Goal: Transaction & Acquisition: Subscribe to service/newsletter

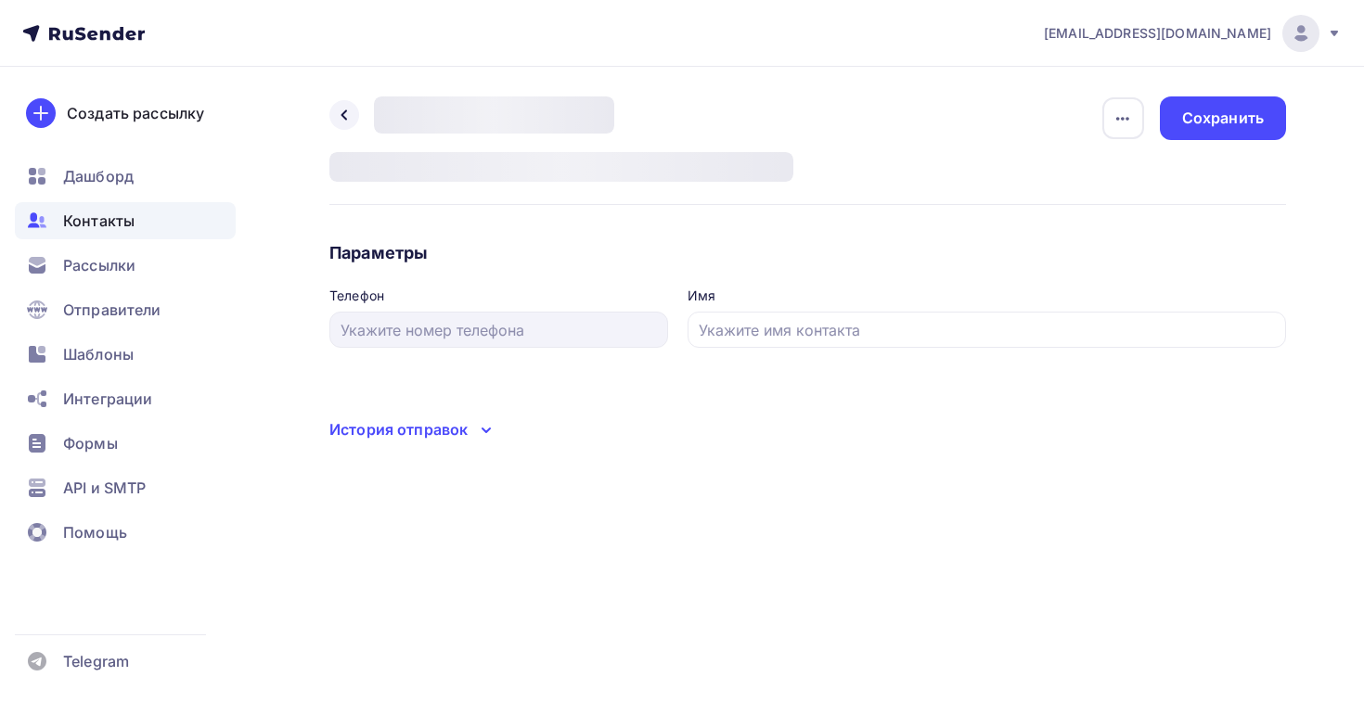
type input "[PHONE_NUMBER]"
type input "ЖСК "МИЧУРИНСКИЙ""
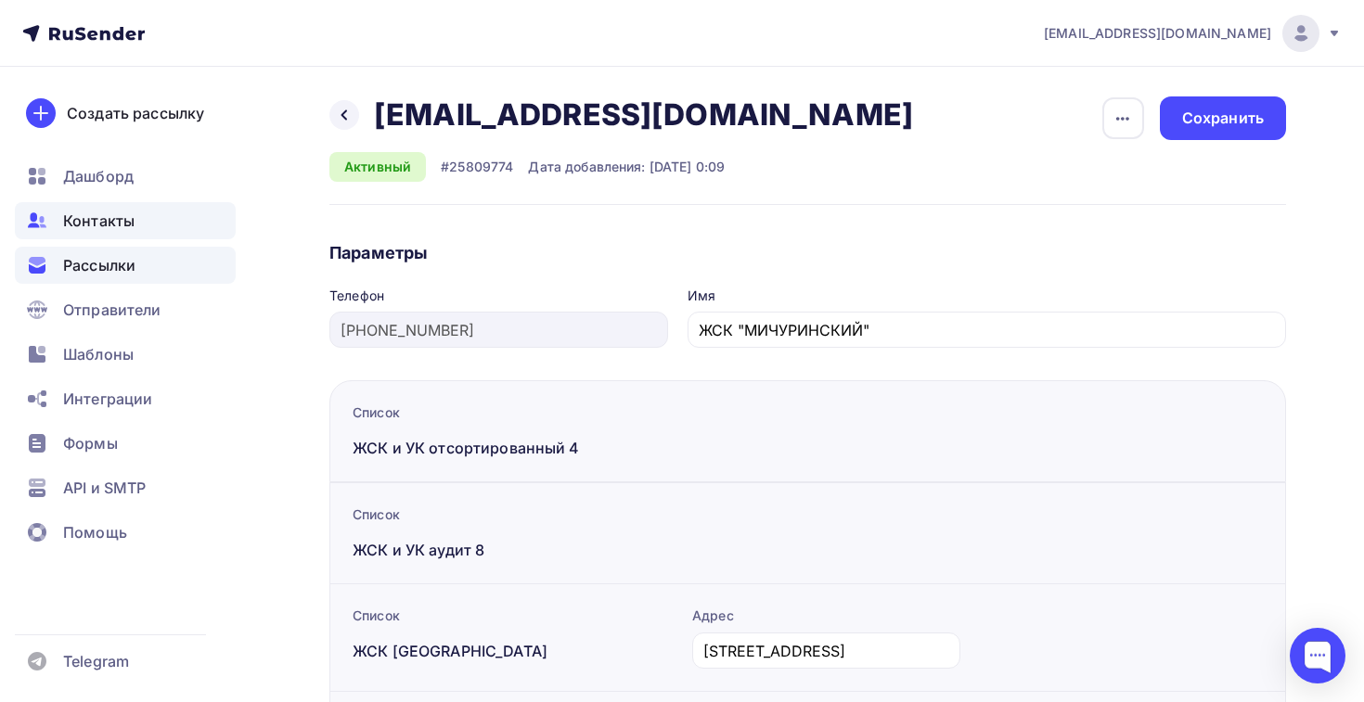
click at [84, 256] on span "Рассылки" at bounding box center [99, 265] width 72 height 22
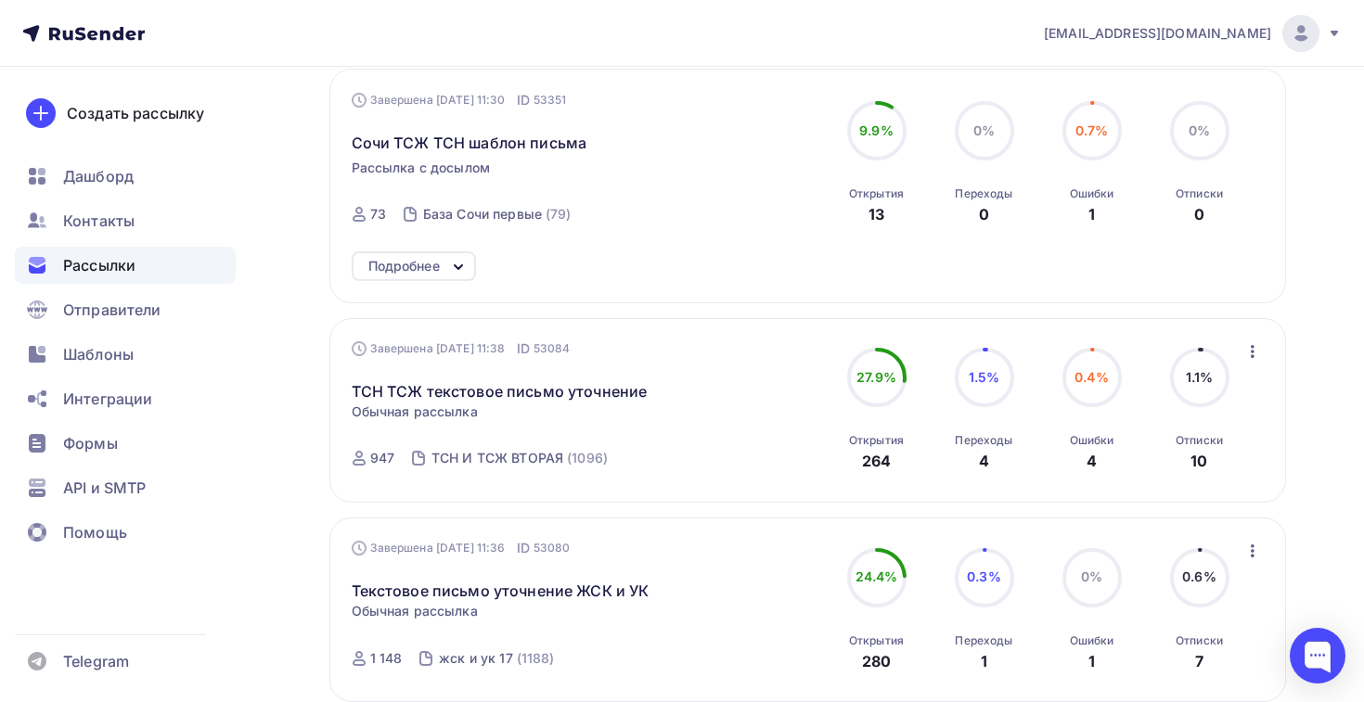
scroll to position [576, 0]
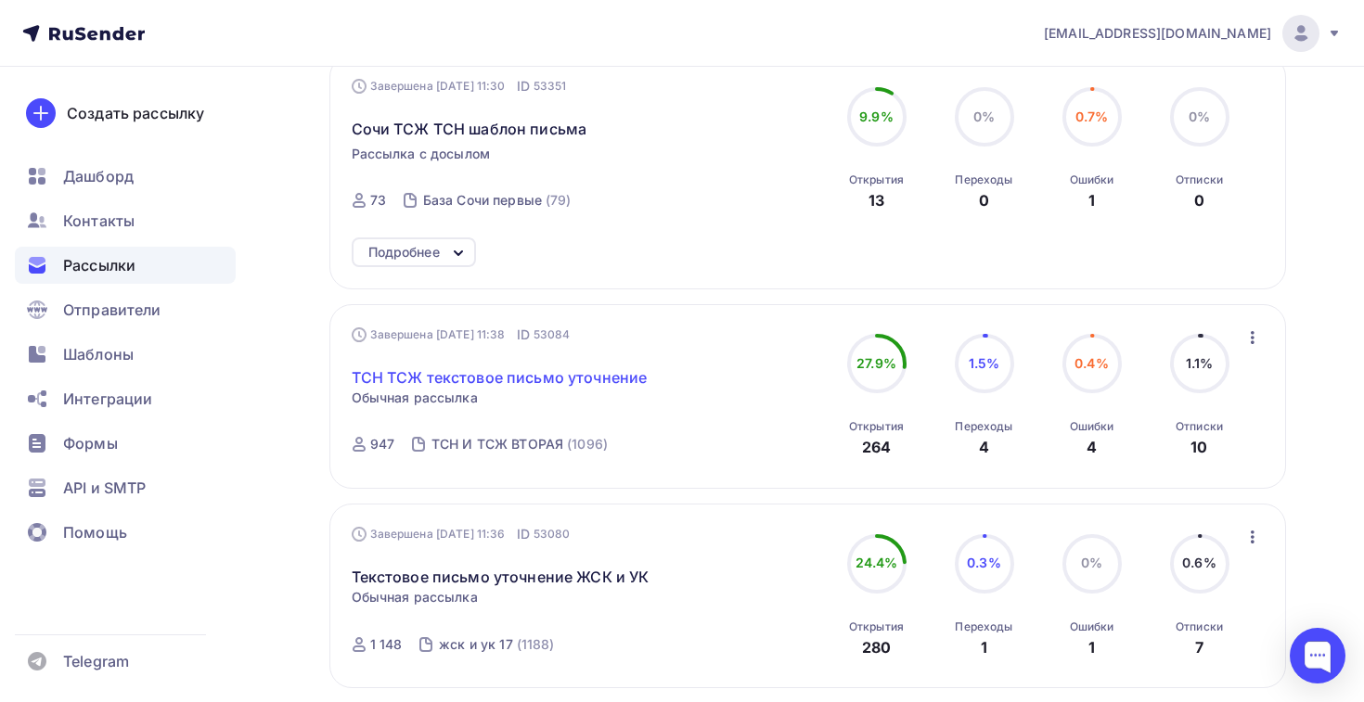
click at [490, 389] on link "ТСН ТСЖ текстовое письмо уточнение" at bounding box center [500, 377] width 296 height 22
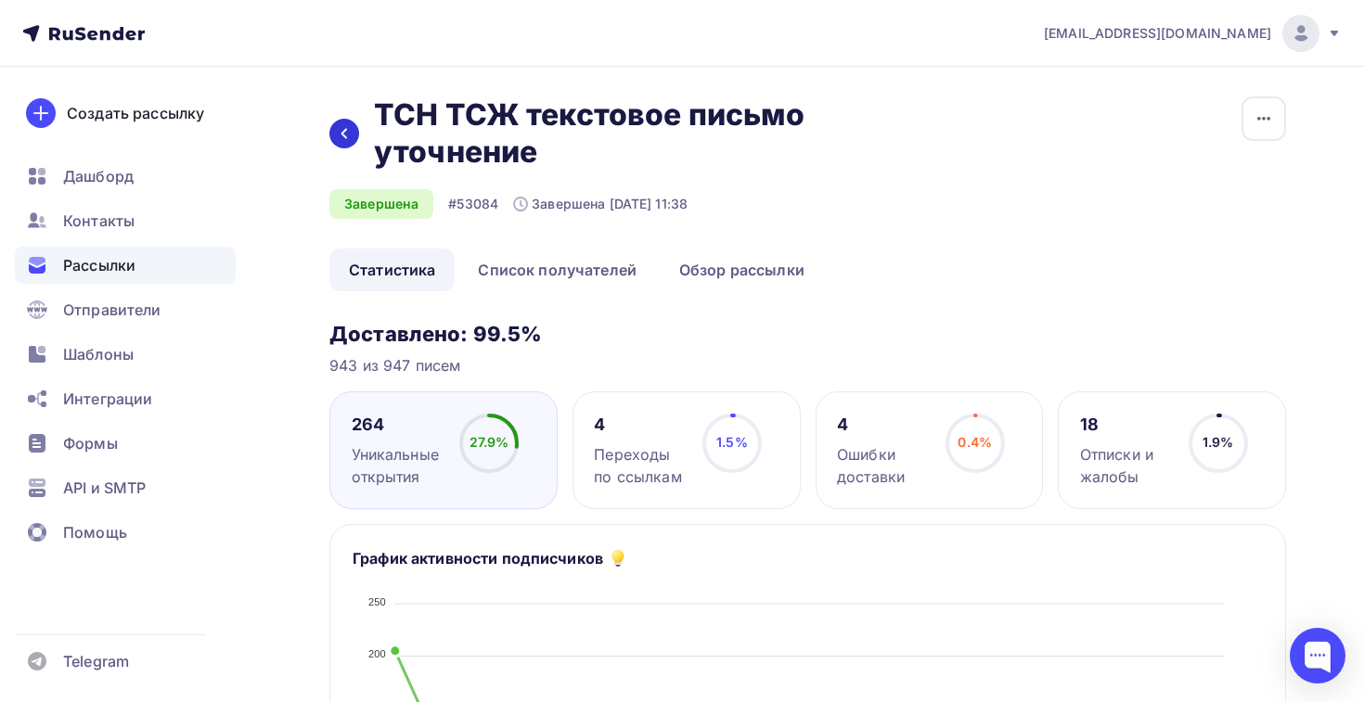
click at [348, 142] on div at bounding box center [344, 134] width 30 height 30
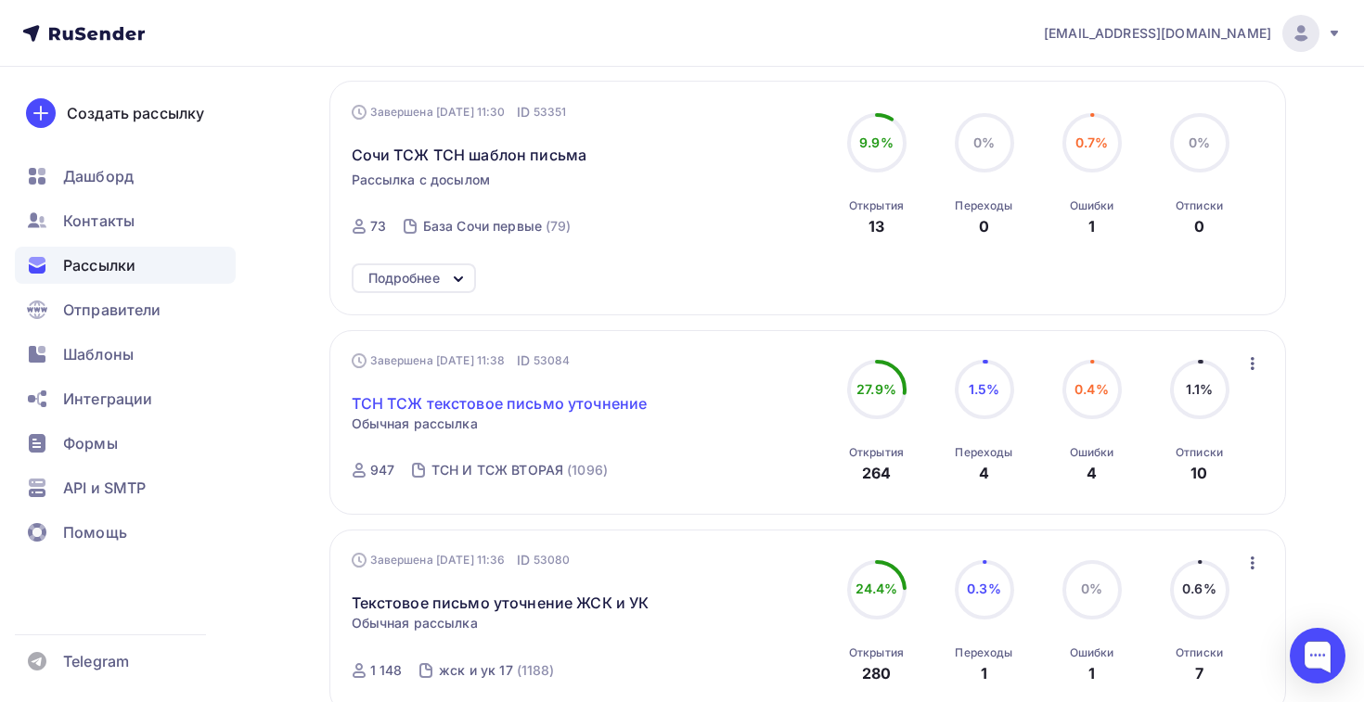
scroll to position [549, 0]
click at [520, 406] on link "ТСН ТСЖ текстовое письмо уточнение" at bounding box center [500, 404] width 296 height 22
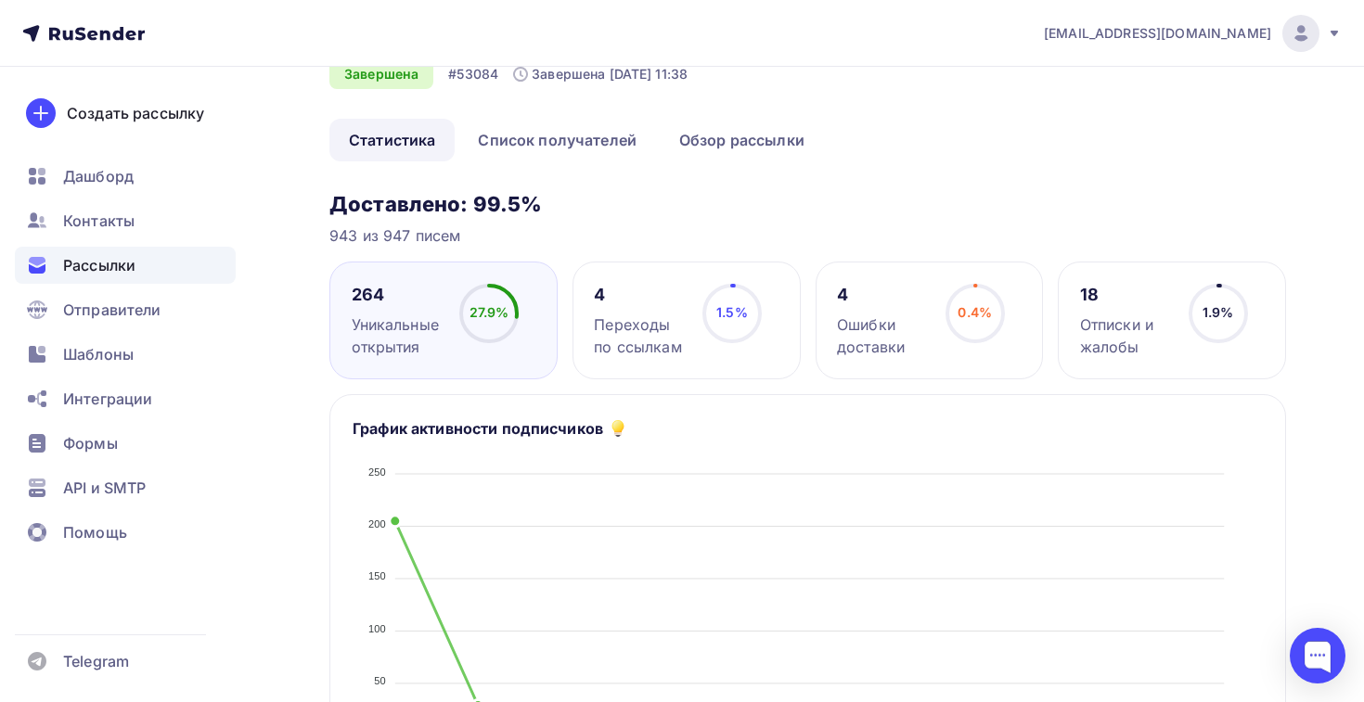
scroll to position [117, 0]
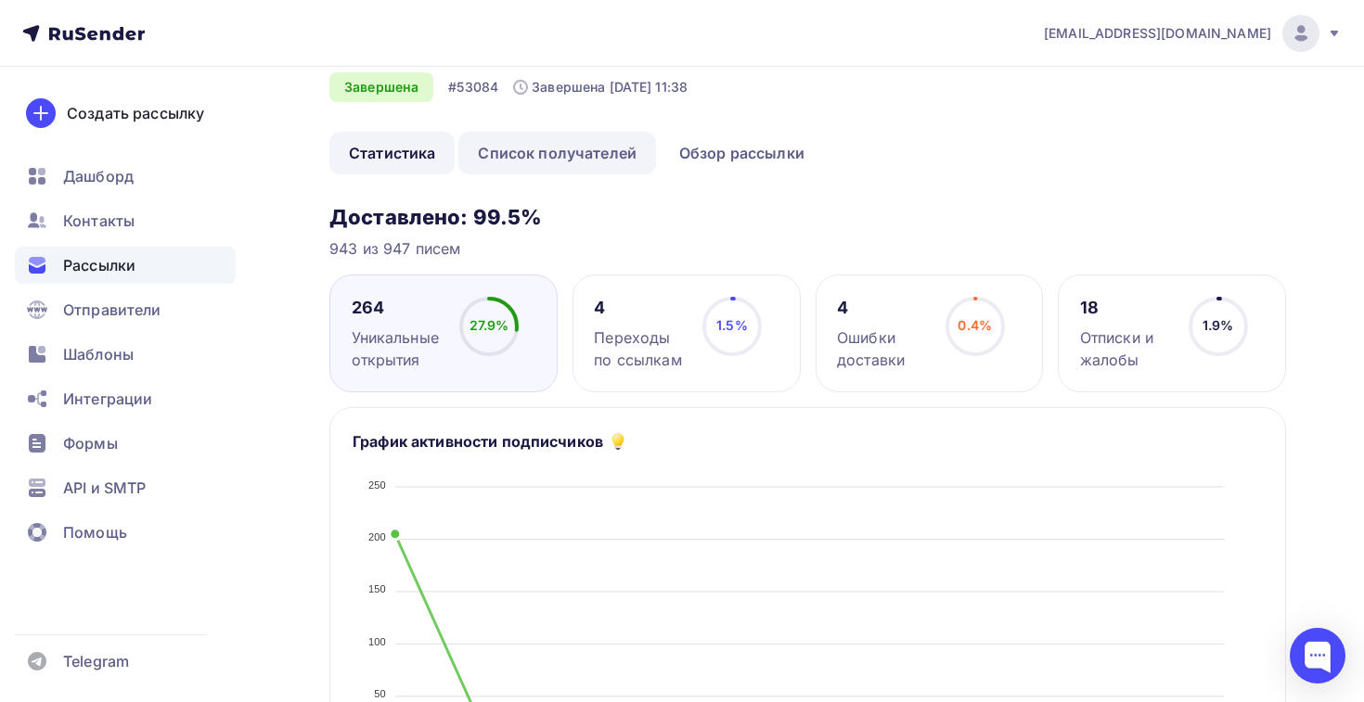
click at [583, 164] on link "Список получателей" at bounding box center [557, 153] width 198 height 43
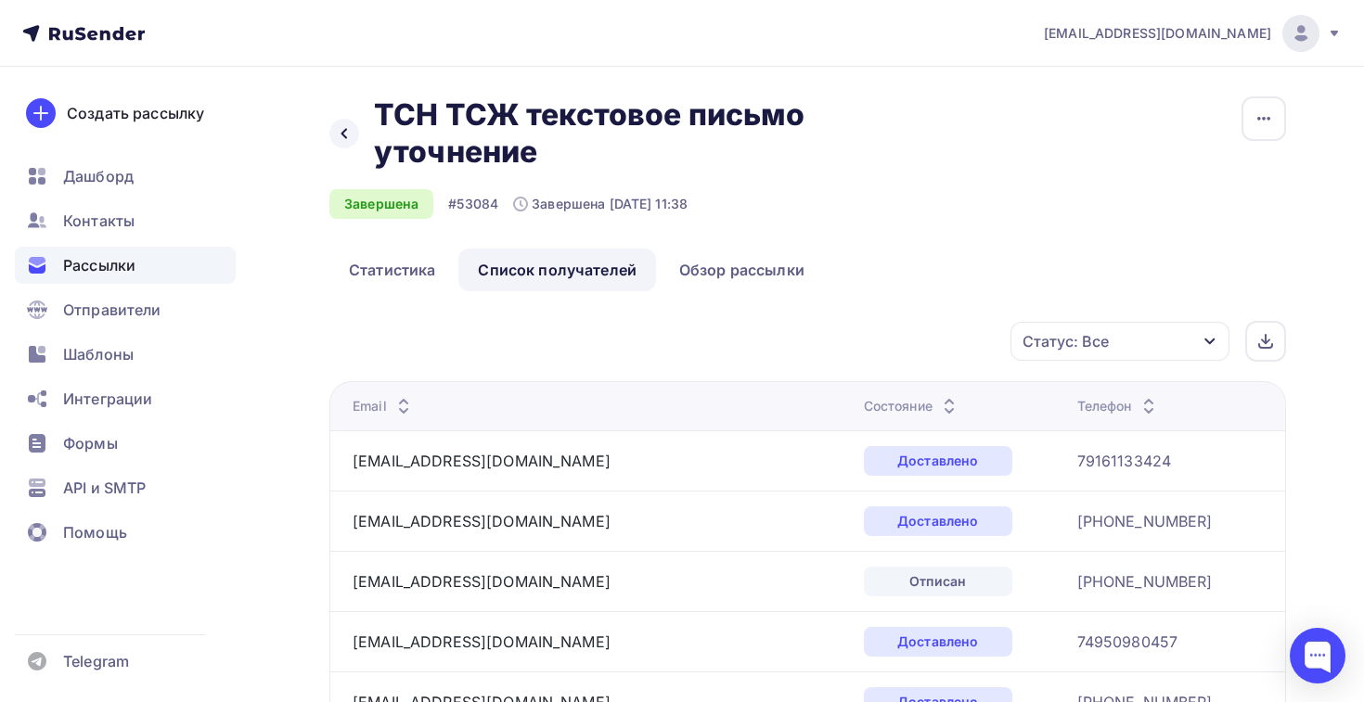
click at [864, 408] on div "Состояние" at bounding box center [912, 406] width 96 height 19
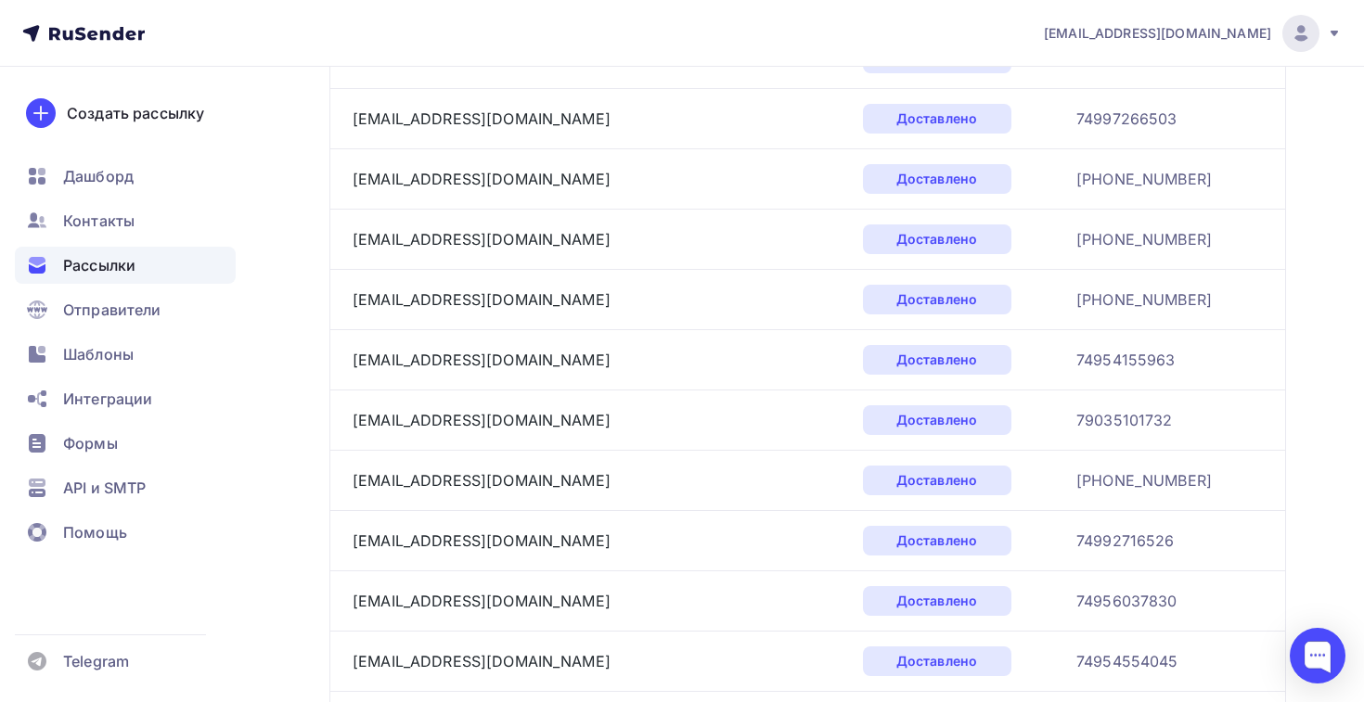
scroll to position [2889, 0]
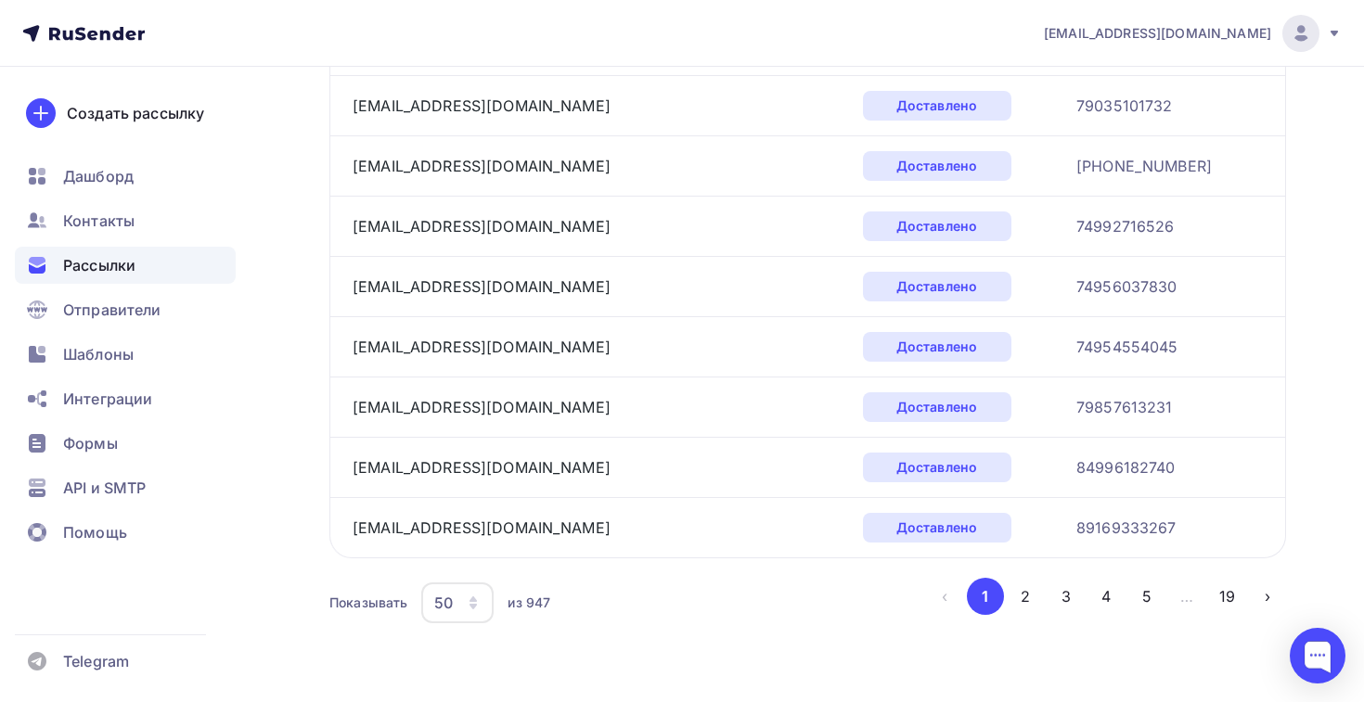
click at [459, 597] on div "50" at bounding box center [457, 603] width 72 height 41
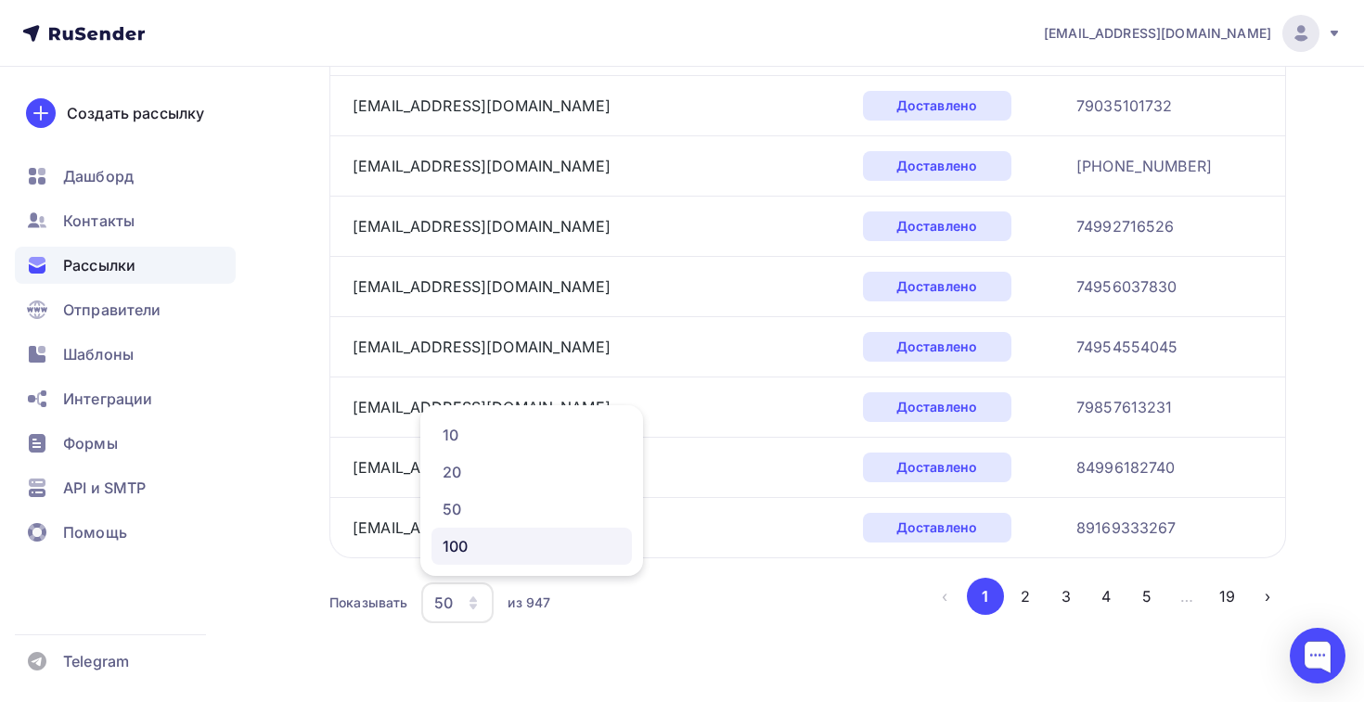
click at [468, 542] on div "100" at bounding box center [532, 546] width 178 height 22
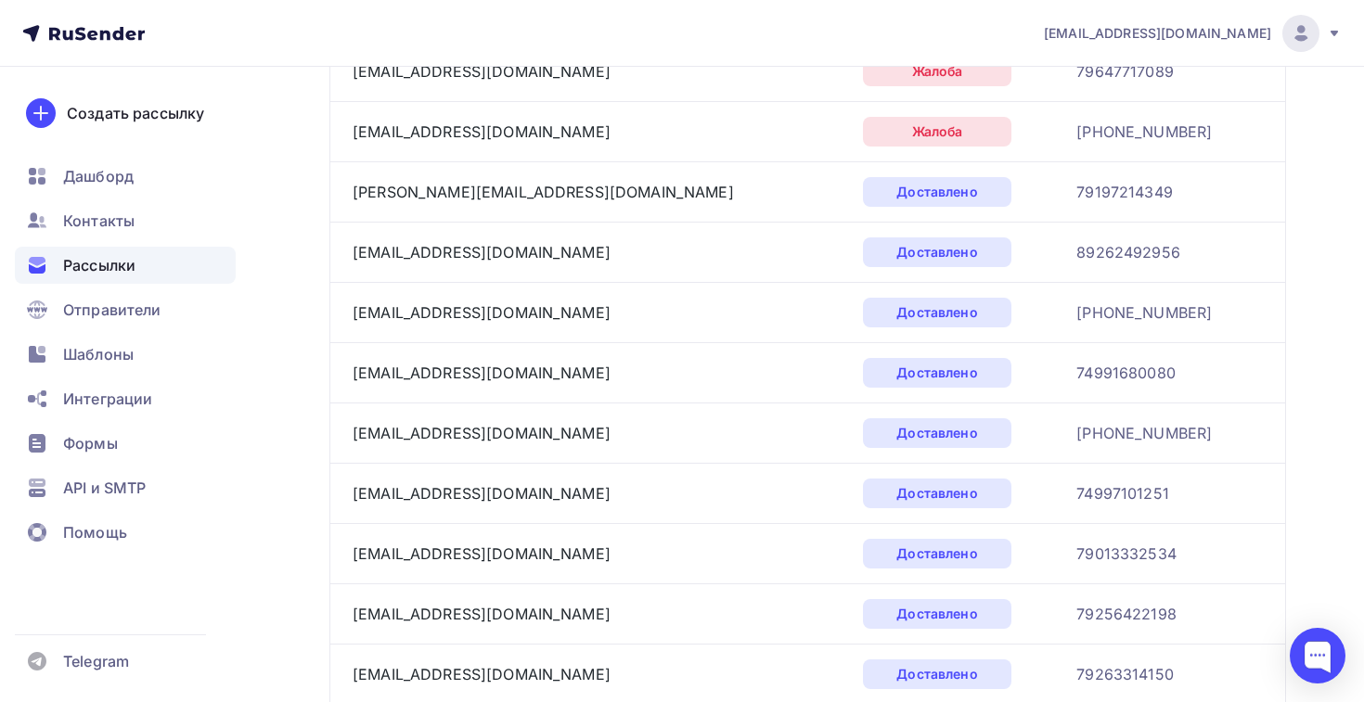
scroll to position [1047, 0]
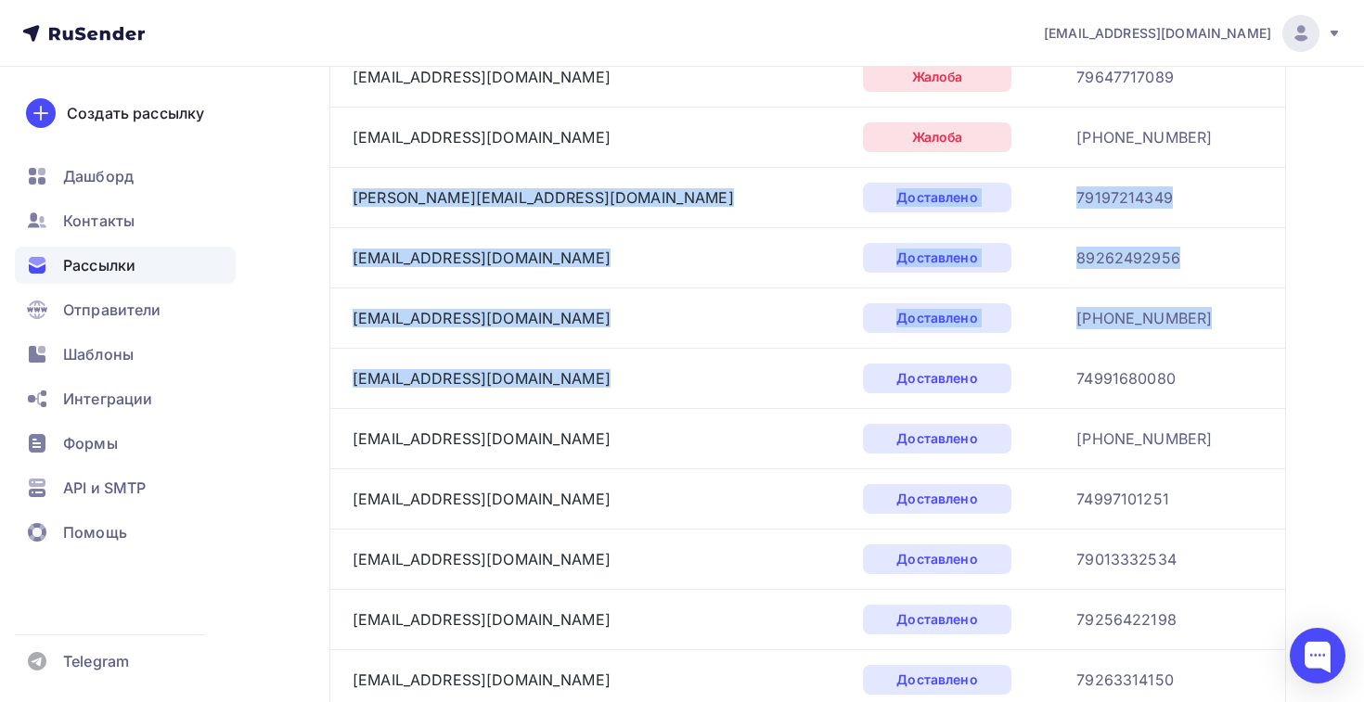
drag, startPoint x: 340, startPoint y: 195, endPoint x: 776, endPoint y: 349, distance: 461.6
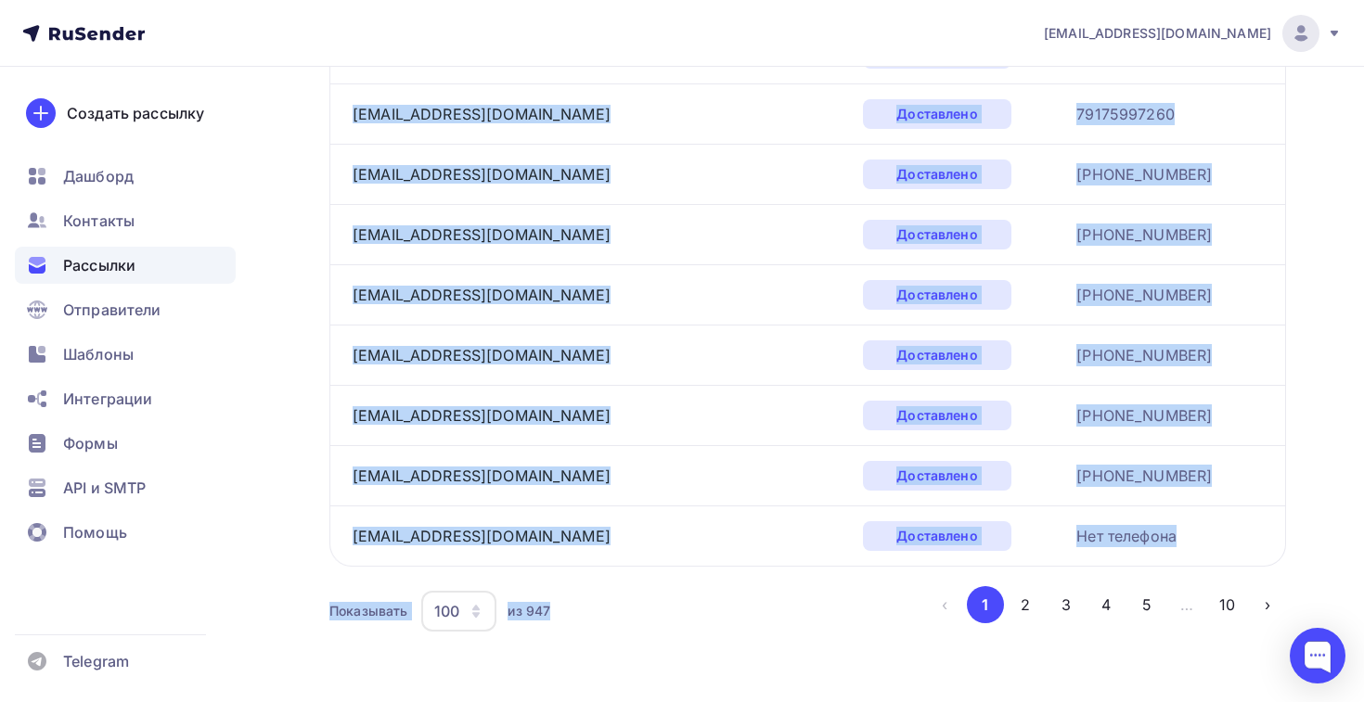
scroll to position [5904, 0]
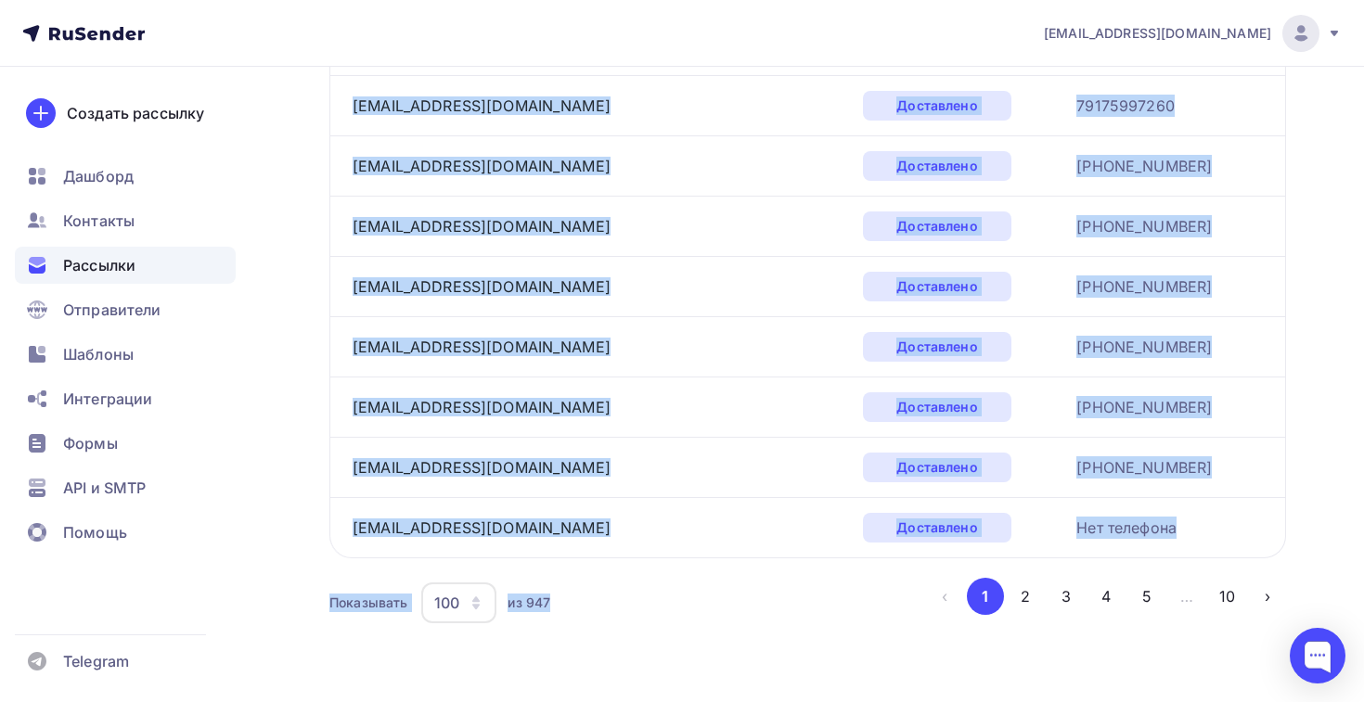
drag, startPoint x: 340, startPoint y: 200, endPoint x: 1165, endPoint y: 518, distance: 884.6
copy tbody "lorem-ips@dolo.si Ametconsec 76864400165 adipiscin8@elit.se Doeiusmodt 72975907…"
click at [1024, 595] on button "2" at bounding box center [1025, 596] width 37 height 37
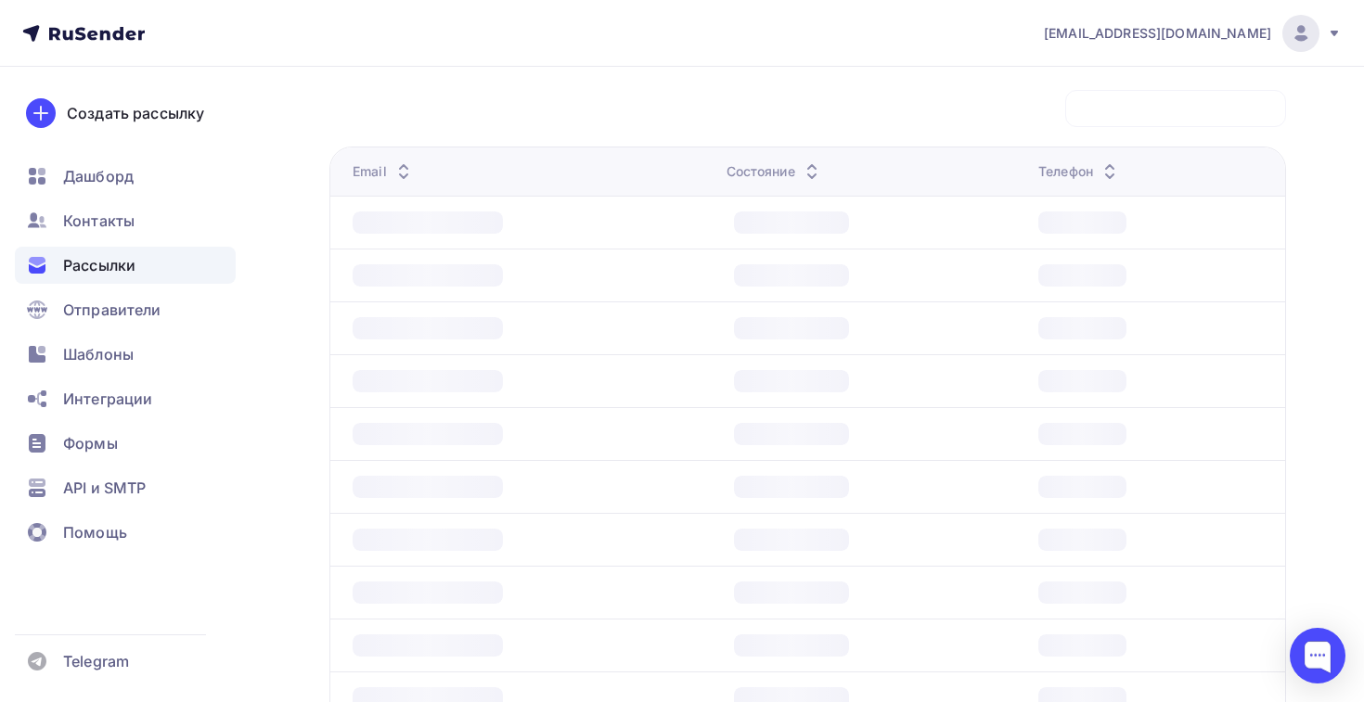
scroll to position [228, 0]
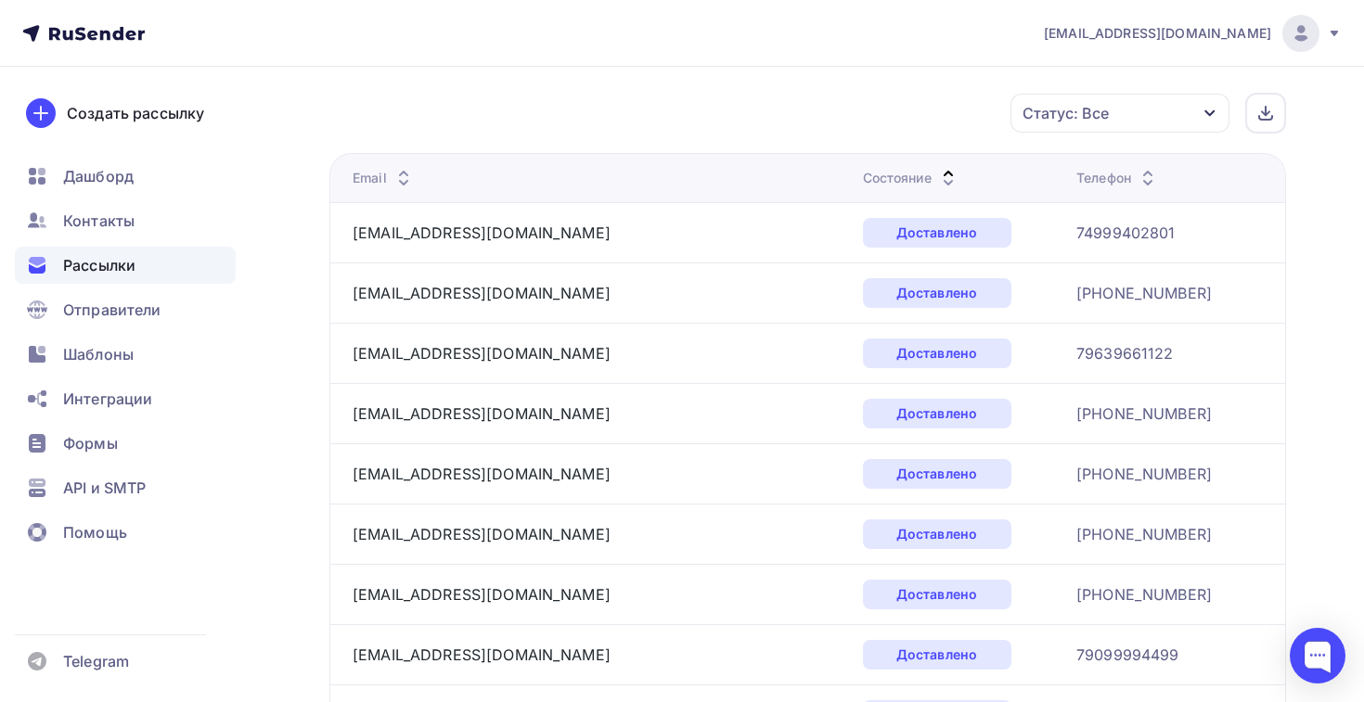
drag, startPoint x: 346, startPoint y: 226, endPoint x: 857, endPoint y: 499, distance: 579.4
click at [335, 235] on td "[EMAIL_ADDRESS][DOMAIN_NAME]" at bounding box center [592, 232] width 526 height 60
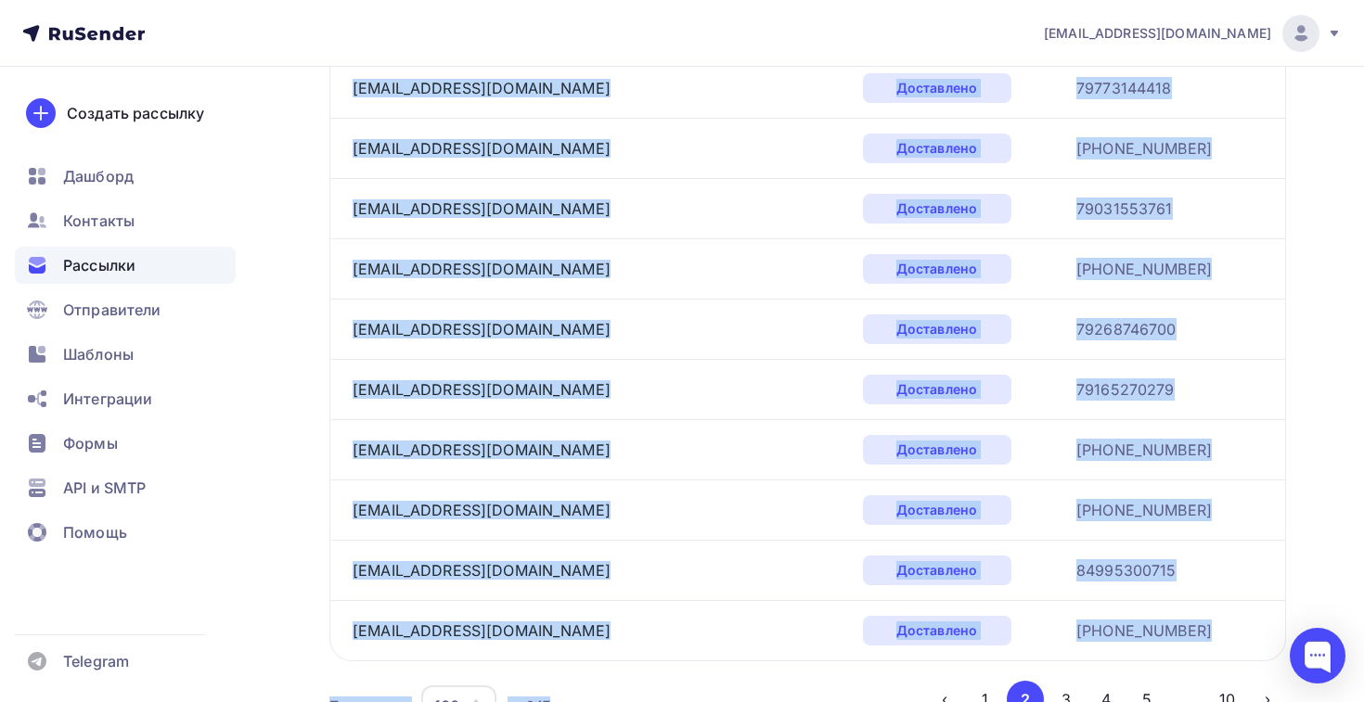
scroll to position [5904, 0]
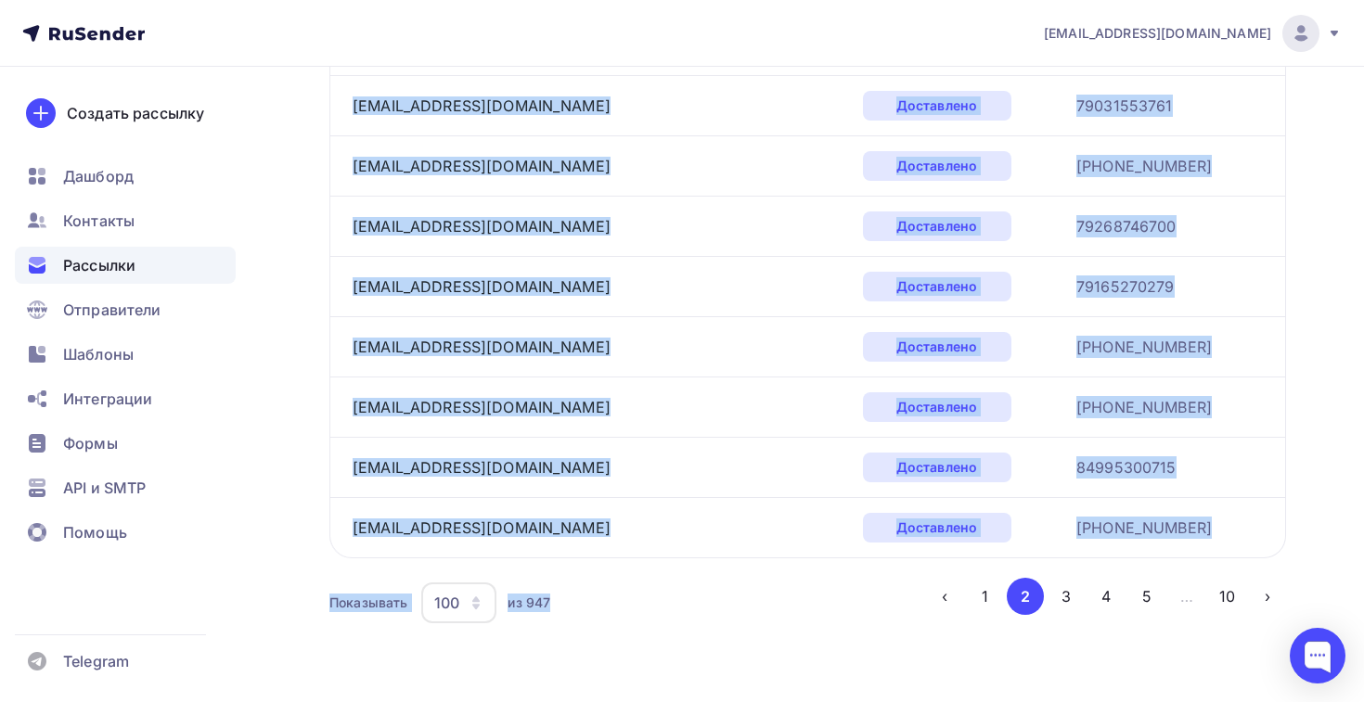
drag, startPoint x: 346, startPoint y: 235, endPoint x: 1149, endPoint y: 522, distance: 852.5
copy tbody "loremipsum.8d@sitam.con Adipiscing 22467954615 elits23@doeiu.tem Incididunt 8-8…"
click at [1062, 583] on button "3" at bounding box center [1065, 596] width 37 height 37
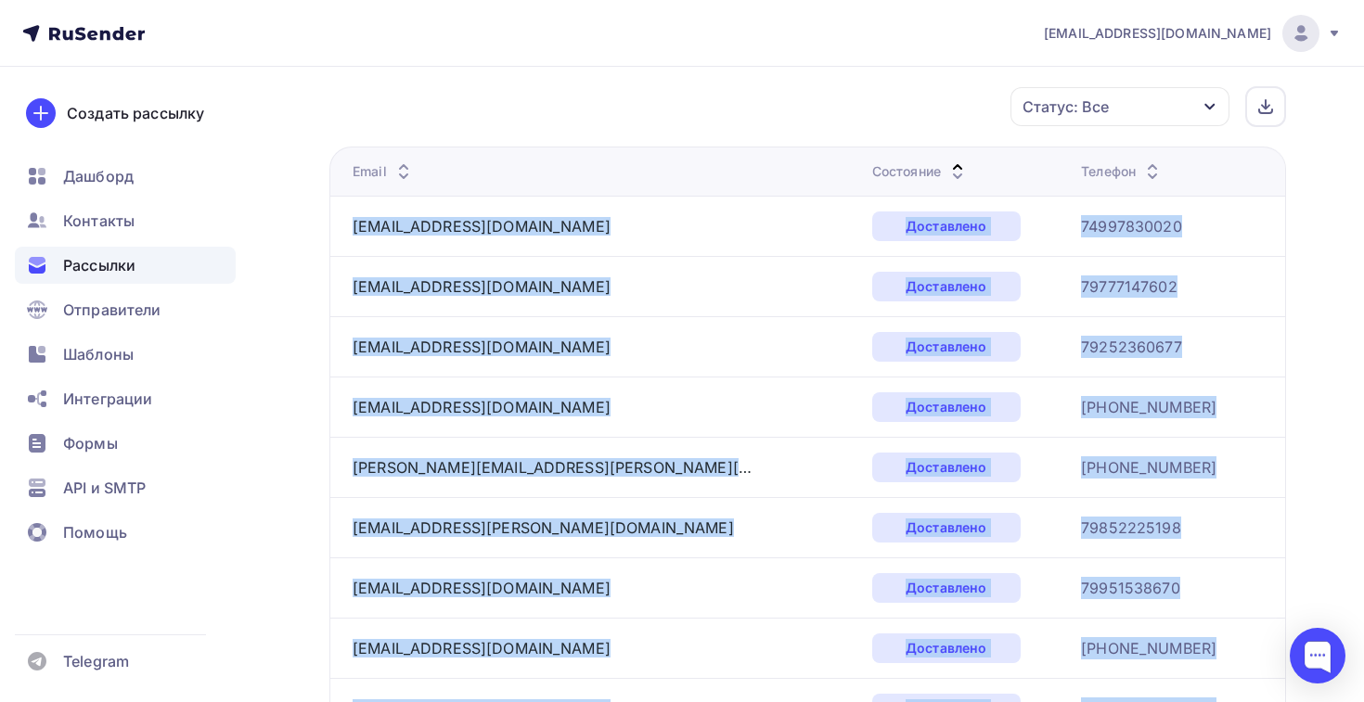
scroll to position [228, 0]
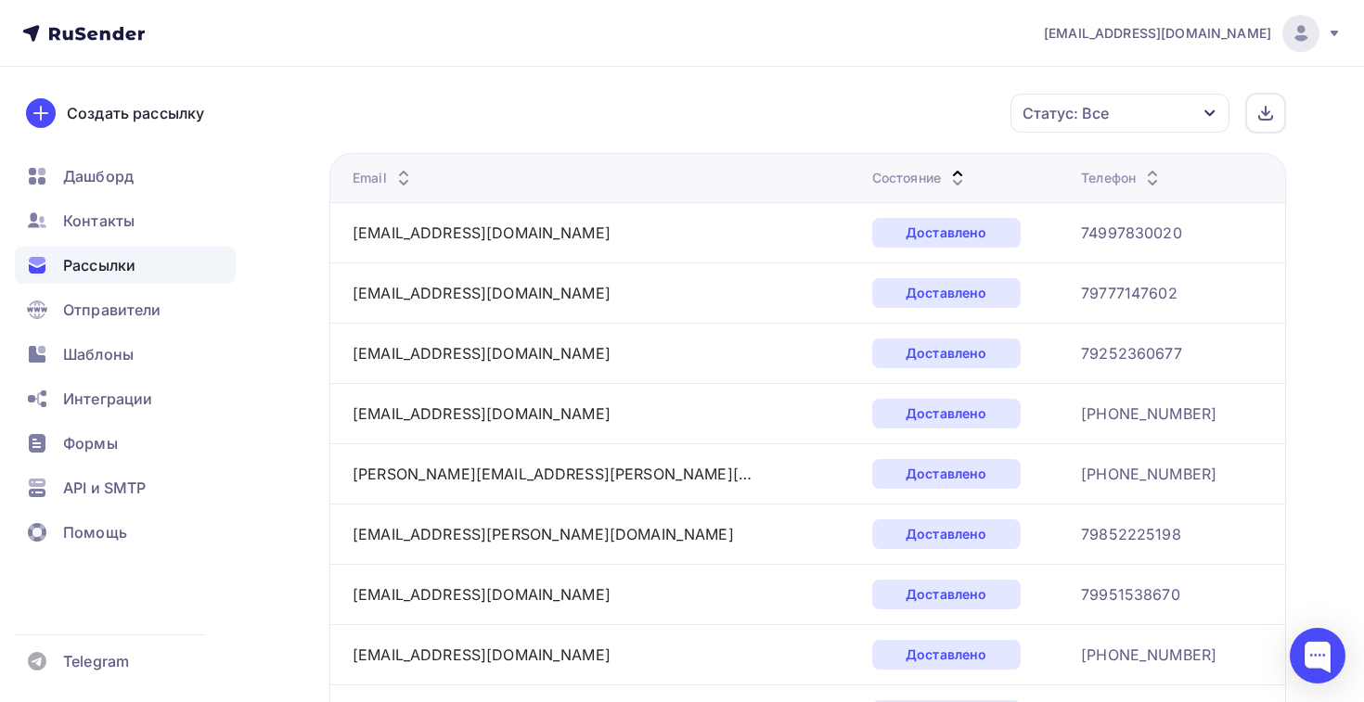
click at [531, 127] on div "Статус: Все Статус Доставлено Открыто Кликнул Не существует Переполнен Недоступ…" at bounding box center [814, 113] width 944 height 41
drag, startPoint x: 343, startPoint y: 222, endPoint x: 969, endPoint y: 610, distance: 737.1
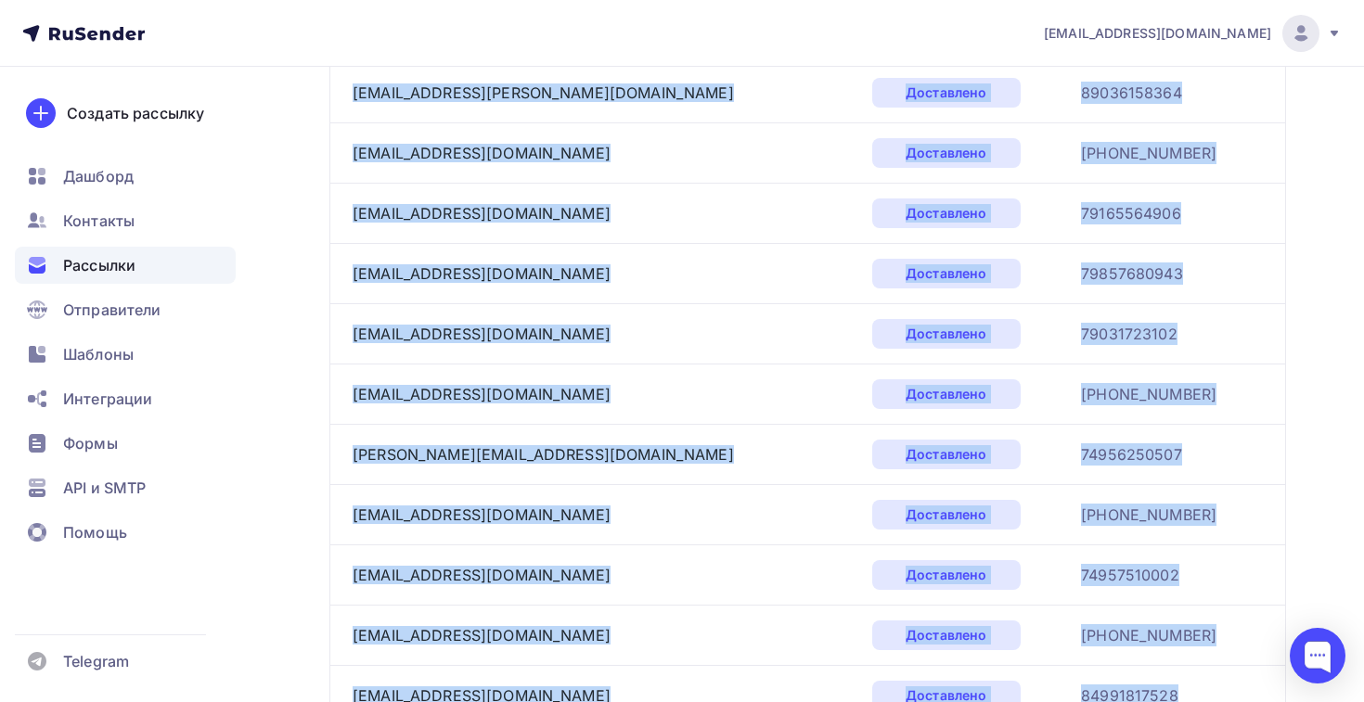
scroll to position [5904, 0]
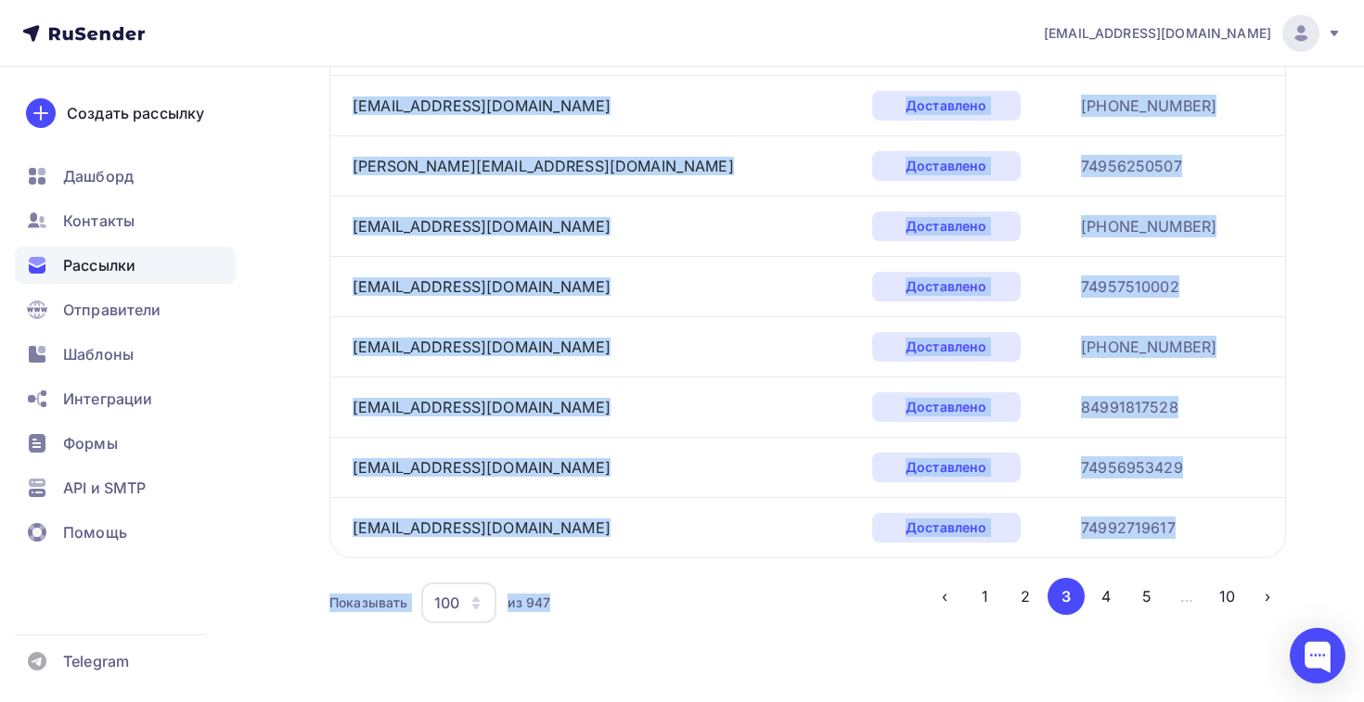
drag, startPoint x: 340, startPoint y: 235, endPoint x: 1166, endPoint y: 536, distance: 879.0
copy tbody "lorem3758@ipsum.dol Sitametcon 71547684452 adipisc20eli@seddoe.te Incididunt 76…"
click at [1102, 598] on button "4" at bounding box center [1105, 596] width 37 height 37
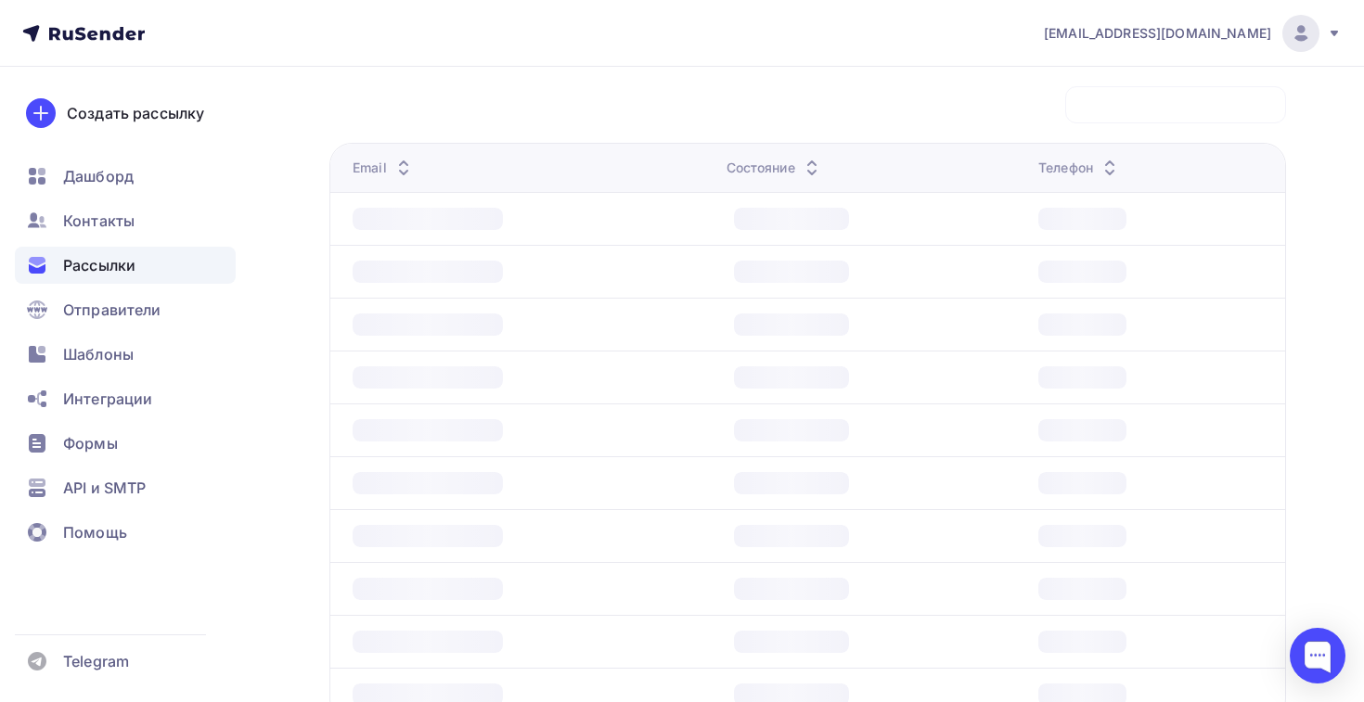
scroll to position [228, 0]
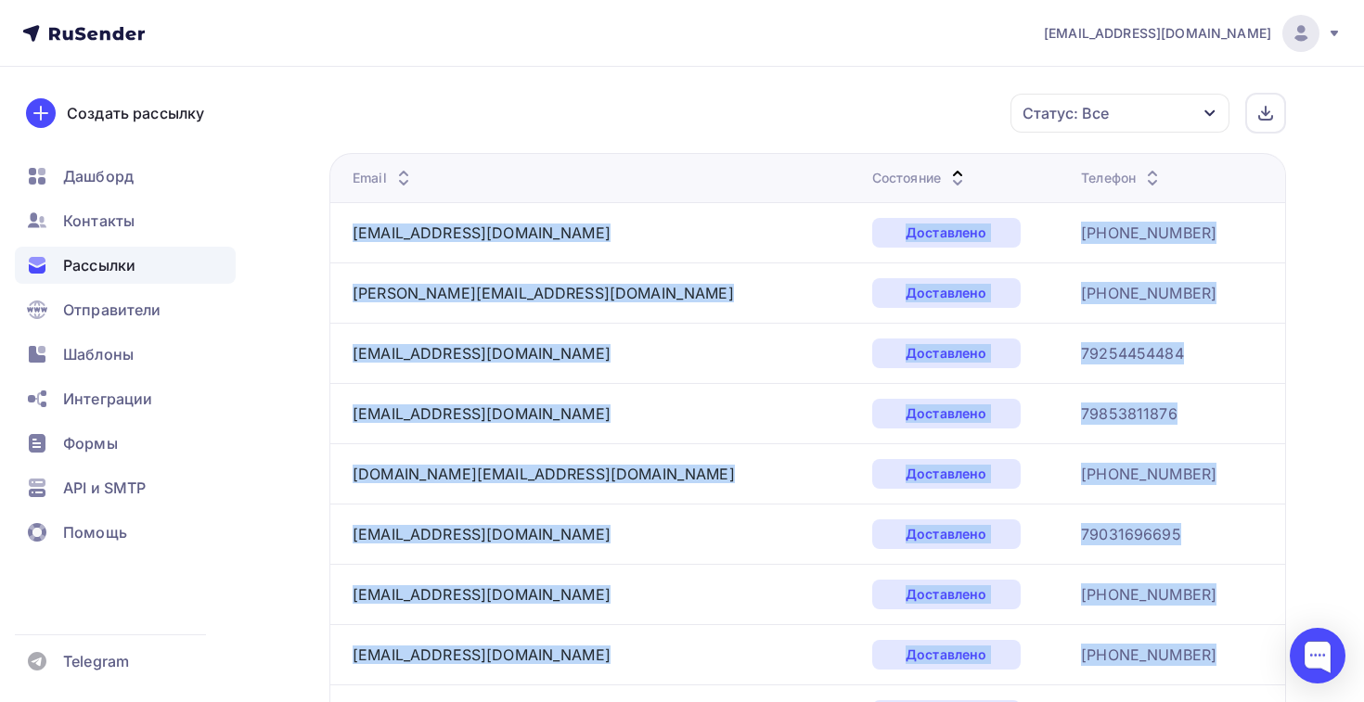
click at [495, 260] on td "[EMAIL_ADDRESS][DOMAIN_NAME]" at bounding box center [596, 232] width 535 height 60
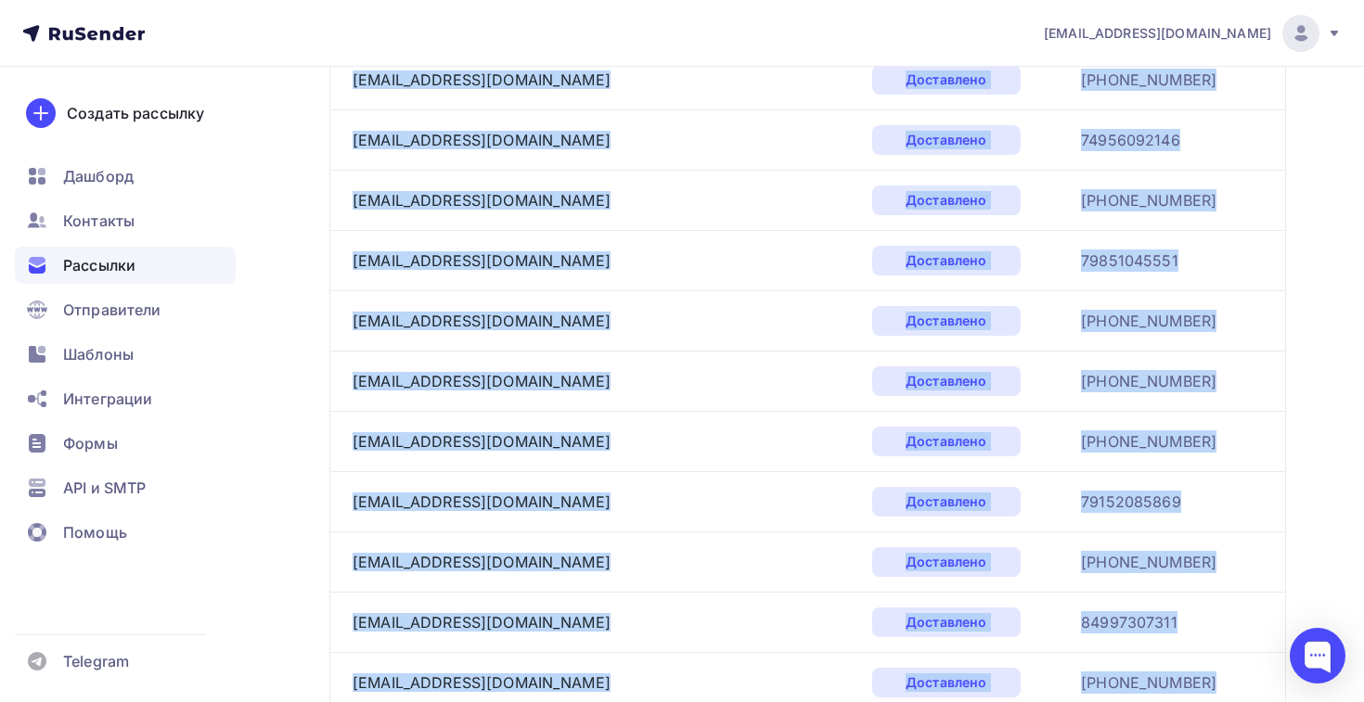
scroll to position [5904, 0]
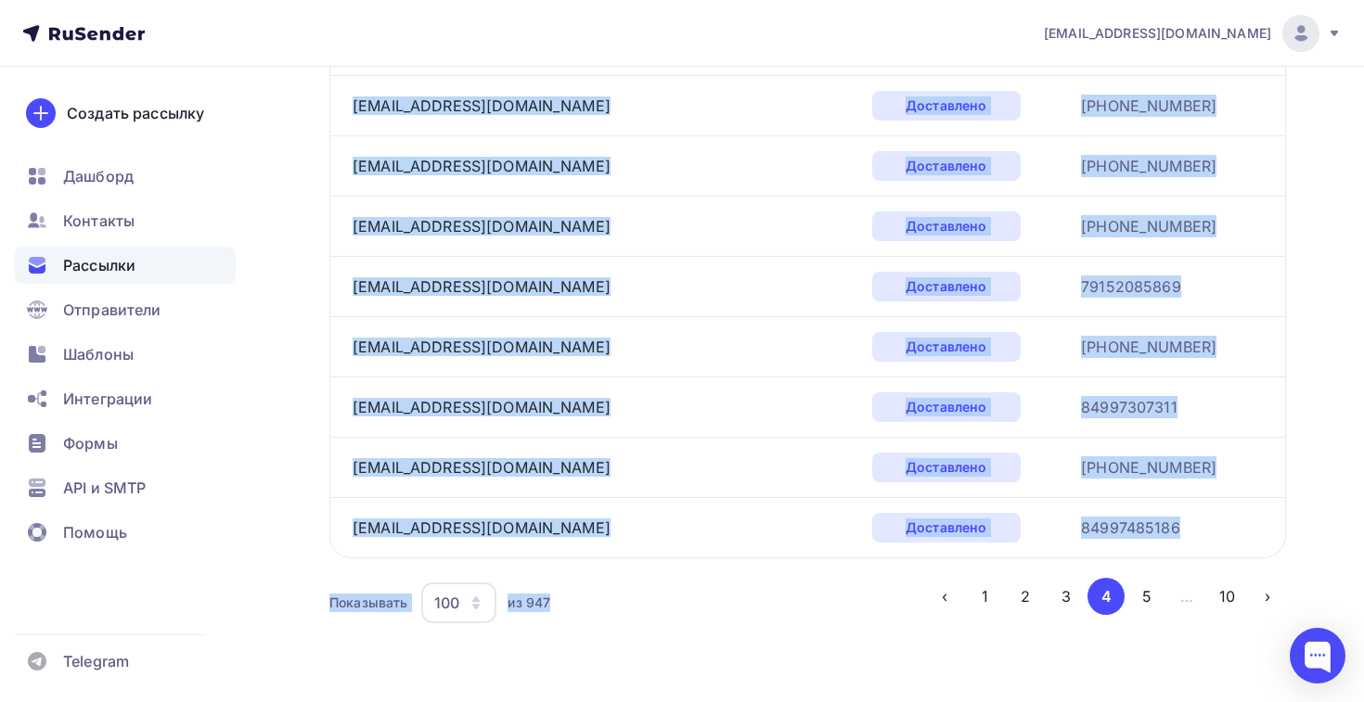
drag, startPoint x: 337, startPoint y: 225, endPoint x: 1140, endPoint y: 530, distance: 859.5
copy tbody "loremips@dolors.am Consectetu +5(572)1172834 a.elitseddoe-6@tempor.in Utlaboree…"
click at [1141, 603] on button "5" at bounding box center [1146, 596] width 37 height 37
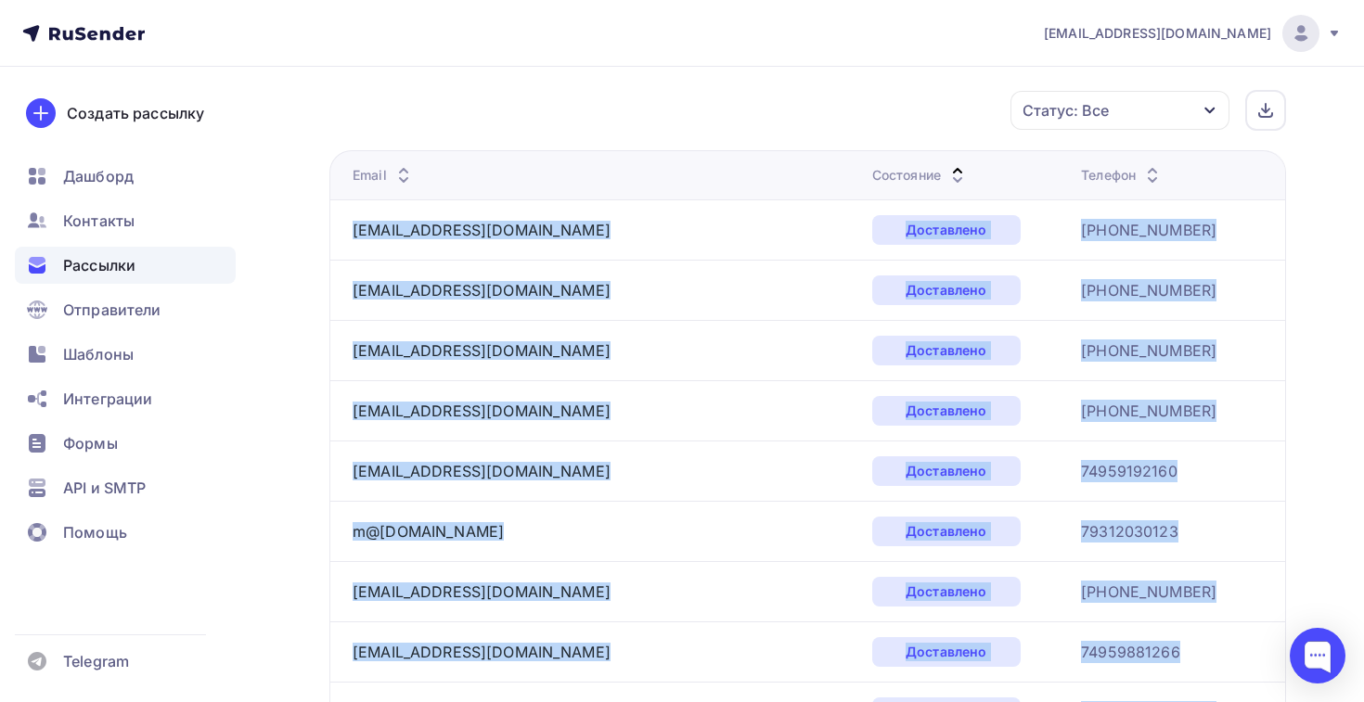
scroll to position [228, 0]
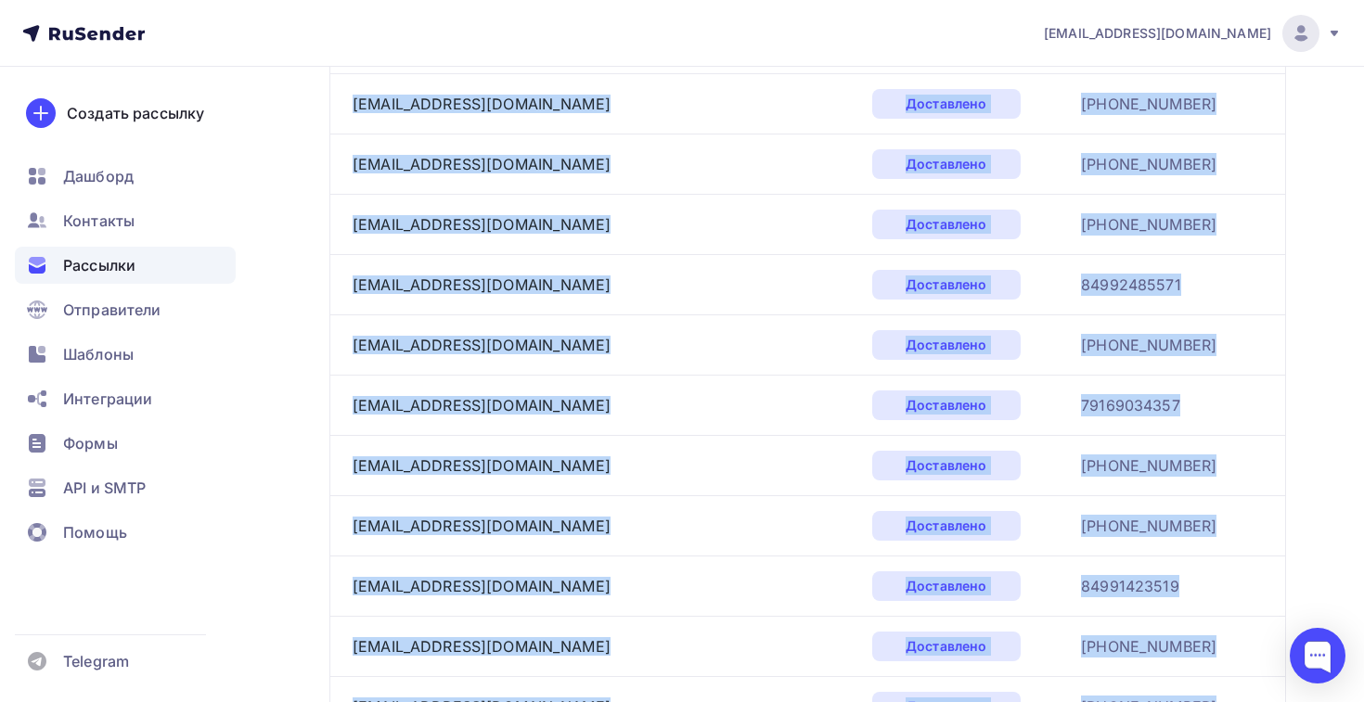
scroll to position [5904, 0]
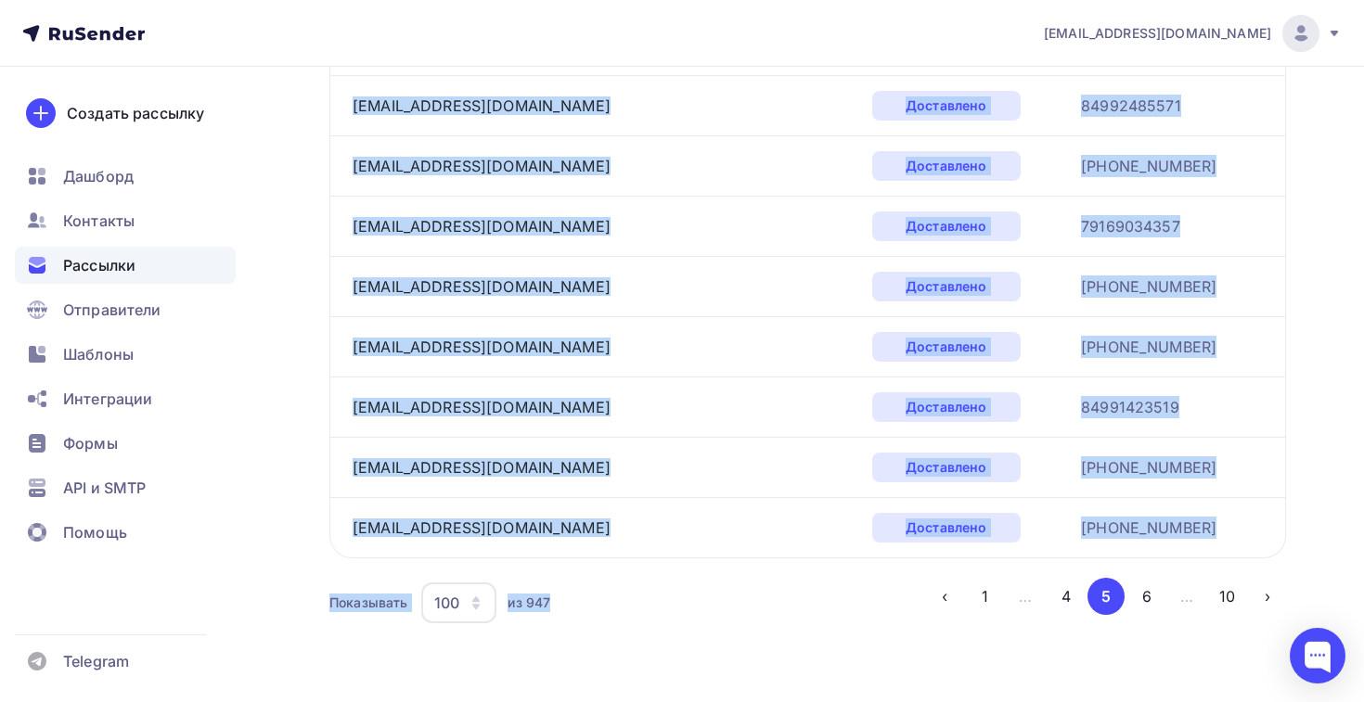
drag, startPoint x: 351, startPoint y: 234, endPoint x: 1175, endPoint y: 523, distance: 874.1
copy tbody "loremipsum@dolors.am Consectetu +30839814024 adipisci@elitseddoeiusmod.te Incid…"
click at [1146, 597] on button "6" at bounding box center [1146, 596] width 37 height 37
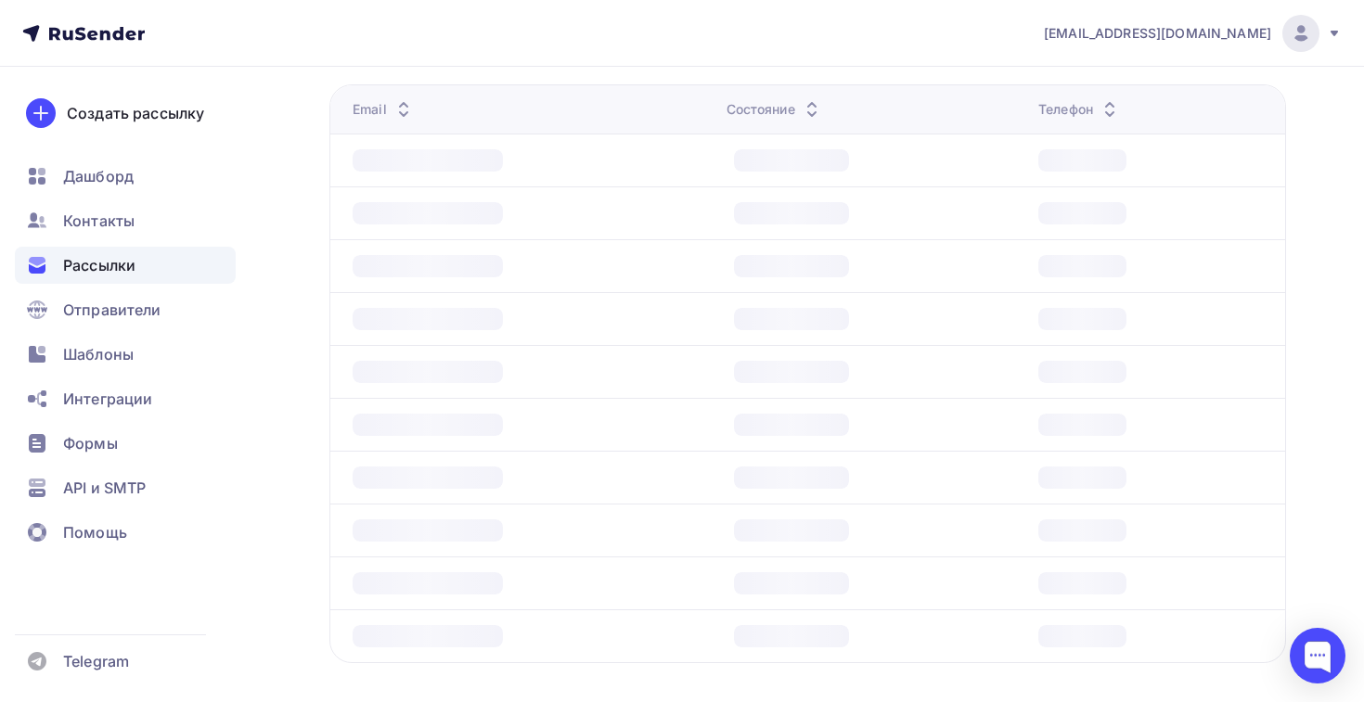
scroll to position [228, 0]
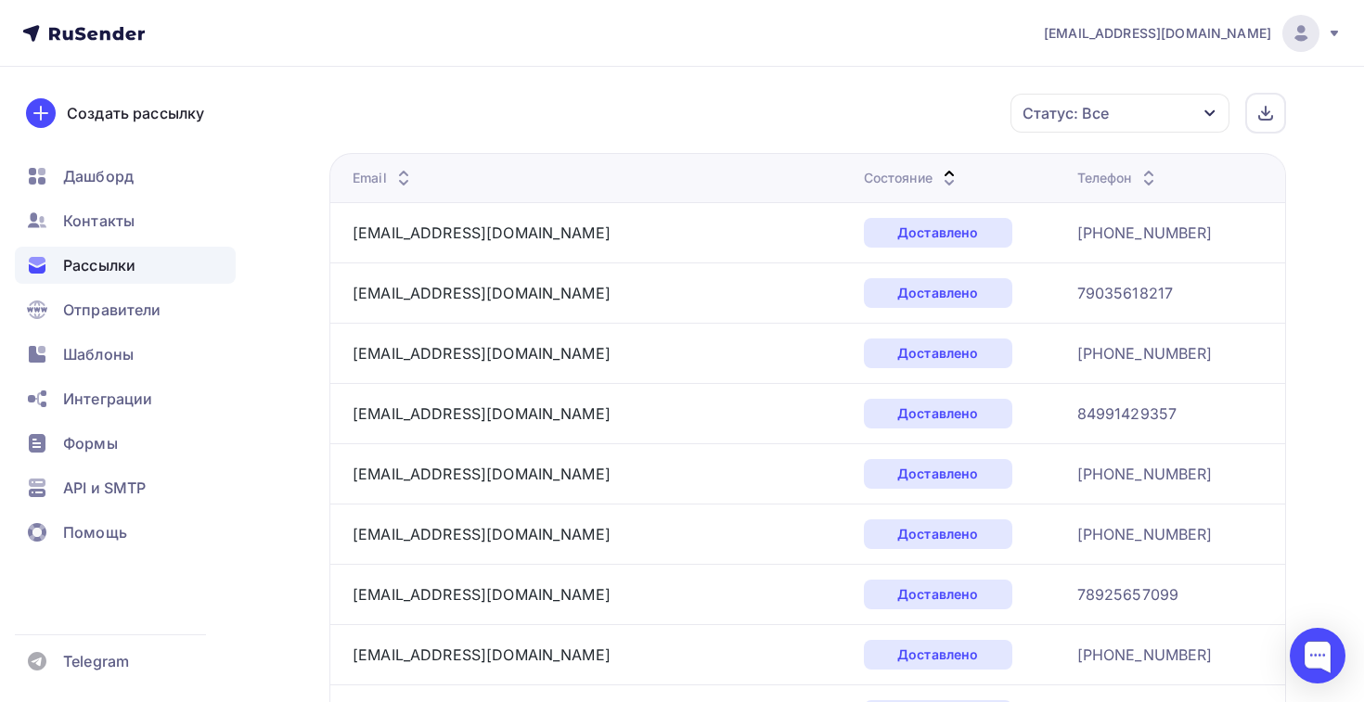
click at [433, 109] on div "Статус: Все Статус Доставлено Открыто Кликнул Не существует Переполнен Недоступ…" at bounding box center [814, 113] width 944 height 41
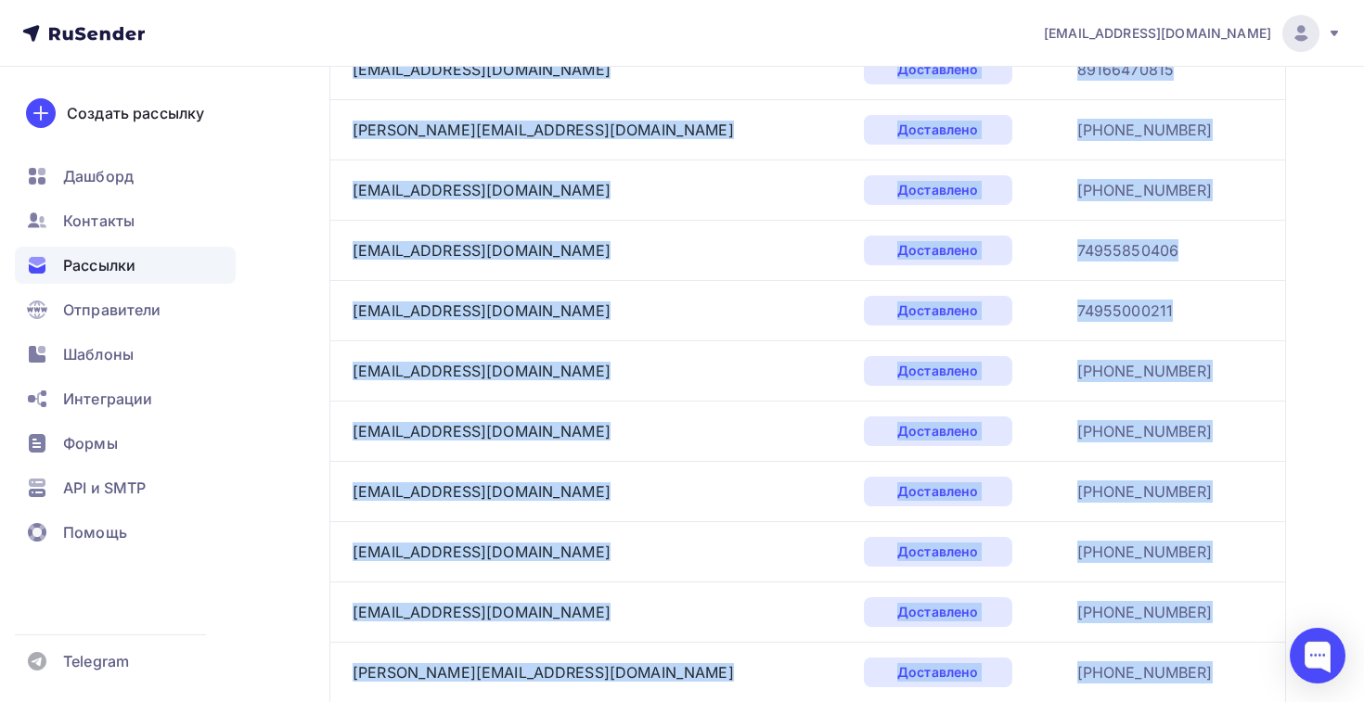
scroll to position [5904, 0]
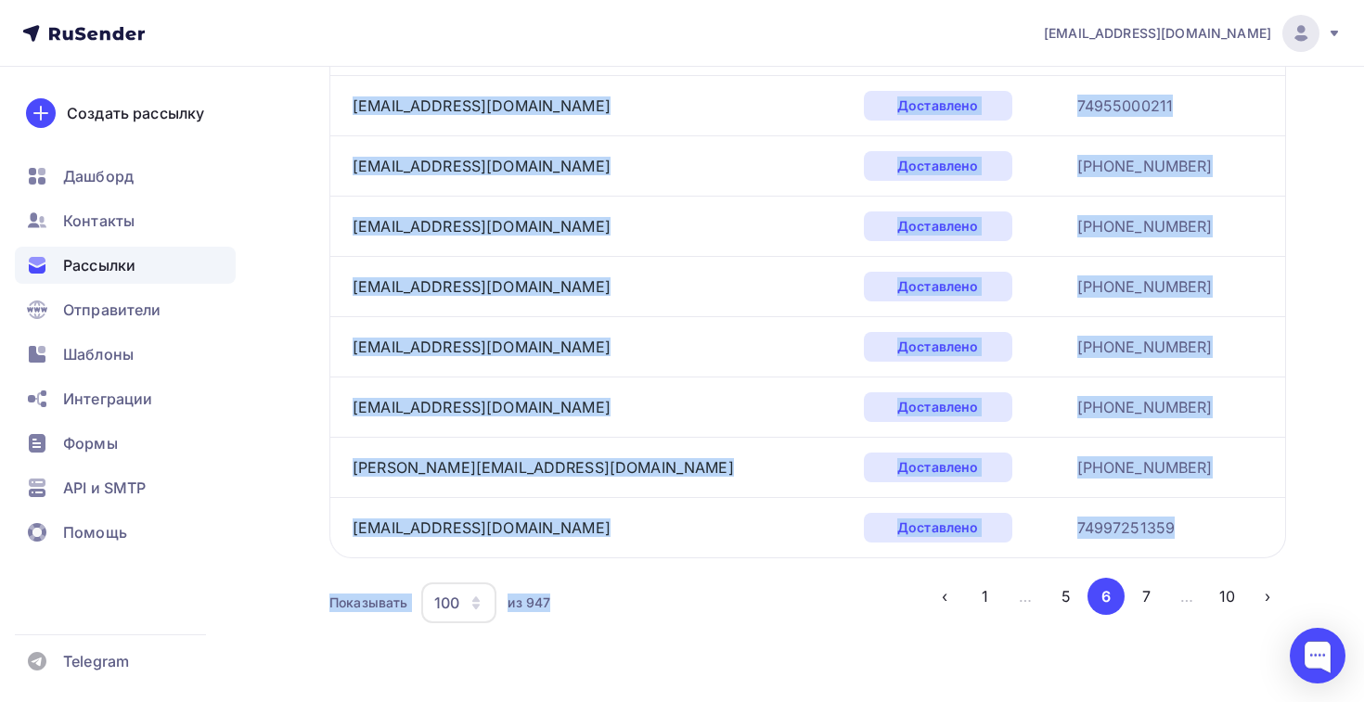
drag, startPoint x: 340, startPoint y: 228, endPoint x: 1141, endPoint y: 540, distance: 859.2
copy tbody "lor-ipsumdo@sitame.co Adipiscing 6-887-620-99-54 elit.4@seddoe.te Incididunt 51…"
click at [1140, 590] on button "7" at bounding box center [1146, 596] width 37 height 37
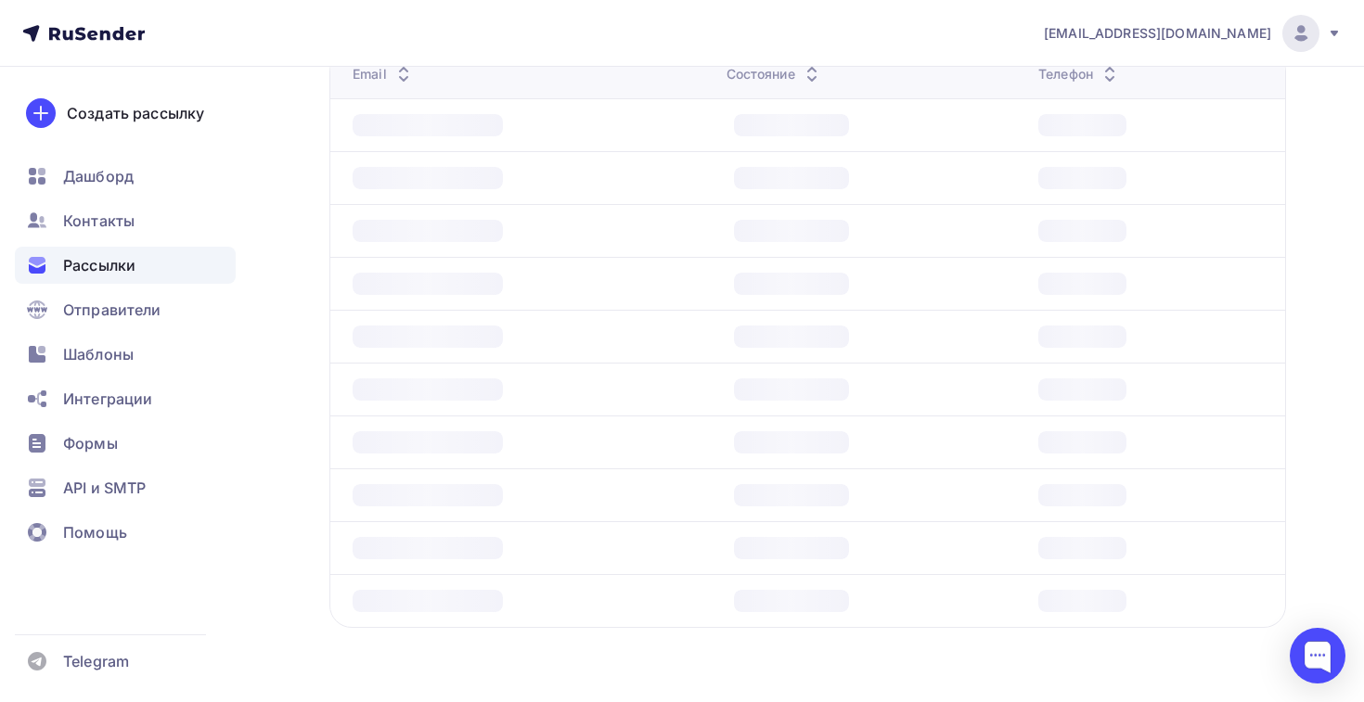
scroll to position [228, 0]
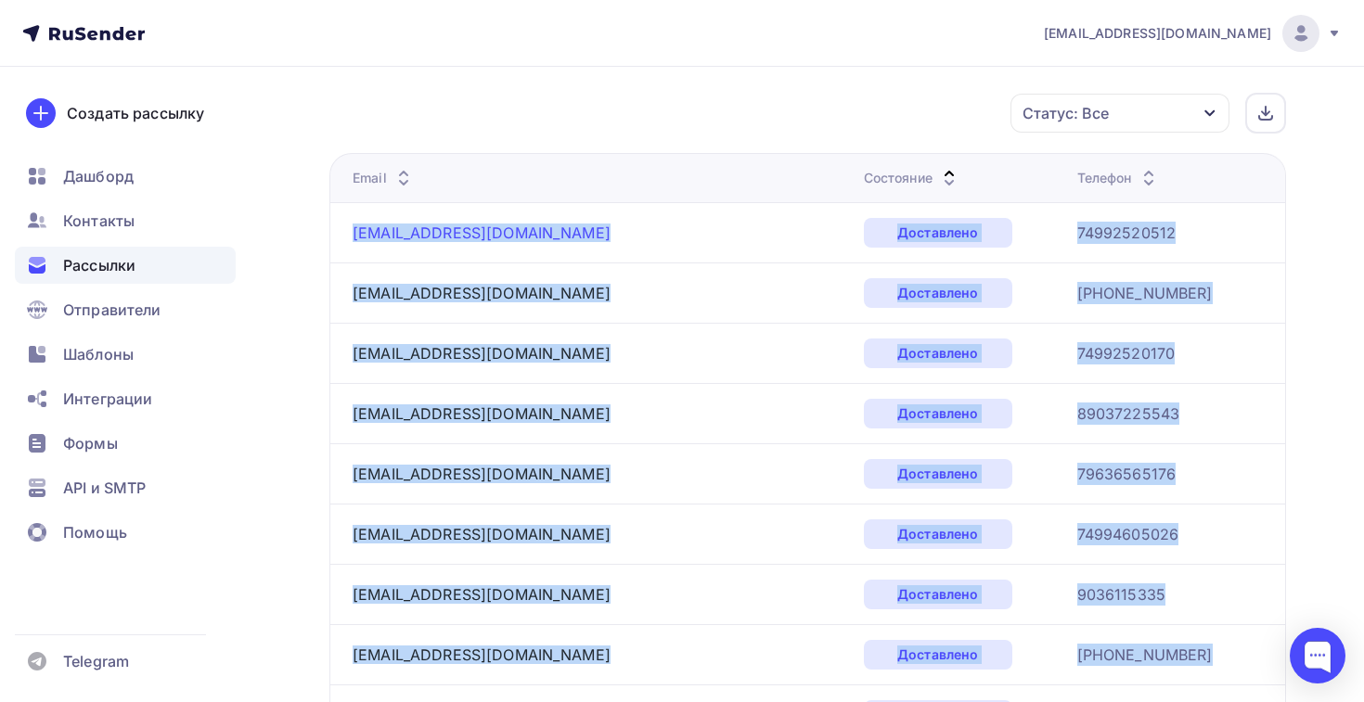
click at [544, 238] on link "[EMAIL_ADDRESS][DOMAIN_NAME]" at bounding box center [482, 233] width 258 height 19
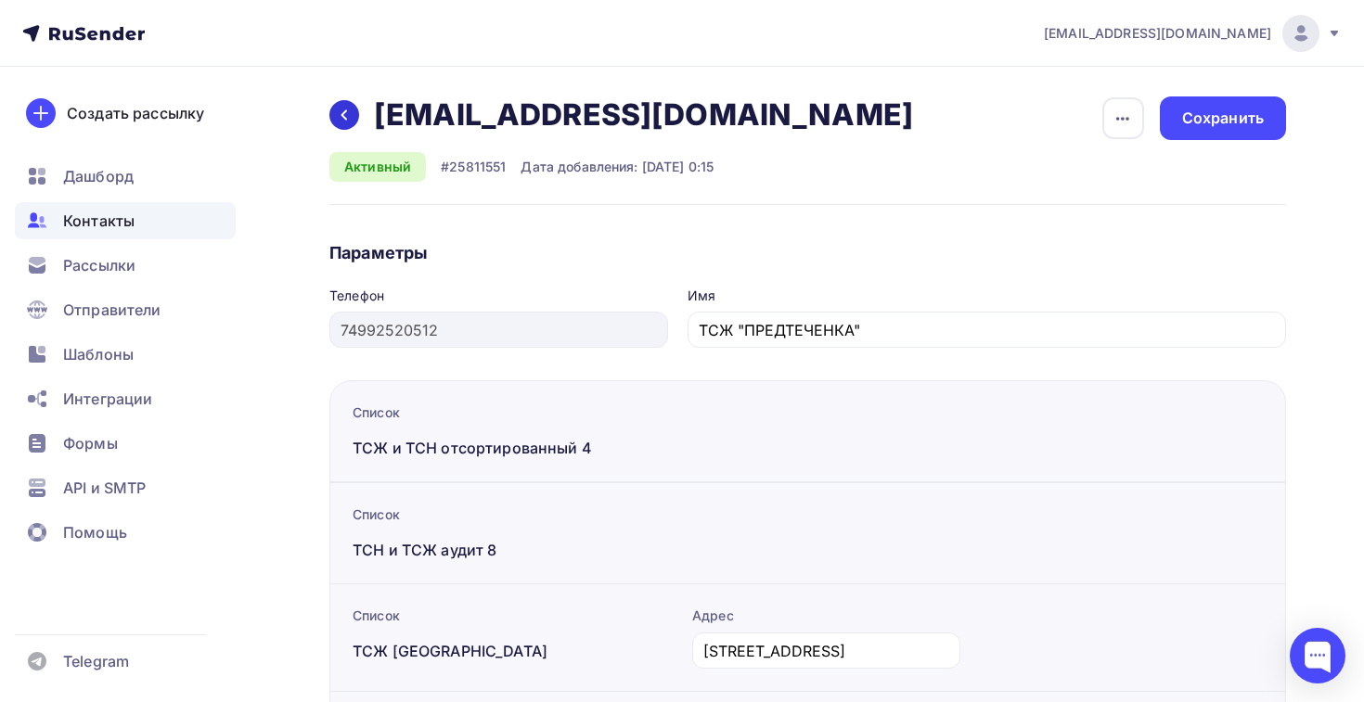
click at [336, 115] on div at bounding box center [344, 115] width 30 height 30
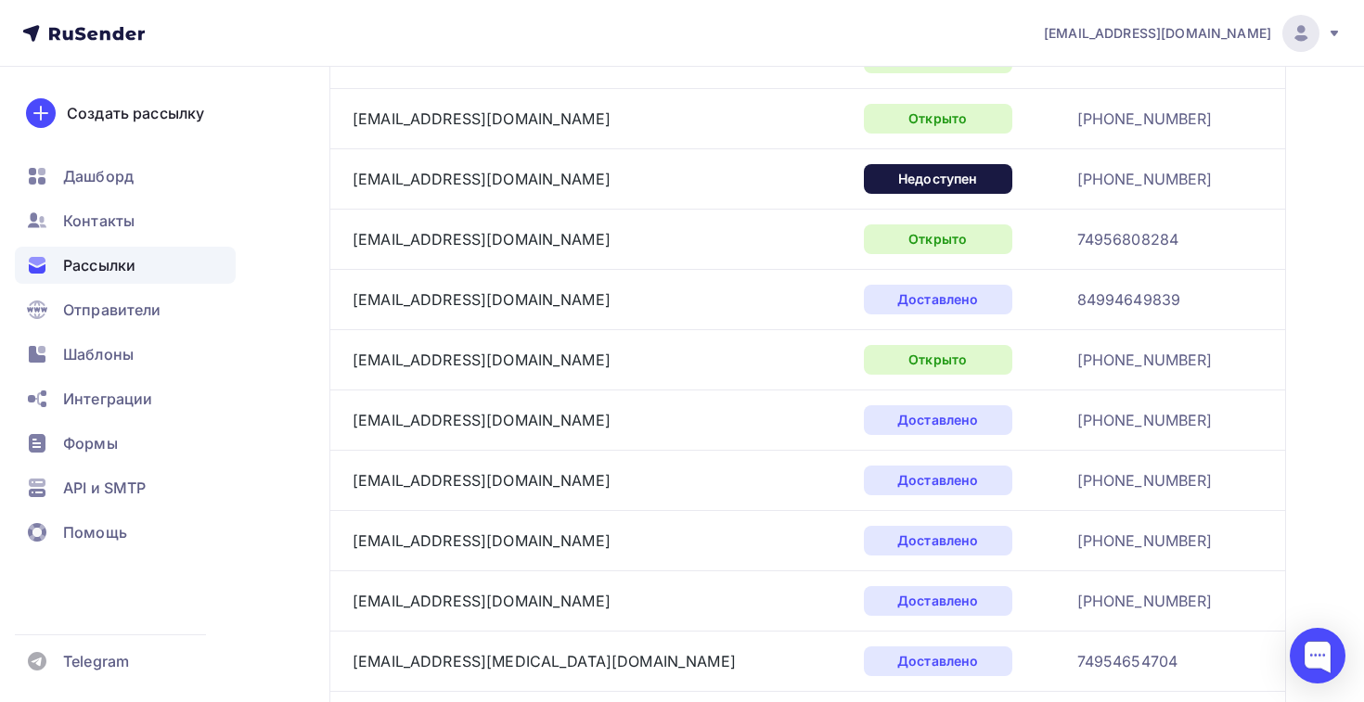
scroll to position [2889, 0]
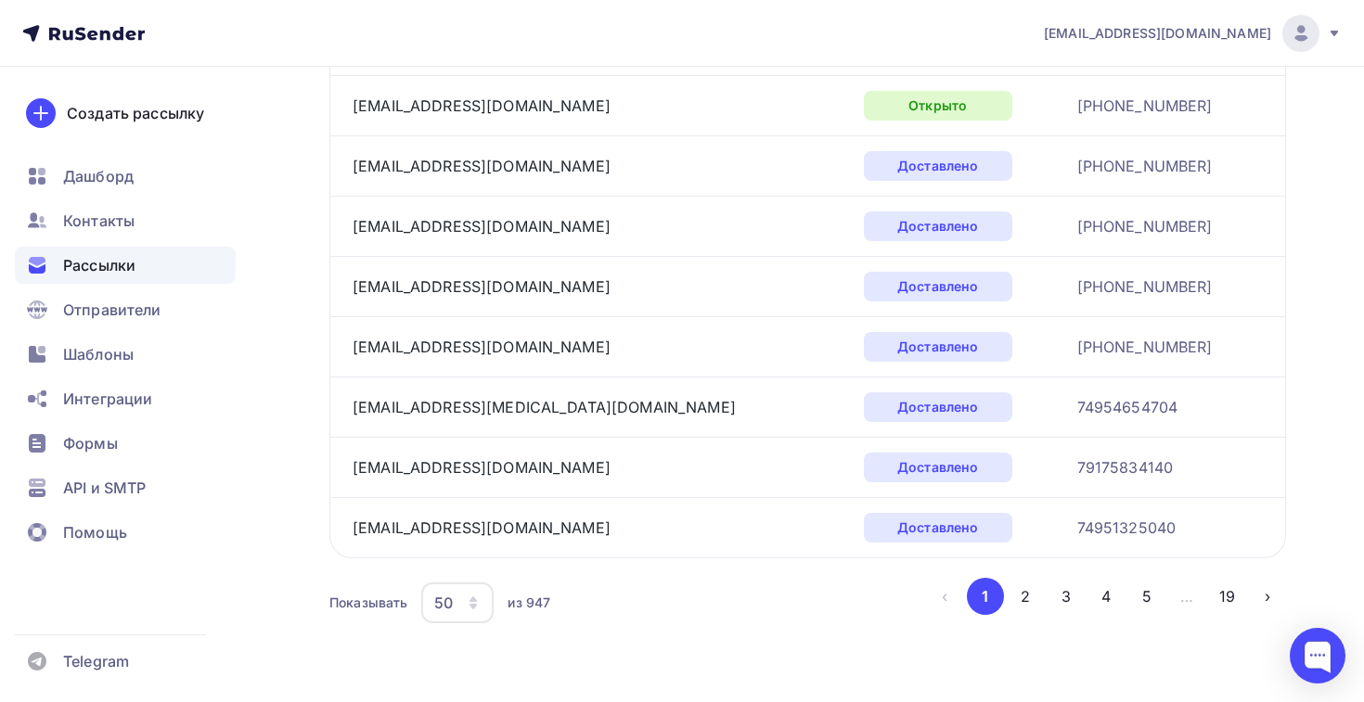
click at [454, 624] on div "Показывать 50 10 20 50 100 из 947 ‹ 1 2 3 4 5 … 19 ›" at bounding box center [807, 603] width 957 height 50
click at [458, 620] on div "50" at bounding box center [457, 603] width 72 height 41
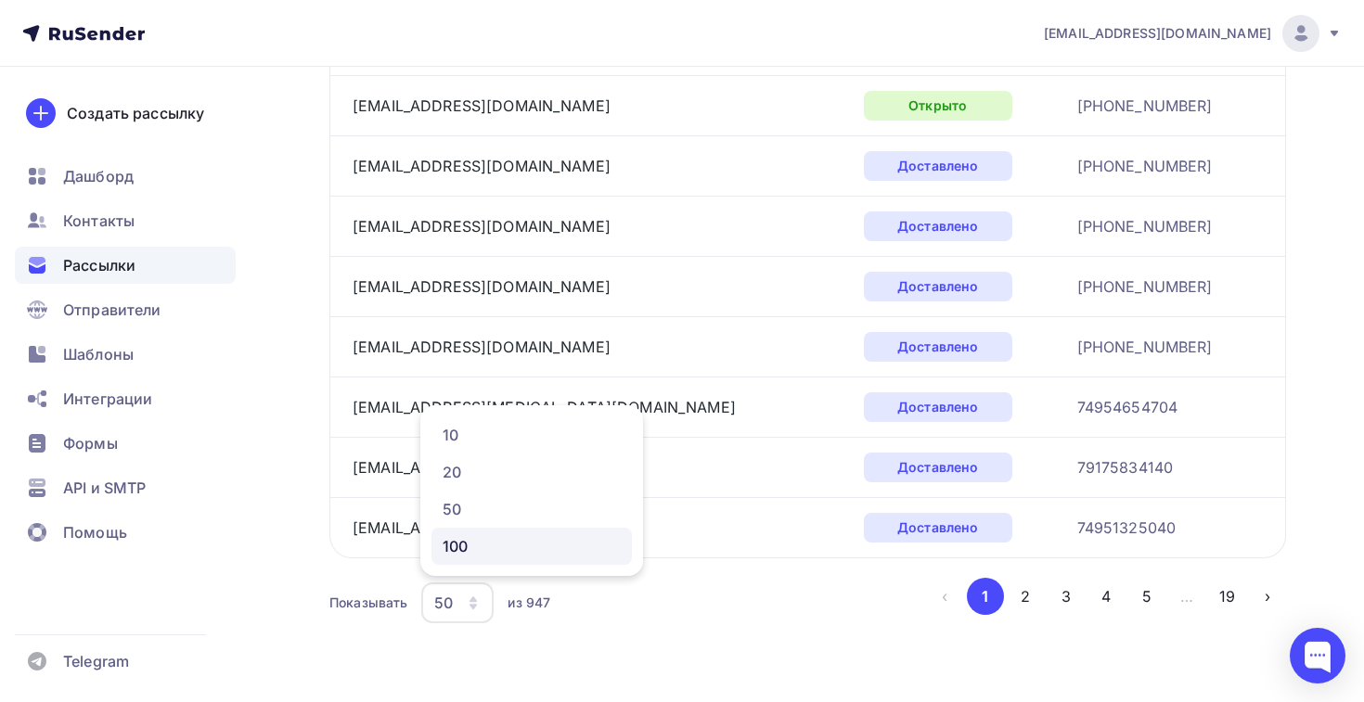
click at [502, 555] on div "100" at bounding box center [532, 546] width 178 height 22
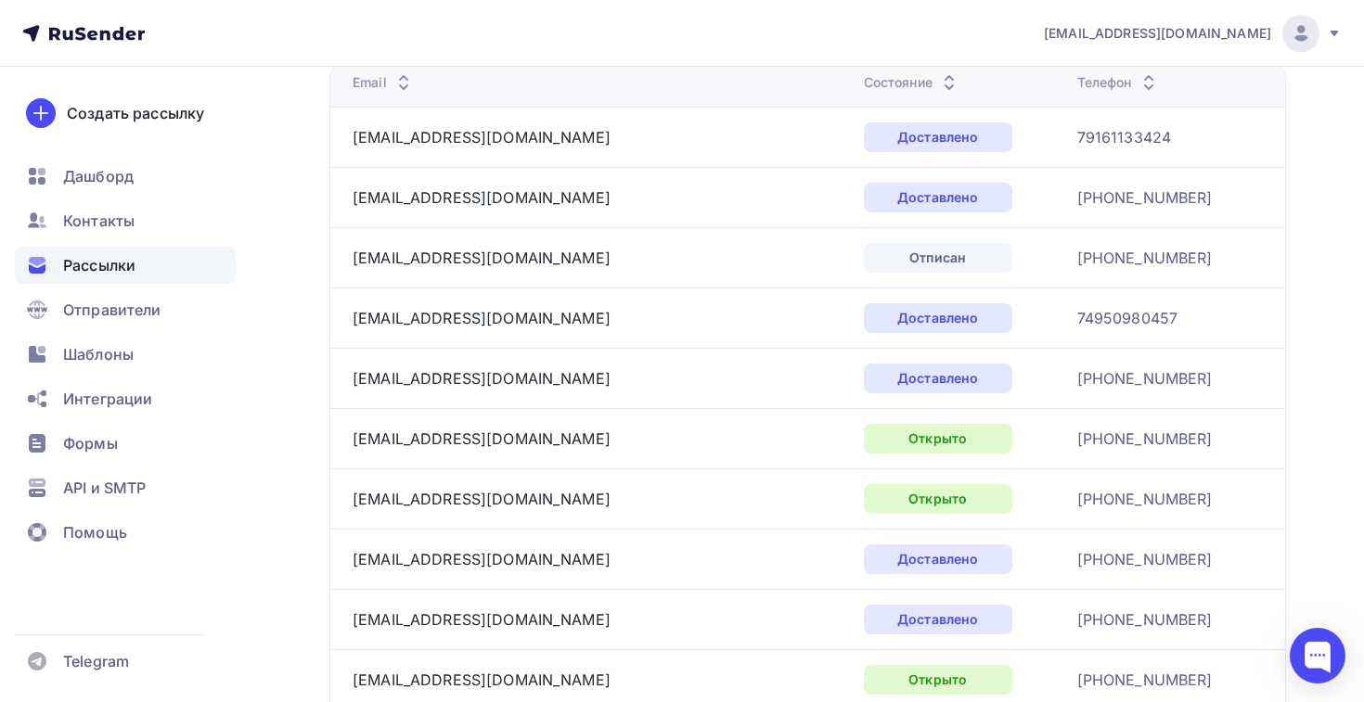
scroll to position [27, 0]
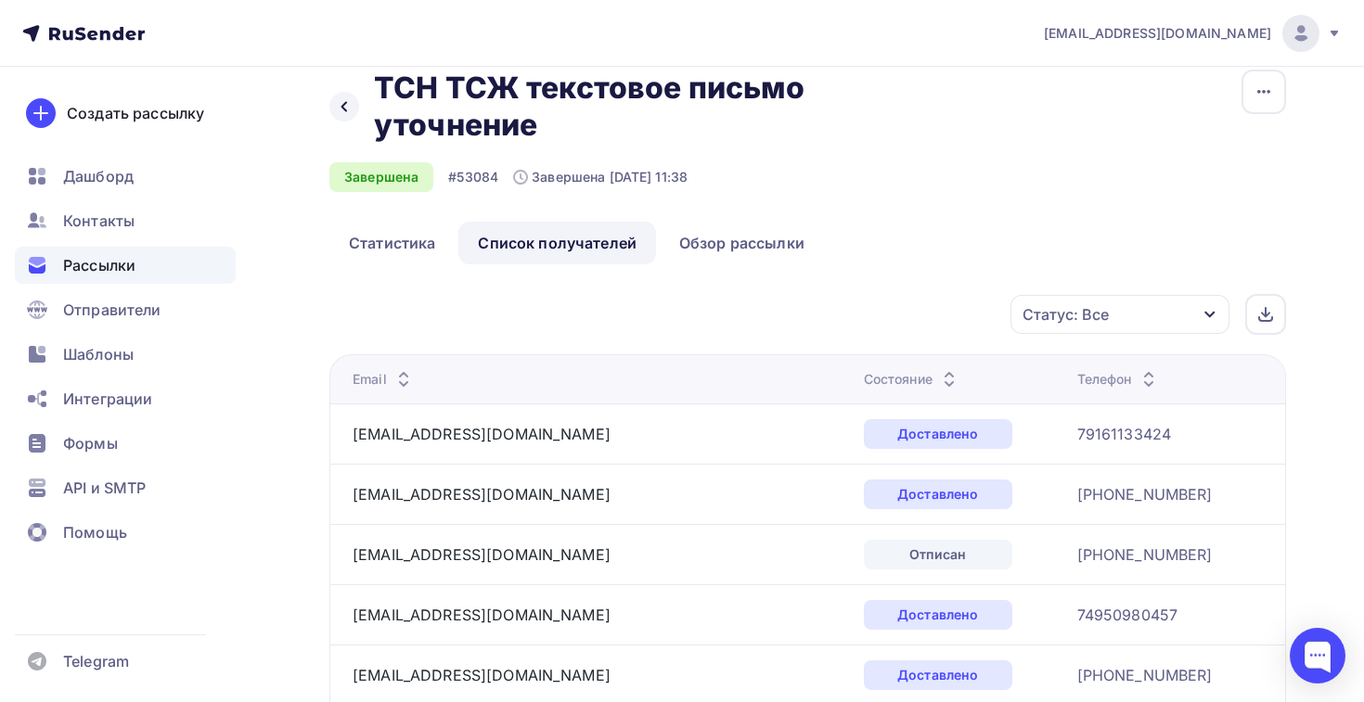
click at [864, 375] on div "Состояние" at bounding box center [912, 379] width 96 height 19
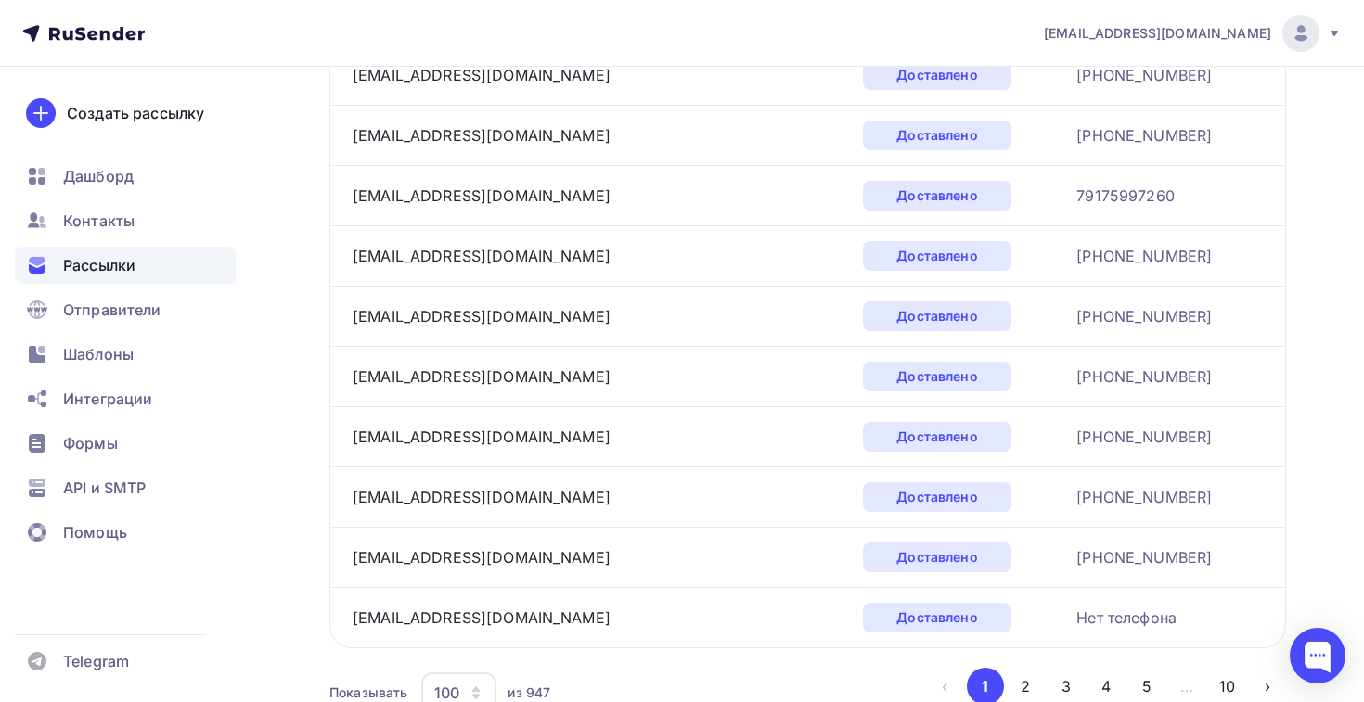
scroll to position [5904, 0]
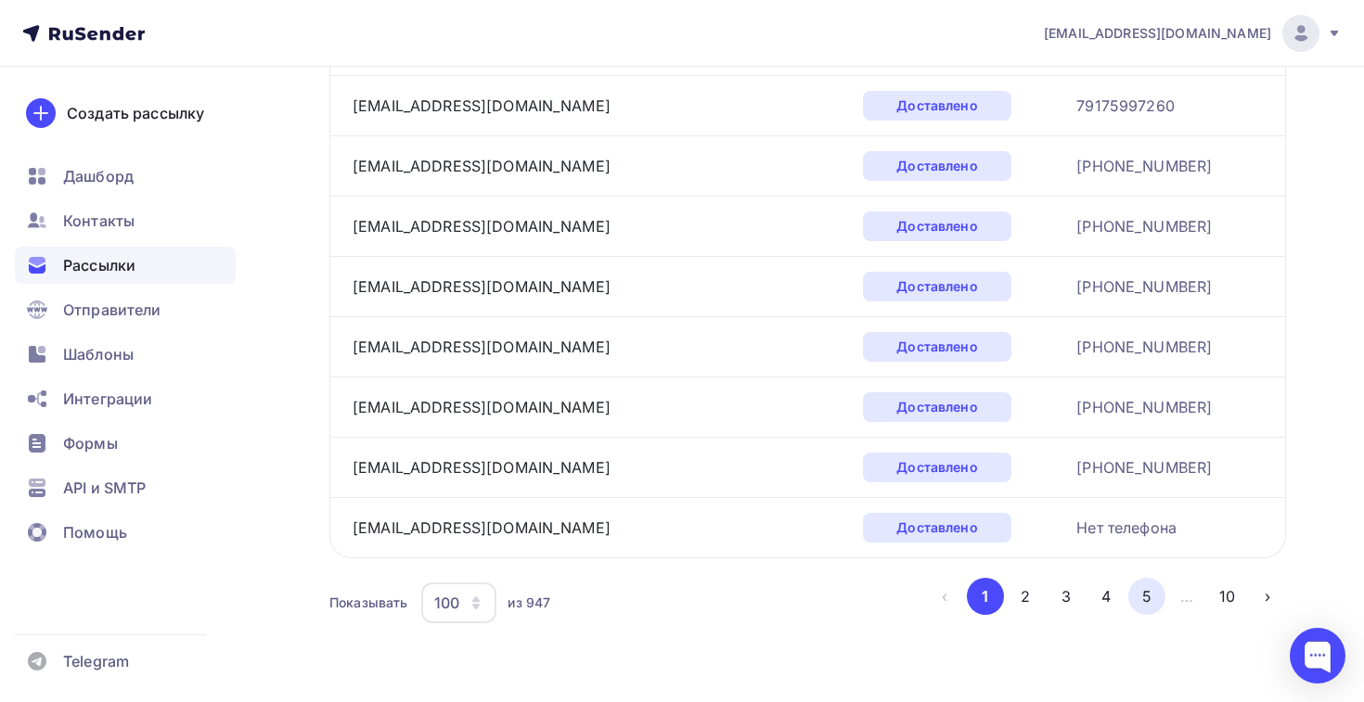
click at [1132, 596] on button "5" at bounding box center [1146, 596] width 37 height 37
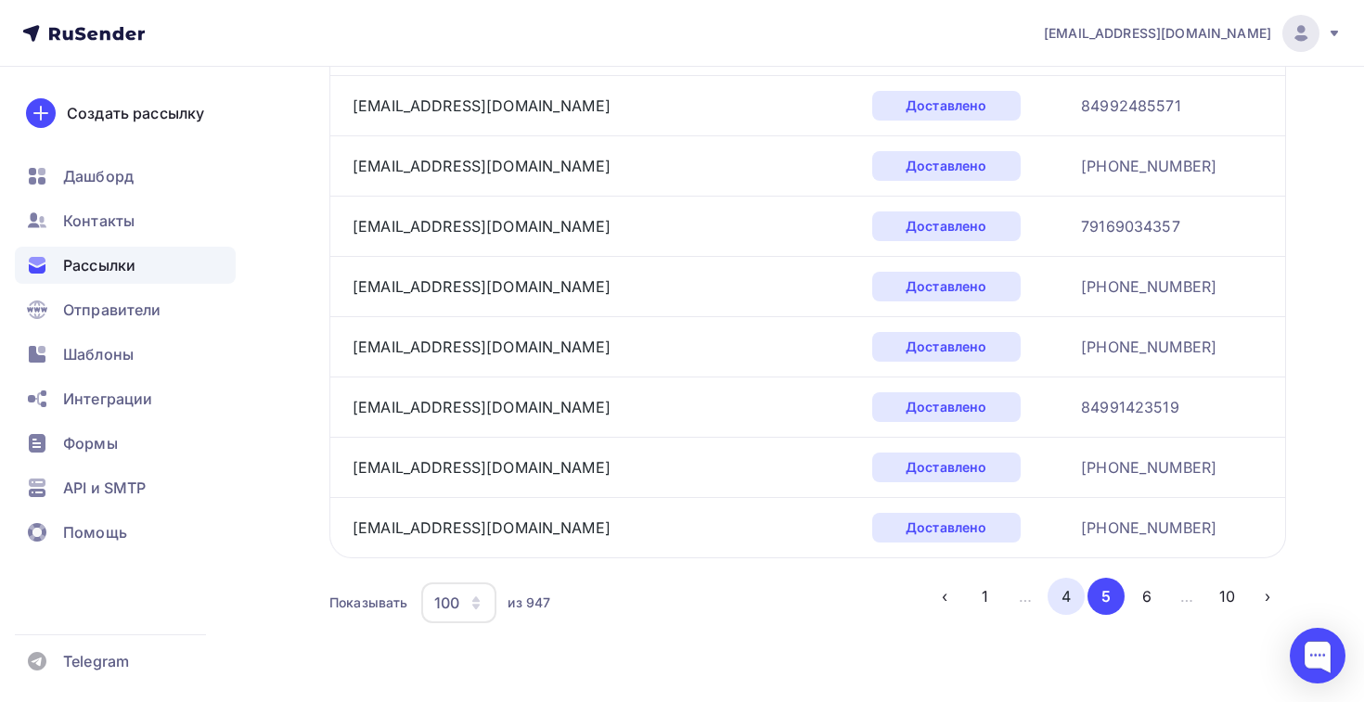
click at [1067, 598] on button "4" at bounding box center [1065, 596] width 37 height 37
click at [1138, 597] on button "5" at bounding box center [1146, 596] width 37 height 37
click at [1139, 592] on button "6" at bounding box center [1146, 596] width 37 height 37
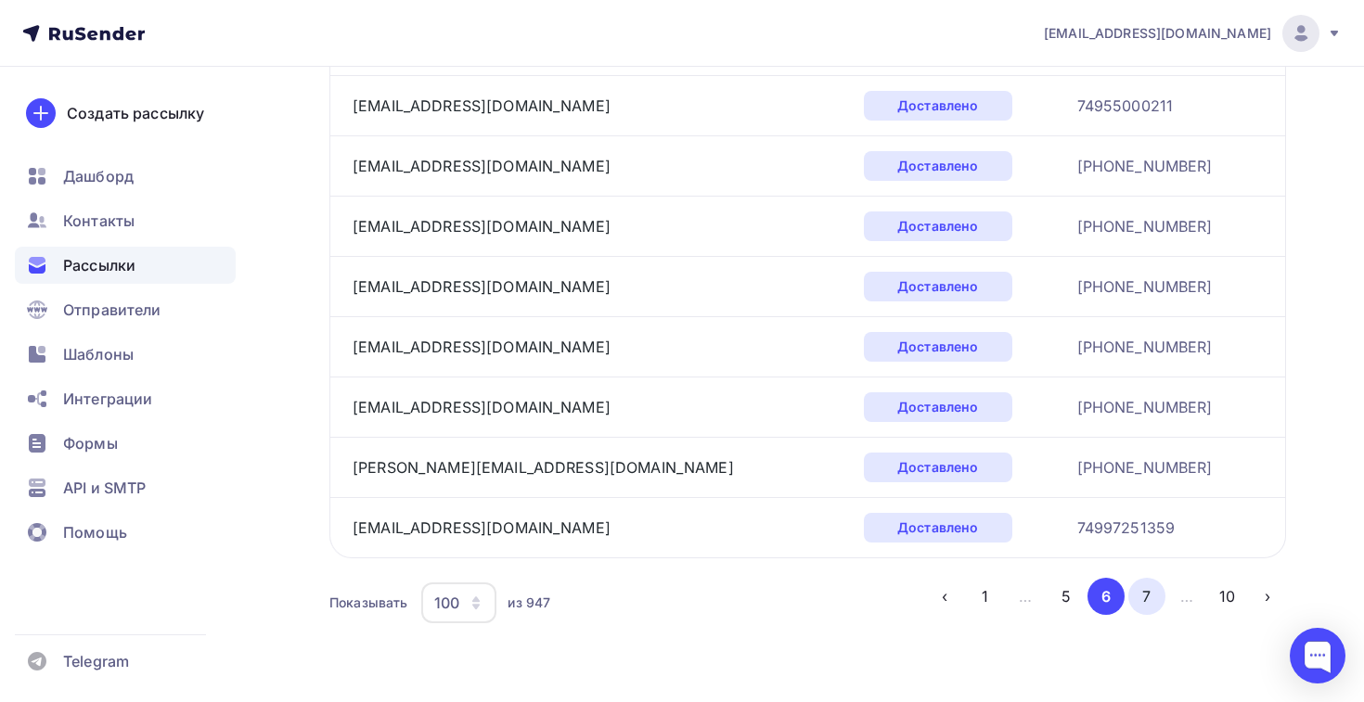
click at [1150, 595] on button "7" at bounding box center [1146, 596] width 37 height 37
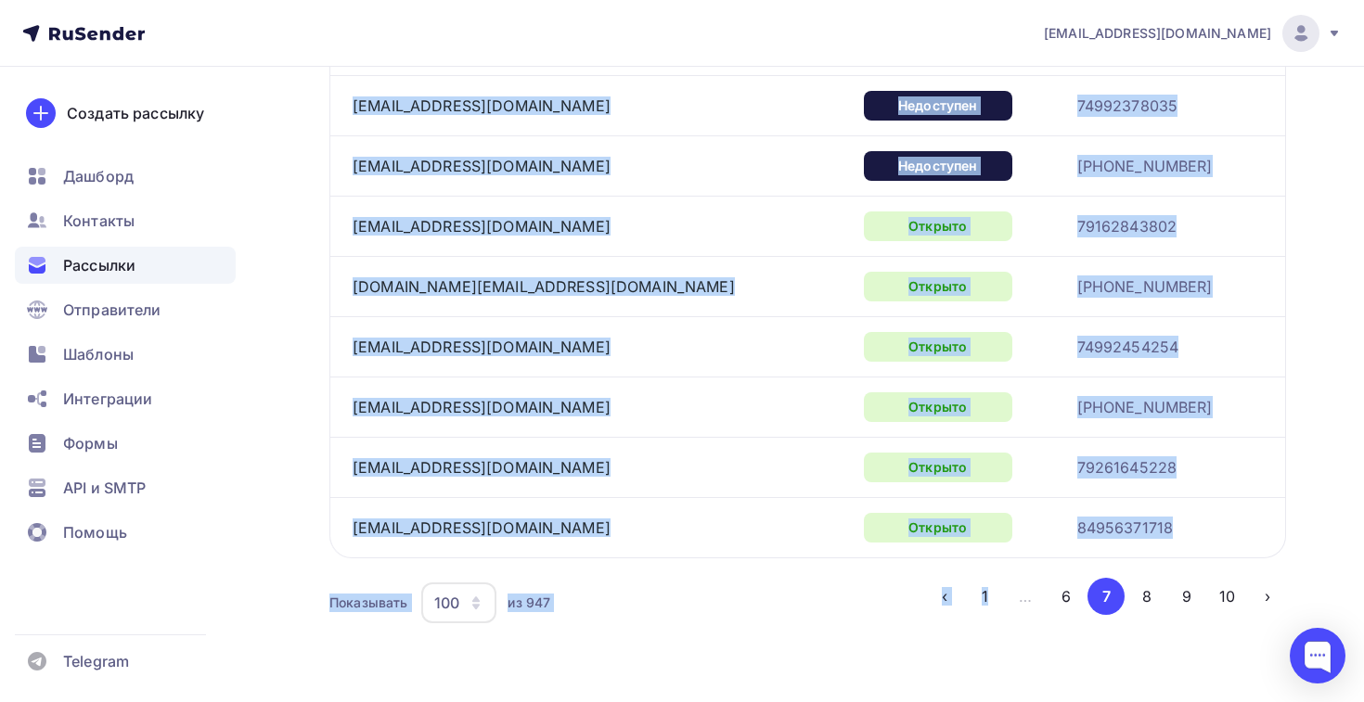
drag, startPoint x: 346, startPoint y: 227, endPoint x: 1104, endPoint y: 526, distance: 814.7
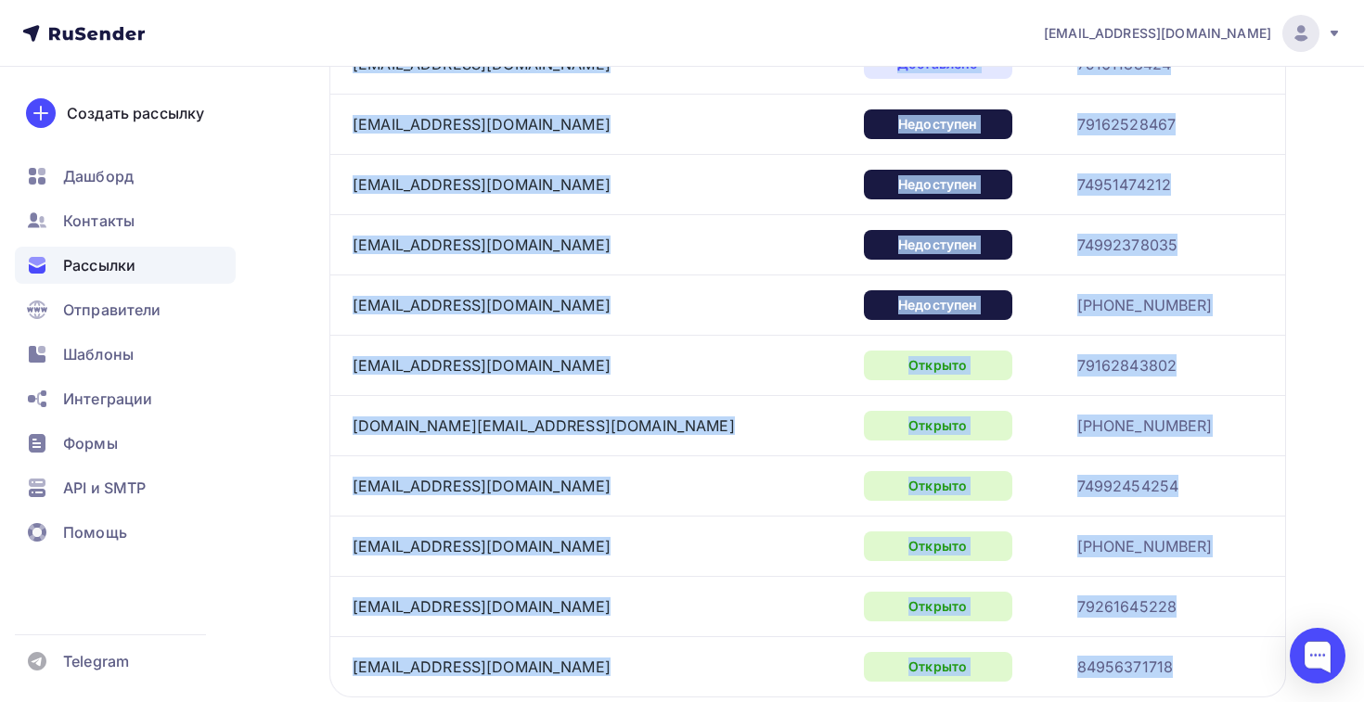
scroll to position [5729, 0]
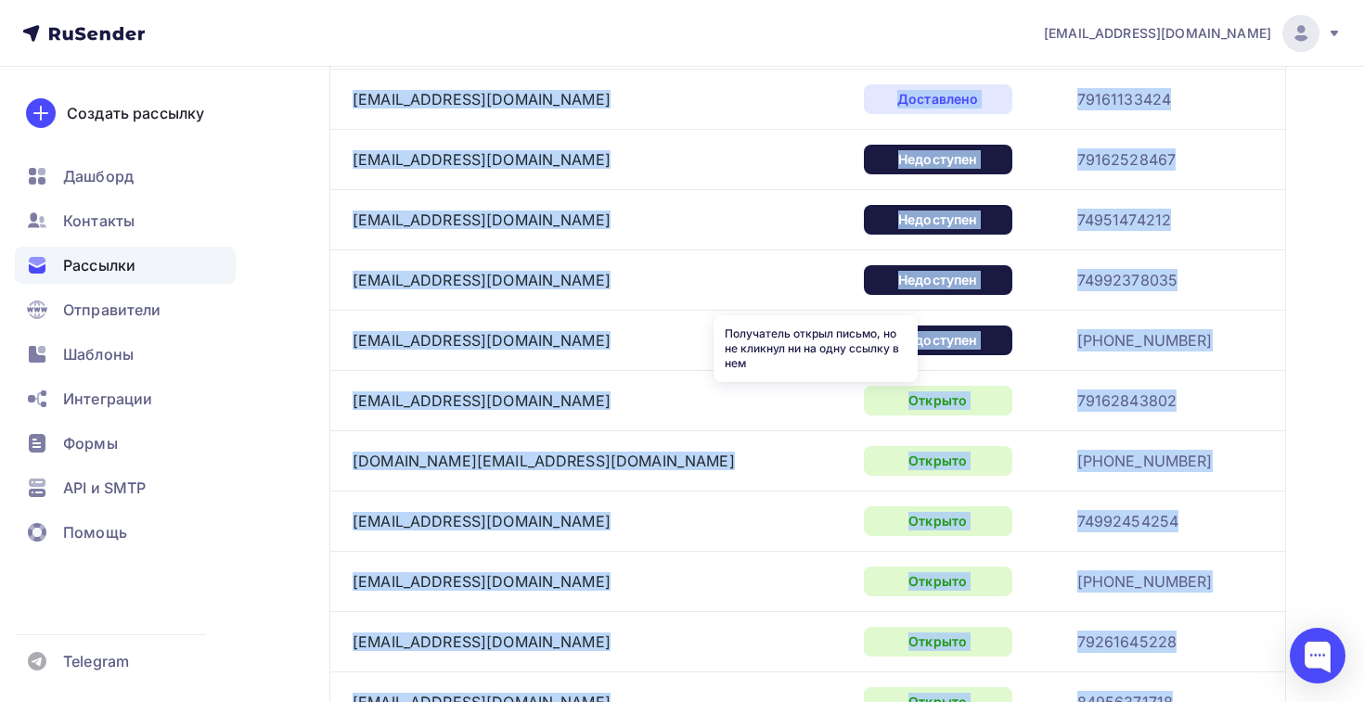
copy tbody "l.ipsumdolorsi@ametc.adi Elitseddoe 28526785367 temp5323@incidi.ut Laboreetdo +…"
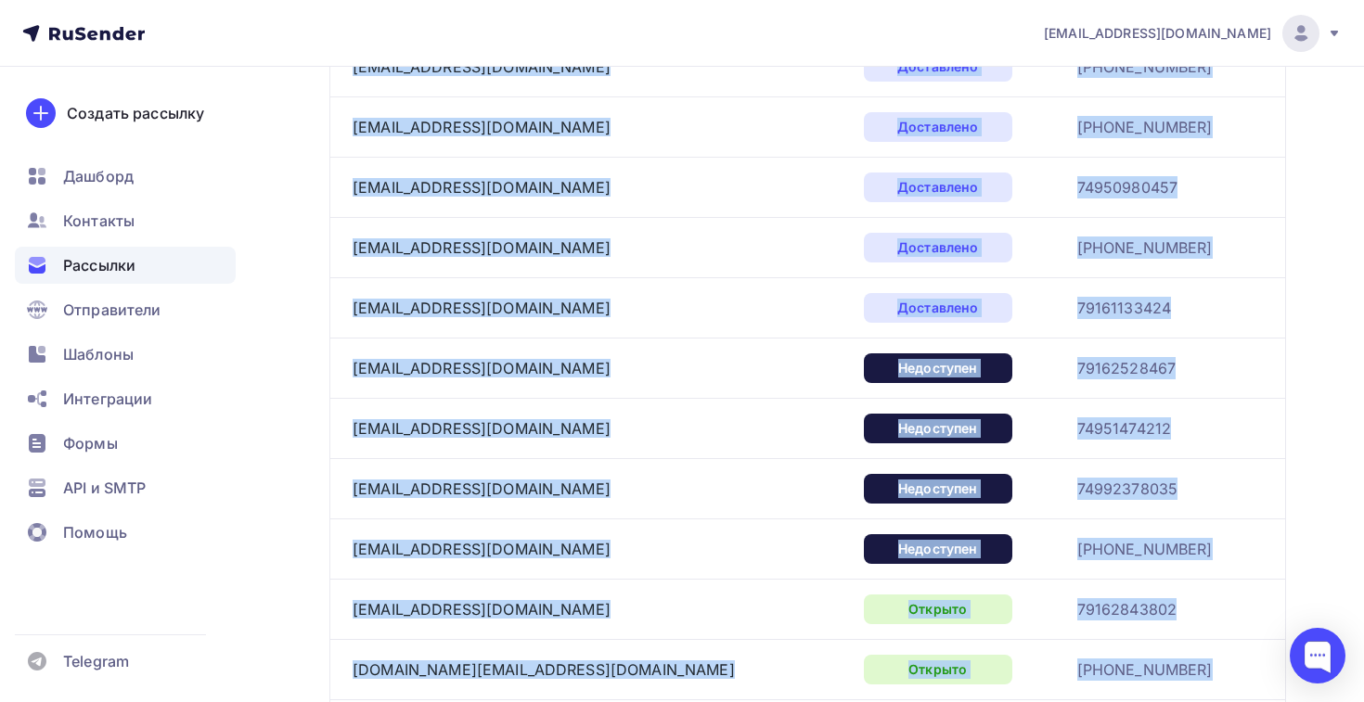
scroll to position [5493, 0]
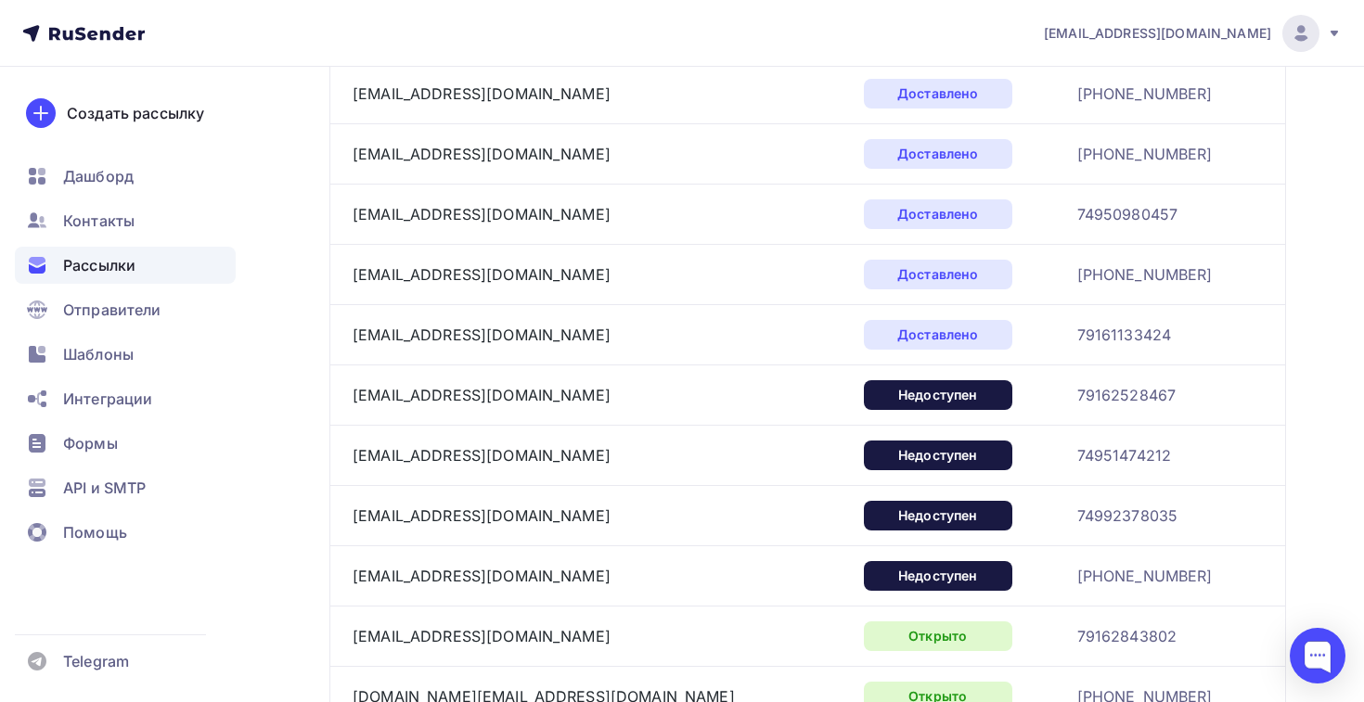
click at [1201, 583] on div "[PHONE_NUMBER]" at bounding box center [1170, 576] width 186 height 22
drag, startPoint x: 1170, startPoint y: 579, endPoint x: 417, endPoint y: 16, distance: 939.8
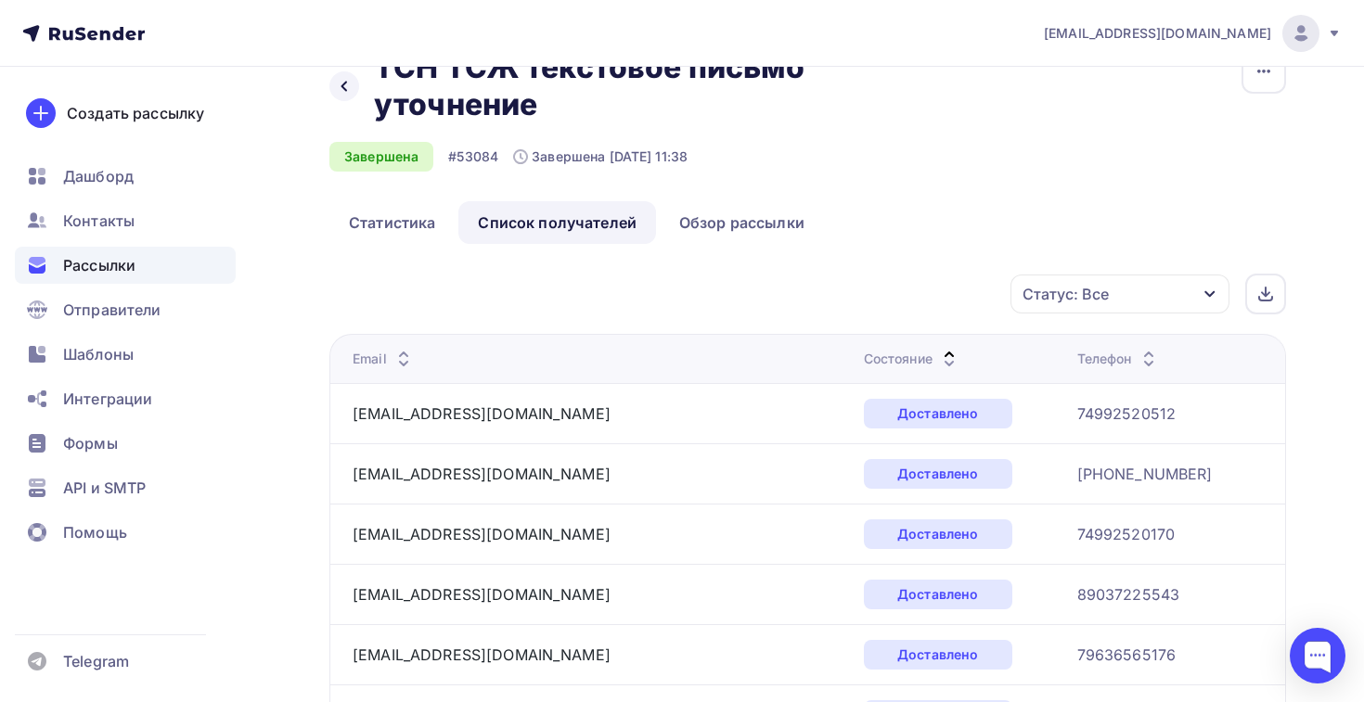
scroll to position [0, 0]
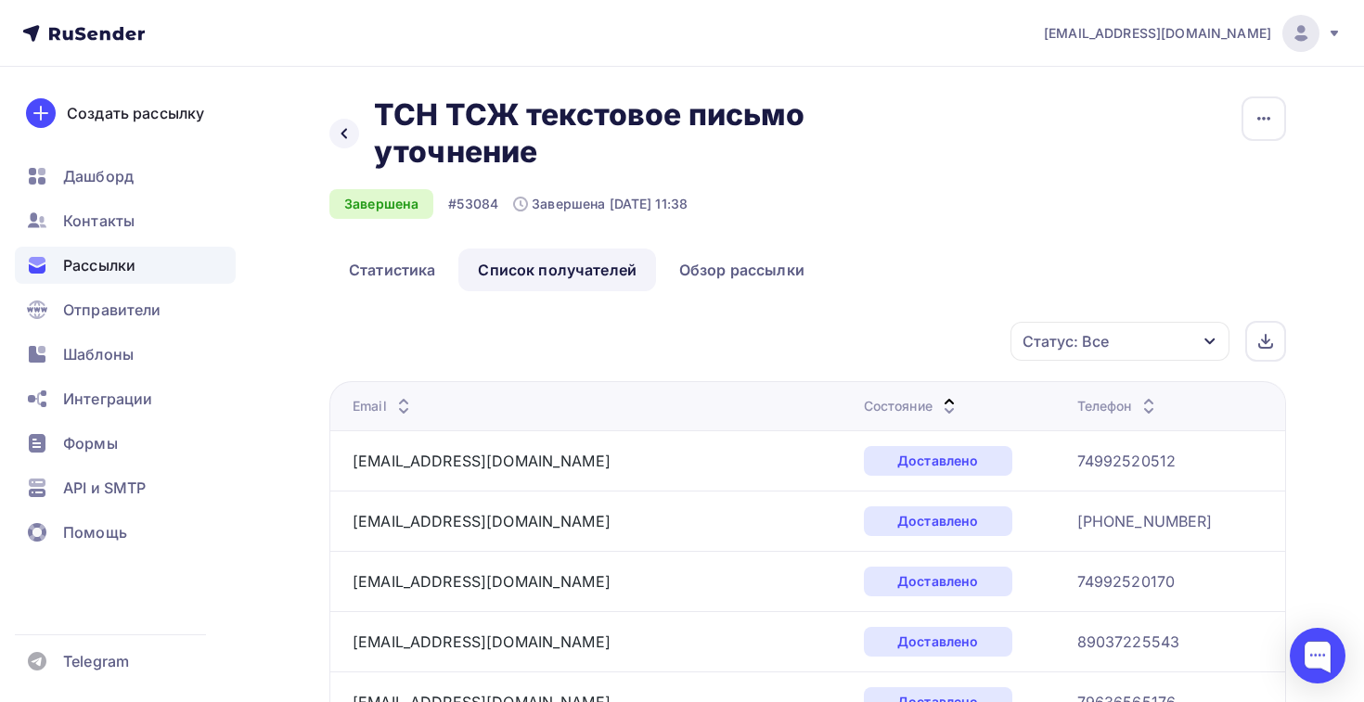
drag, startPoint x: 1131, startPoint y: 575, endPoint x: 351, endPoint y: 460, distance: 788.7
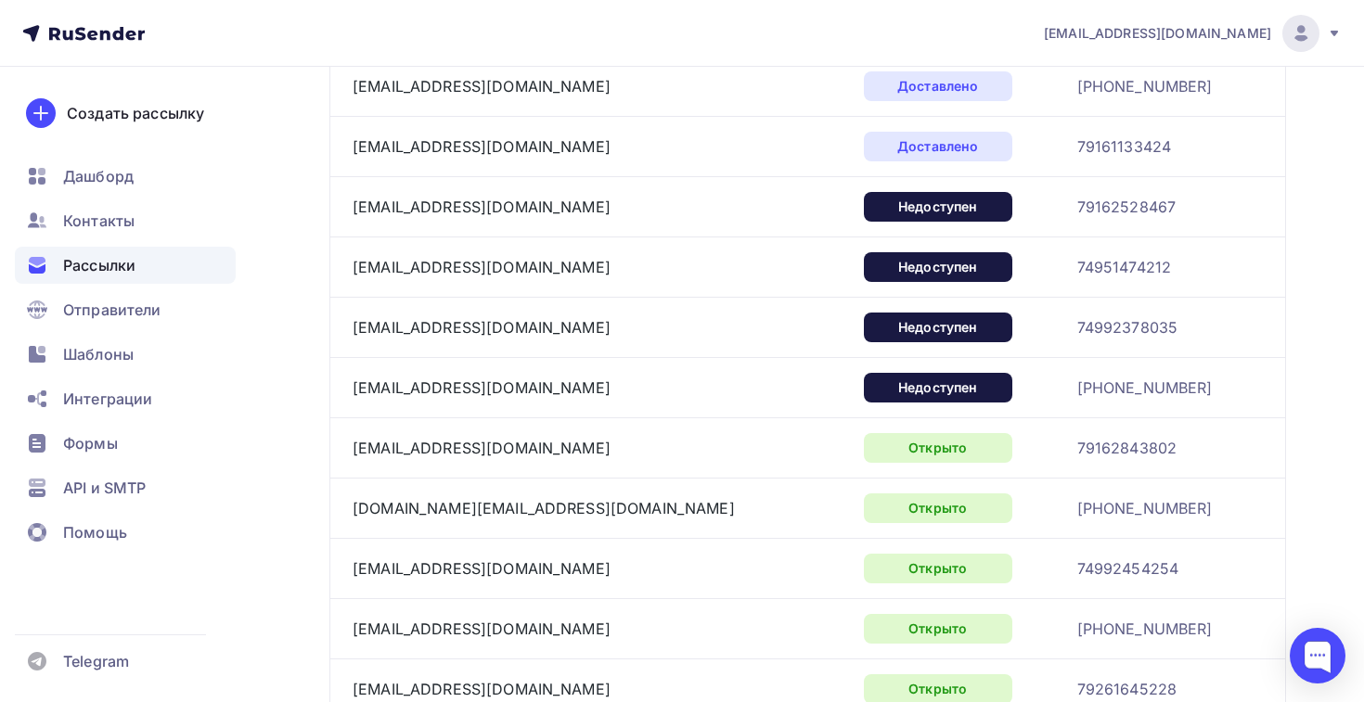
scroll to position [5682, 0]
copy tbody "l.ipsumdolorsi@ametc.adi Elitseddoe 28526785367 temp5323@incidi.ut Laboreetdo +…"
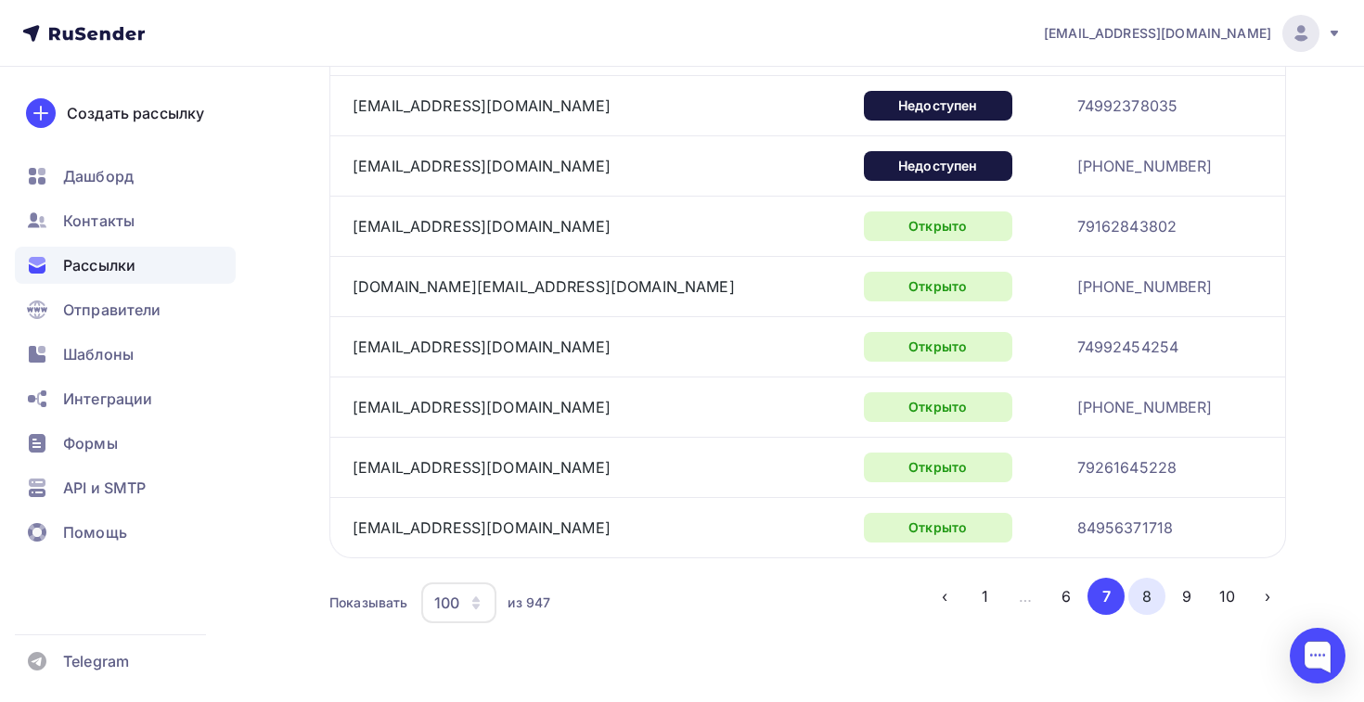
click at [1149, 596] on button "8" at bounding box center [1146, 596] width 37 height 37
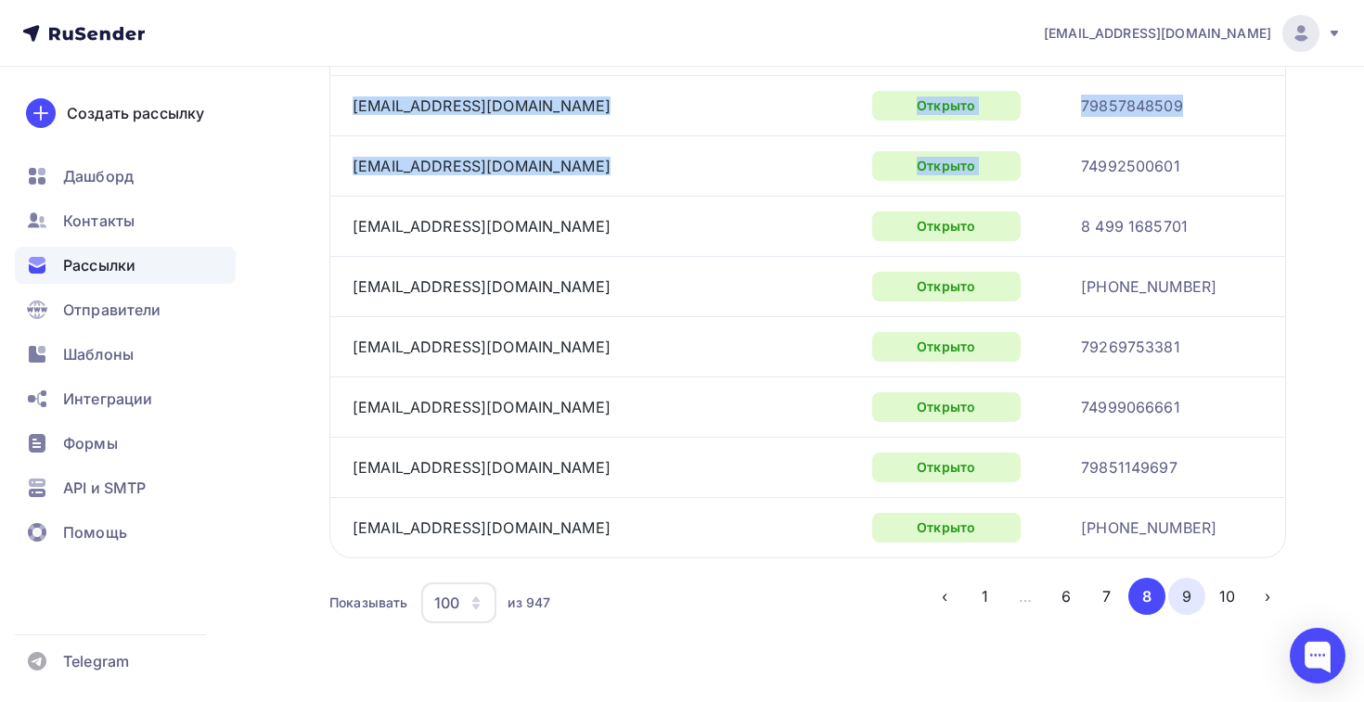
click at [1178, 595] on button "9" at bounding box center [1186, 596] width 37 height 37
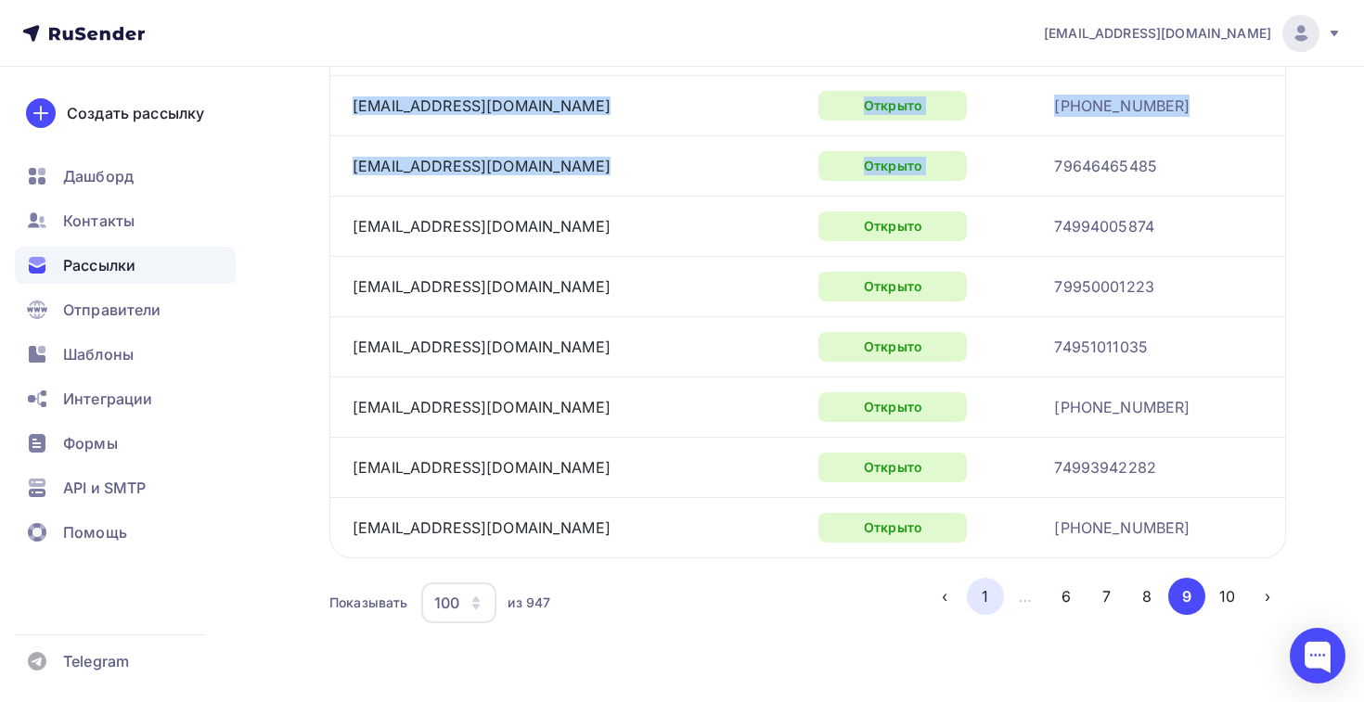
click at [987, 601] on button "1" at bounding box center [985, 596] width 37 height 37
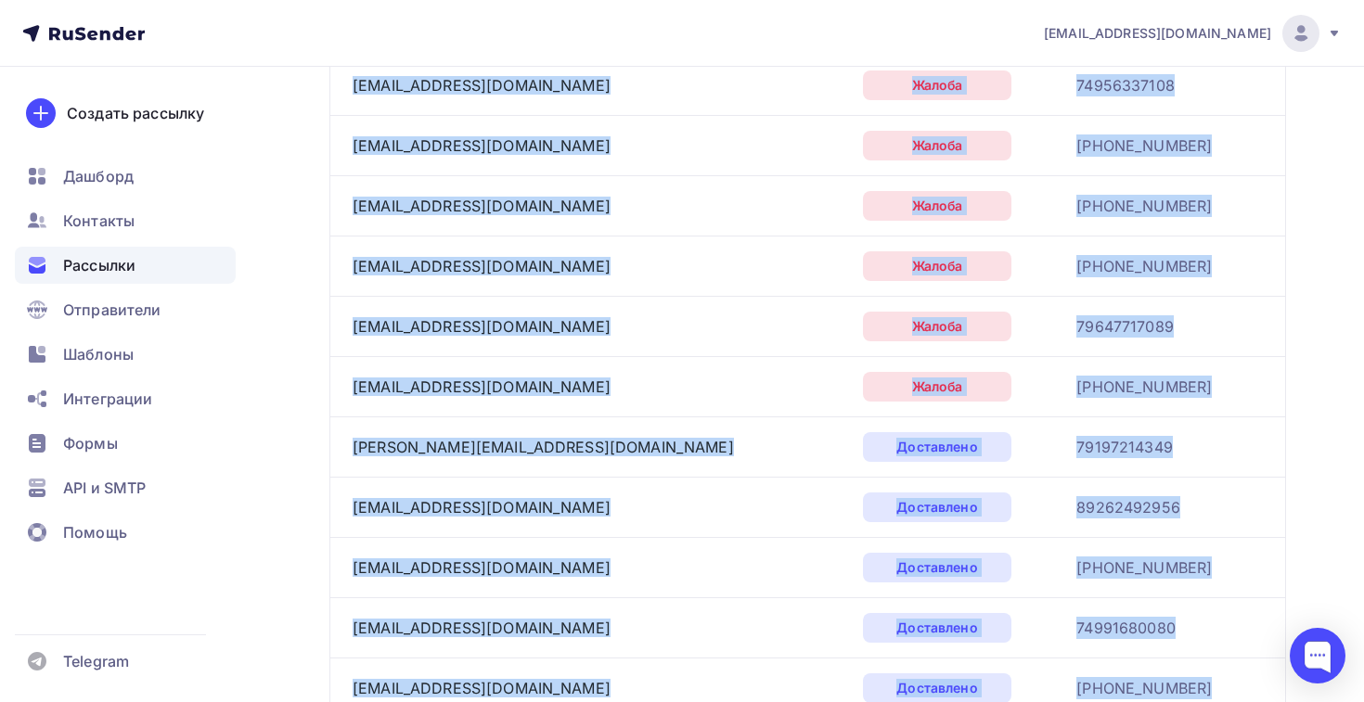
scroll to position [0, 0]
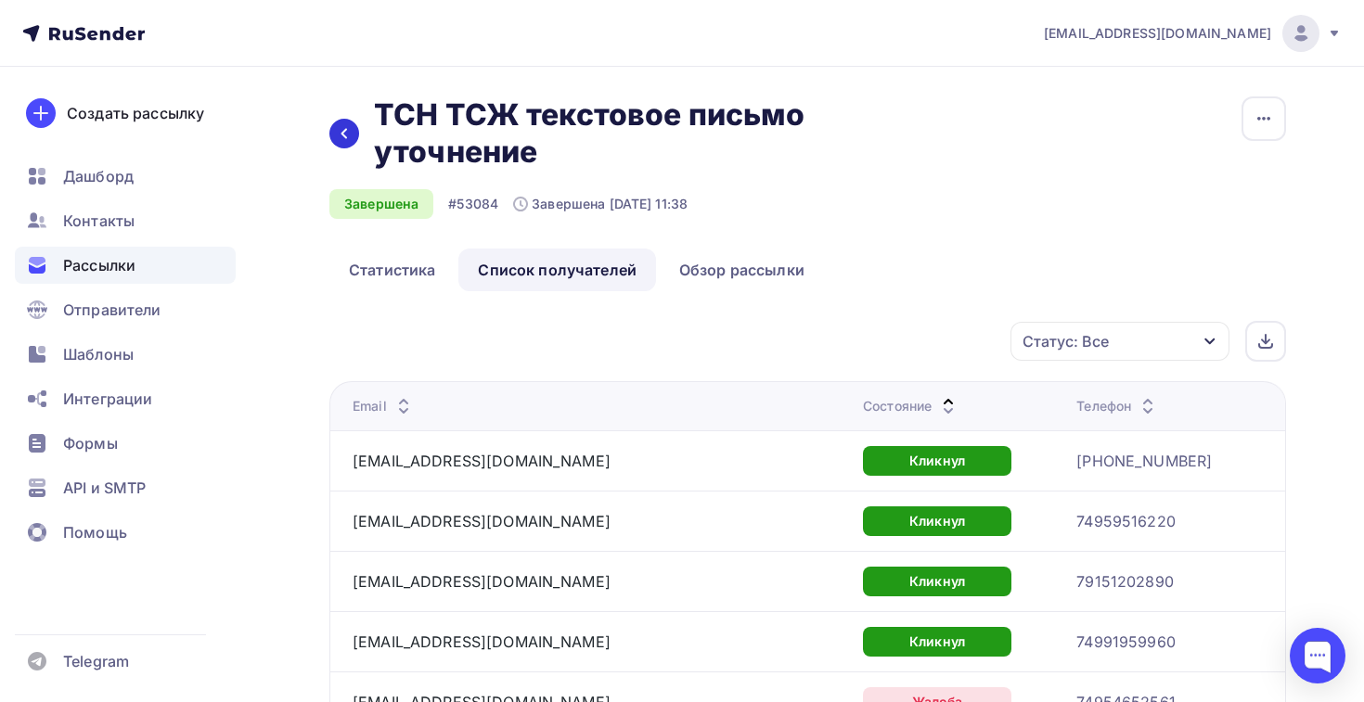
click at [341, 130] on icon at bounding box center [344, 133] width 15 height 15
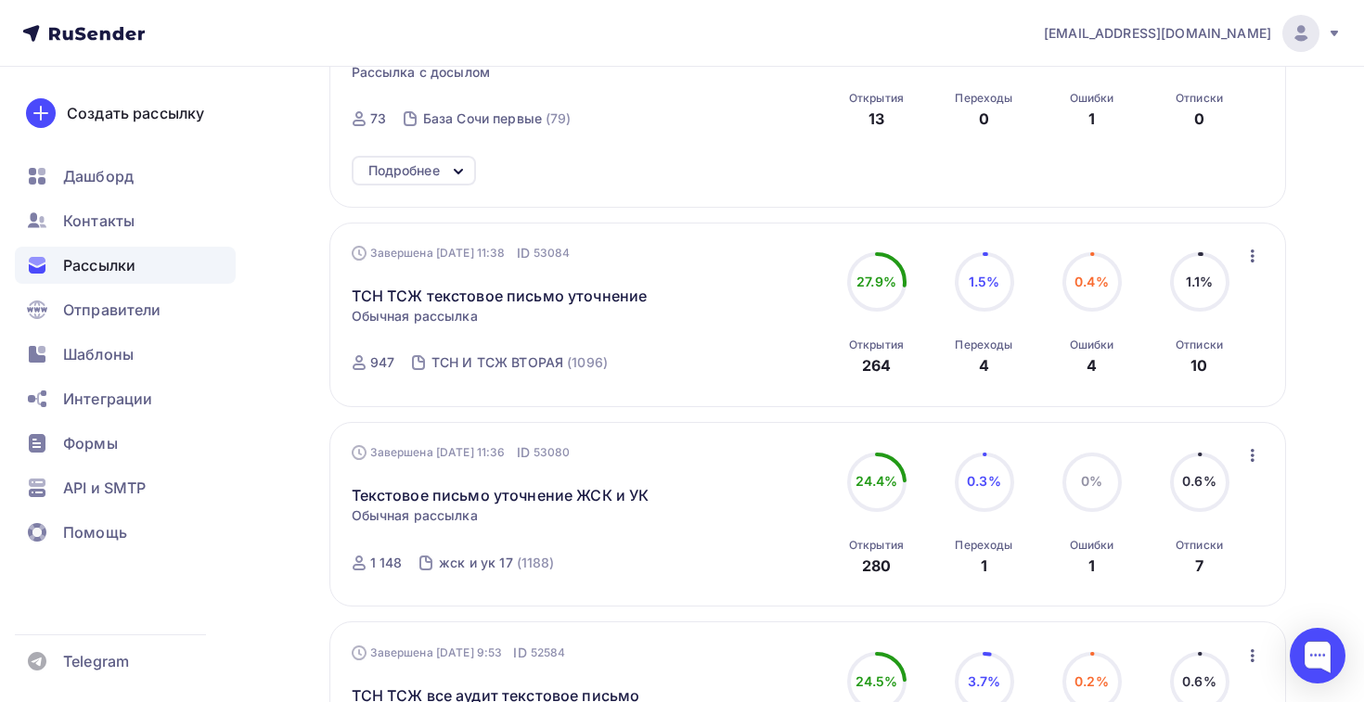
scroll to position [659, 0]
click at [484, 495] on link "Текстовое письмо уточнение ЖСК и УК" at bounding box center [501, 494] width 298 height 22
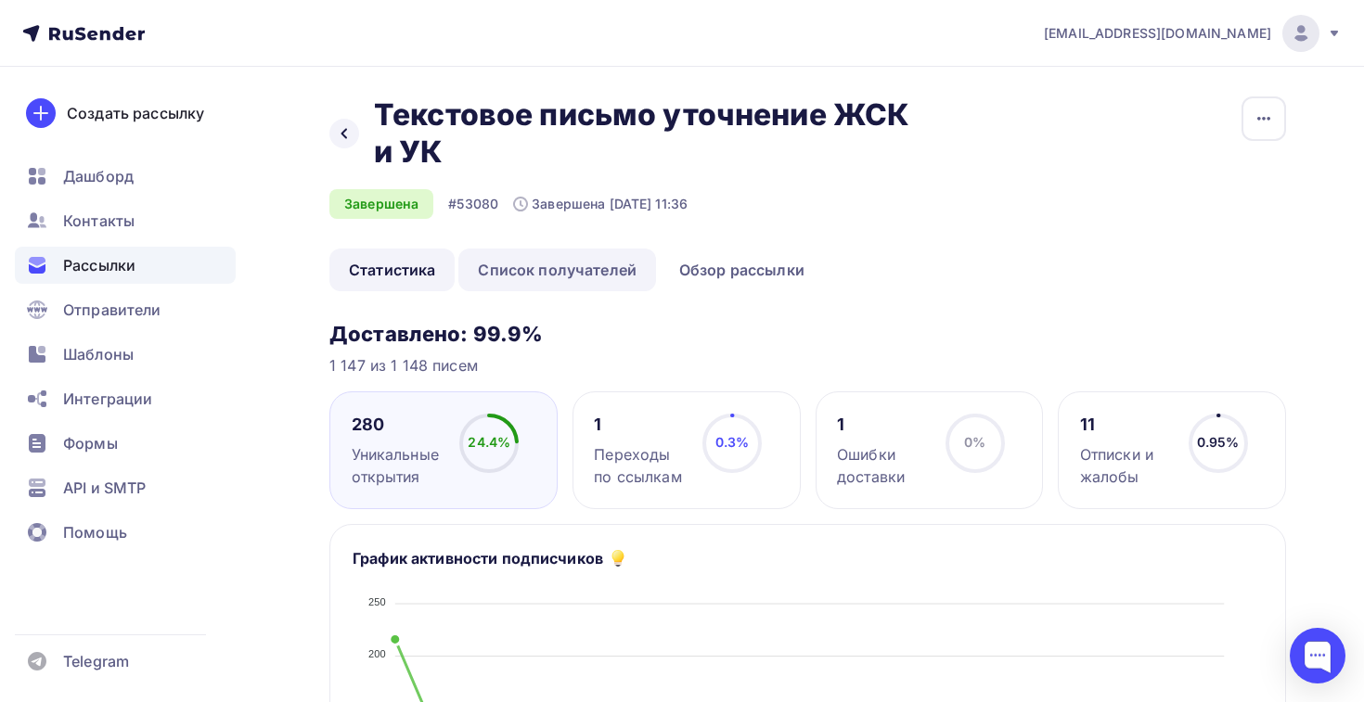
click at [529, 272] on link "Список получателей" at bounding box center [557, 270] width 198 height 43
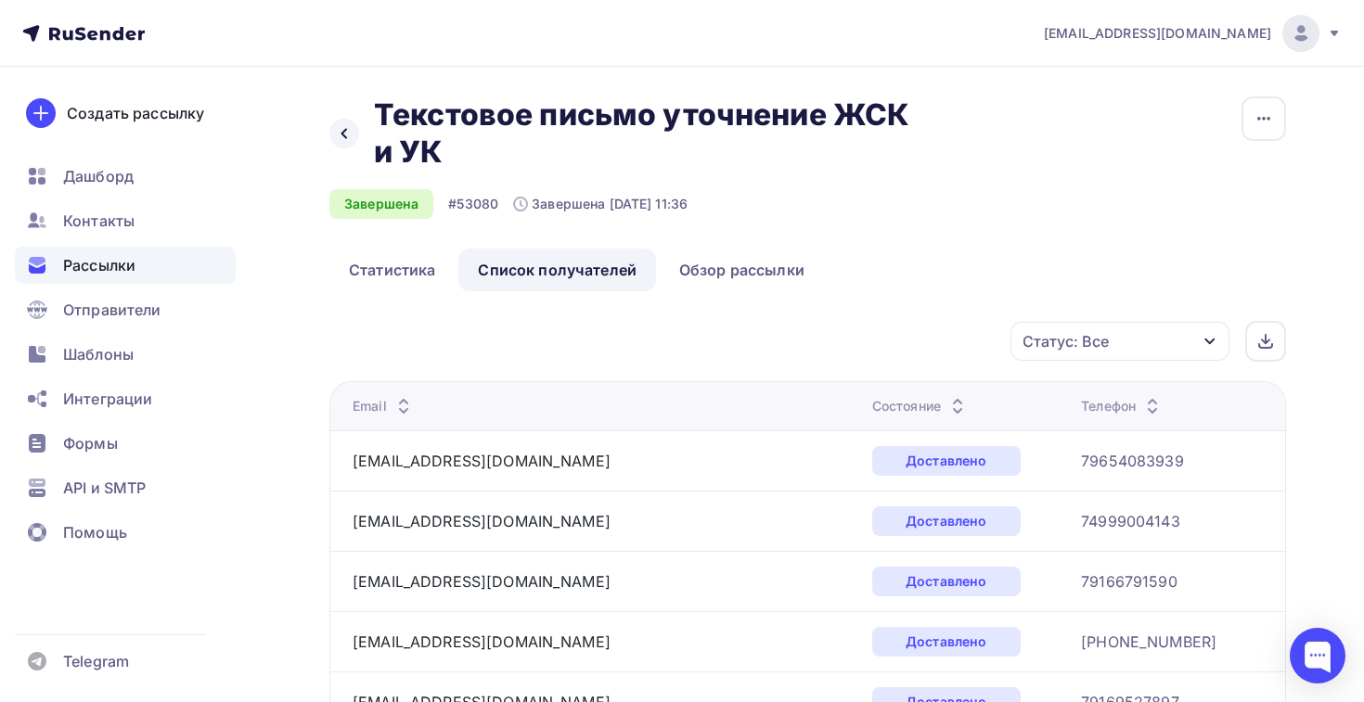
click at [865, 417] on th "Состояние" at bounding box center [970, 405] width 210 height 49
click at [872, 403] on div "Состояние" at bounding box center [920, 406] width 96 height 19
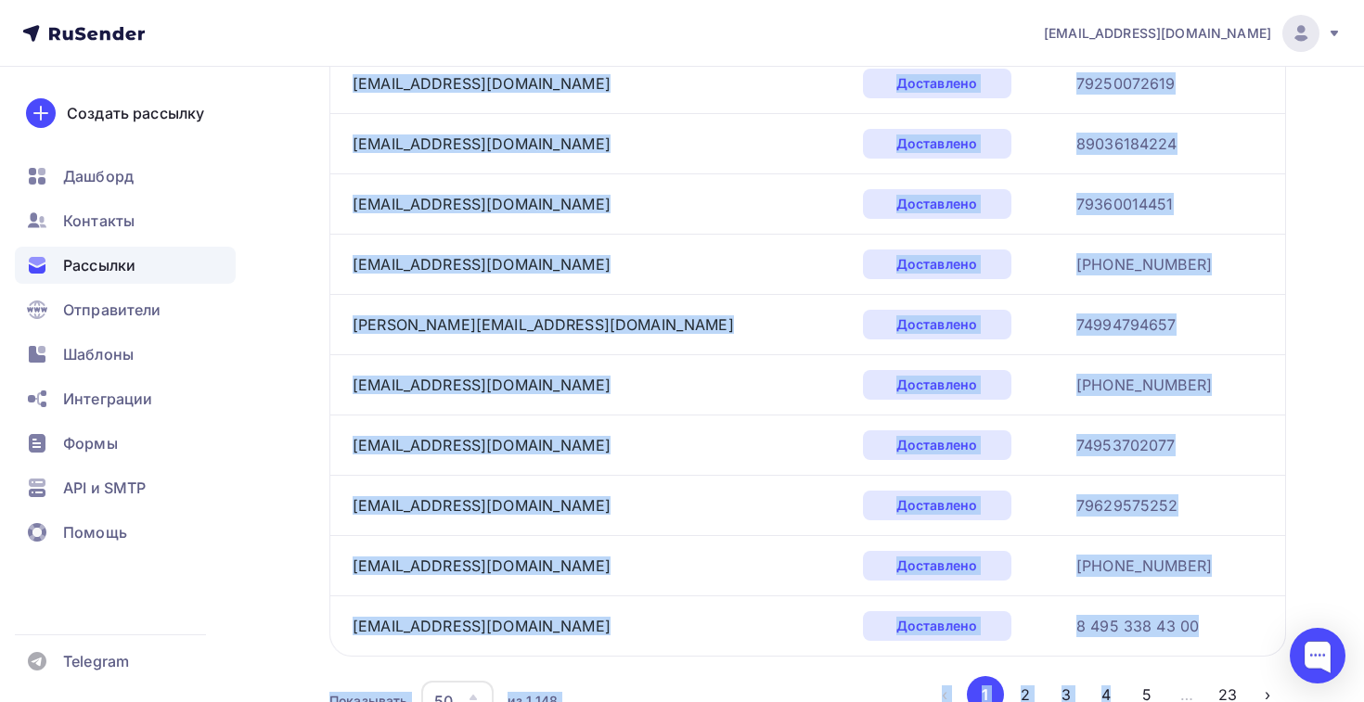
scroll to position [2889, 0]
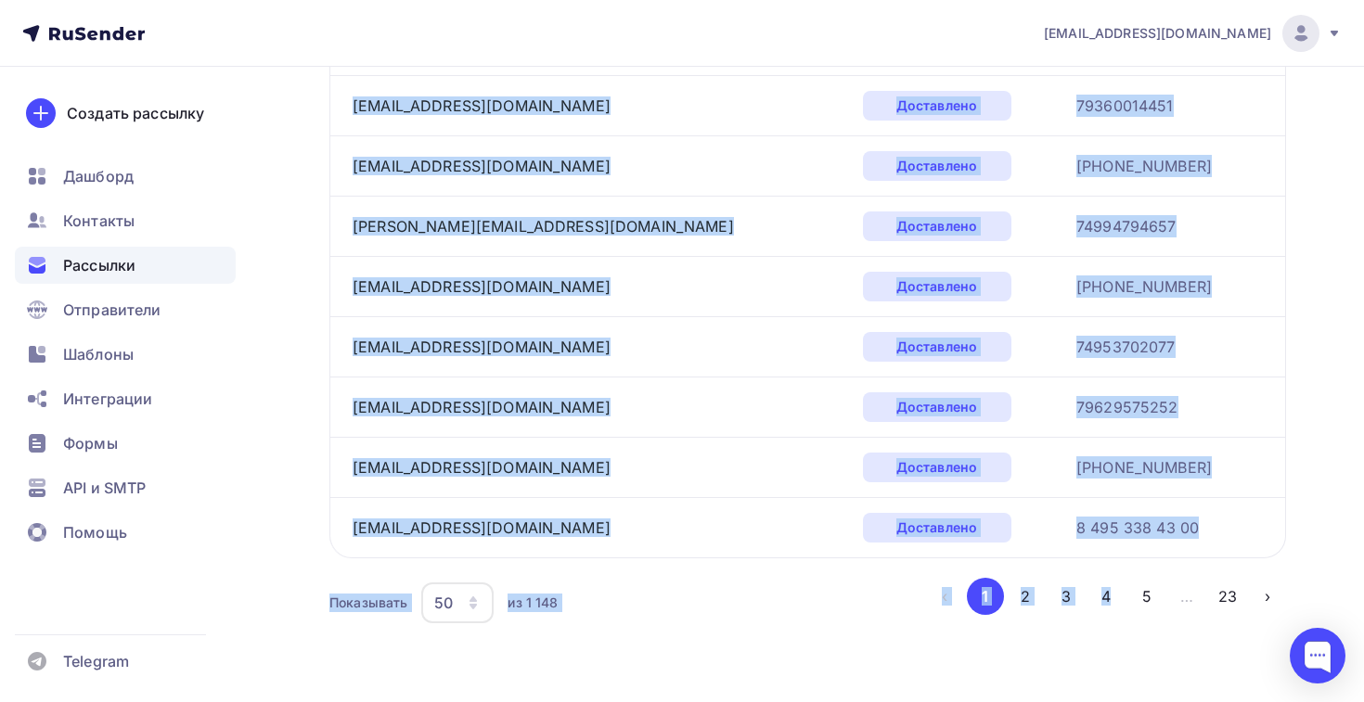
drag, startPoint x: 347, startPoint y: 250, endPoint x: 1188, endPoint y: 530, distance: 885.7
copy tbody "loremipsumdolo@sitame.co Adipiscing +5(142)1522087 elit-seddo@eiusmo.te Incidid…"
click at [486, 611] on div "50" at bounding box center [457, 603] width 72 height 41
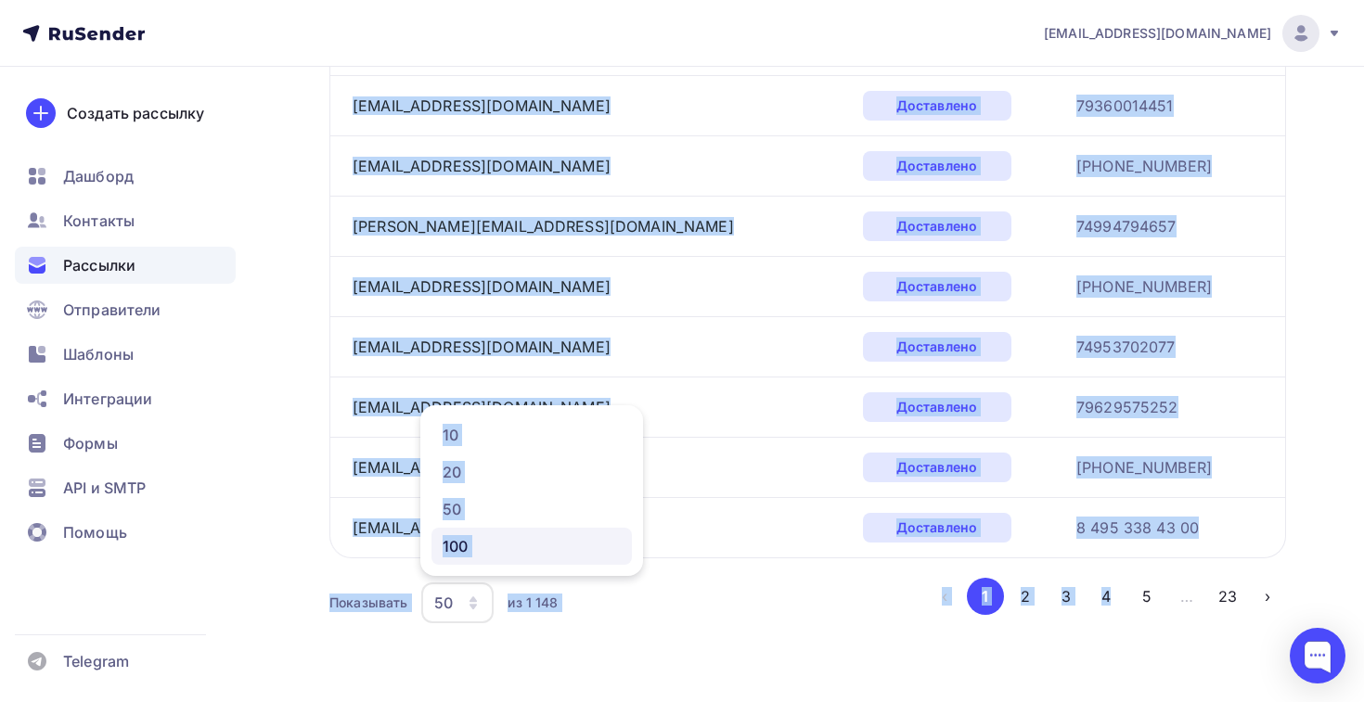
click at [485, 559] on link "100" at bounding box center [531, 546] width 200 height 37
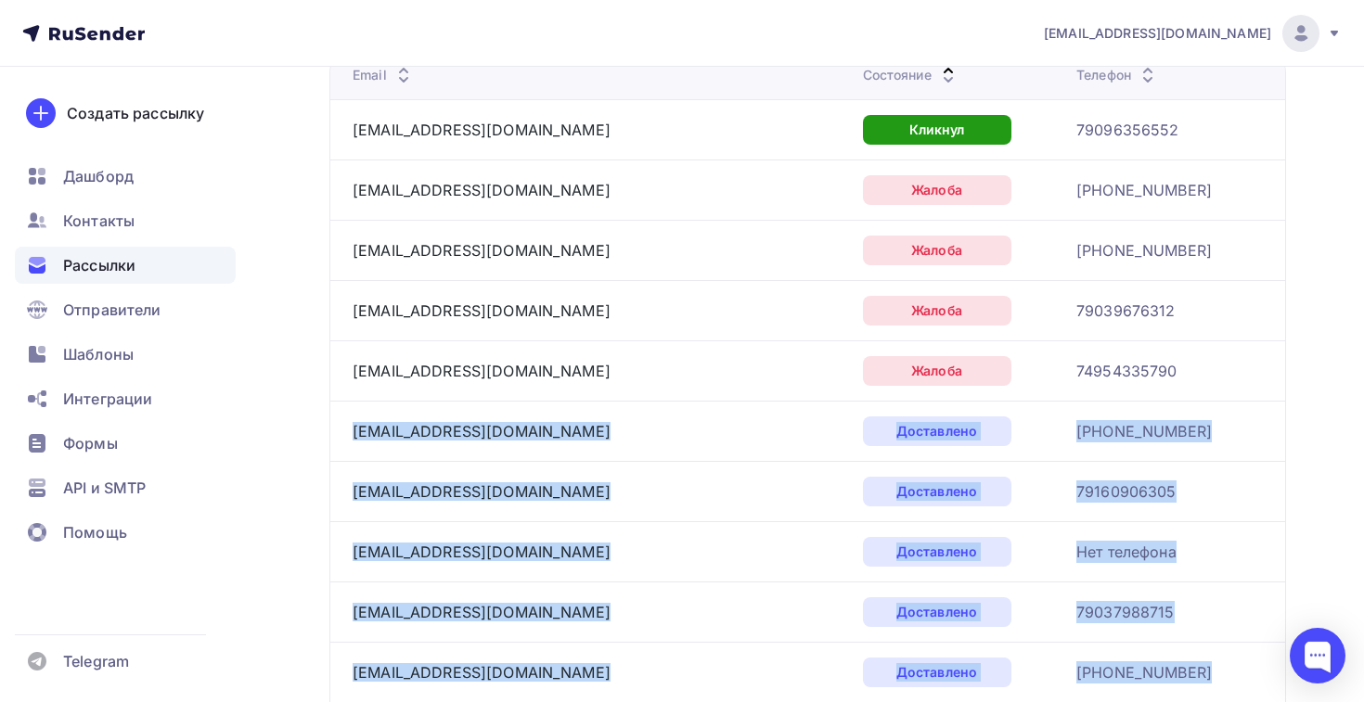
scroll to position [349, 0]
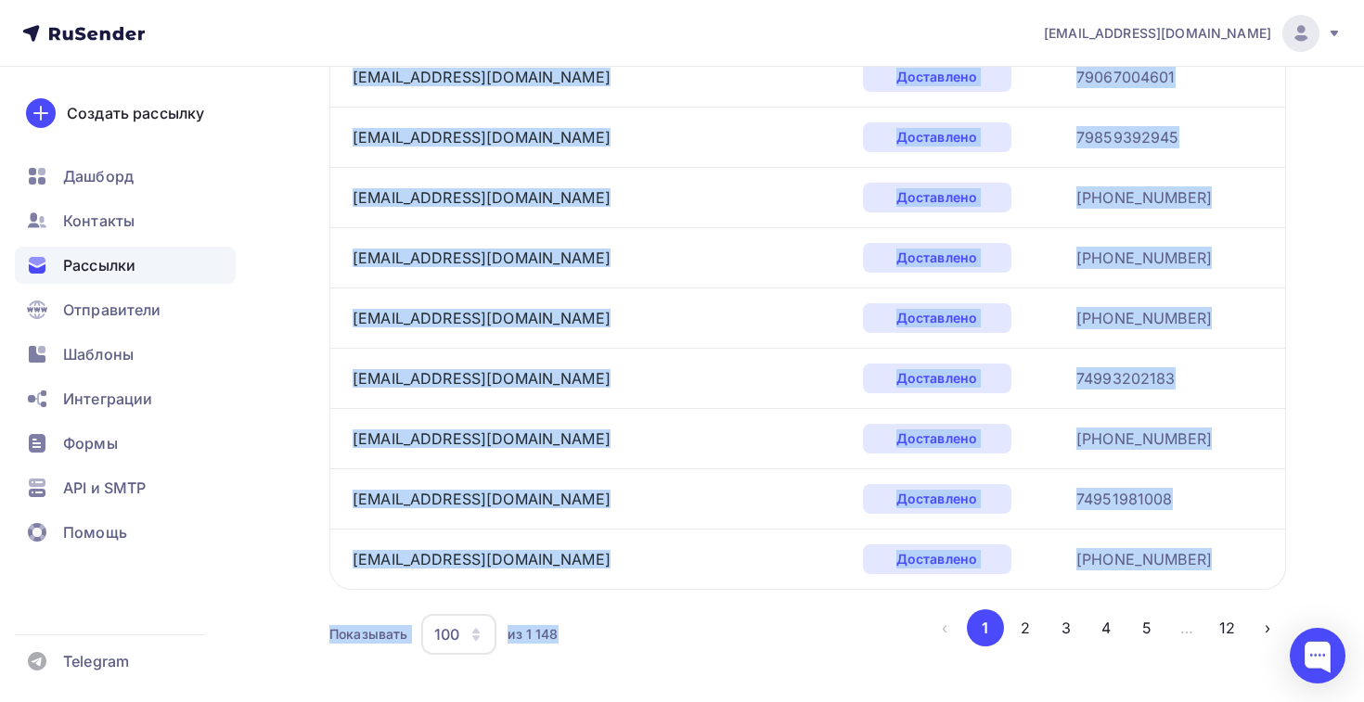
scroll to position [5904, 0]
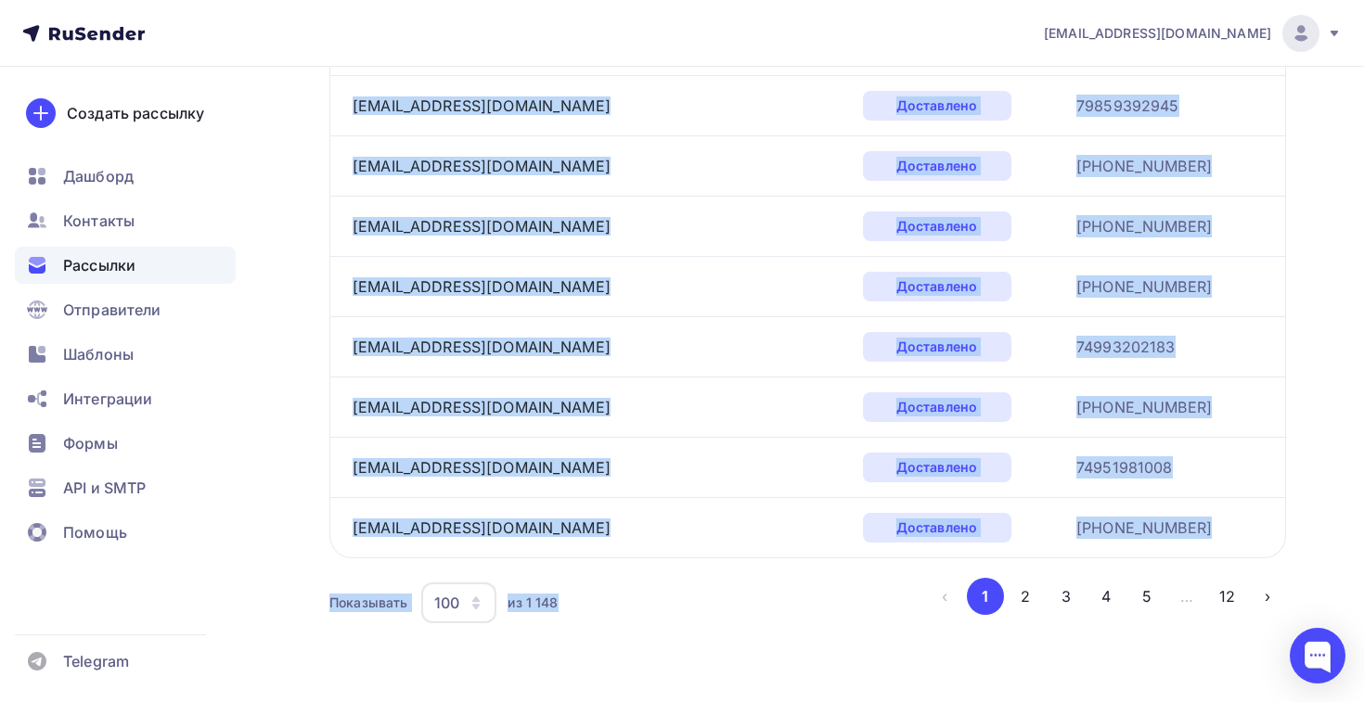
drag, startPoint x: 346, startPoint y: 411, endPoint x: 1229, endPoint y: 526, distance: 890.7
copy tbody "loremipsumdolo@sitame.co Adipiscing +5(142)1522087 elit-seddo@eiusmo.te Incidid…"
click at [1036, 604] on button "2" at bounding box center [1025, 596] width 37 height 37
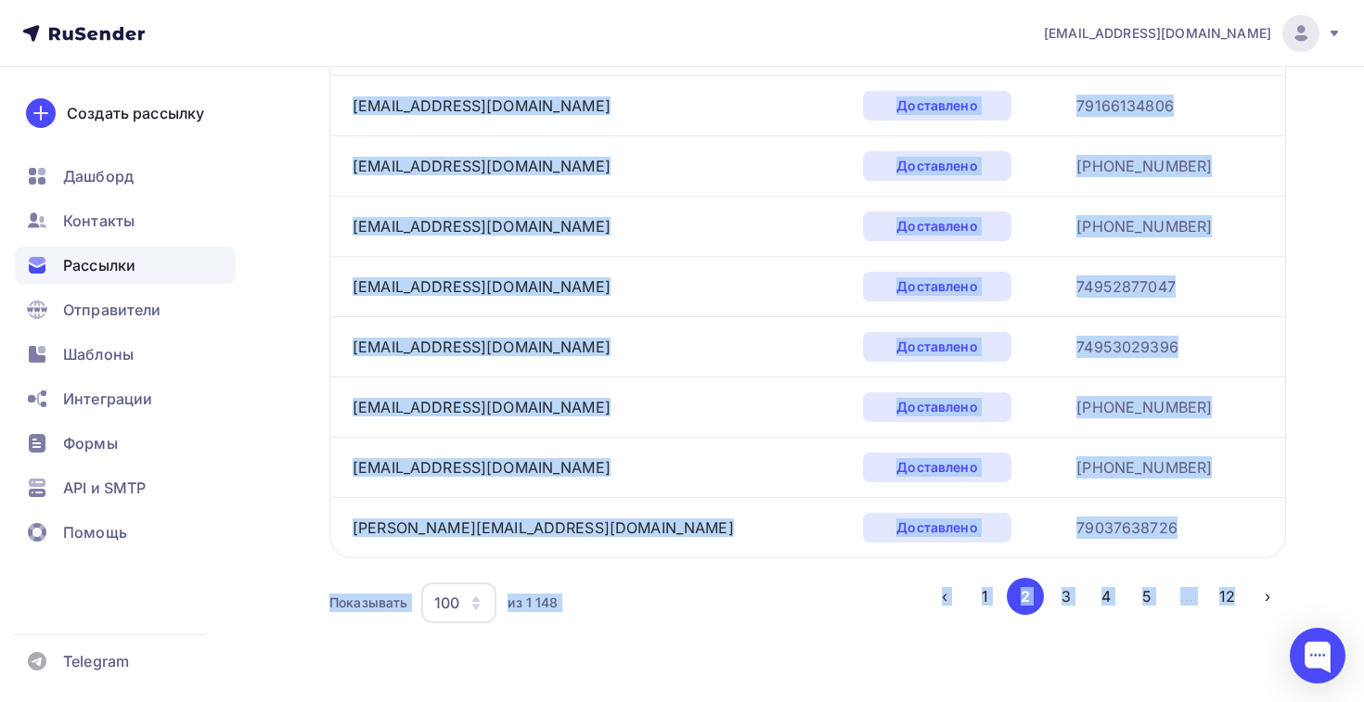
drag, startPoint x: 345, startPoint y: 230, endPoint x: 1234, endPoint y: 546, distance: 943.4
click at [1069, 603] on button "3" at bounding box center [1065, 596] width 37 height 37
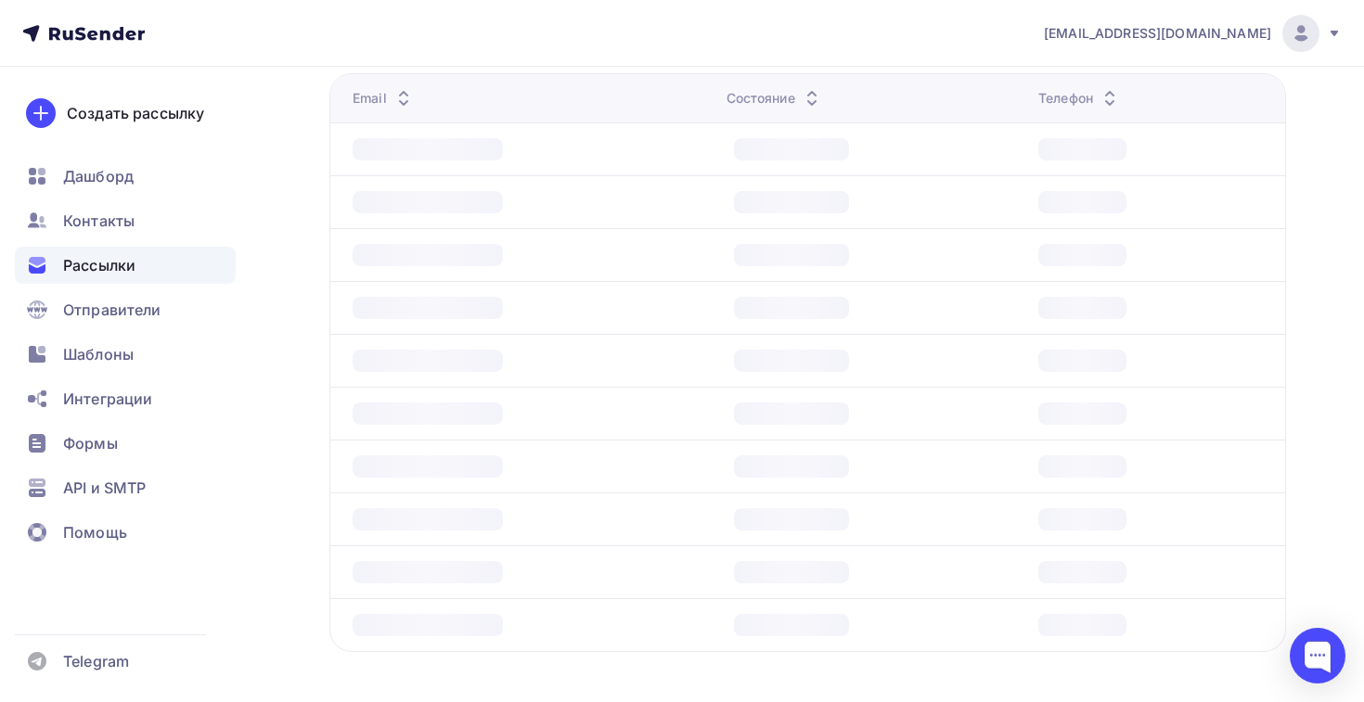
scroll to position [228, 0]
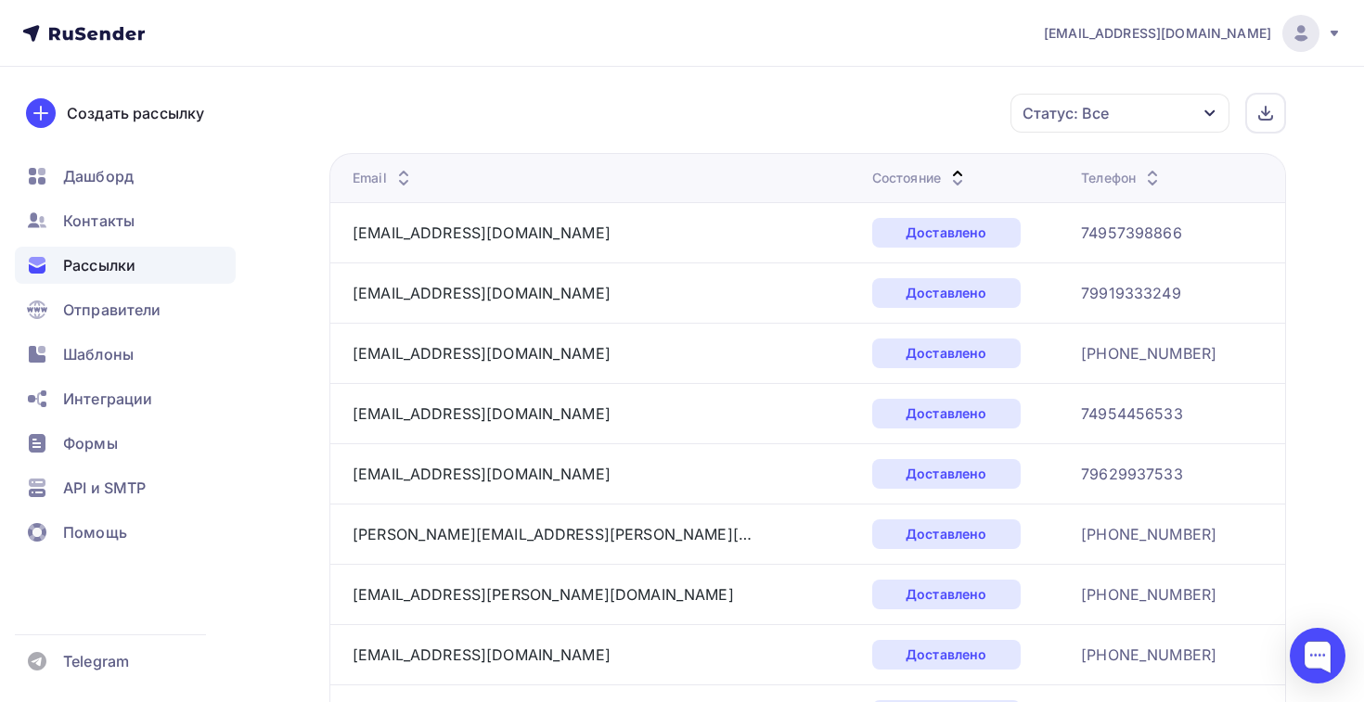
click at [357, 266] on td "[EMAIL_ADDRESS][DOMAIN_NAME]" at bounding box center [596, 293] width 535 height 60
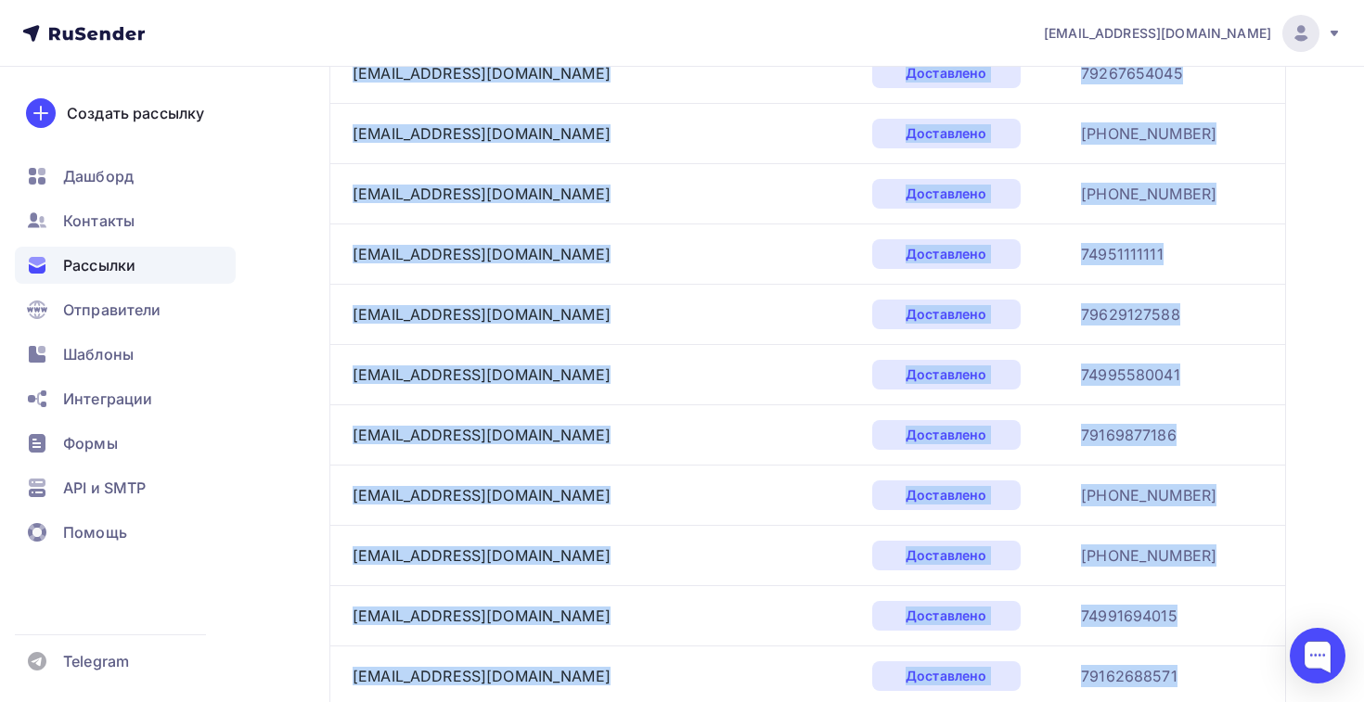
scroll to position [5904, 0]
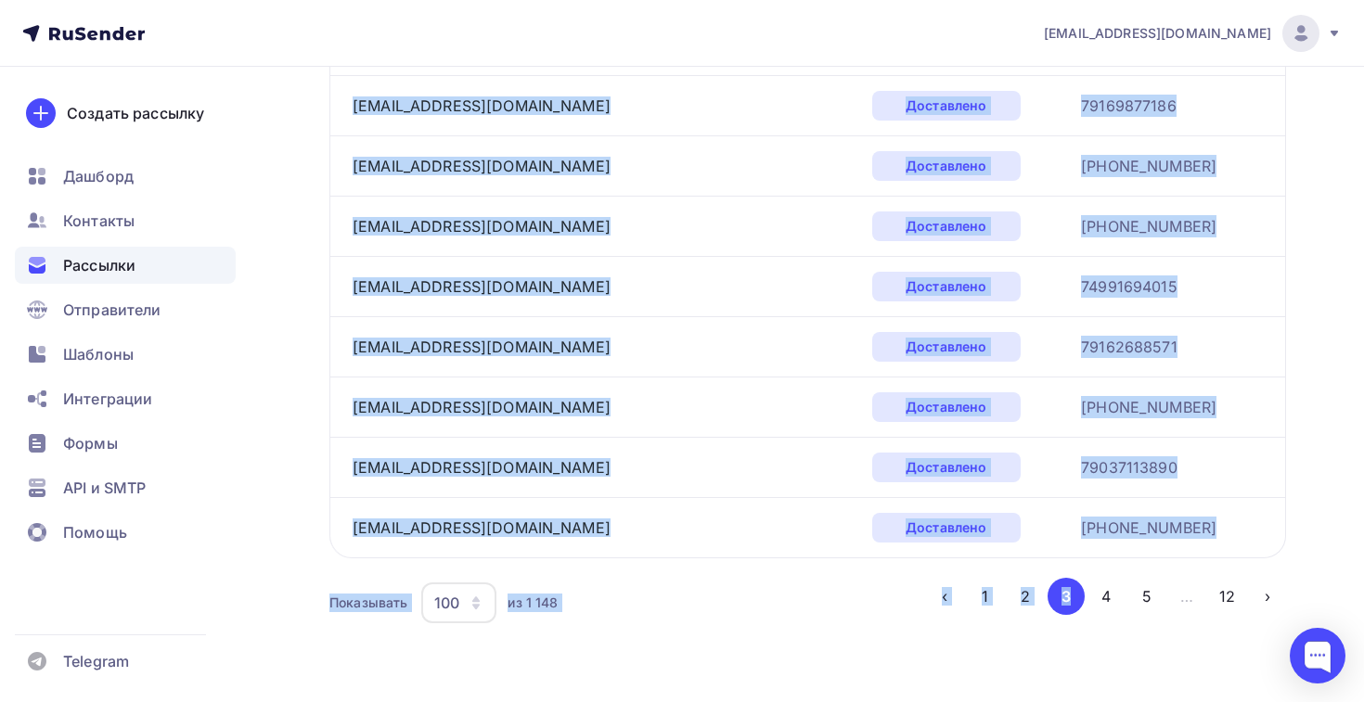
drag, startPoint x: 347, startPoint y: 238, endPoint x: 1175, endPoint y: 527, distance: 877.3
click at [1106, 596] on button "4" at bounding box center [1105, 596] width 37 height 37
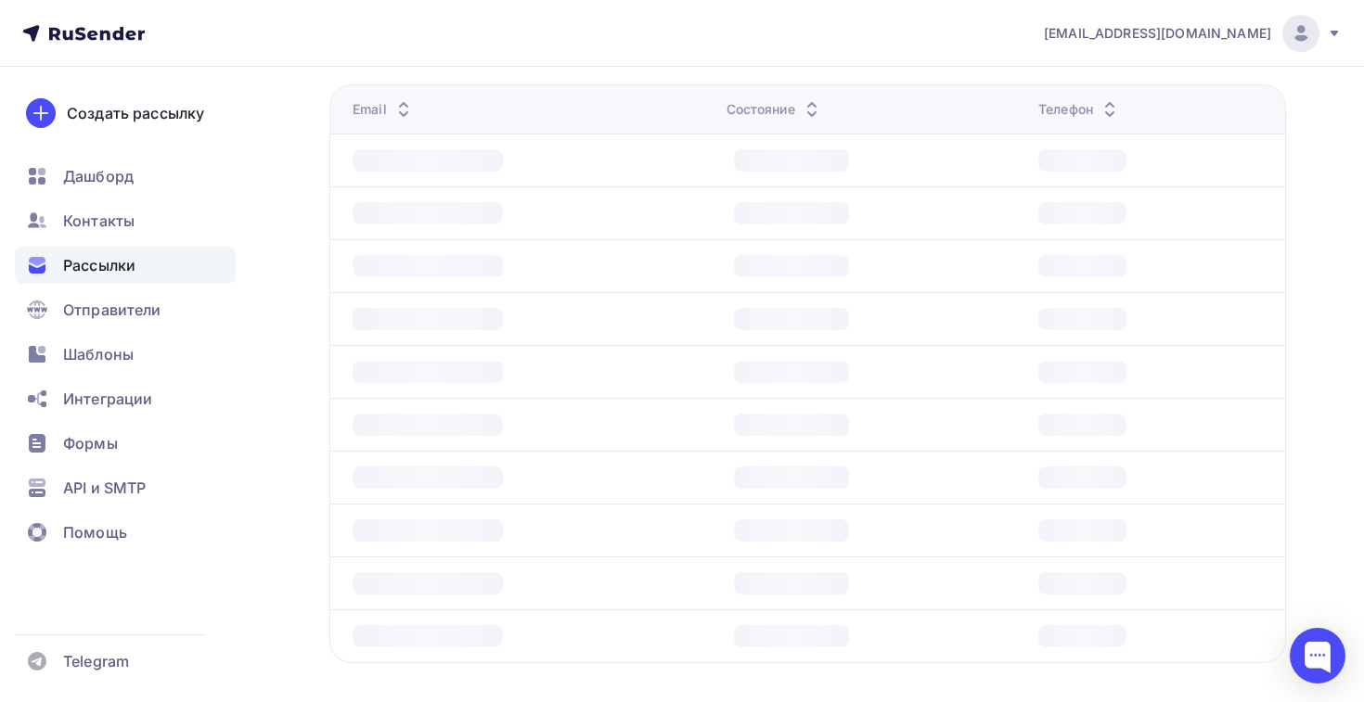
scroll to position [228, 0]
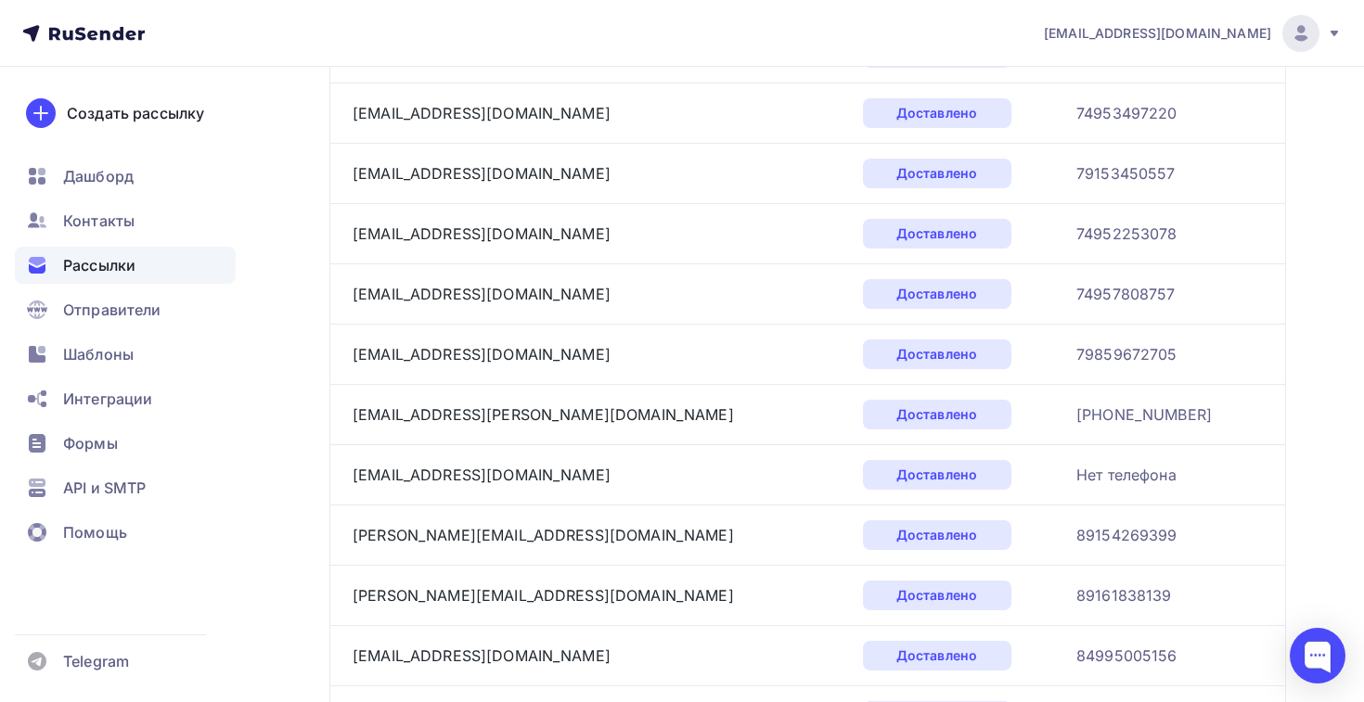
scroll to position [5904, 0]
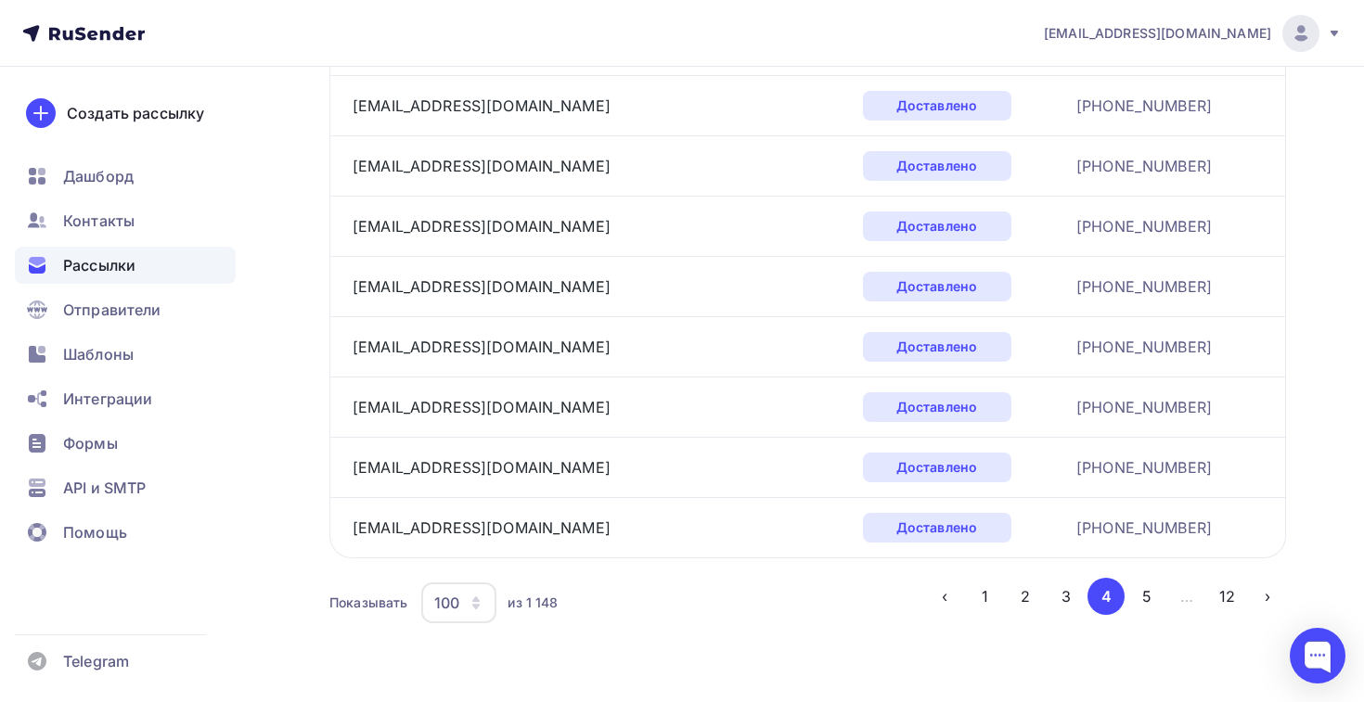
drag, startPoint x: 341, startPoint y: 231, endPoint x: 1135, endPoint y: 535, distance: 849.6
click at [1150, 610] on button "5" at bounding box center [1146, 596] width 37 height 37
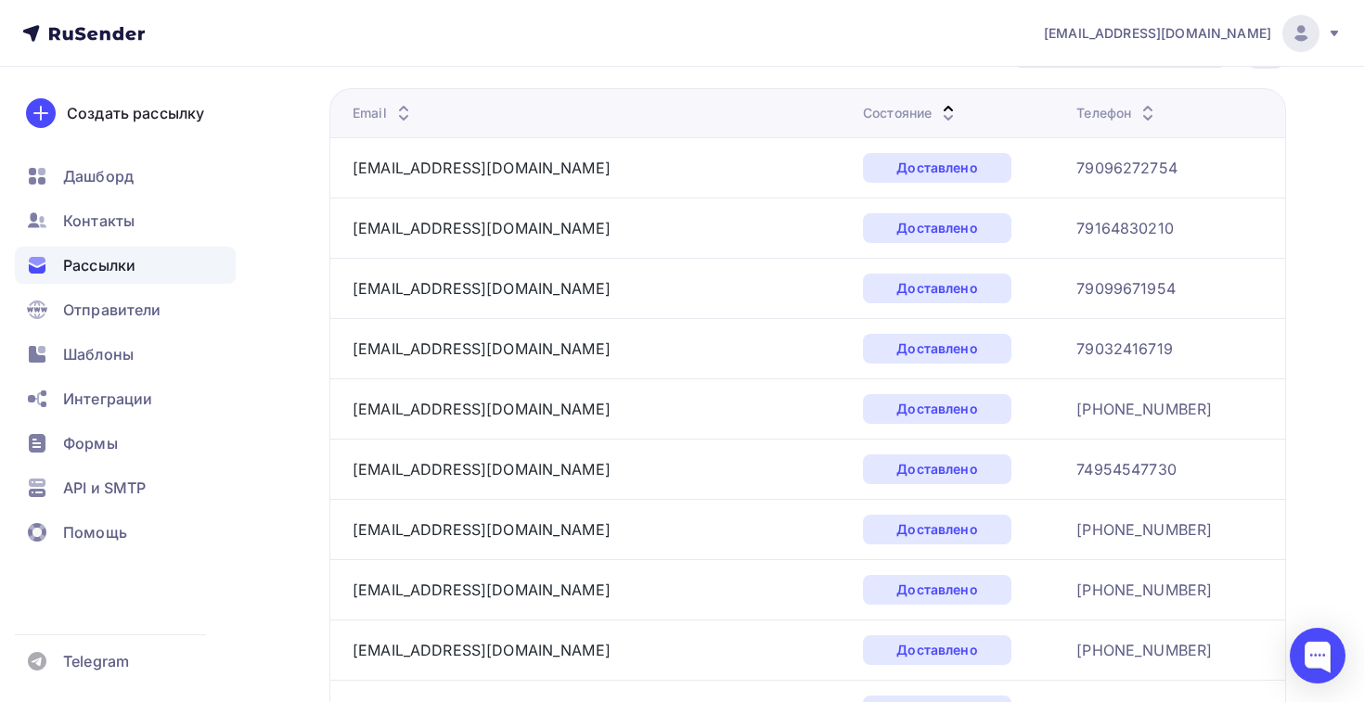
scroll to position [228, 0]
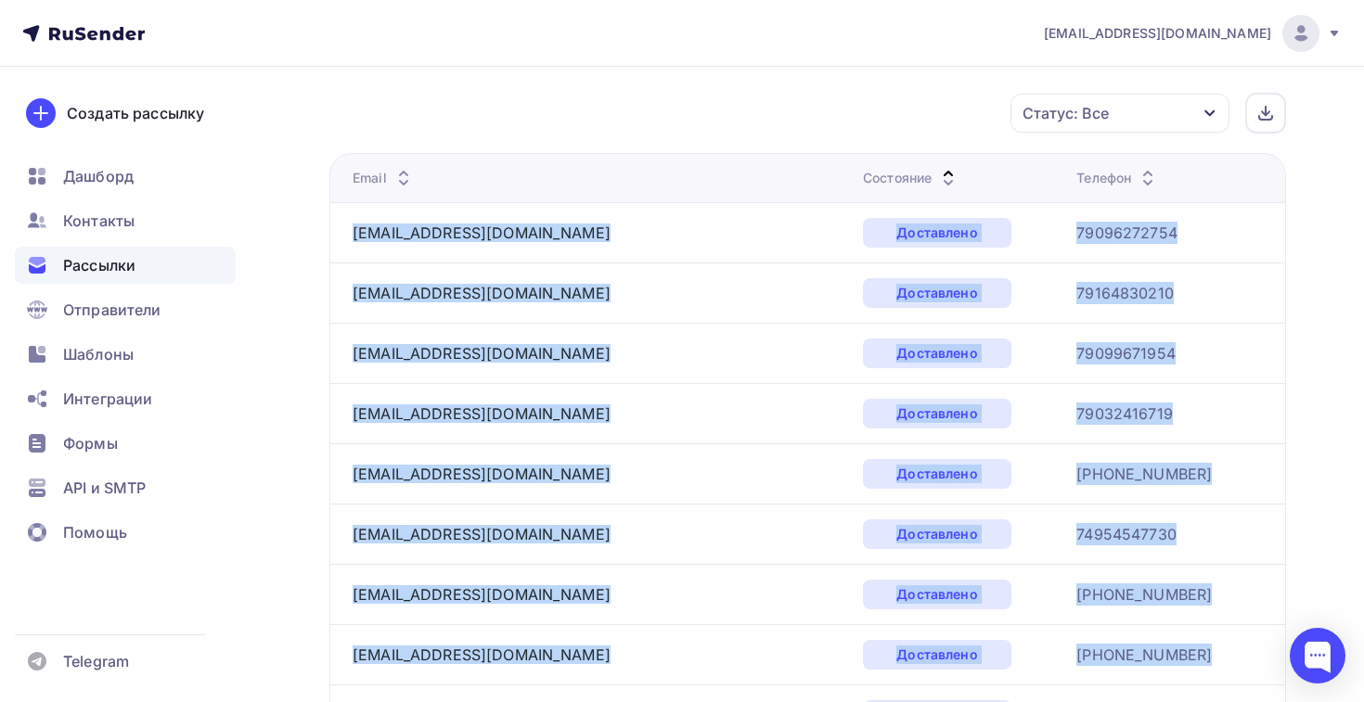
click at [335, 254] on td "[EMAIL_ADDRESS][DOMAIN_NAME]" at bounding box center [592, 232] width 526 height 60
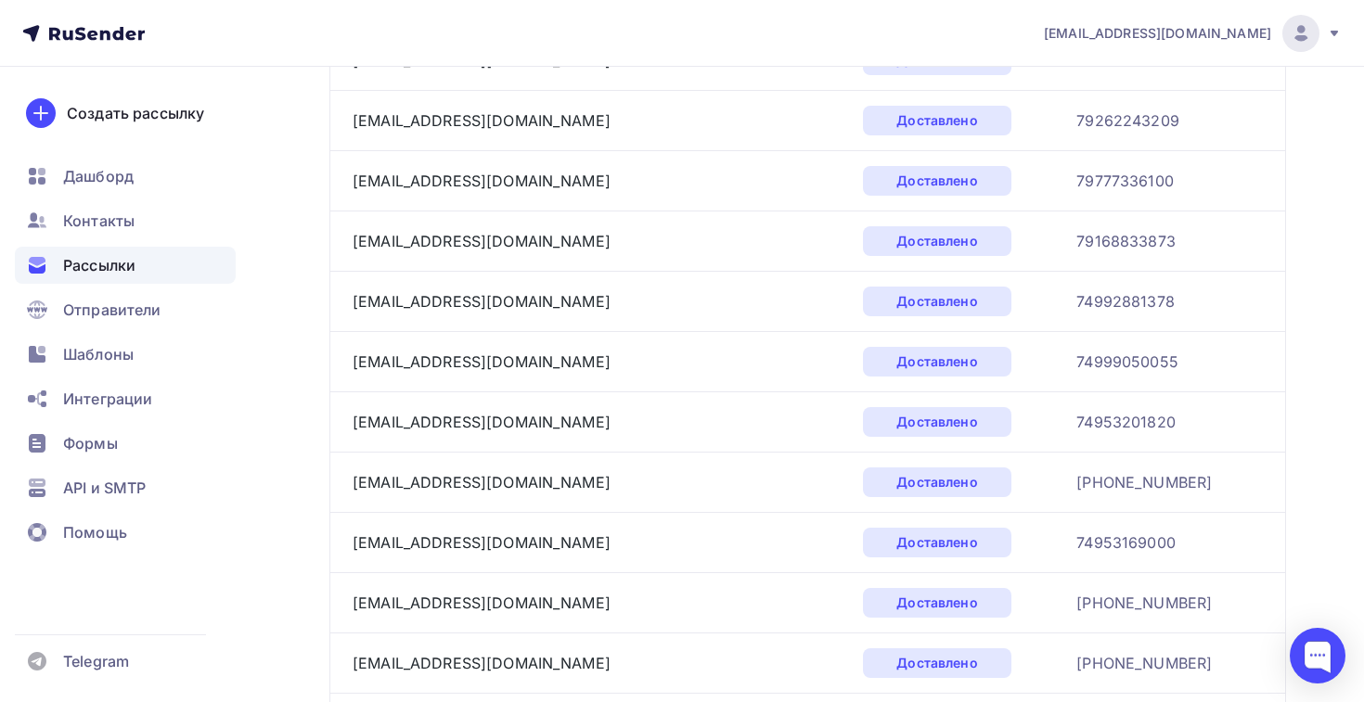
scroll to position [5904, 0]
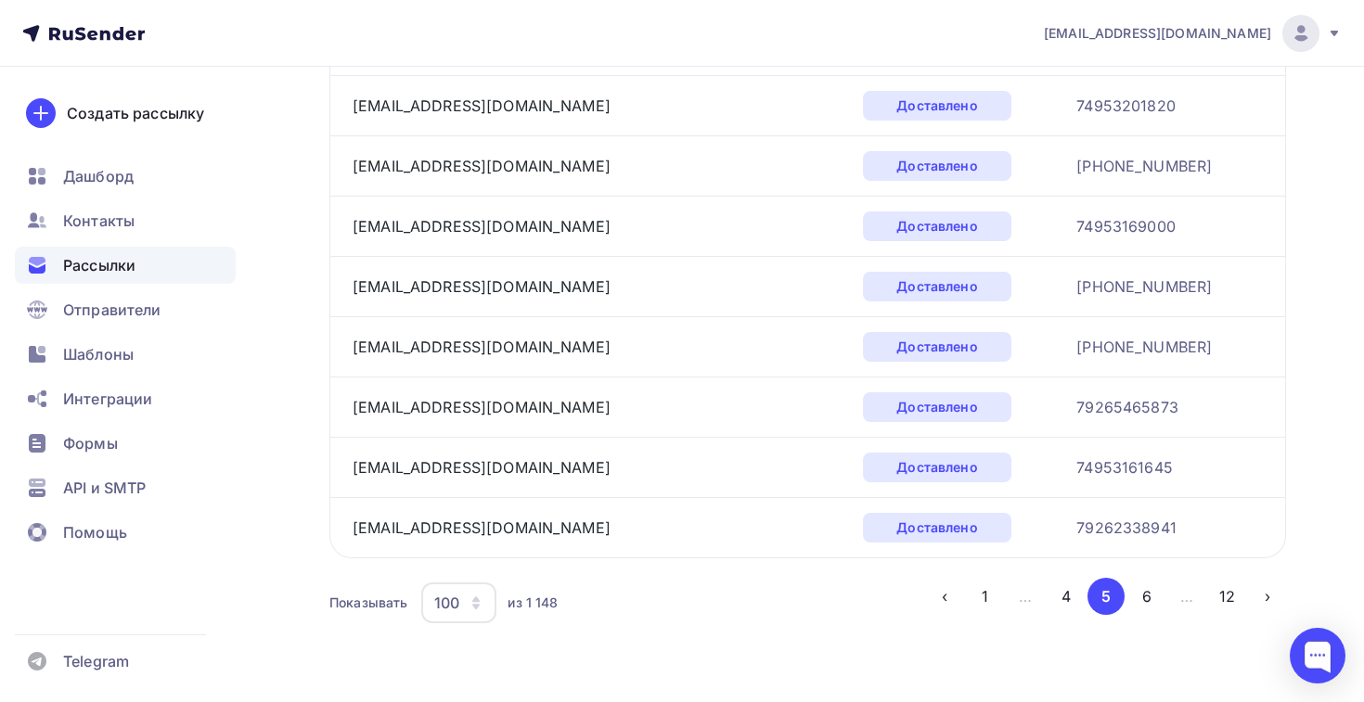
drag, startPoint x: 343, startPoint y: 231, endPoint x: 1137, endPoint y: 535, distance: 850.5
click at [1136, 600] on button "6" at bounding box center [1146, 596] width 37 height 37
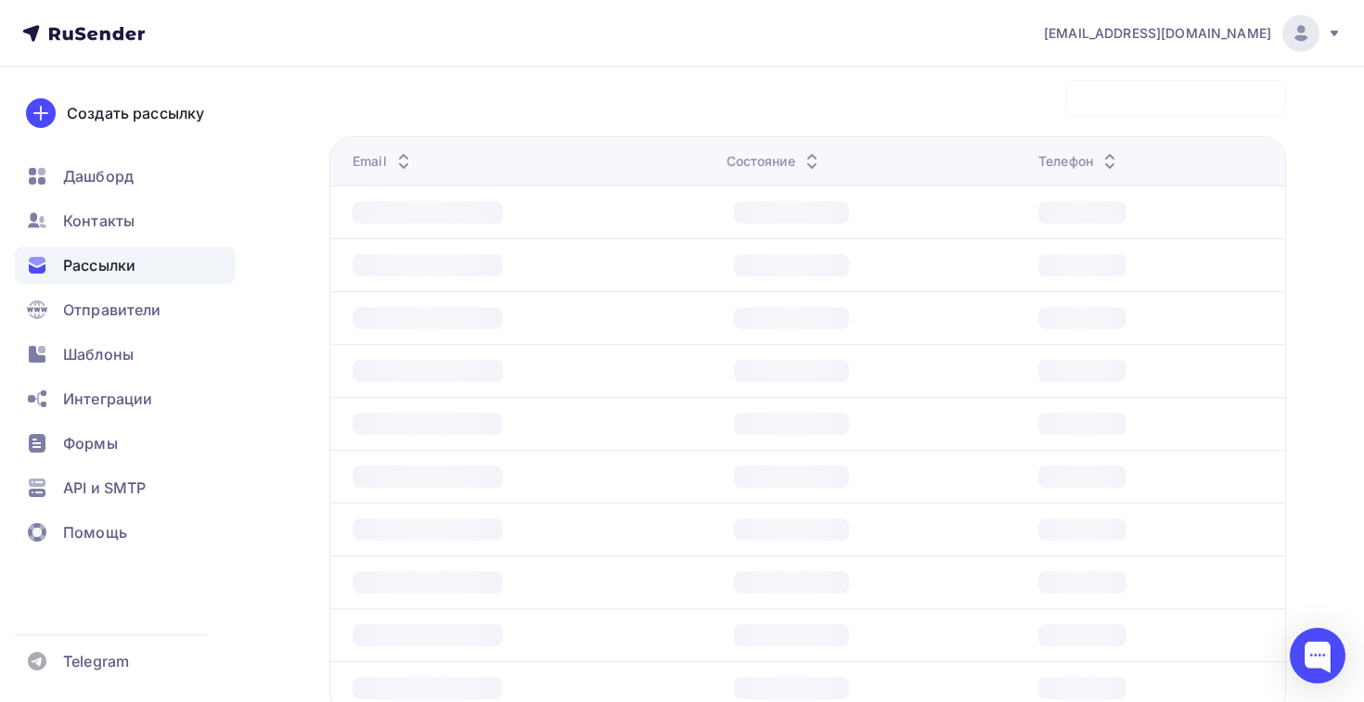
scroll to position [228, 0]
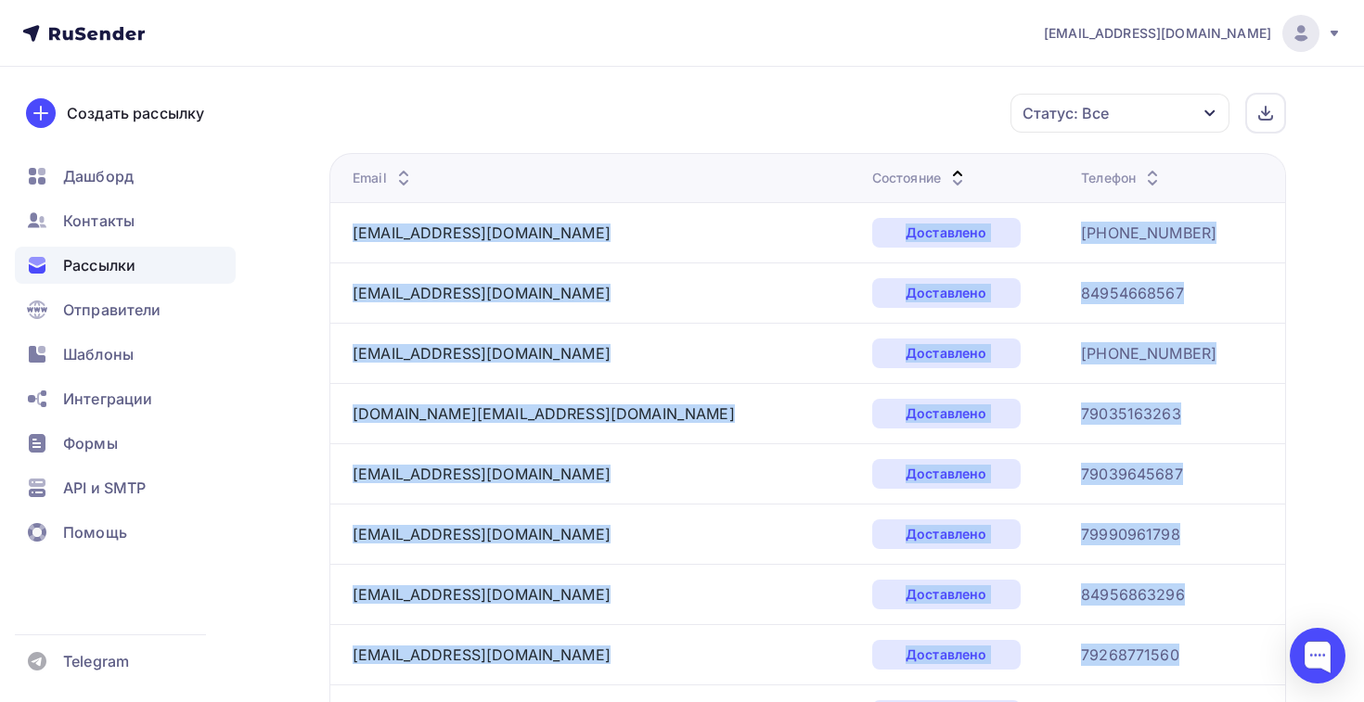
click at [334, 271] on td "[EMAIL_ADDRESS][DOMAIN_NAME]" at bounding box center [596, 293] width 535 height 60
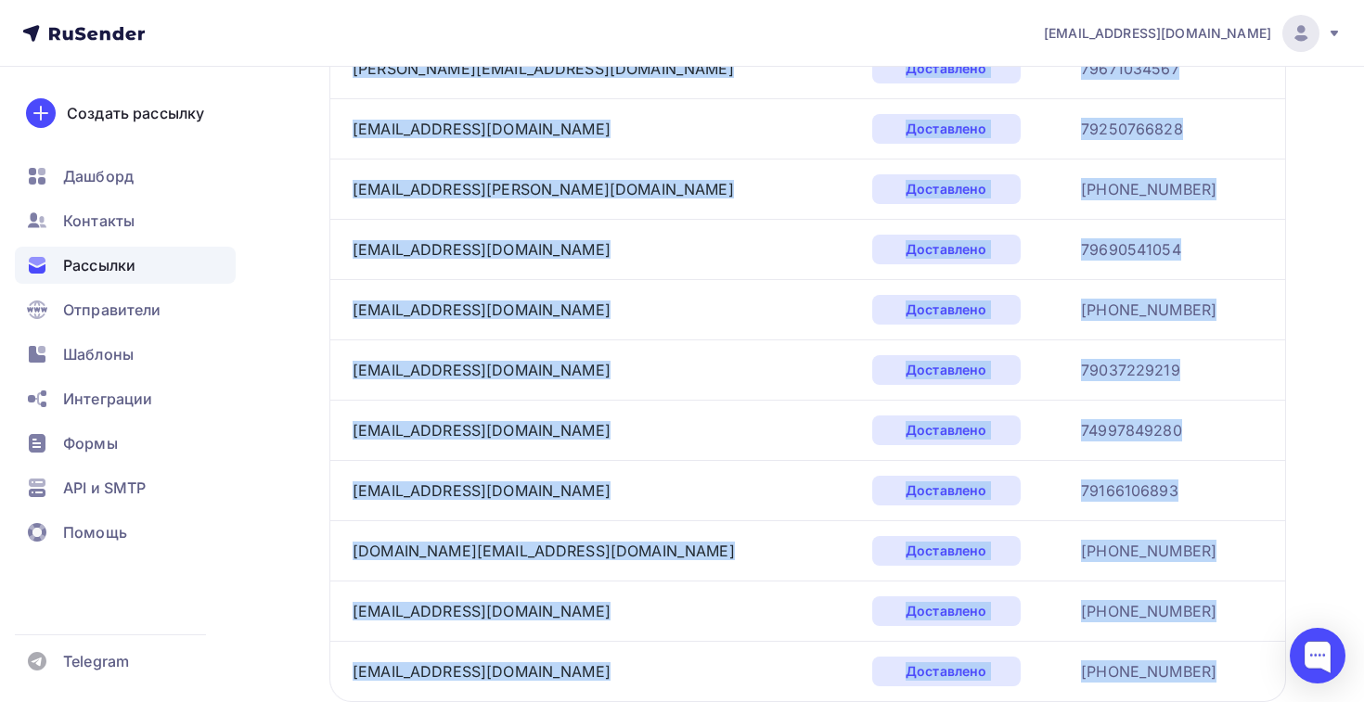
scroll to position [5904, 0]
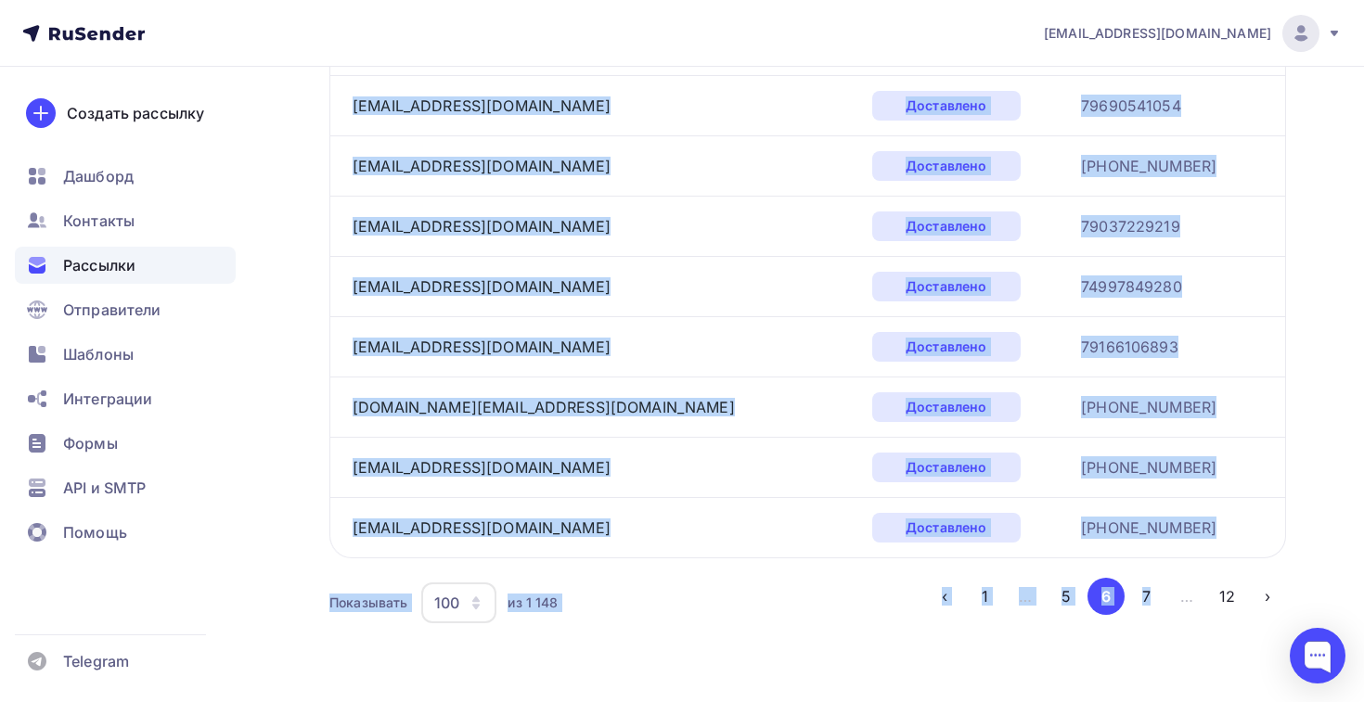
drag, startPoint x: 348, startPoint y: 231, endPoint x: 1179, endPoint y: 529, distance: 883.0
click at [1139, 605] on button "7" at bounding box center [1146, 596] width 37 height 37
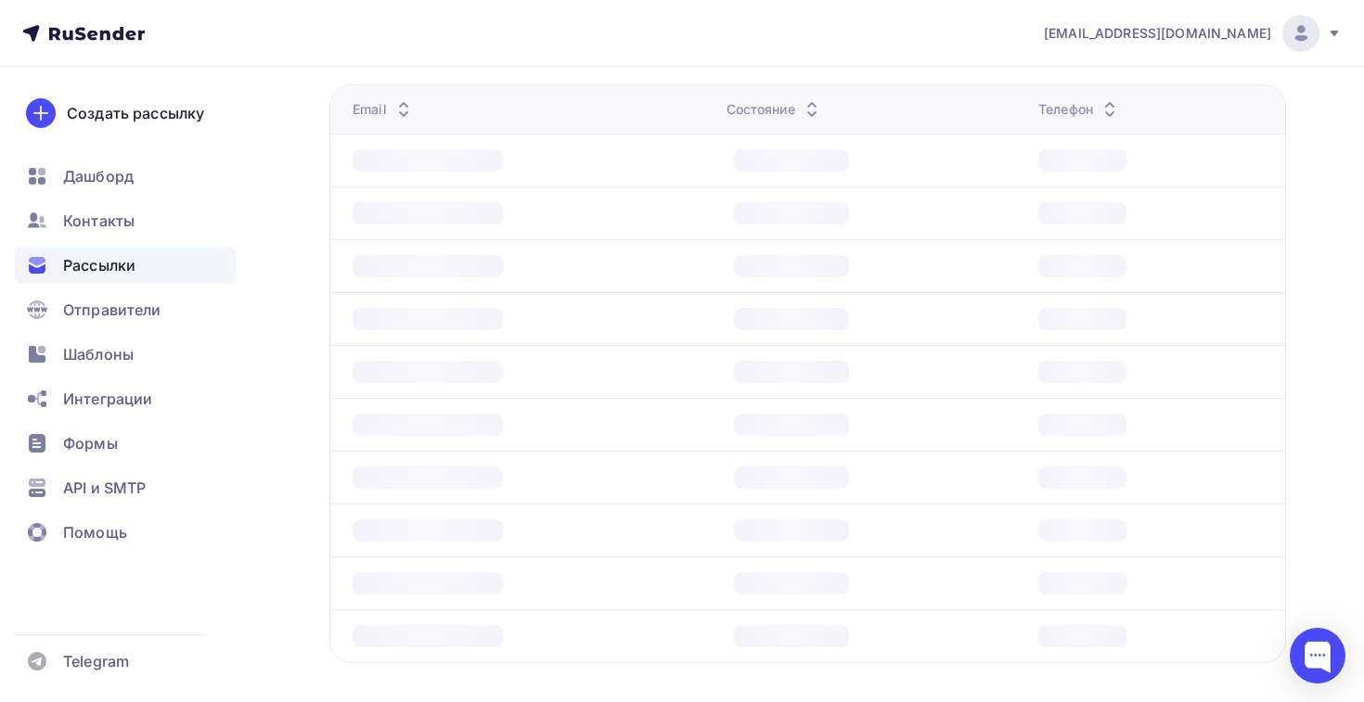
scroll to position [228, 0]
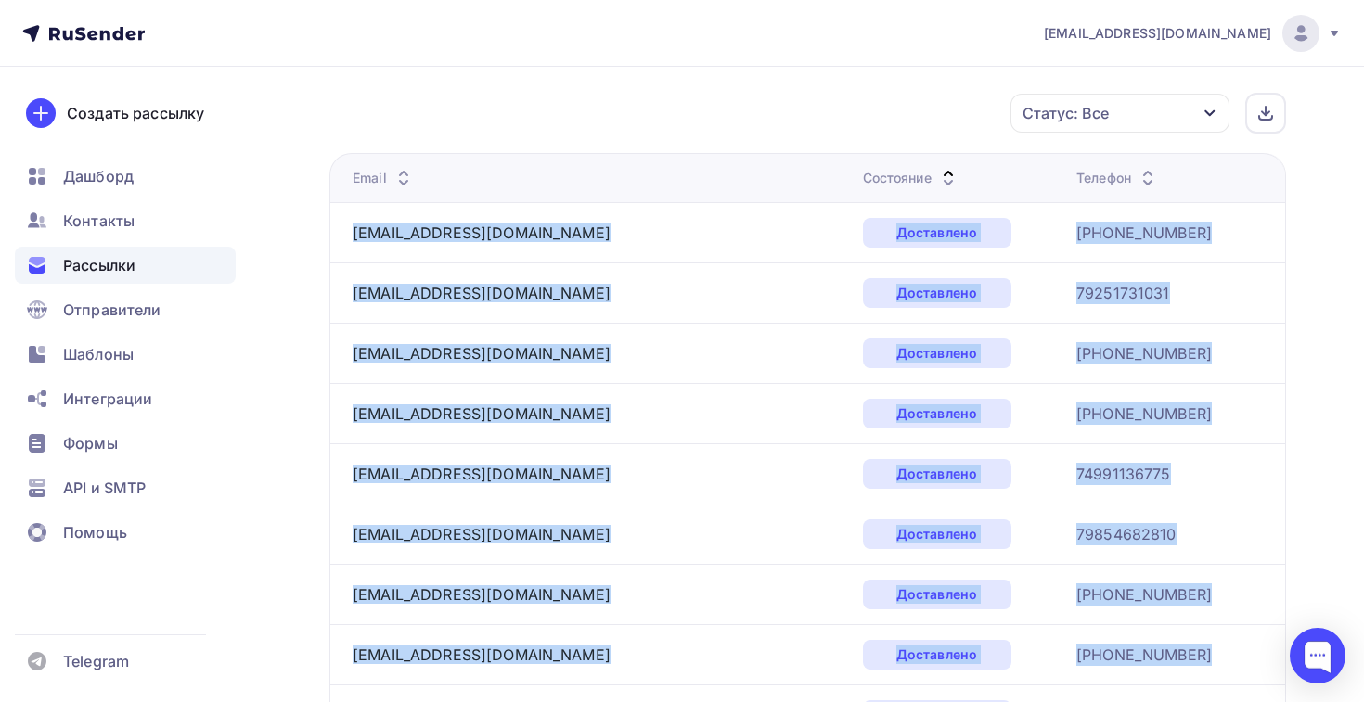
click at [416, 263] on td "[EMAIL_ADDRESS][DOMAIN_NAME]" at bounding box center [592, 293] width 526 height 60
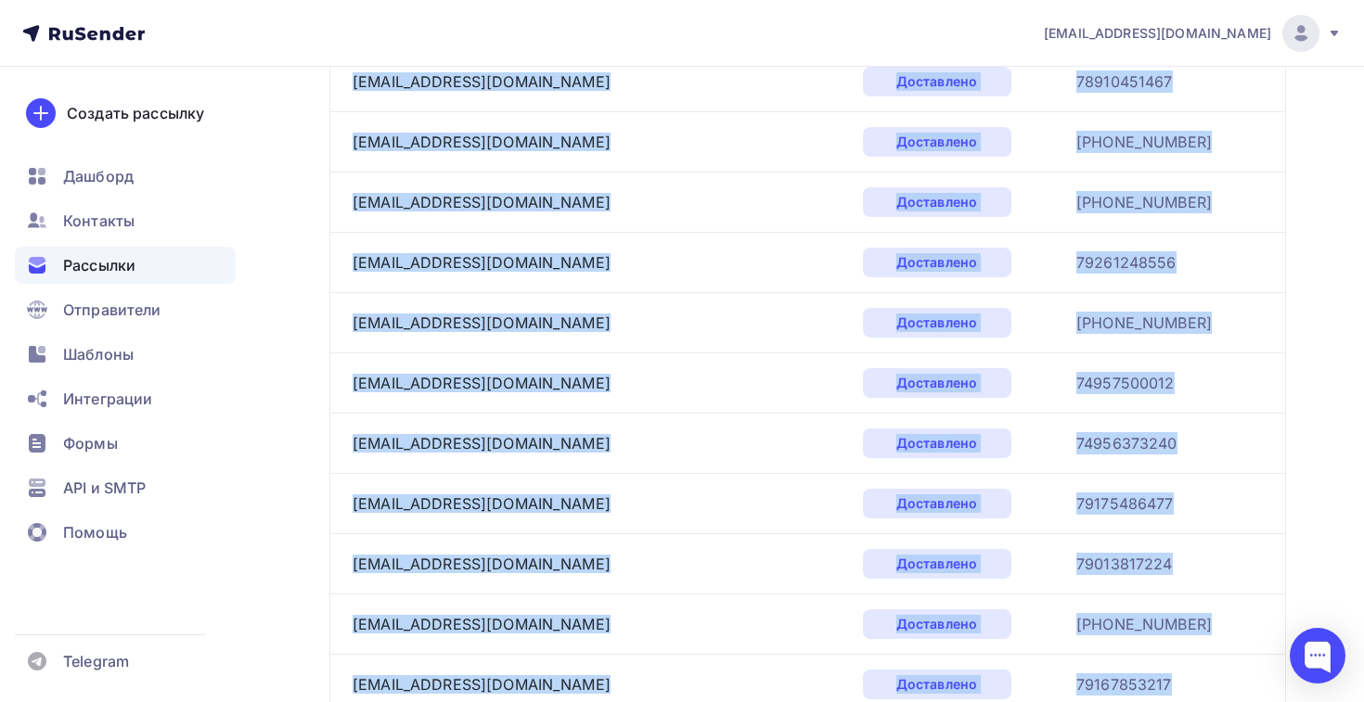
scroll to position [5904, 0]
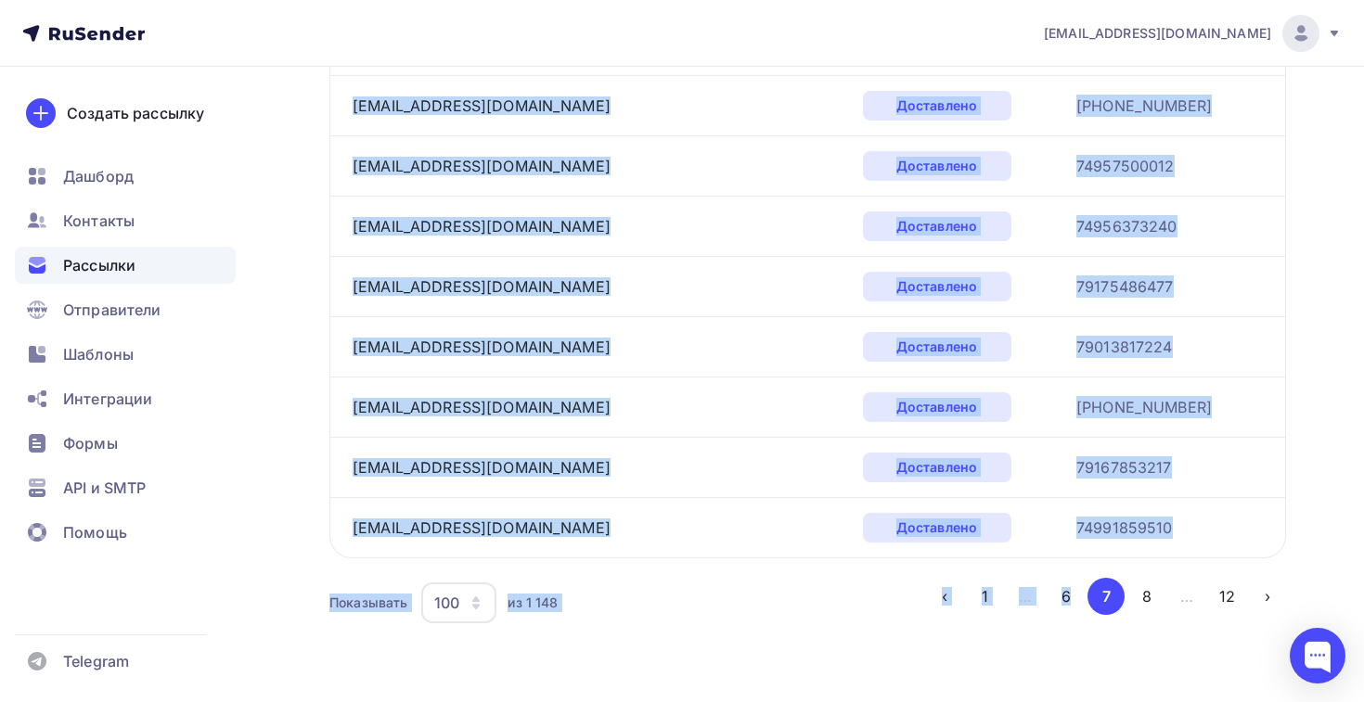
drag, startPoint x: 342, startPoint y: 228, endPoint x: 1121, endPoint y: 531, distance: 835.1
click at [1155, 589] on button "8" at bounding box center [1146, 596] width 37 height 37
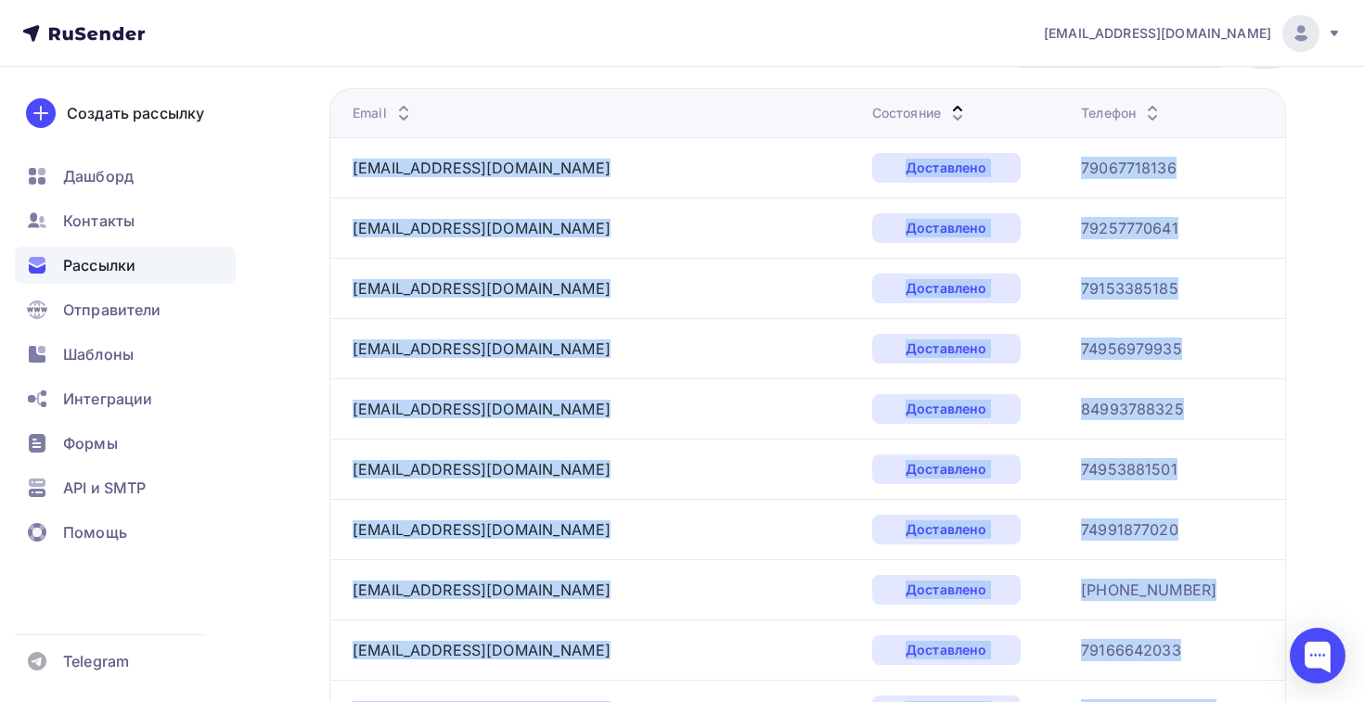
scroll to position [228, 0]
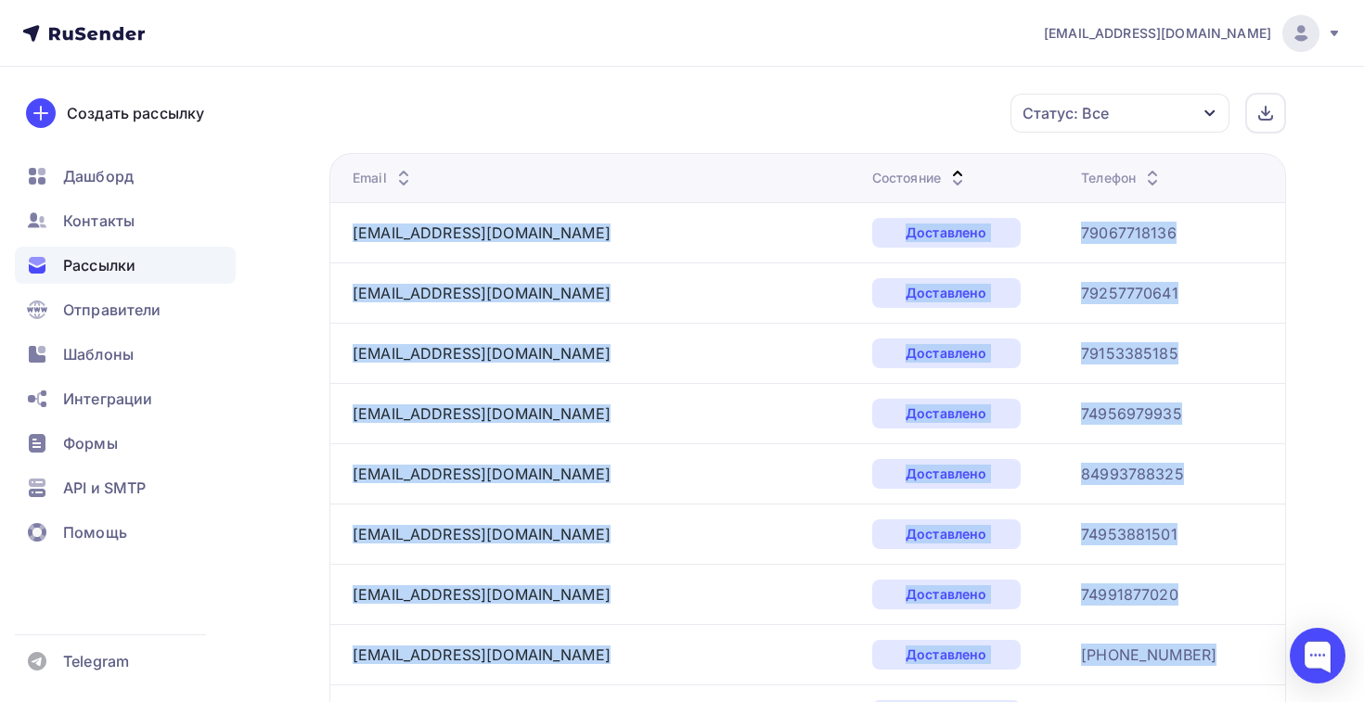
click at [580, 256] on td "[EMAIL_ADDRESS][DOMAIN_NAME]" at bounding box center [596, 232] width 535 height 60
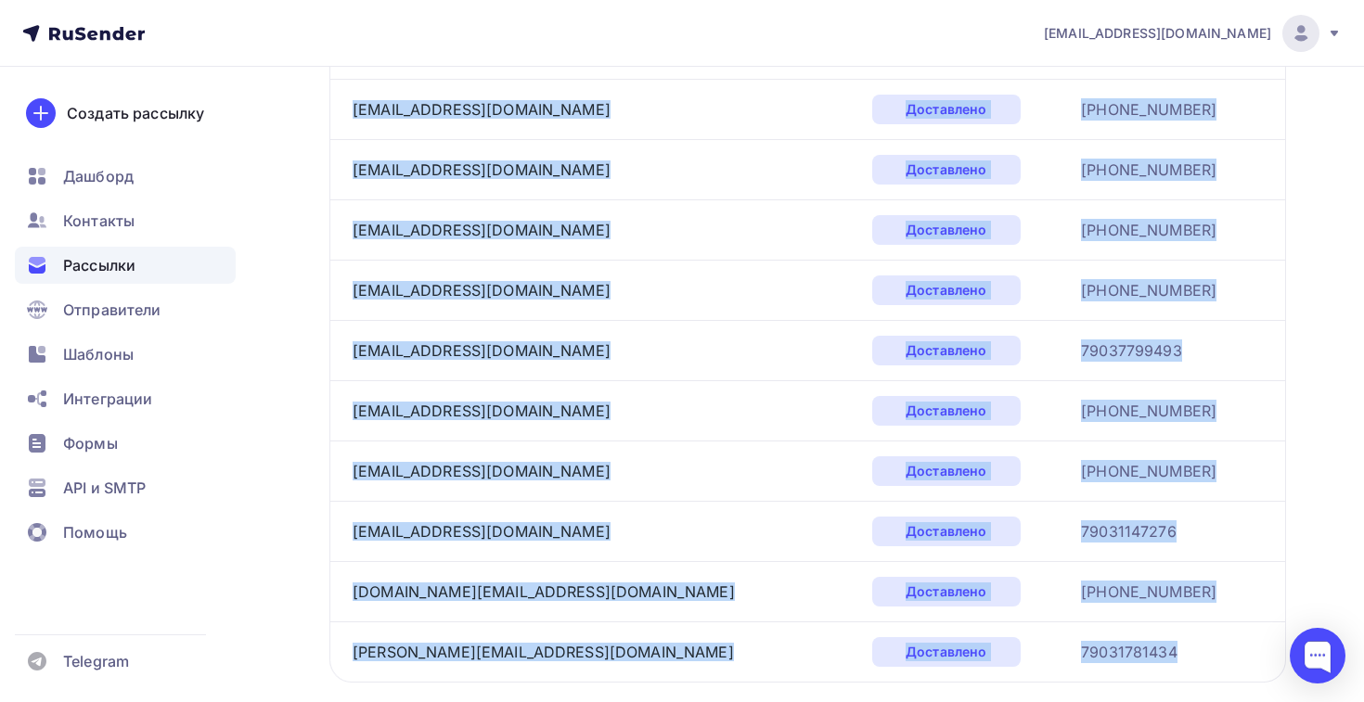
scroll to position [5904, 0]
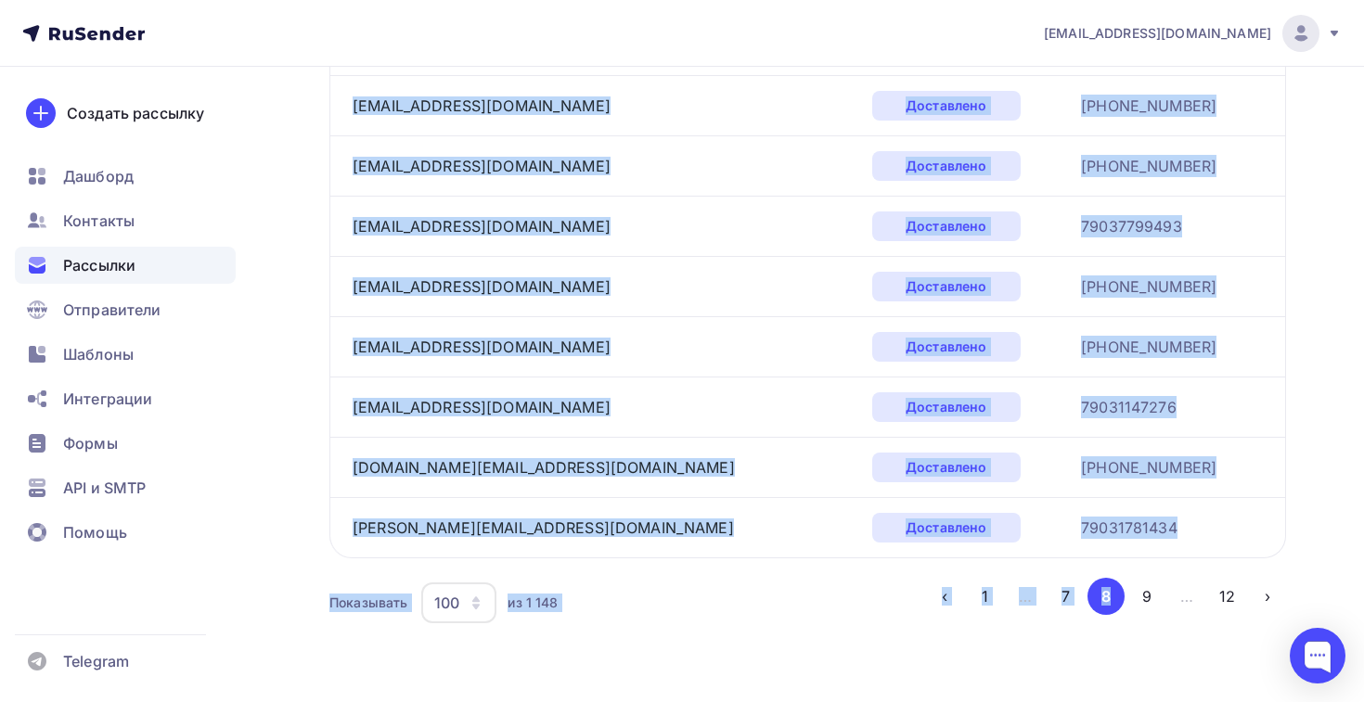
drag, startPoint x: 342, startPoint y: 233, endPoint x: 1188, endPoint y: 525, distance: 895.2
click at [1130, 597] on button "9" at bounding box center [1146, 596] width 37 height 37
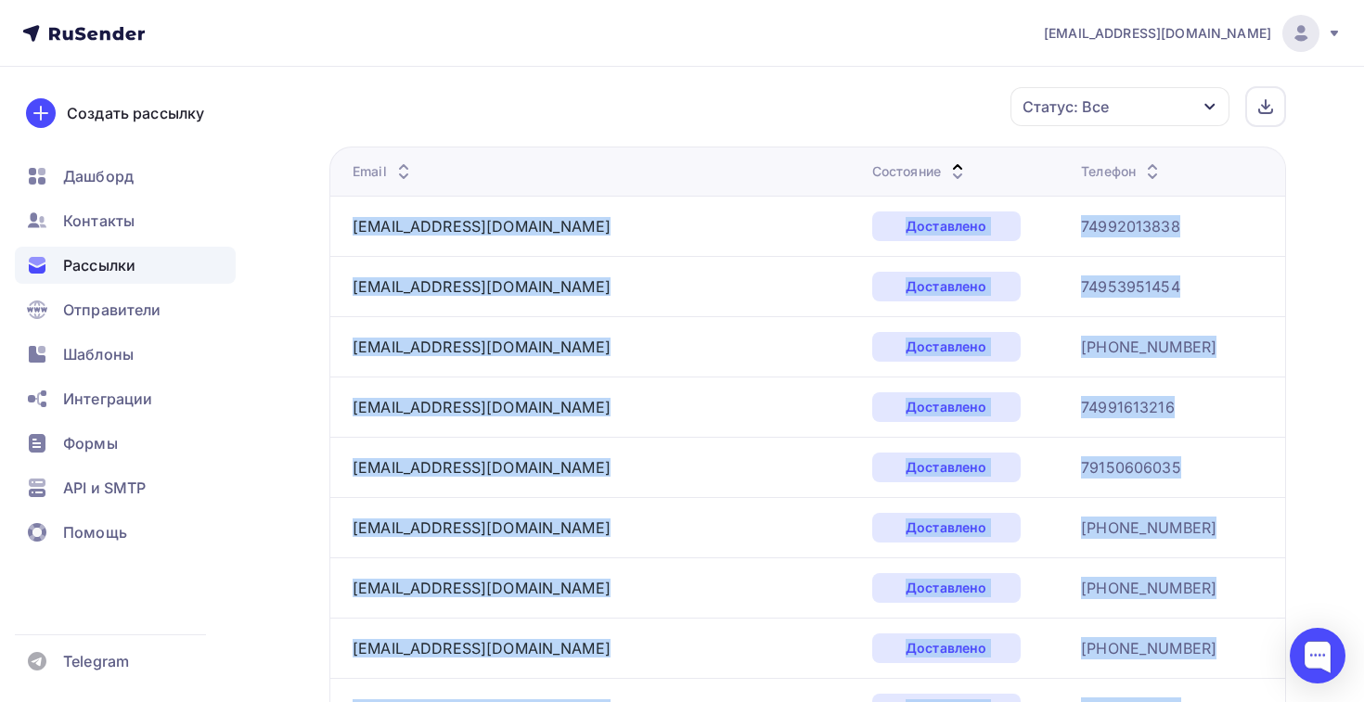
scroll to position [228, 0]
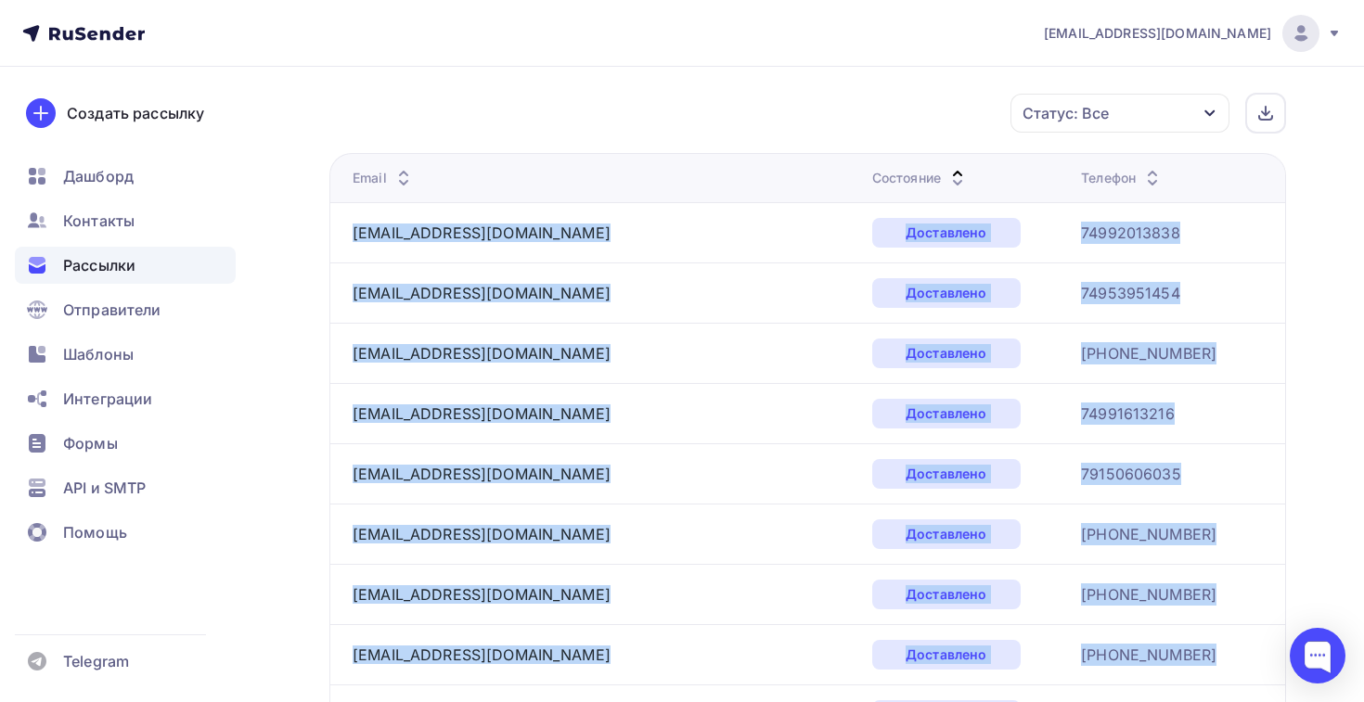
click at [487, 256] on td "[EMAIL_ADDRESS][DOMAIN_NAME]" at bounding box center [596, 232] width 535 height 60
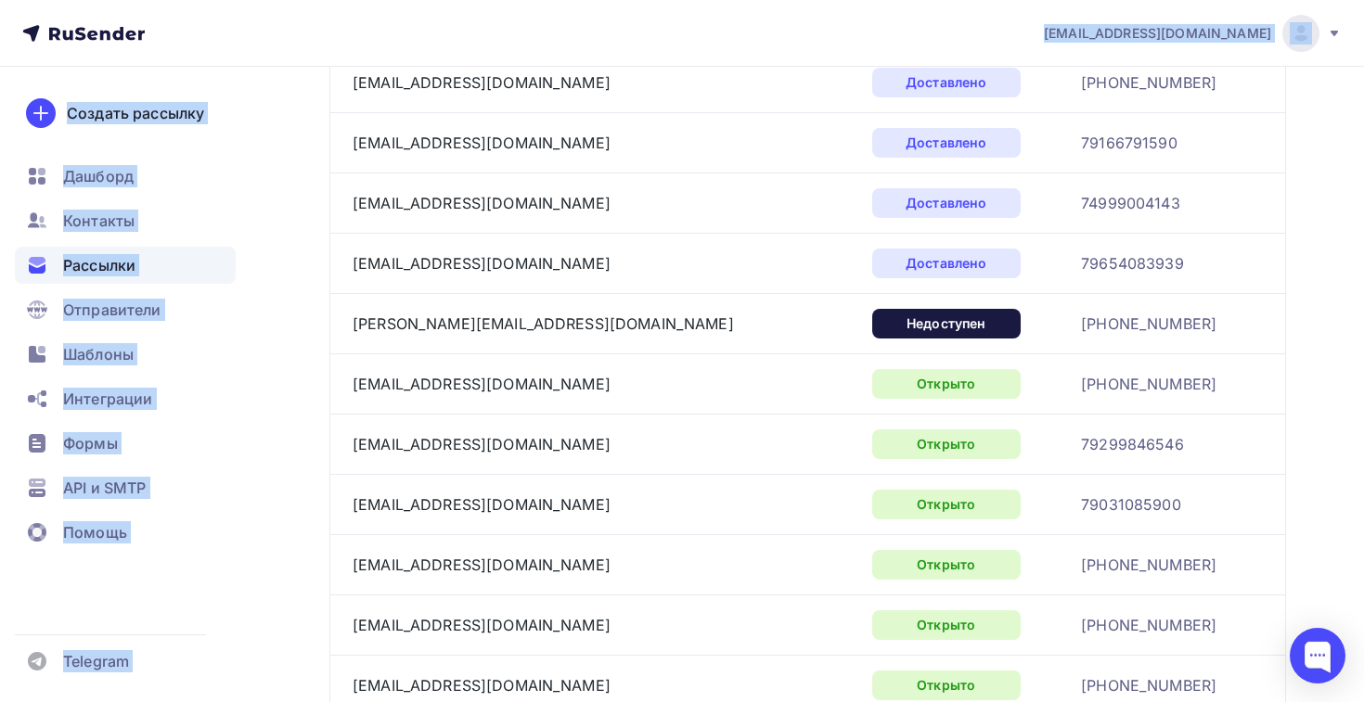
scroll to position [4305, 0]
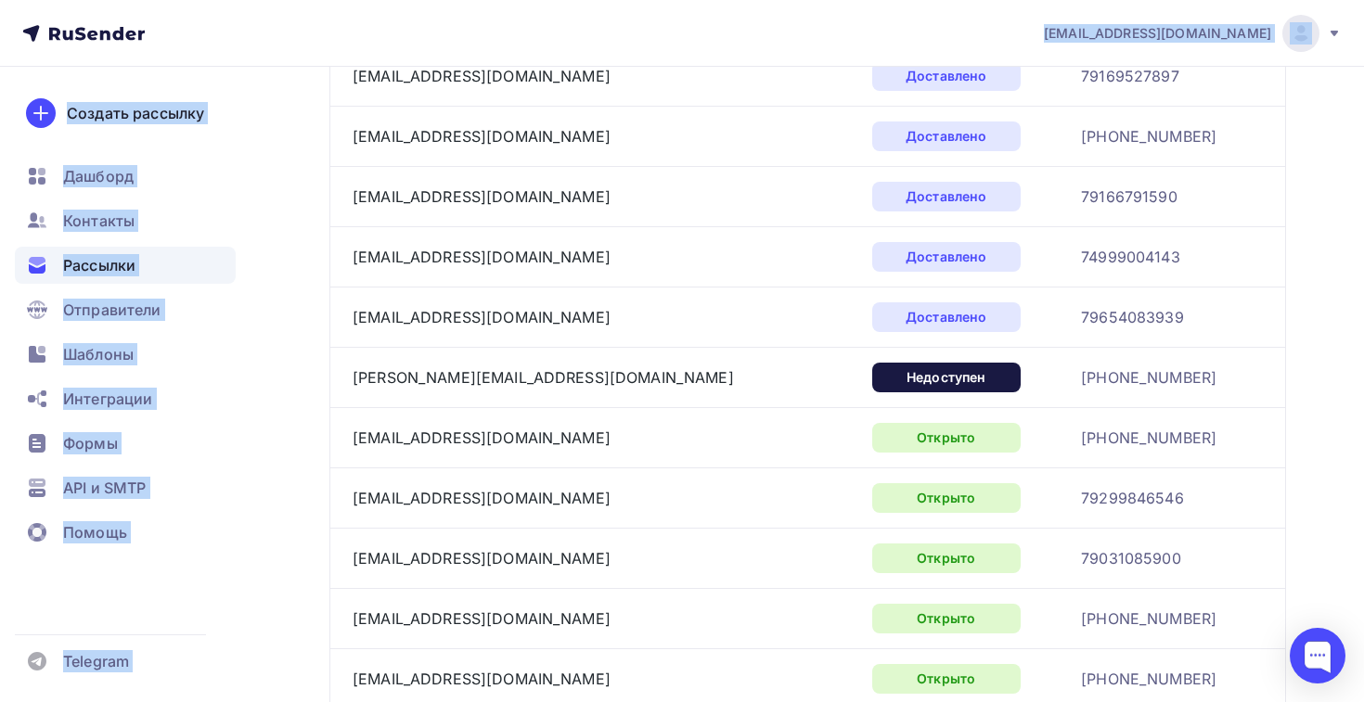
drag, startPoint x: 343, startPoint y: 229, endPoint x: 1213, endPoint y: 370, distance: 880.7
click at [68, 261] on span "Рассылки" at bounding box center [99, 265] width 72 height 22
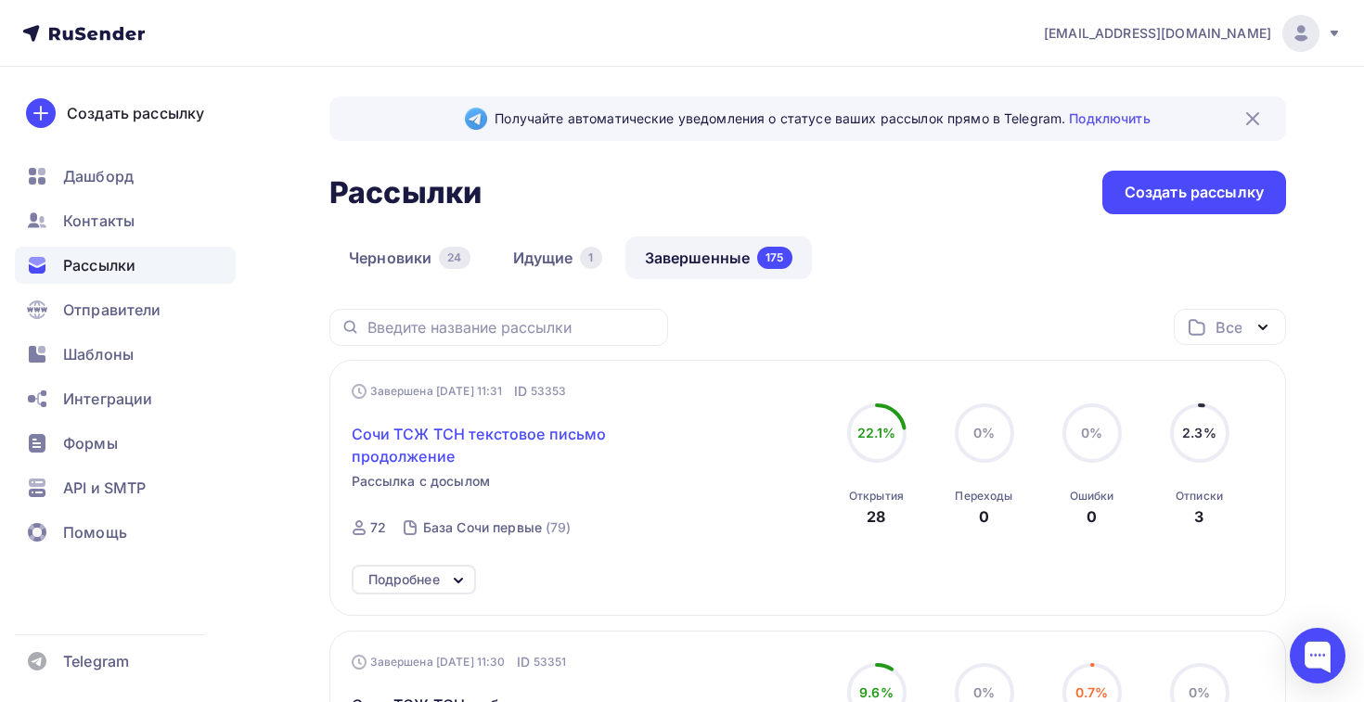
click at [410, 428] on span "Сочи ТСЖ ТСН текстовое письмо продолжение" at bounding box center [511, 445] width 318 height 45
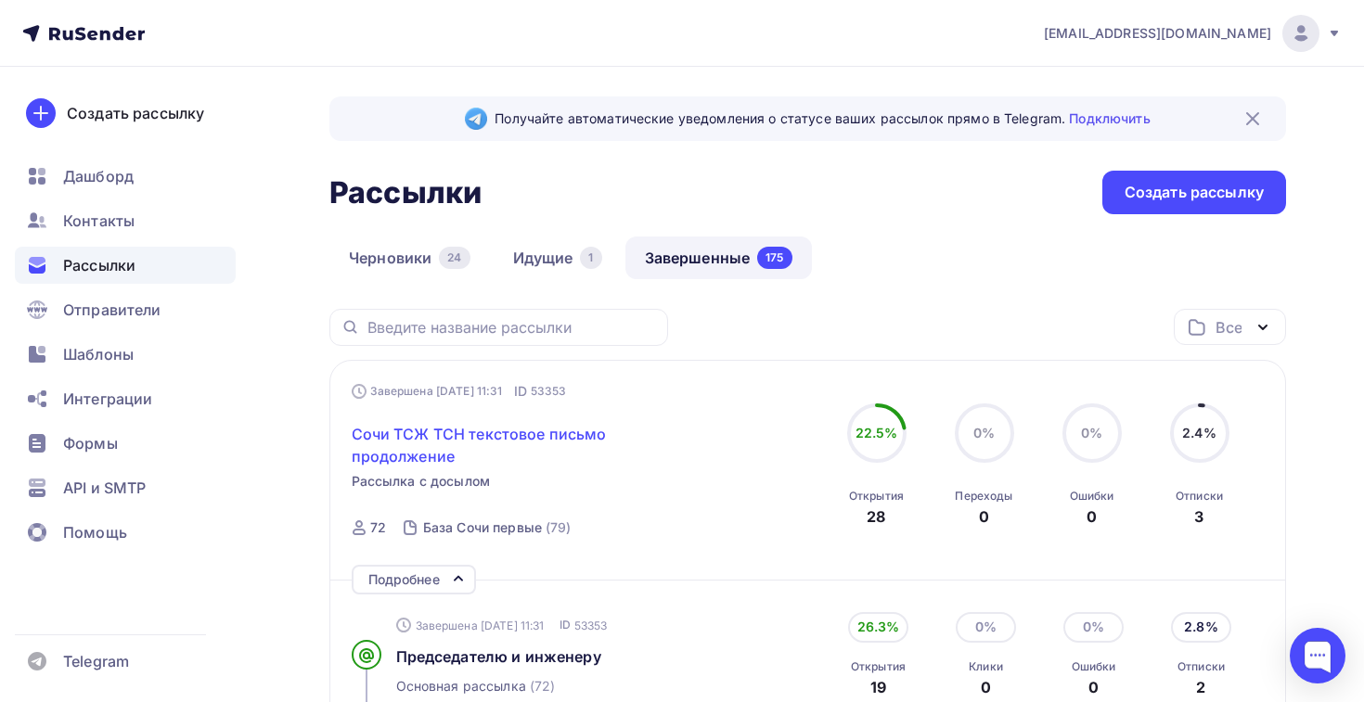
click at [455, 436] on span "Сочи ТСЖ ТСН текстовое письмо продолжение" at bounding box center [511, 445] width 318 height 45
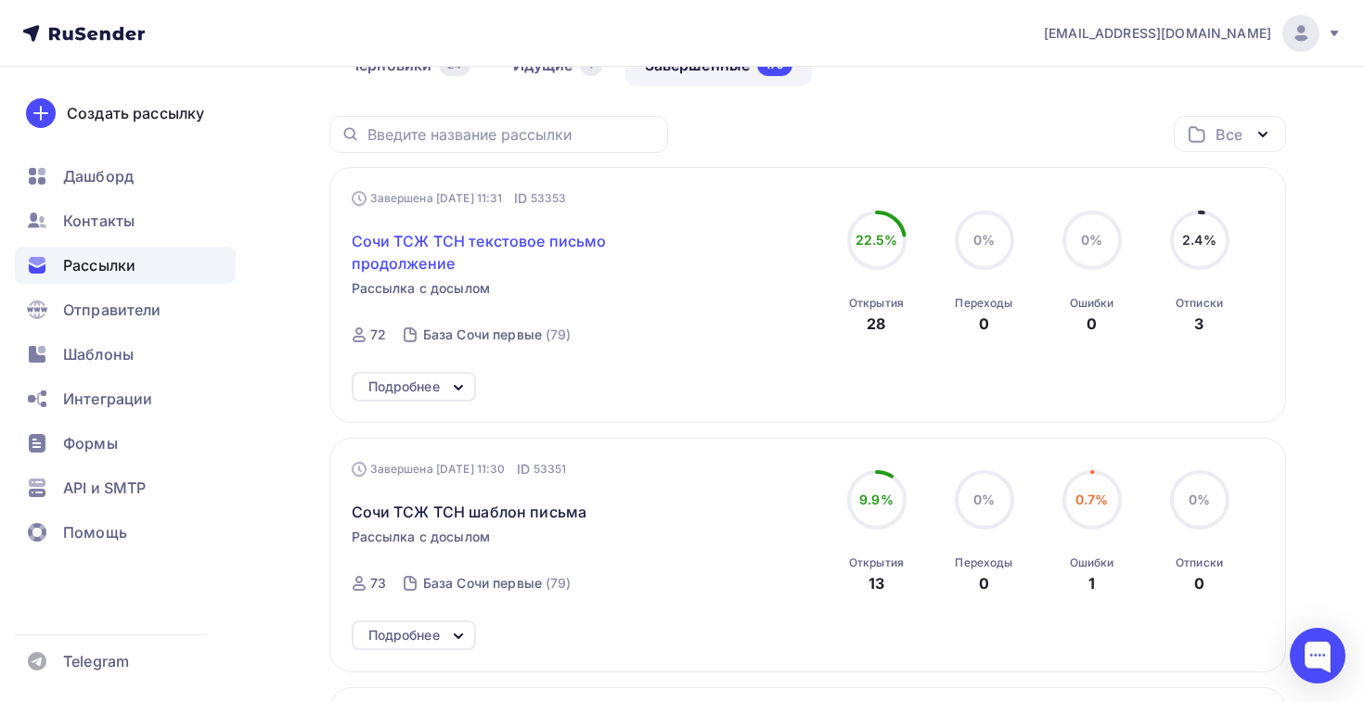
scroll to position [231, 0]
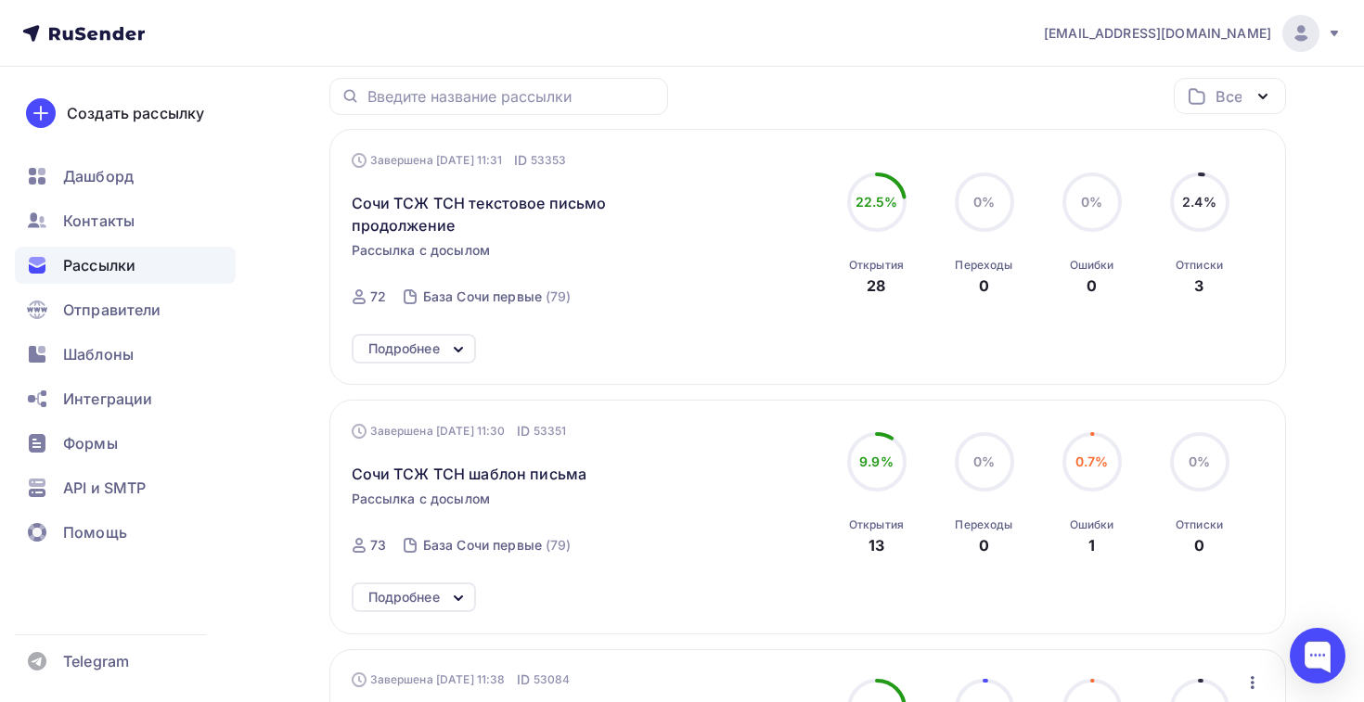
click at [437, 464] on div "Сочи ТСЖ ТСН шаблон письма" at bounding box center [563, 463] width 423 height 45
click at [433, 475] on span "Сочи ТСЖ ТСН шаблон письма" at bounding box center [470, 474] width 236 height 22
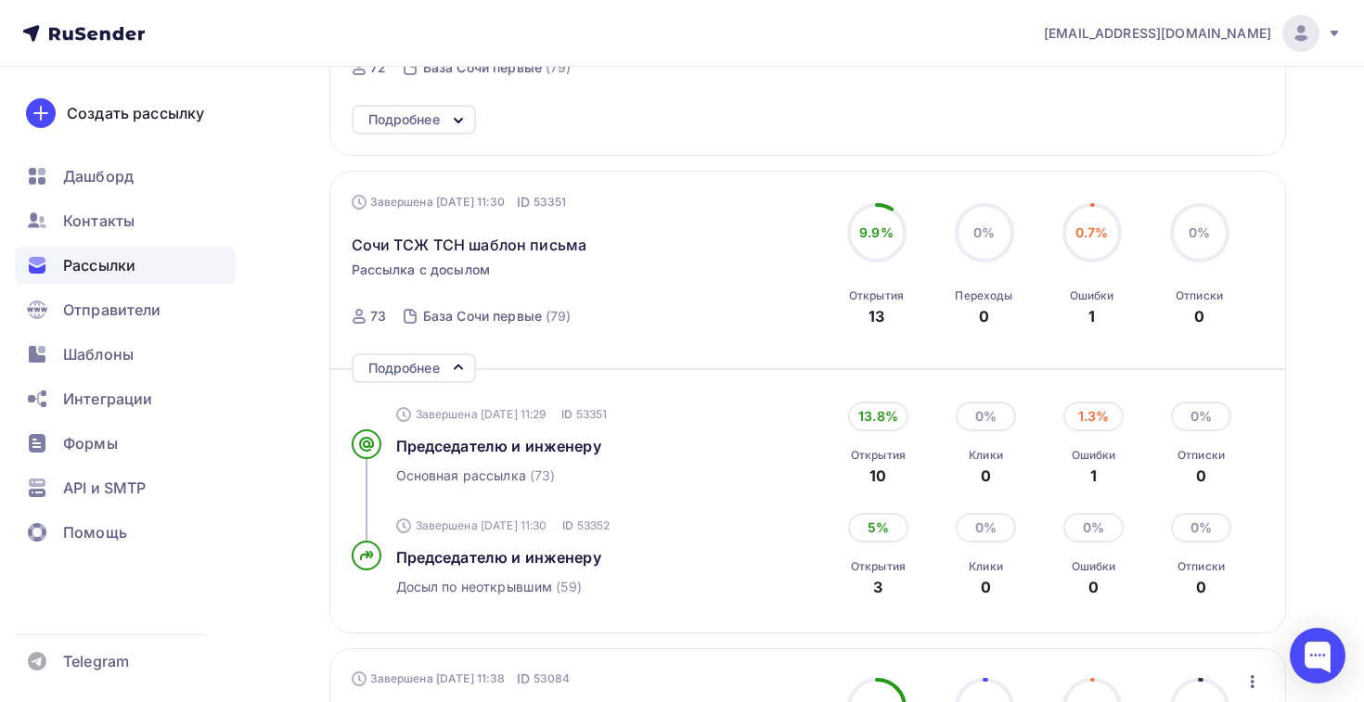
scroll to position [459, 0]
click at [474, 565] on span "Председателю и инженеру" at bounding box center [498, 558] width 205 height 19
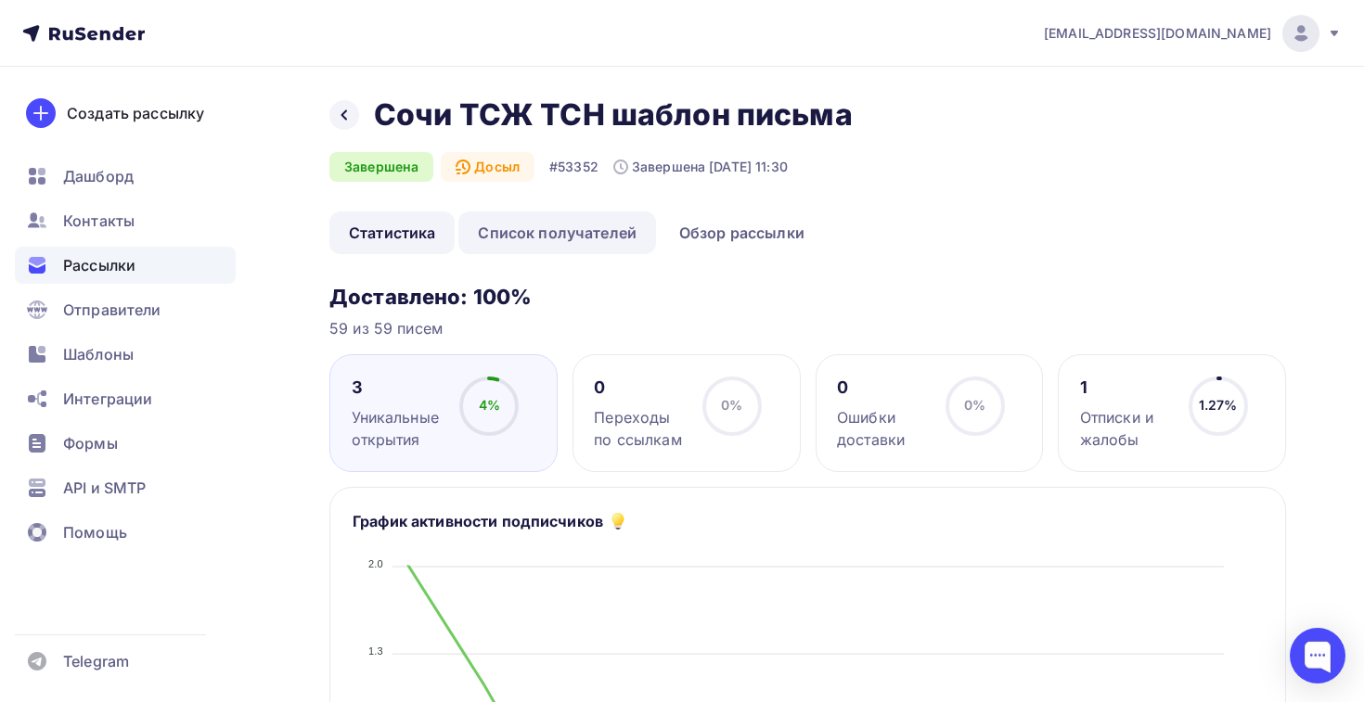
click at [556, 232] on link "Список получателей" at bounding box center [557, 233] width 198 height 43
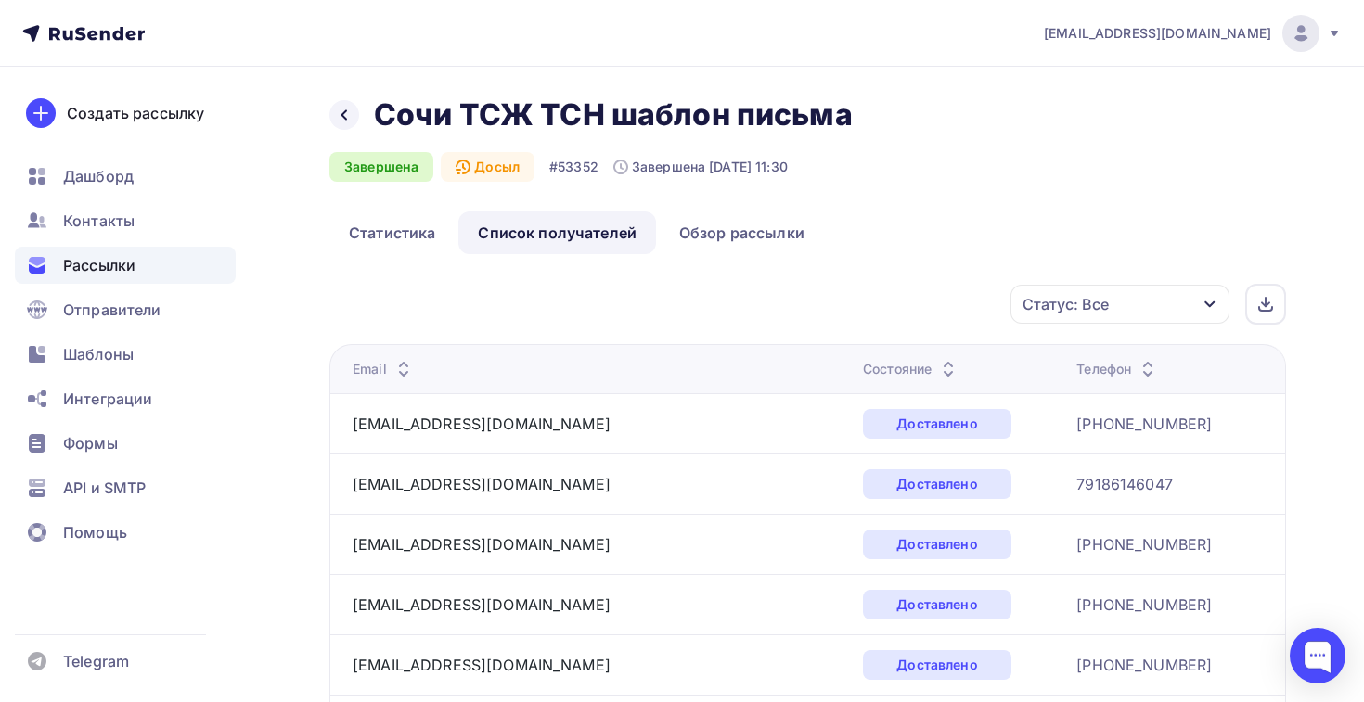
click at [855, 346] on th "Состояние" at bounding box center [961, 368] width 213 height 49
click at [855, 359] on th "Состояние" at bounding box center [961, 368] width 213 height 49
click at [863, 376] on div "Состояние" at bounding box center [911, 369] width 96 height 19
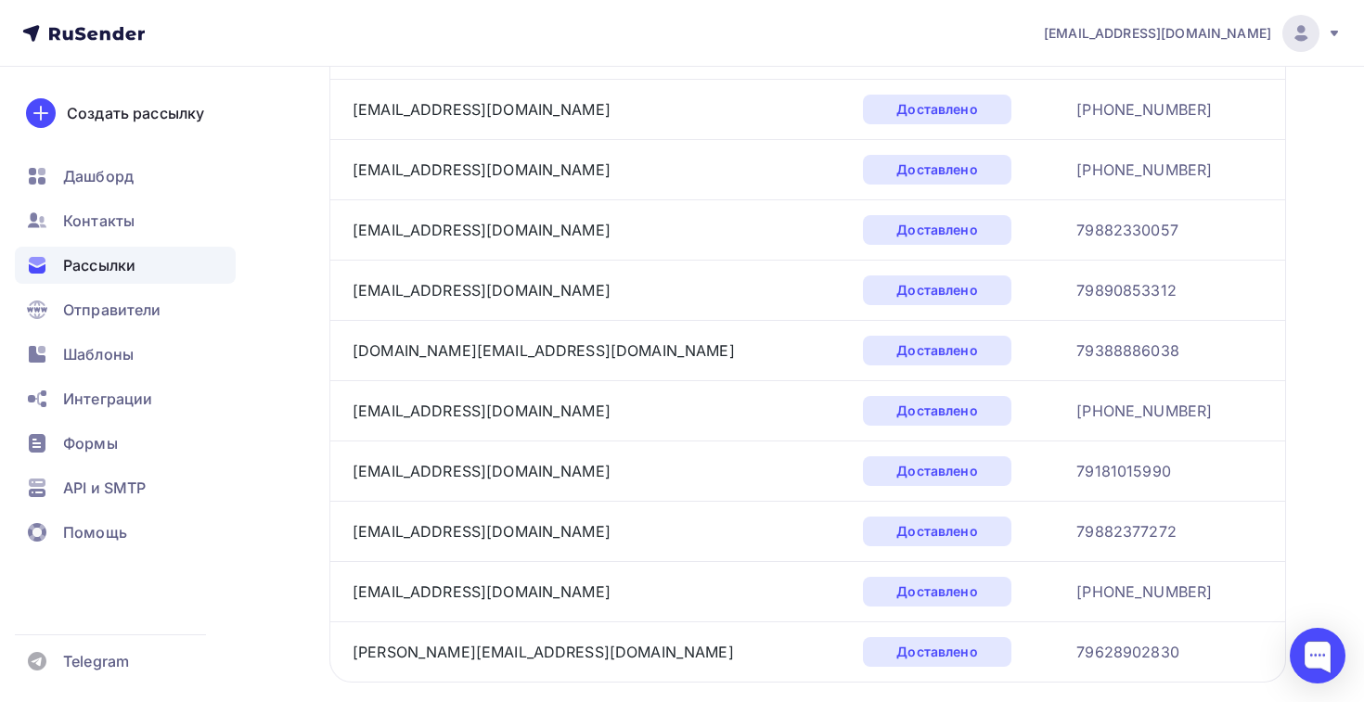
scroll to position [2852, 0]
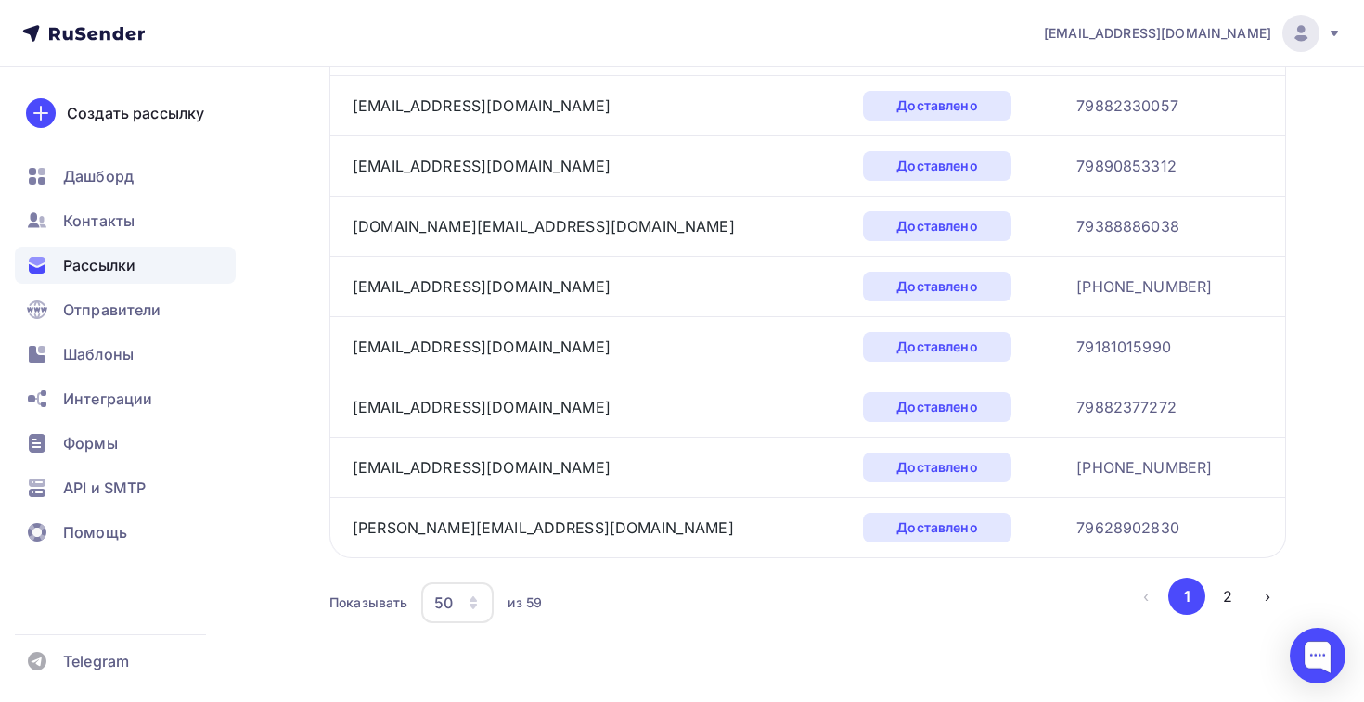
click at [484, 609] on div "50" at bounding box center [457, 603] width 72 height 41
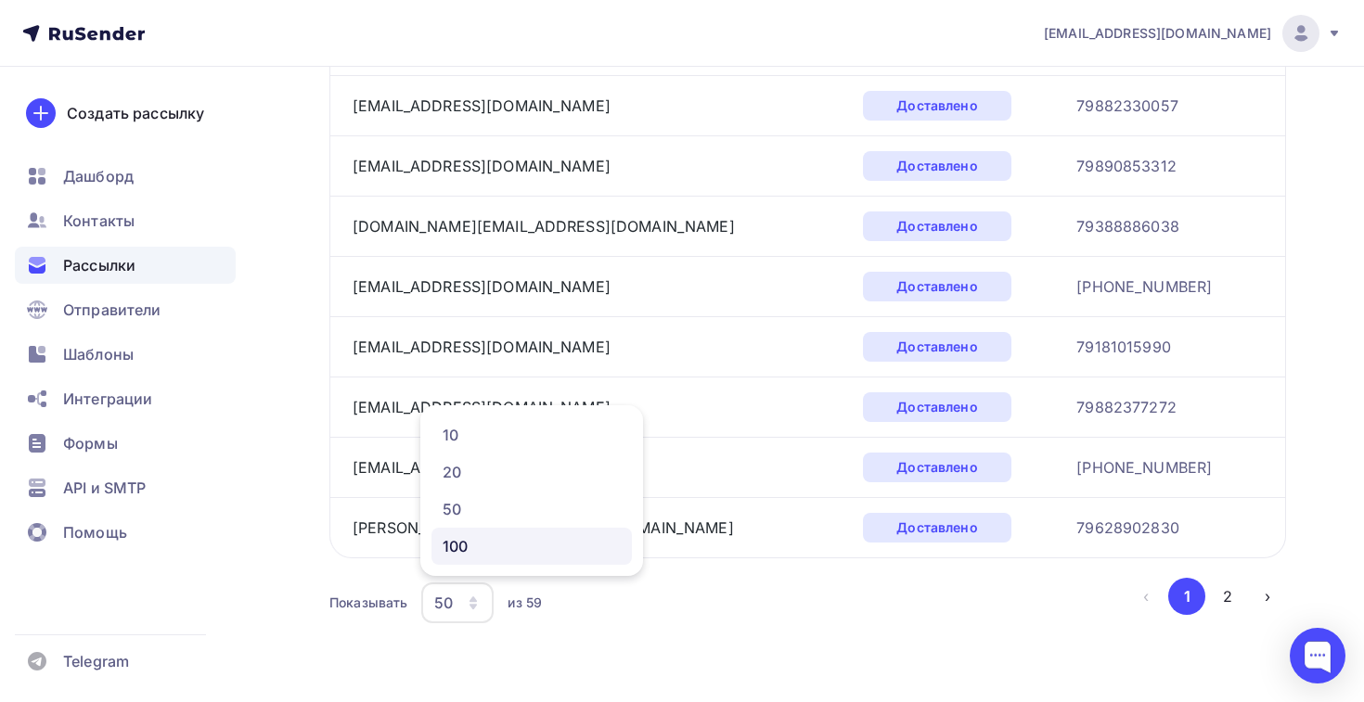
click at [489, 545] on div "100" at bounding box center [532, 546] width 178 height 22
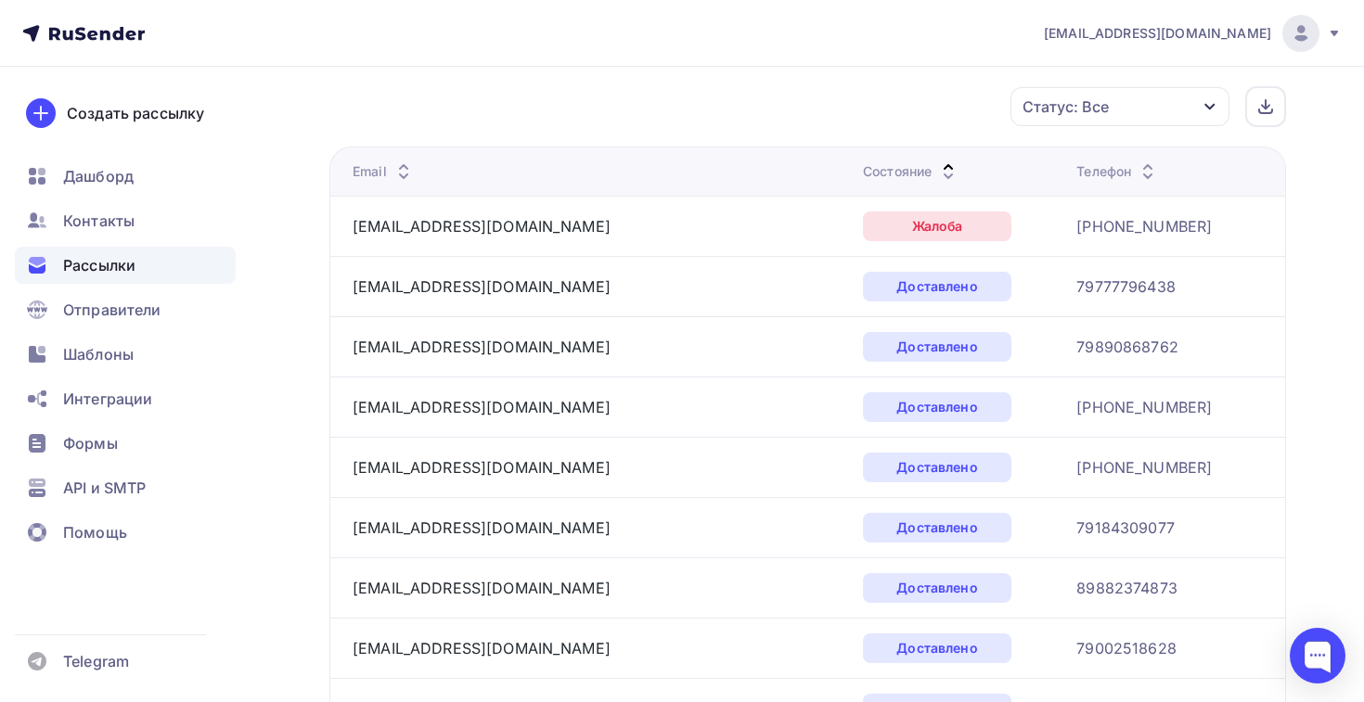
scroll to position [191, 0]
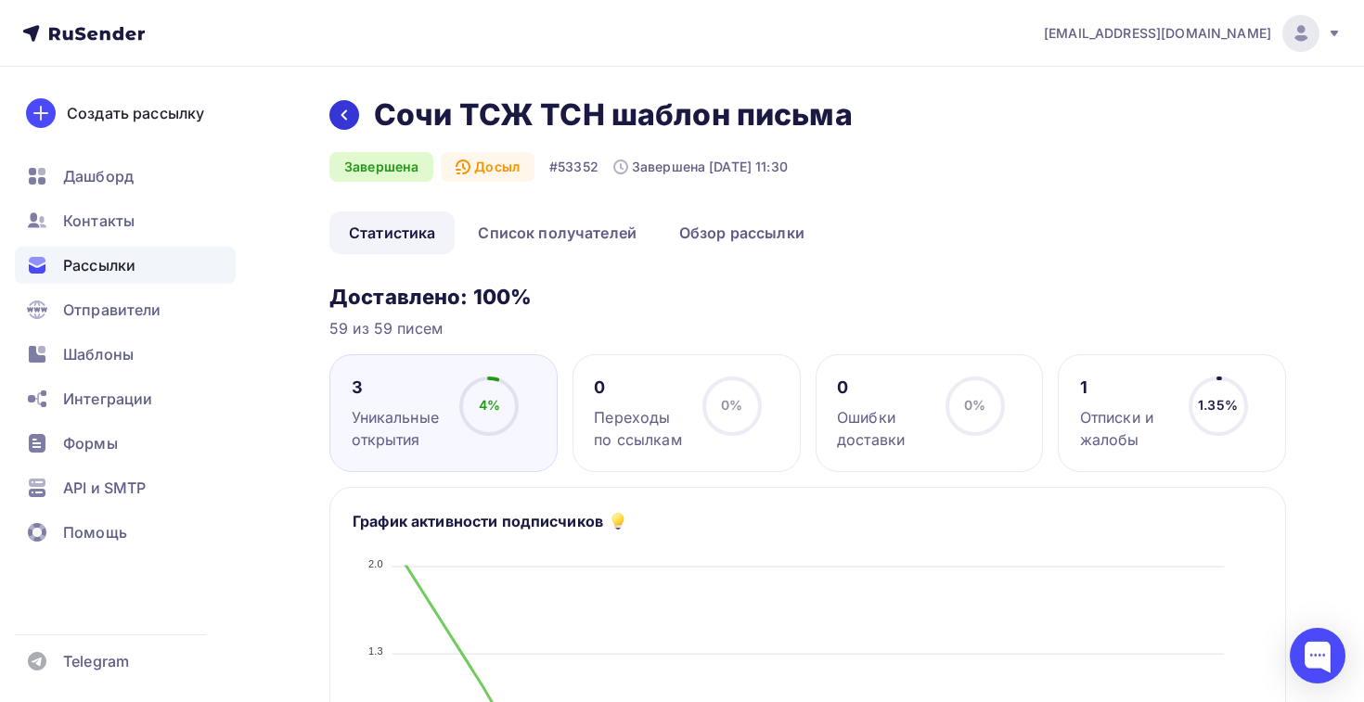
click at [351, 110] on icon at bounding box center [344, 115] width 15 height 15
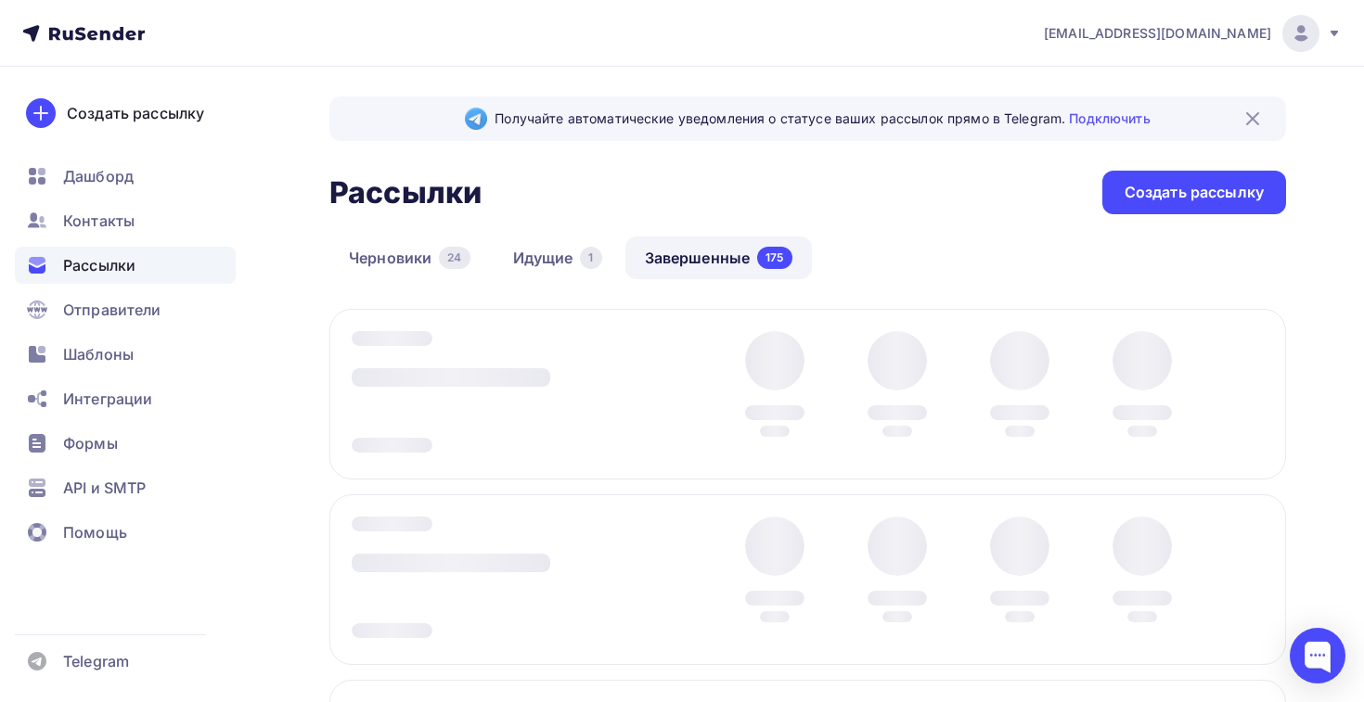
scroll to position [206, 0]
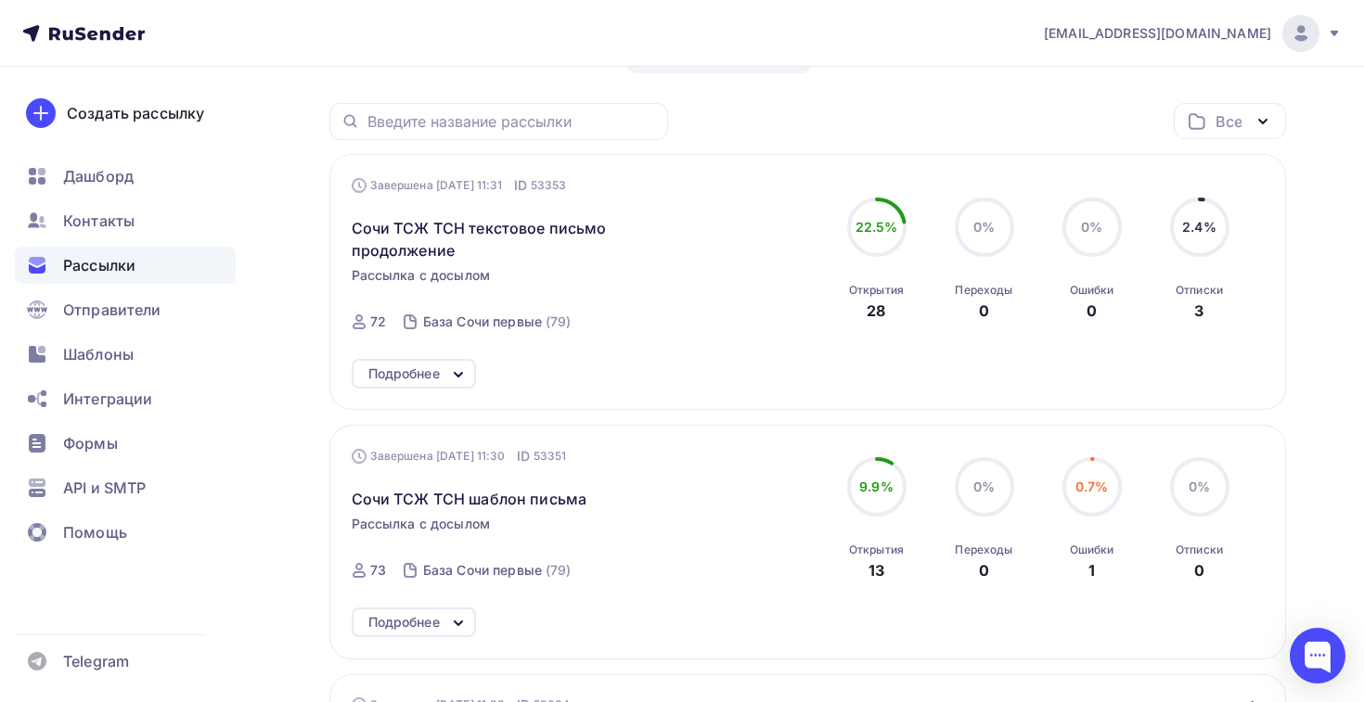
click at [442, 372] on div "Подробнее" at bounding box center [414, 374] width 124 height 30
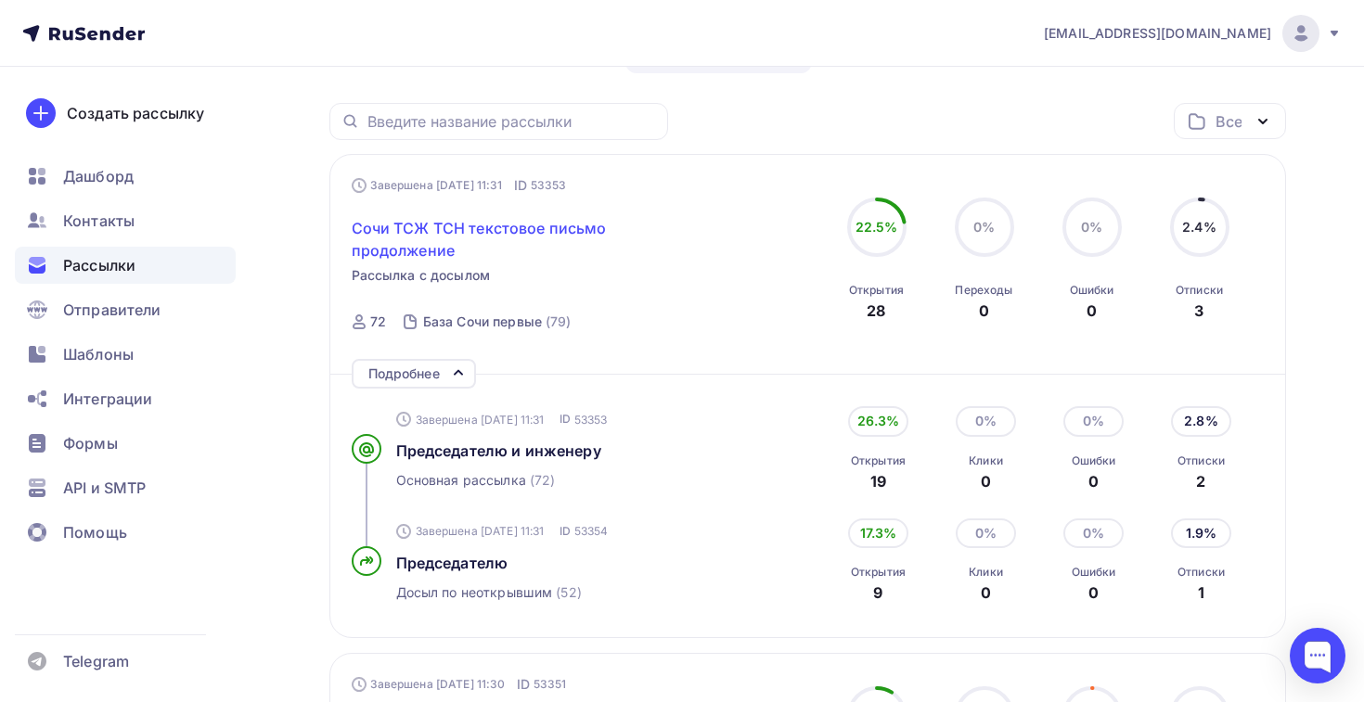
click at [435, 241] on span "Сочи ТСЖ ТСН текстовое письмо продолжение" at bounding box center [511, 239] width 318 height 45
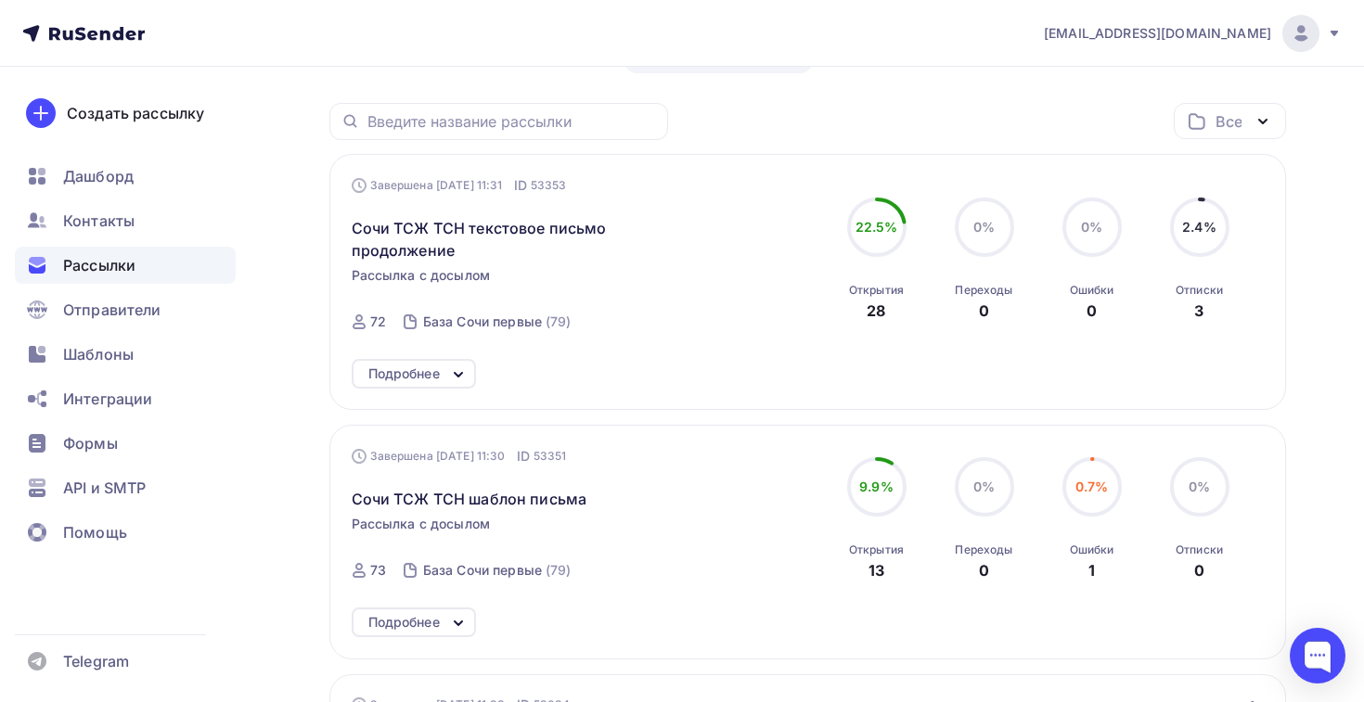
click at [435, 264] on div "Завершена [DATE] 11:31 ID 53353 Сочи ТСЖ ТСН текстовое письмо продолжение Рассы…" at bounding box center [563, 260] width 423 height 168
click at [435, 255] on span "Сочи ТСЖ ТСН текстовое письмо продолжение" at bounding box center [511, 239] width 318 height 45
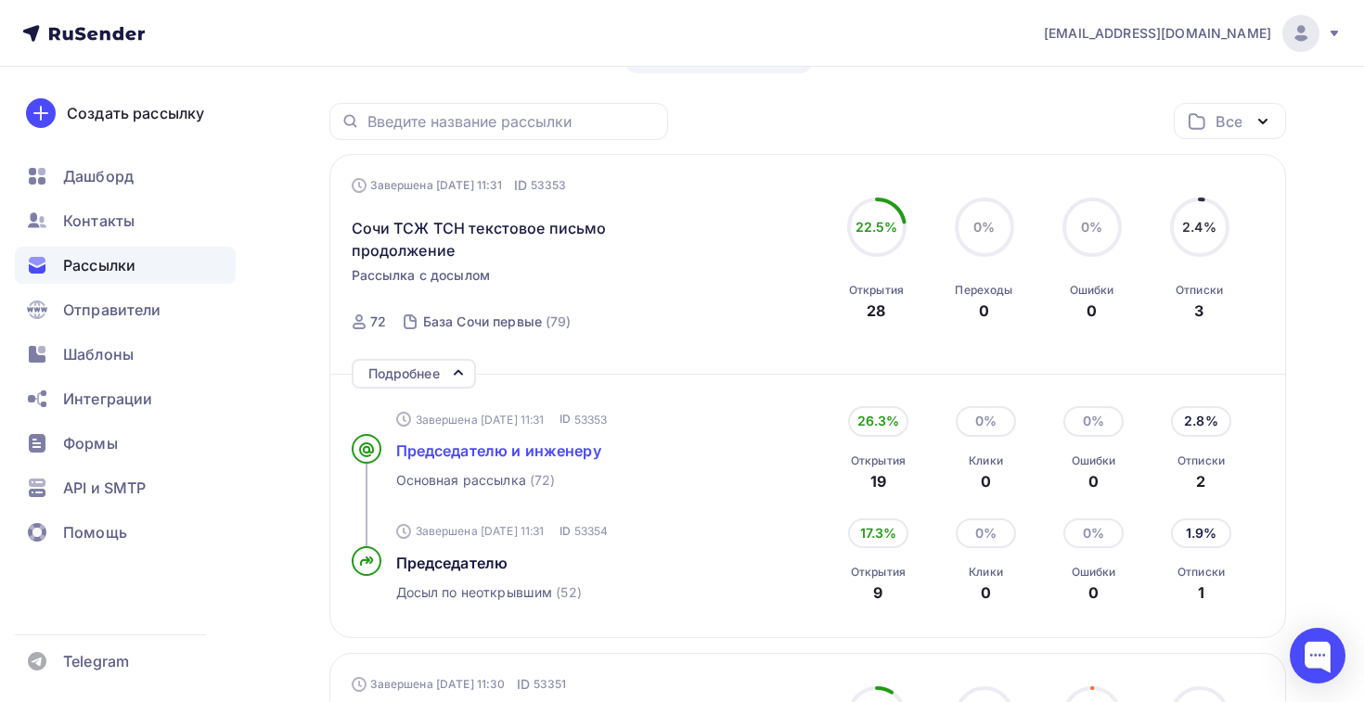
click at [452, 458] on span "Председателю и инженеру" at bounding box center [498, 451] width 205 height 19
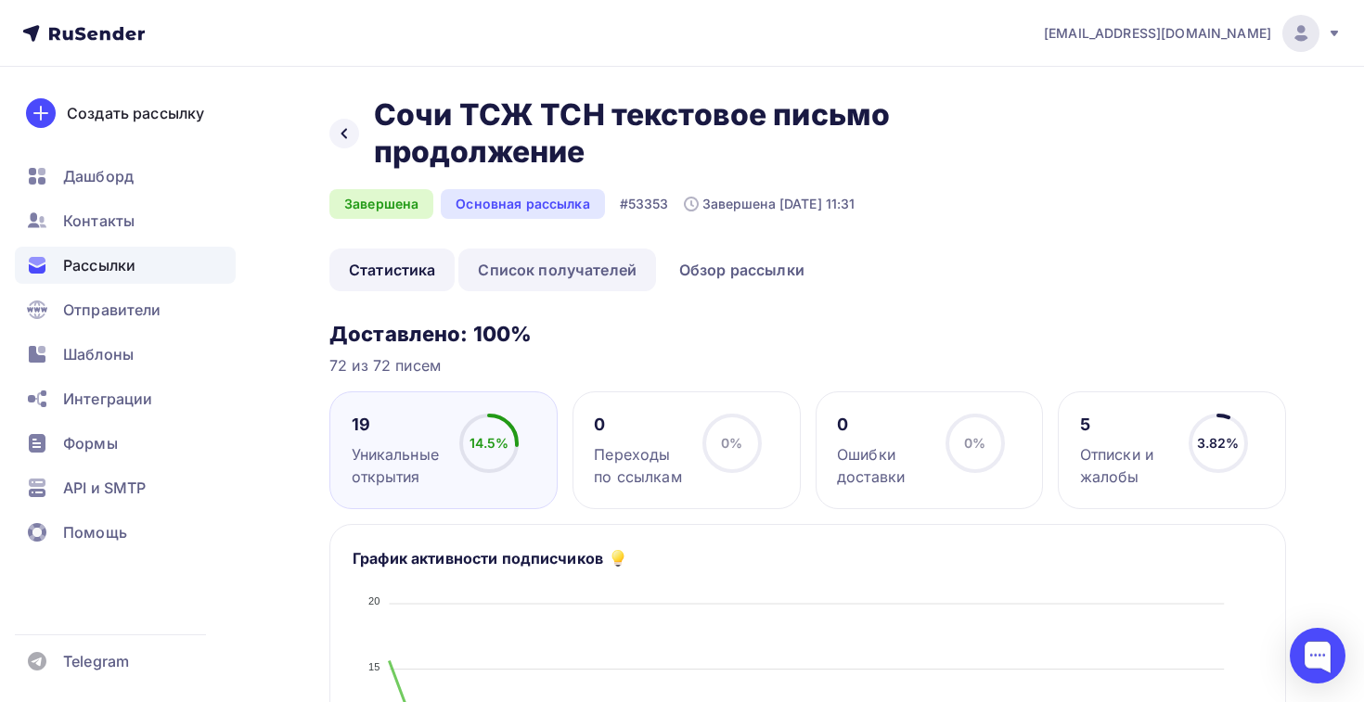
click at [609, 266] on link "Список получателей" at bounding box center [557, 270] width 198 height 43
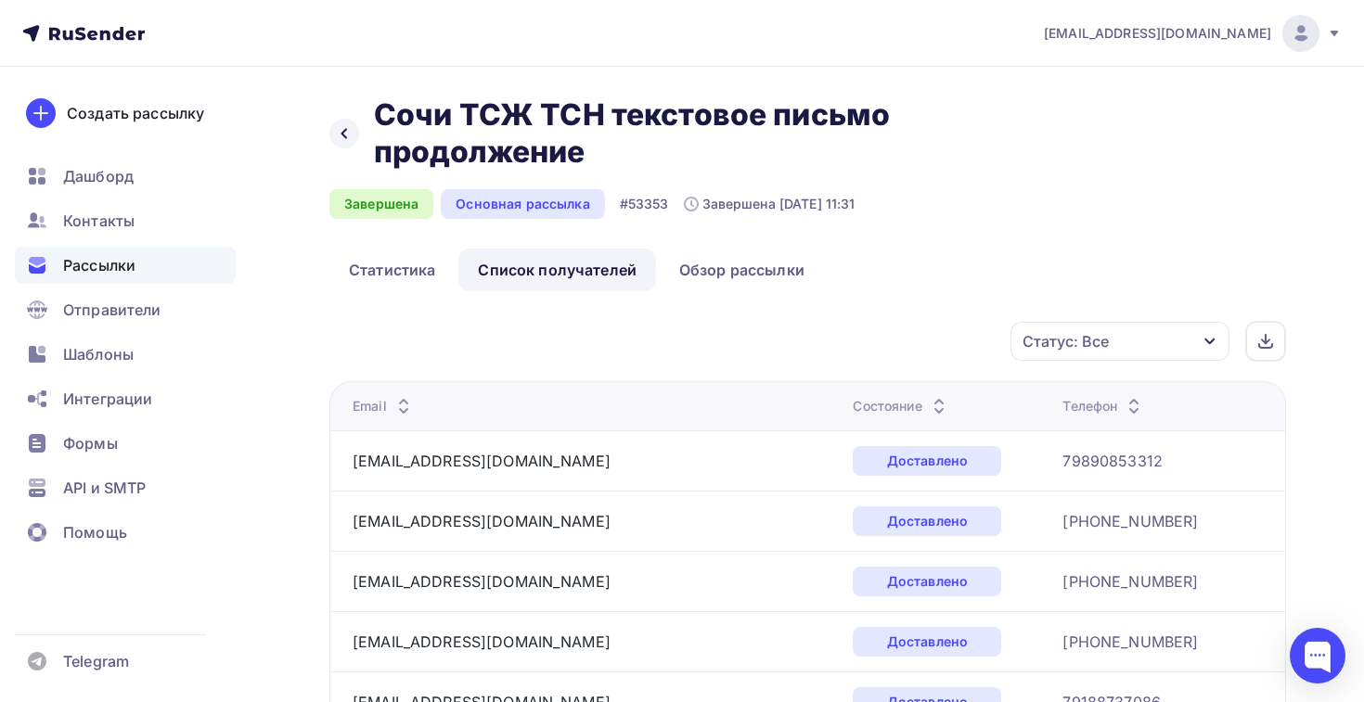
click at [845, 403] on th "Состояние" at bounding box center [950, 405] width 210 height 49
click at [853, 407] on div "Состояние" at bounding box center [901, 406] width 96 height 19
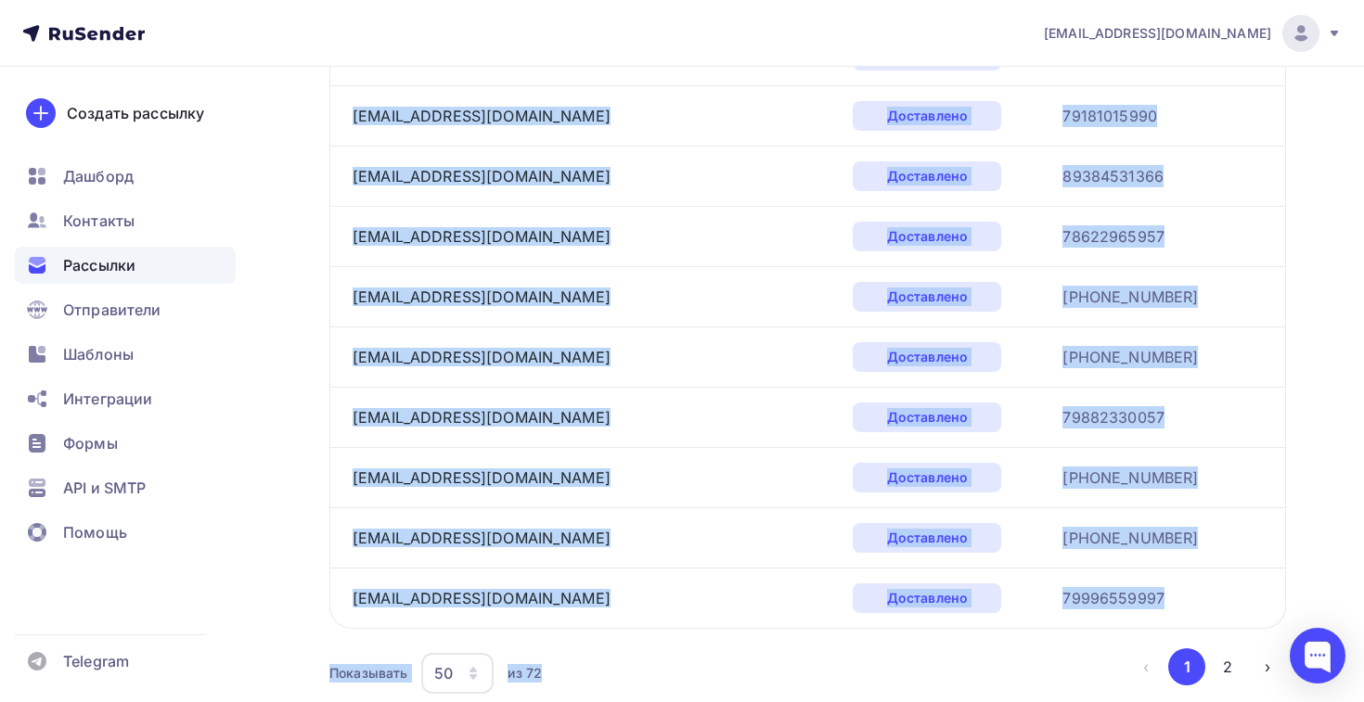
scroll to position [2889, 0]
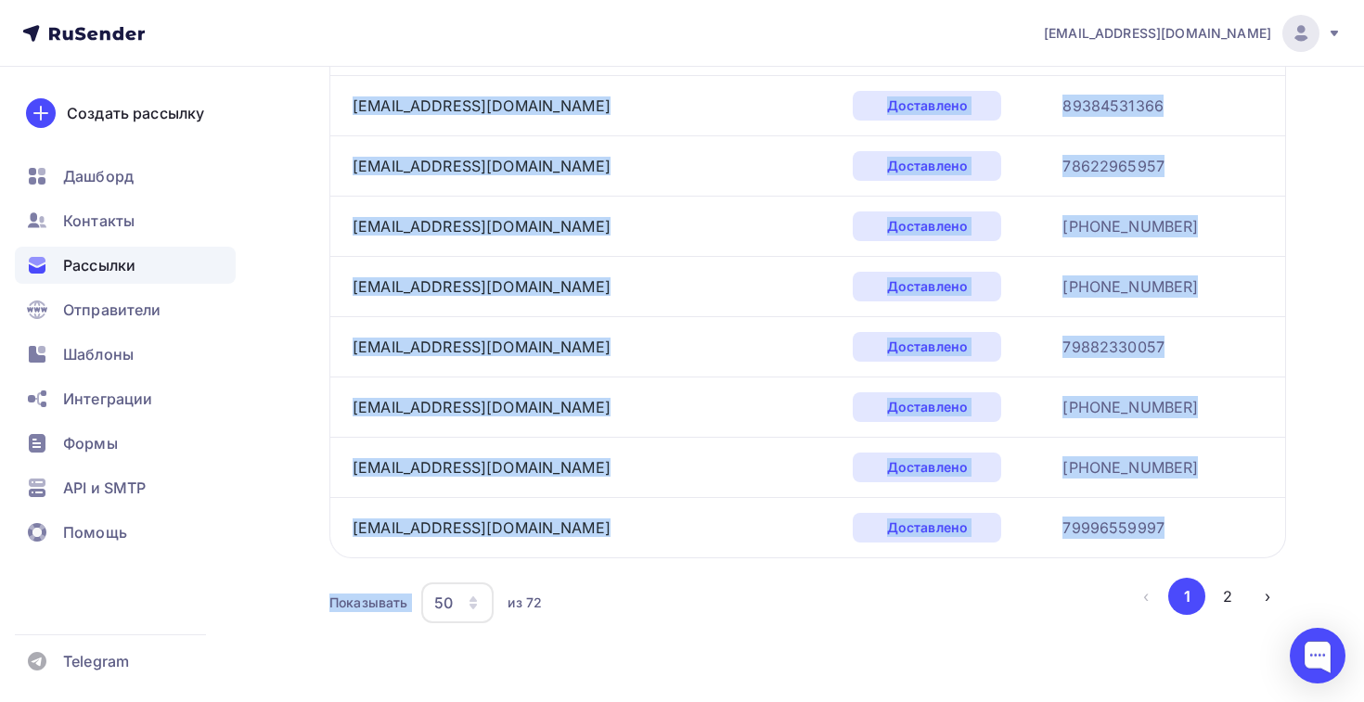
drag, startPoint x: 346, startPoint y: 476, endPoint x: 946, endPoint y: 582, distance: 609.5
click at [443, 590] on div "50" at bounding box center [457, 603] width 72 height 41
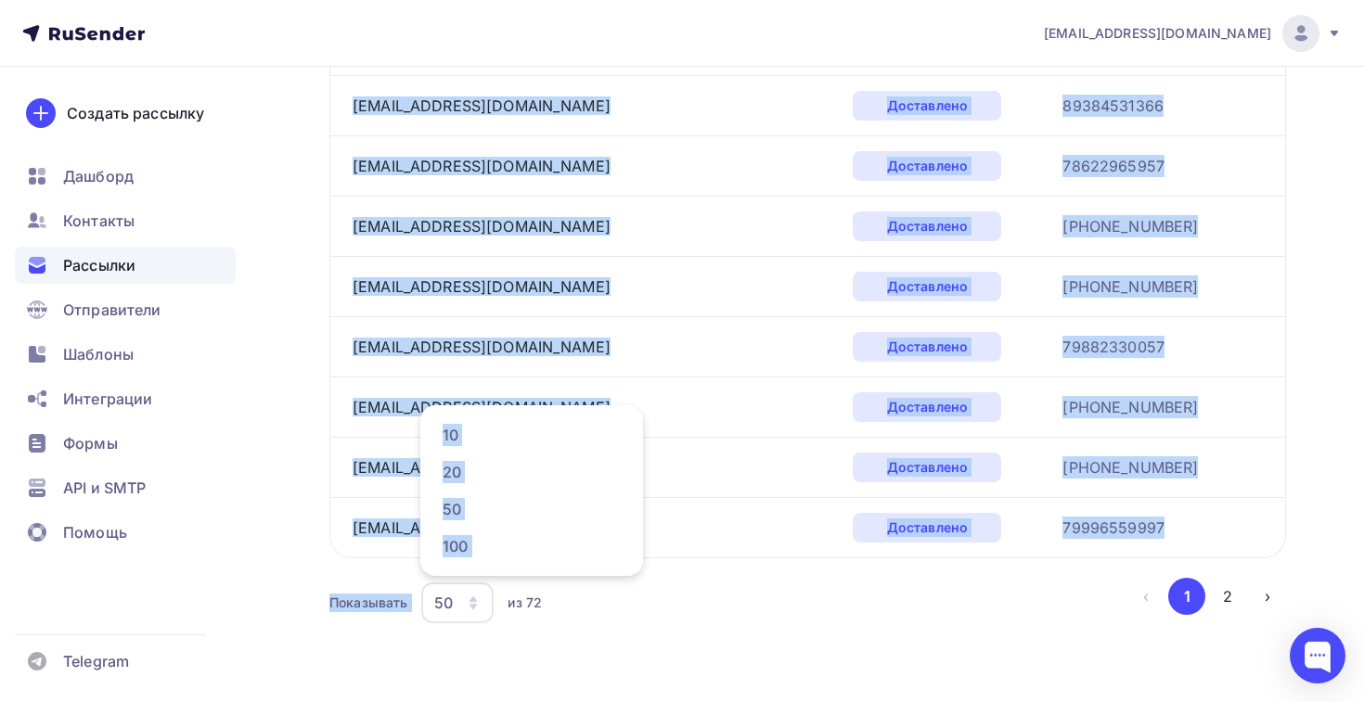
click at [482, 564] on ul "10 20 50 100" at bounding box center [531, 490] width 223 height 171
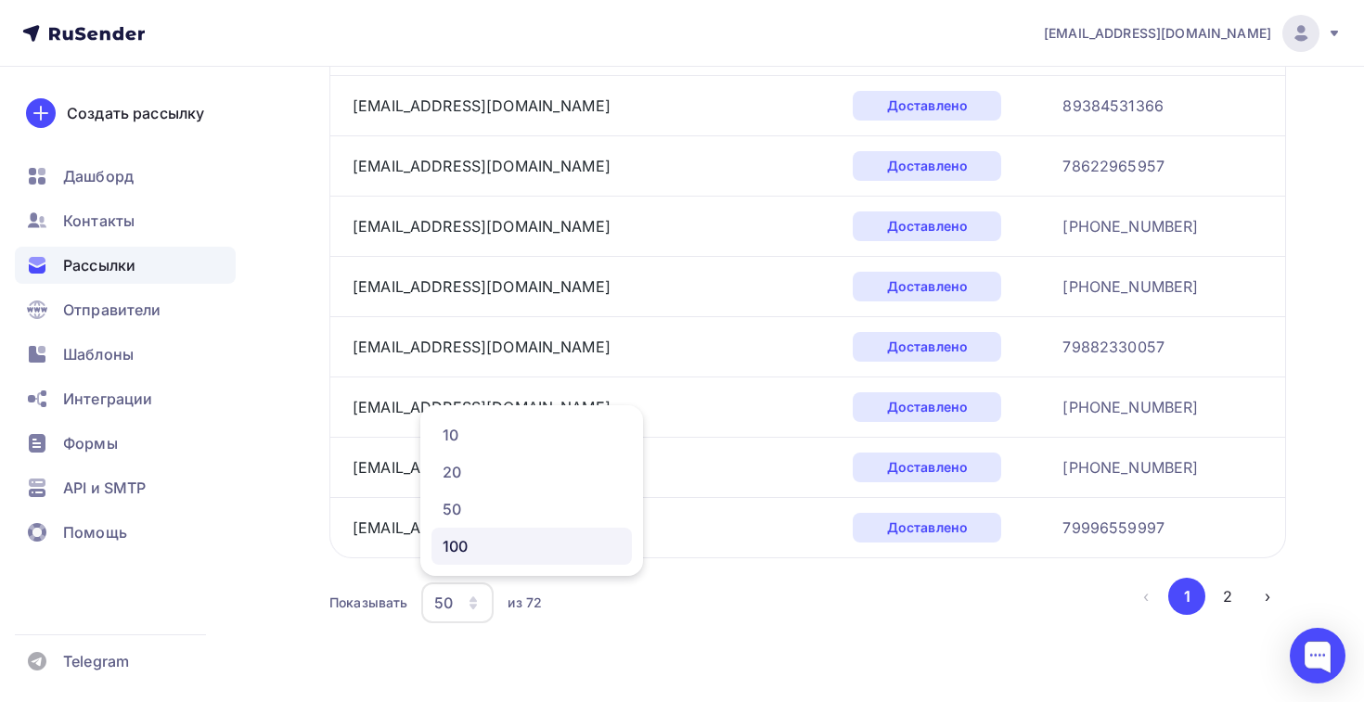
click at [461, 549] on div "100" at bounding box center [532, 546] width 178 height 22
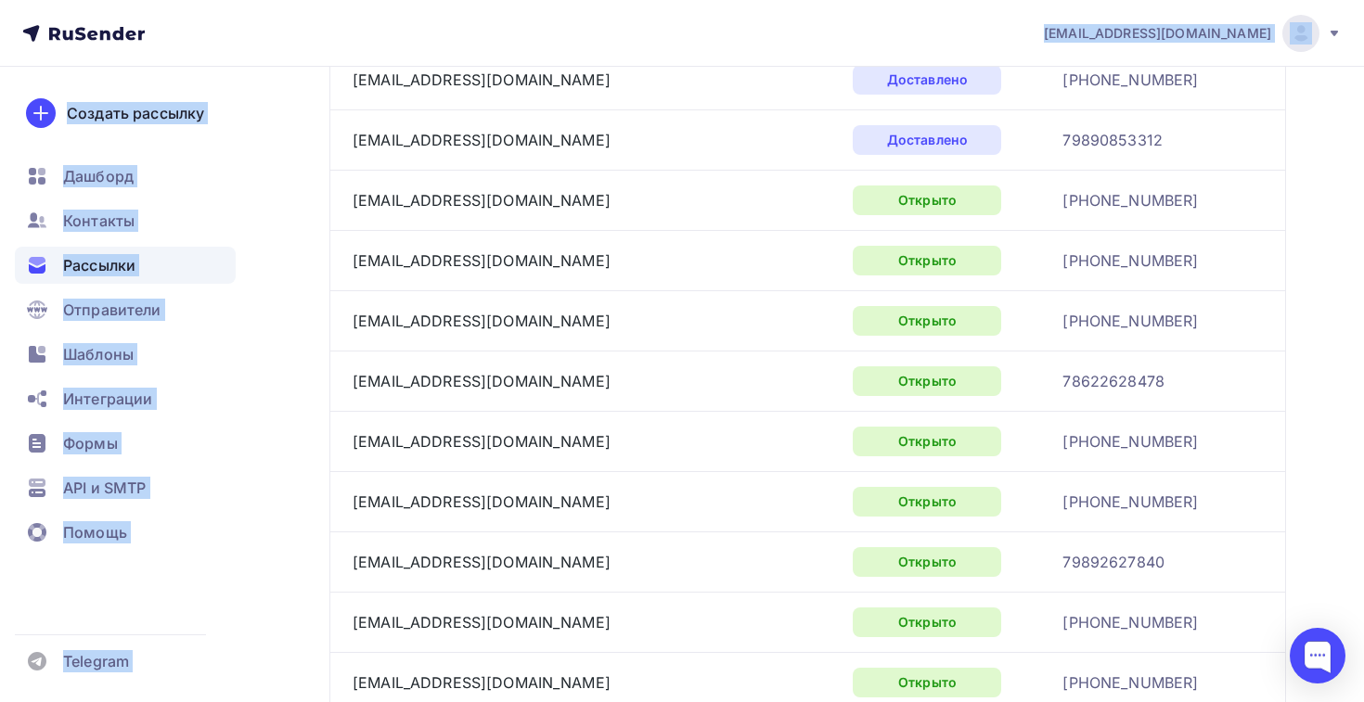
scroll to position [3561, 0]
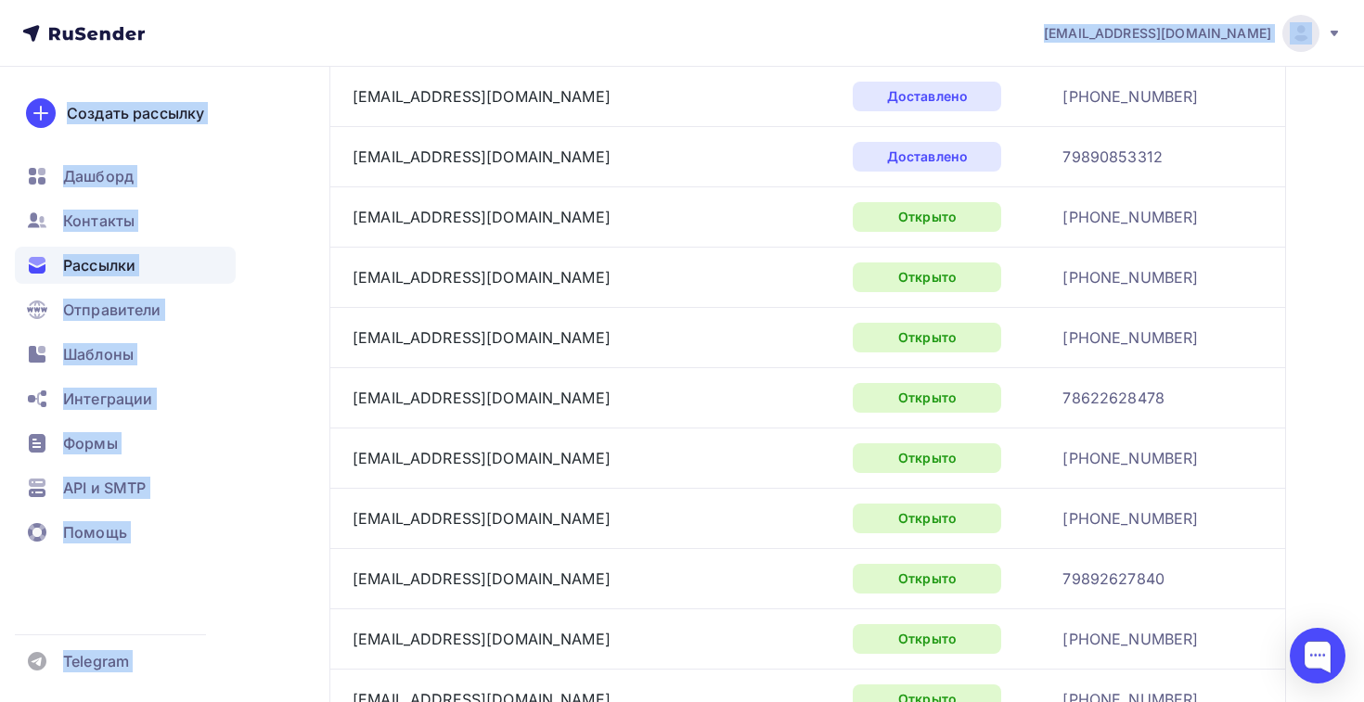
drag, startPoint x: 340, startPoint y: 421, endPoint x: 1171, endPoint y: 154, distance: 873.1
click at [100, 213] on span "Контакты" at bounding box center [98, 221] width 71 height 22
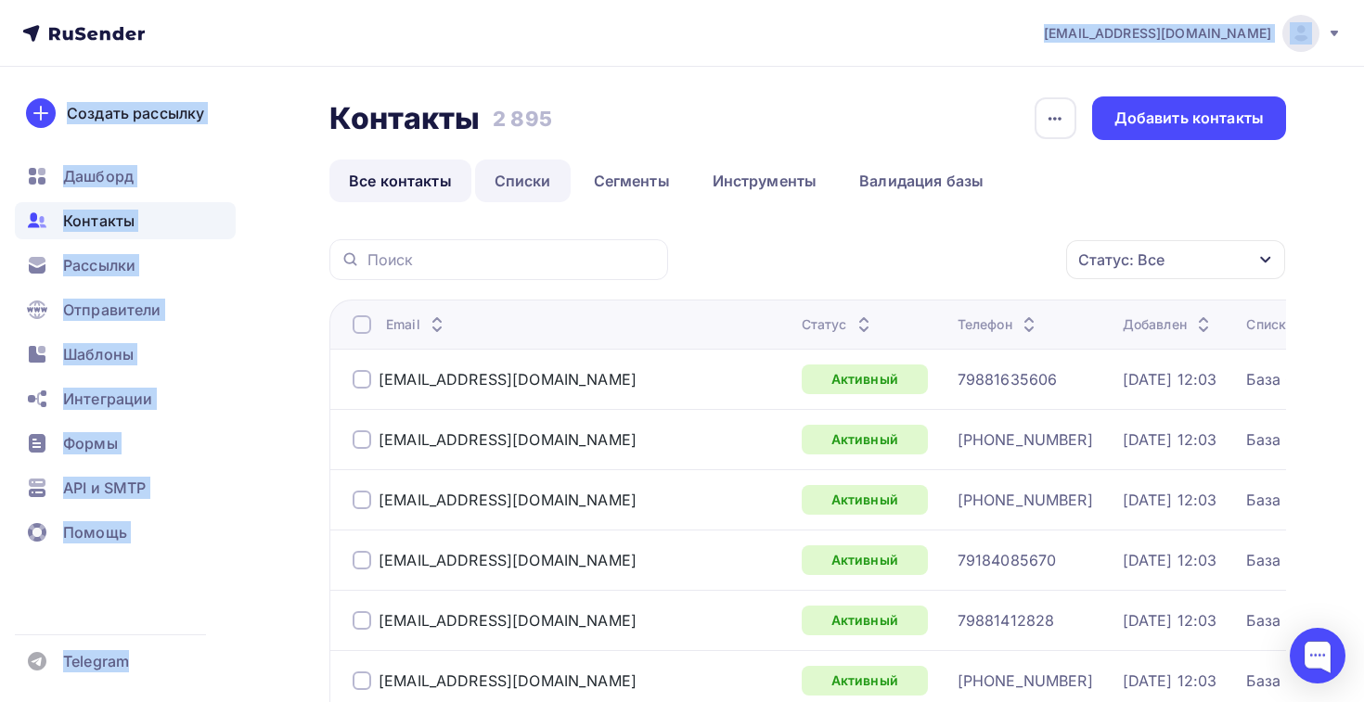
click at [559, 197] on link "Списки" at bounding box center [523, 181] width 96 height 43
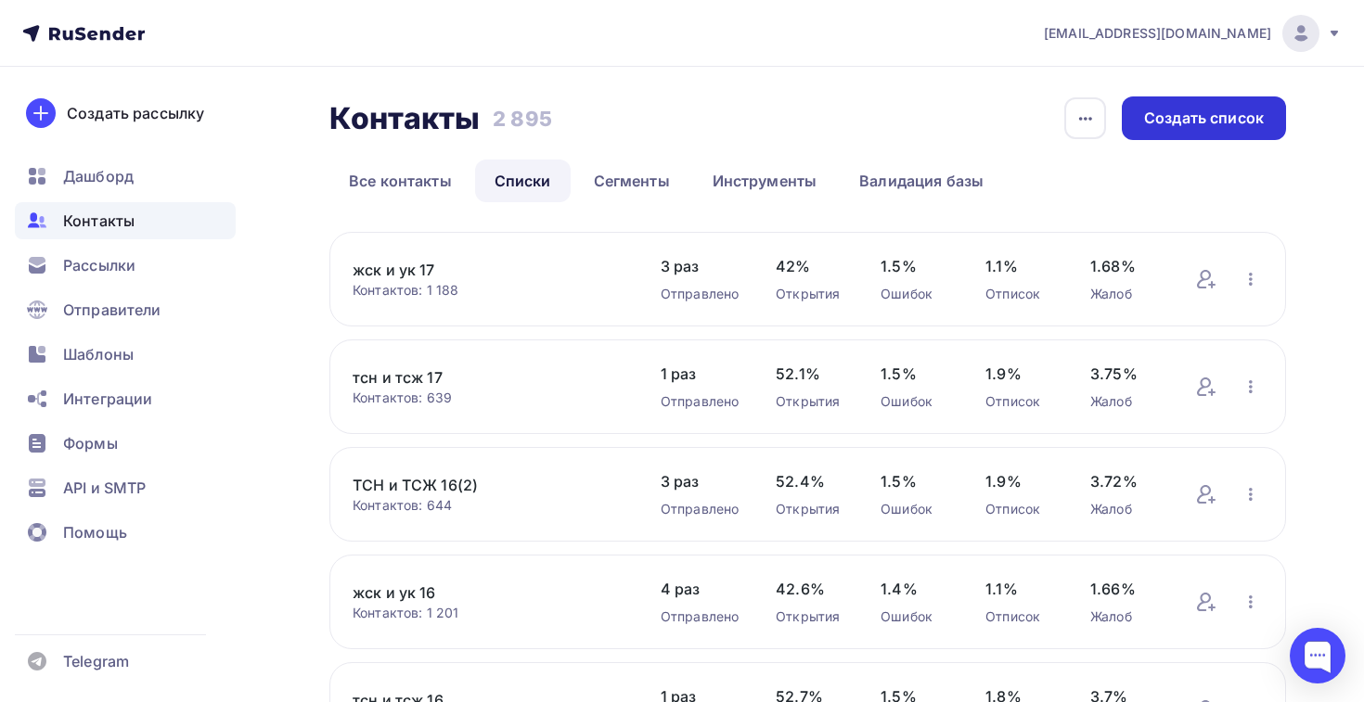
click at [1208, 106] on div "Создать список" at bounding box center [1204, 118] width 164 height 44
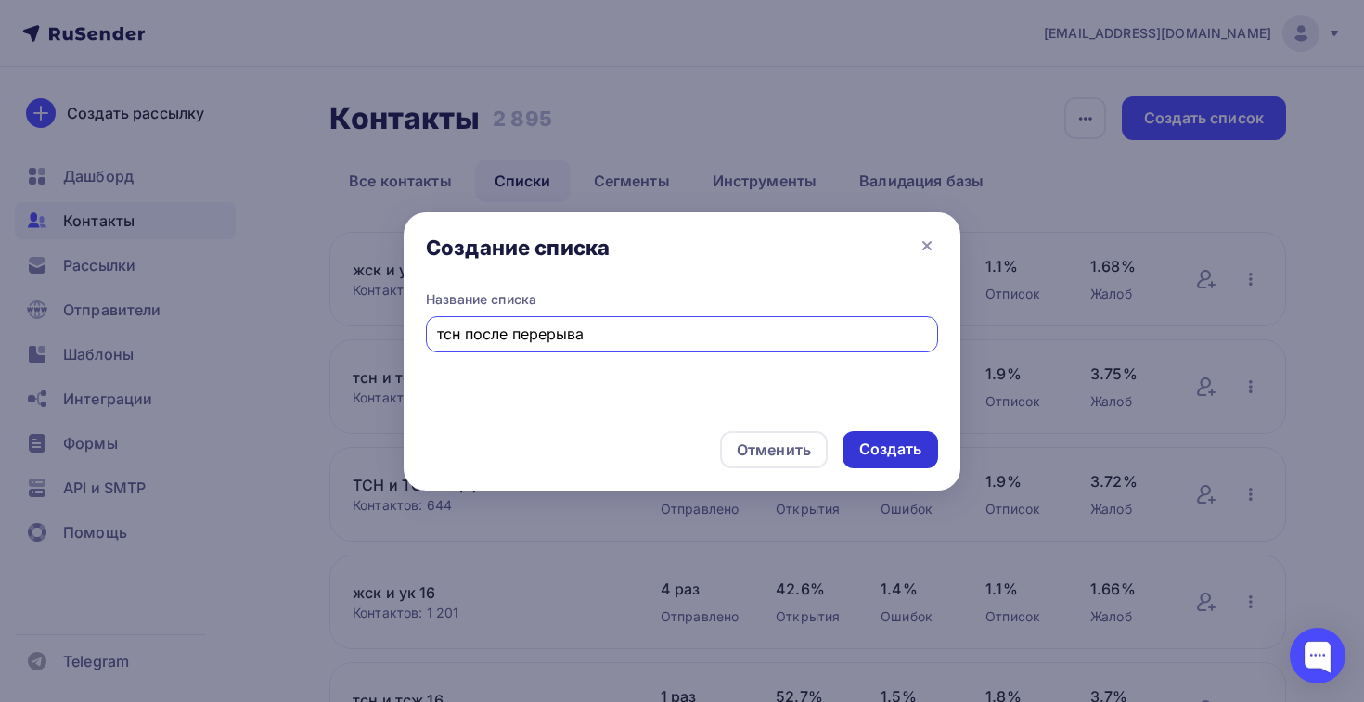
type input "тсн после перерыва"
click at [867, 441] on div "Создать" at bounding box center [890, 449] width 62 height 21
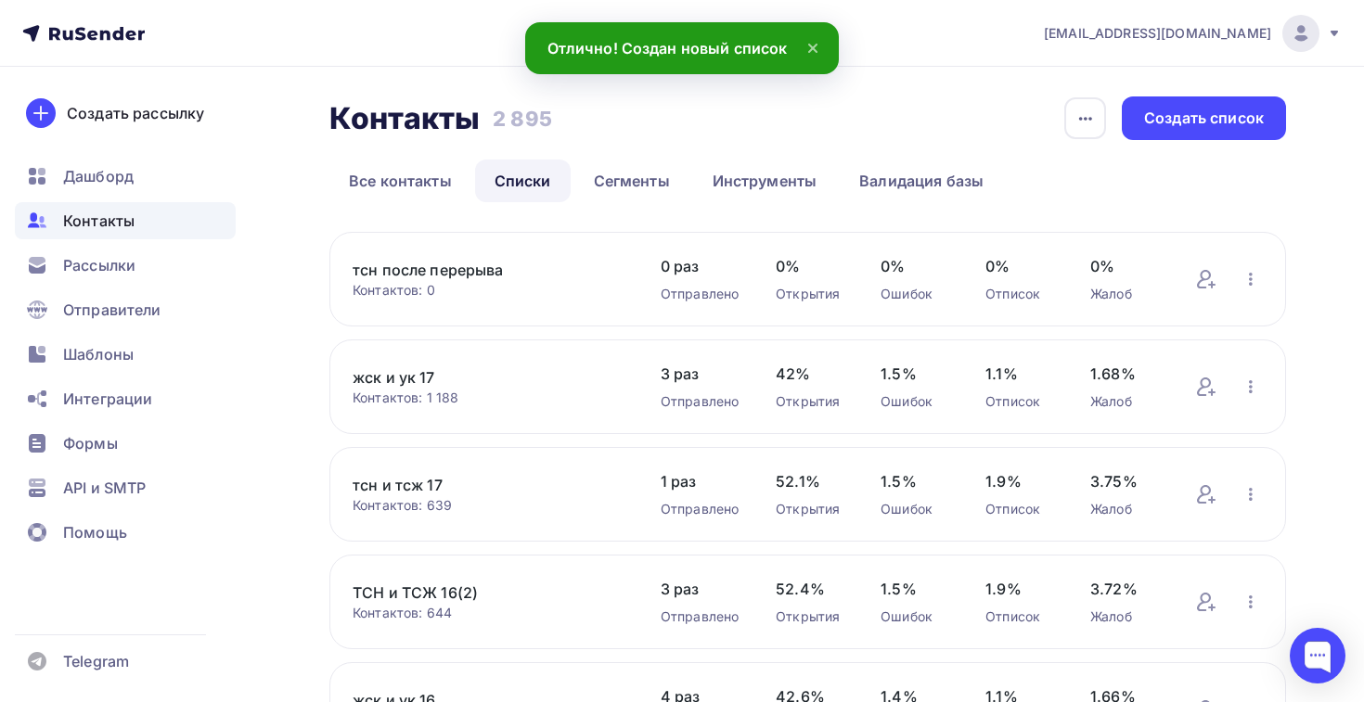
click at [458, 276] on link "тсн после перерыва" at bounding box center [488, 270] width 271 height 22
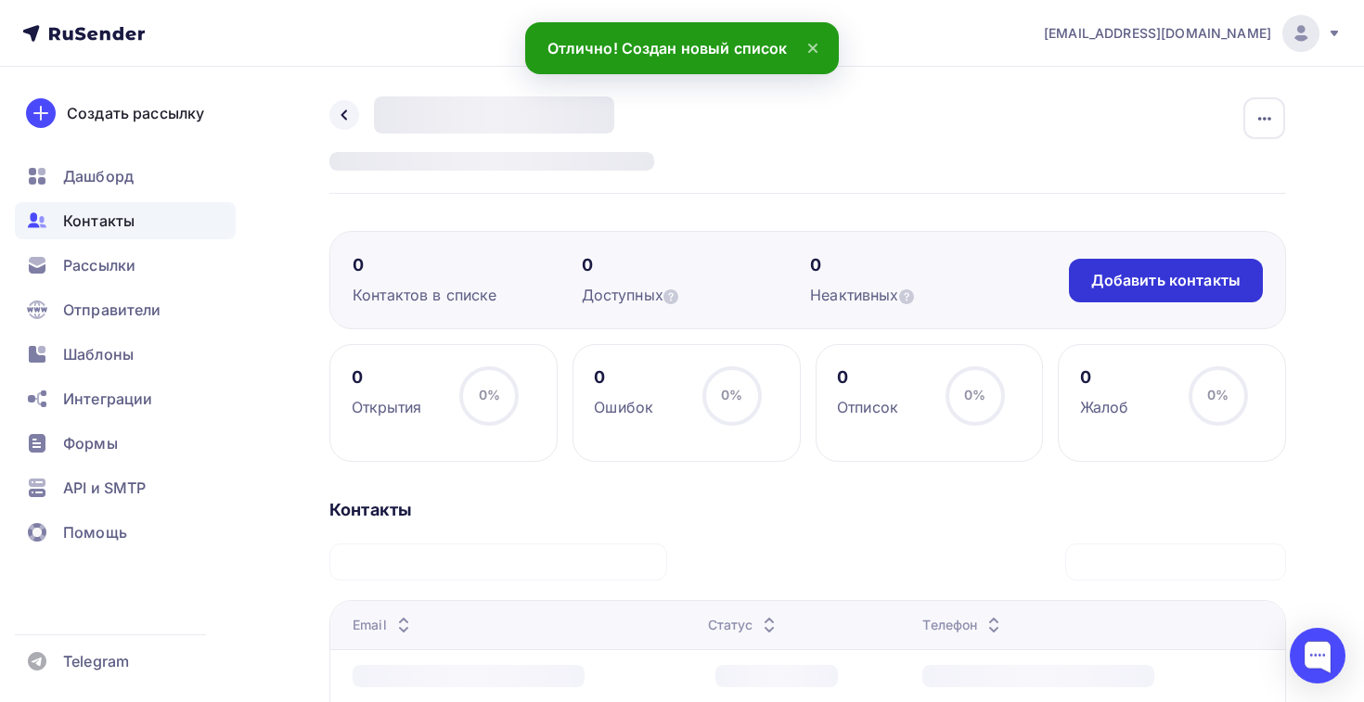
click at [1142, 266] on div "Добавить контакты" at bounding box center [1166, 281] width 194 height 44
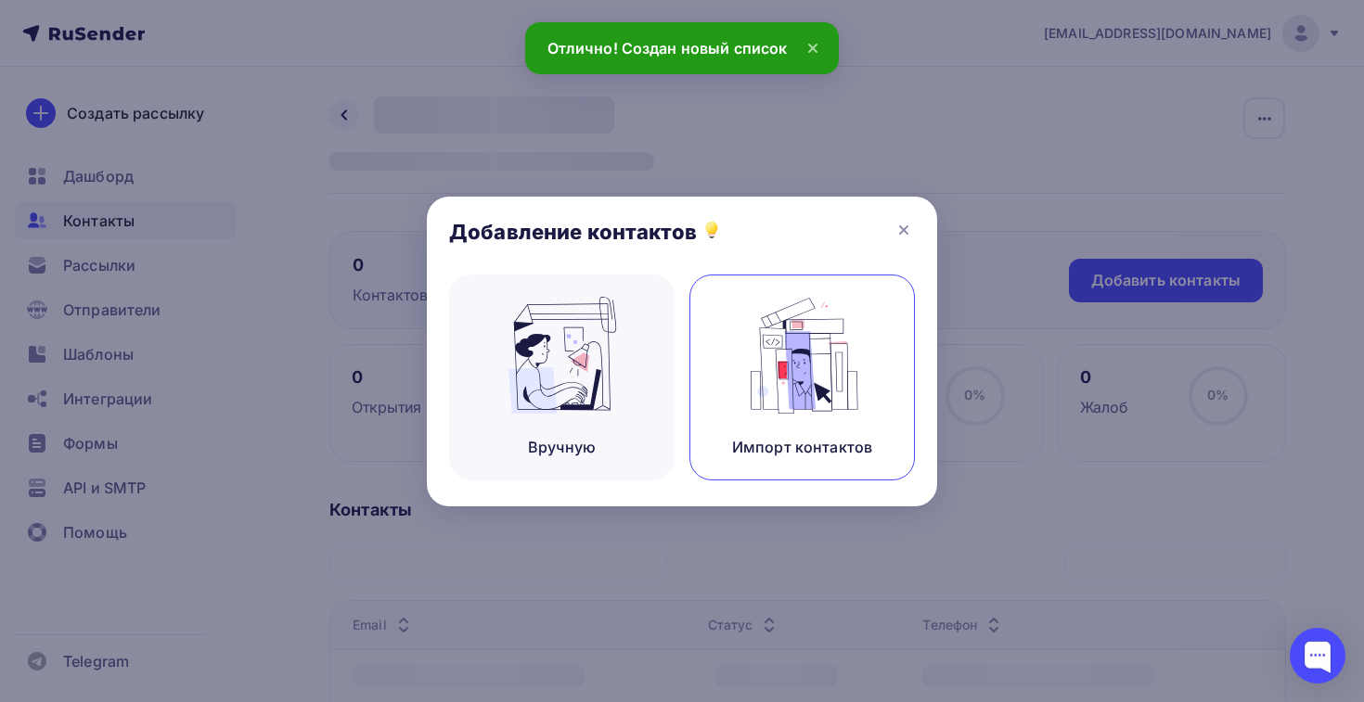
click at [809, 364] on img at bounding box center [802, 355] width 124 height 117
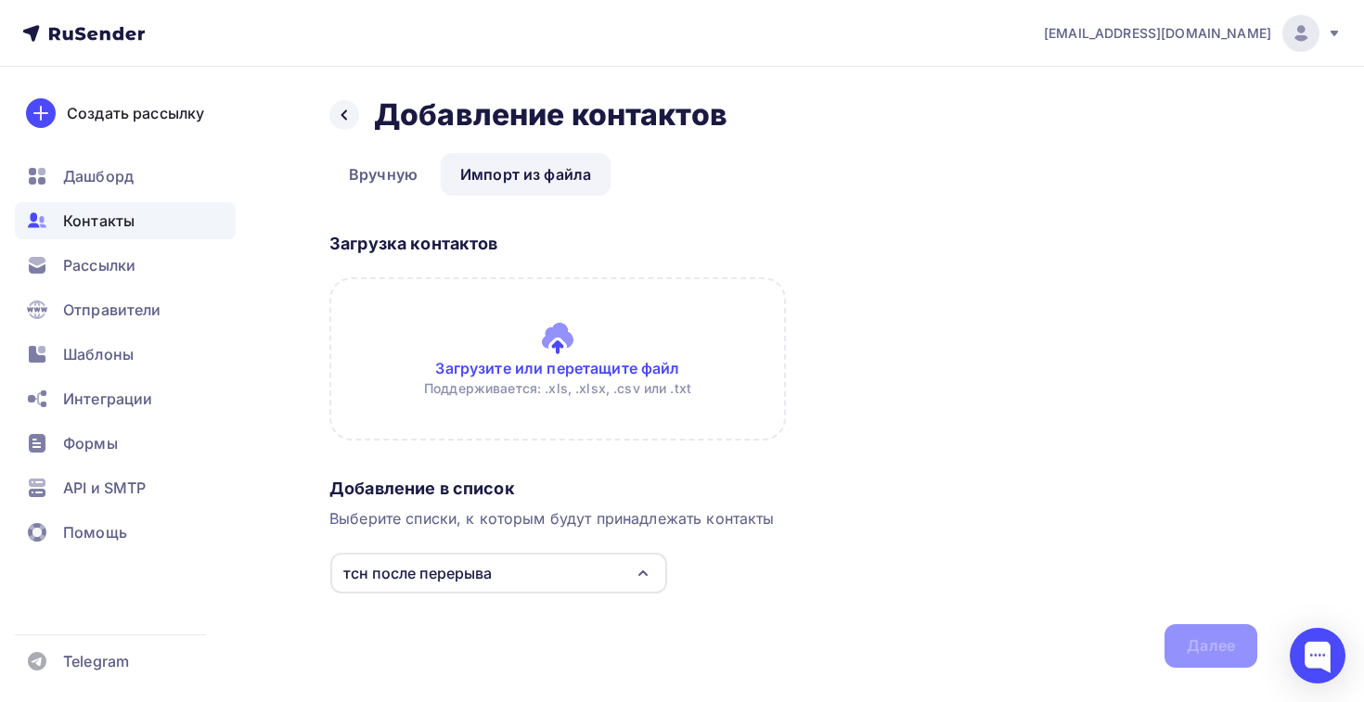
click at [464, 313] on input "file" at bounding box center [557, 358] width 456 height 163
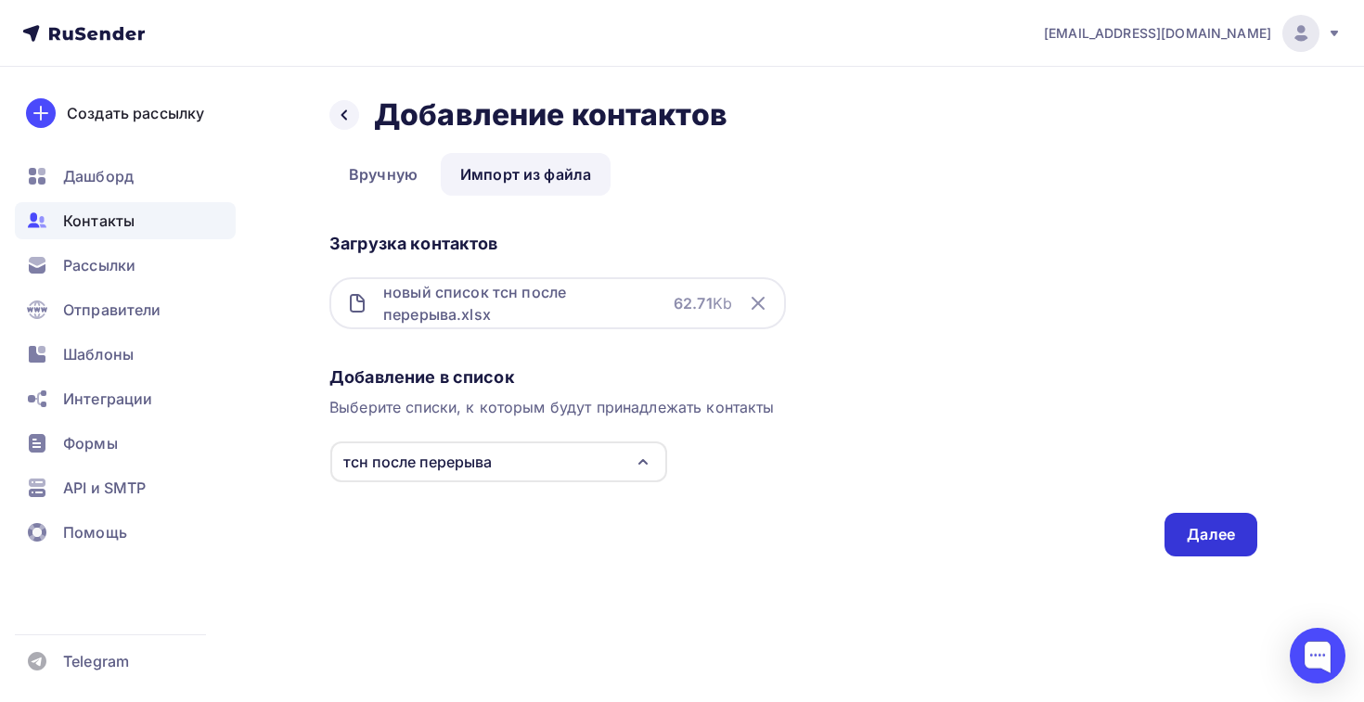
click at [1195, 548] on div "Далее" at bounding box center [1210, 535] width 93 height 44
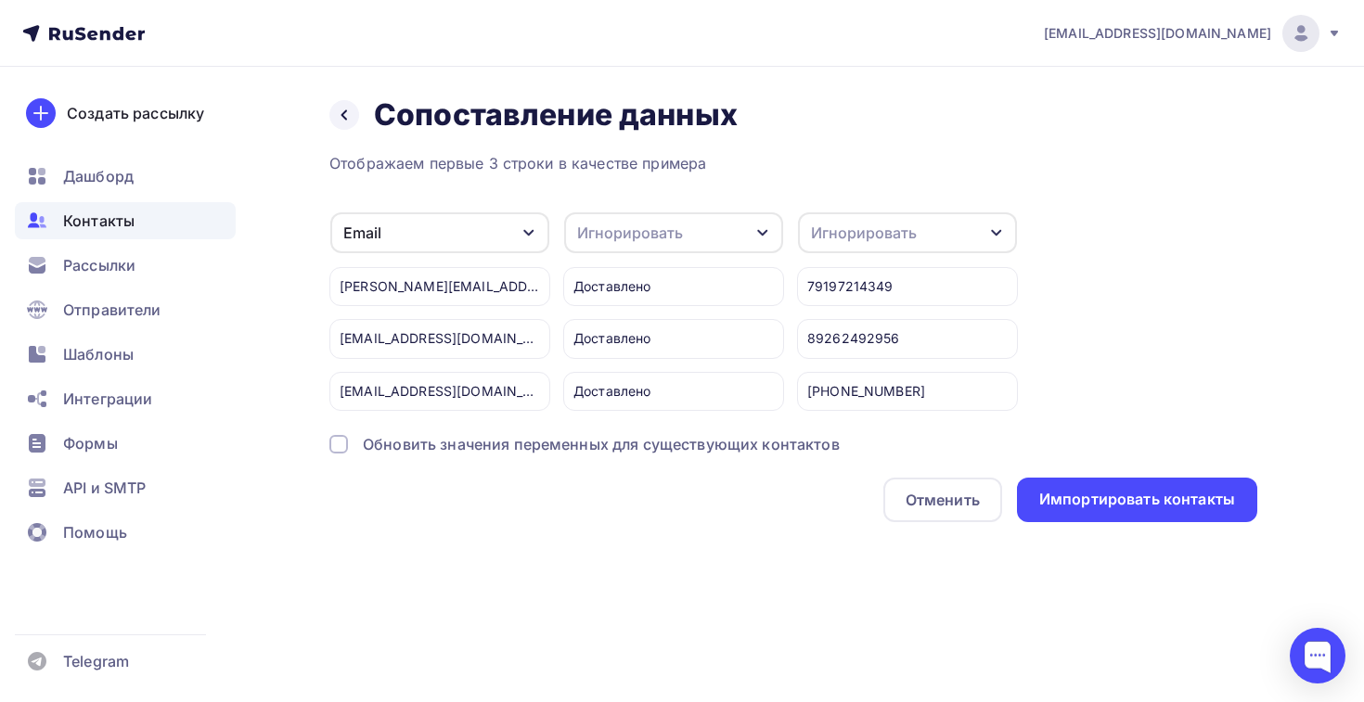
click at [821, 251] on div "Игнорировать" at bounding box center [907, 232] width 219 height 41
click at [830, 371] on div "Телефон" at bounding box center [873, 381] width 108 height 22
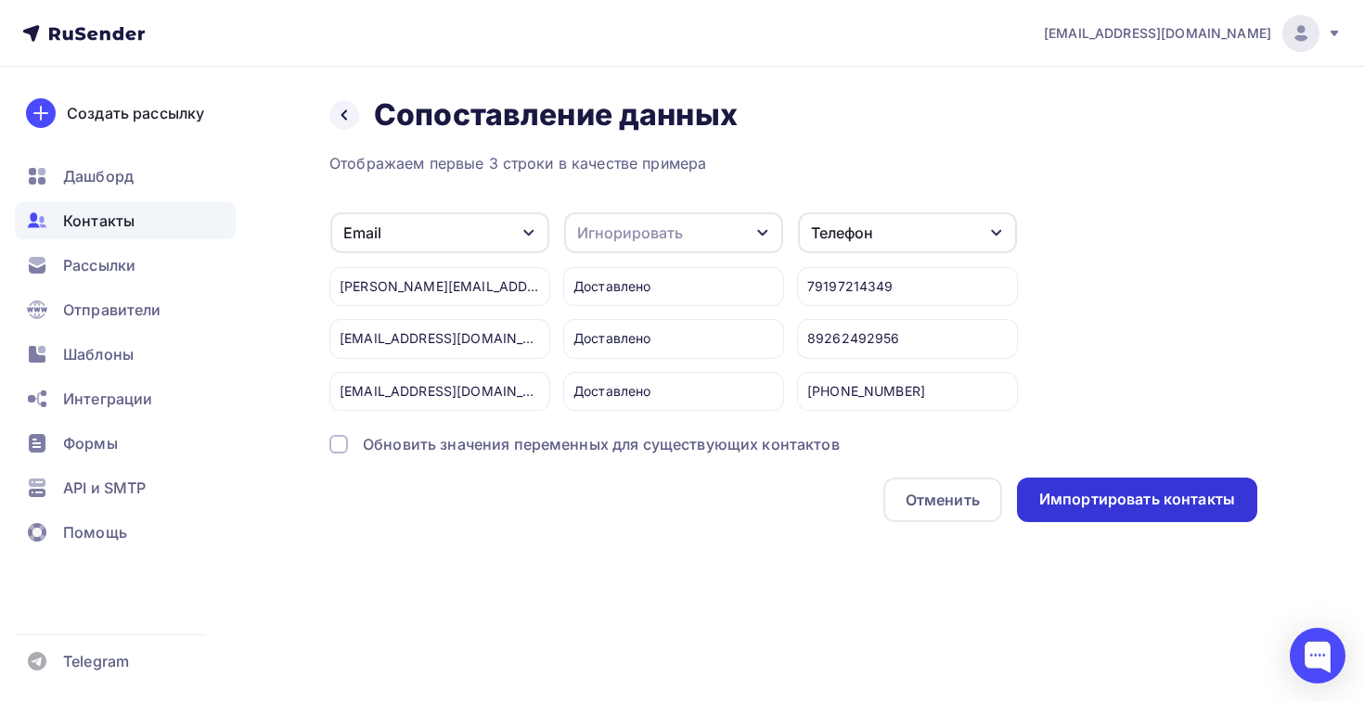
click at [1095, 508] on div "Импортировать контакты" at bounding box center [1137, 499] width 196 height 21
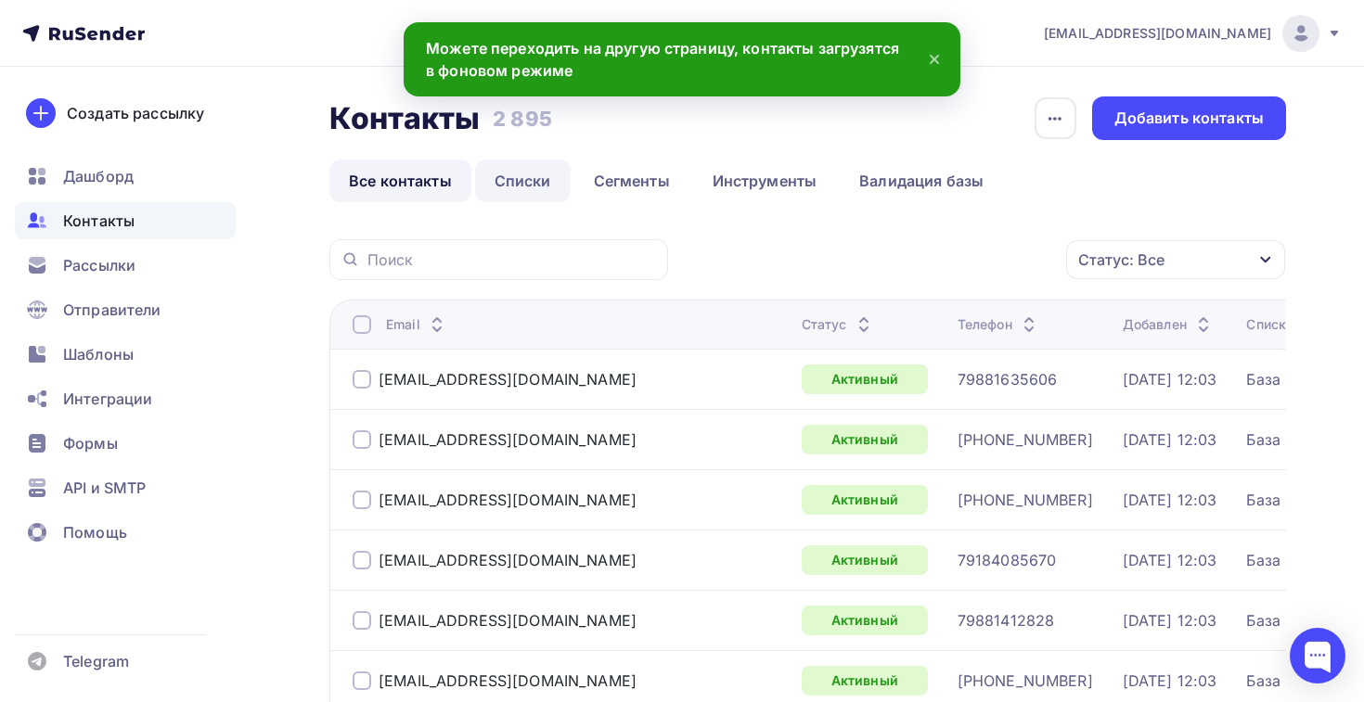
click at [527, 188] on link "Списки" at bounding box center [523, 181] width 96 height 43
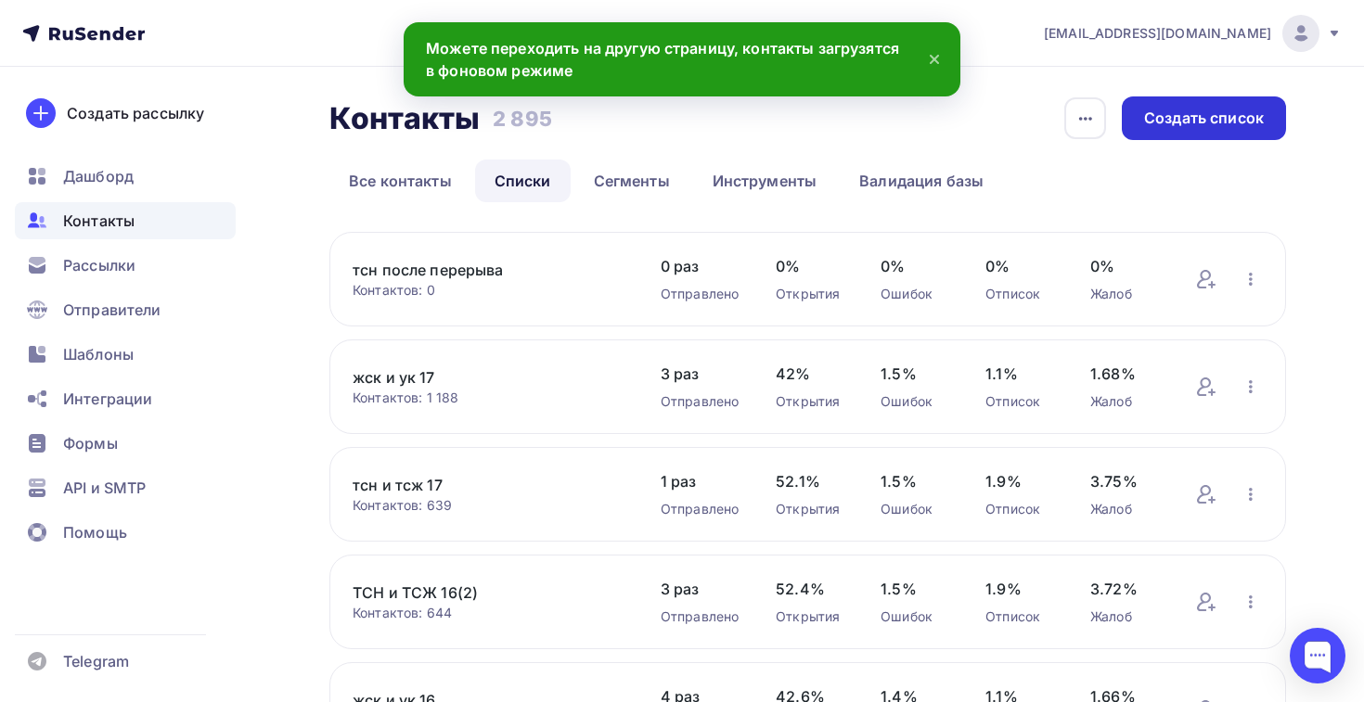
click at [1207, 139] on div "История импорта Создать список" at bounding box center [1174, 118] width 223 height 44
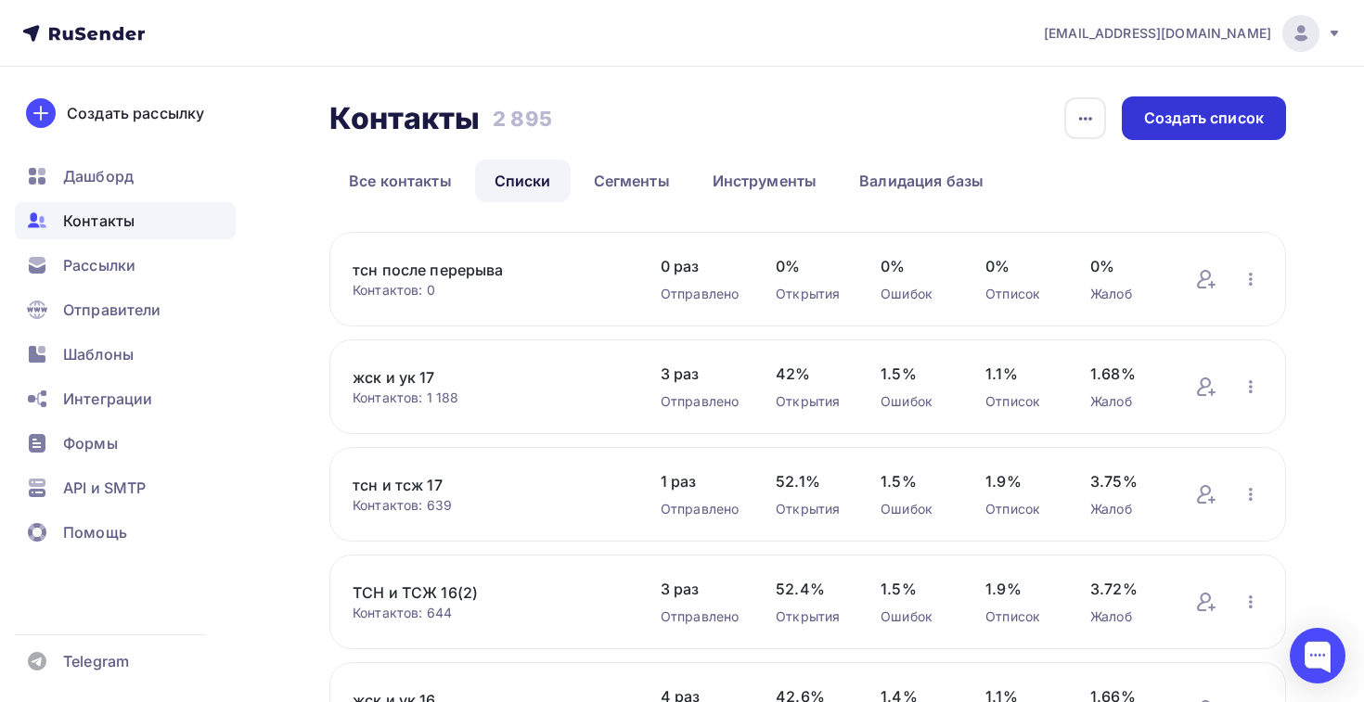
click at [1144, 112] on div "Создать список" at bounding box center [1204, 118] width 120 height 21
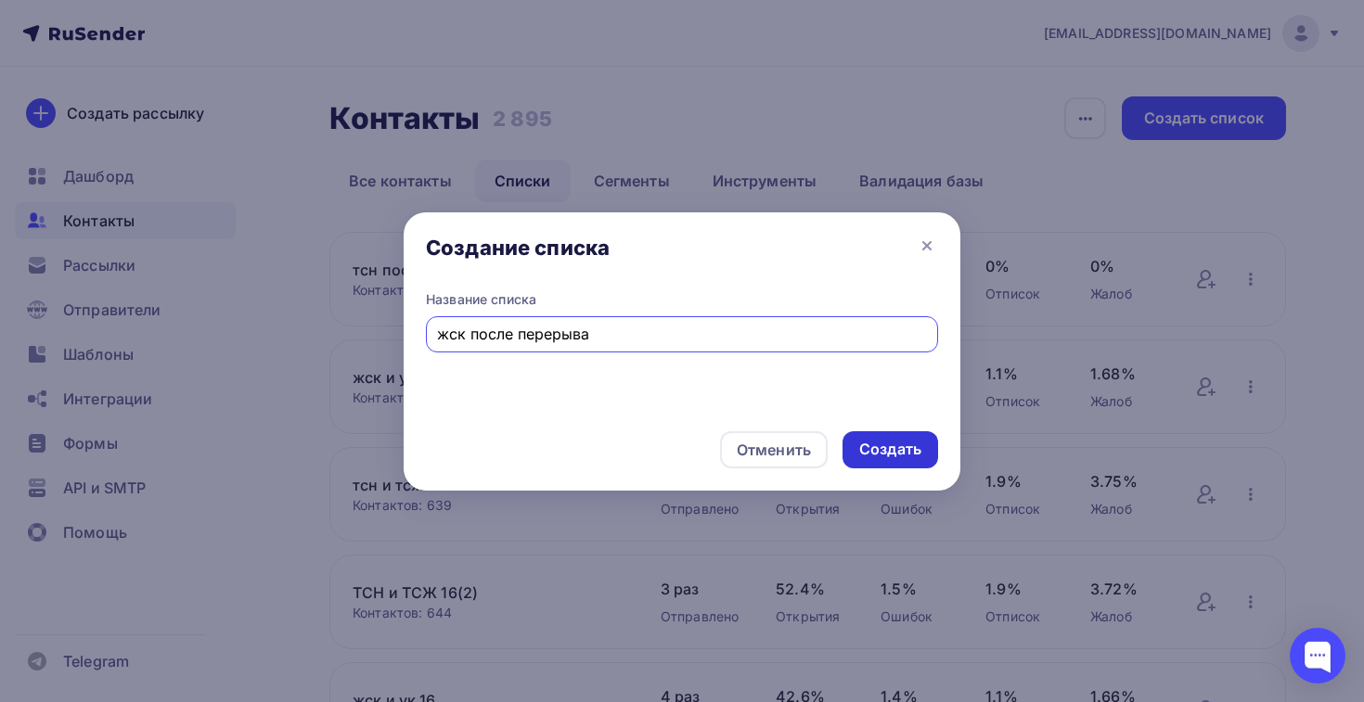
type input "жск после перерыва"
click at [904, 455] on div "Создать" at bounding box center [890, 449] width 62 height 21
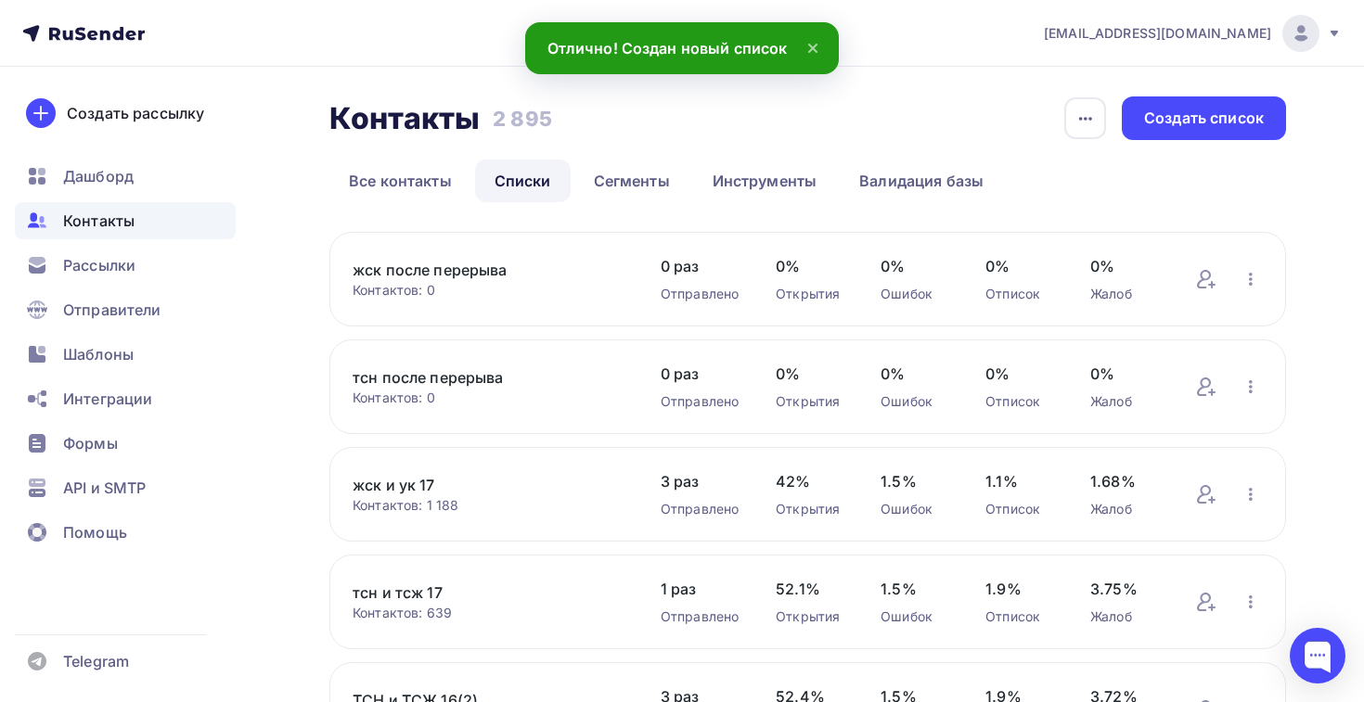
click at [485, 276] on link "жск после перерыва" at bounding box center [488, 270] width 271 height 22
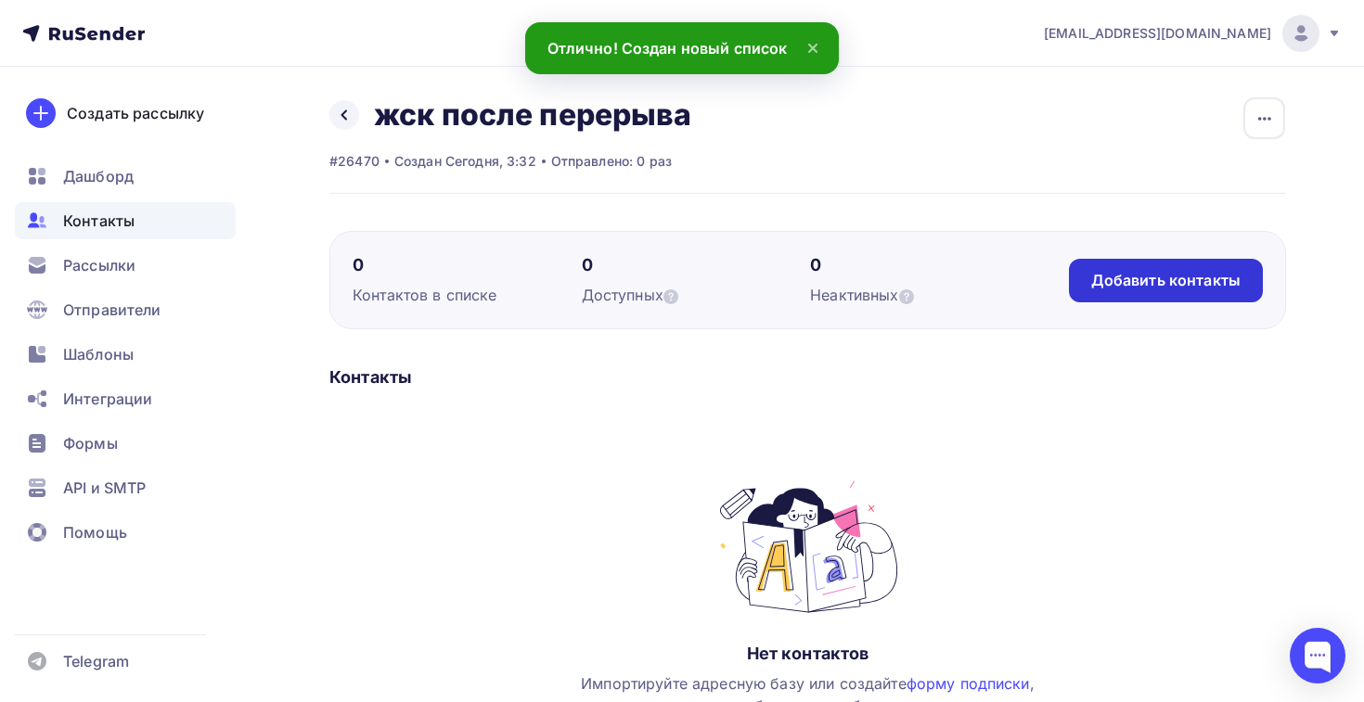
click at [1117, 287] on div "Добавить контакты" at bounding box center [1165, 280] width 149 height 21
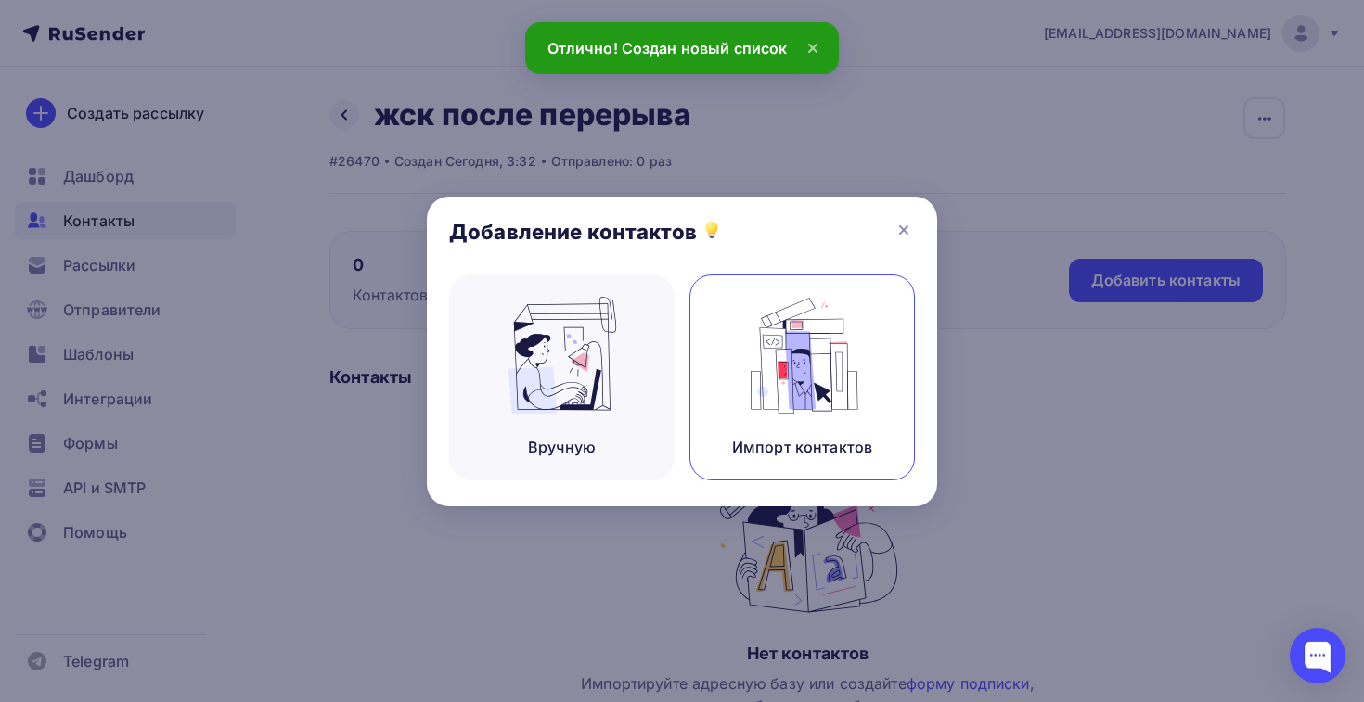
click at [770, 386] on img at bounding box center [802, 355] width 124 height 117
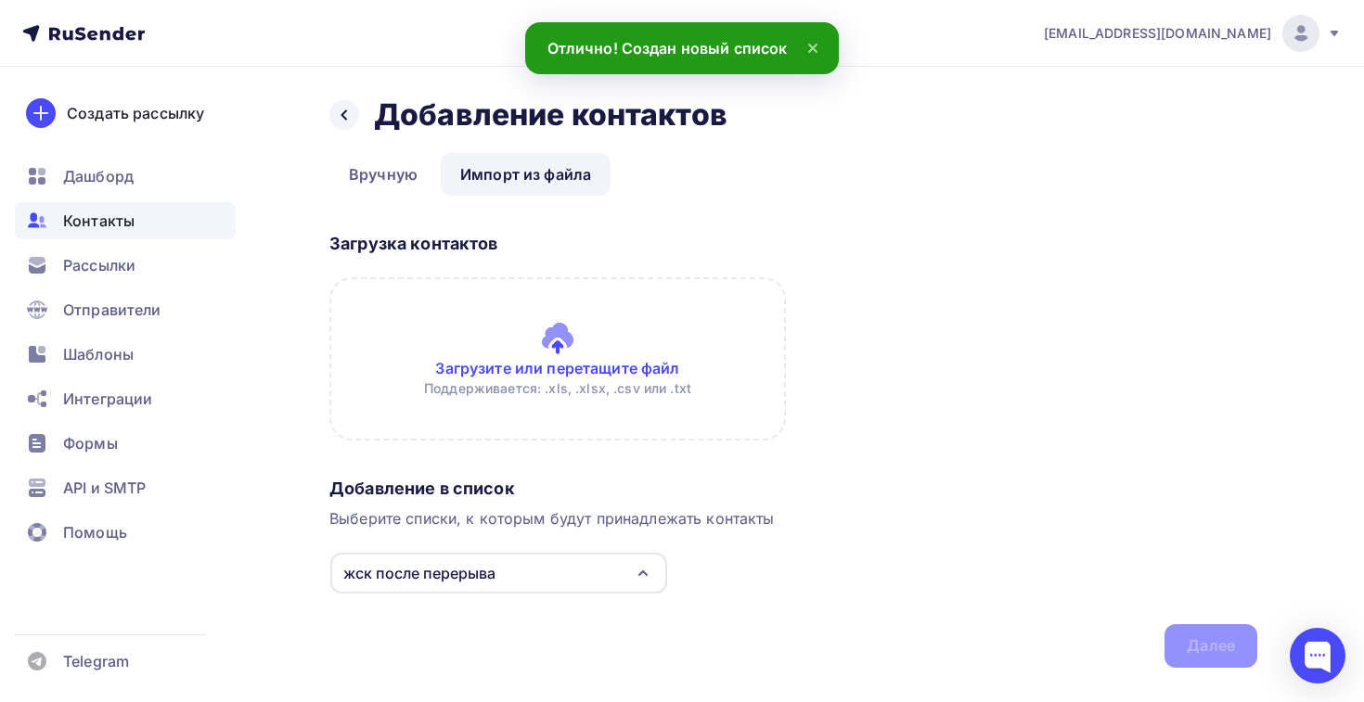
click at [544, 319] on input "file" at bounding box center [557, 358] width 456 height 163
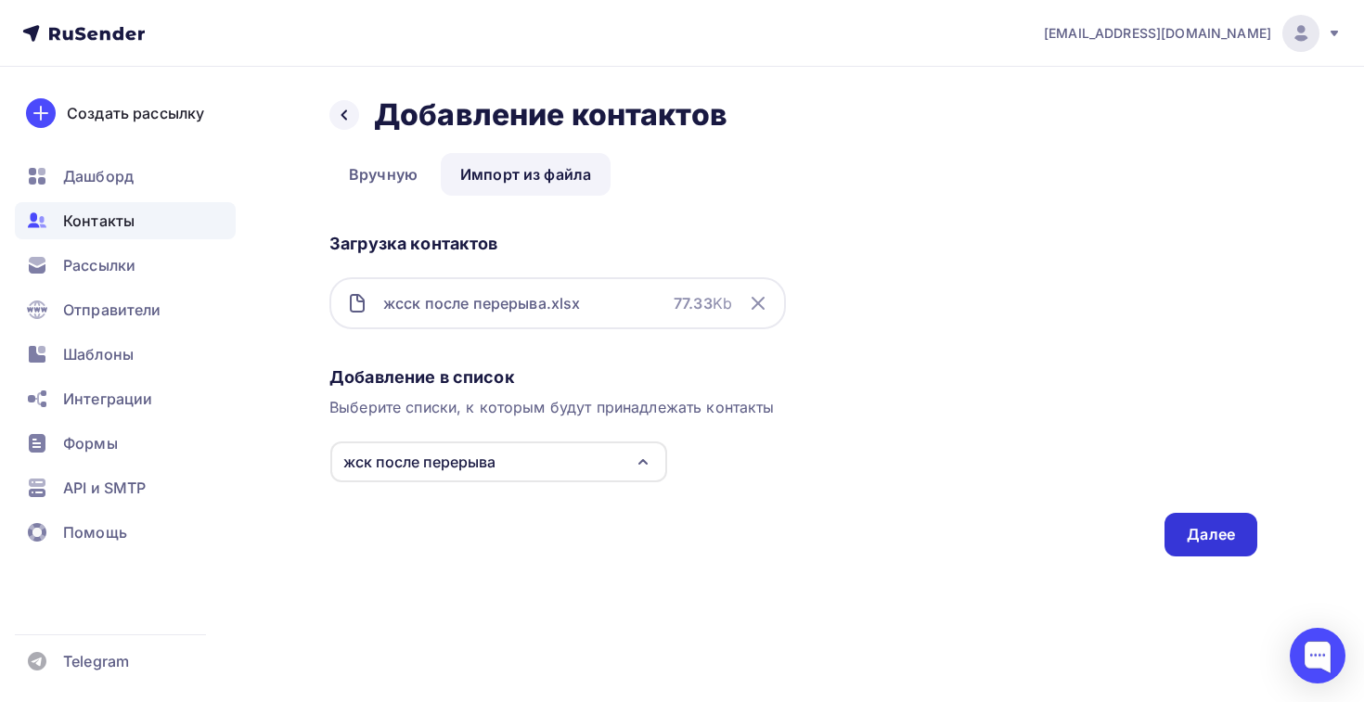
click at [1193, 520] on div "Далее" at bounding box center [1210, 535] width 93 height 44
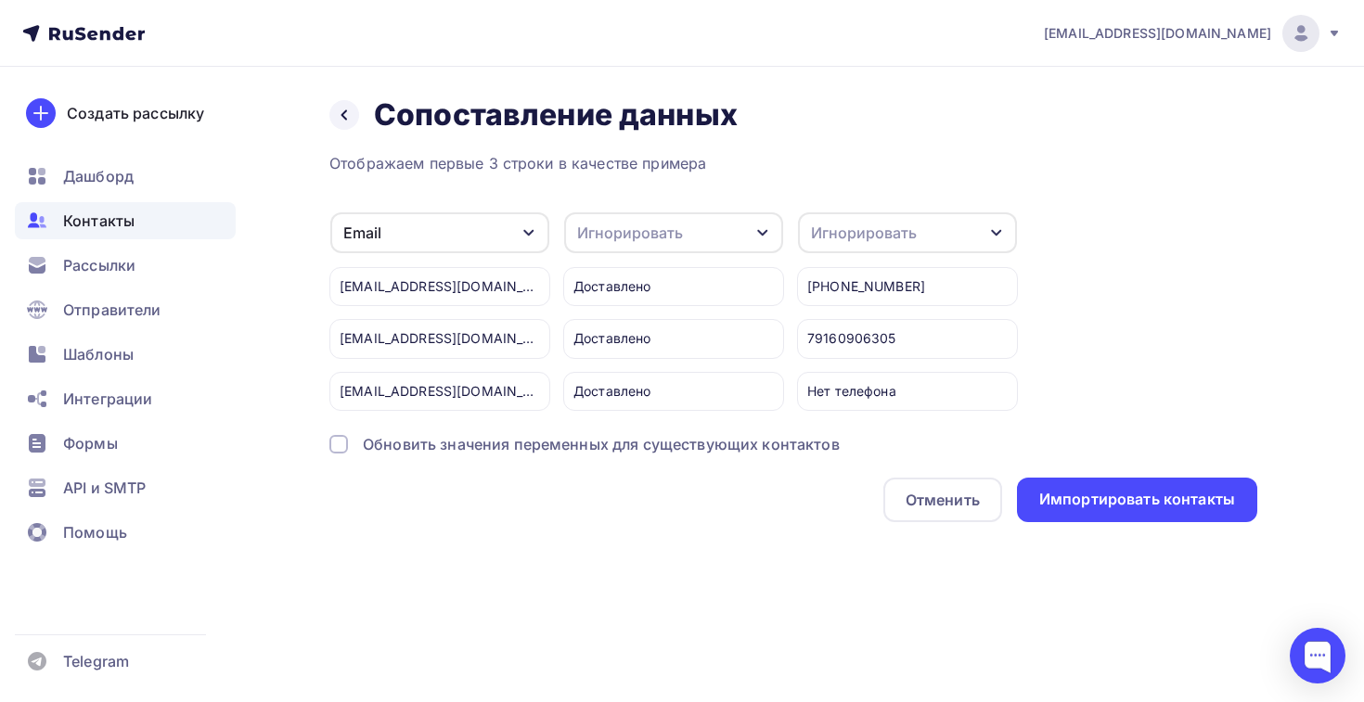
click at [883, 233] on div "Игнорировать" at bounding box center [864, 233] width 106 height 22
click at [863, 388] on div "Телефон" at bounding box center [873, 381] width 108 height 22
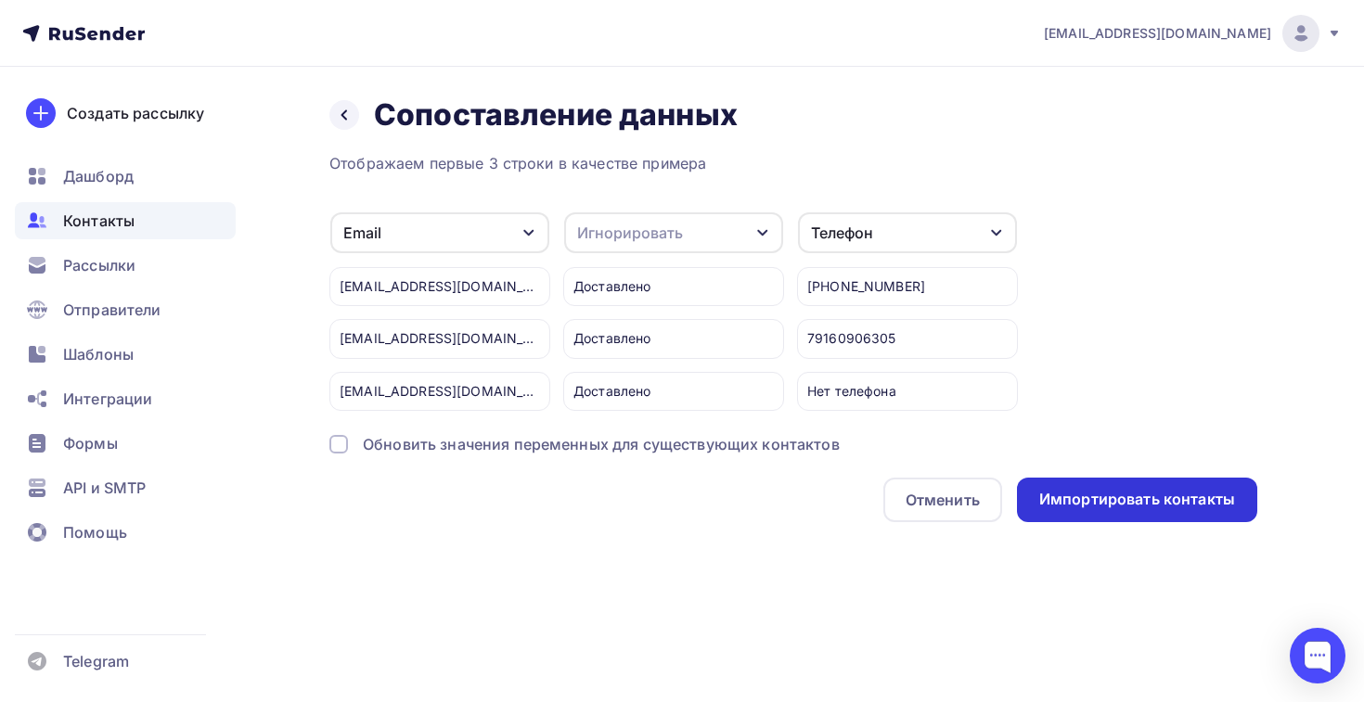
click at [1027, 478] on div "Отменить Импортировать контакты" at bounding box center [793, 500] width 928 height 45
click at [1033, 487] on div "Импортировать контакты" at bounding box center [1137, 500] width 240 height 45
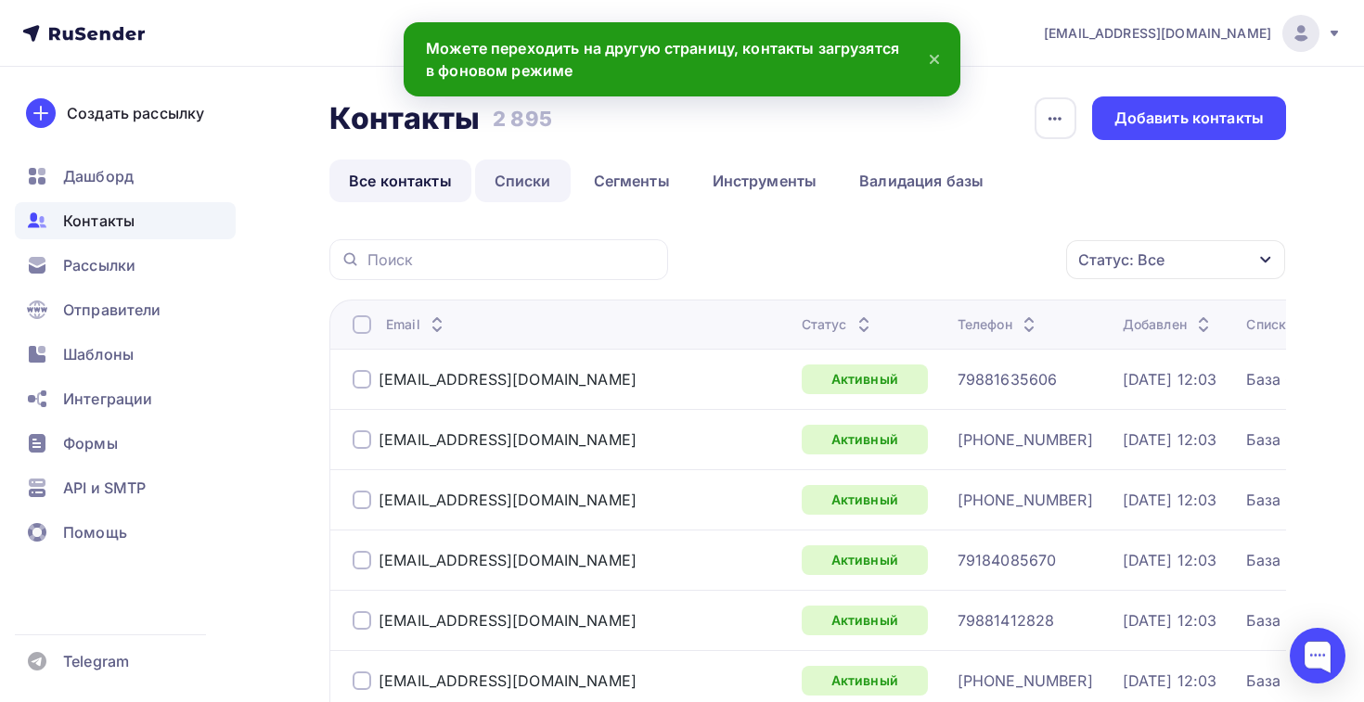
click at [512, 183] on link "Списки" at bounding box center [523, 181] width 96 height 43
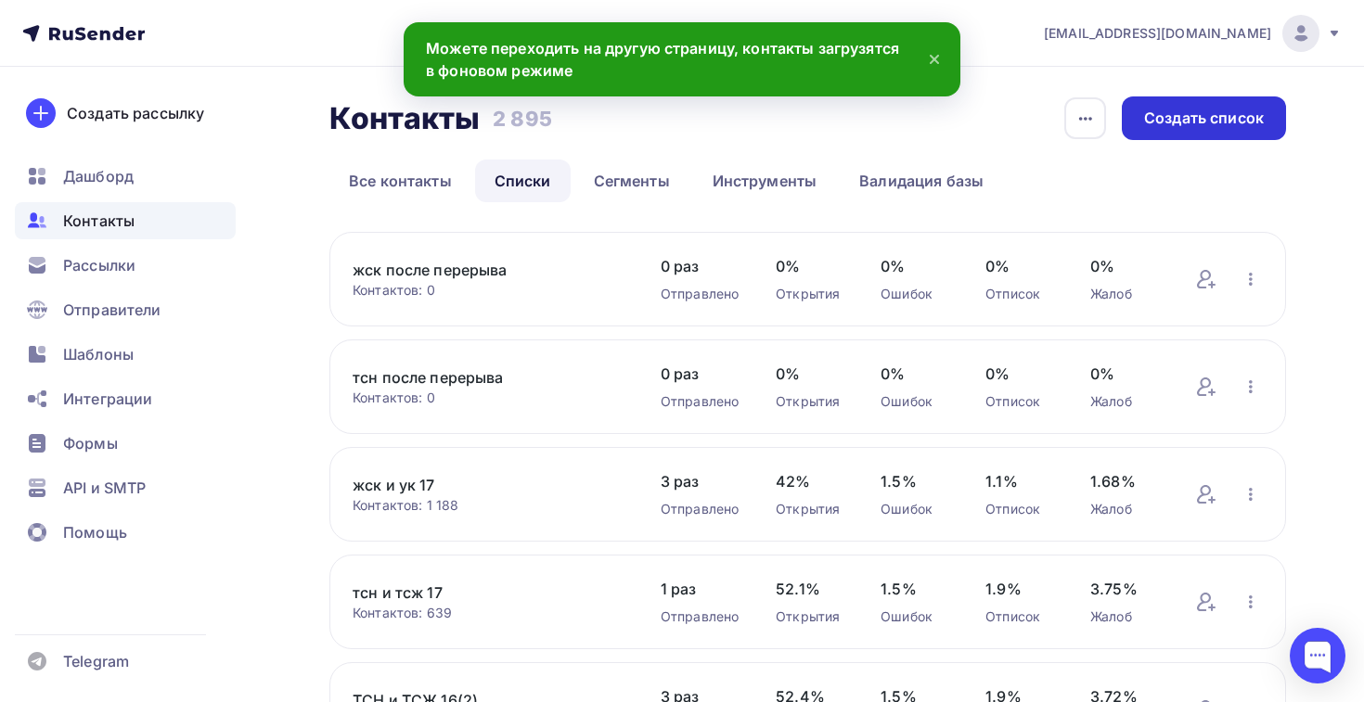
click at [1166, 128] on div "Создать список" at bounding box center [1204, 118] width 120 height 21
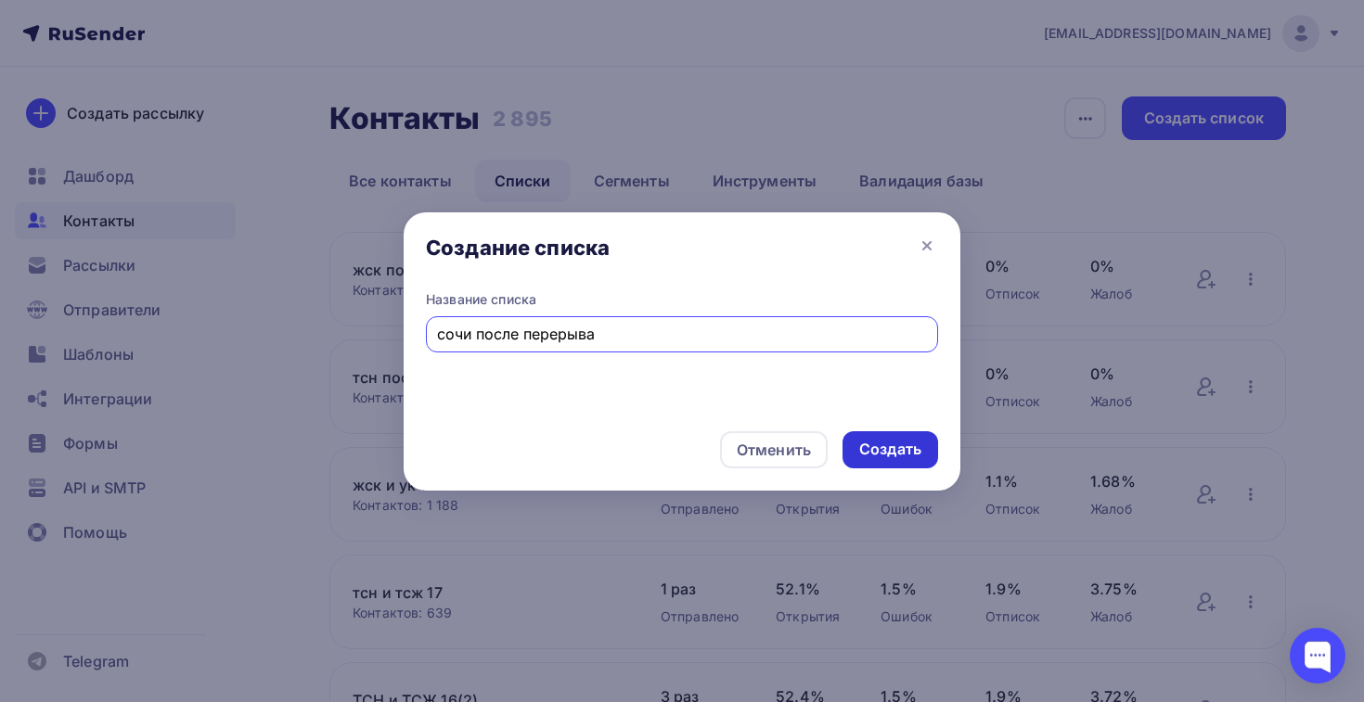
type input "сочи после перерыва"
click at [899, 454] on div "Создать" at bounding box center [890, 449] width 62 height 21
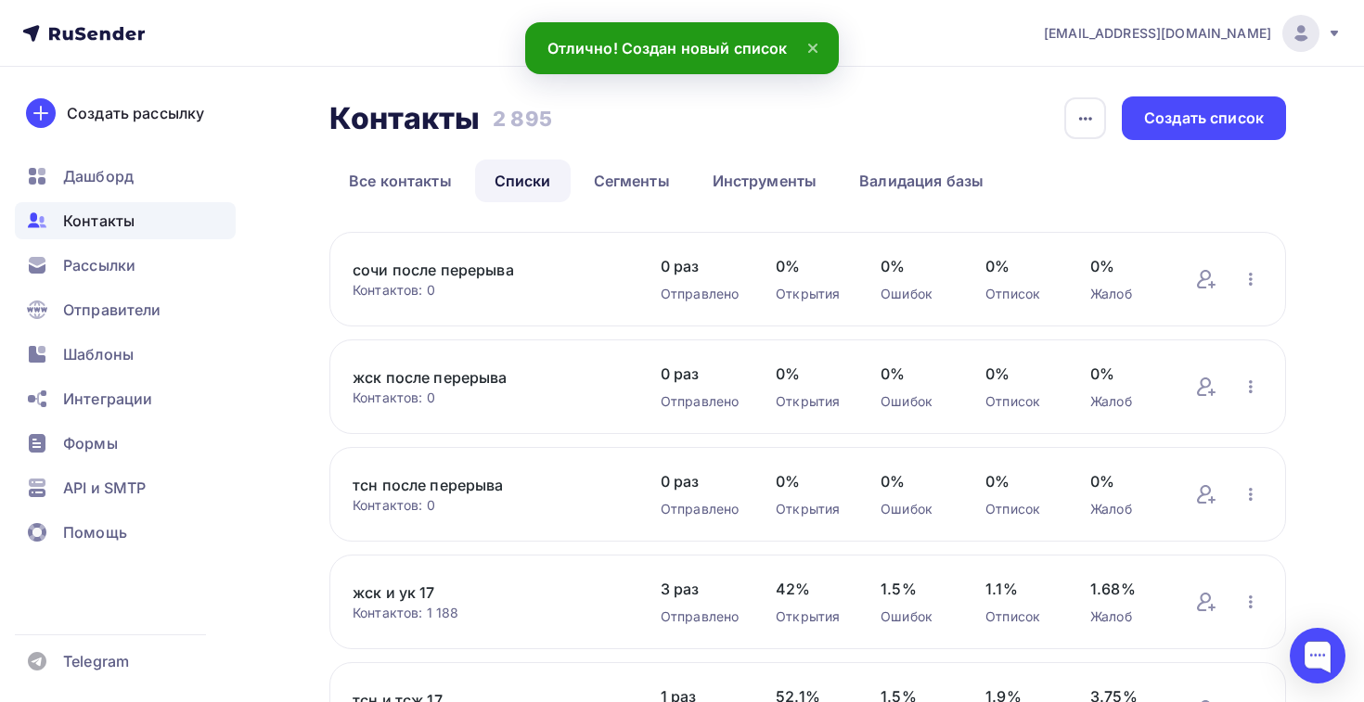
click at [479, 262] on link "сочи после перерыва" at bounding box center [488, 270] width 271 height 22
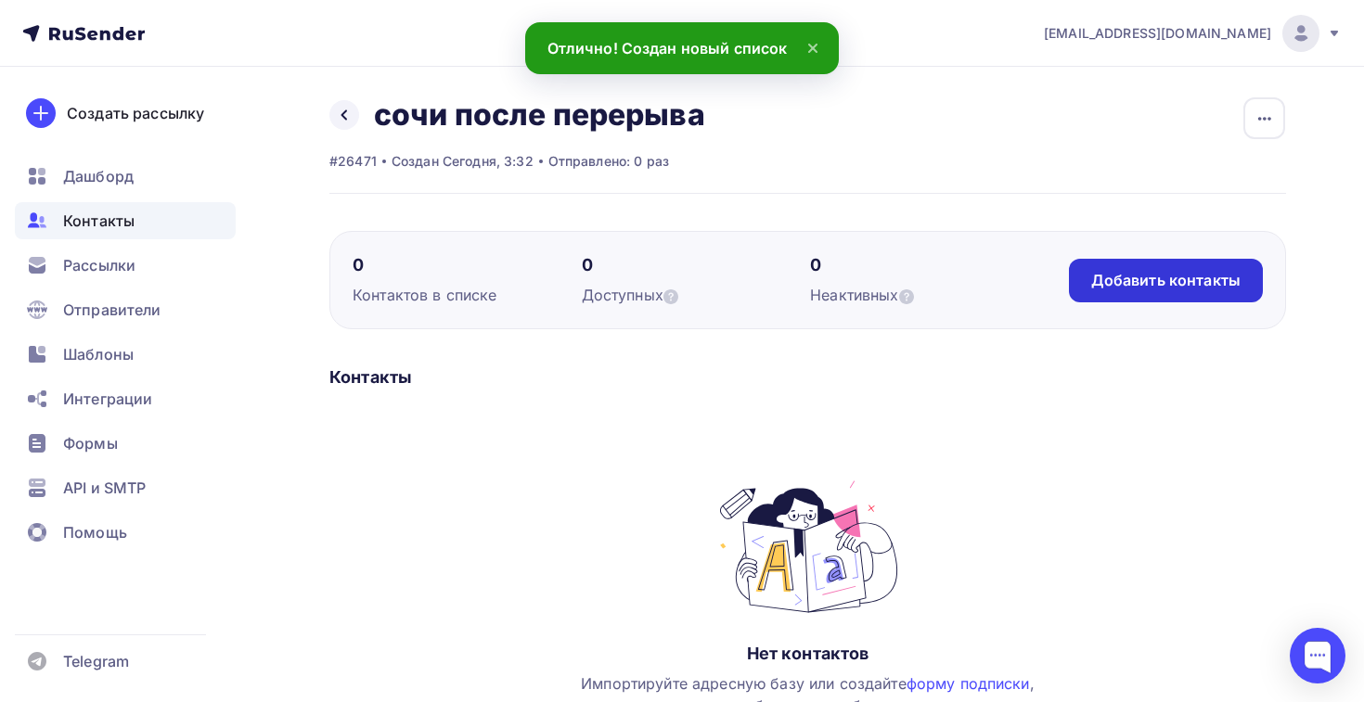
click at [1119, 287] on div "Добавить контакты" at bounding box center [1165, 280] width 149 height 21
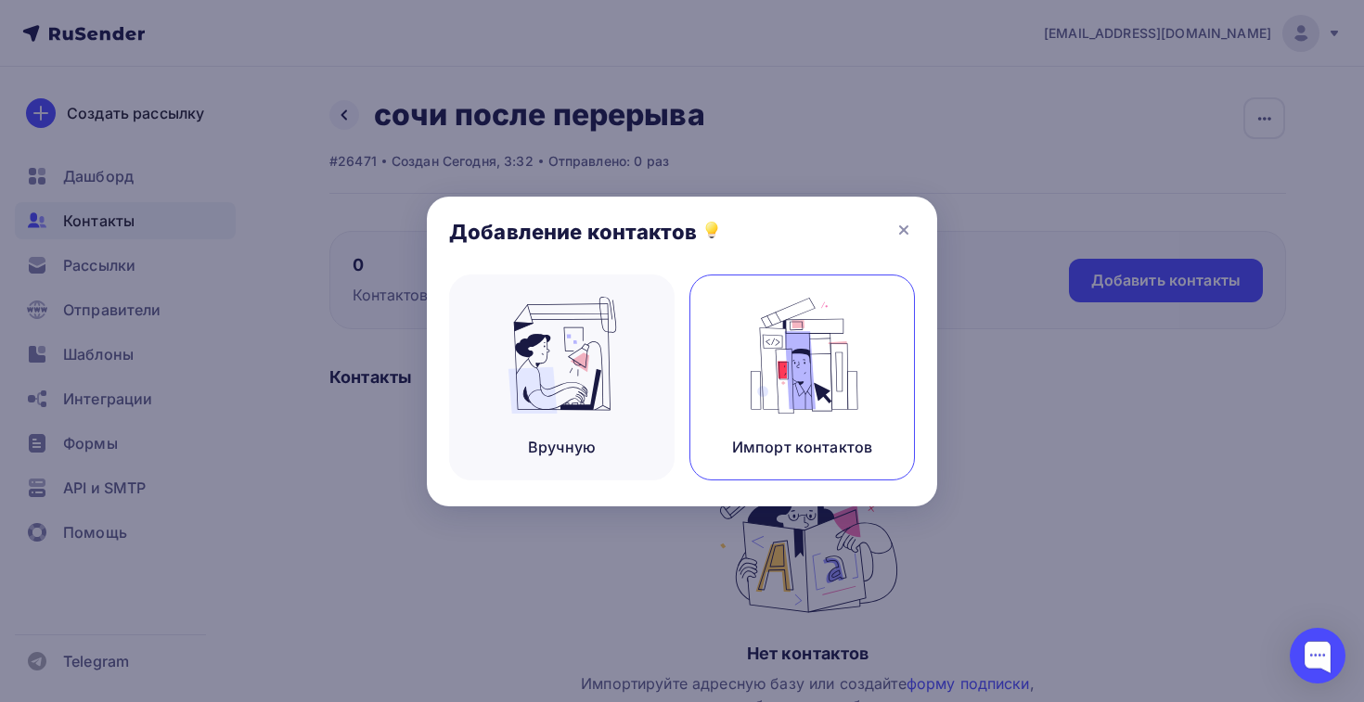
click at [777, 364] on img at bounding box center [802, 355] width 124 height 117
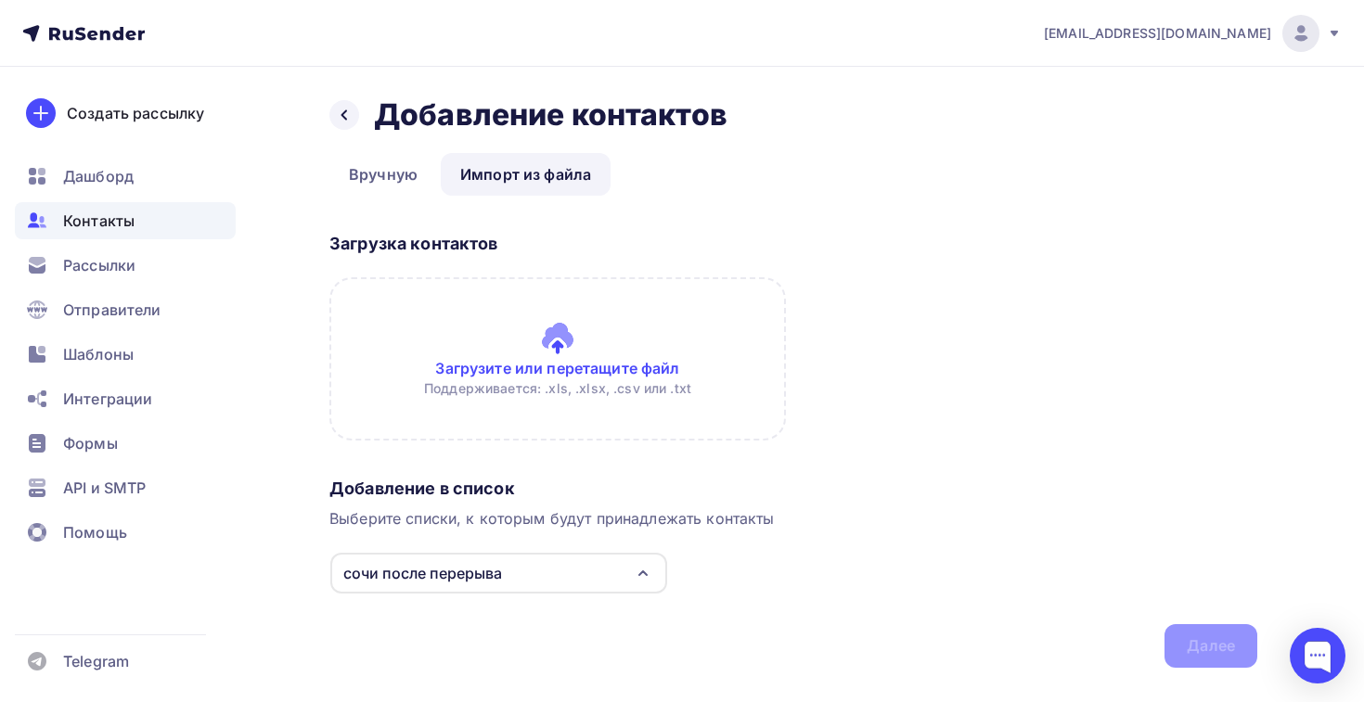
click at [494, 315] on input "file" at bounding box center [557, 358] width 456 height 163
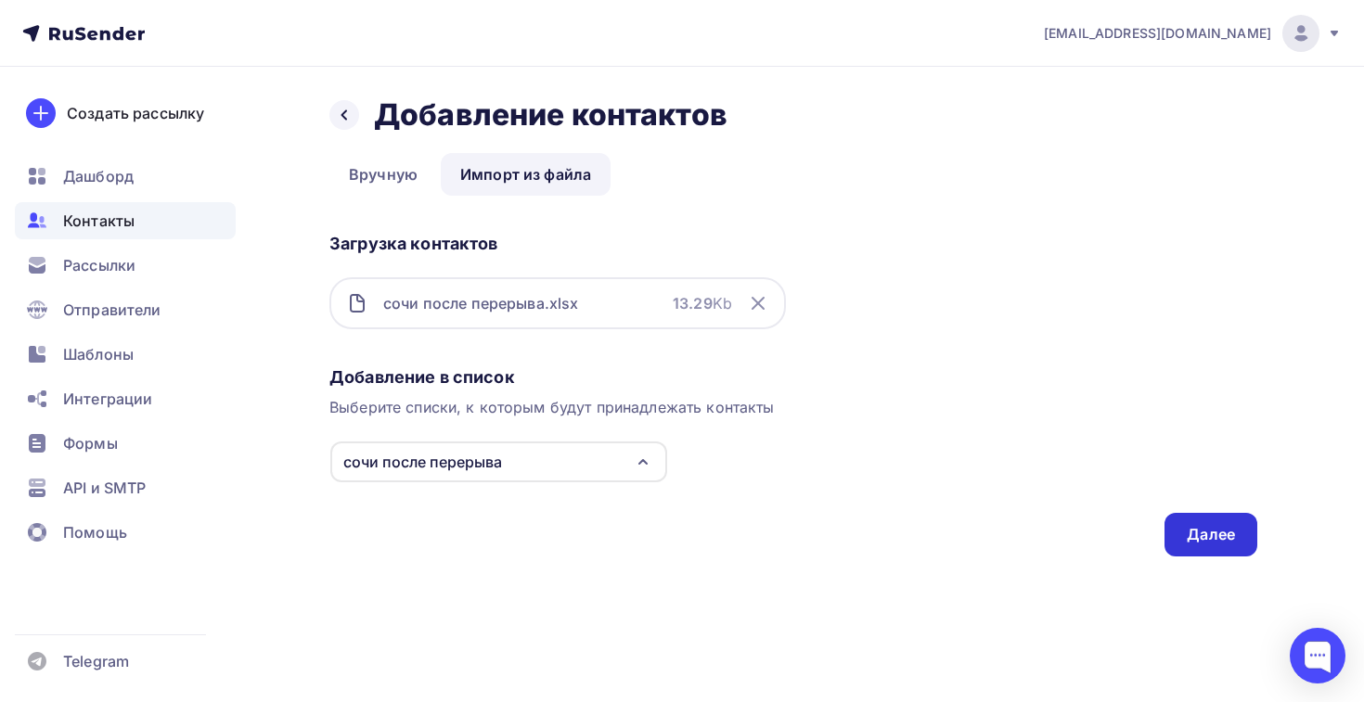
click at [1194, 541] on div "Далее" at bounding box center [1211, 534] width 48 height 21
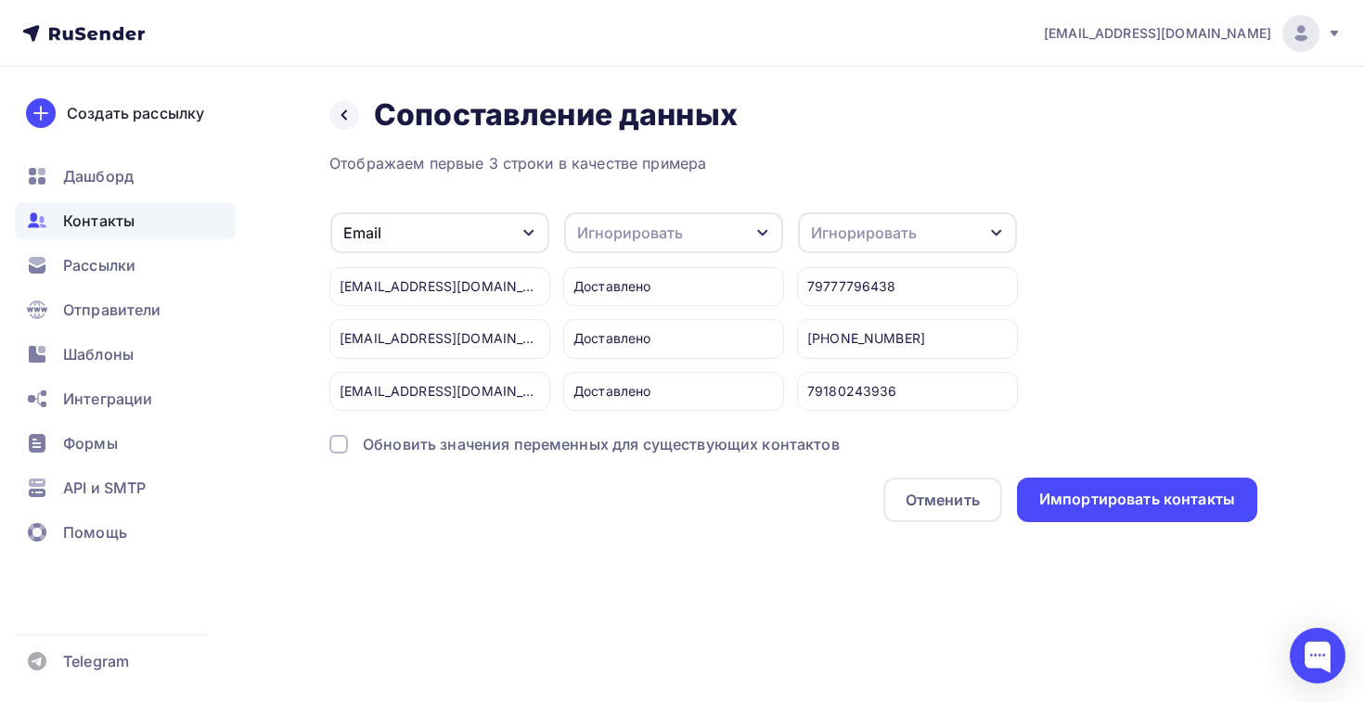
click at [867, 250] on div "Игнорировать" at bounding box center [907, 232] width 219 height 41
click at [854, 382] on div "Телефон" at bounding box center [873, 381] width 108 height 22
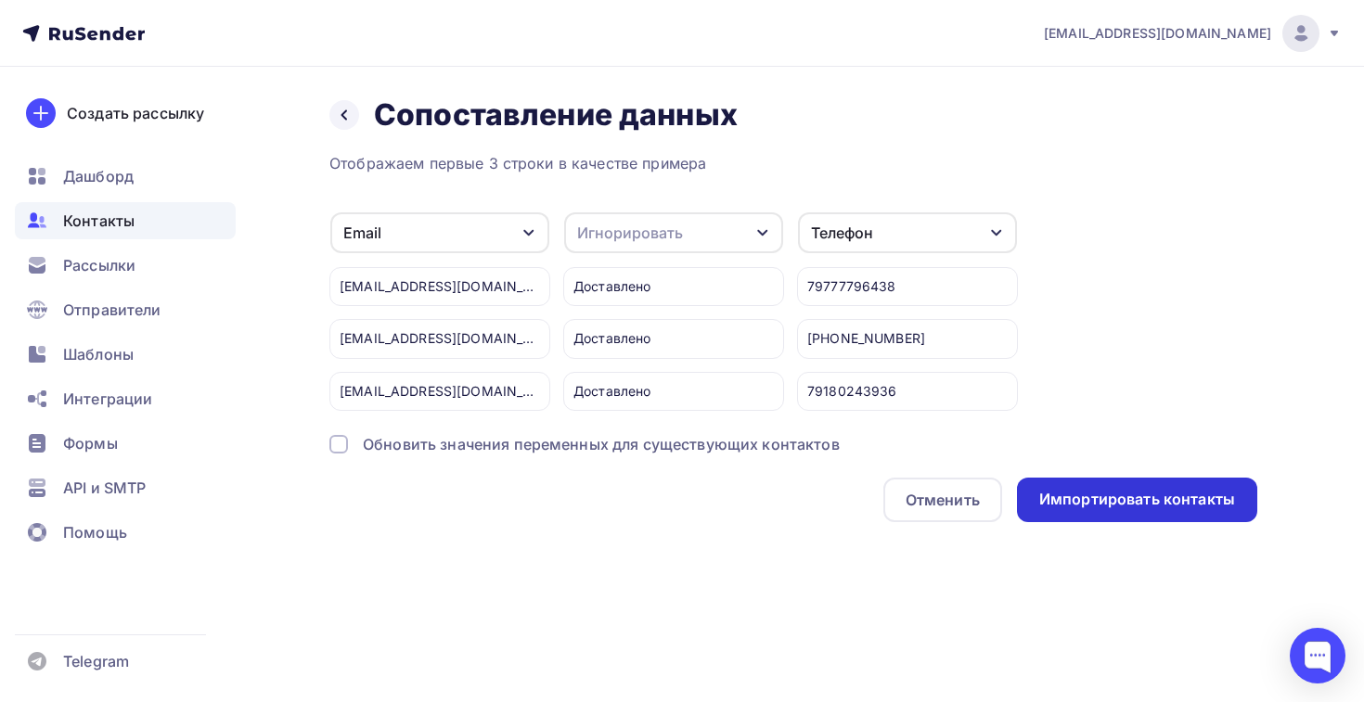
click at [1034, 508] on div "Импортировать контакты" at bounding box center [1137, 500] width 240 height 45
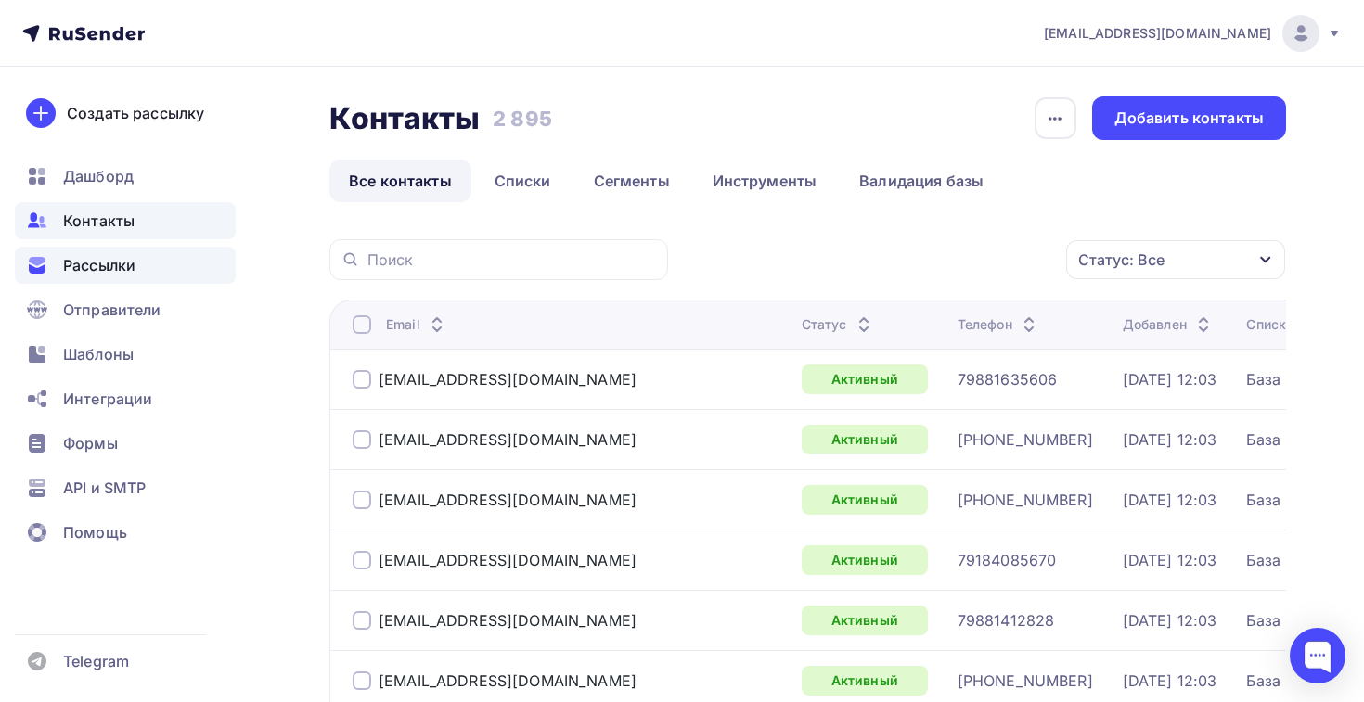
click at [92, 280] on div "Рассылки" at bounding box center [125, 265] width 221 height 37
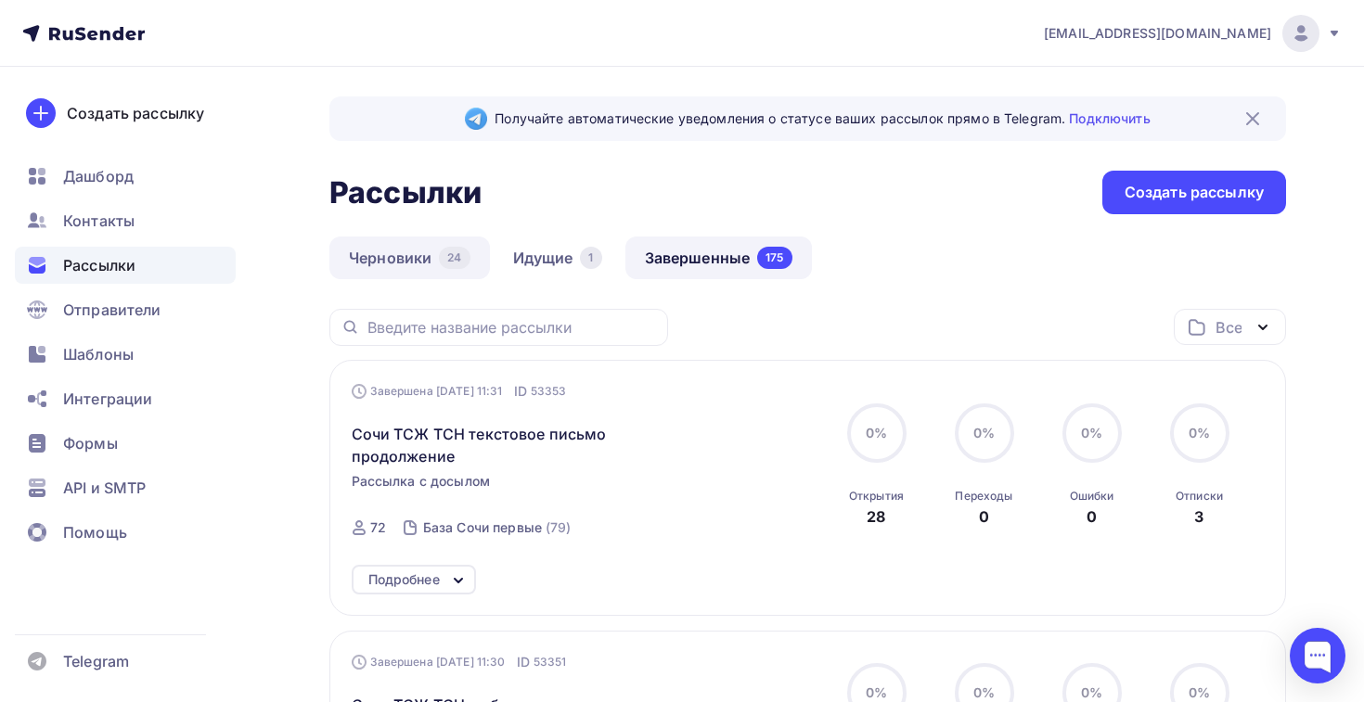
click at [409, 263] on link "Черновики 24" at bounding box center [409, 258] width 161 height 43
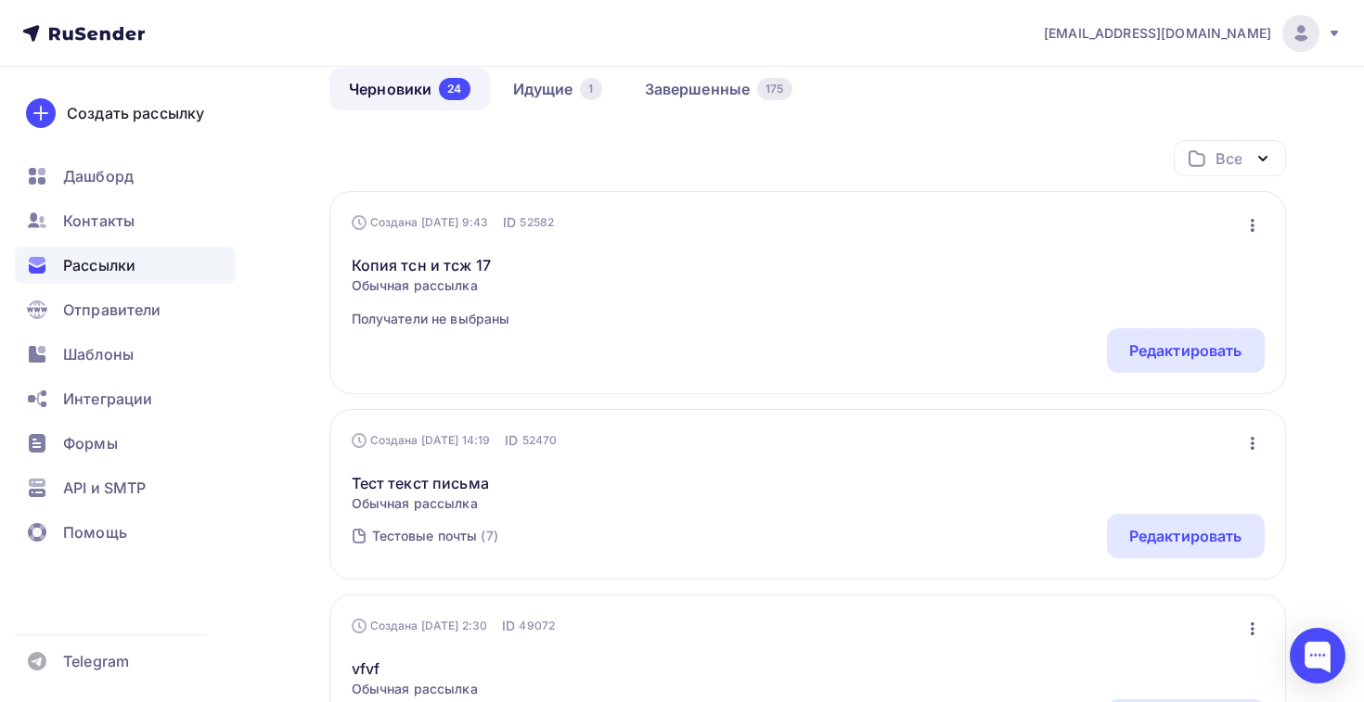
scroll to position [180, 0]
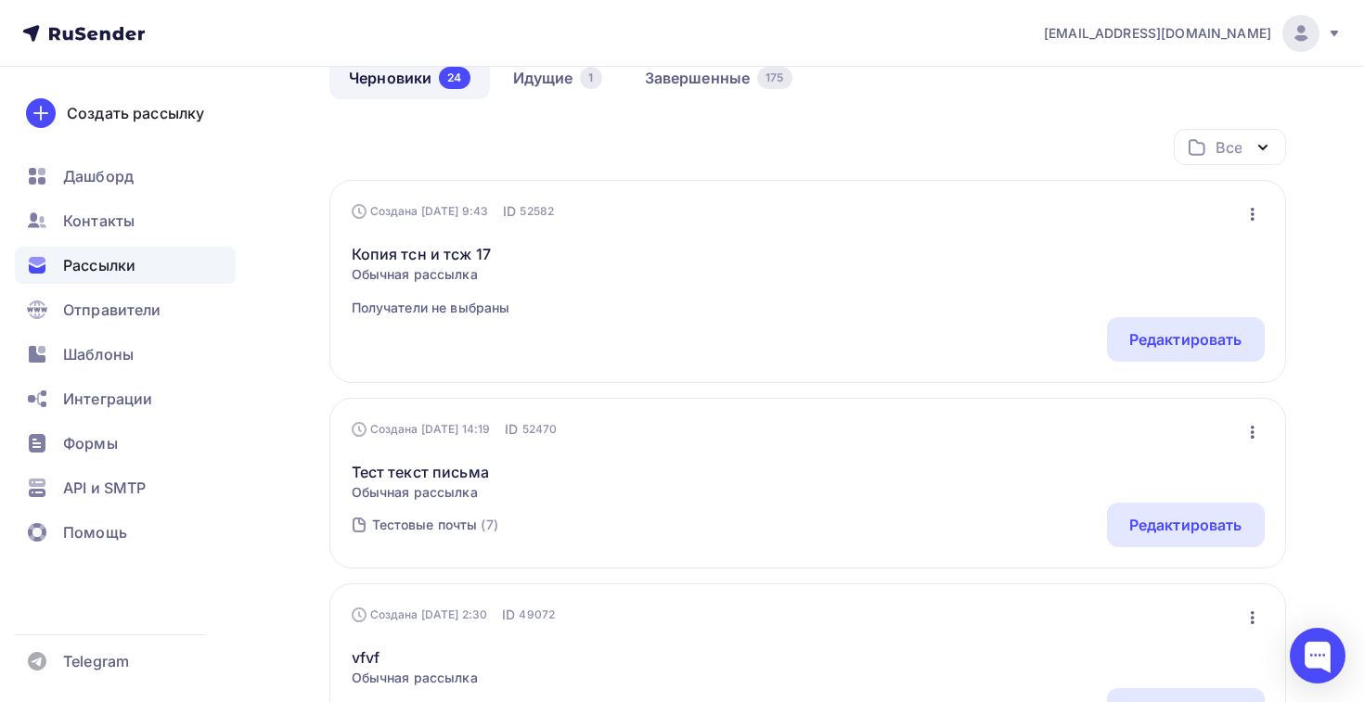
click at [1251, 206] on icon "button" at bounding box center [1252, 214] width 22 height 22
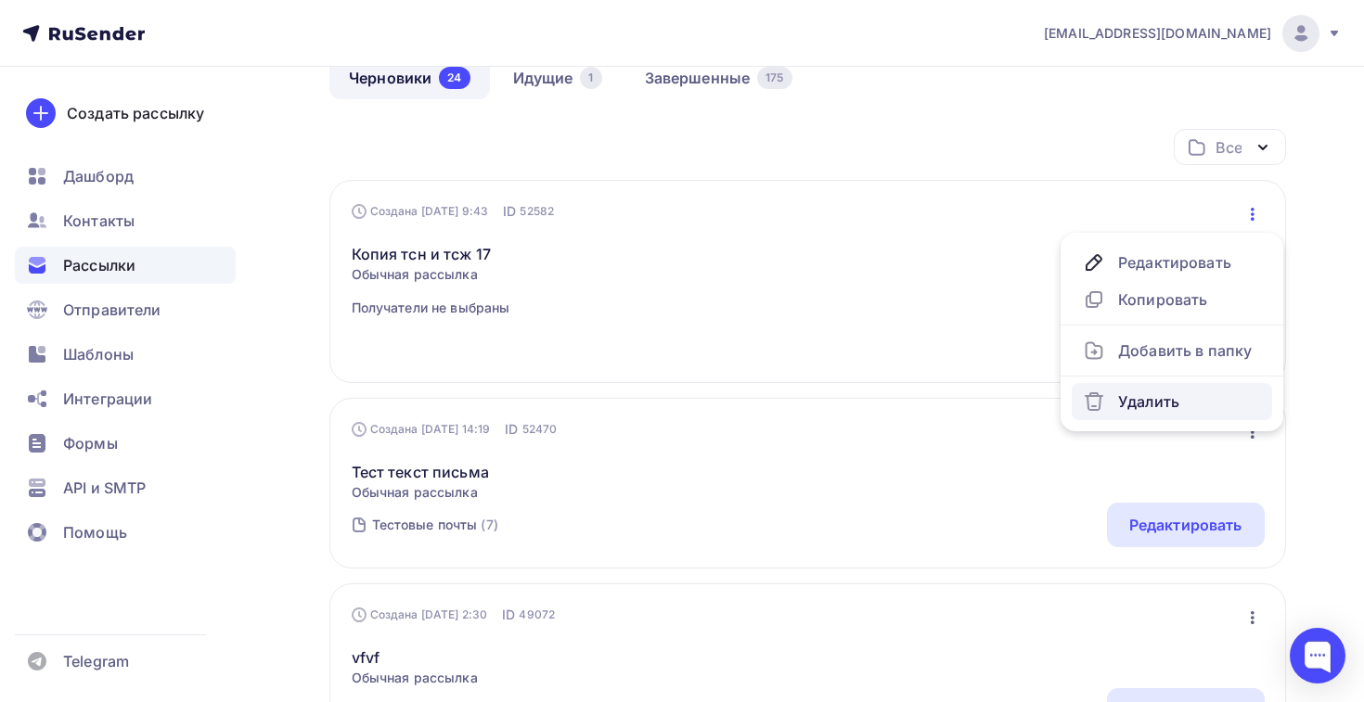
click at [1129, 405] on div "Удалить" at bounding box center [1172, 402] width 178 height 22
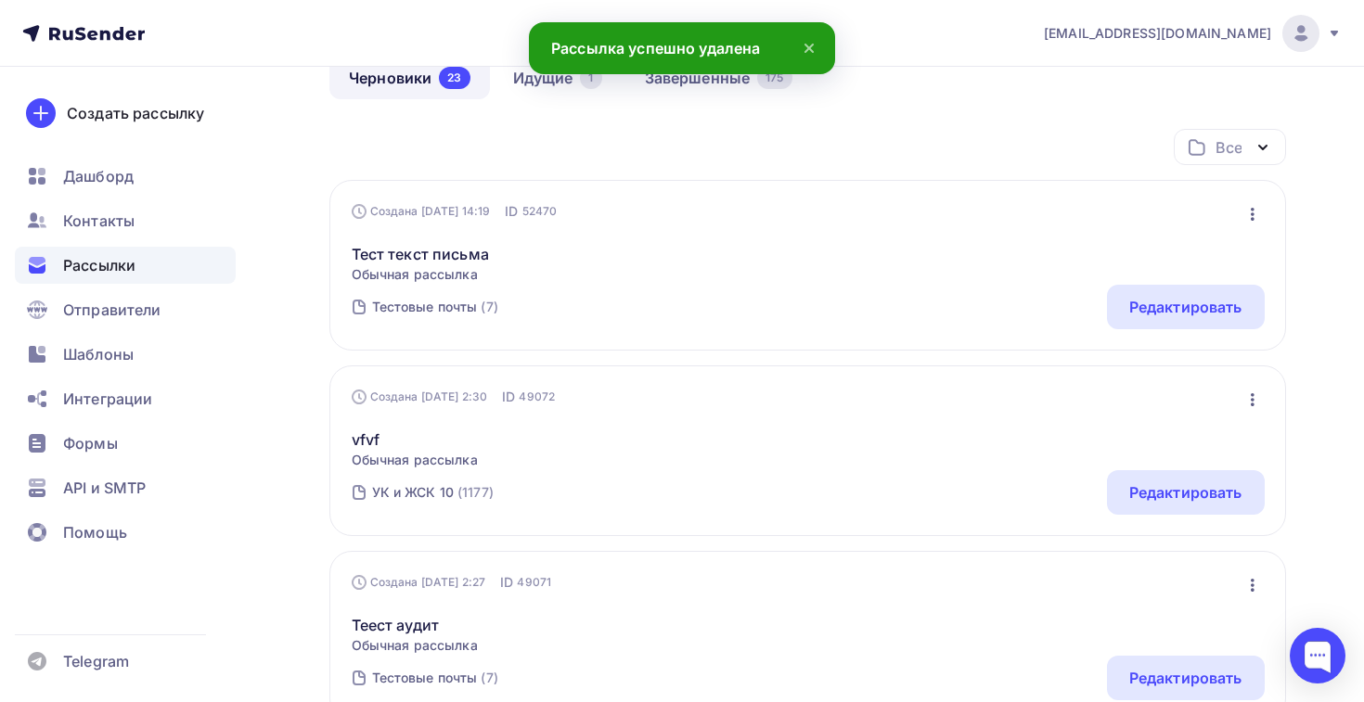
click at [1255, 214] on icon "button" at bounding box center [1252, 214] width 22 height 22
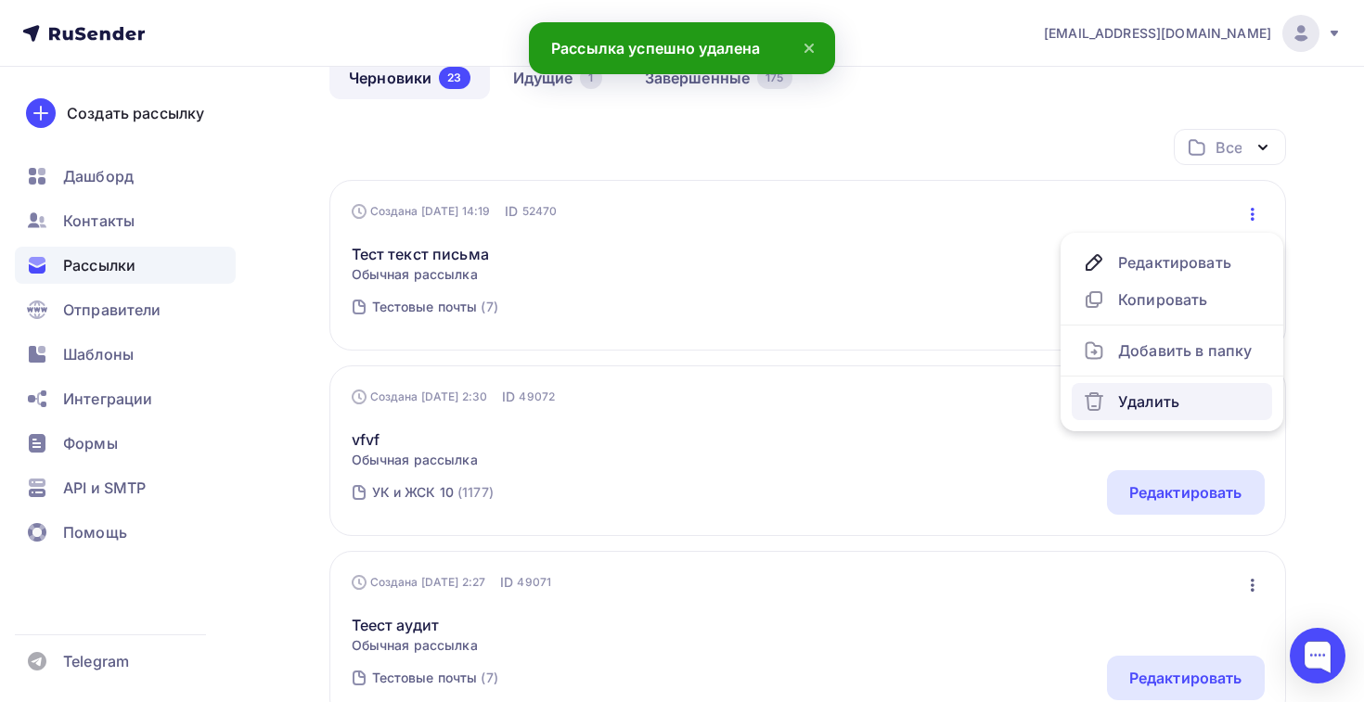
click at [1143, 399] on div "Удалить" at bounding box center [1172, 402] width 178 height 22
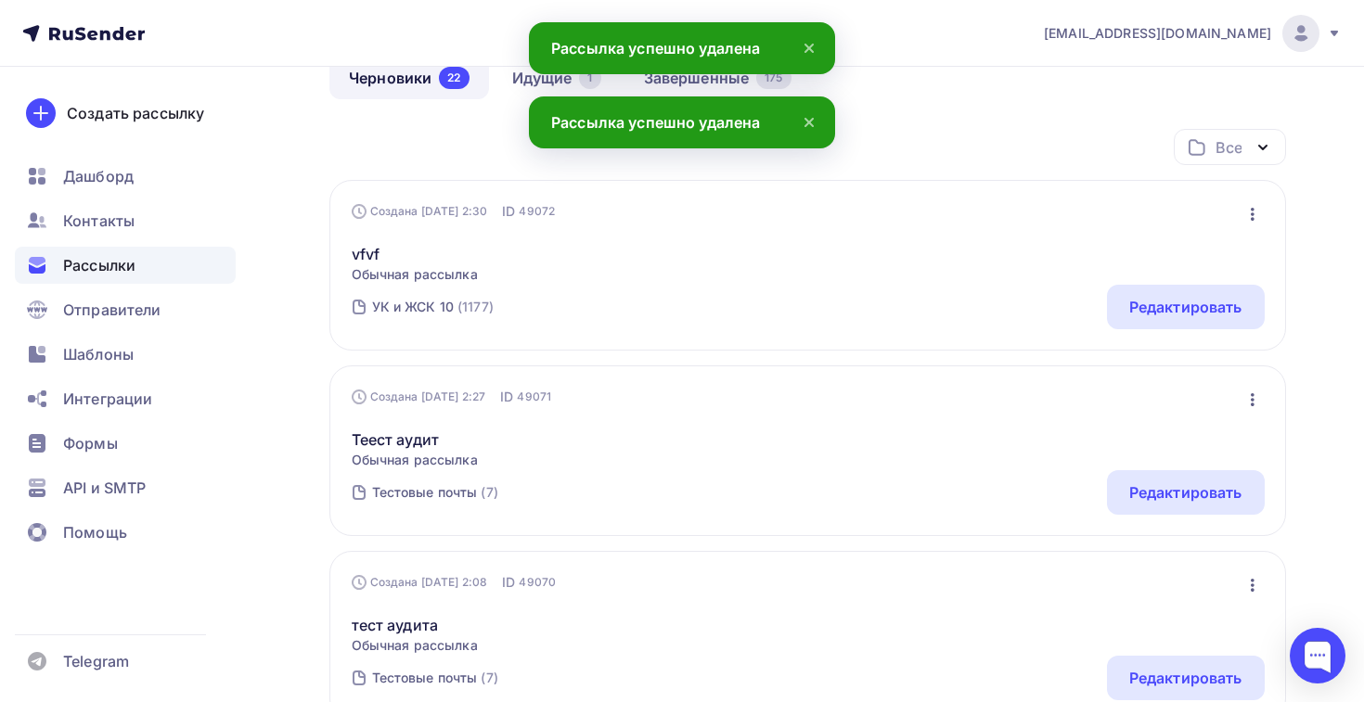
click at [1252, 210] on icon "button" at bounding box center [1253, 214] width 4 height 13
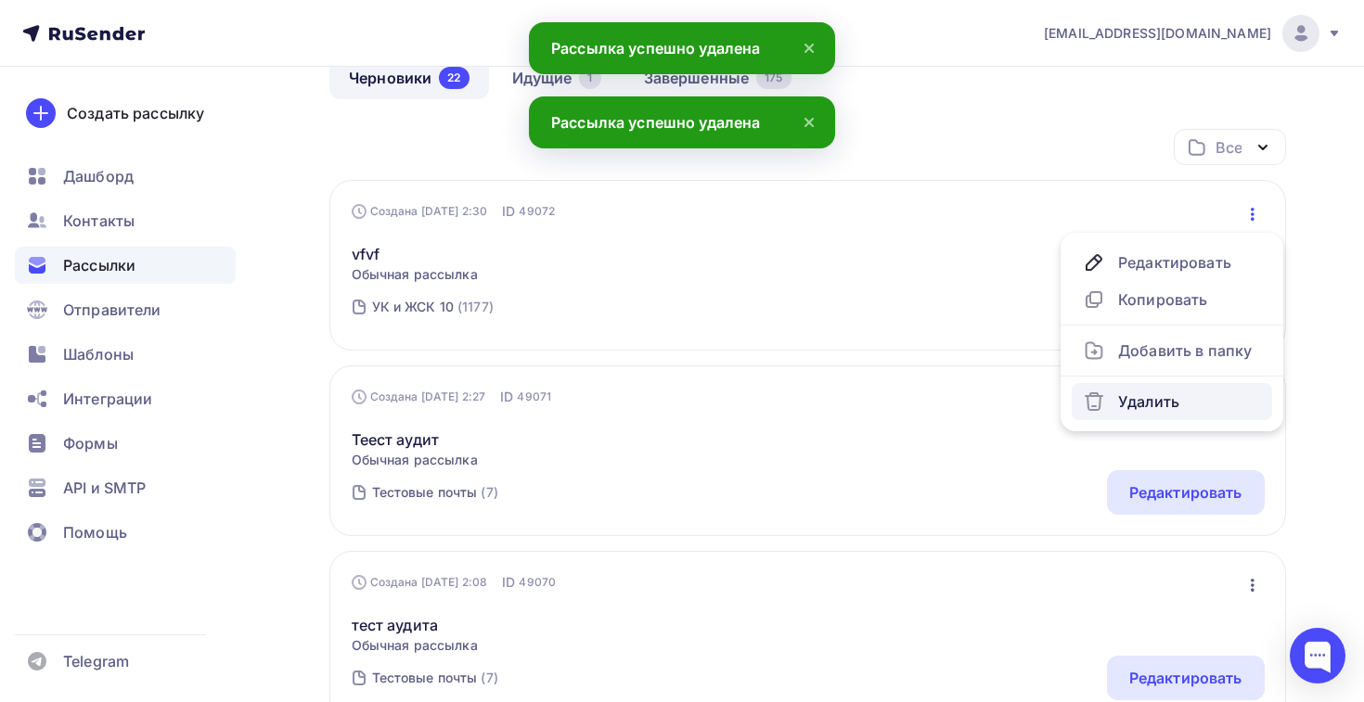
click at [1142, 398] on div "Удалить" at bounding box center [1172, 402] width 178 height 22
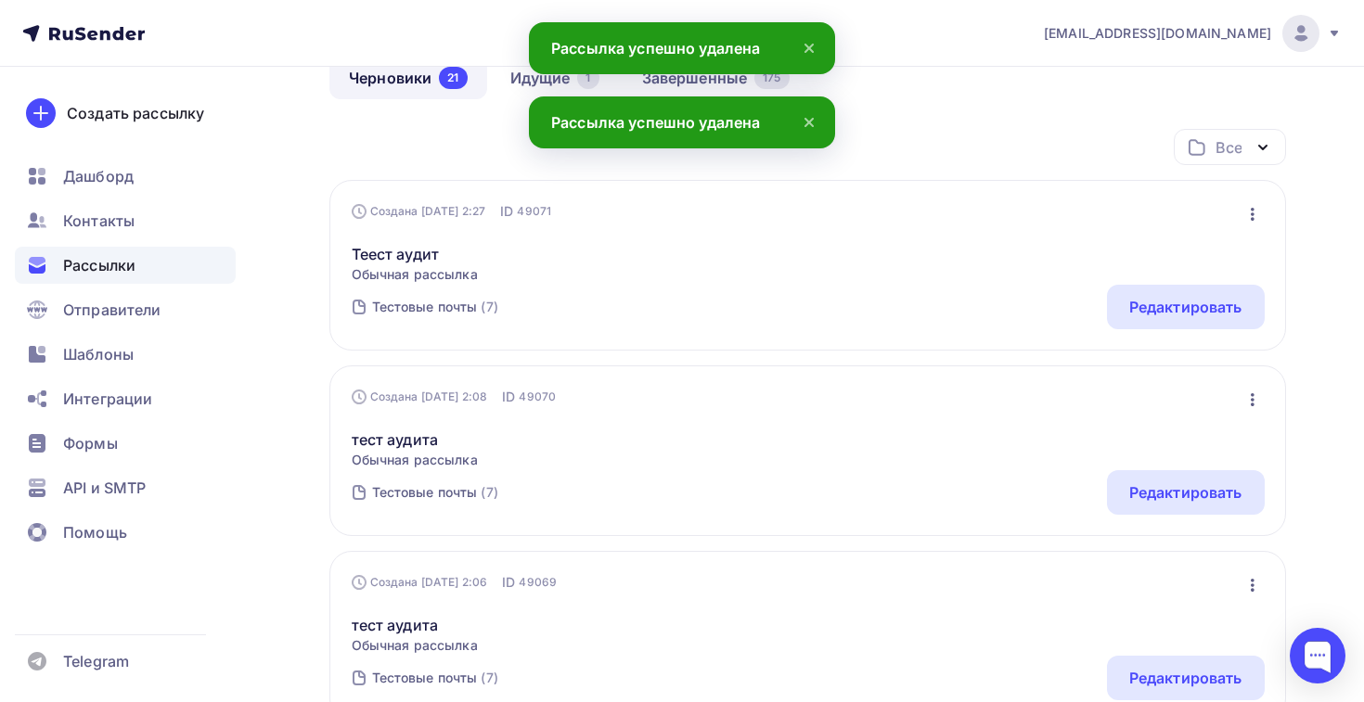
click at [1250, 207] on icon "button" at bounding box center [1252, 214] width 22 height 22
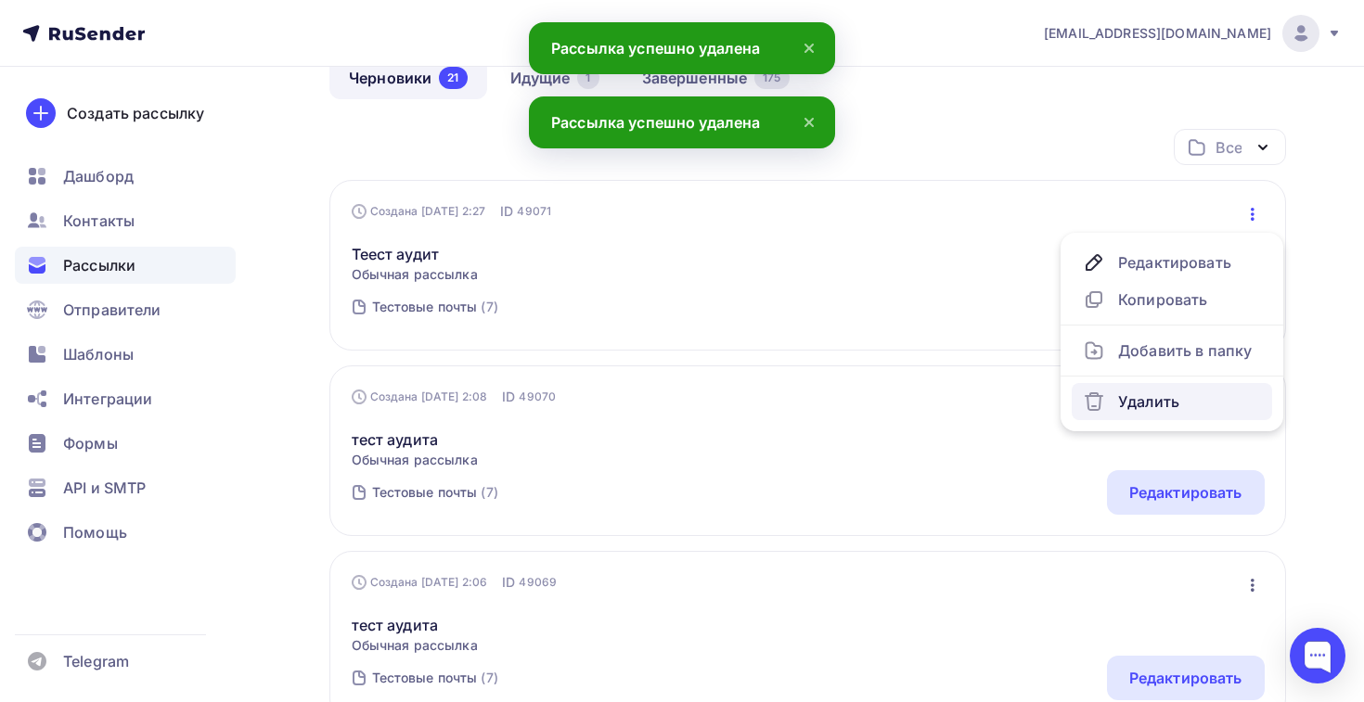
click at [1163, 395] on div "Удалить" at bounding box center [1172, 402] width 178 height 22
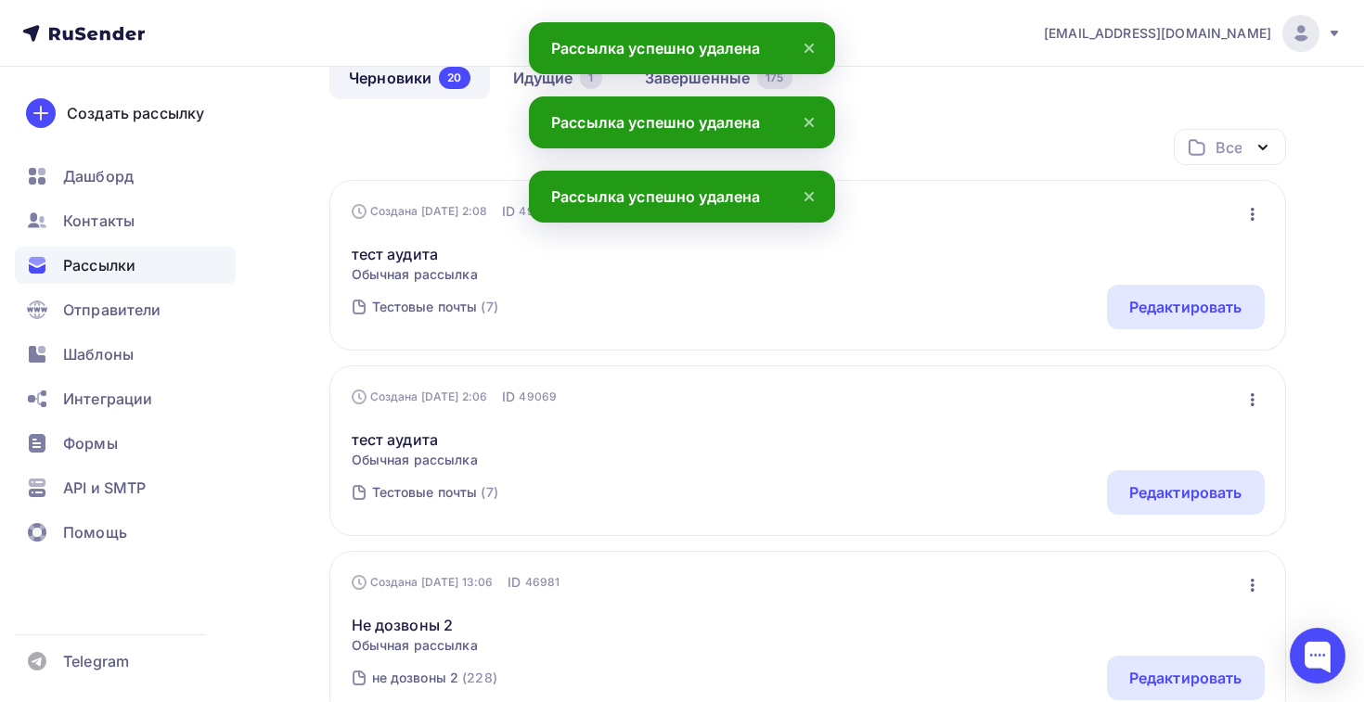
click at [1256, 213] on icon "button" at bounding box center [1252, 214] width 22 height 22
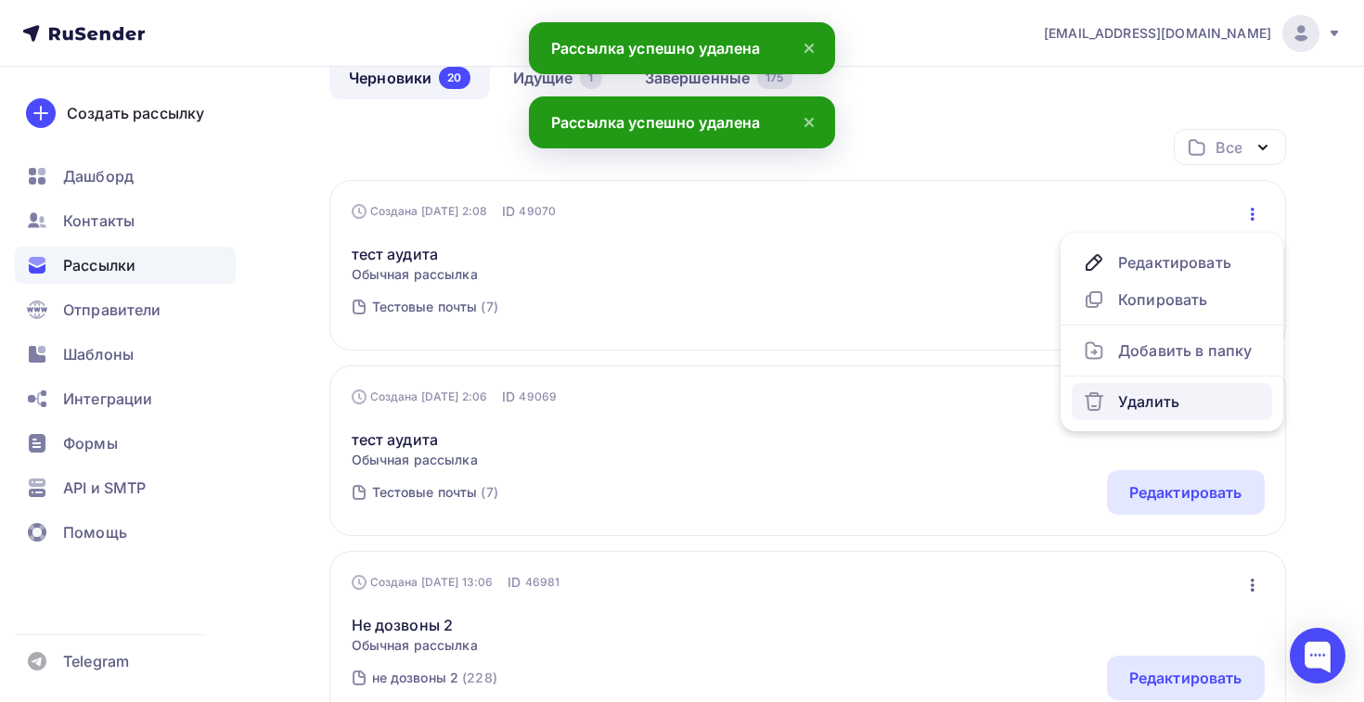
click at [1151, 408] on div "Удалить" at bounding box center [1172, 402] width 178 height 22
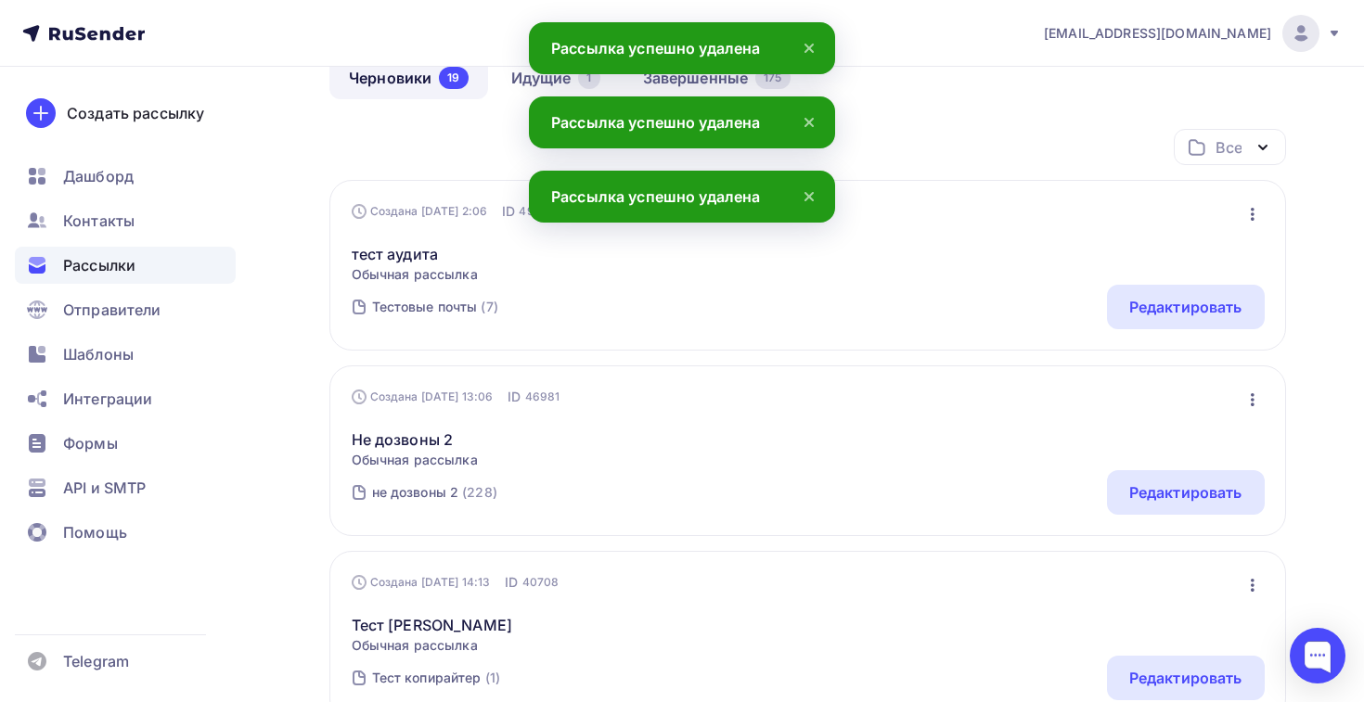
click at [1243, 200] on div "Создана [DATE] 2:06 ID 49069 Редактировать Копировать Добавить в папку Удалить …" at bounding box center [807, 265] width 957 height 171
click at [1246, 205] on icon "button" at bounding box center [1252, 214] width 22 height 22
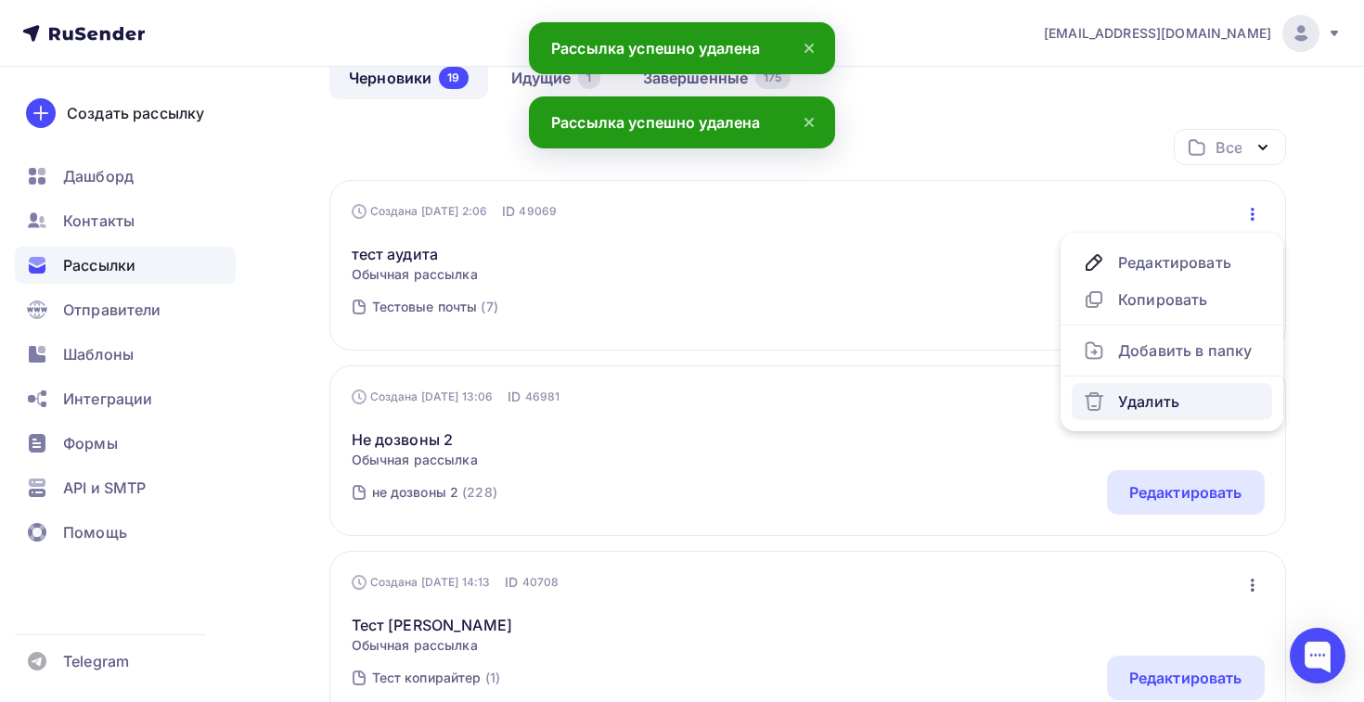
click at [1129, 401] on div "Удалить" at bounding box center [1172, 402] width 178 height 22
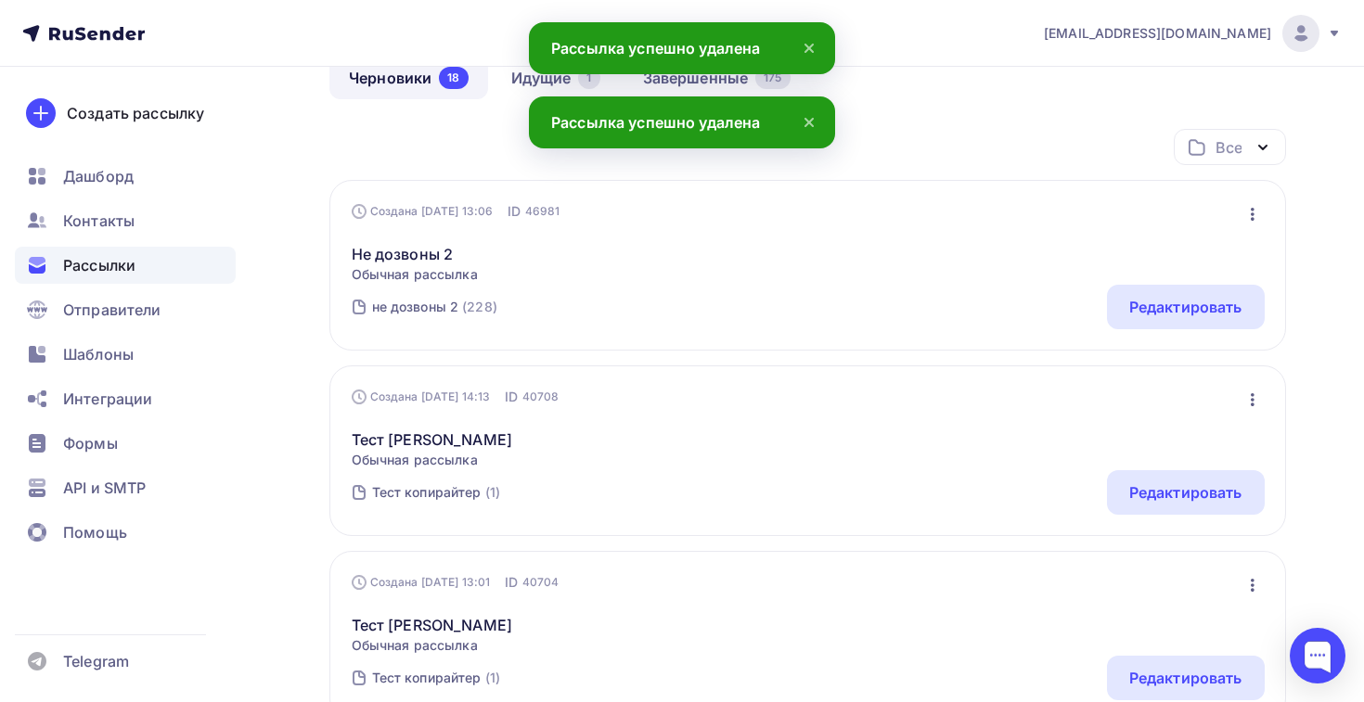
click at [1251, 211] on icon "button" at bounding box center [1253, 214] width 4 height 13
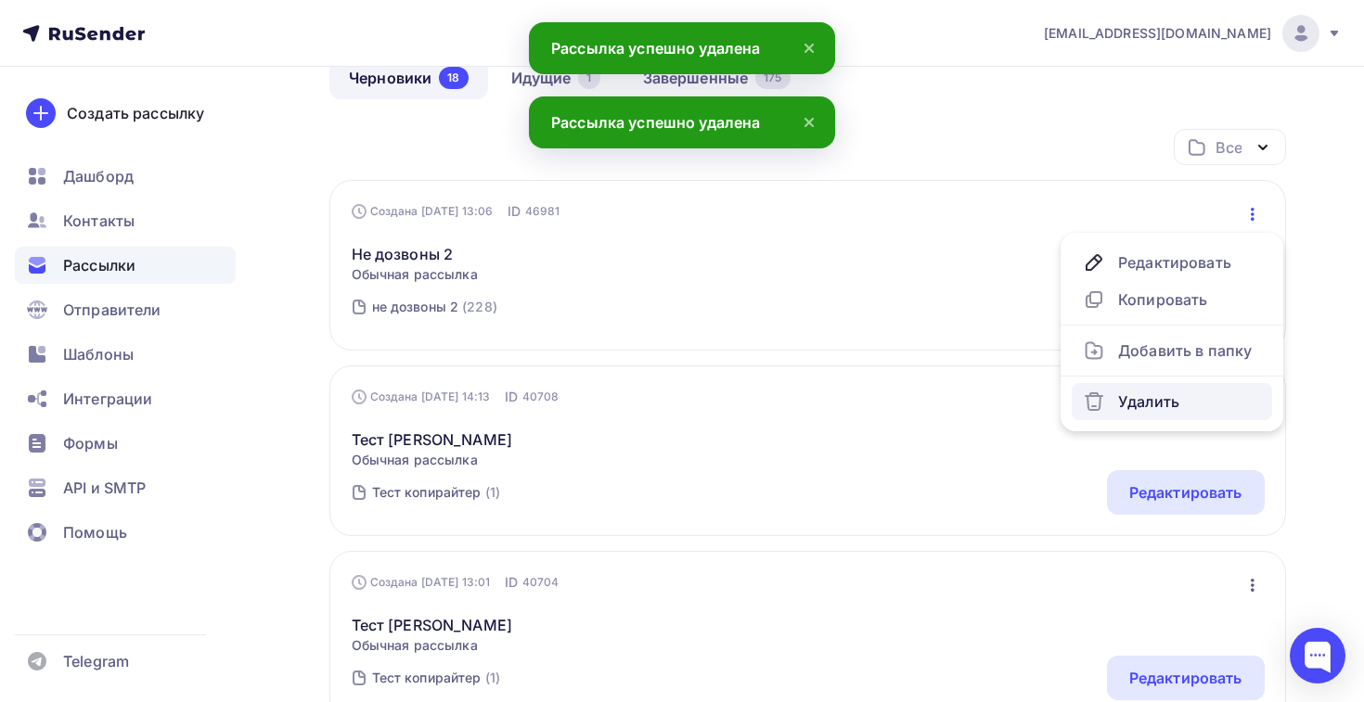
click at [1143, 404] on div "Удалить" at bounding box center [1172, 402] width 178 height 22
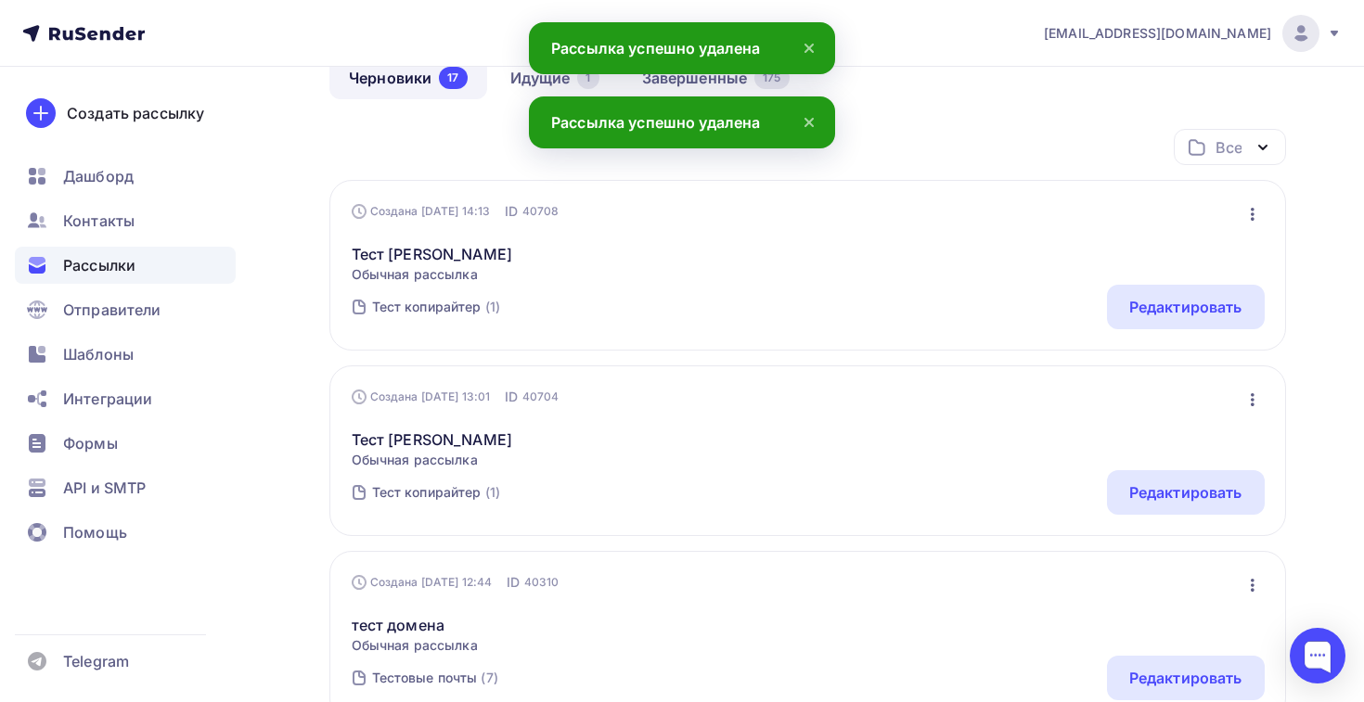
click at [1250, 223] on icon "button" at bounding box center [1252, 214] width 22 height 22
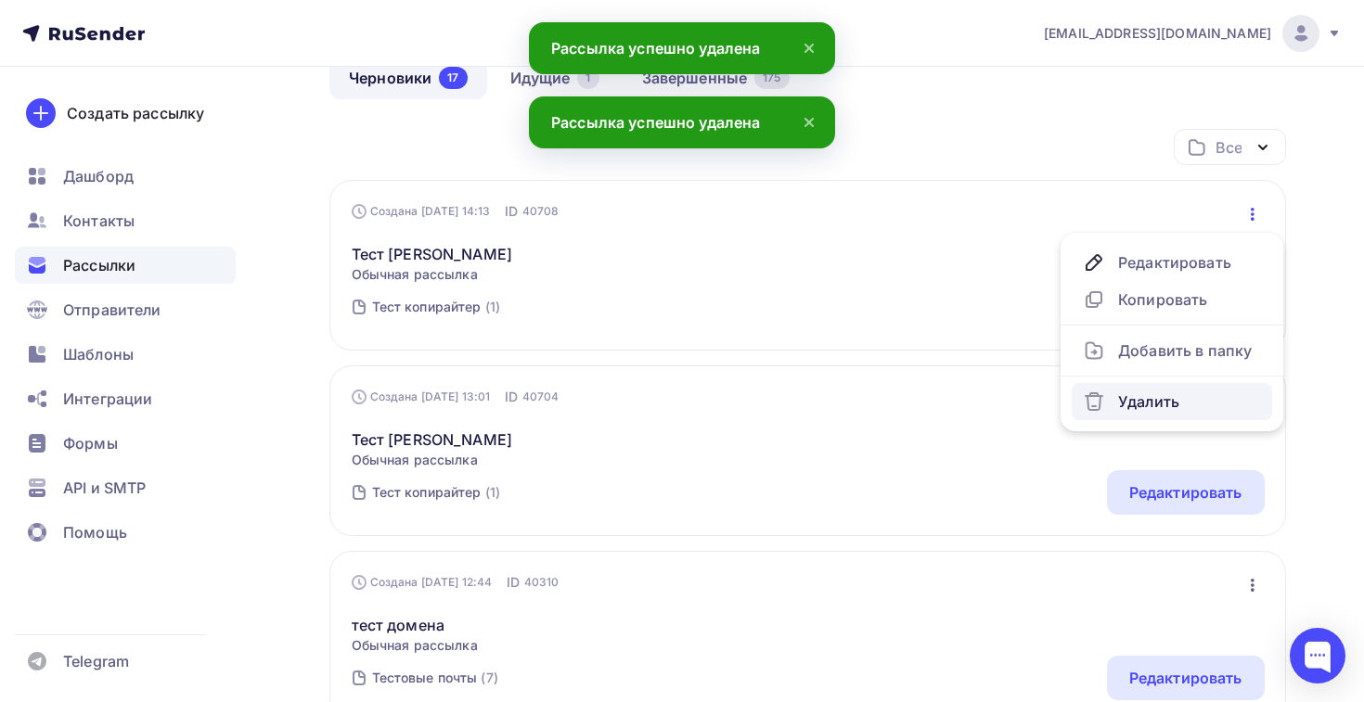
click at [1156, 394] on div "Удалить" at bounding box center [1172, 402] width 178 height 22
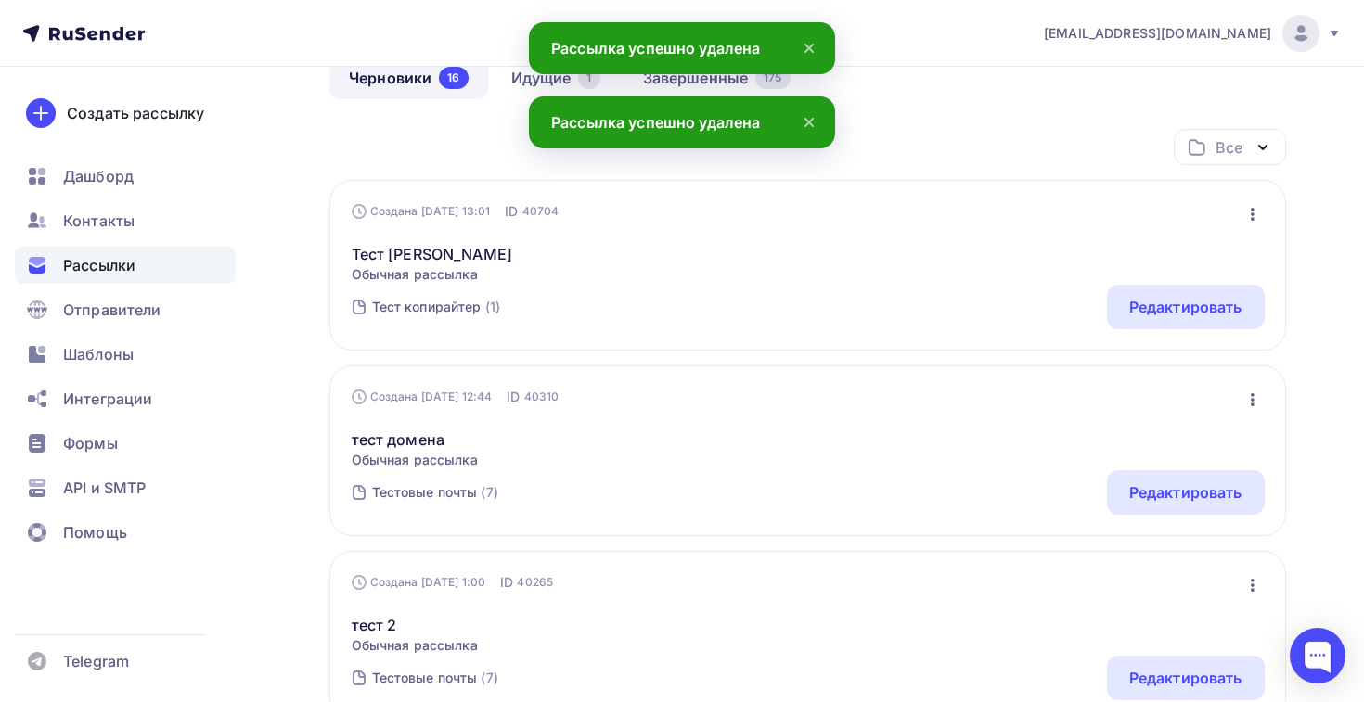
click at [1245, 226] on button "button" at bounding box center [1252, 214] width 24 height 24
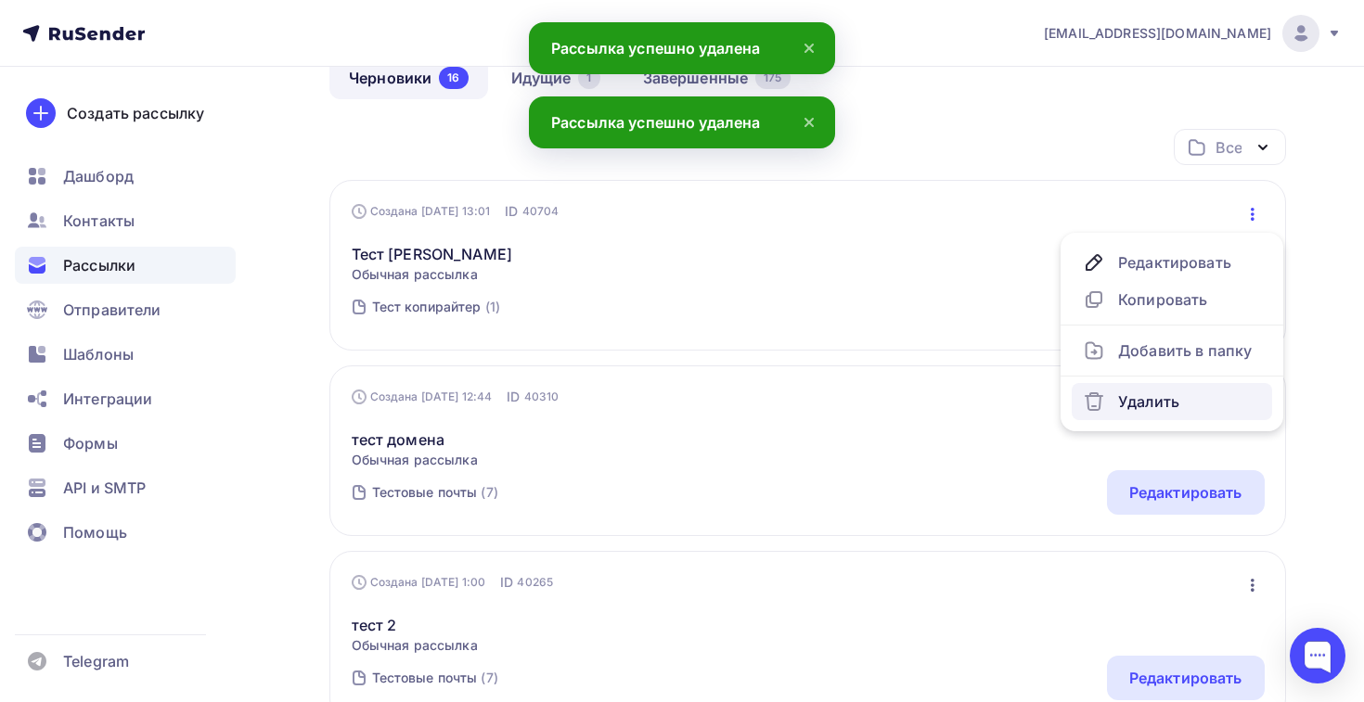
click at [1172, 392] on div "Удалить" at bounding box center [1172, 402] width 178 height 22
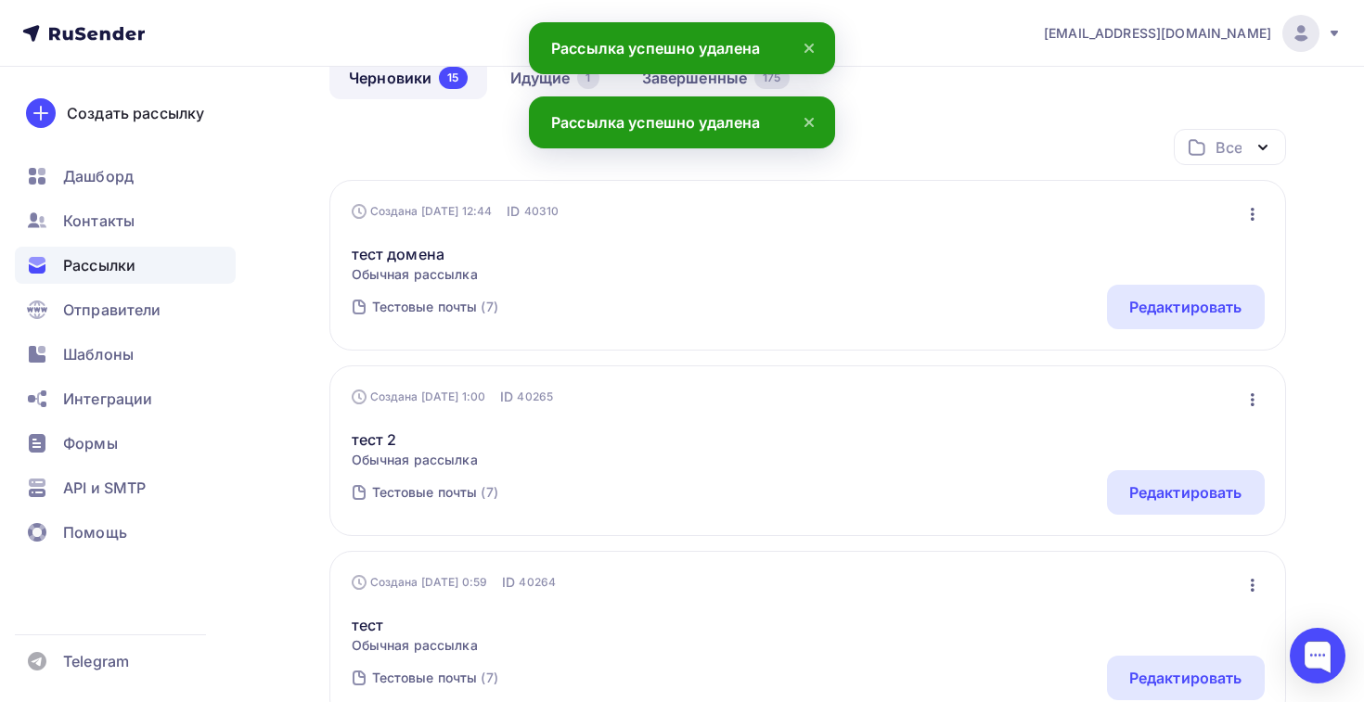
click at [1259, 209] on icon "button" at bounding box center [1252, 214] width 22 height 22
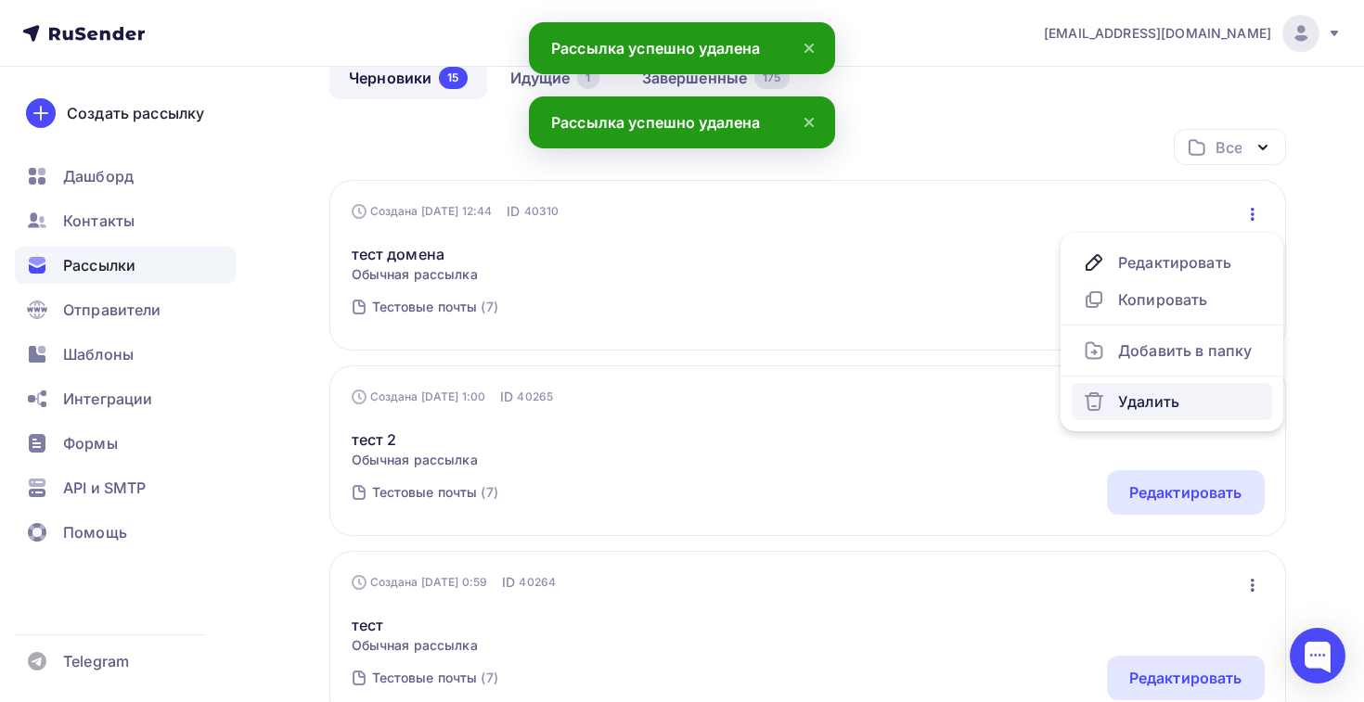
click at [1167, 392] on div "Удалить" at bounding box center [1172, 402] width 178 height 22
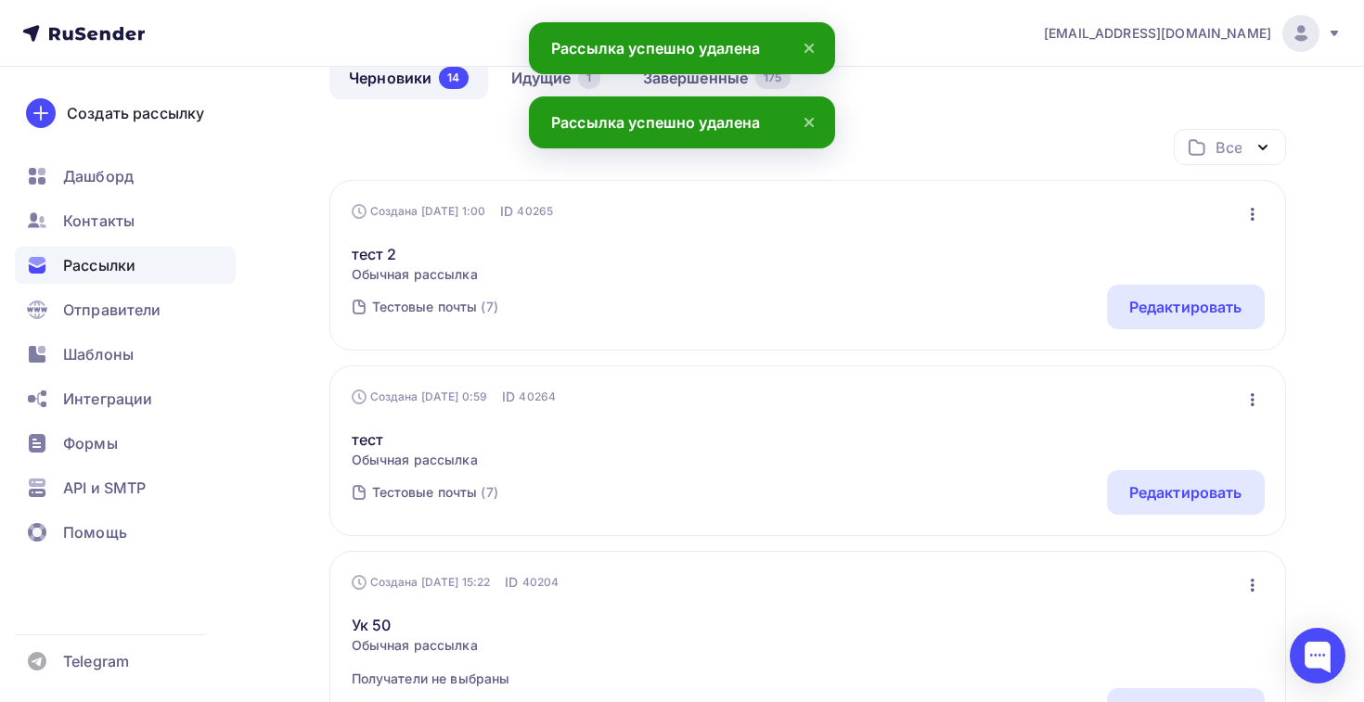
click at [1253, 216] on icon "button" at bounding box center [1252, 214] width 22 height 22
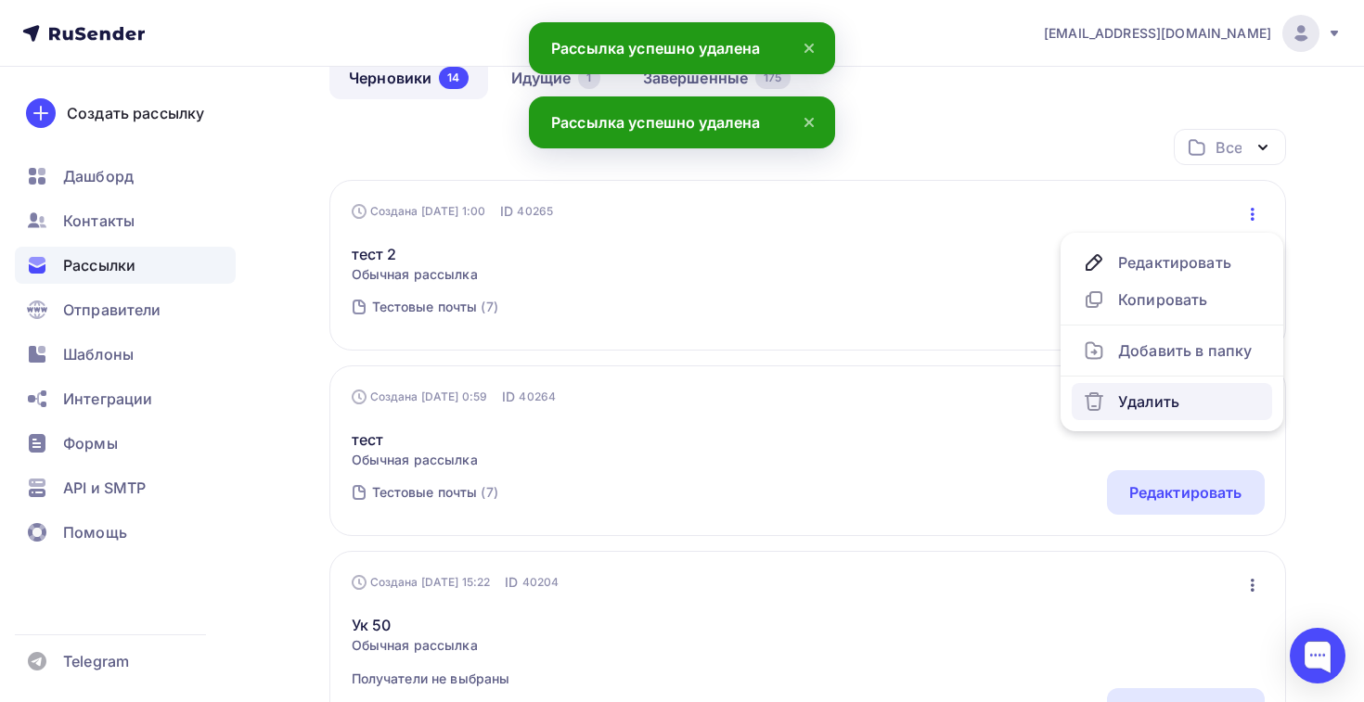
click at [1199, 385] on link "Удалить" at bounding box center [1172, 401] width 200 height 37
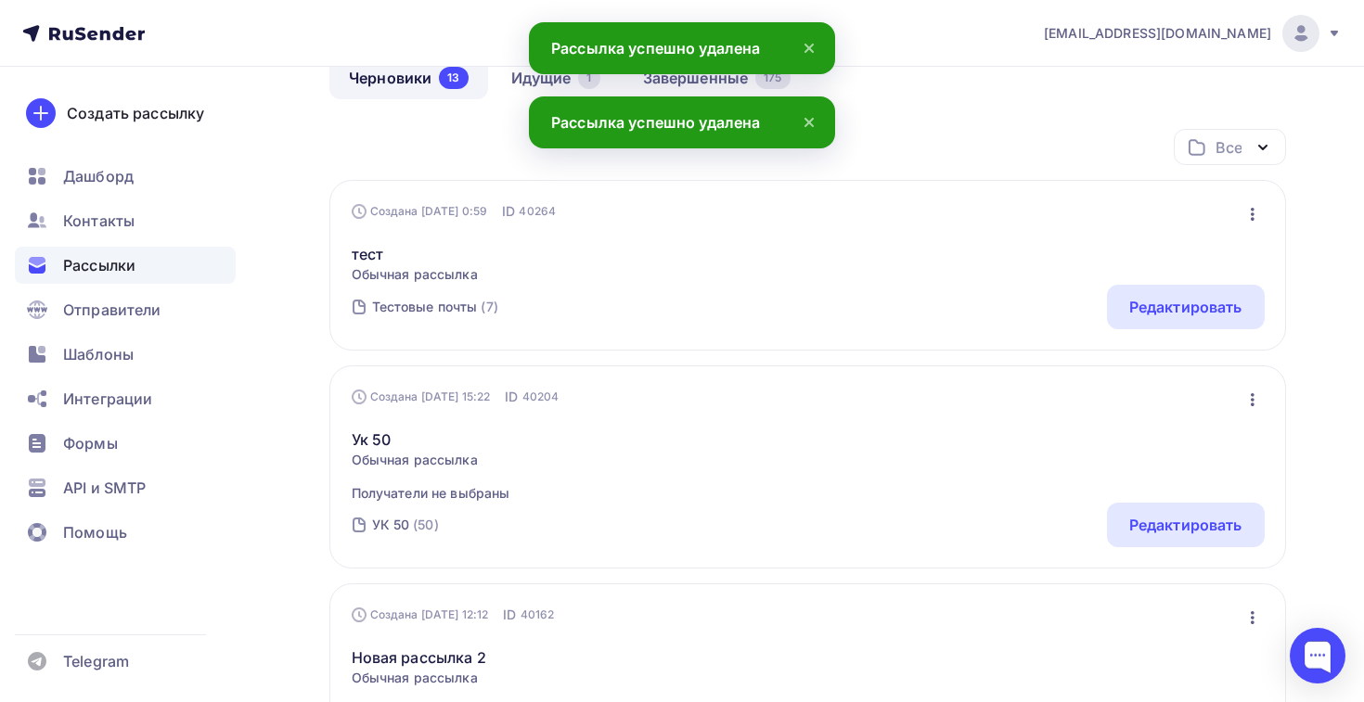
click at [1250, 226] on button "button" at bounding box center [1252, 214] width 24 height 24
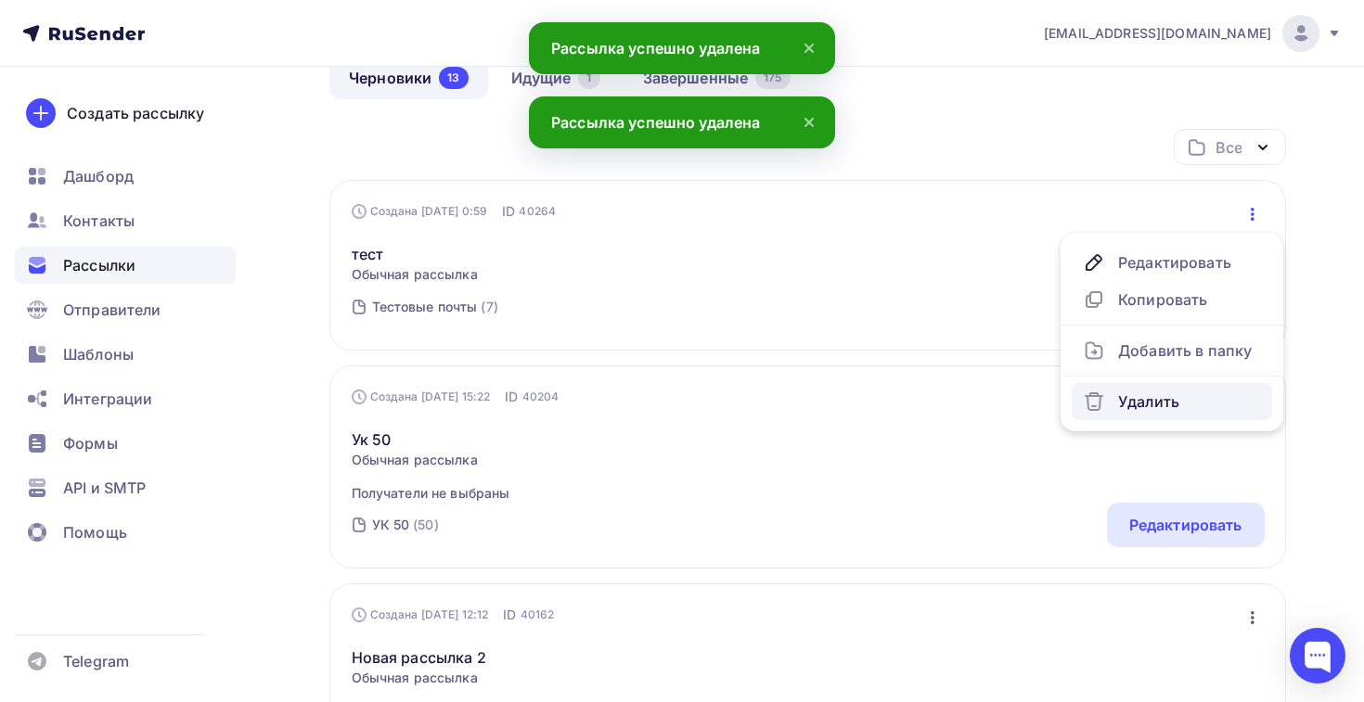
click at [1163, 405] on div "Удалить" at bounding box center [1172, 402] width 178 height 22
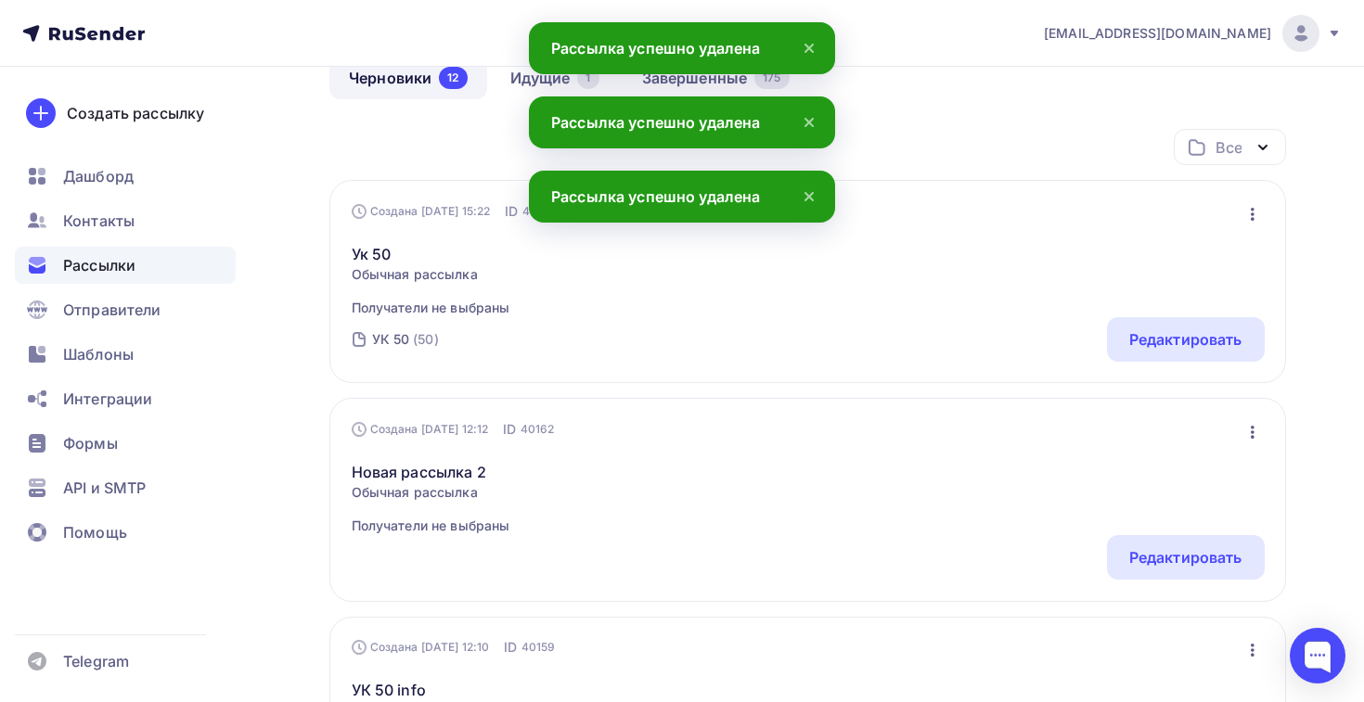
click at [1252, 227] on div "Ук 50 Обычная рассылка Получатели не выбраны Редактировать Копировать Добавить …" at bounding box center [808, 269] width 913 height 96
click at [1252, 216] on icon "button" at bounding box center [1253, 214] width 4 height 13
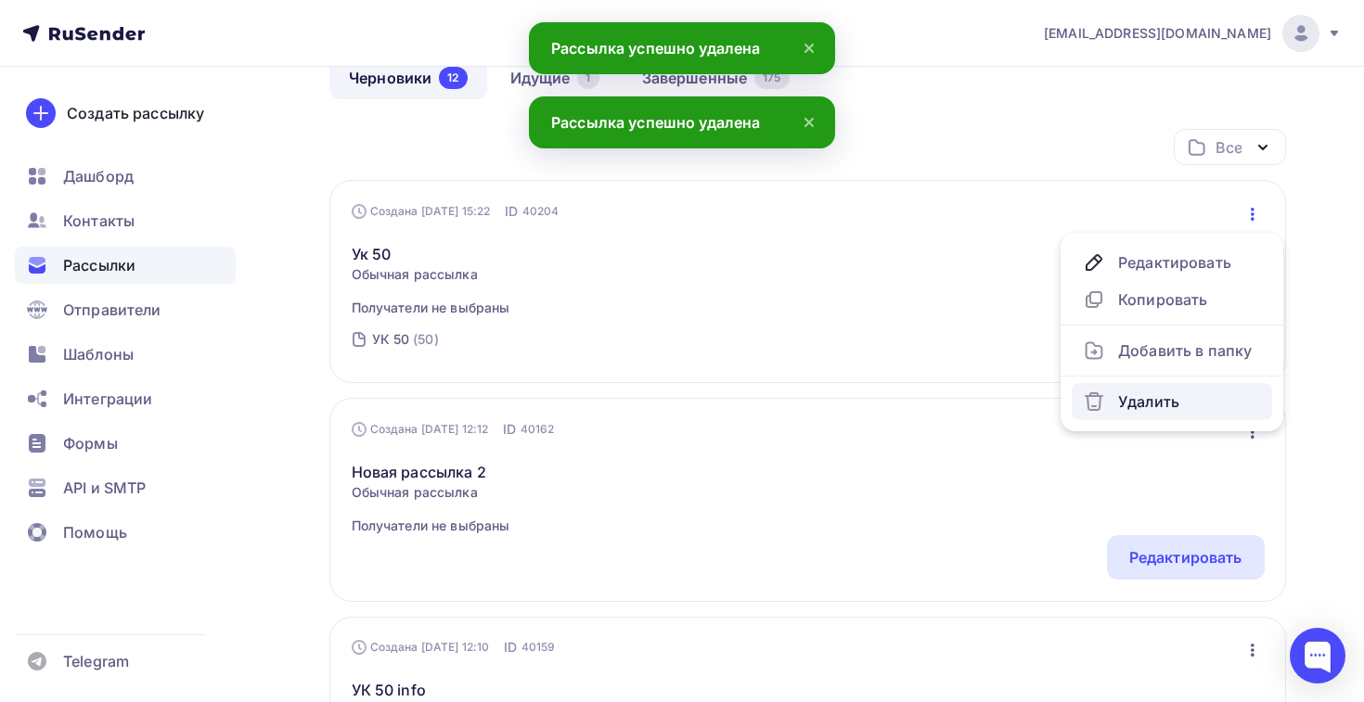
click at [1183, 393] on div "Удалить" at bounding box center [1172, 402] width 178 height 22
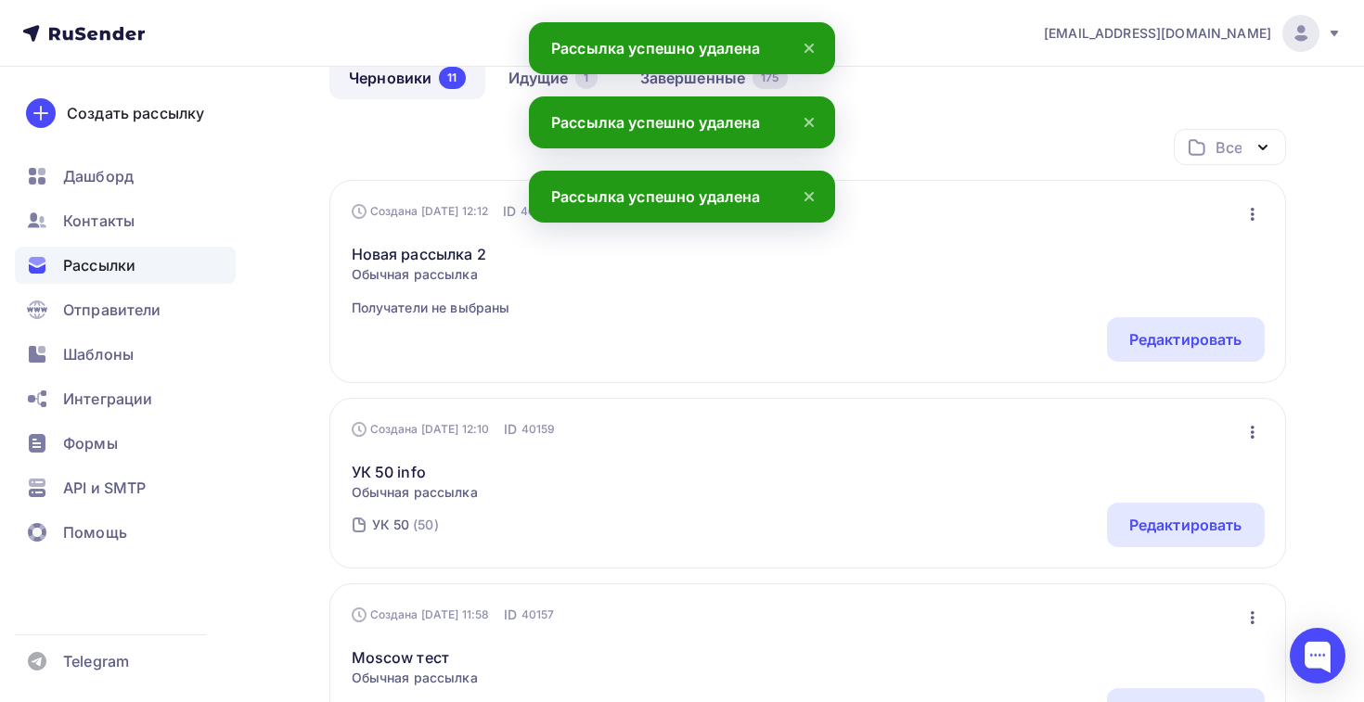
click at [1252, 215] on icon "button" at bounding box center [1253, 214] width 4 height 13
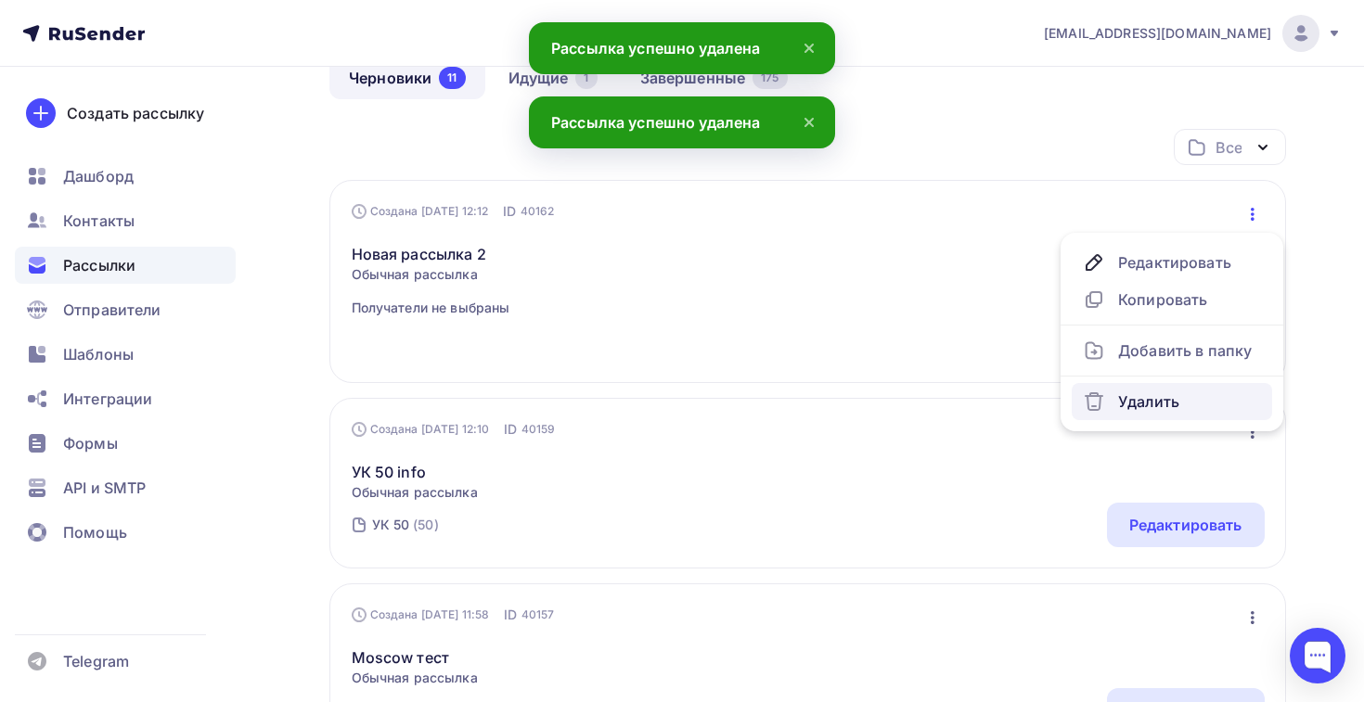
click at [1151, 406] on div "Удалить" at bounding box center [1172, 402] width 178 height 22
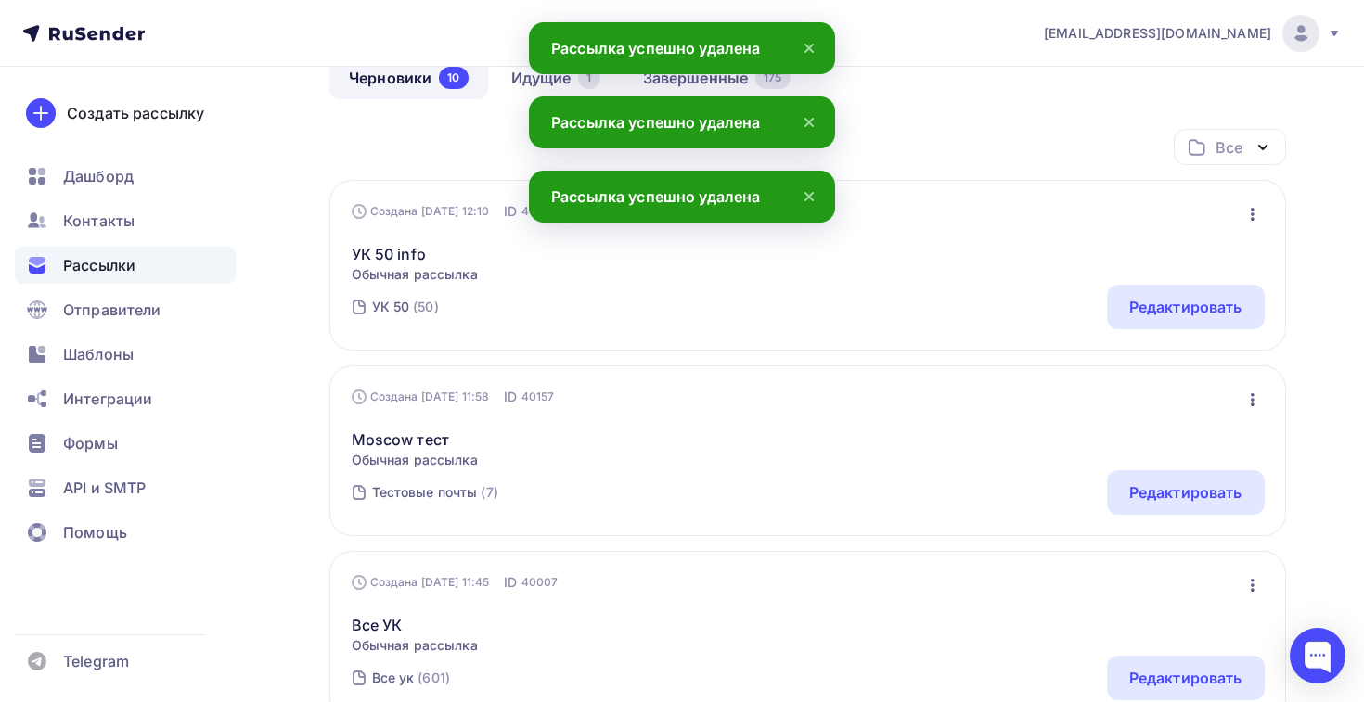
click at [1246, 227] on div "УК 50 info Обычная рассылка Редактировать Копировать Добавить в папку Удалить" at bounding box center [808, 252] width 913 height 63
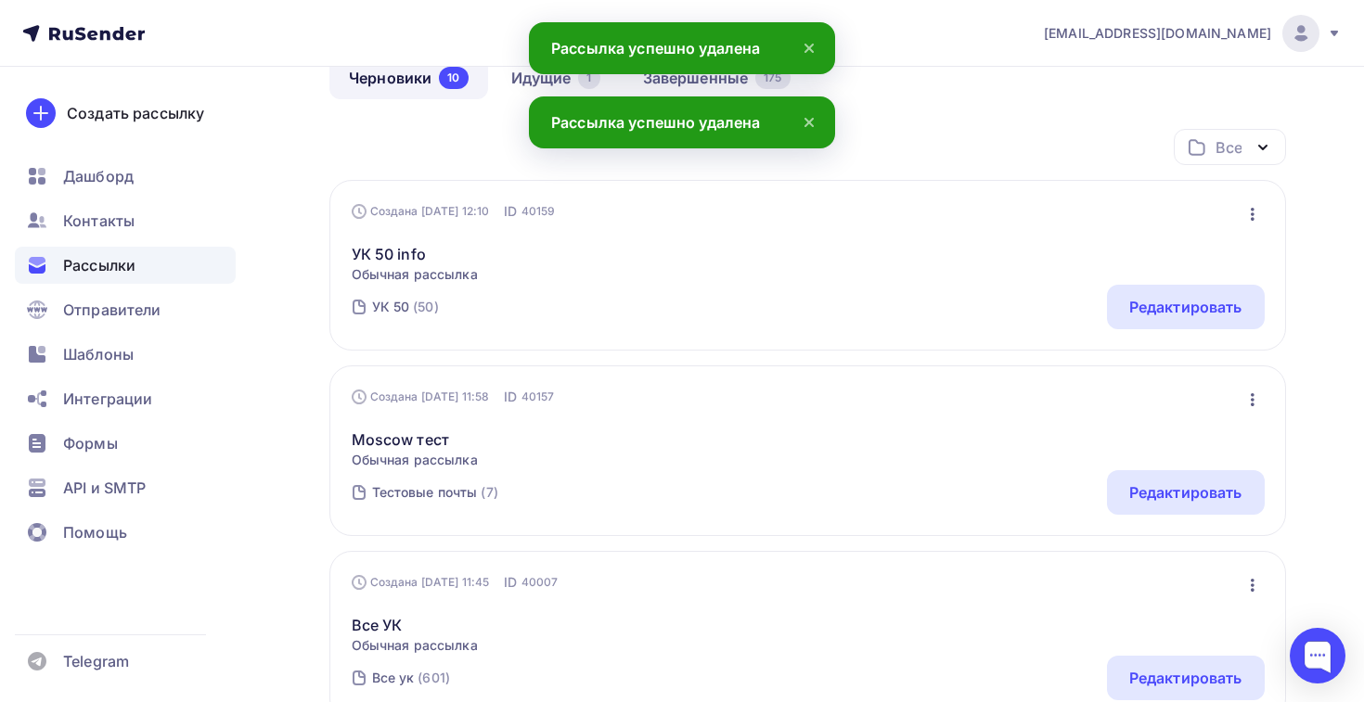
click at [1247, 219] on icon "button" at bounding box center [1252, 214] width 22 height 22
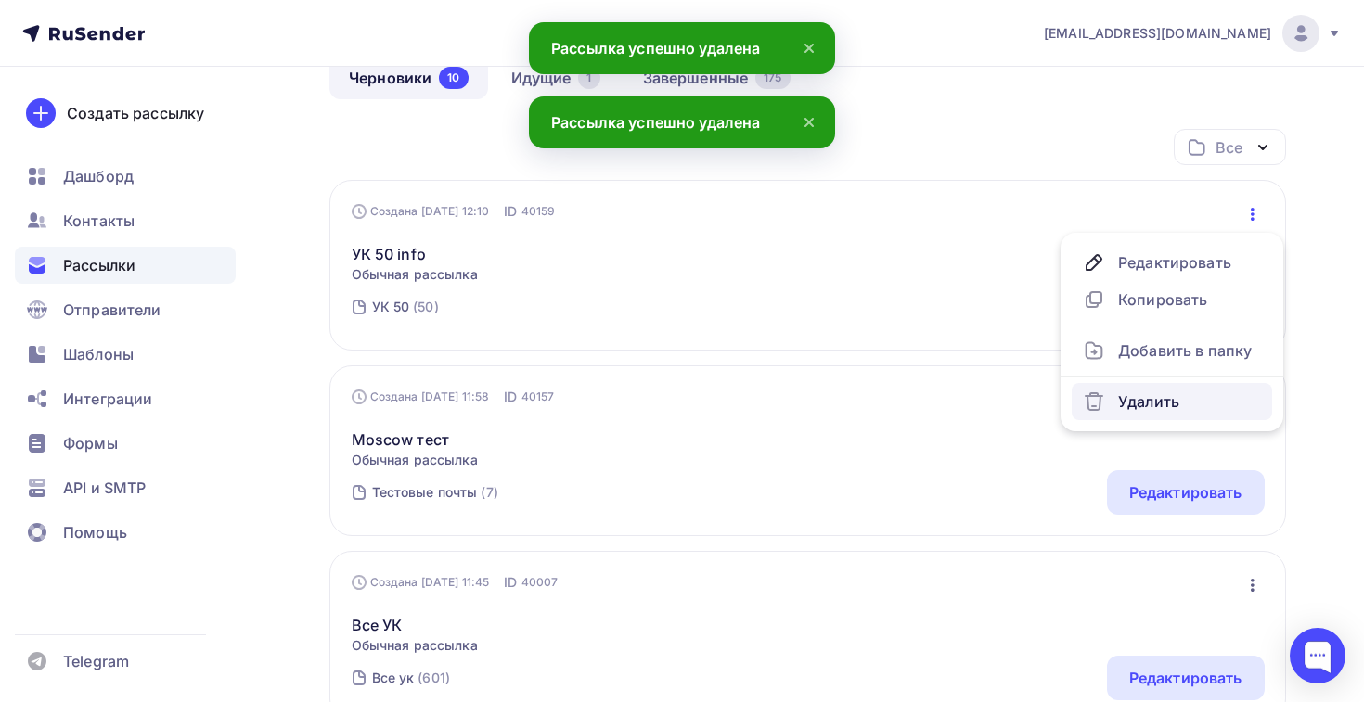
click at [1179, 392] on div "Удалить" at bounding box center [1172, 402] width 178 height 22
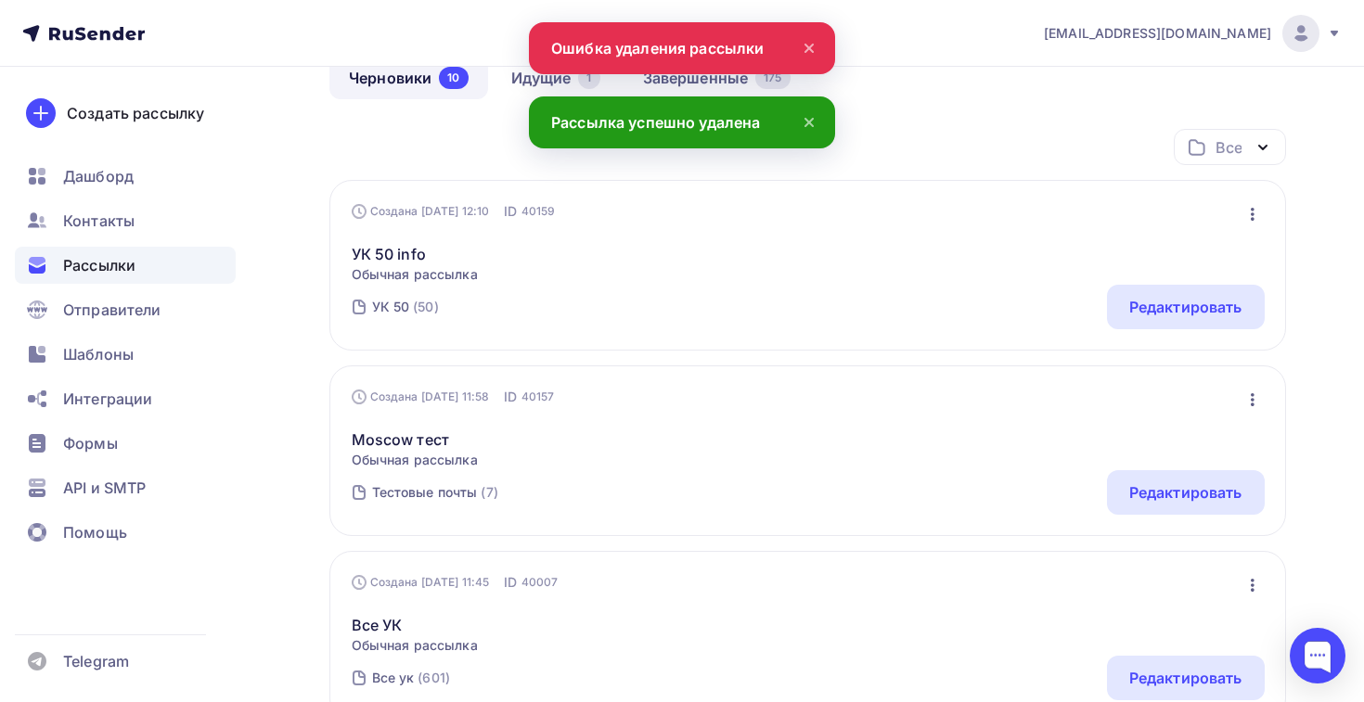
click at [1249, 223] on icon "button" at bounding box center [1252, 214] width 22 height 22
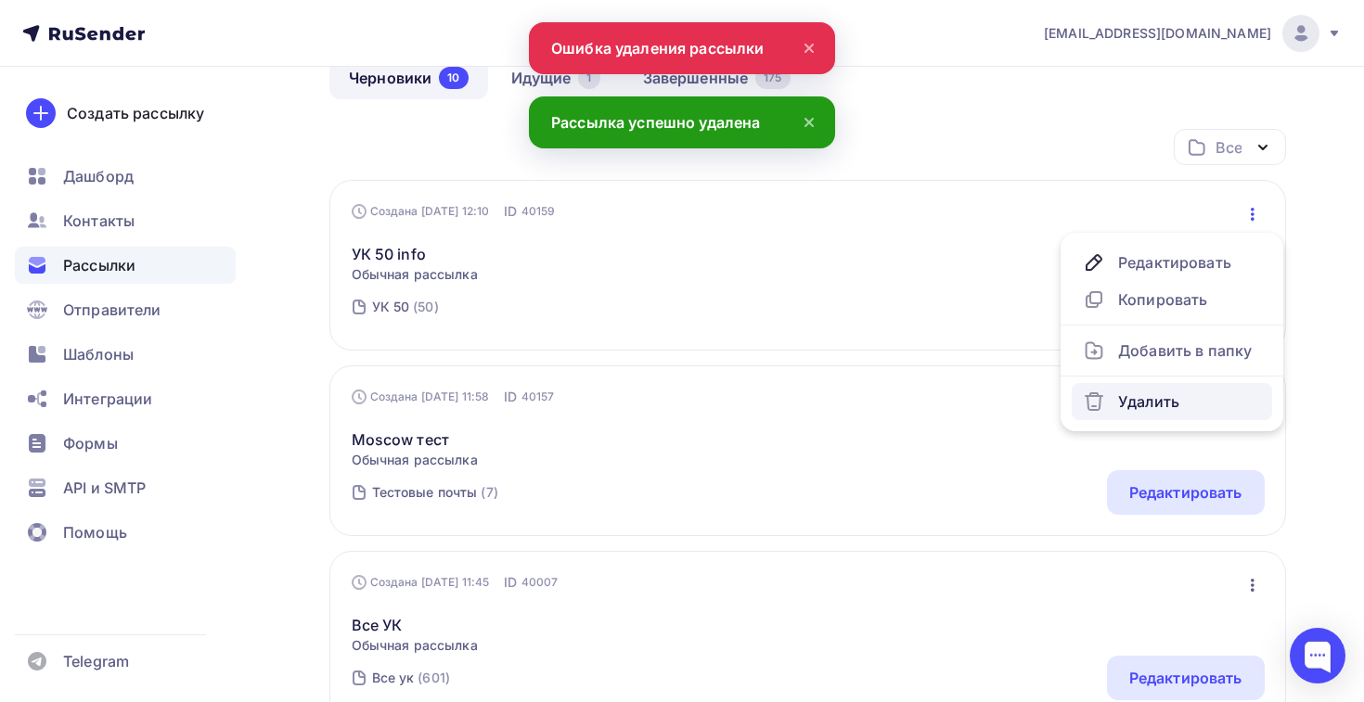
click at [1175, 396] on div "Удалить" at bounding box center [1172, 402] width 178 height 22
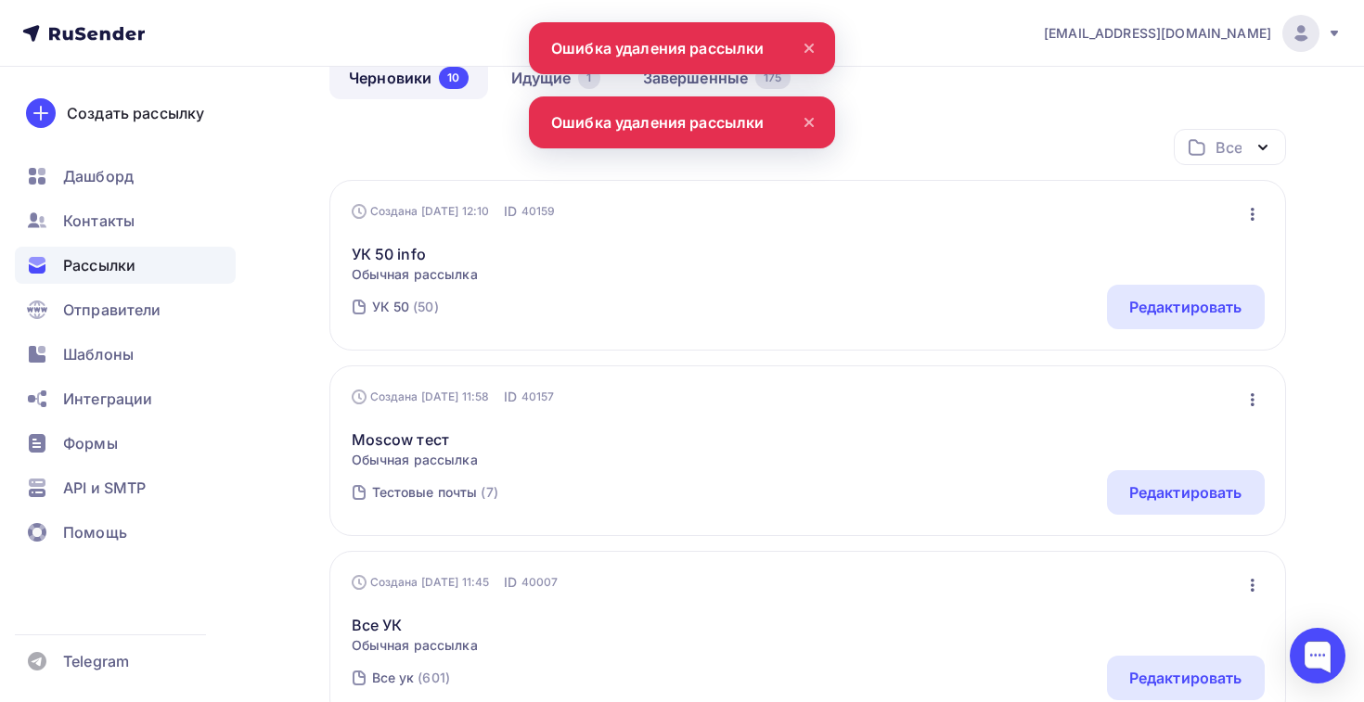
click at [1242, 391] on icon "button" at bounding box center [1252, 400] width 22 height 22
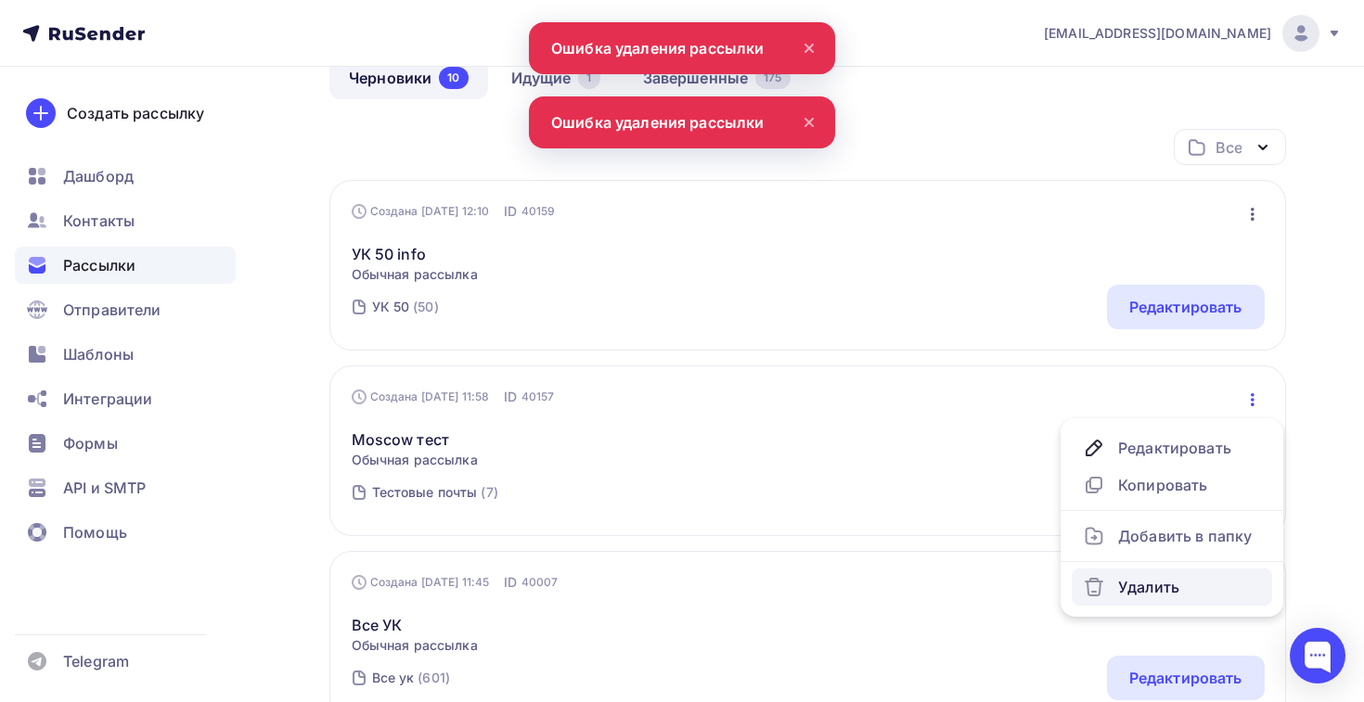
click at [1143, 582] on div "Удалить" at bounding box center [1172, 587] width 178 height 22
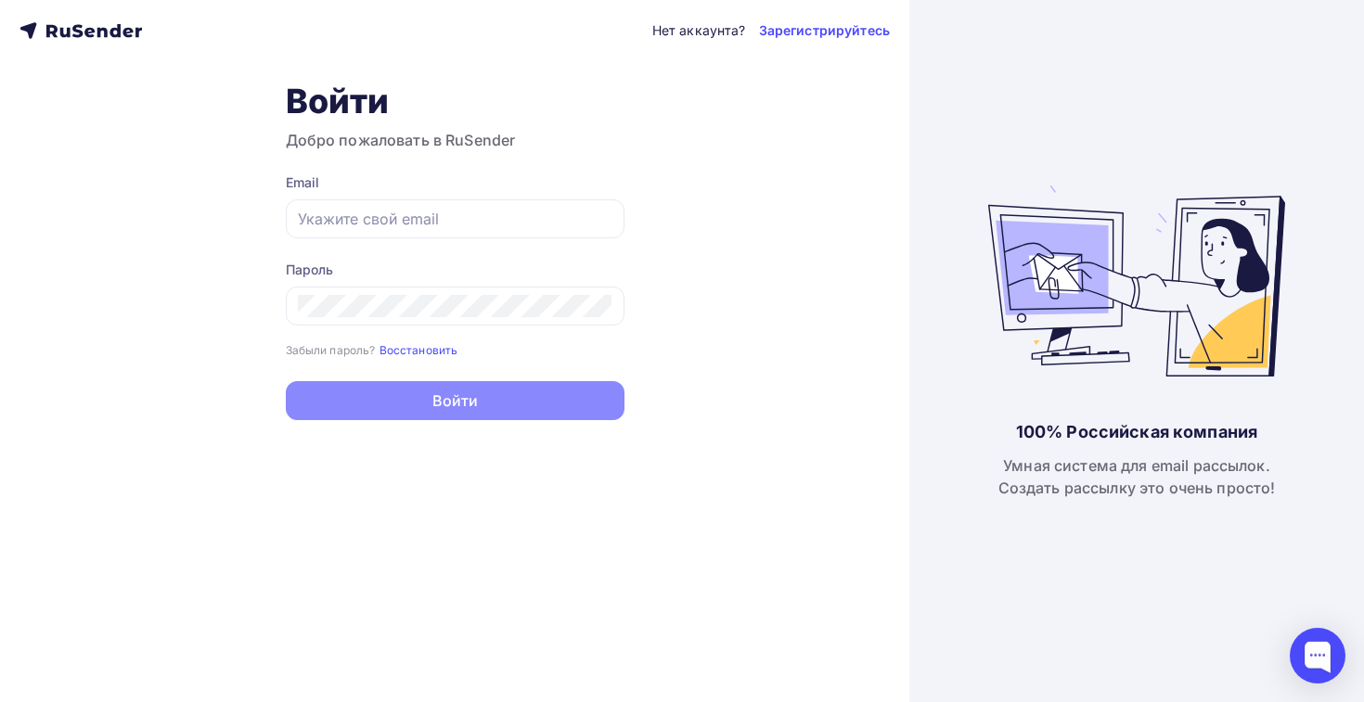
type input "[EMAIL_ADDRESS][DOMAIN_NAME]"
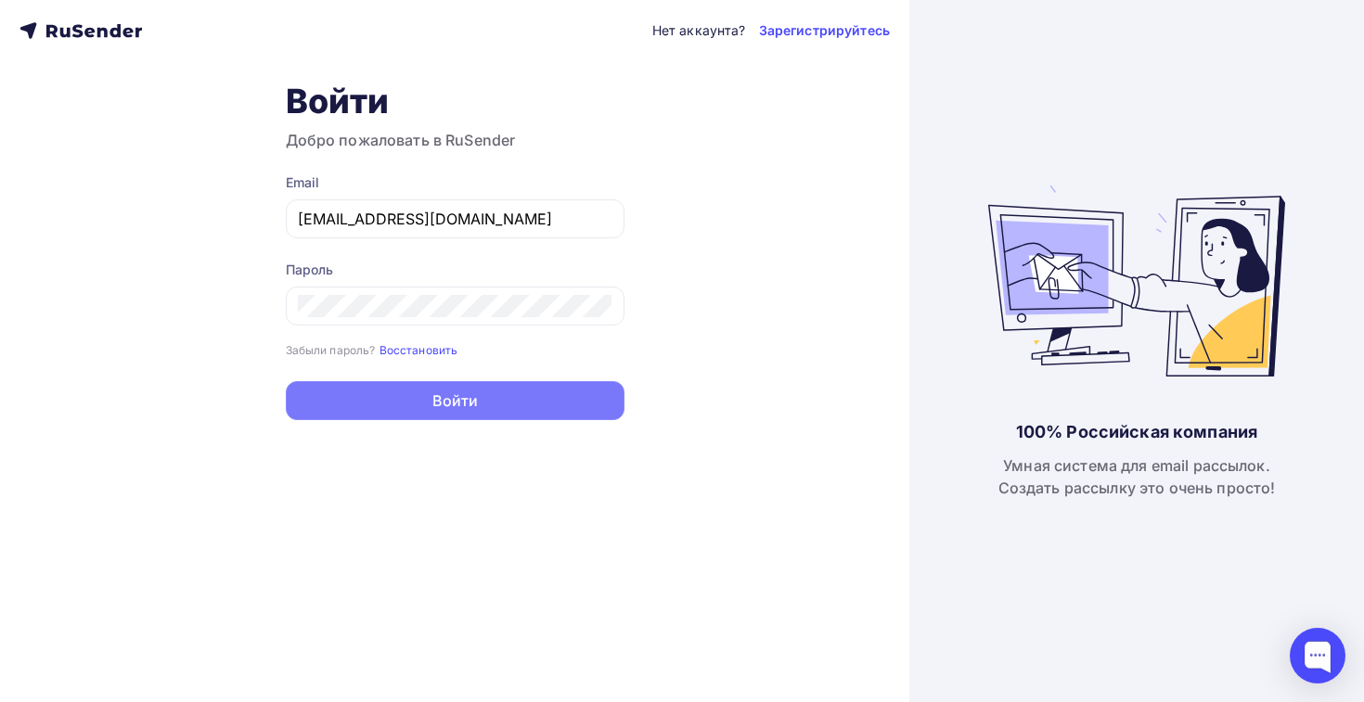
click at [329, 409] on button "Войти" at bounding box center [455, 400] width 339 height 39
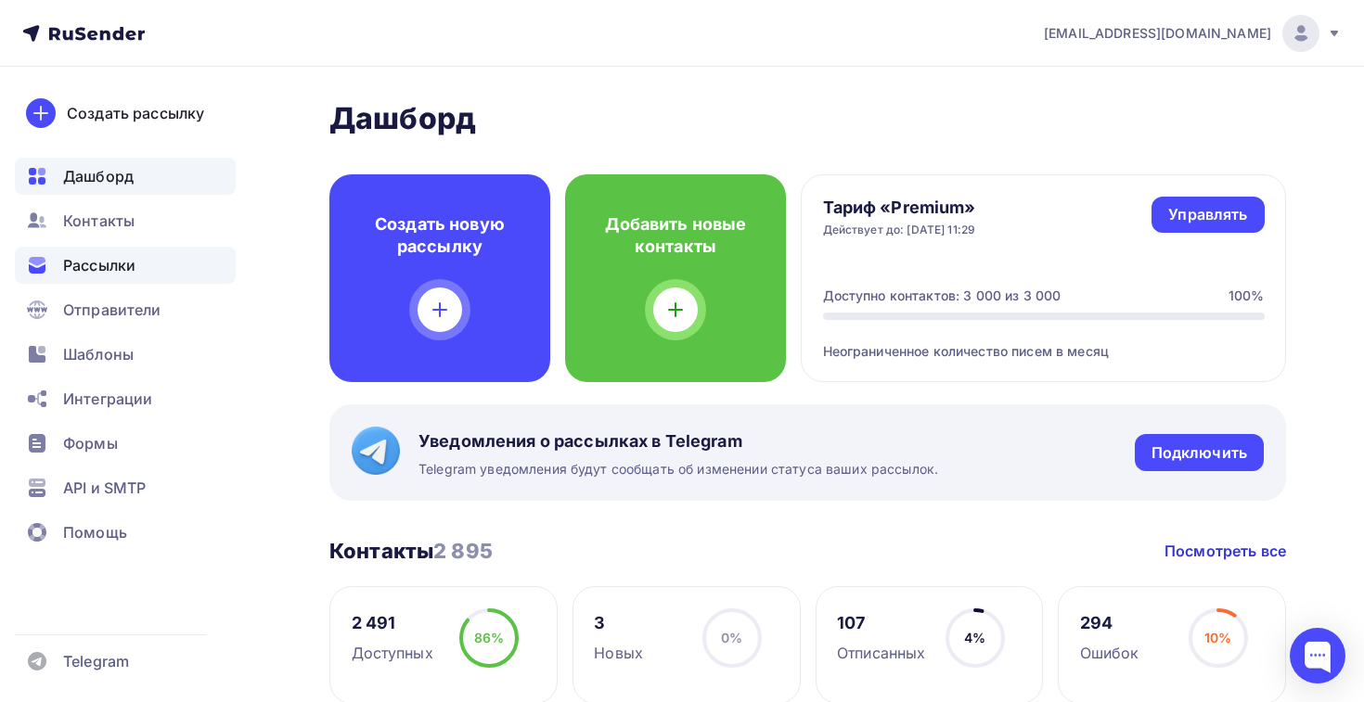
click at [95, 276] on div "Рассылки" at bounding box center [125, 265] width 221 height 37
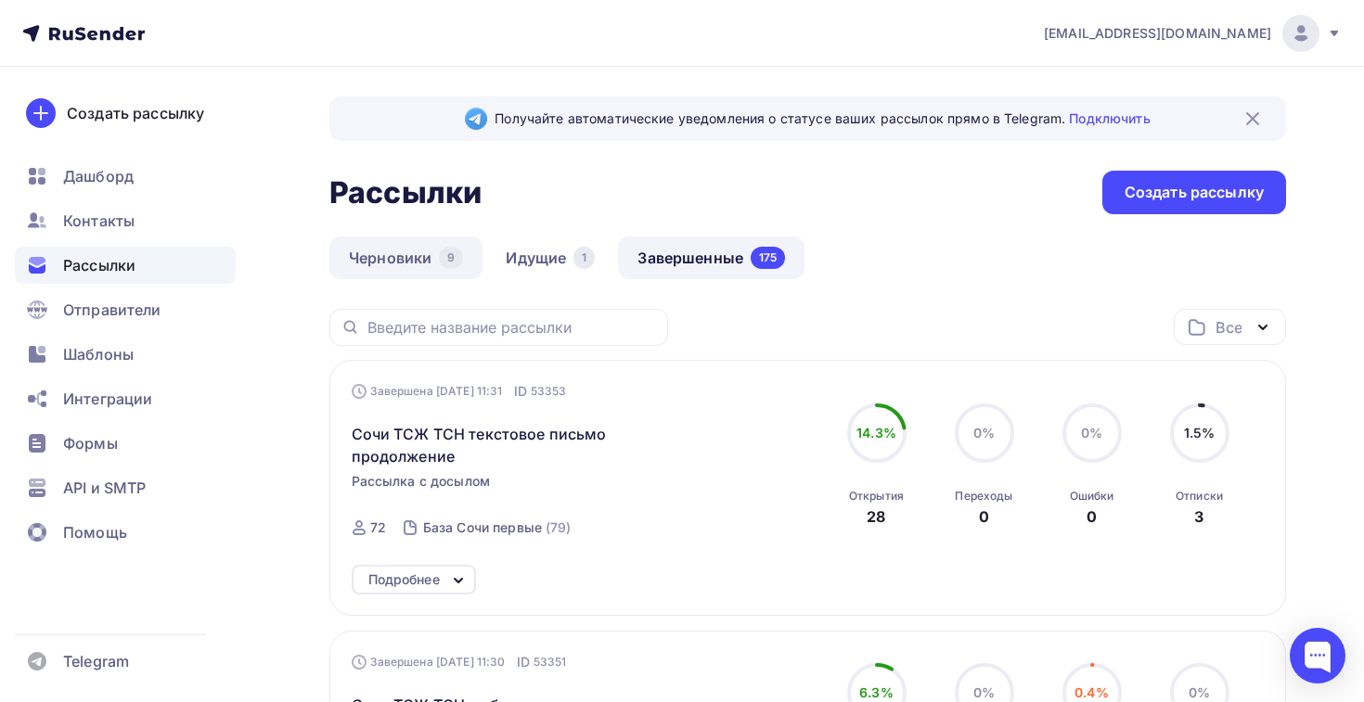
click at [405, 256] on link "Черновики 9" at bounding box center [405, 258] width 153 height 43
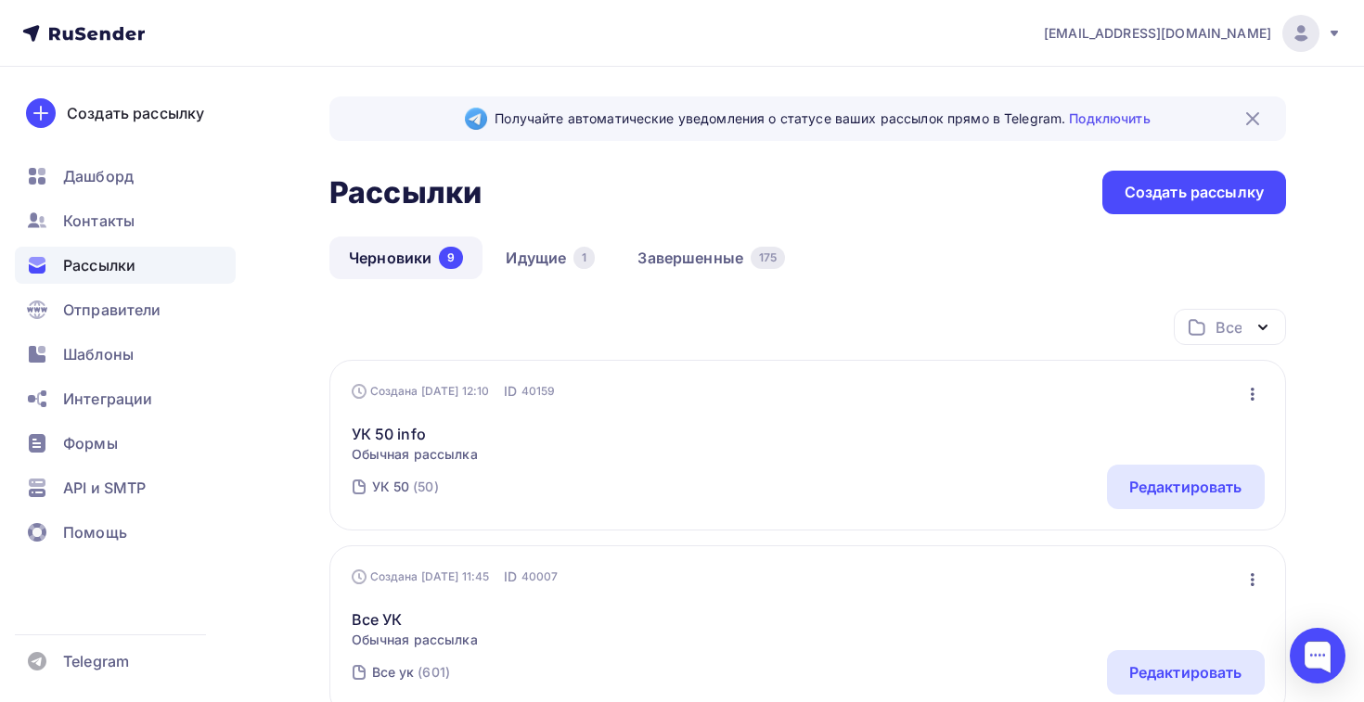
click at [1249, 394] on icon "button" at bounding box center [1252, 394] width 22 height 22
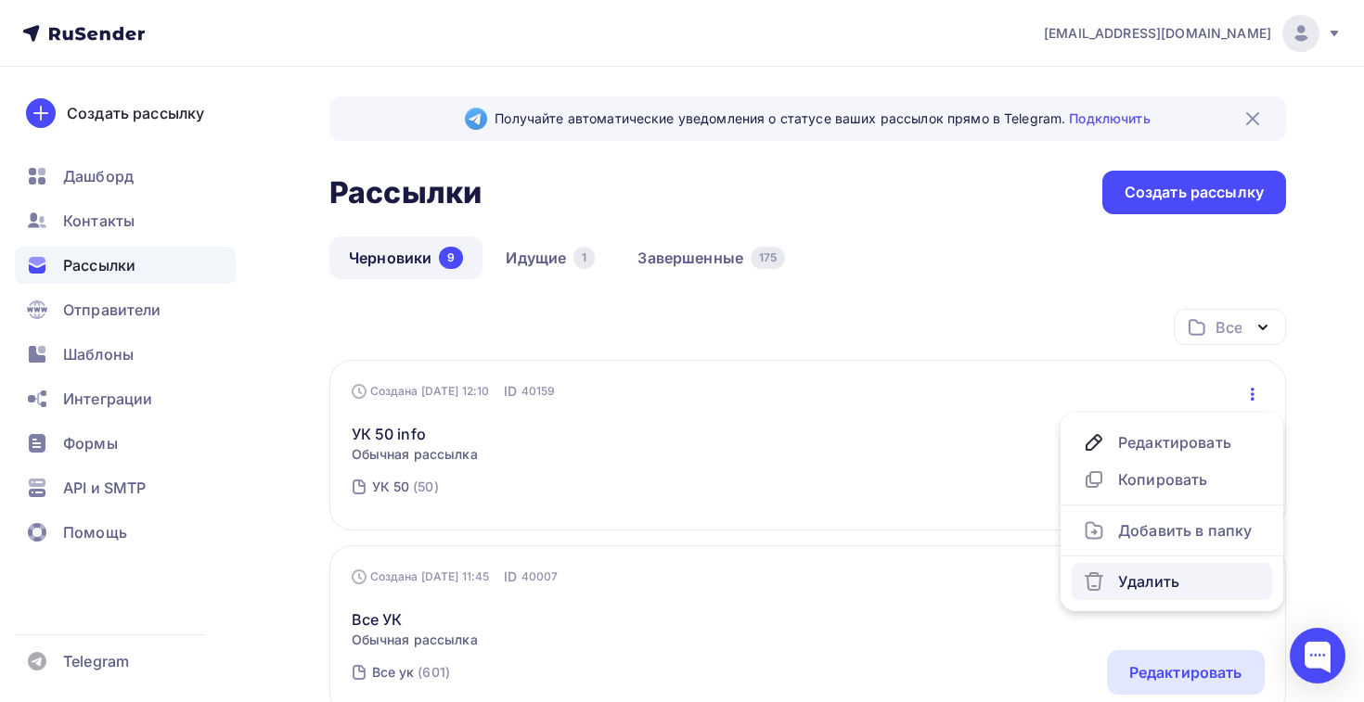
click at [1149, 589] on div "Удалить" at bounding box center [1172, 582] width 178 height 22
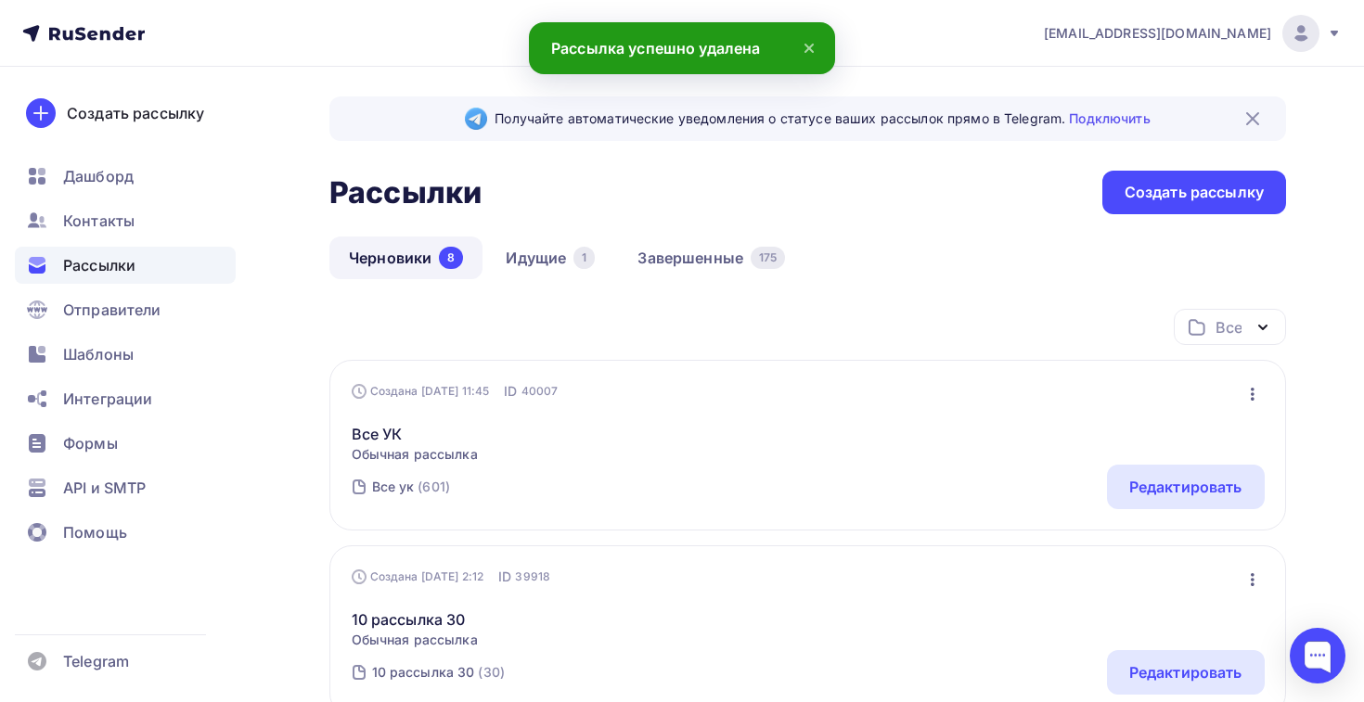
click at [1261, 392] on icon "button" at bounding box center [1252, 394] width 22 height 22
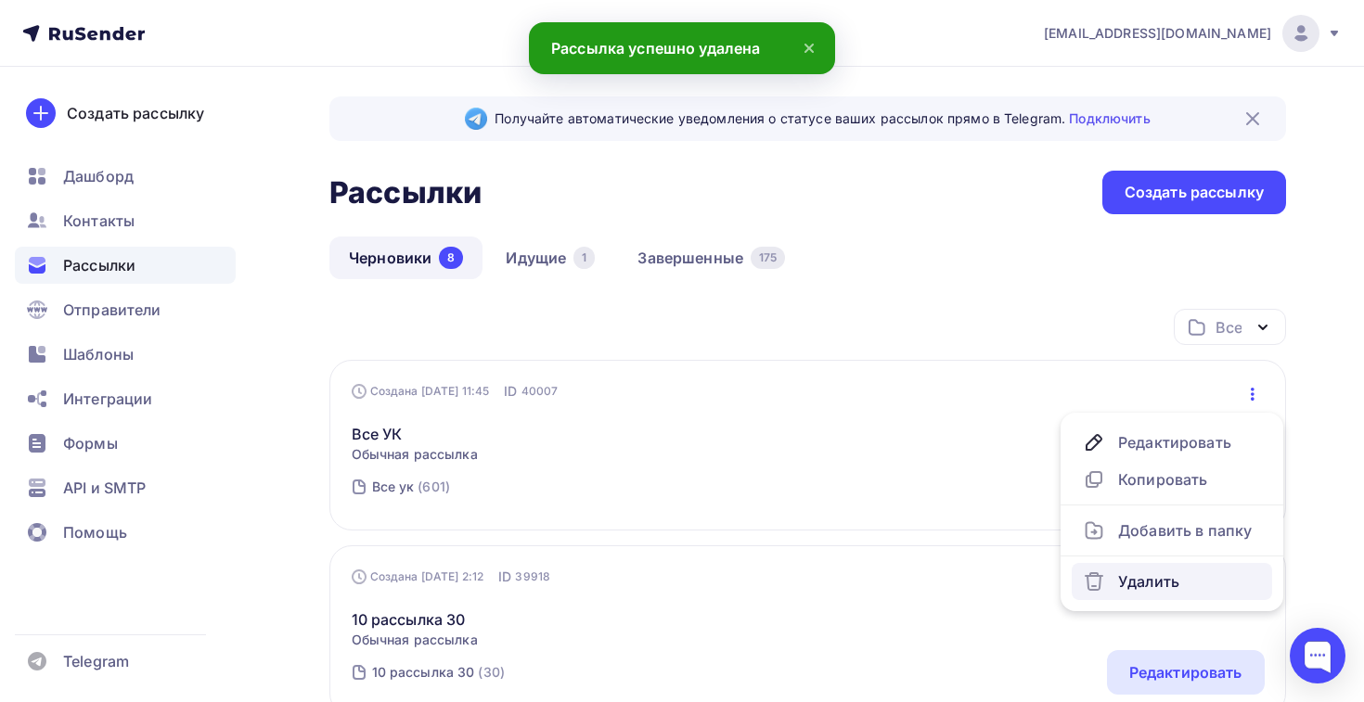
click at [1174, 597] on link "Удалить" at bounding box center [1172, 581] width 200 height 37
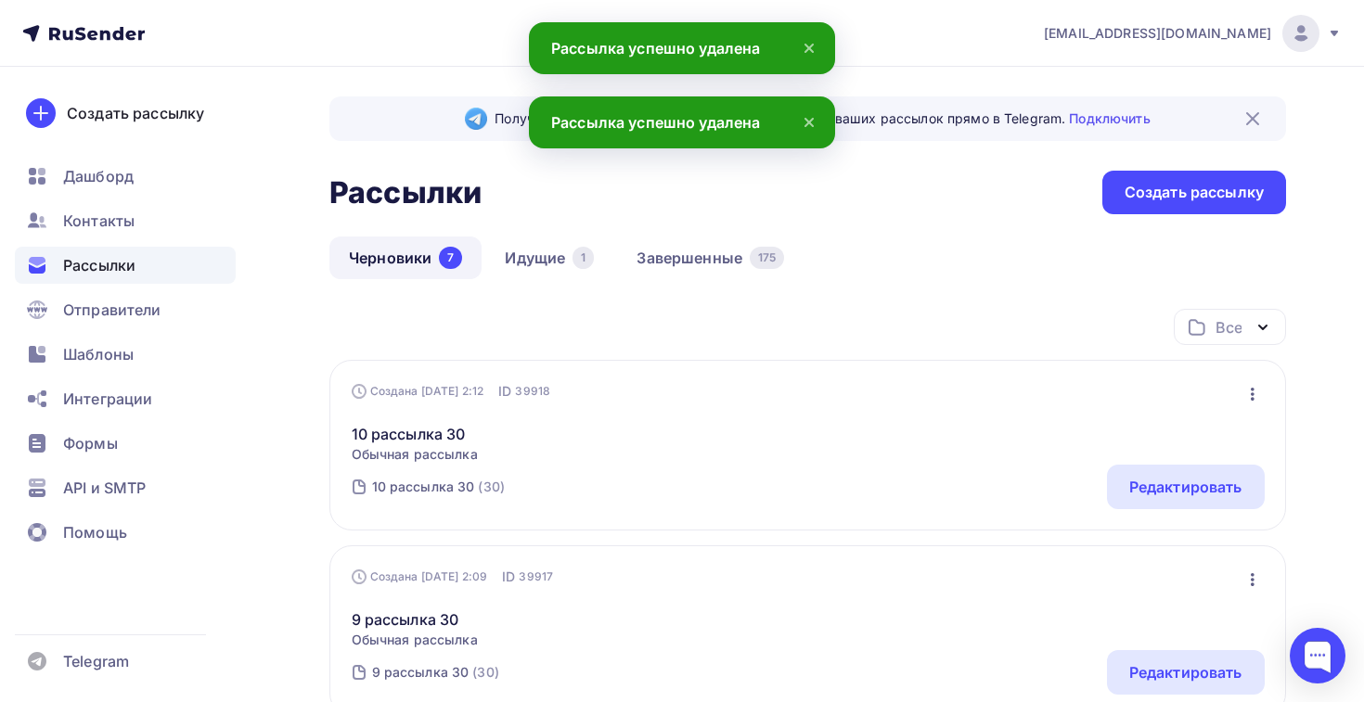
click at [1256, 402] on icon "button" at bounding box center [1252, 394] width 22 height 22
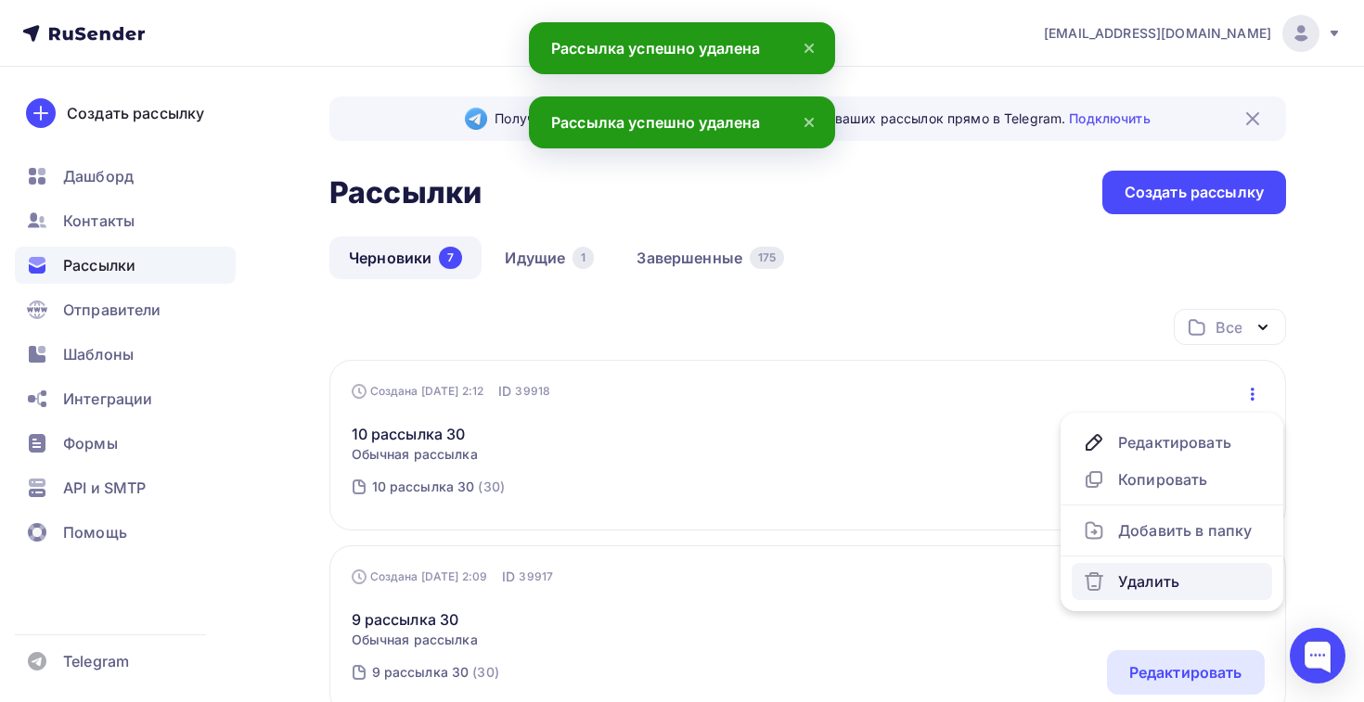
click at [1149, 580] on div "Удалить" at bounding box center [1172, 582] width 178 height 22
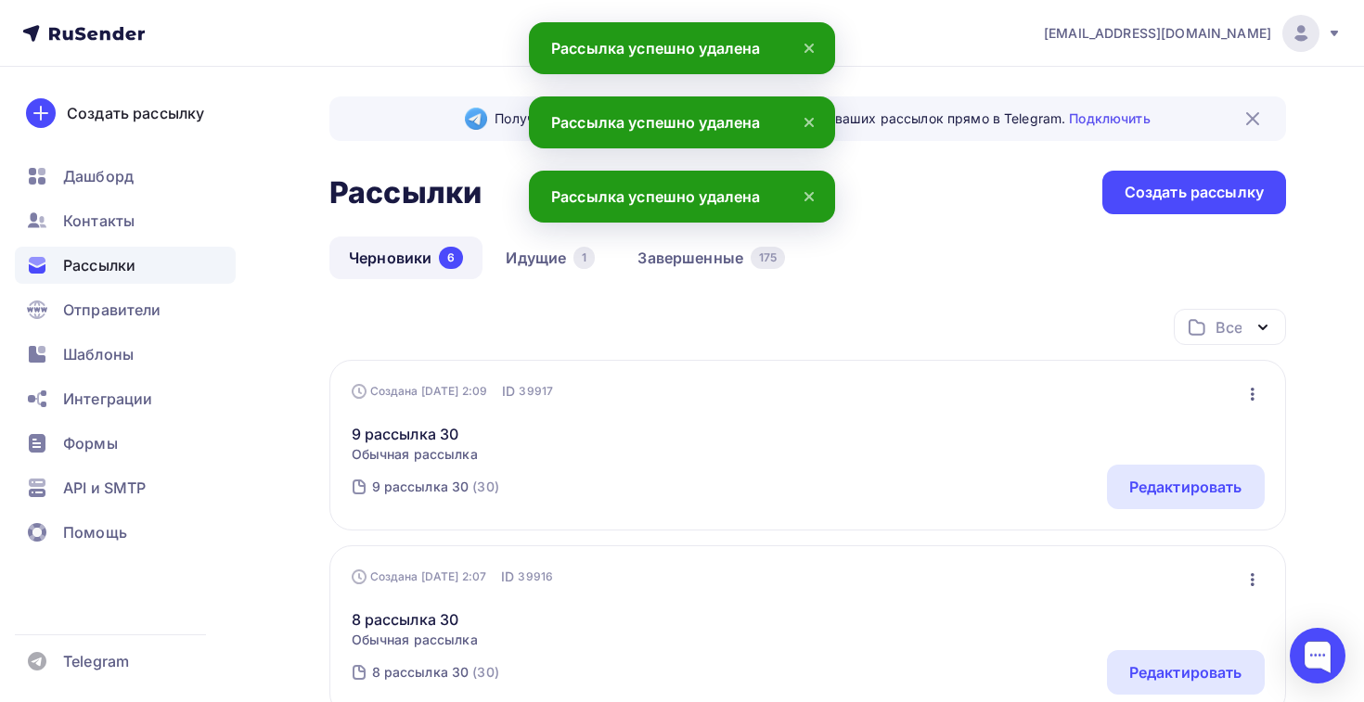
click at [1242, 409] on div "9 рассылка 30 Обычная рассылка Редактировать Копировать Добавить в папку Удалить" at bounding box center [808, 432] width 913 height 63
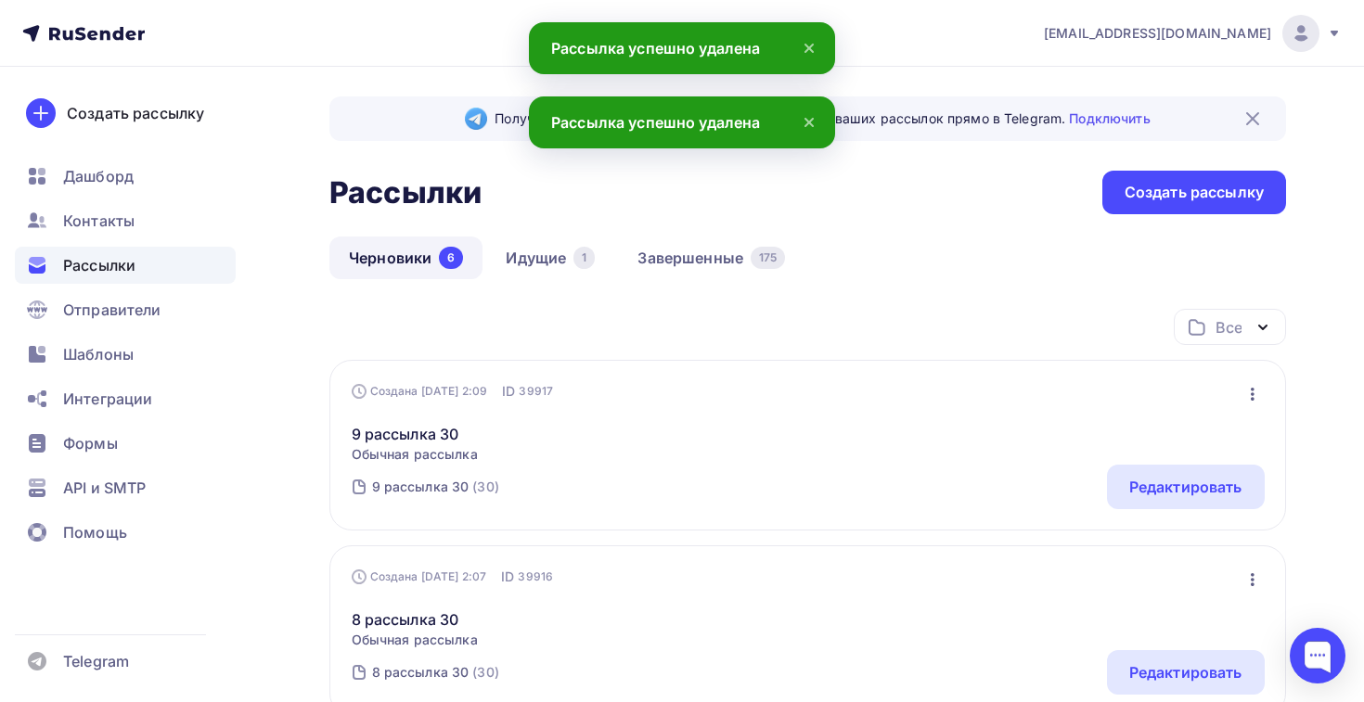
click at [1242, 406] on button "button" at bounding box center [1252, 394] width 24 height 24
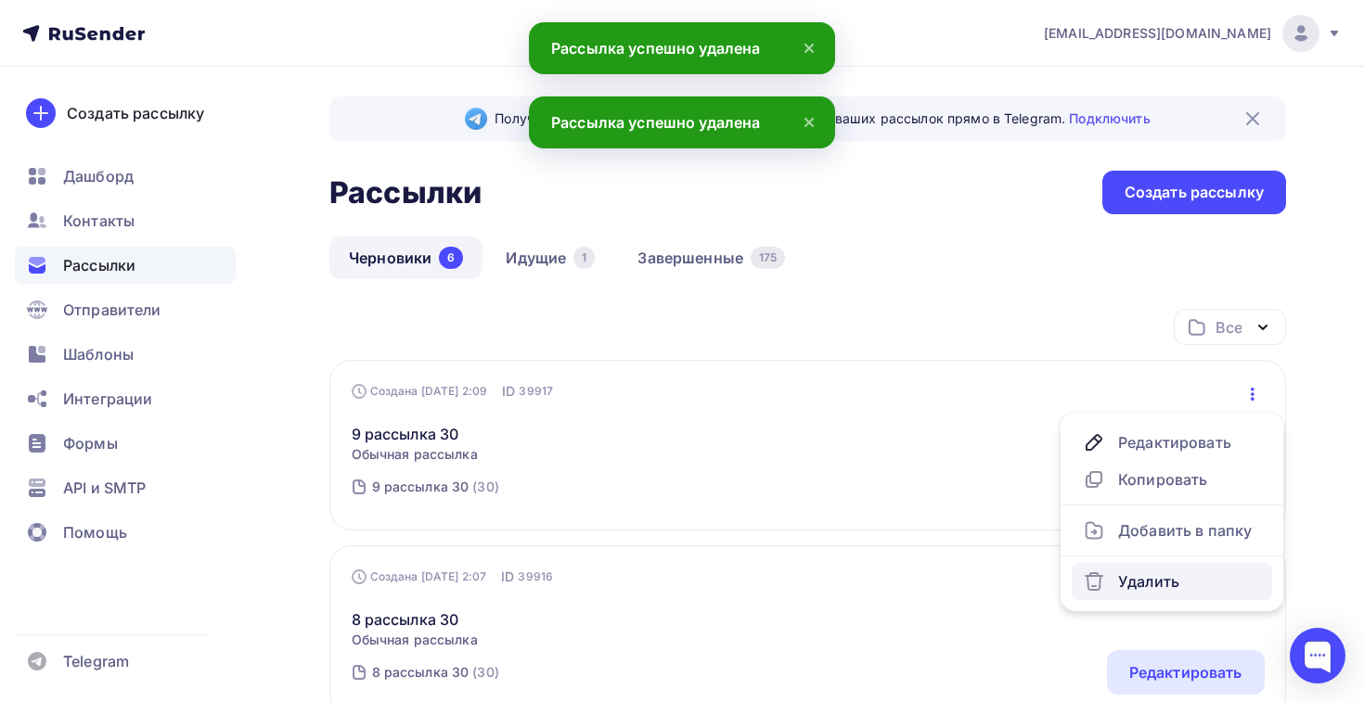
click at [1139, 576] on div "Удалить" at bounding box center [1172, 582] width 178 height 22
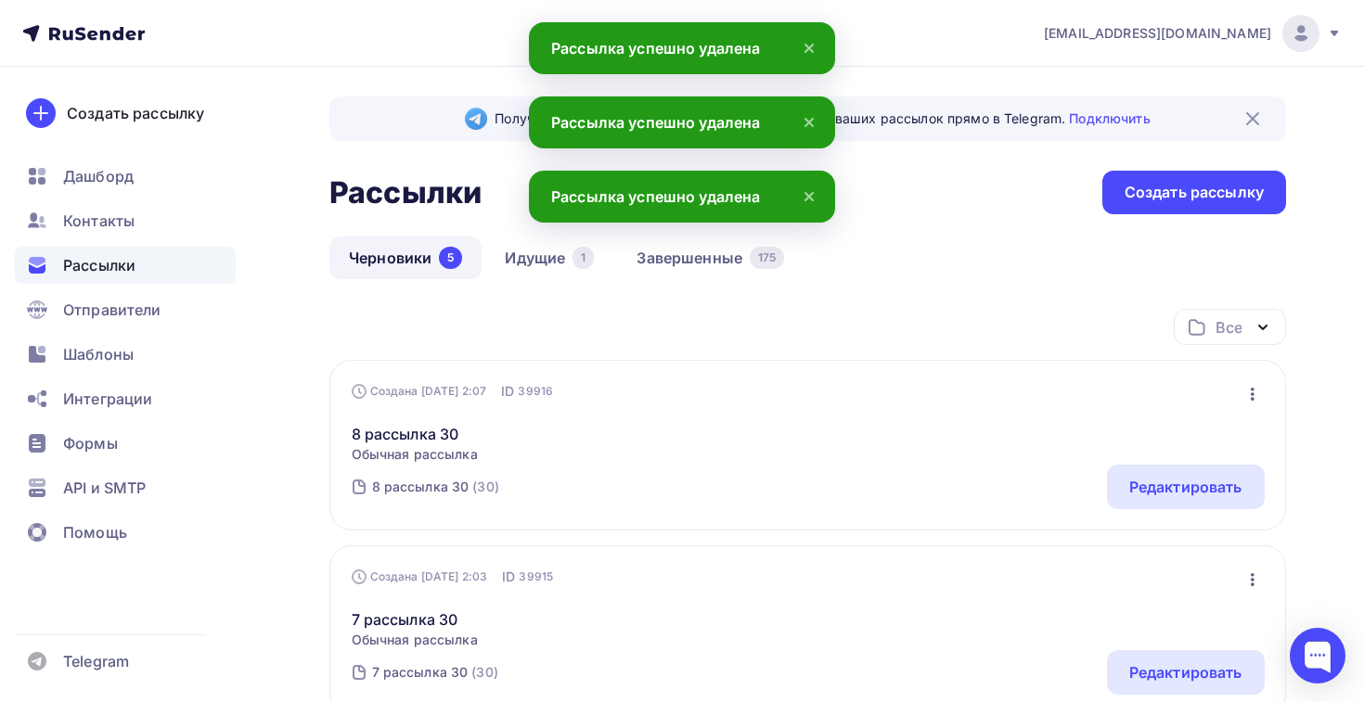
click at [1252, 394] on icon "button" at bounding box center [1253, 394] width 4 height 13
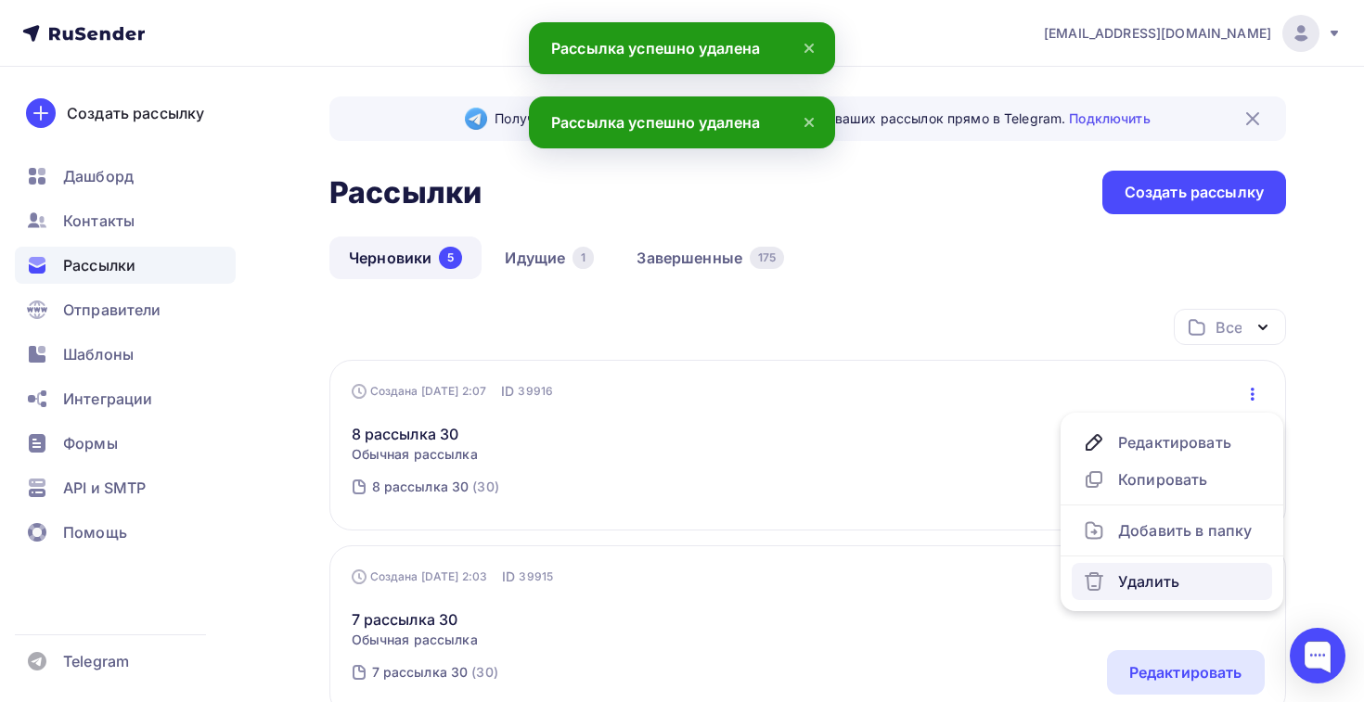
click at [1146, 576] on div "Удалить" at bounding box center [1172, 582] width 178 height 22
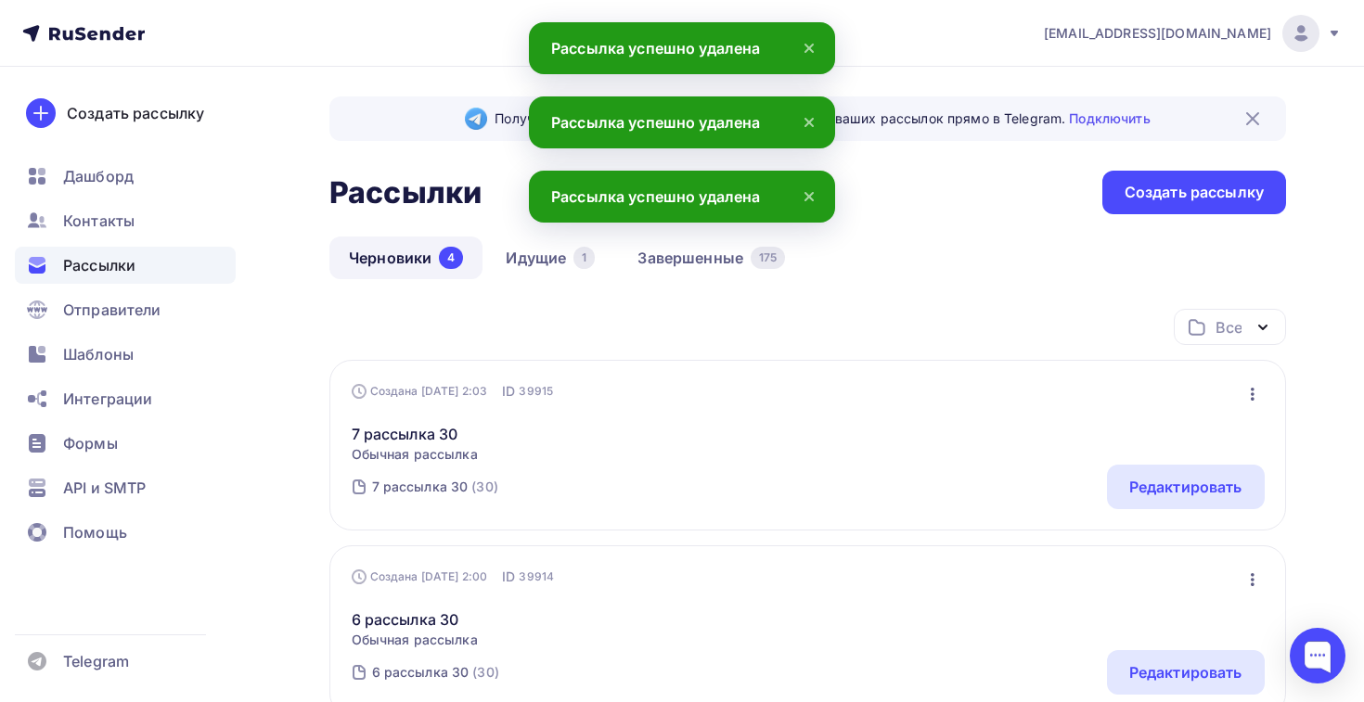
click at [1245, 399] on icon "button" at bounding box center [1252, 394] width 22 height 22
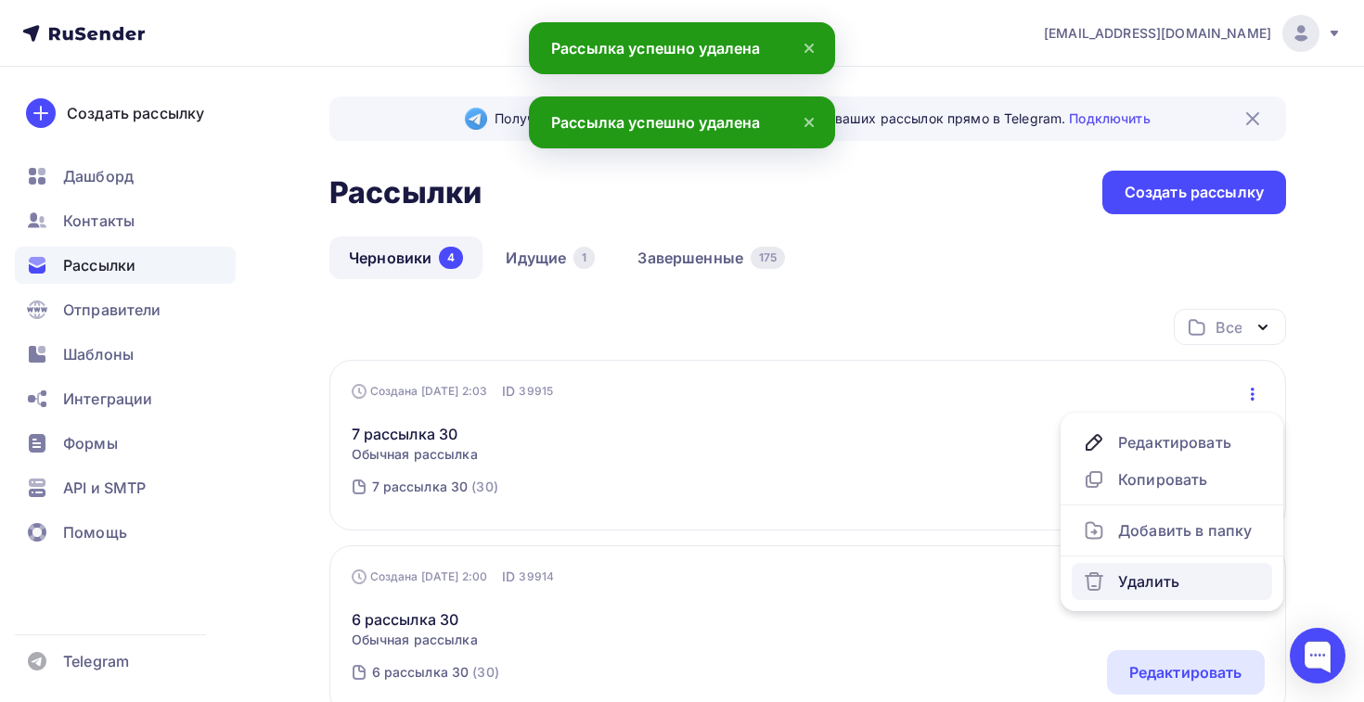
click at [1147, 568] on link "Удалить" at bounding box center [1172, 581] width 200 height 37
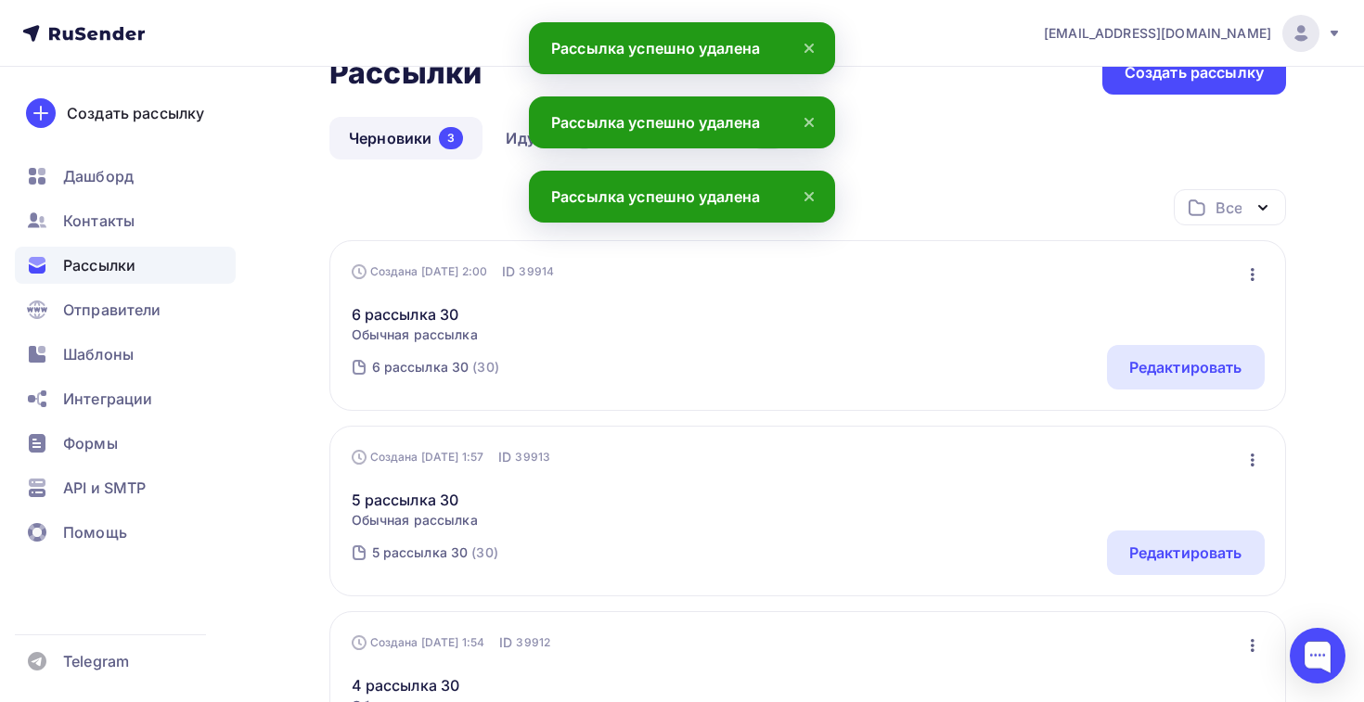
scroll to position [136, 0]
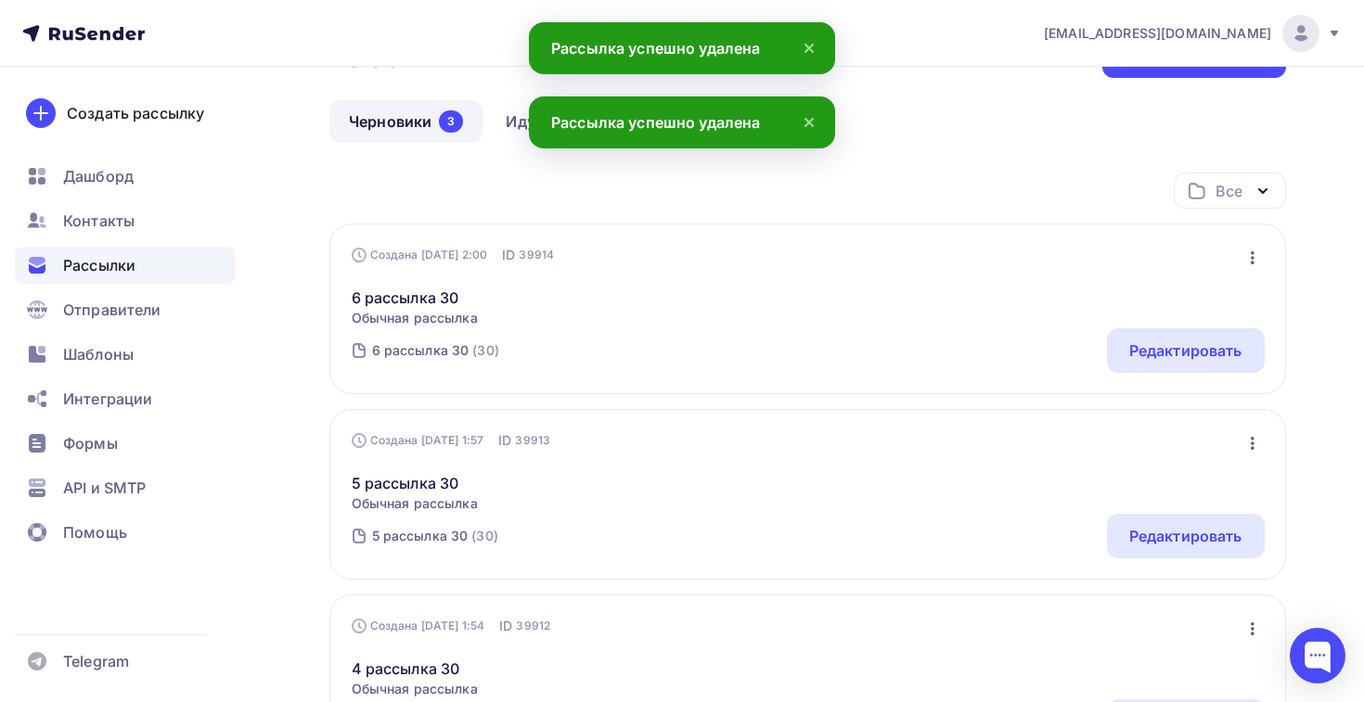
click at [1262, 244] on div "Создана 24.03.2025, 2:00 ID 39914 Редактировать Копировать Добавить в папку Уда…" at bounding box center [807, 309] width 957 height 171
click at [1250, 268] on icon "button" at bounding box center [1252, 258] width 22 height 22
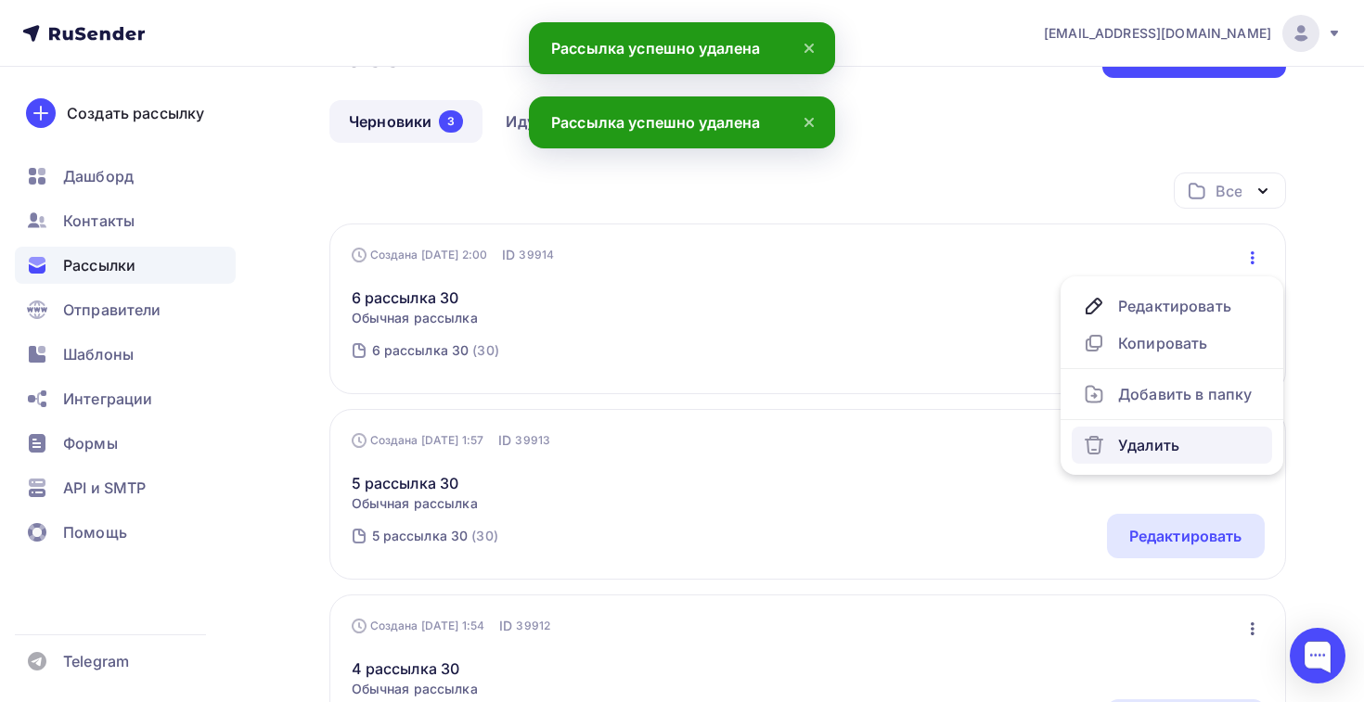
click at [1190, 449] on div "Удалить" at bounding box center [1172, 445] width 178 height 22
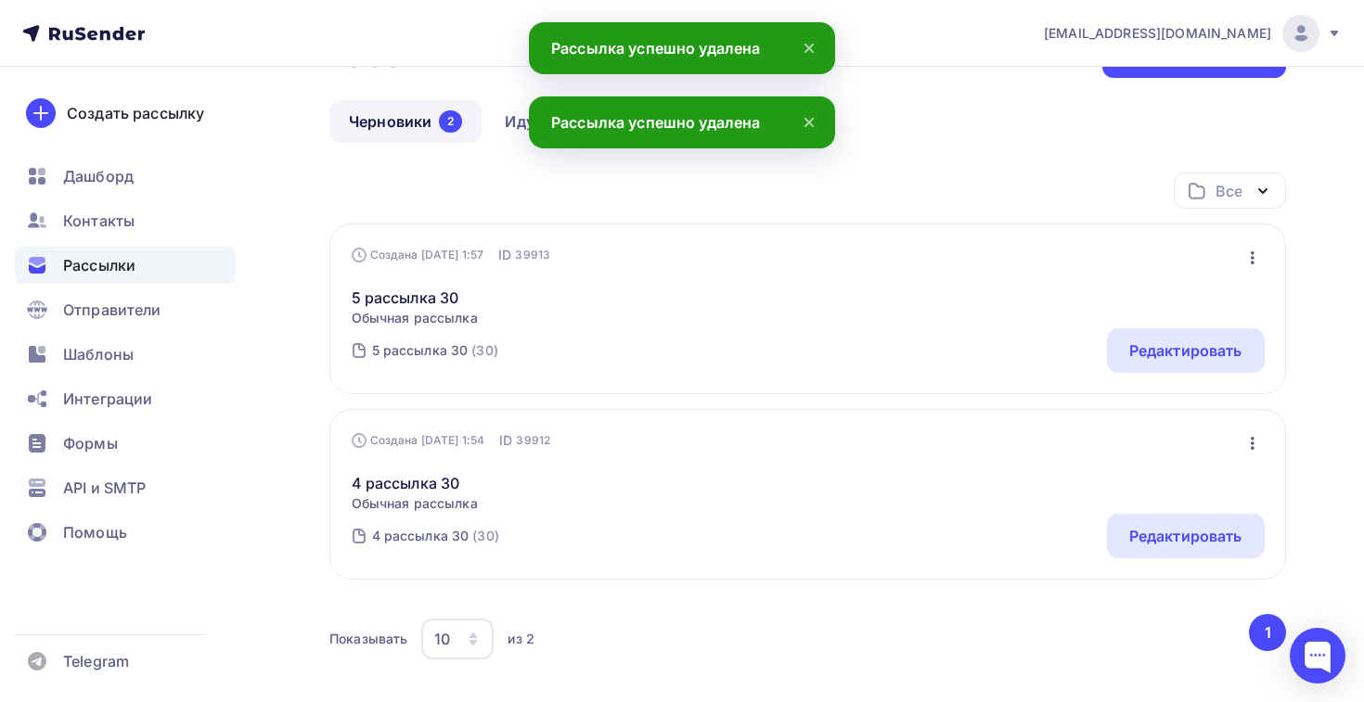
click at [1256, 258] on icon "button" at bounding box center [1252, 258] width 22 height 22
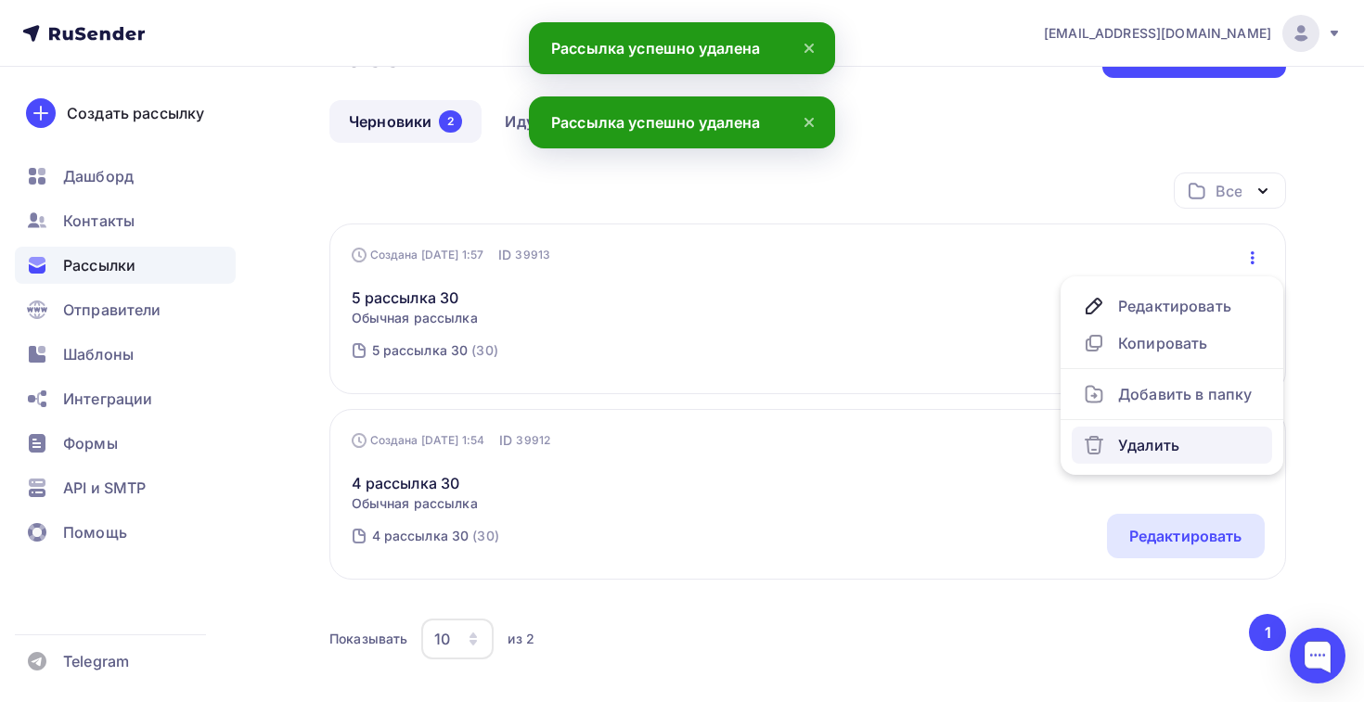
click at [1190, 439] on div "Удалить" at bounding box center [1172, 445] width 178 height 22
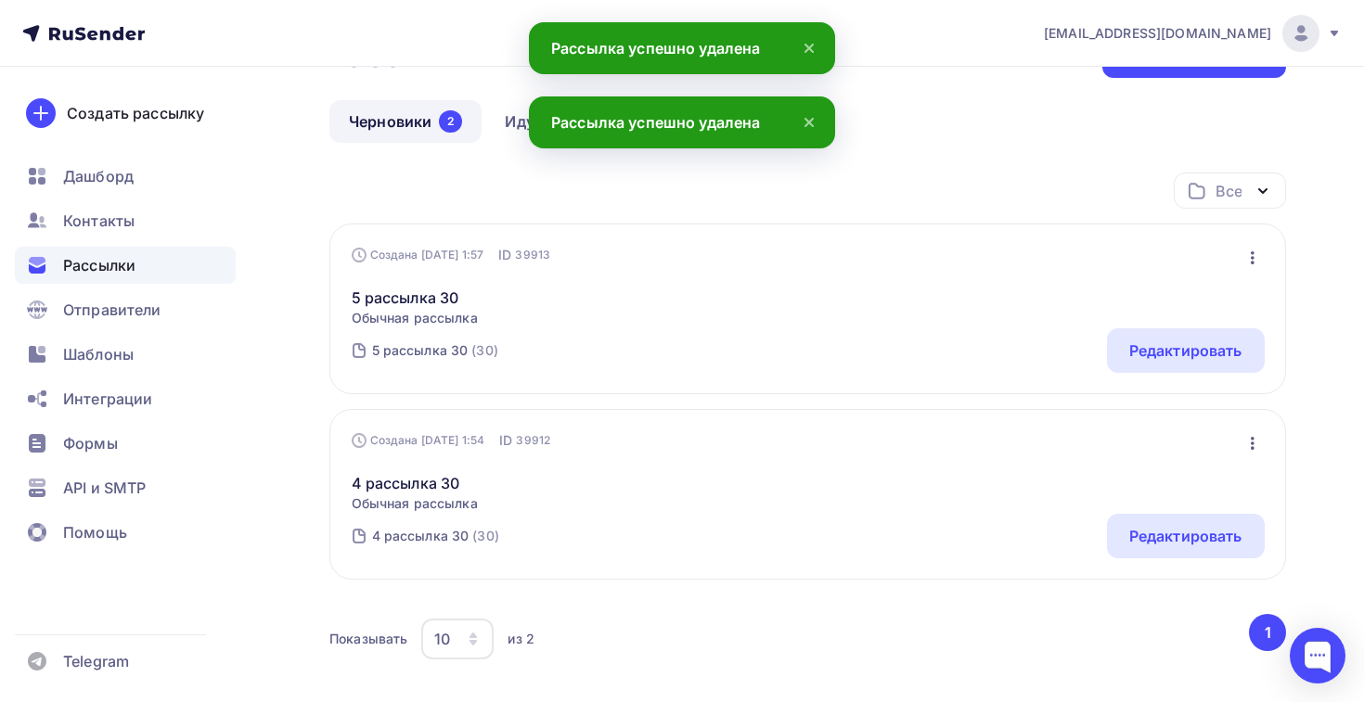
scroll to position [53, 0]
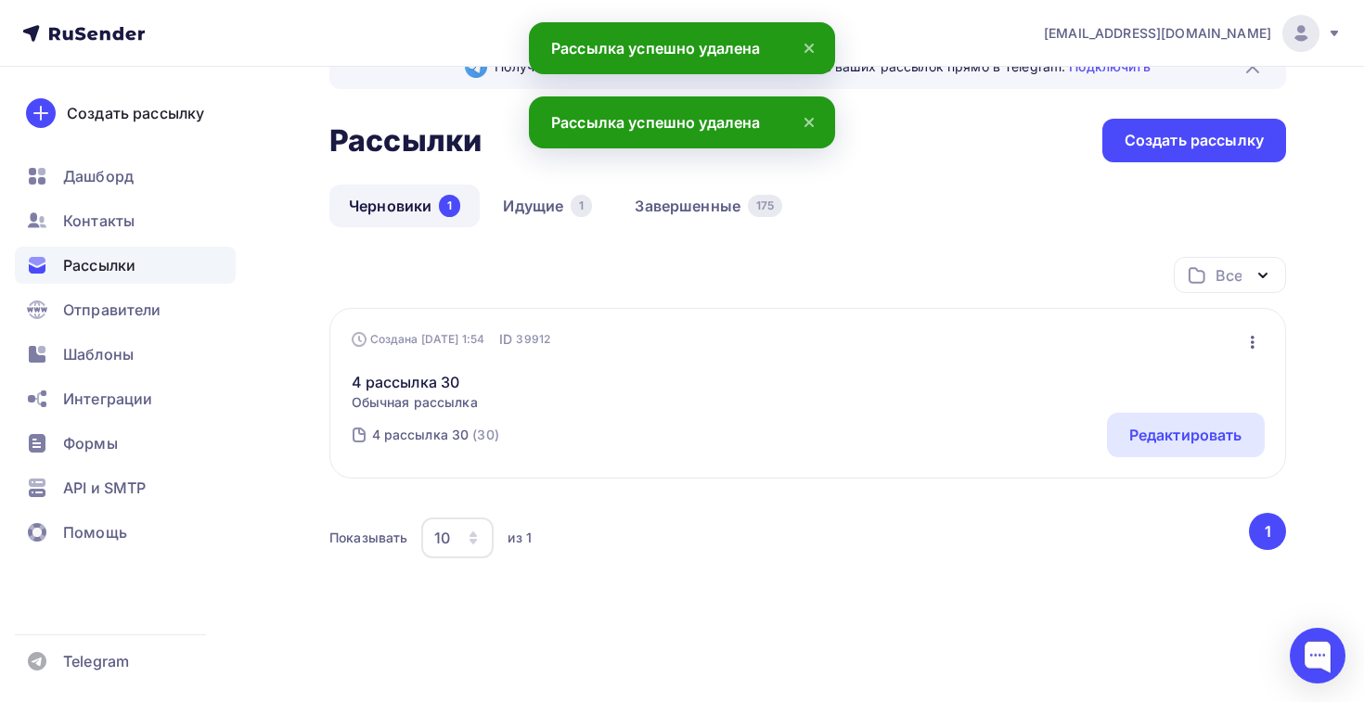
click at [1246, 361] on div "4 рассылка 30 Обычная рассылка Редактировать Копировать Добавить в папку Удалить" at bounding box center [808, 380] width 913 height 63
click at [1246, 345] on icon "button" at bounding box center [1252, 342] width 22 height 22
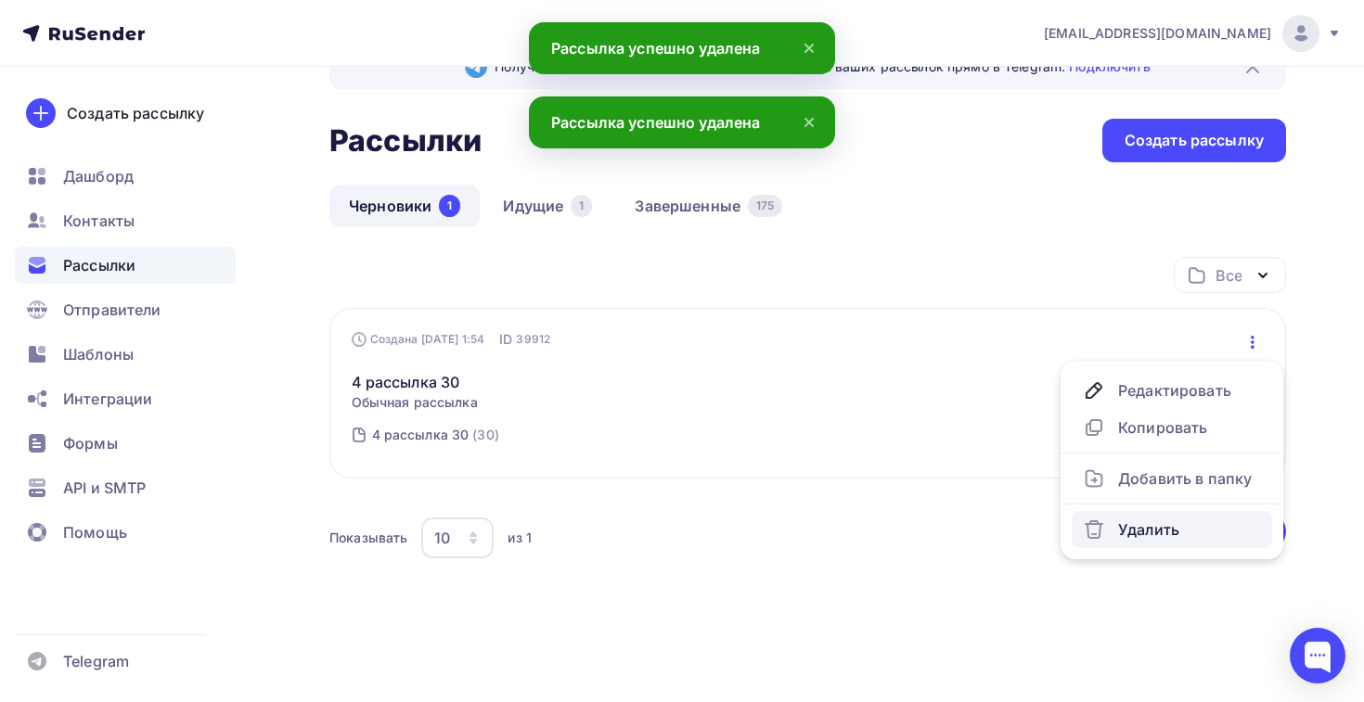
click at [1143, 523] on div "Удалить" at bounding box center [1172, 530] width 178 height 22
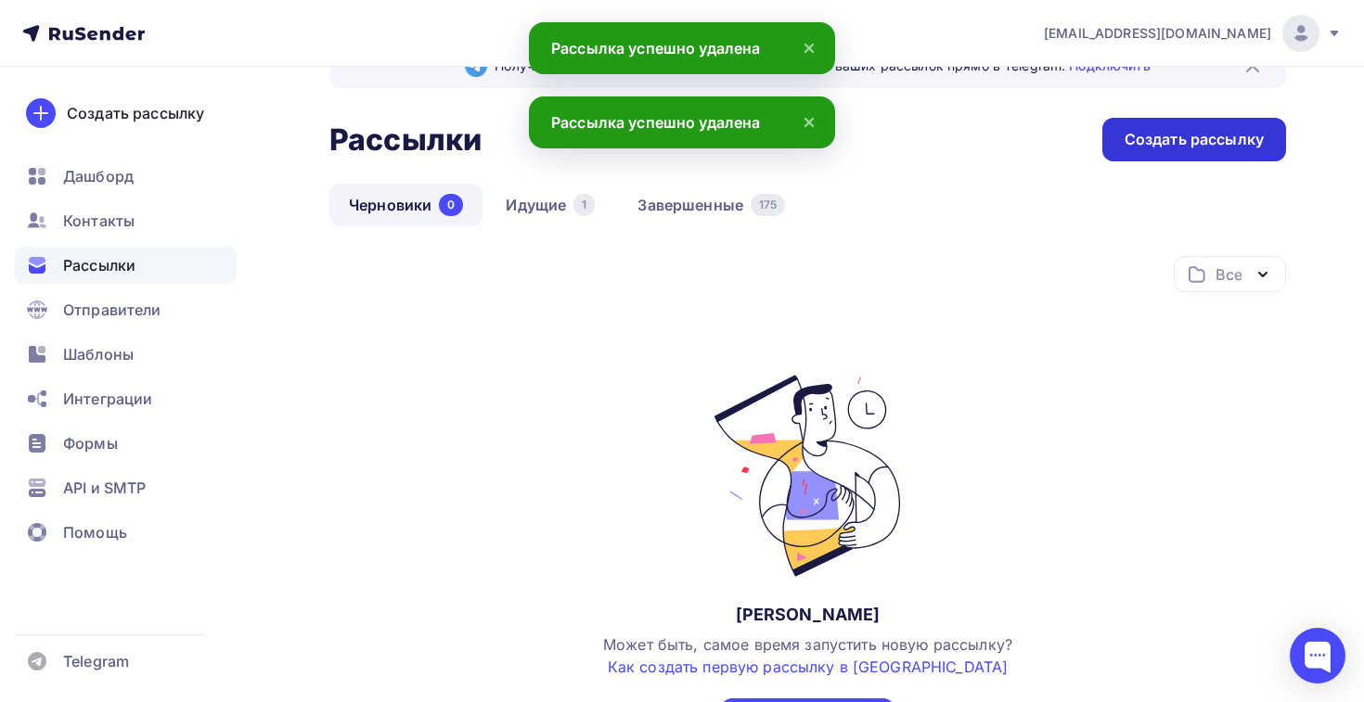
click at [1127, 126] on div "Создать рассылку" at bounding box center [1194, 140] width 184 height 44
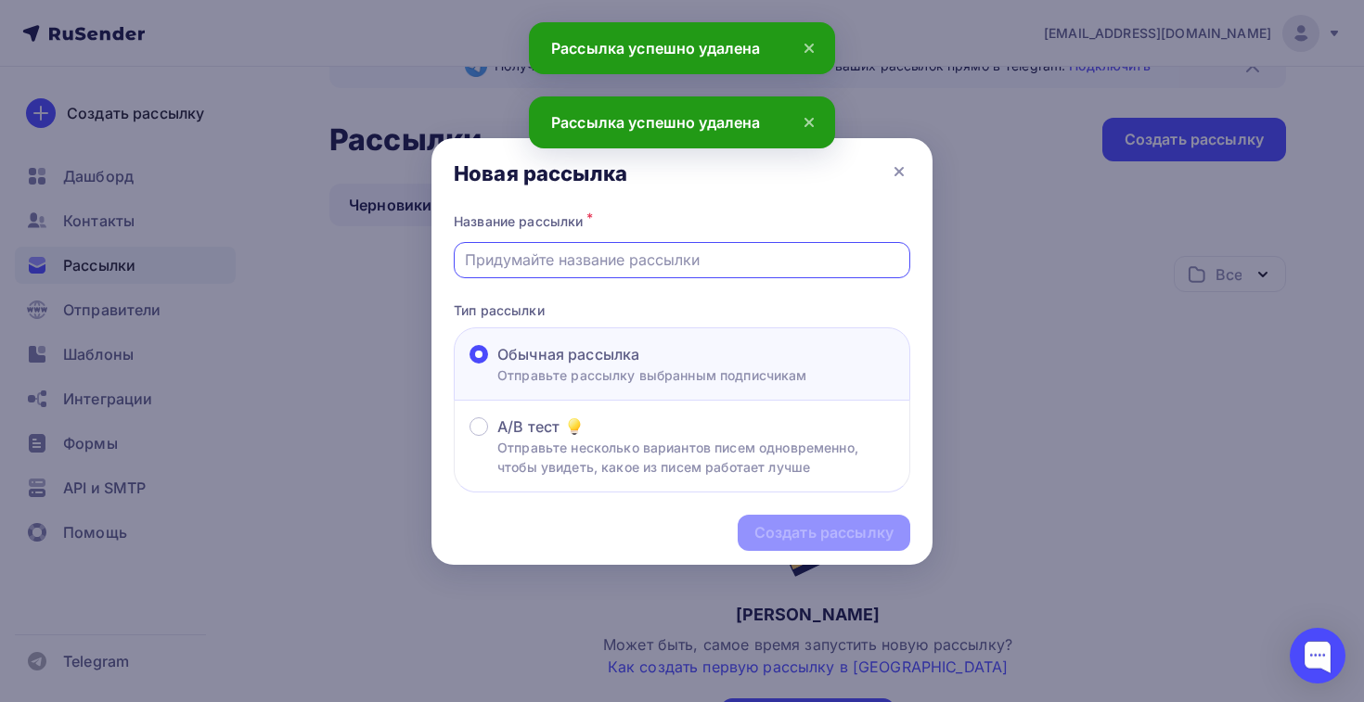
click at [724, 270] on input "text" at bounding box center [682, 260] width 435 height 22
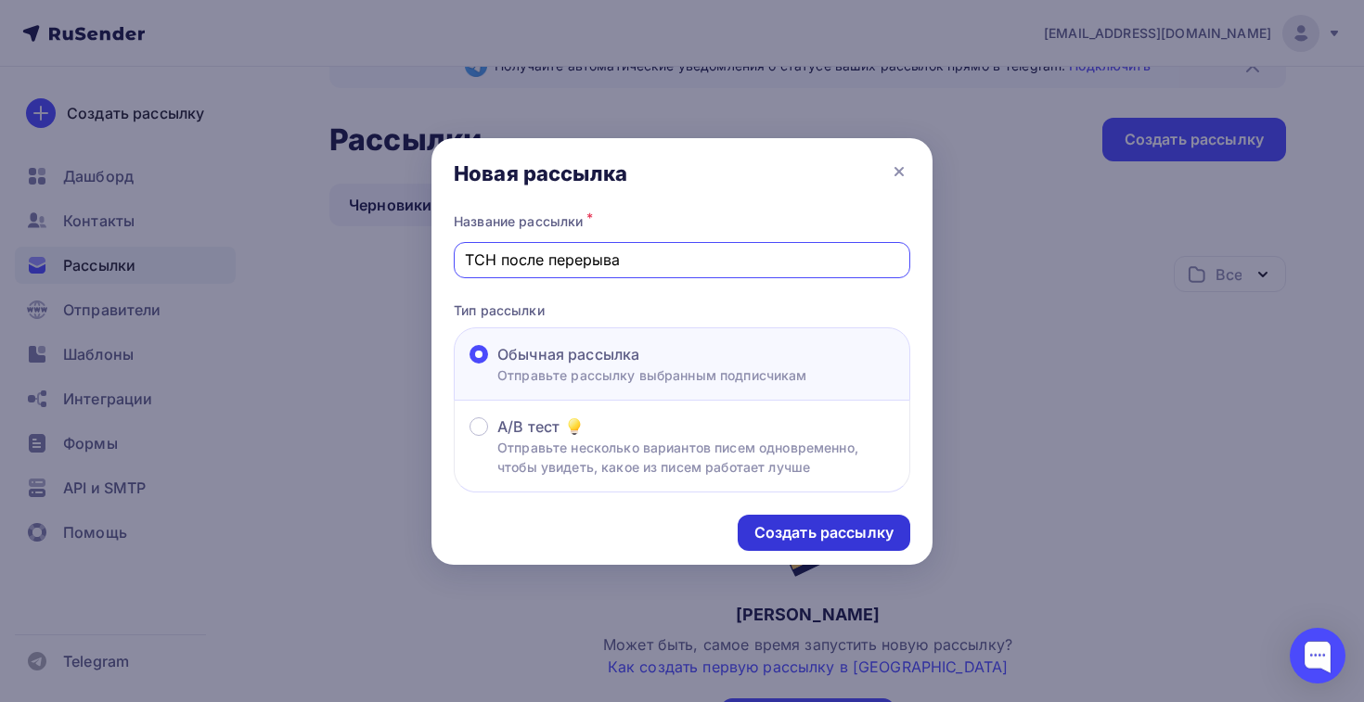
type input "ТСН после перерыва"
click at [849, 520] on div "Создать рассылку" at bounding box center [824, 533] width 173 height 36
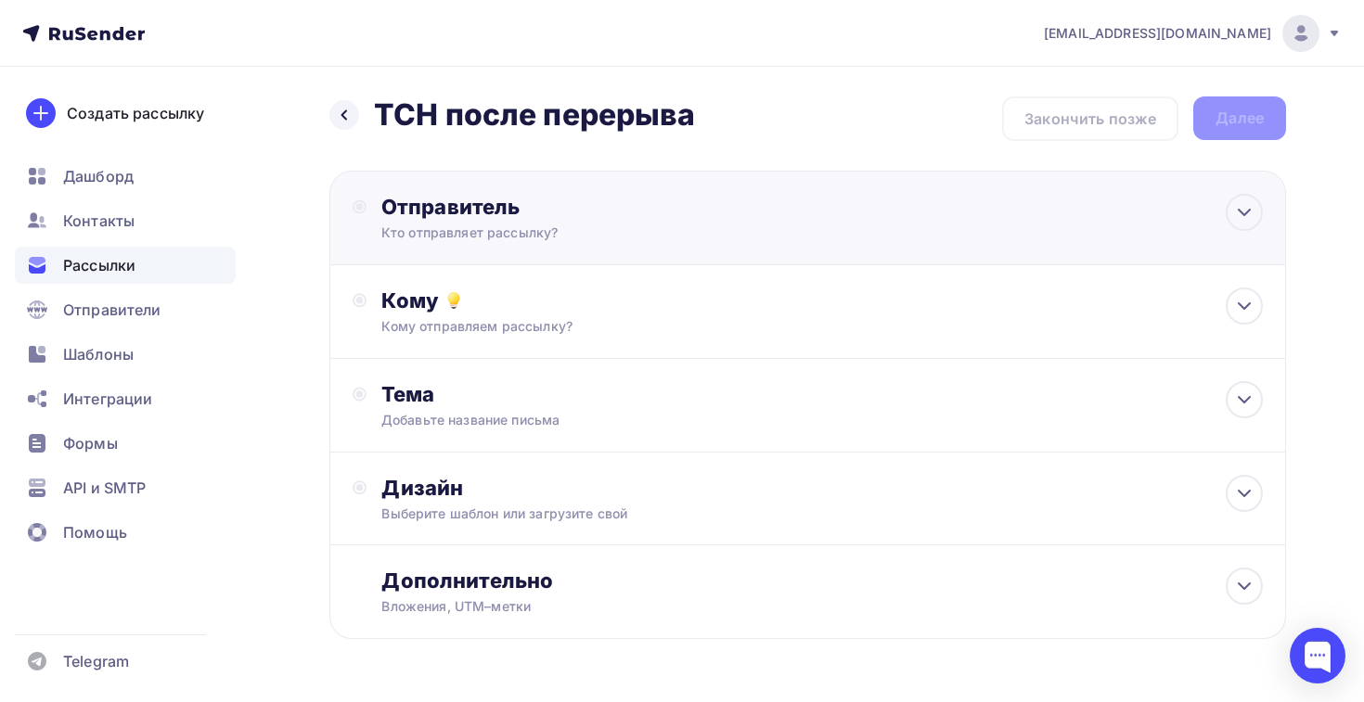
click at [401, 215] on div "Отправитель" at bounding box center [582, 207] width 402 height 26
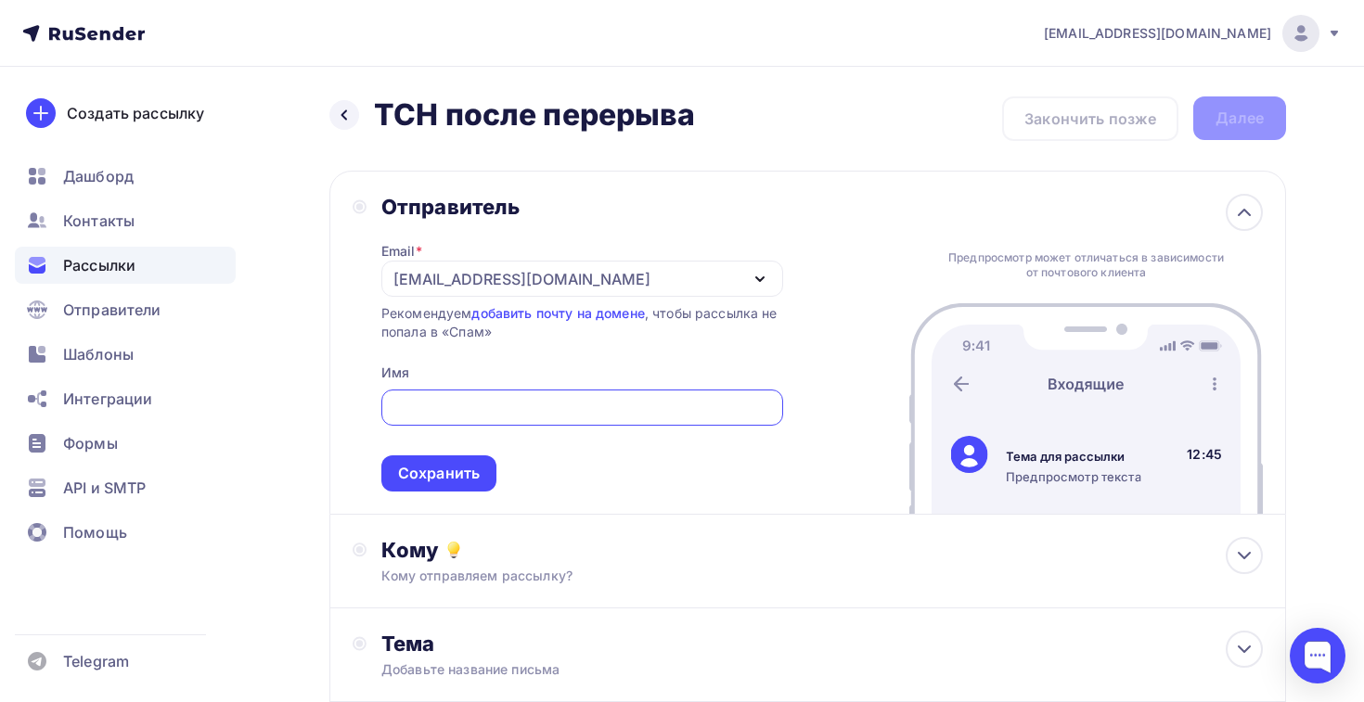
click at [442, 286] on div "[EMAIL_ADDRESS][DOMAIN_NAME]" at bounding box center [521, 279] width 257 height 22
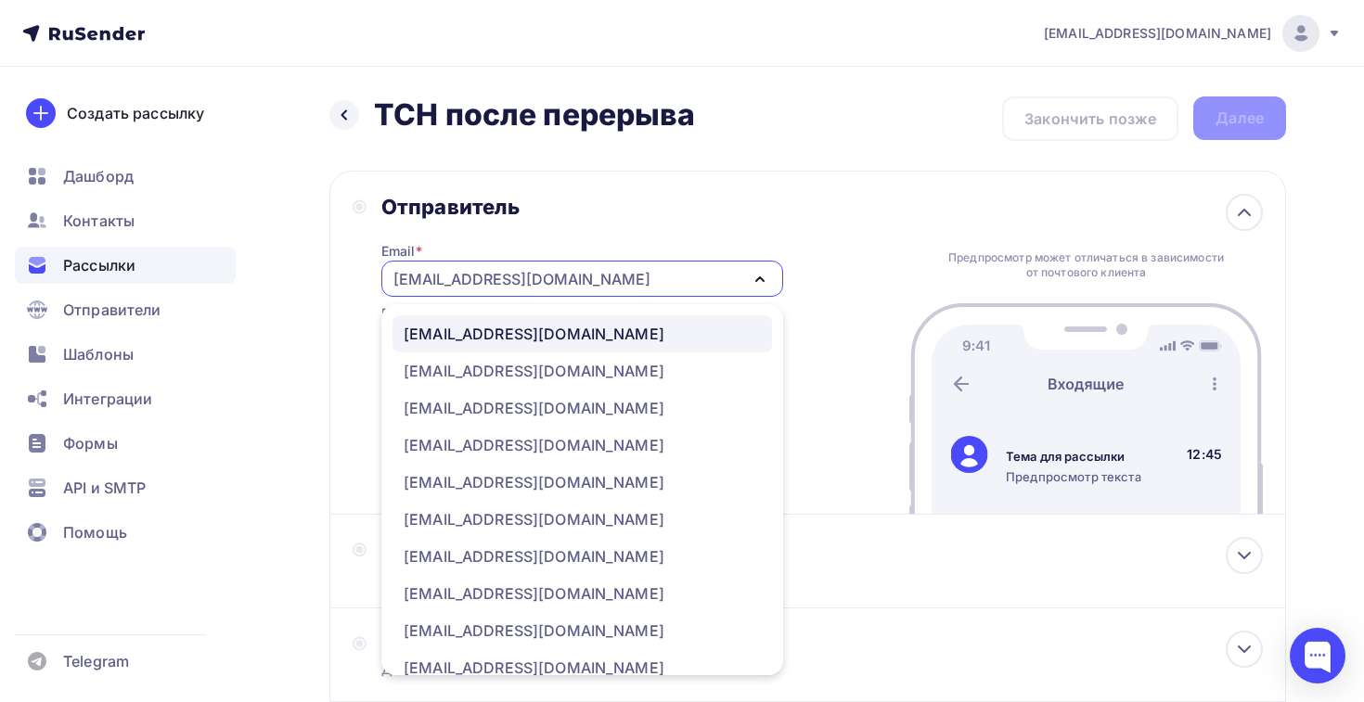
click at [504, 342] on div "info@elttechno.ru" at bounding box center [534, 334] width 261 height 22
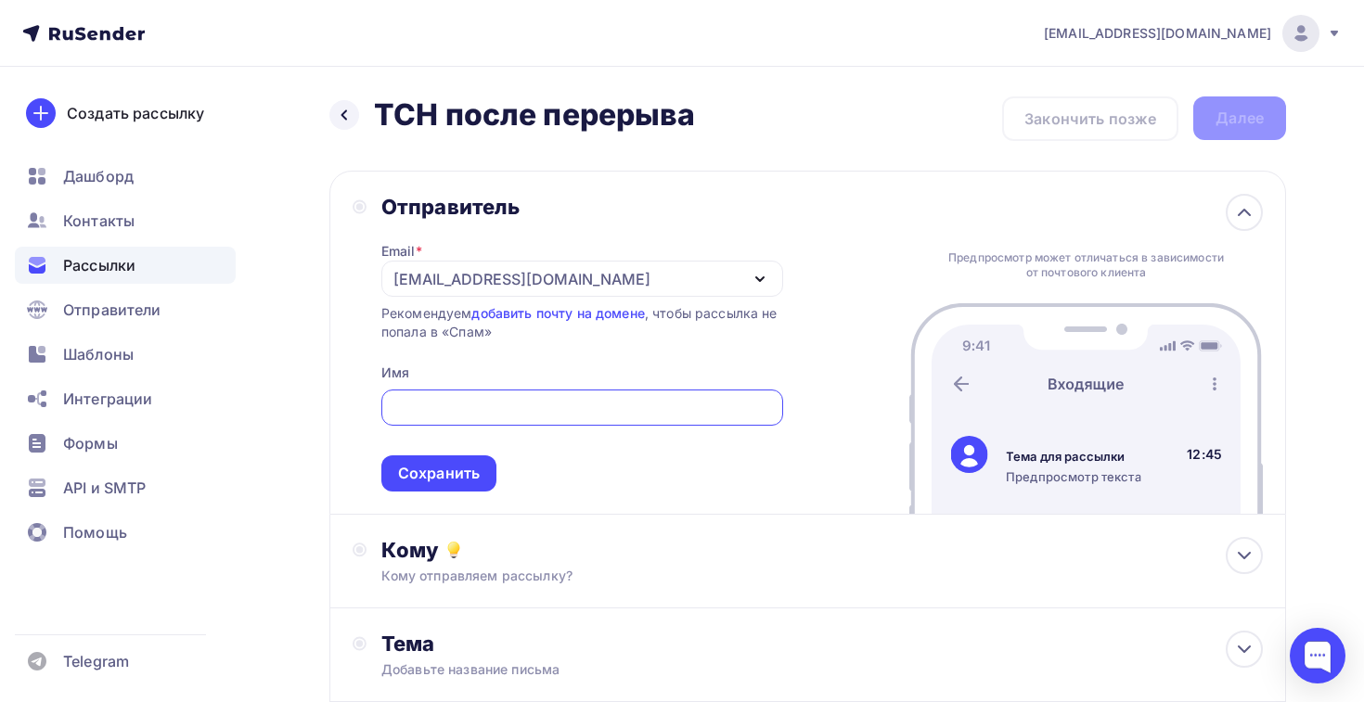
click at [437, 417] on input "text" at bounding box center [582, 408] width 380 height 22
type input "Руслан"
click at [400, 463] on div "Сохранить" at bounding box center [438, 474] width 115 height 36
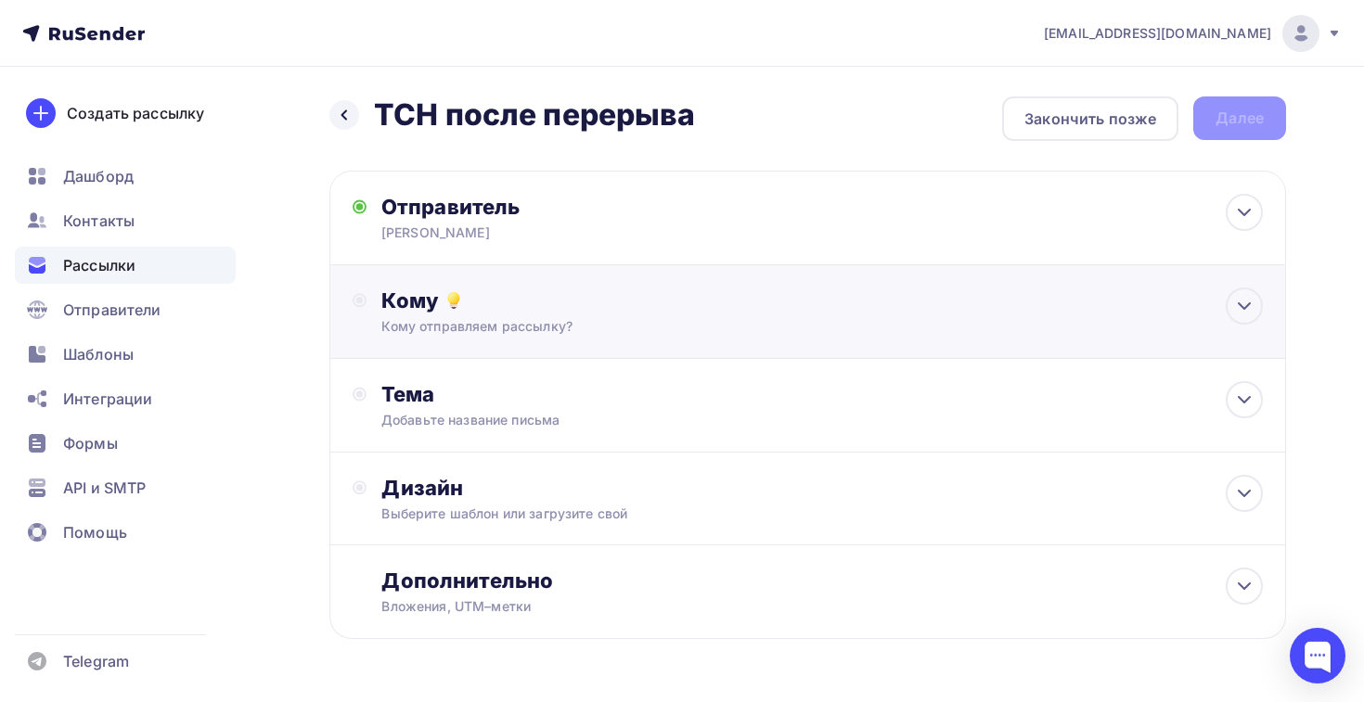
click at [458, 341] on div "Кому Кому отправляем рассылку? Списки получателей Выберите список Все списки id…" at bounding box center [807, 312] width 957 height 94
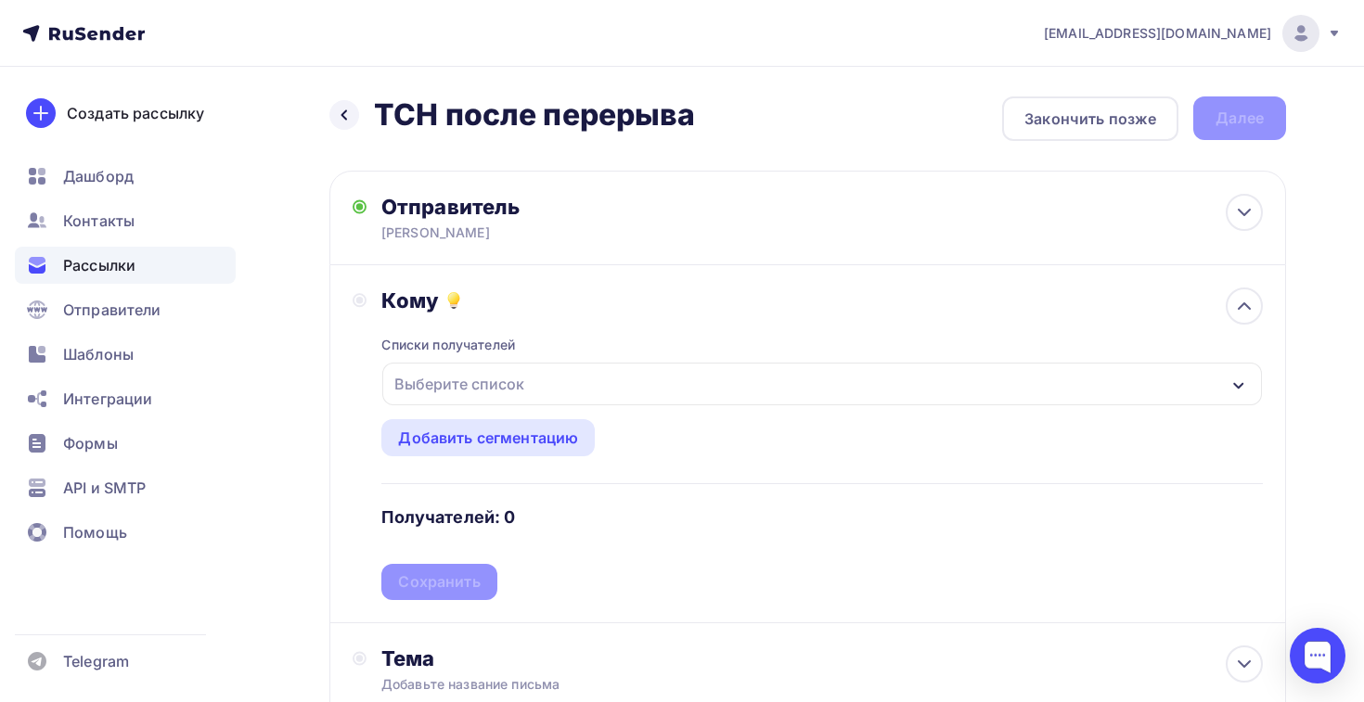
click at [473, 399] on div "Выберите список" at bounding box center [459, 383] width 145 height 33
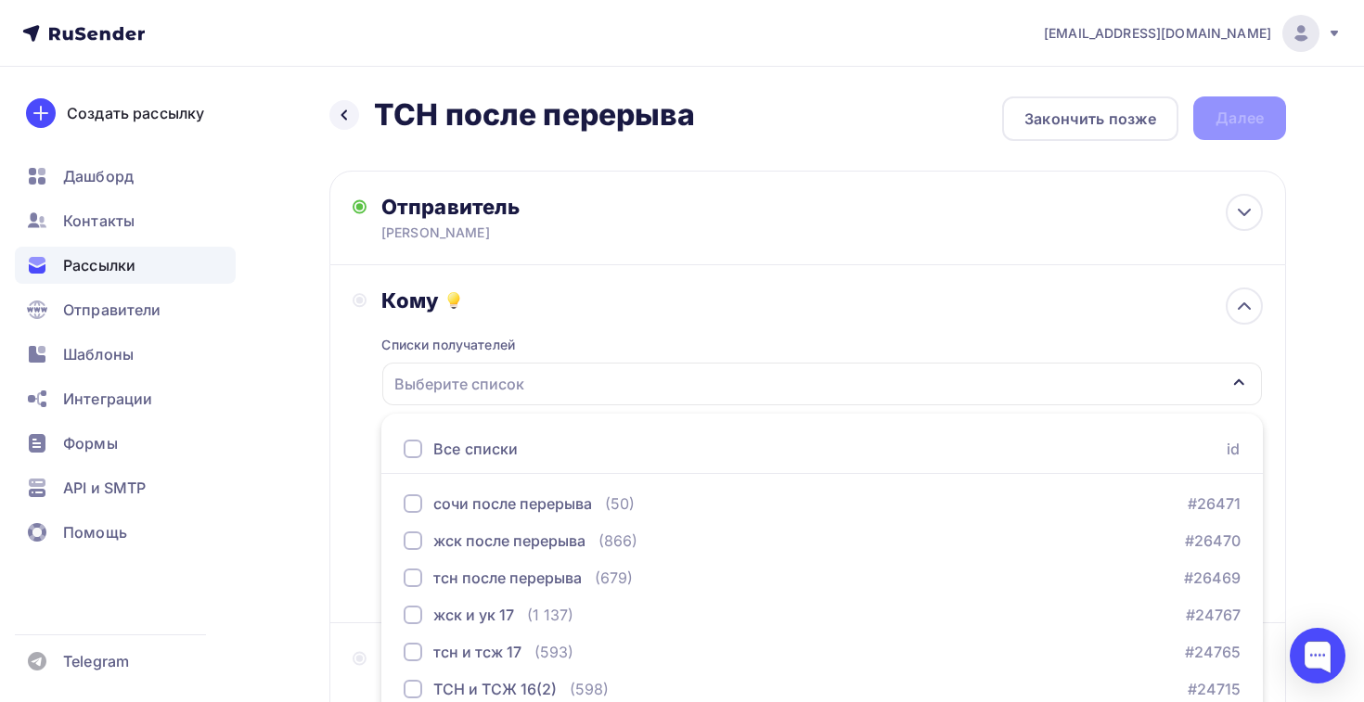
scroll to position [193, 0]
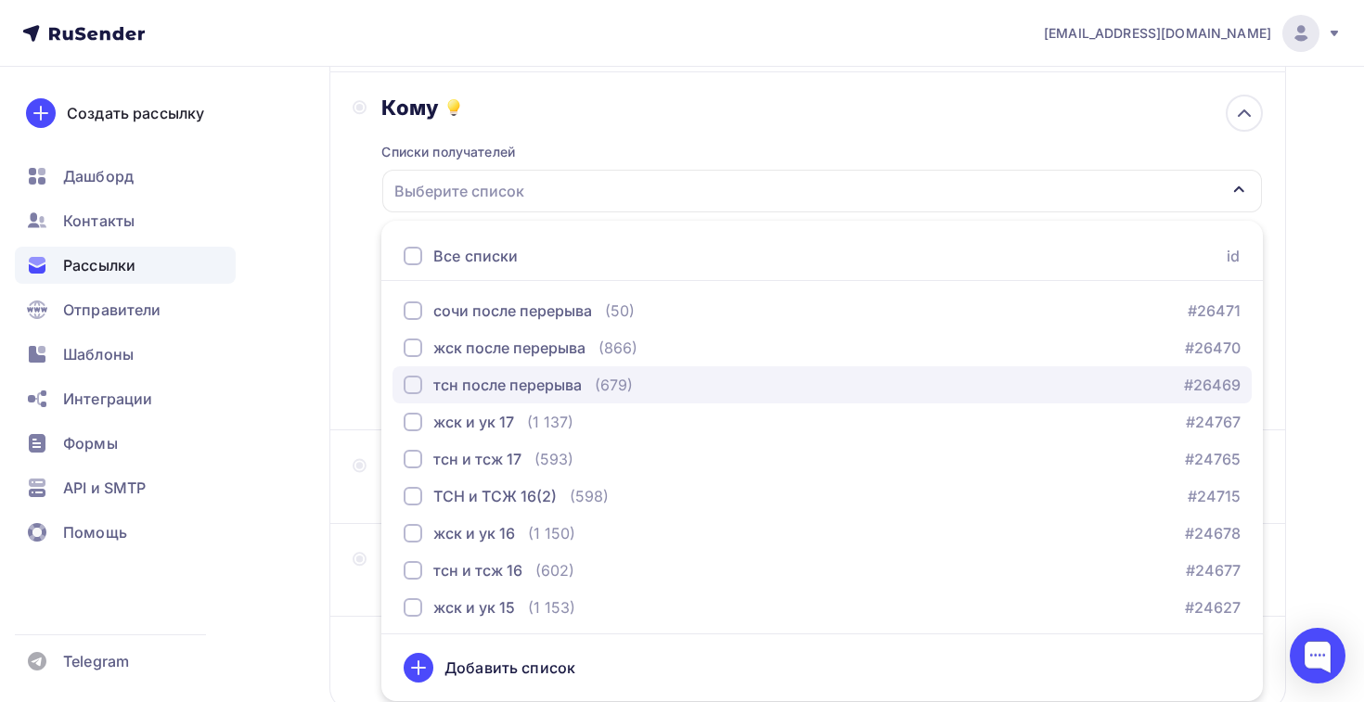
click at [488, 376] on div "тсн после перерыва" at bounding box center [507, 385] width 148 height 22
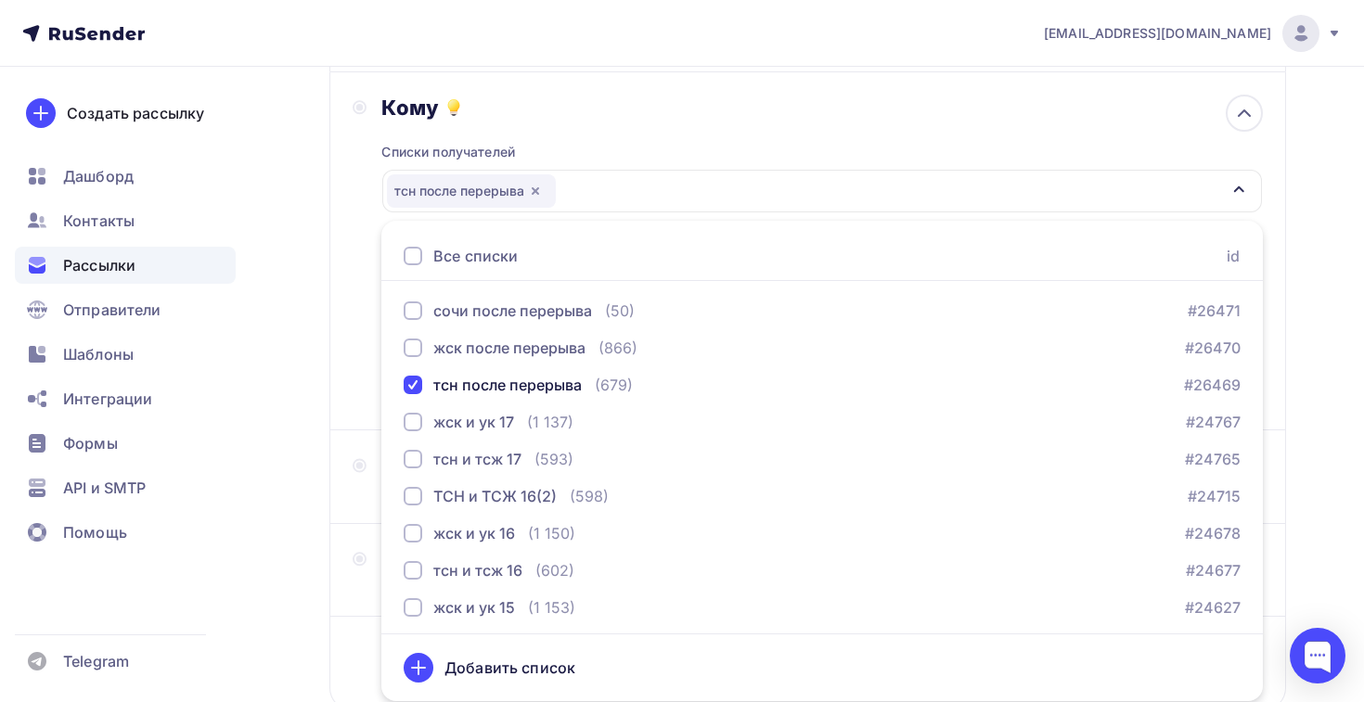
click at [359, 394] on div "Кому Списки получателей тсн после перерыва Все списки id сочи после перерыва (5…" at bounding box center [808, 251] width 910 height 313
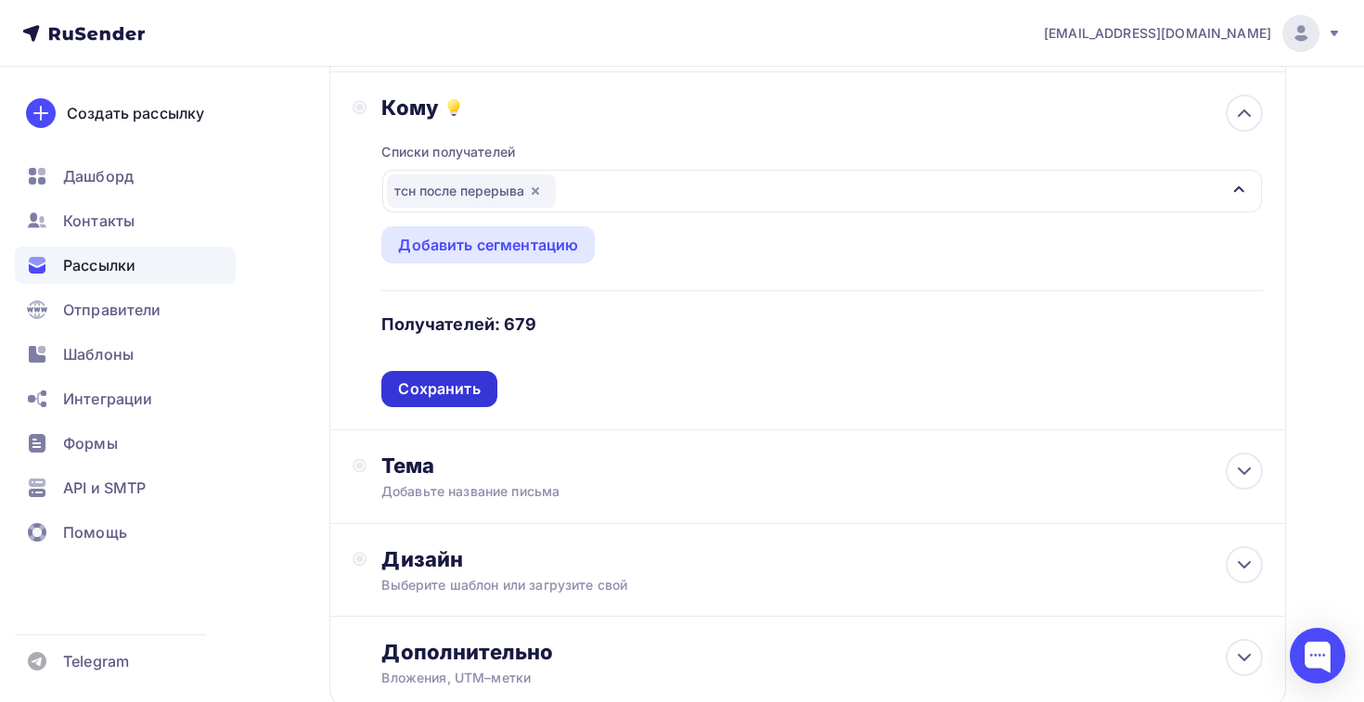
click at [426, 393] on div "Сохранить" at bounding box center [439, 389] width 82 height 21
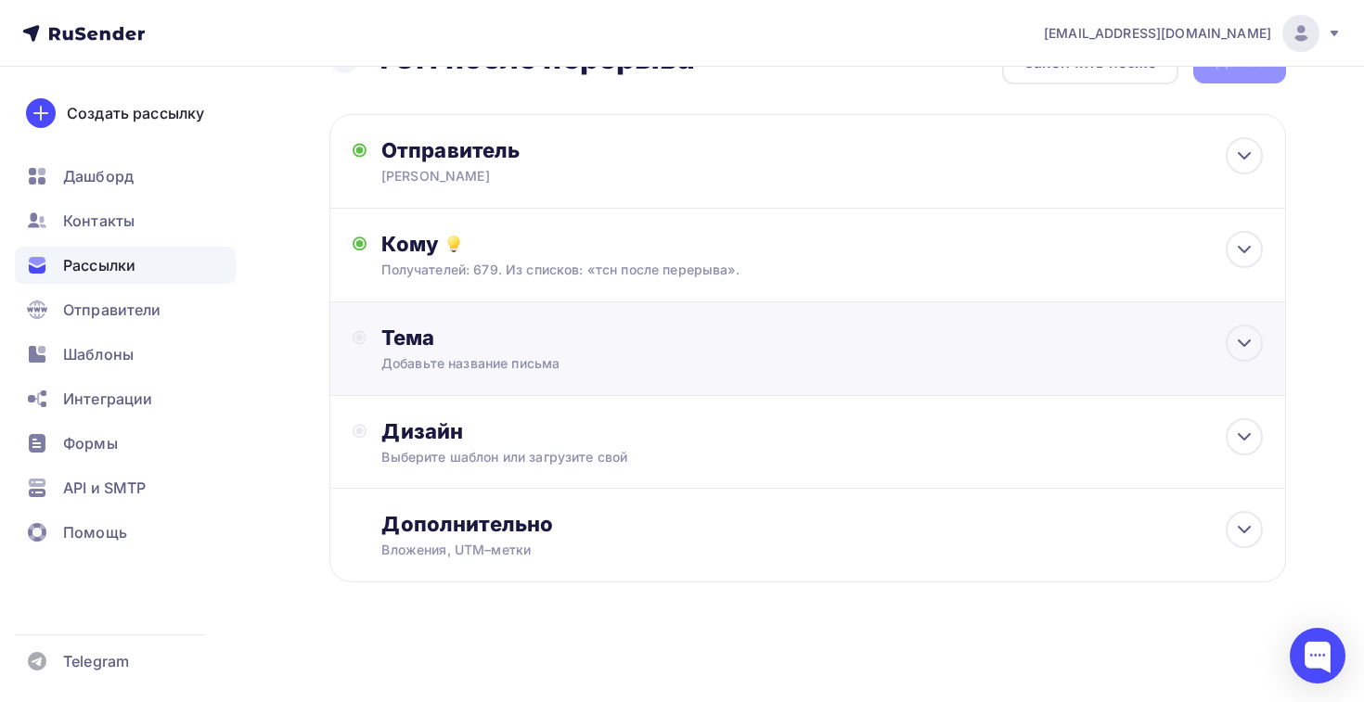
scroll to position [0, 0]
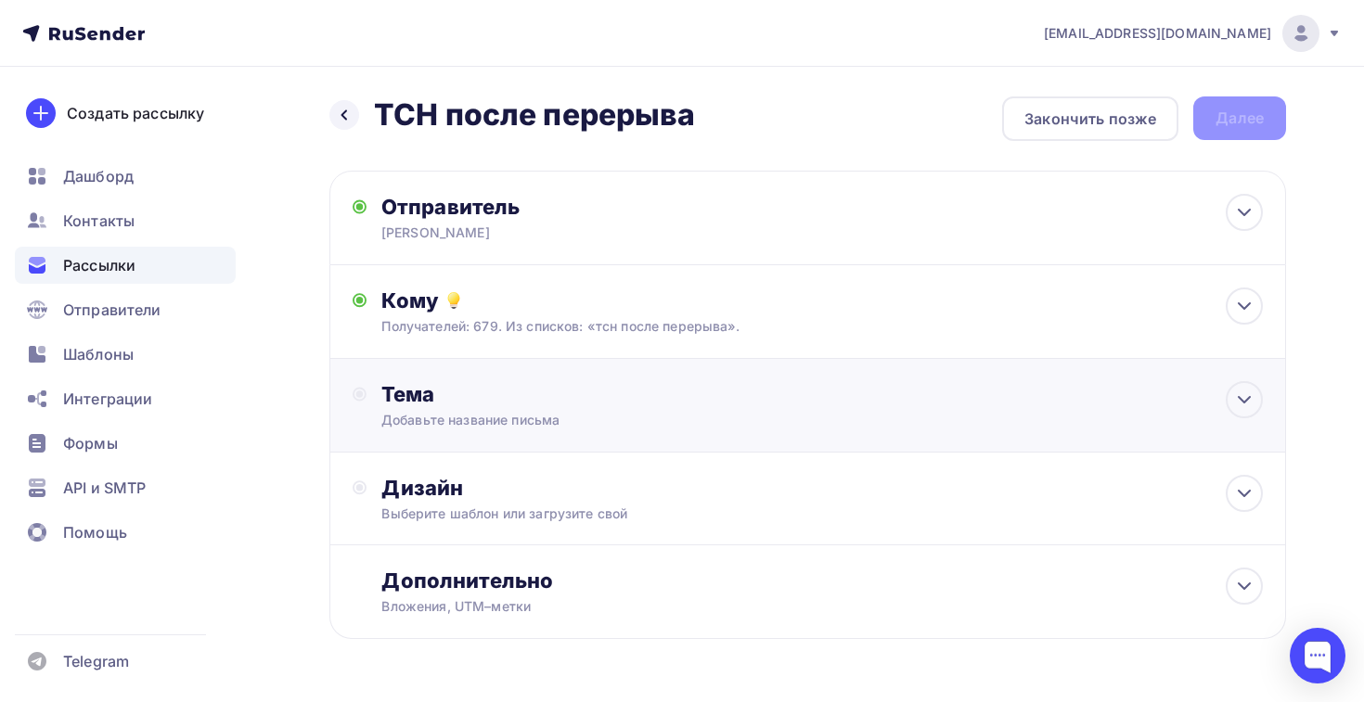
click at [459, 392] on div "Тема" at bounding box center [564, 394] width 366 height 26
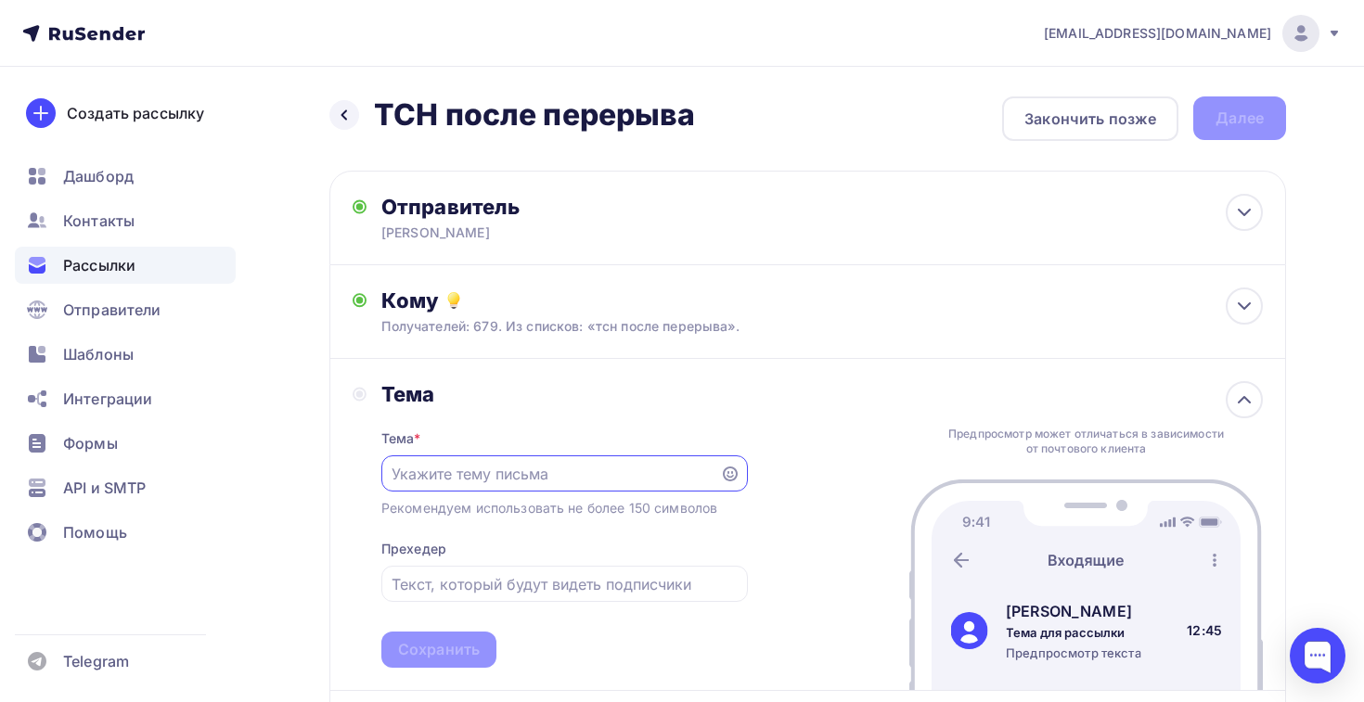
paste input "Для председателя и инженера"
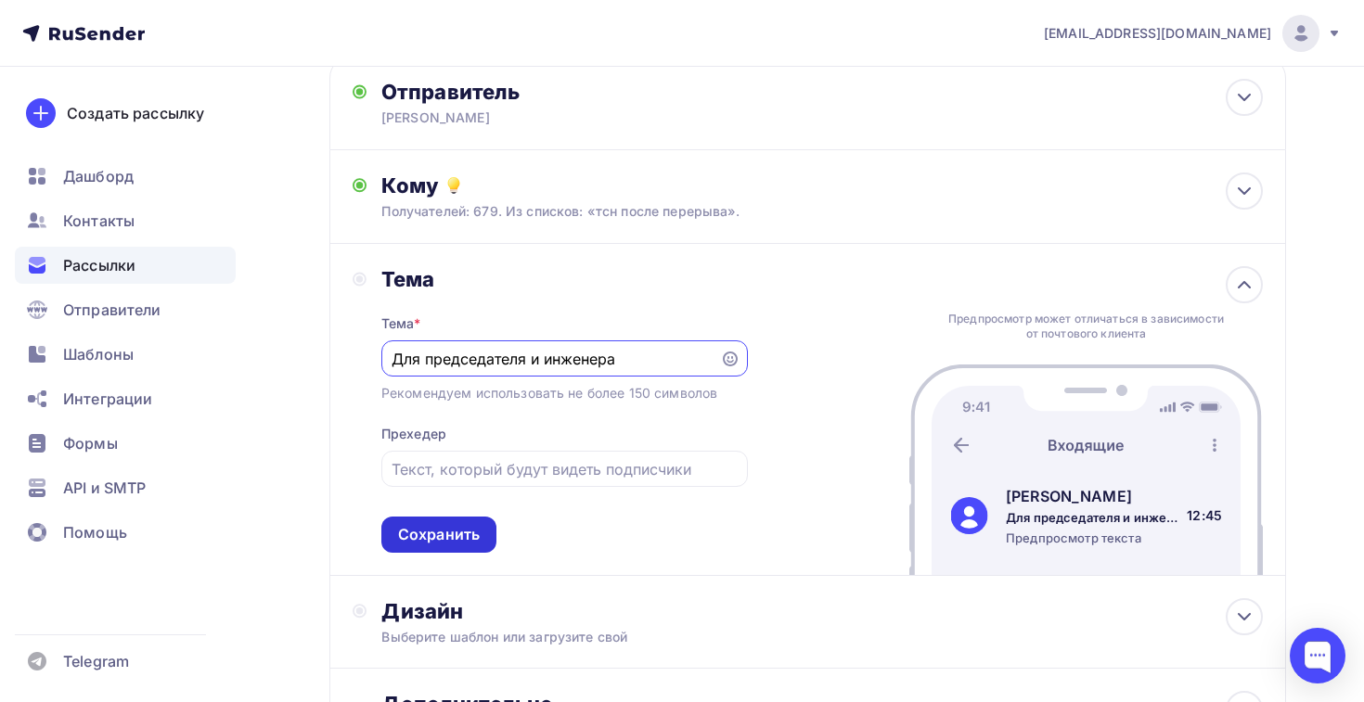
type input "Для председателя и инженера"
click at [464, 544] on div "Сохранить" at bounding box center [439, 534] width 82 height 21
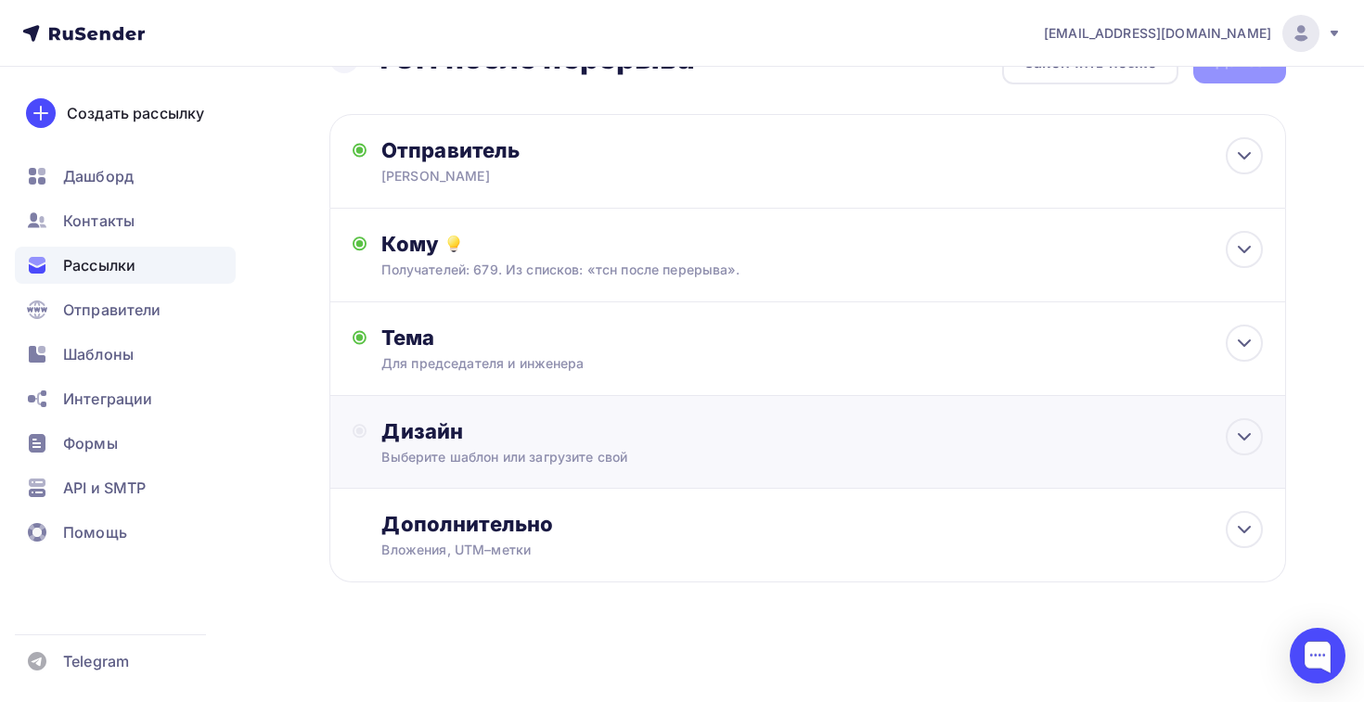
click at [495, 451] on div "Выберите шаблон или загрузите свой" at bounding box center [777, 457] width 793 height 19
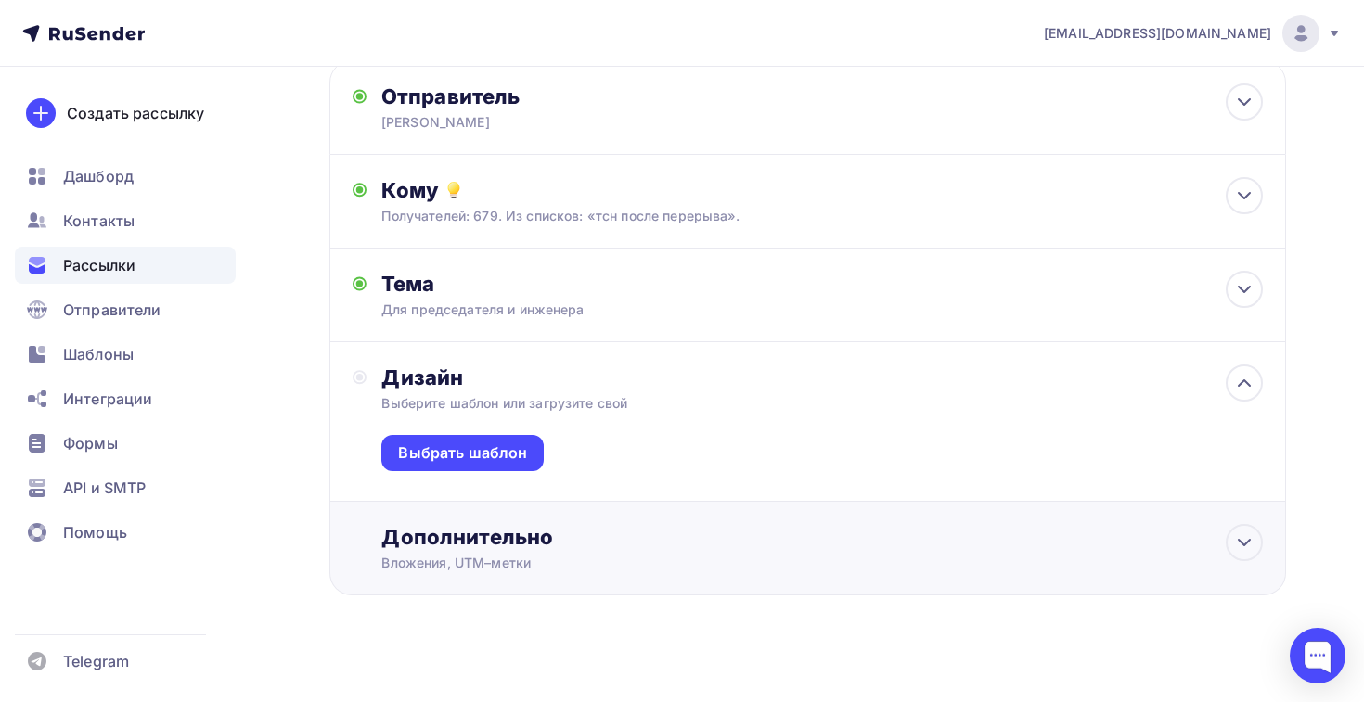
scroll to position [115, 0]
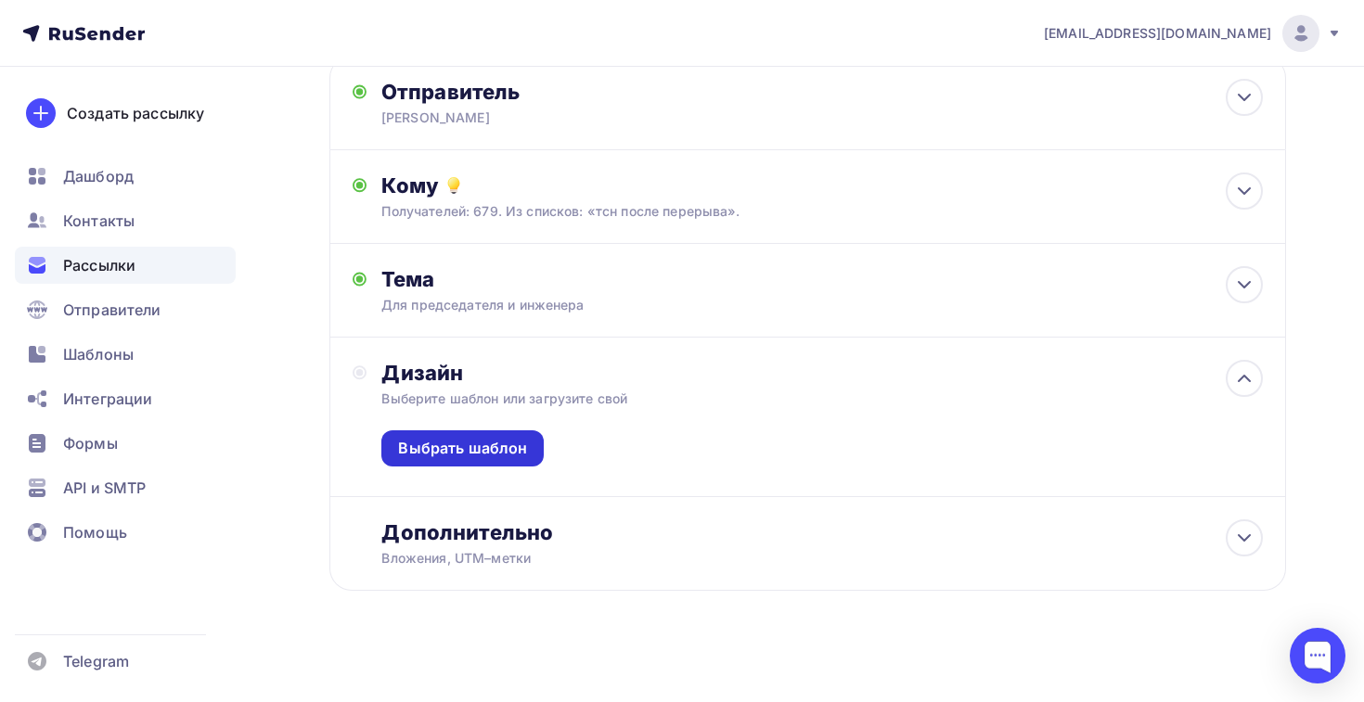
click at [491, 445] on div "Выбрать шаблон" at bounding box center [462, 448] width 129 height 21
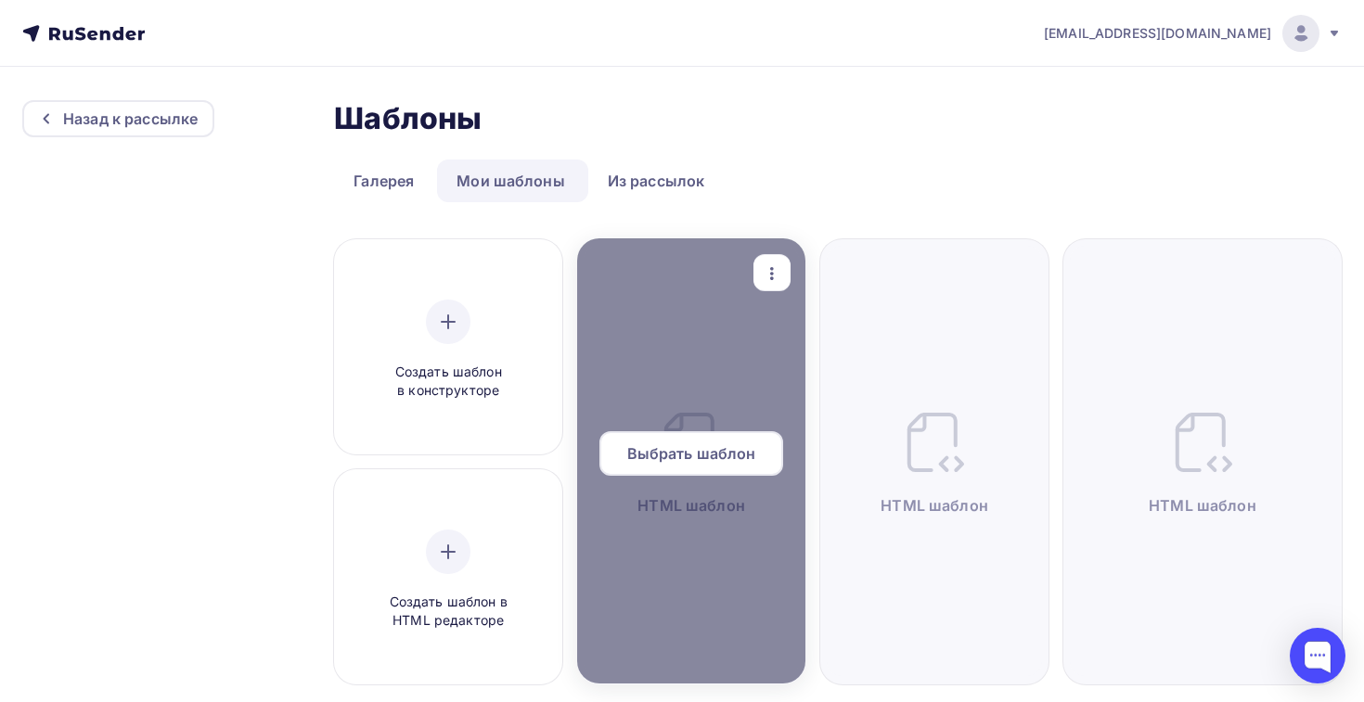
click at [663, 466] on div "Выбрать шаблон" at bounding box center [691, 453] width 184 height 45
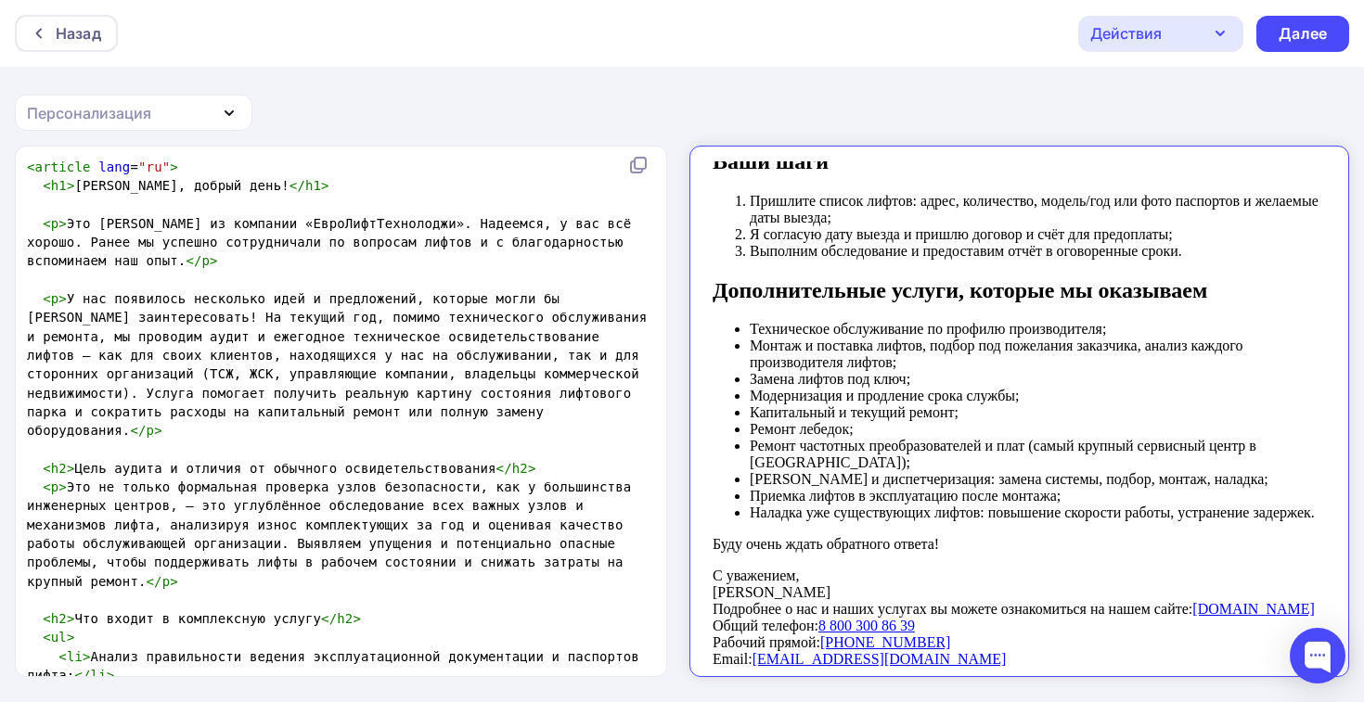
scroll to position [1309, 0]
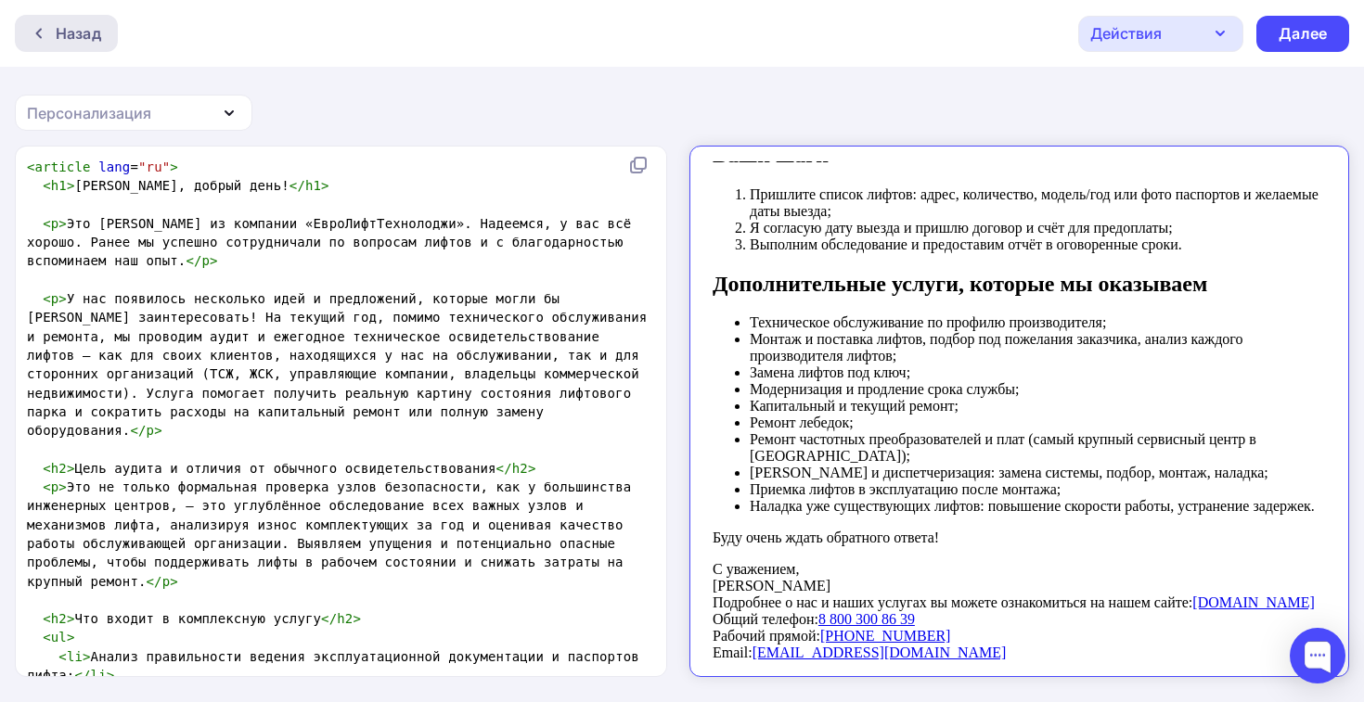
click at [58, 29] on div "Назад" at bounding box center [78, 33] width 45 height 22
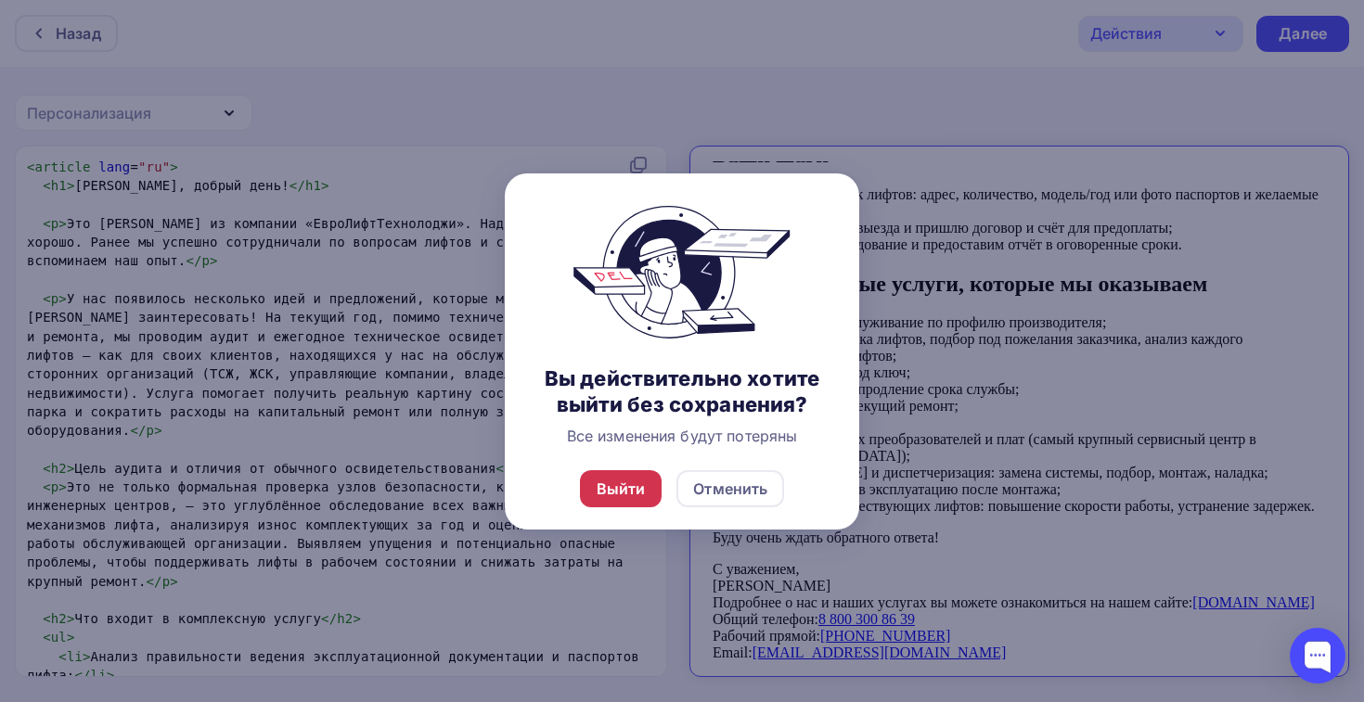
click at [633, 479] on div "Выйти" at bounding box center [621, 489] width 49 height 22
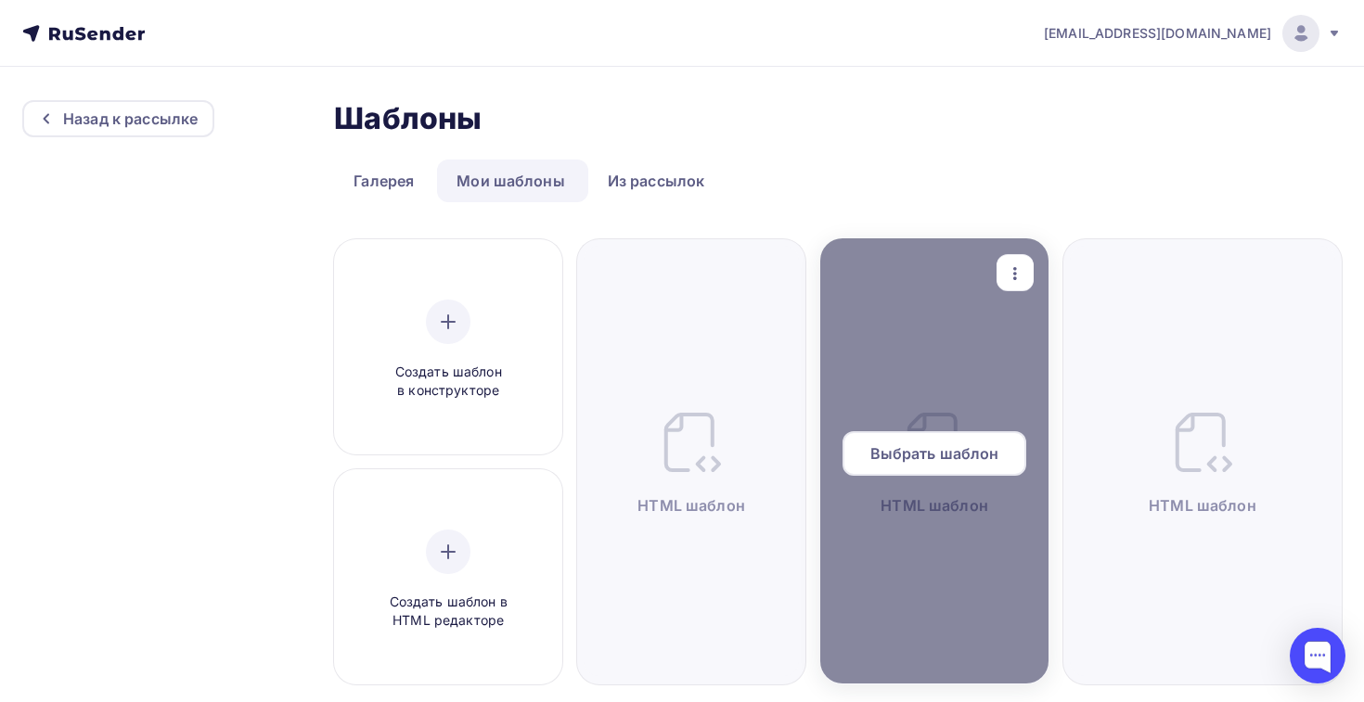
click at [911, 462] on span "Выбрать шаблон" at bounding box center [934, 454] width 129 height 22
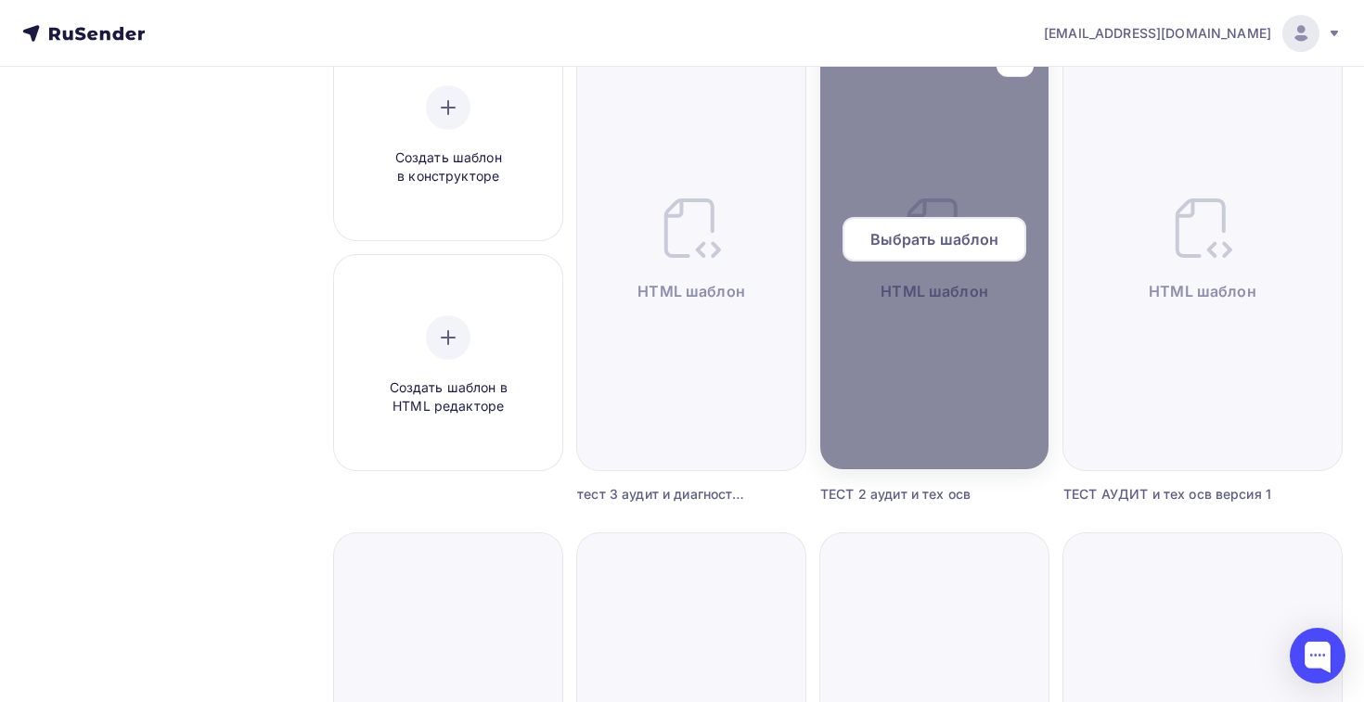
scroll to position [215, 0]
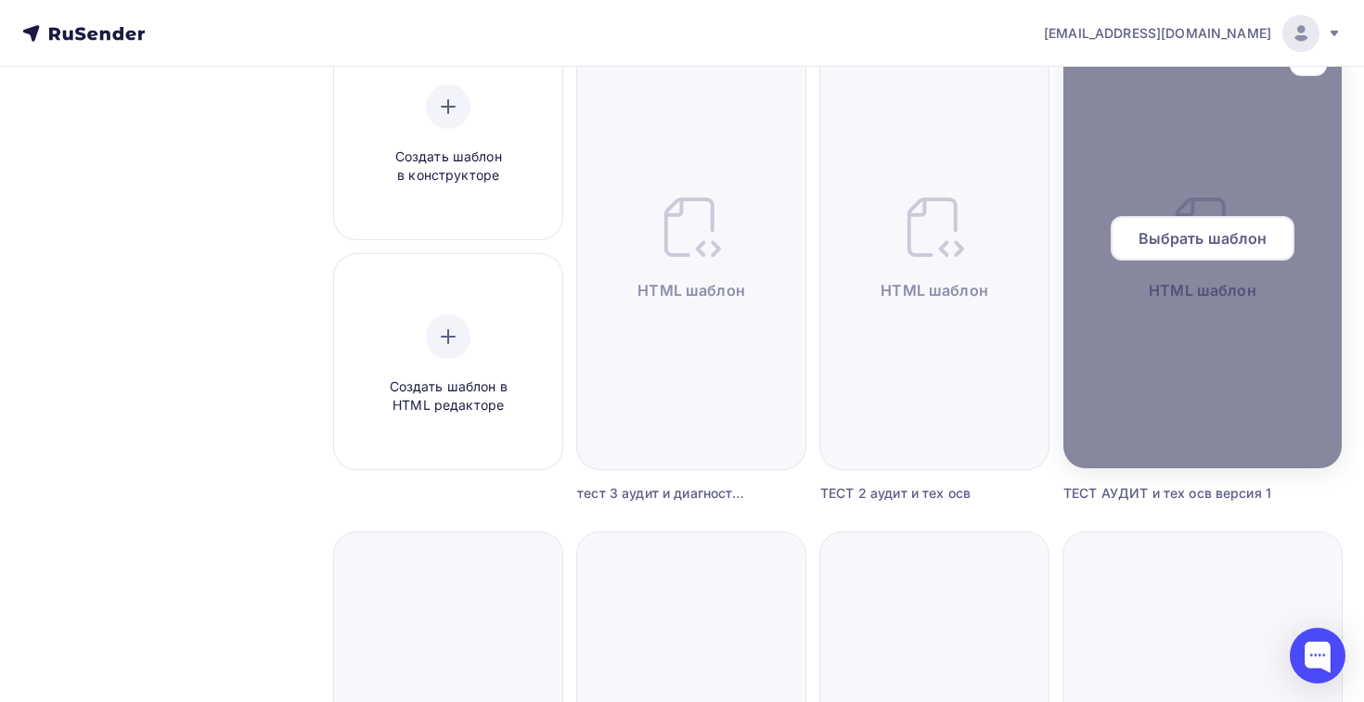
click at [1199, 247] on span "Выбрать шаблон" at bounding box center [1202, 238] width 129 height 22
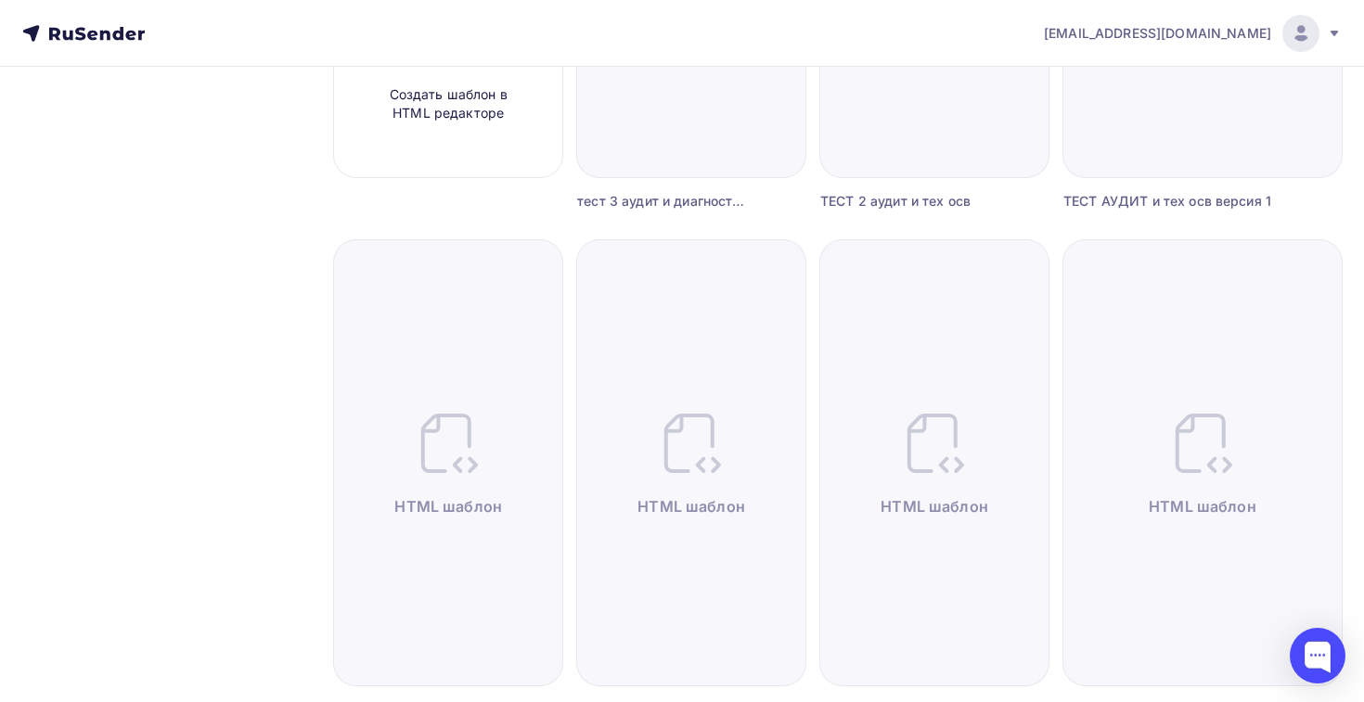
scroll to position [557, 0]
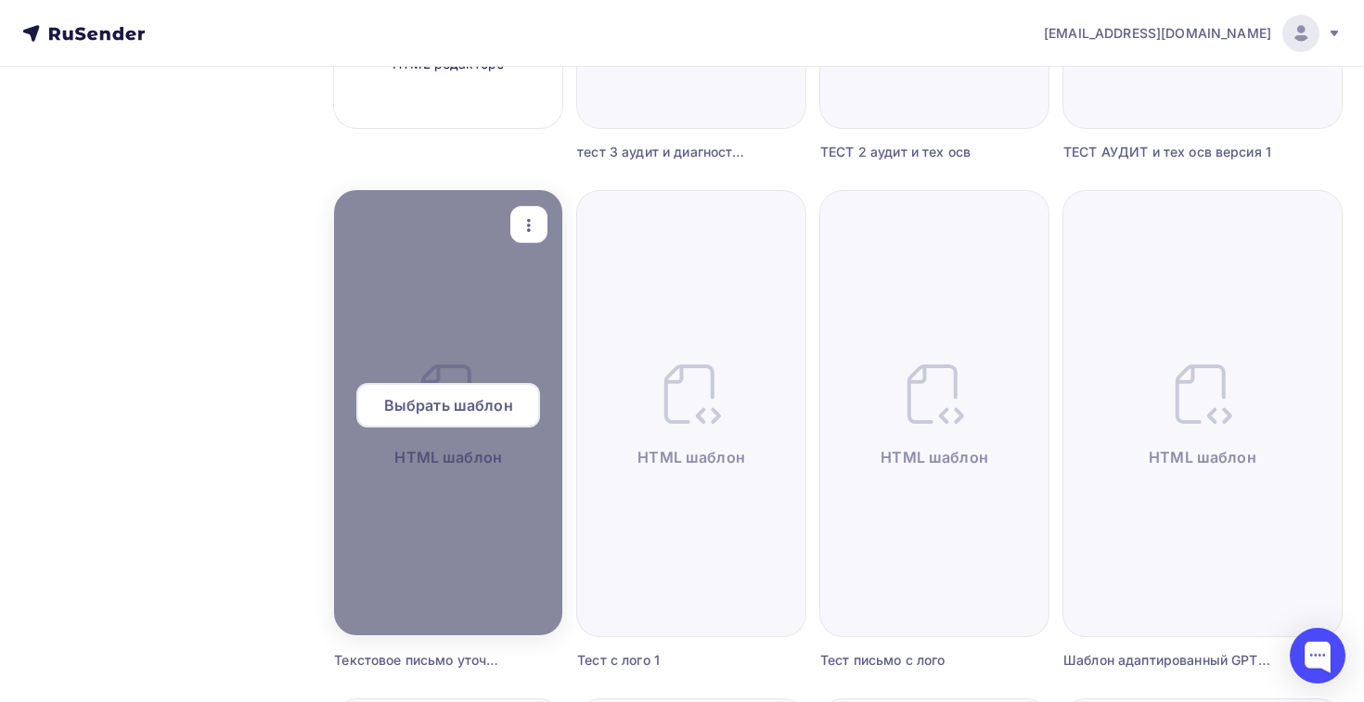
click at [422, 415] on span "Выбрать шаблон" at bounding box center [448, 405] width 129 height 22
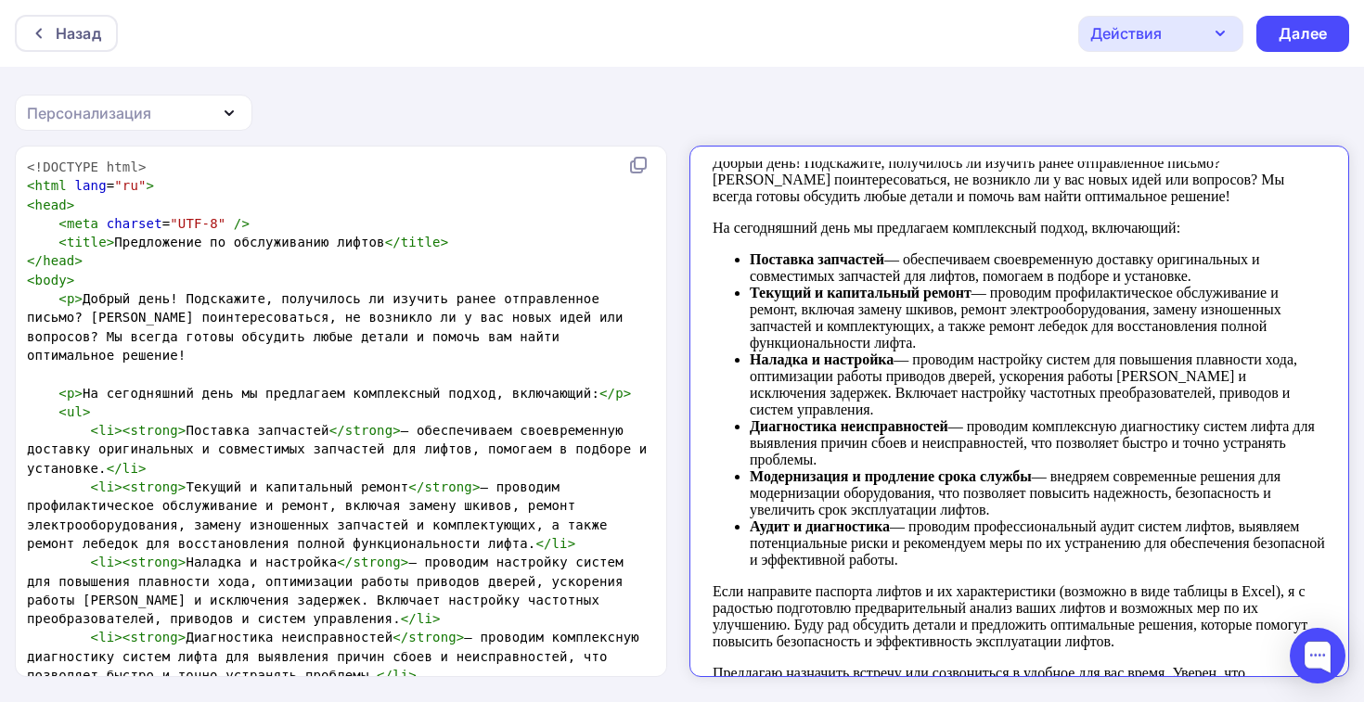
scroll to position [9, 0]
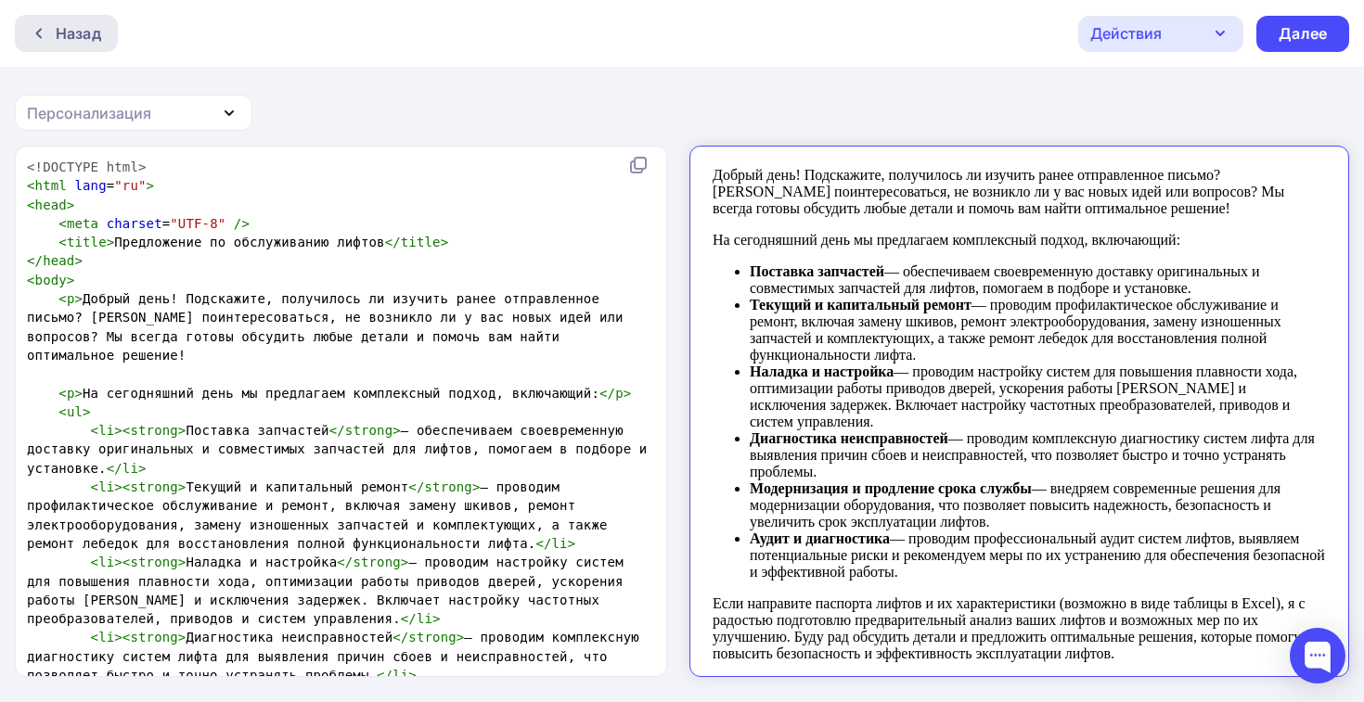
click at [80, 27] on div "Назад" at bounding box center [78, 33] width 45 height 22
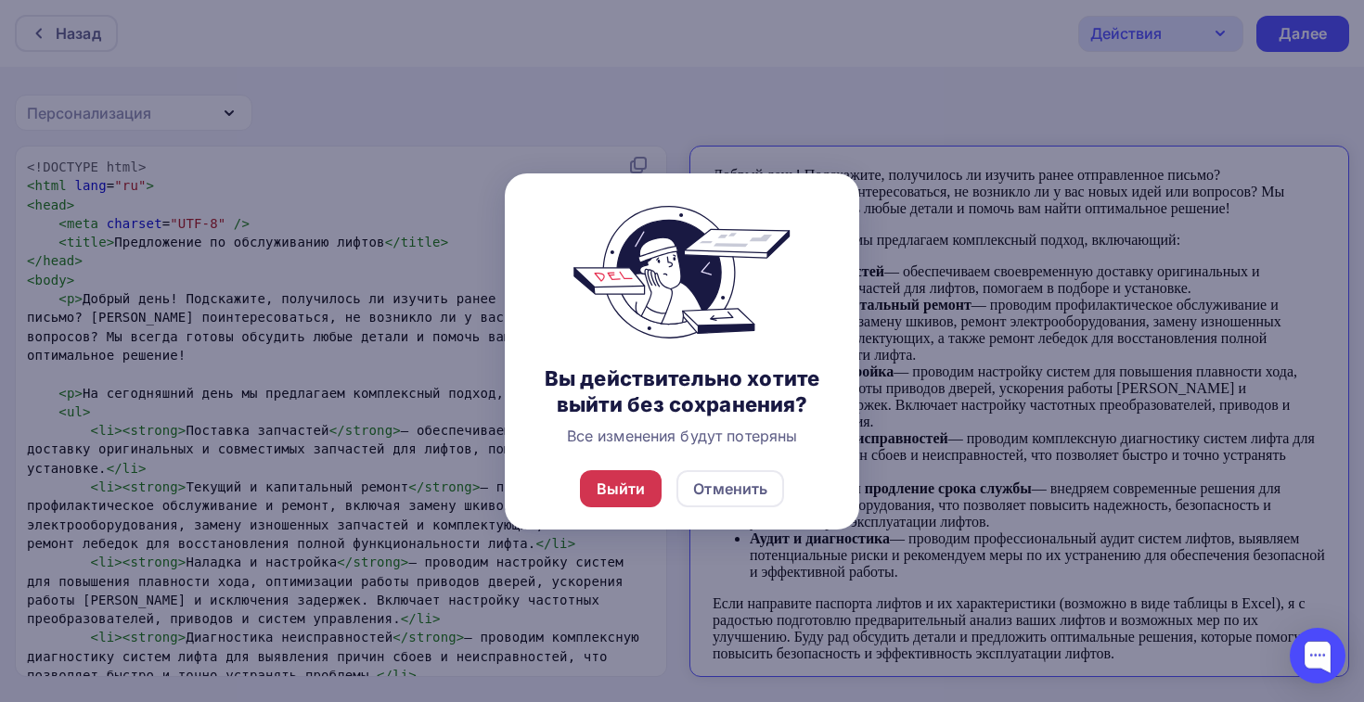
click at [626, 492] on div "Выйти" at bounding box center [621, 489] width 49 height 22
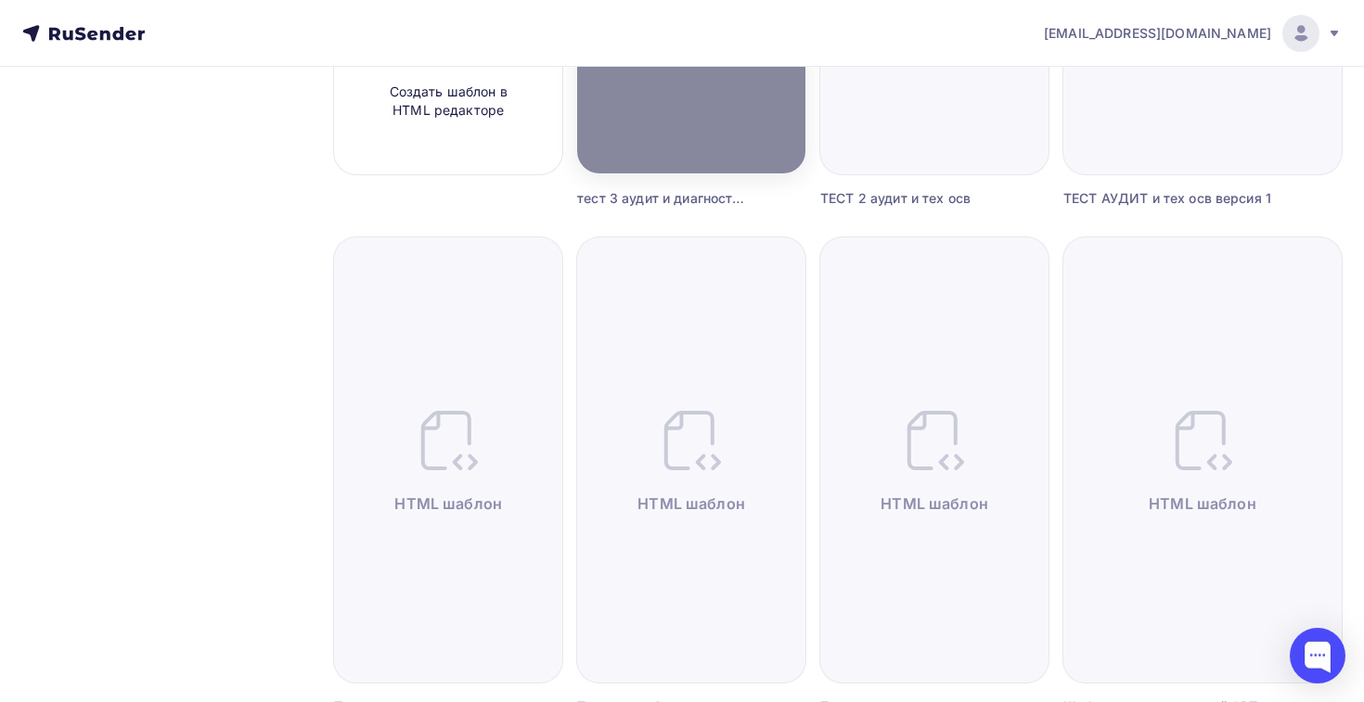
scroll to position [550, 0]
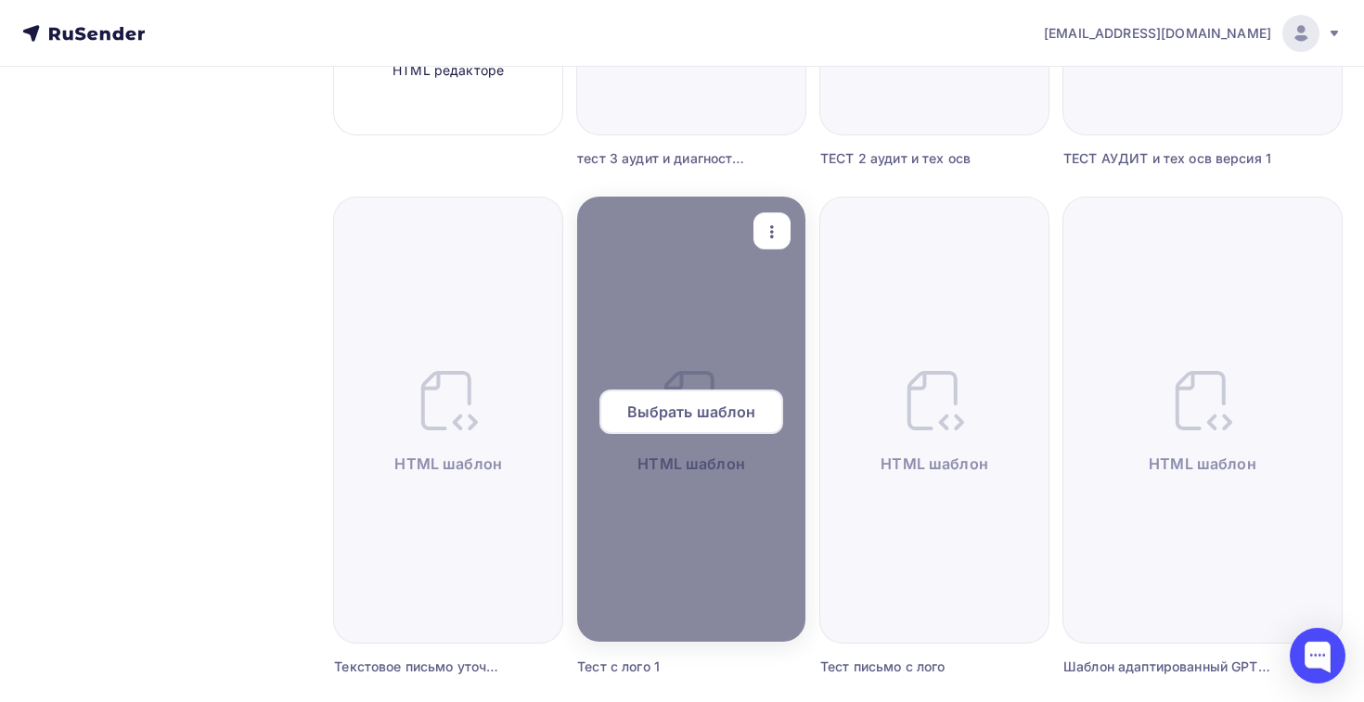
click at [741, 414] on span "Выбрать шаблон" at bounding box center [691, 412] width 129 height 22
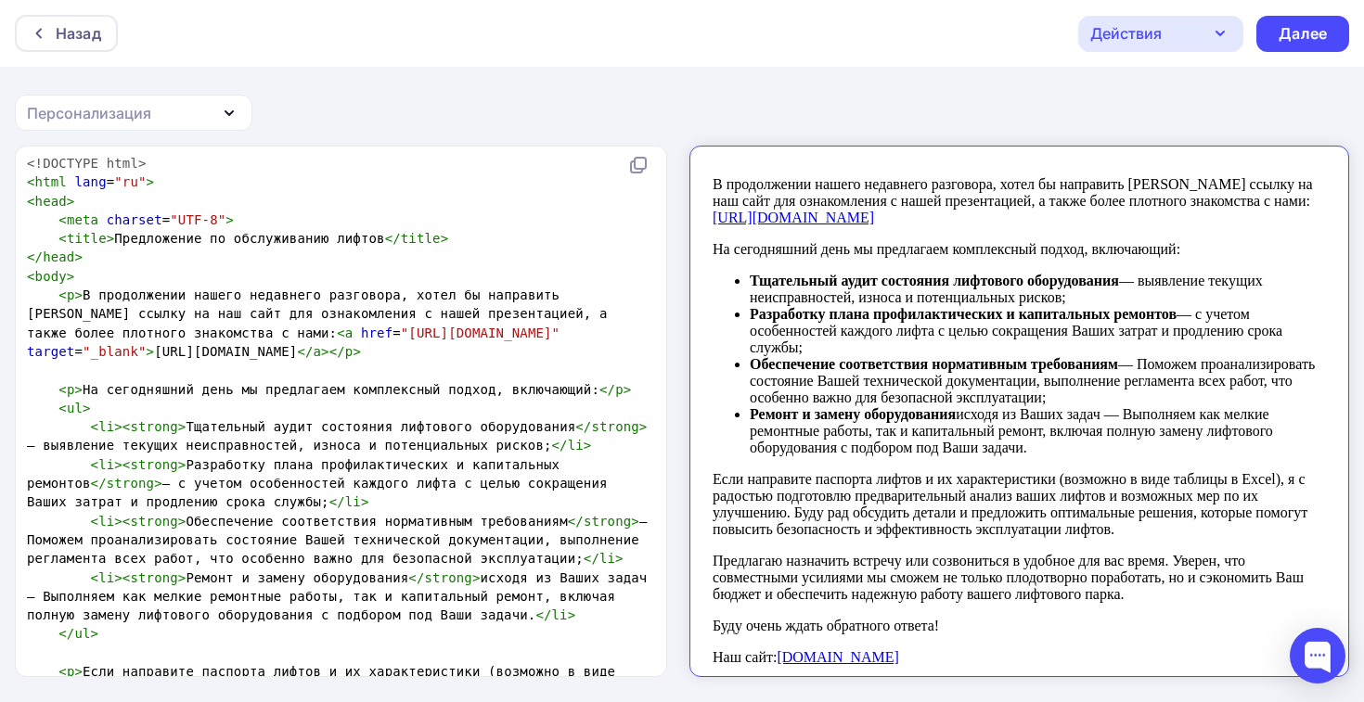
scroll to position [203, 0]
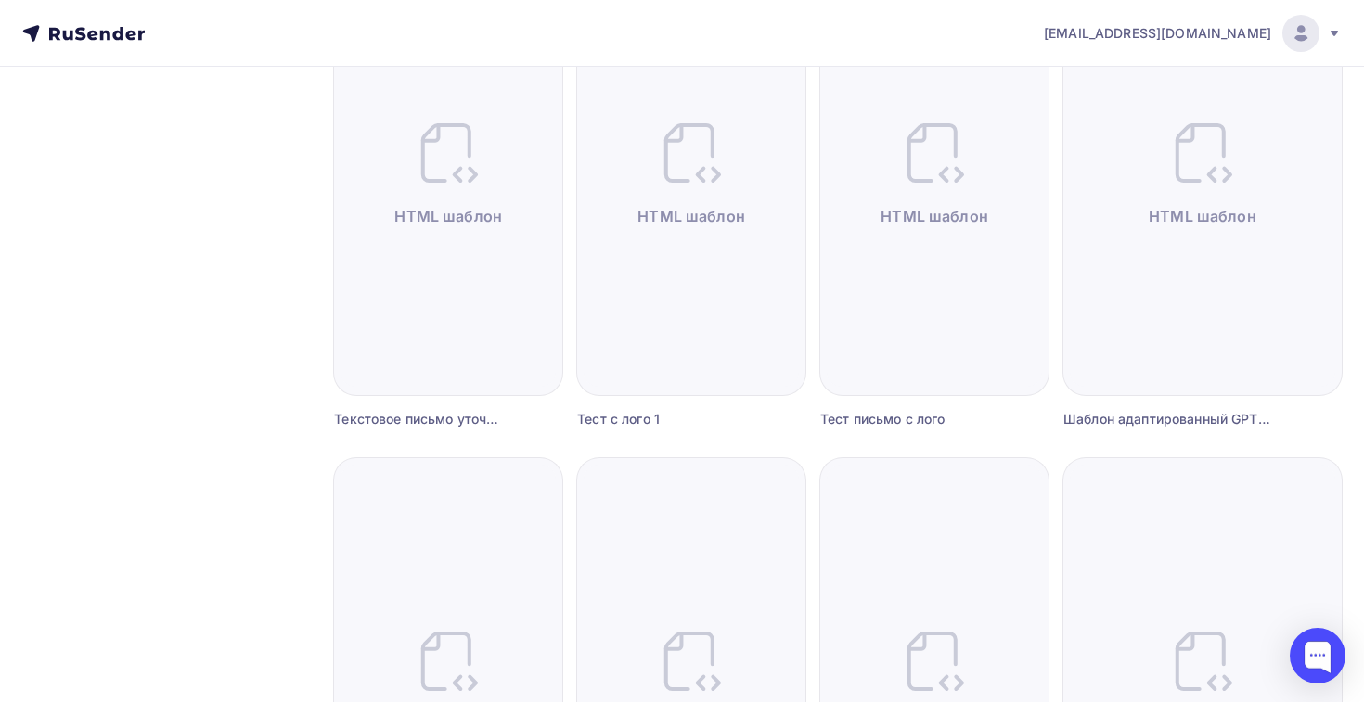
scroll to position [835, 0]
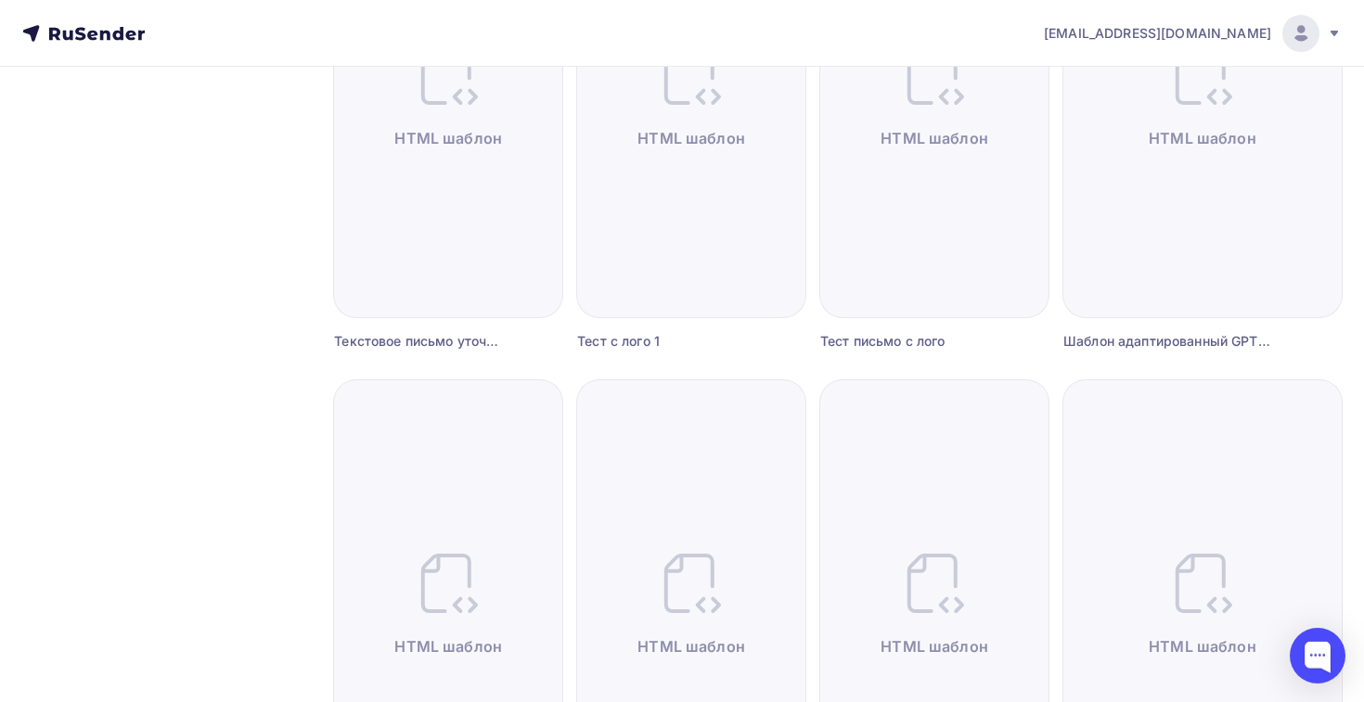
click at [416, 210] on div "Создать шаблон в конструкторе Создать шаблон в HTML редакторе Выбрать шаблон HT…" at bounding box center [838, 388] width 1008 height 2049
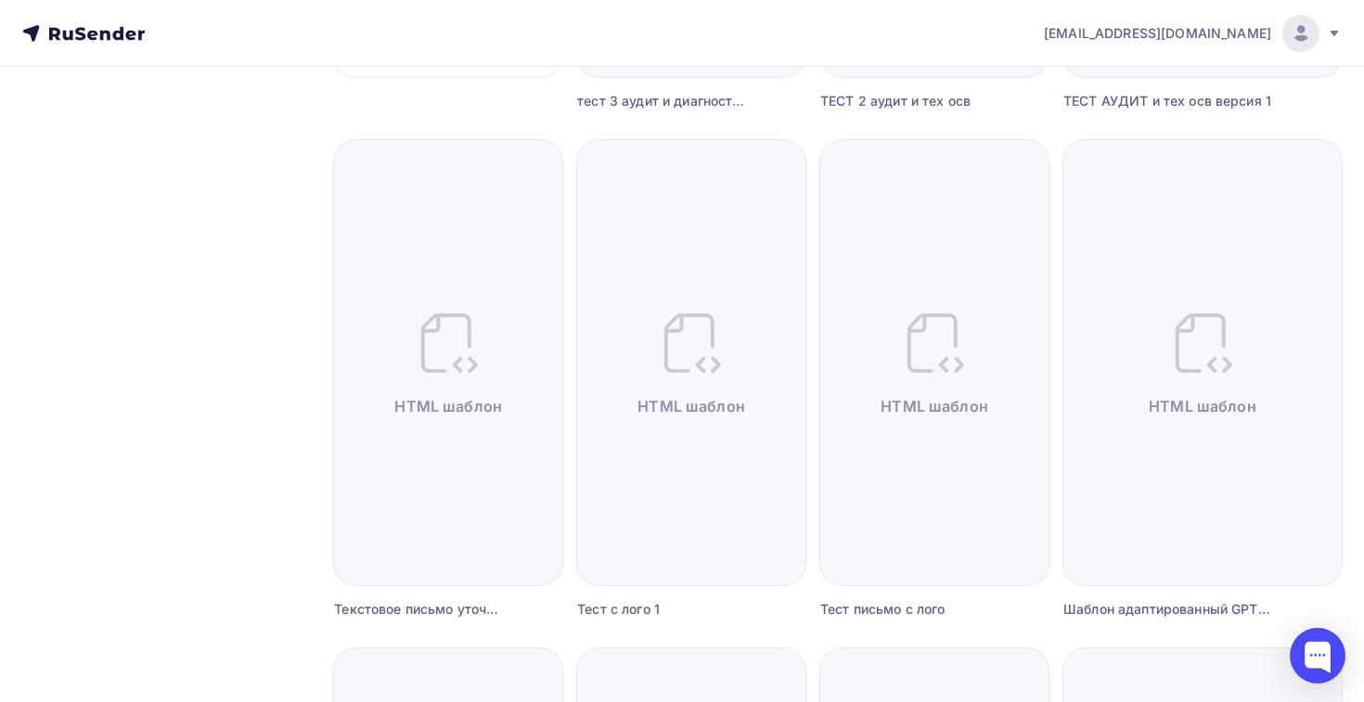
scroll to position [616, 0]
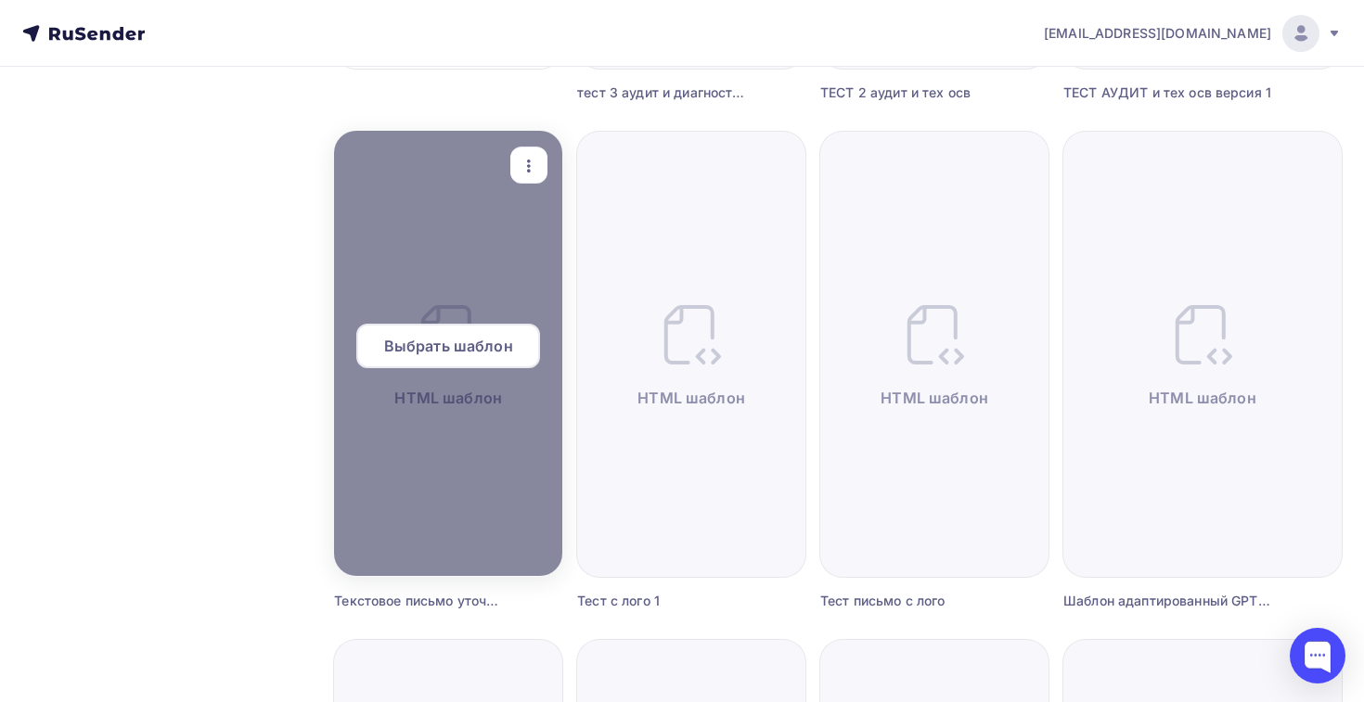
click at [451, 353] on span "Выбрать шаблон" at bounding box center [448, 346] width 129 height 22
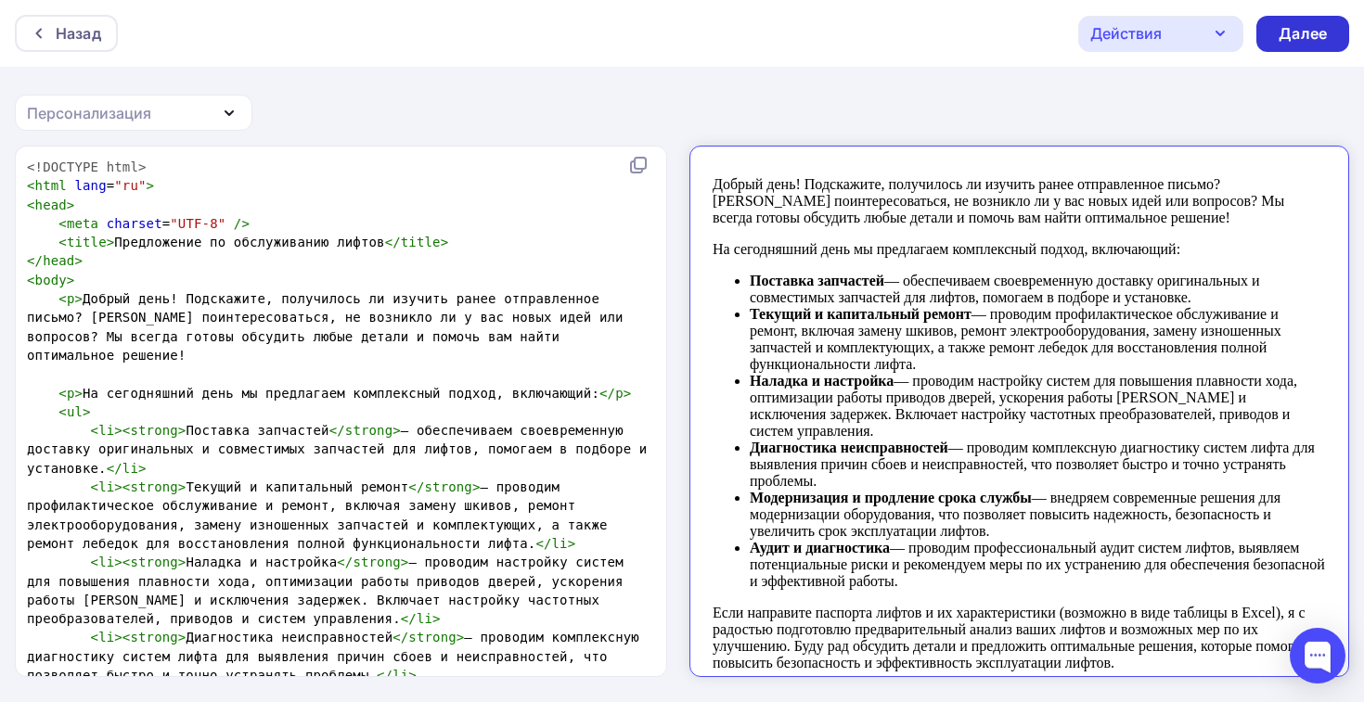
click at [1284, 26] on div "Далее" at bounding box center [1302, 33] width 48 height 21
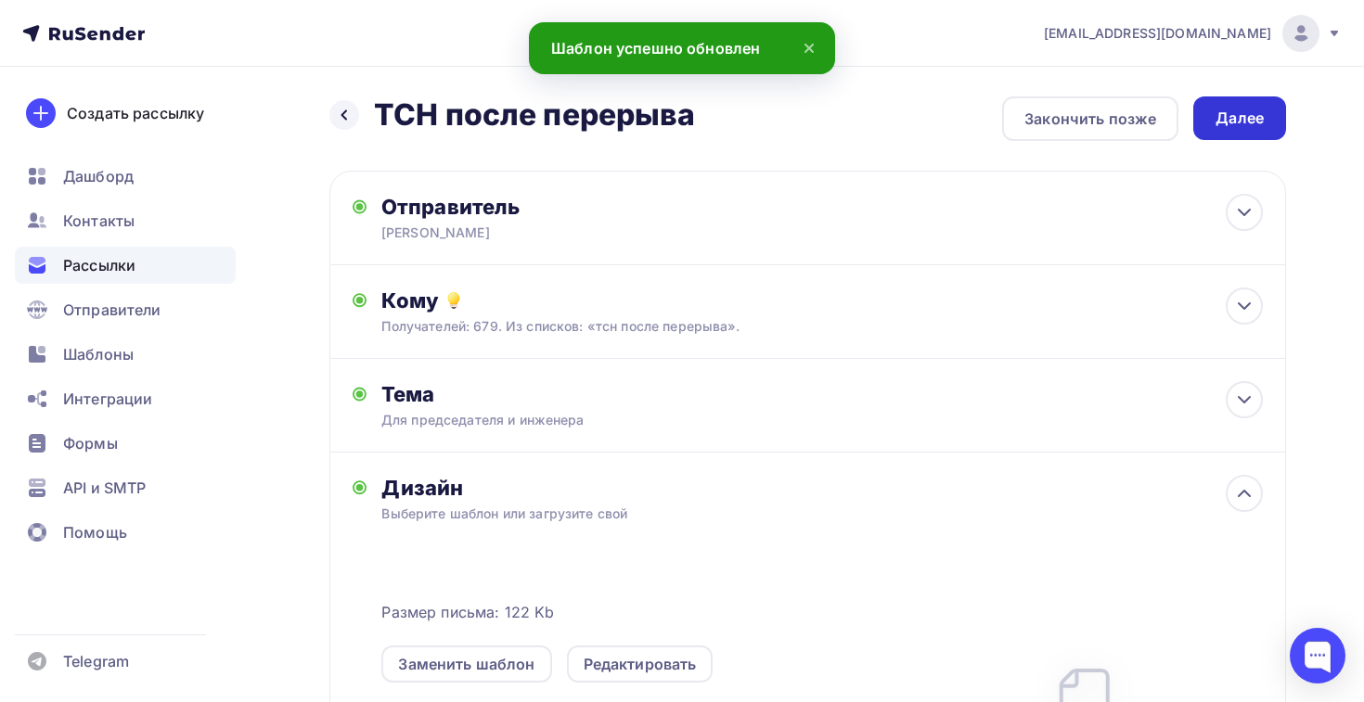
click at [1248, 102] on div "Далее" at bounding box center [1239, 118] width 93 height 44
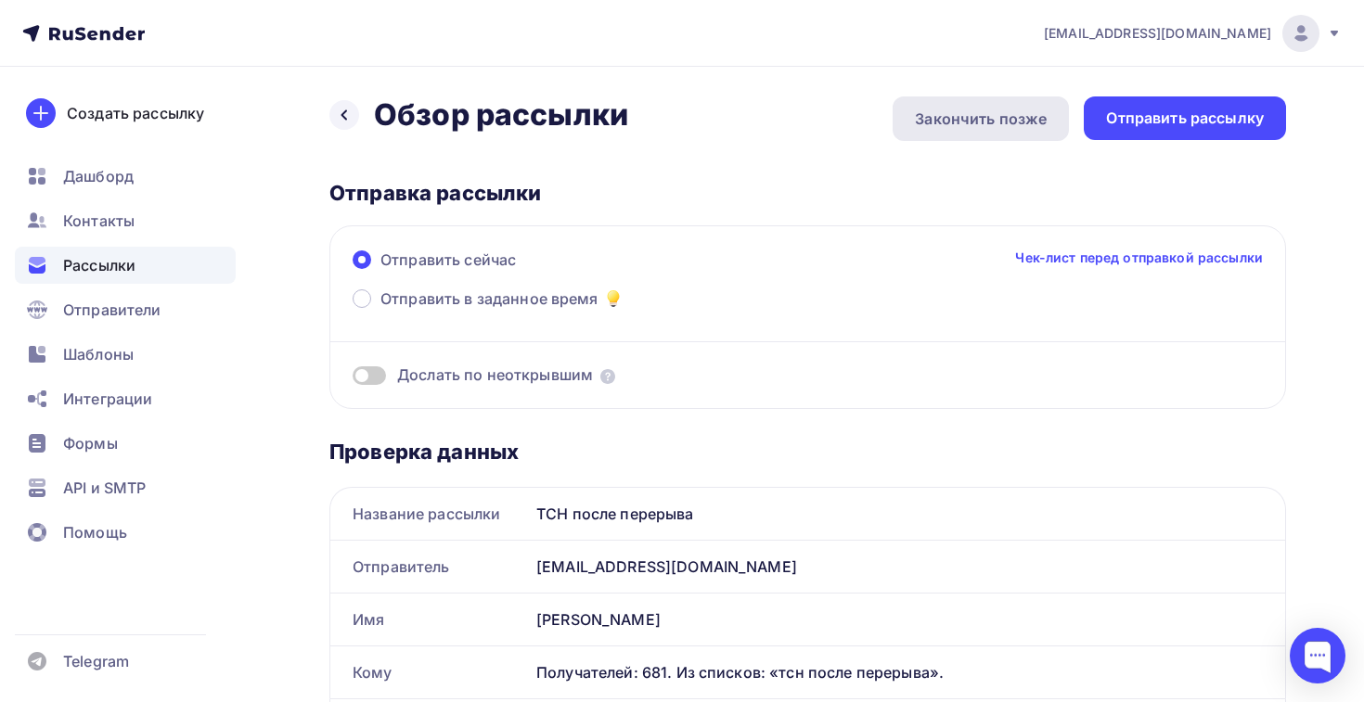
click at [980, 130] on div "Закончить позже" at bounding box center [980, 118] width 176 height 45
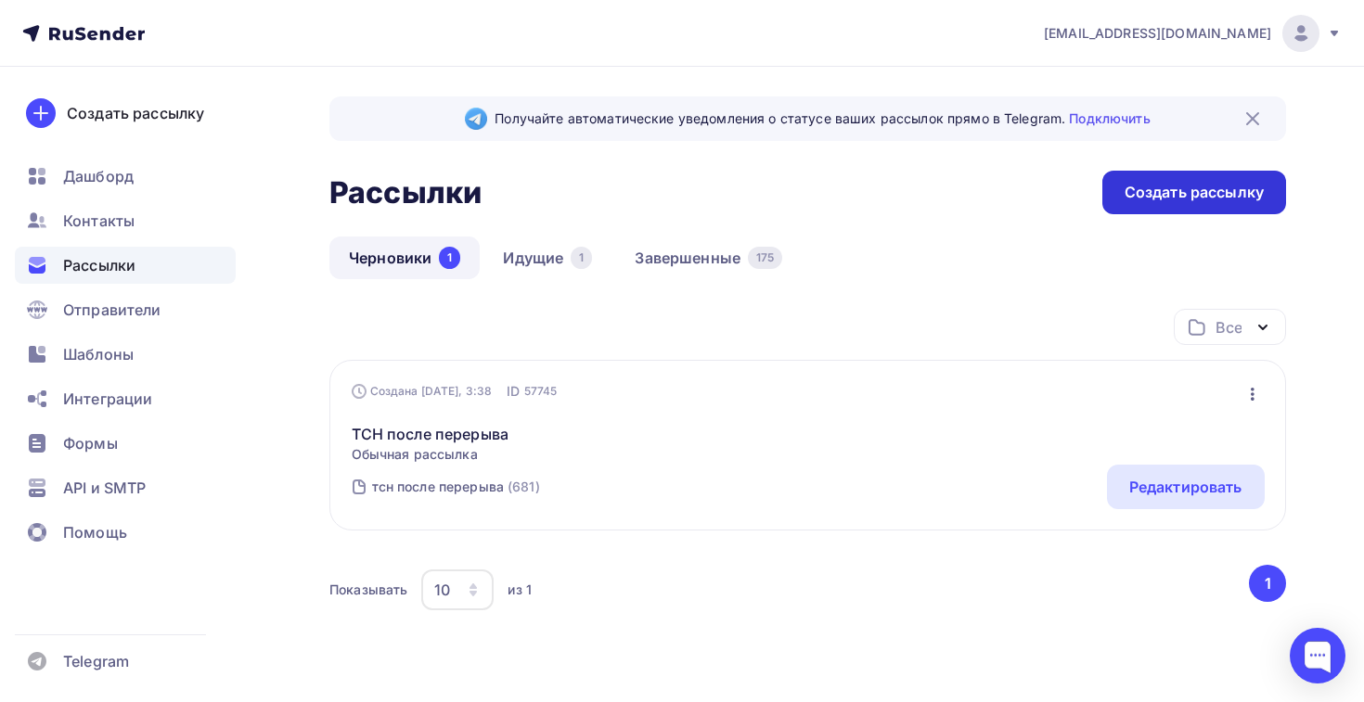
click at [1131, 191] on div "Создать рассылку" at bounding box center [1193, 192] width 139 height 21
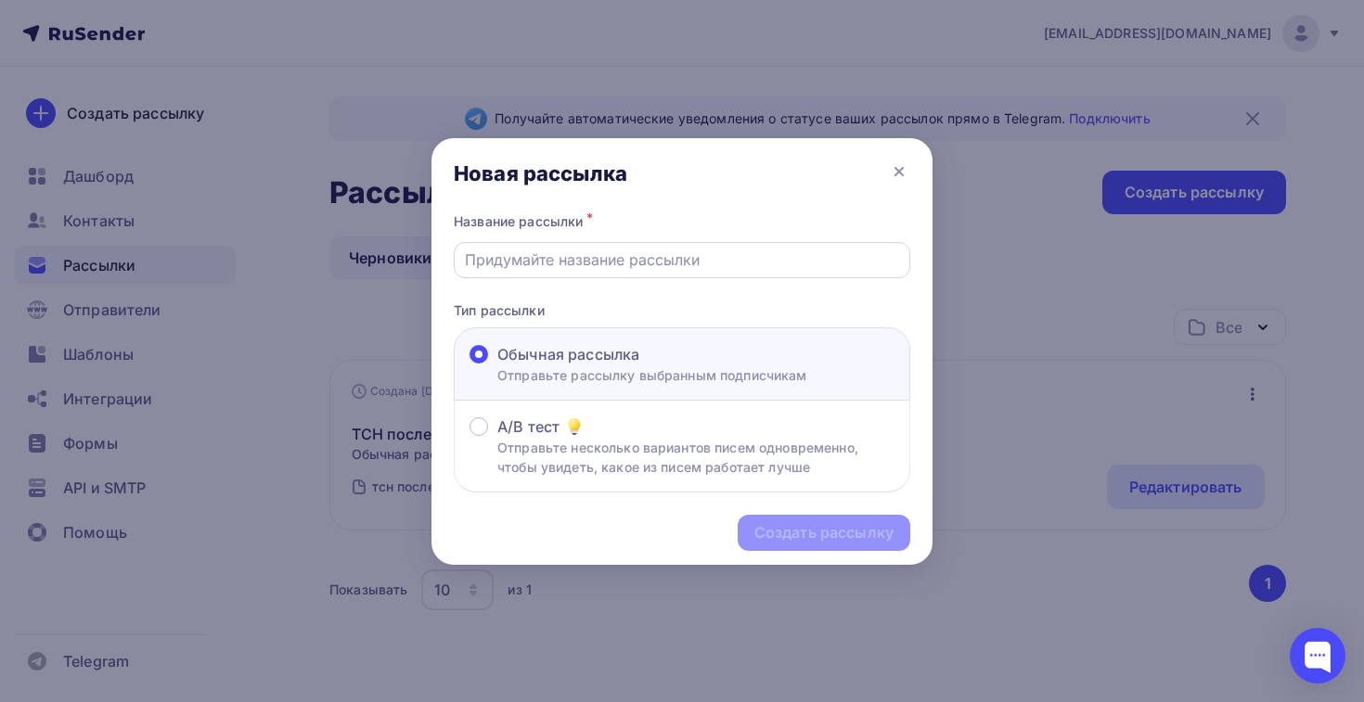
click at [663, 253] on input "text" at bounding box center [682, 260] width 435 height 22
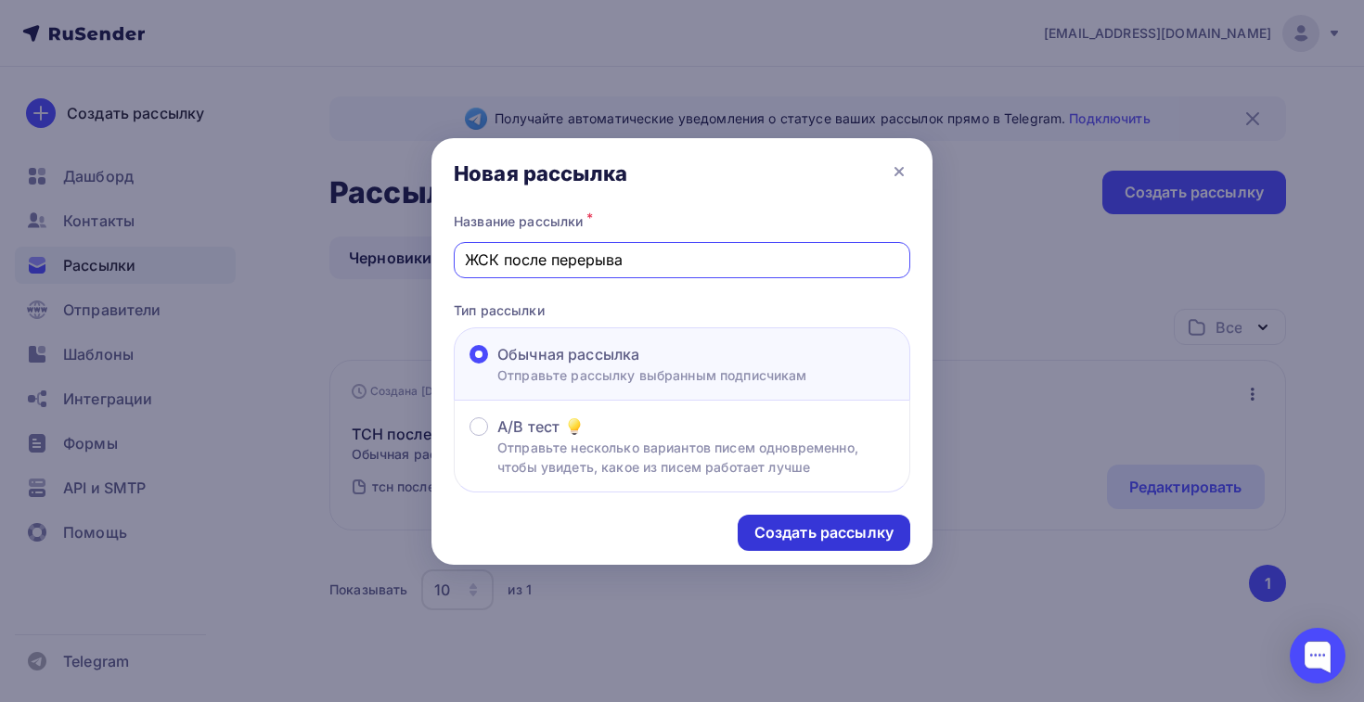
type input "ЖСК после перерыва"
click at [839, 524] on div "Создать рассылку" at bounding box center [823, 532] width 139 height 21
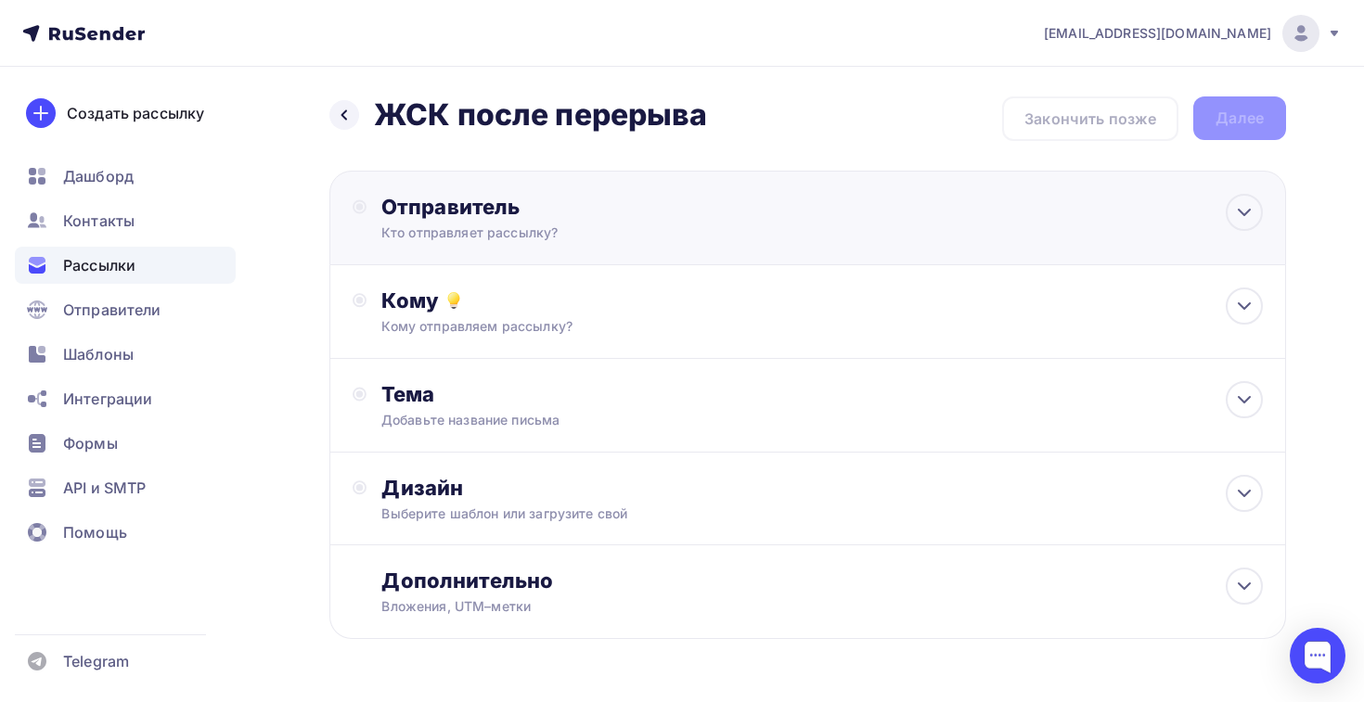
click at [575, 256] on div "Отправитель Кто отправляет рассылку? Email * slawa.gnatowsky@yandex.ru info@elt…" at bounding box center [807, 218] width 957 height 95
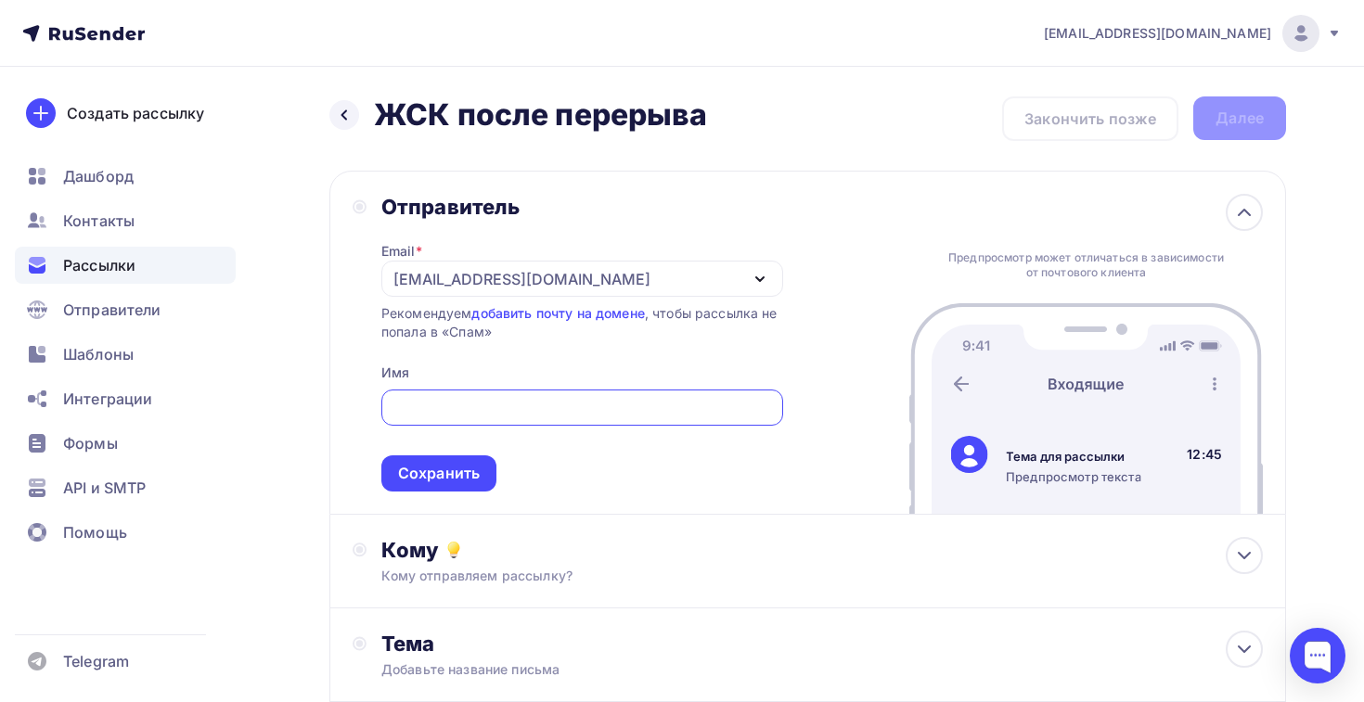
click at [542, 285] on div "[EMAIL_ADDRESS][DOMAIN_NAME]" at bounding box center [521, 279] width 257 height 22
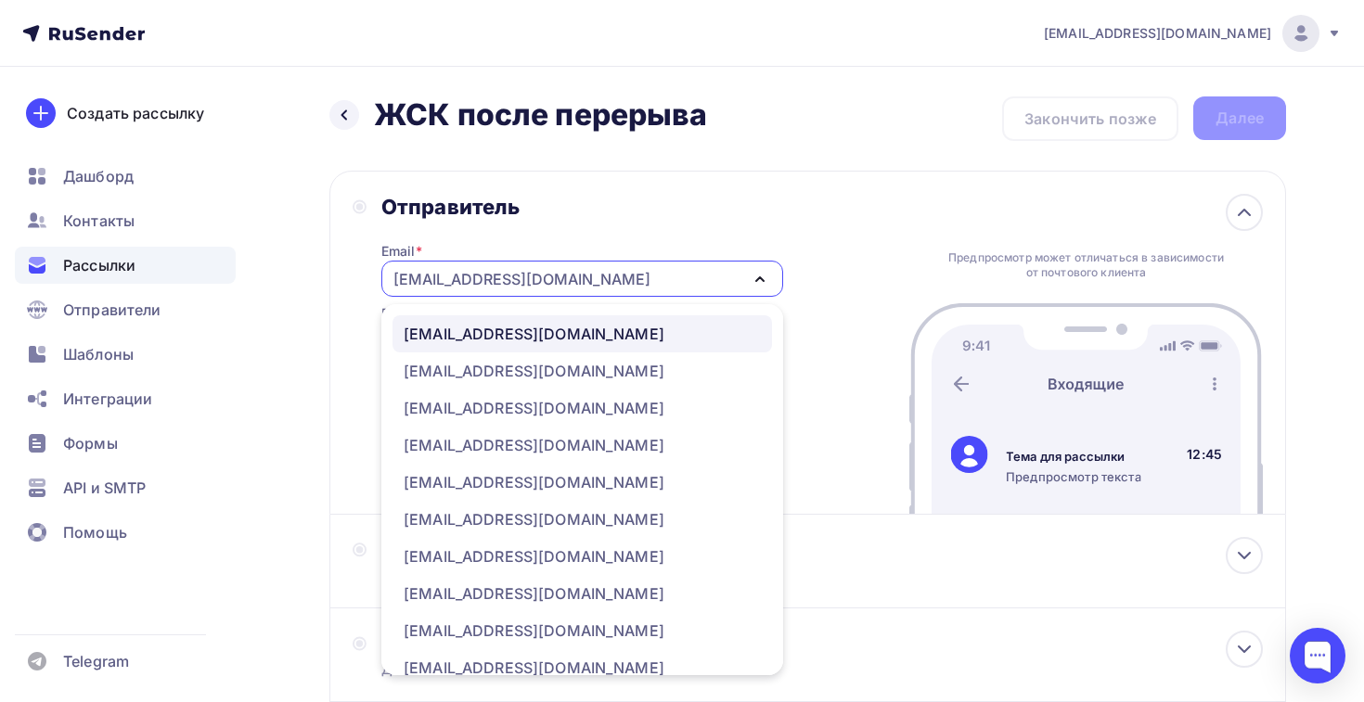
click at [522, 341] on div "info@elttechno.ru" at bounding box center [534, 334] width 261 height 22
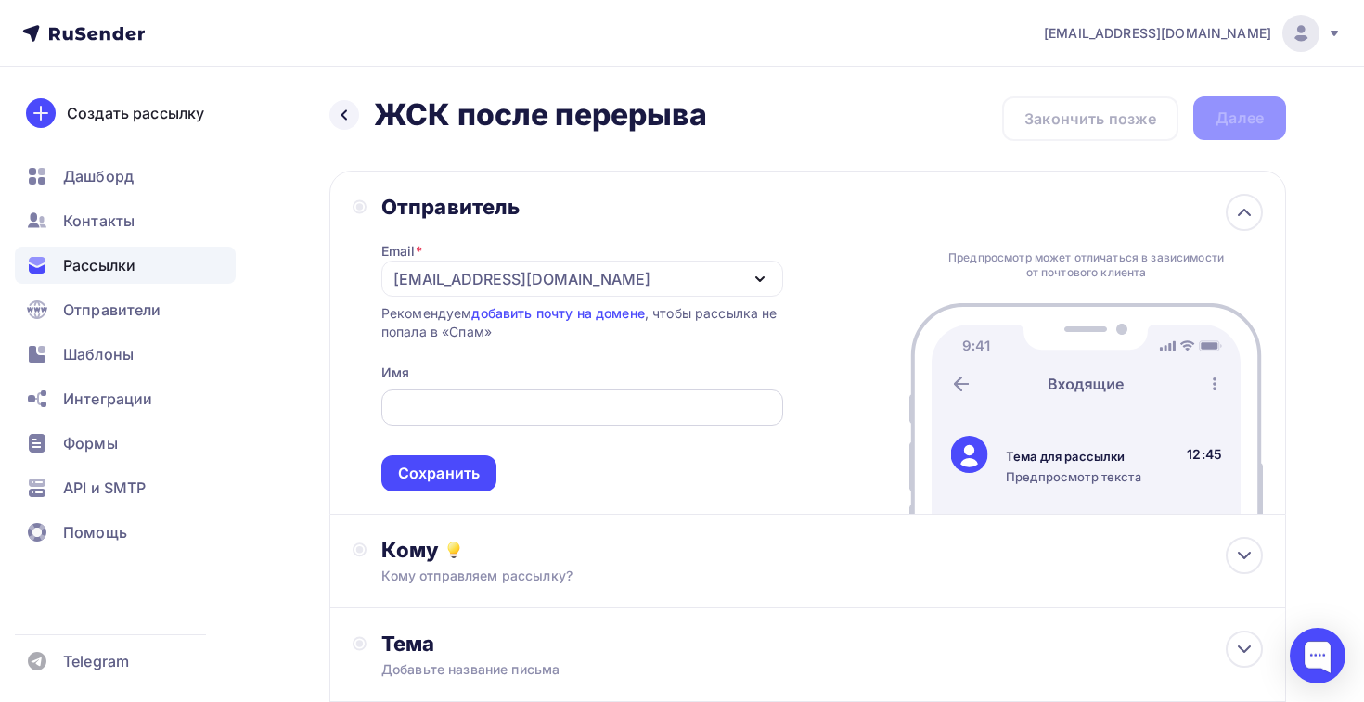
click at [483, 412] on input "text" at bounding box center [582, 408] width 380 height 22
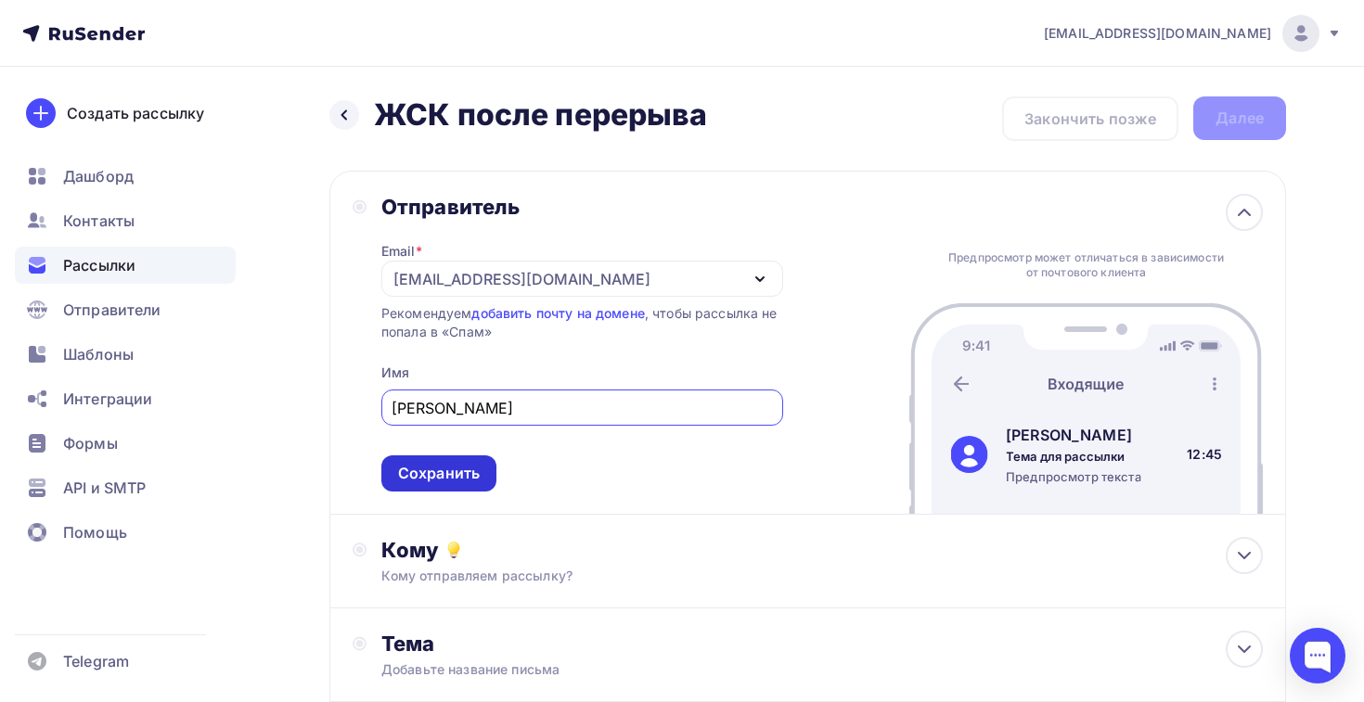
type input "Руслан"
click at [426, 483] on div "Сохранить" at bounding box center [439, 473] width 82 height 21
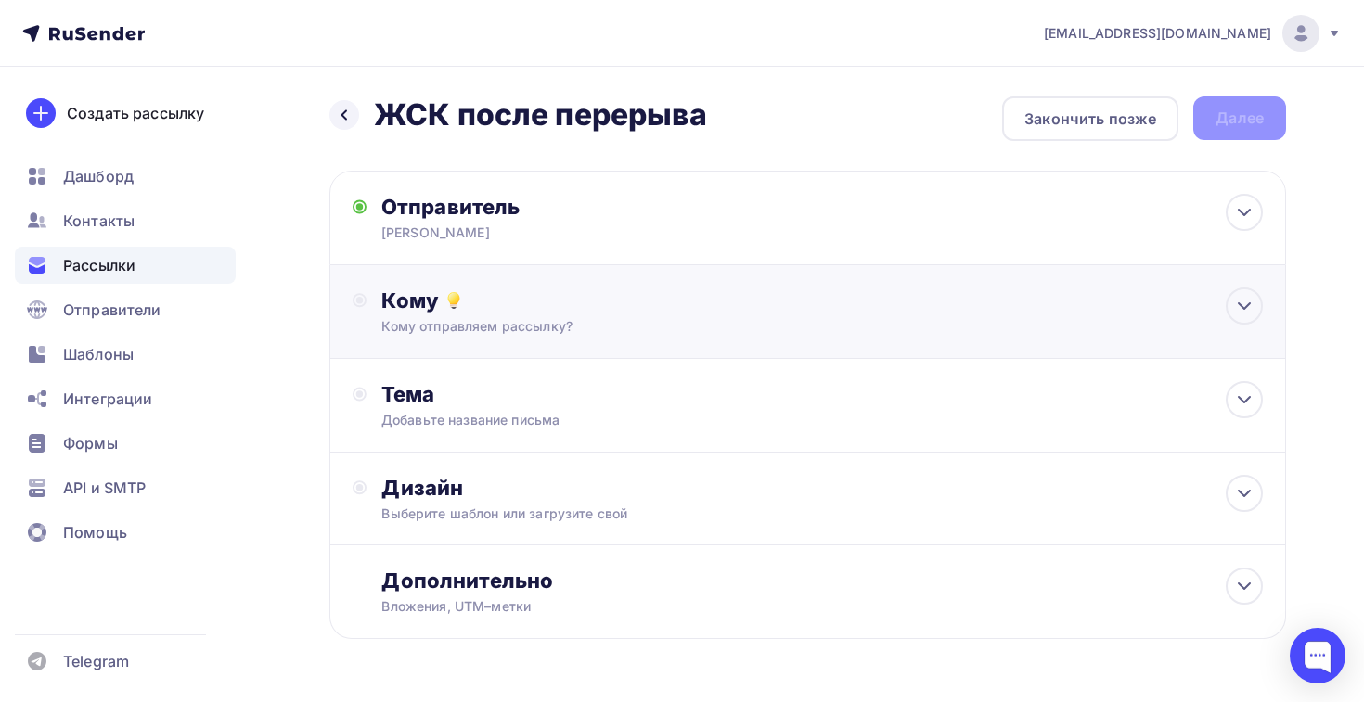
click at [468, 327] on div "Кому отправляем рассылку?" at bounding box center [777, 326] width 793 height 19
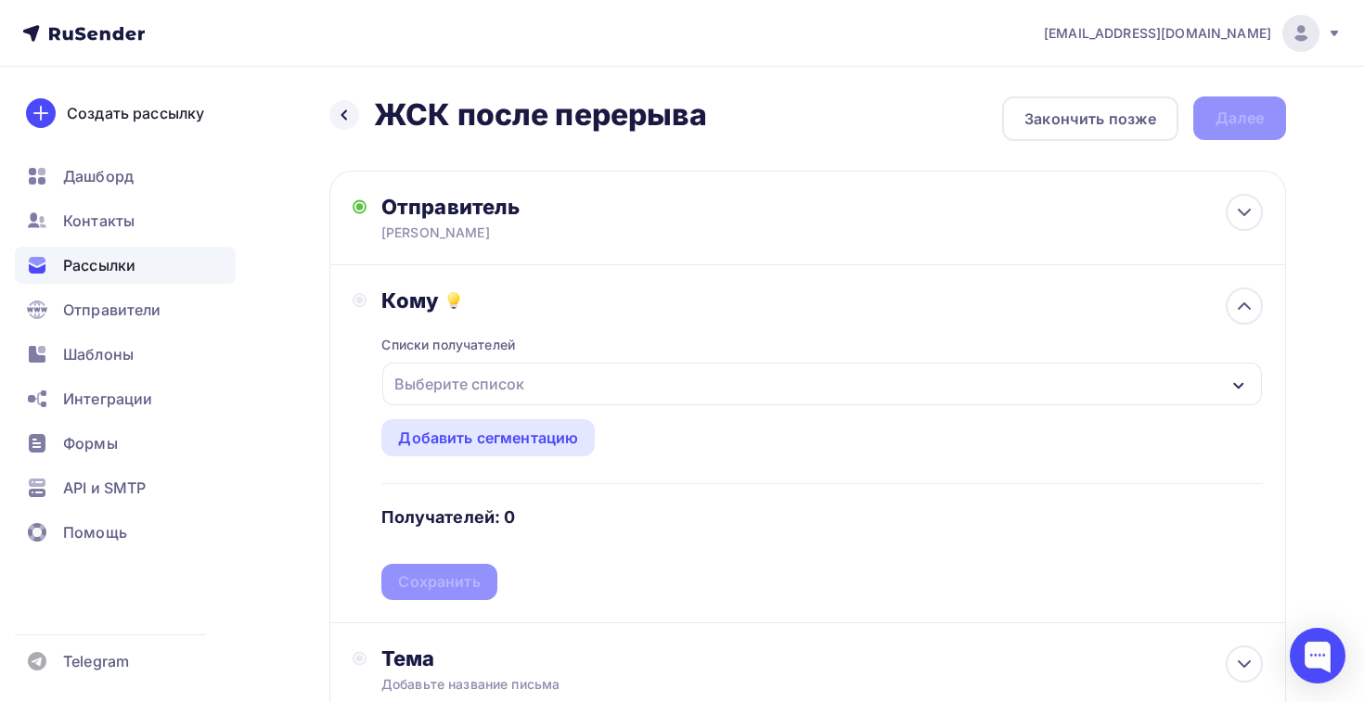
click at [470, 400] on div "Выберите список" at bounding box center [459, 383] width 145 height 33
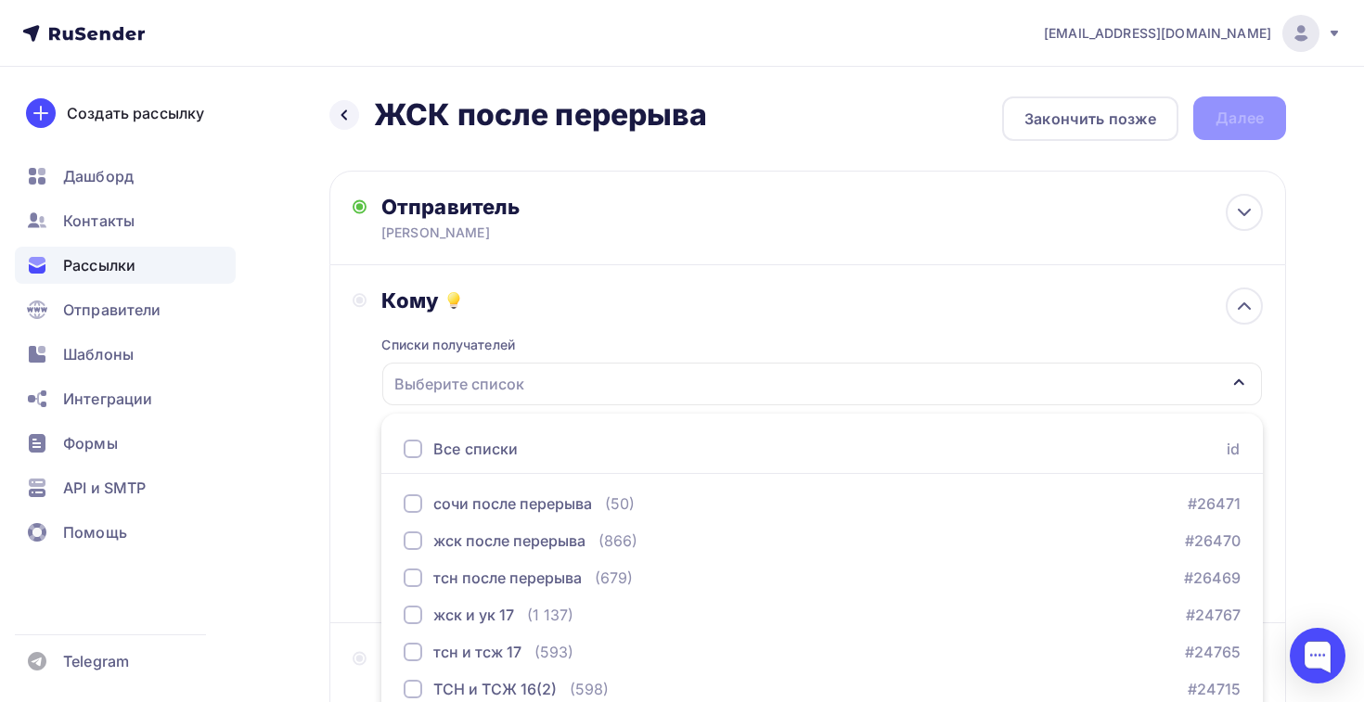
scroll to position [193, 0]
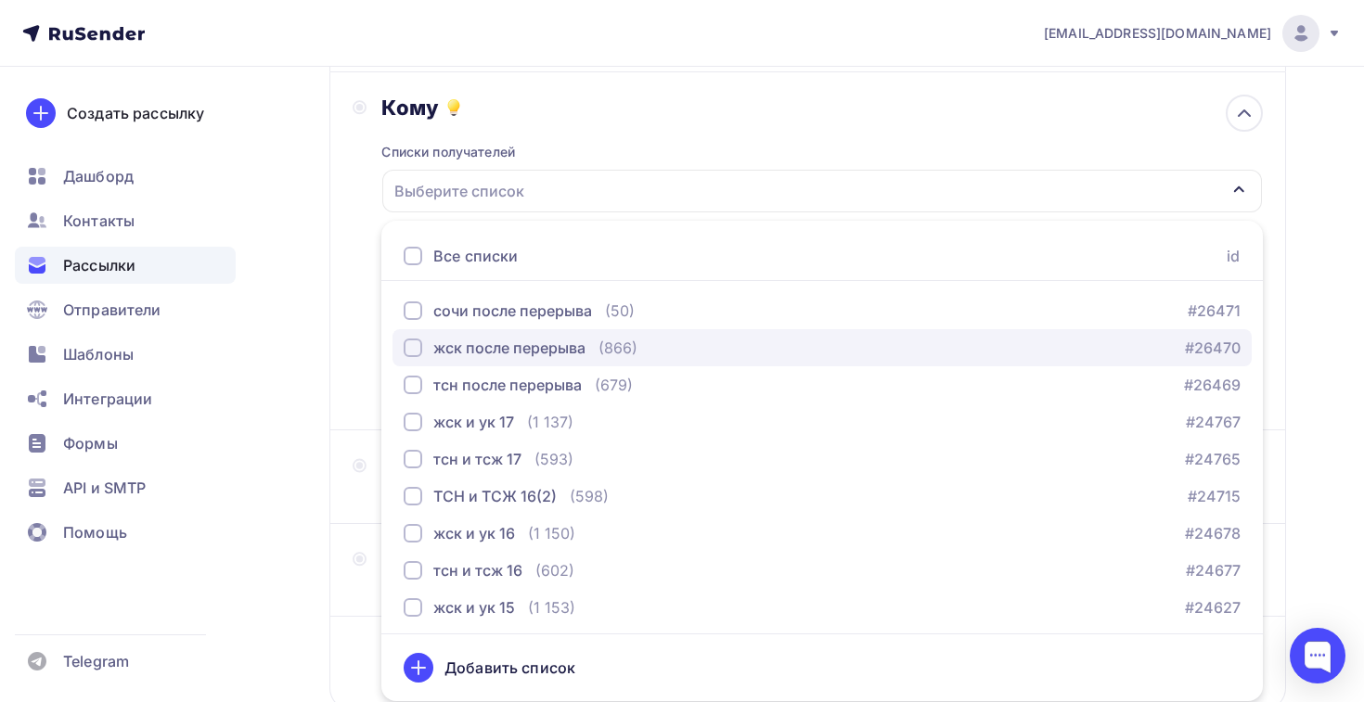
click at [488, 352] on div "жск после перерыва" at bounding box center [509, 348] width 152 height 22
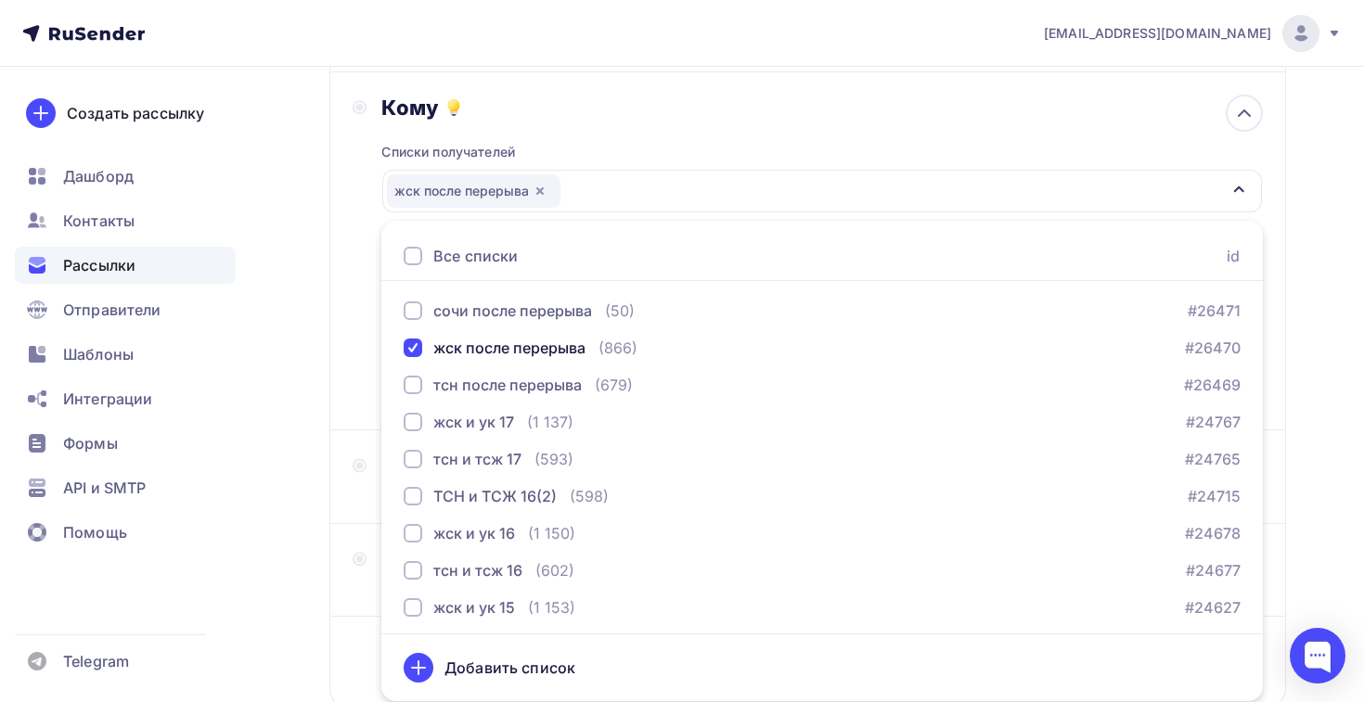
click at [375, 392] on div "Кому Списки получателей жск после перерыва Все списки id сочи после перерыва (5…" at bounding box center [808, 251] width 910 height 313
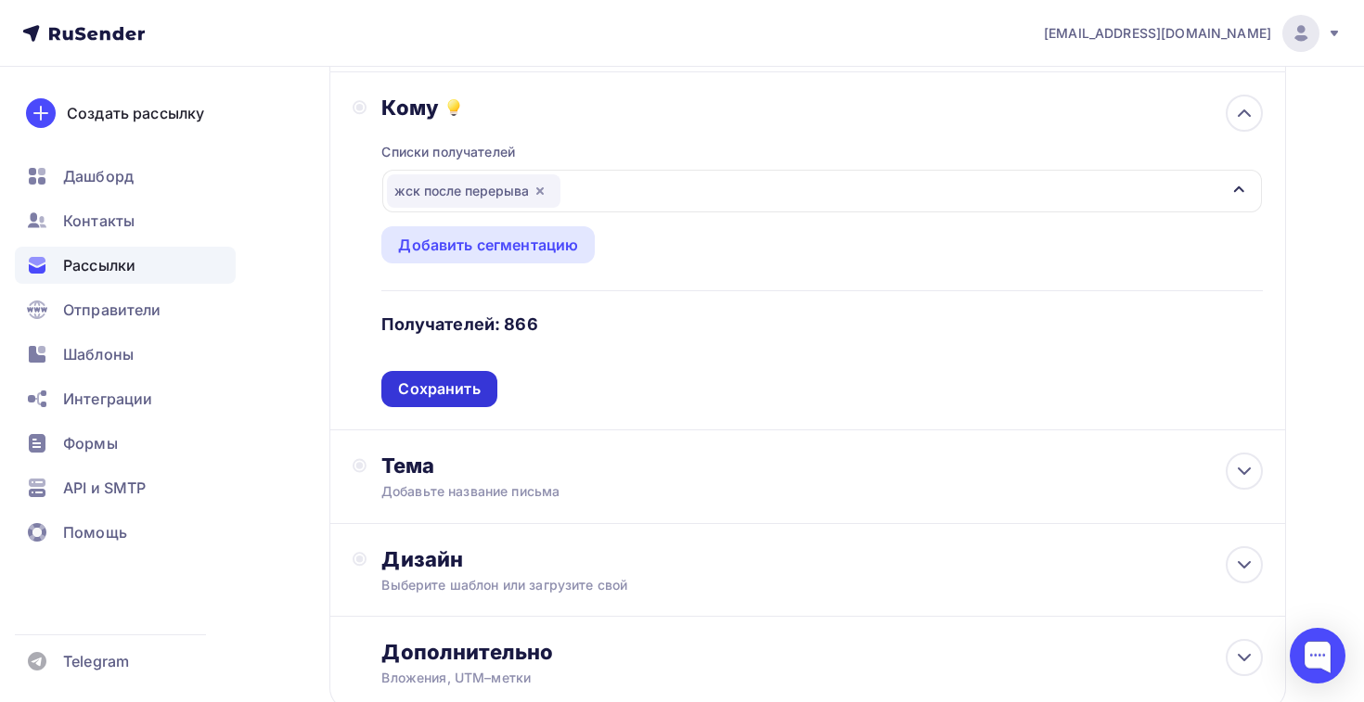
click at [430, 398] on div "Сохранить" at bounding box center [439, 389] width 82 height 21
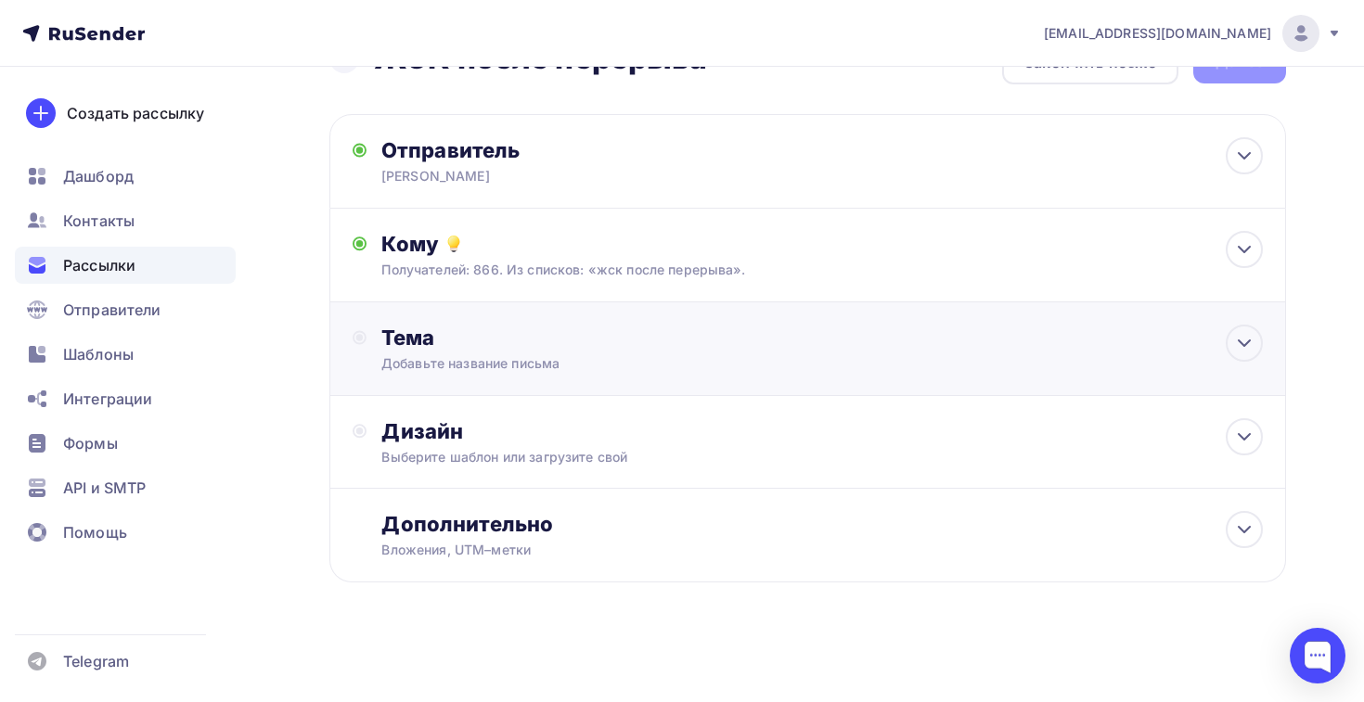
click at [422, 358] on div "Добавьте название письма" at bounding box center [546, 363] width 330 height 19
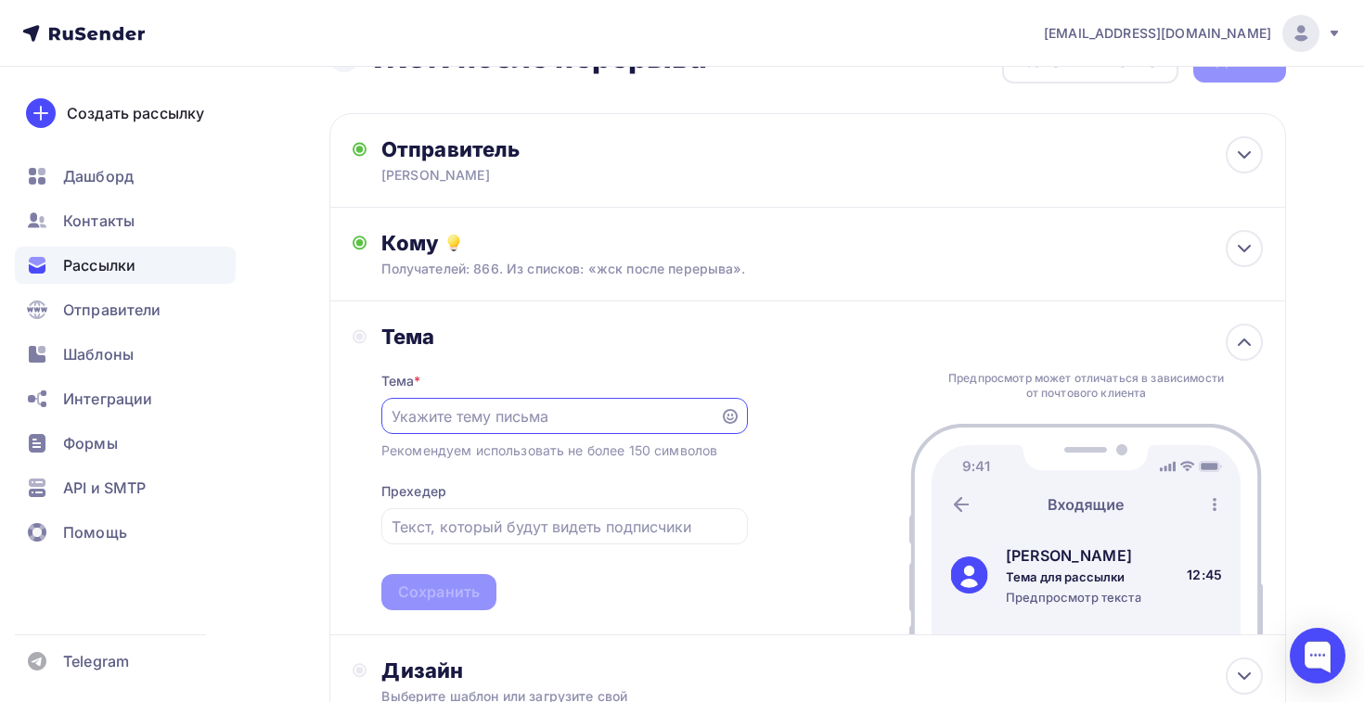
scroll to position [0, 0]
paste input "Для председателя и инженера"
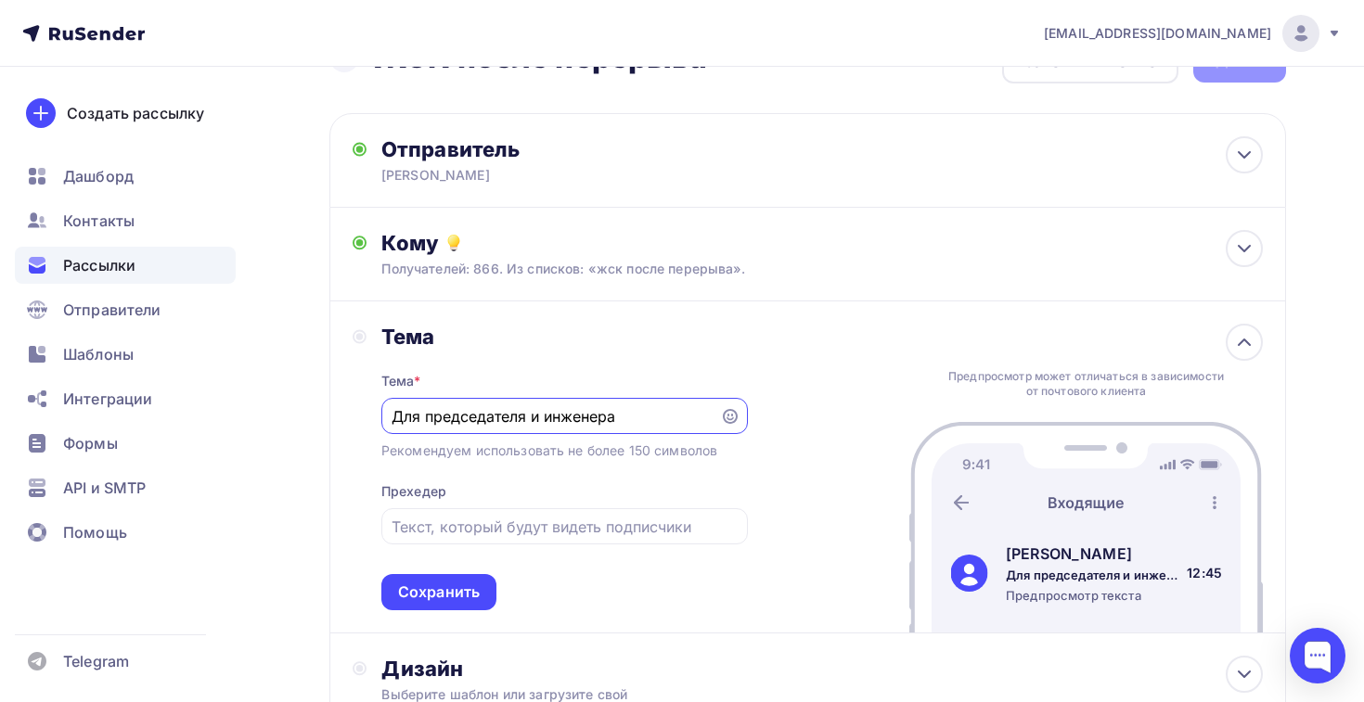
type input "Для председателя и инженера"
click at [427, 576] on div "Тема * Для председателя и инженера Рекомендуем использовать не более 150 символ…" at bounding box center [564, 480] width 366 height 261
click at [421, 596] on div "Сохранить" at bounding box center [439, 592] width 82 height 21
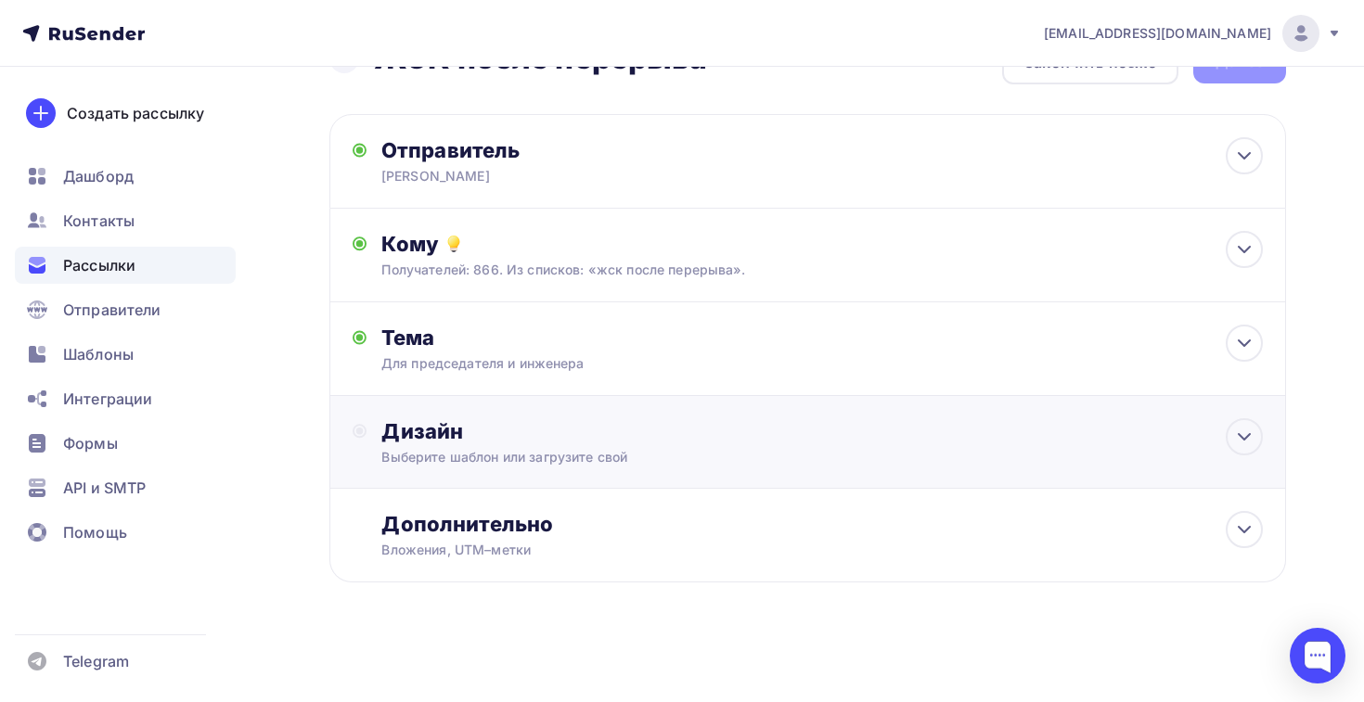
click at [456, 451] on div "Выберите шаблон или загрузите свой" at bounding box center [777, 457] width 793 height 19
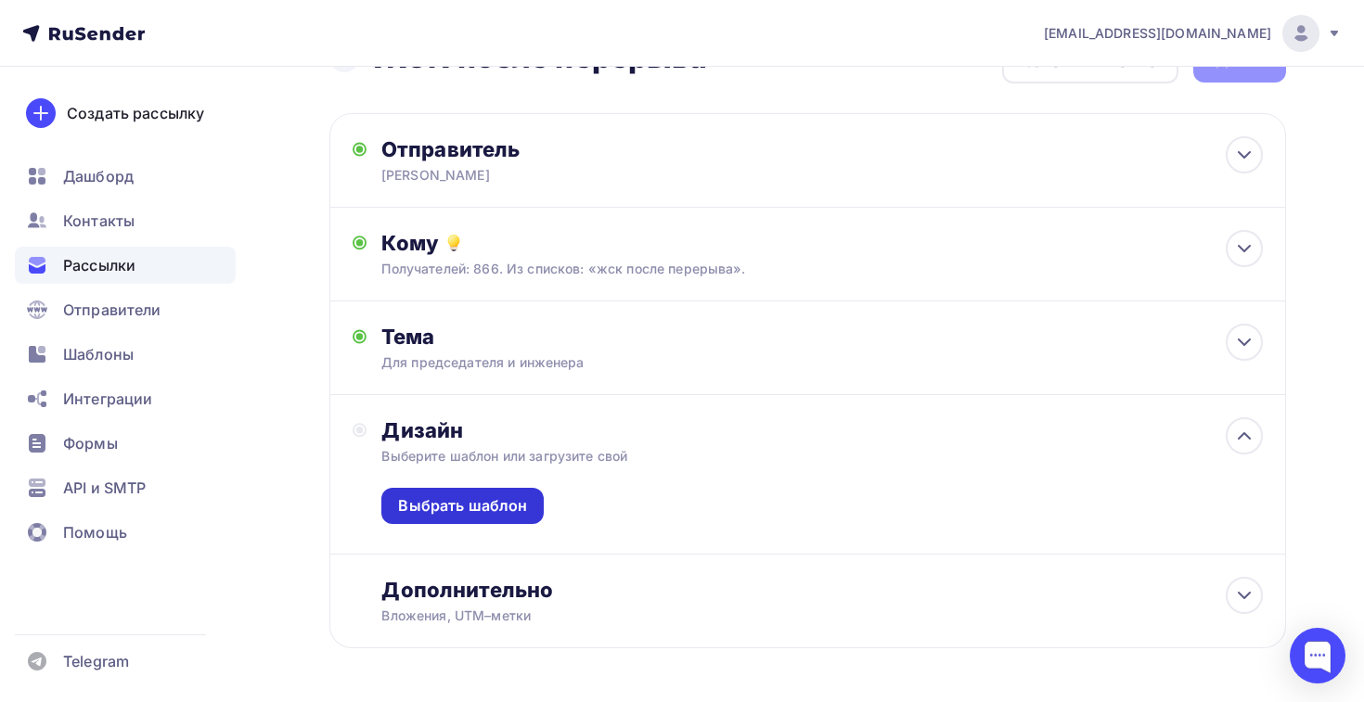
click at [456, 493] on div "Выбрать шаблон" at bounding box center [462, 506] width 162 height 36
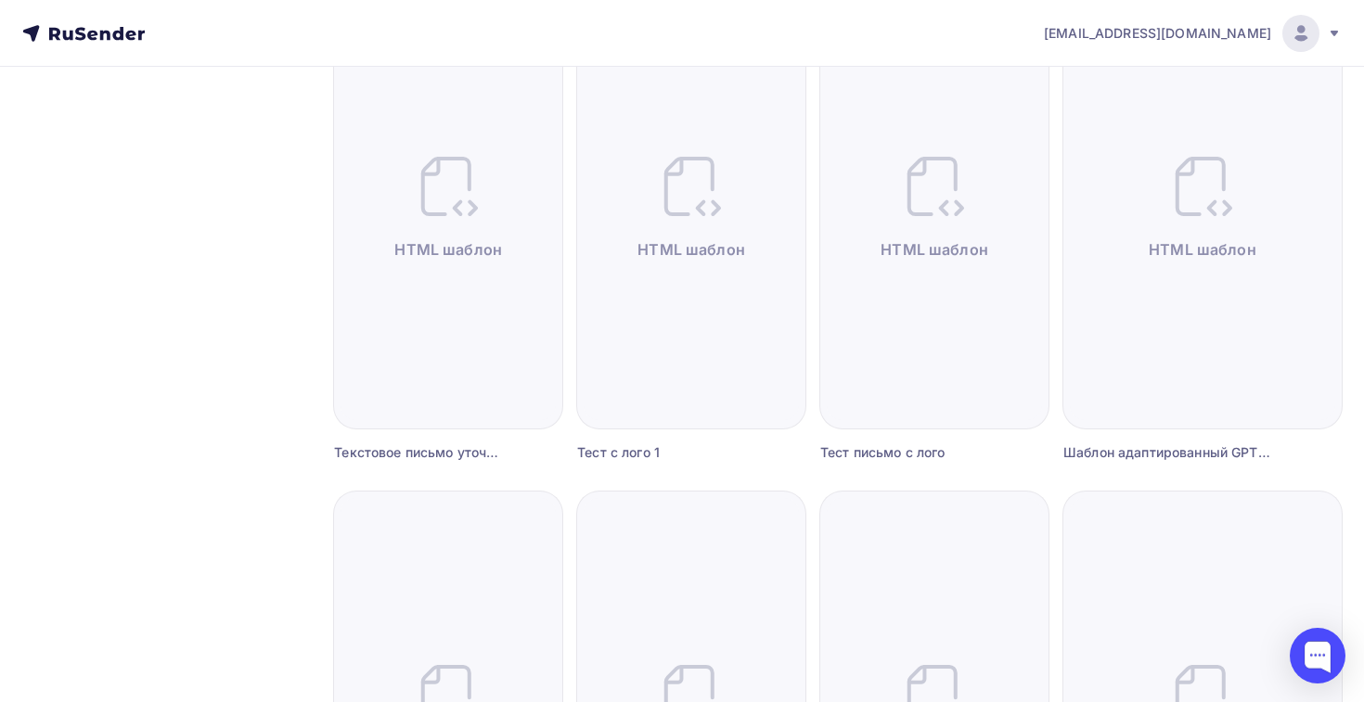
scroll to position [766, 0]
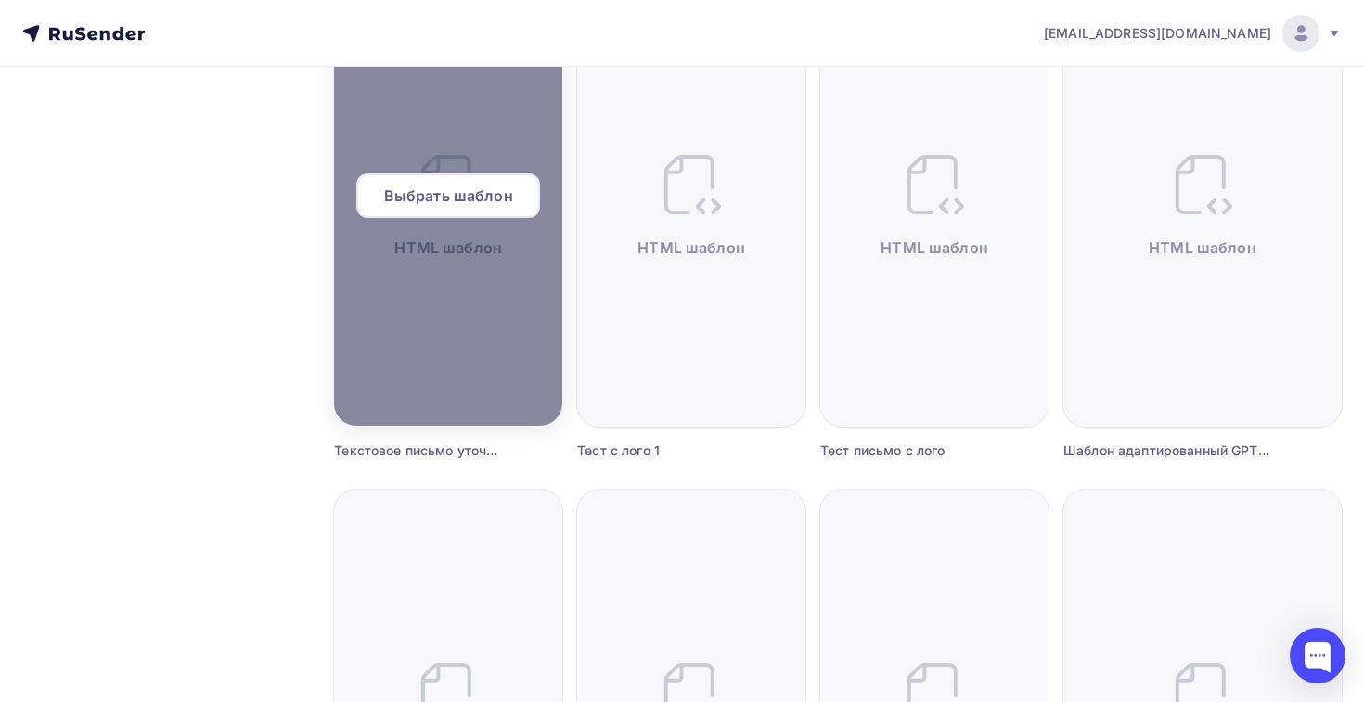
click at [465, 192] on span "Выбрать шаблон" at bounding box center [448, 196] width 129 height 22
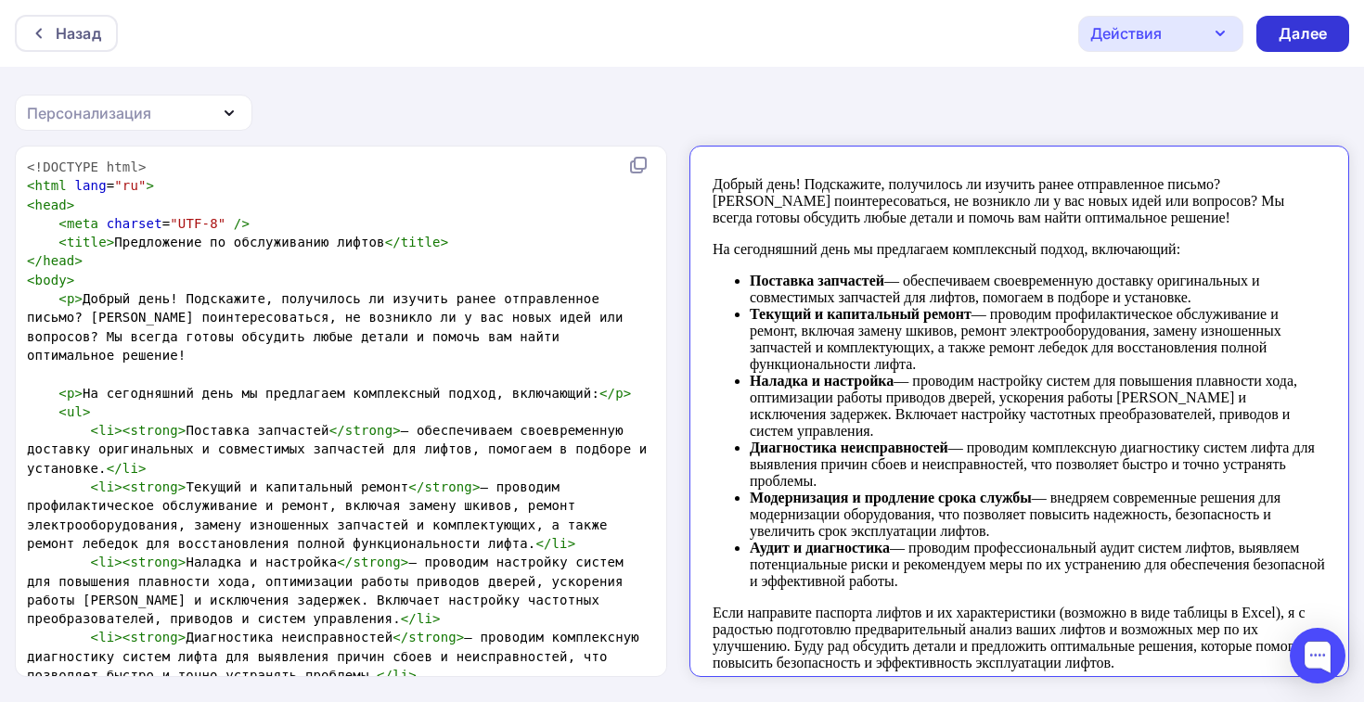
click at [1302, 40] on div "Далее" at bounding box center [1302, 33] width 48 height 21
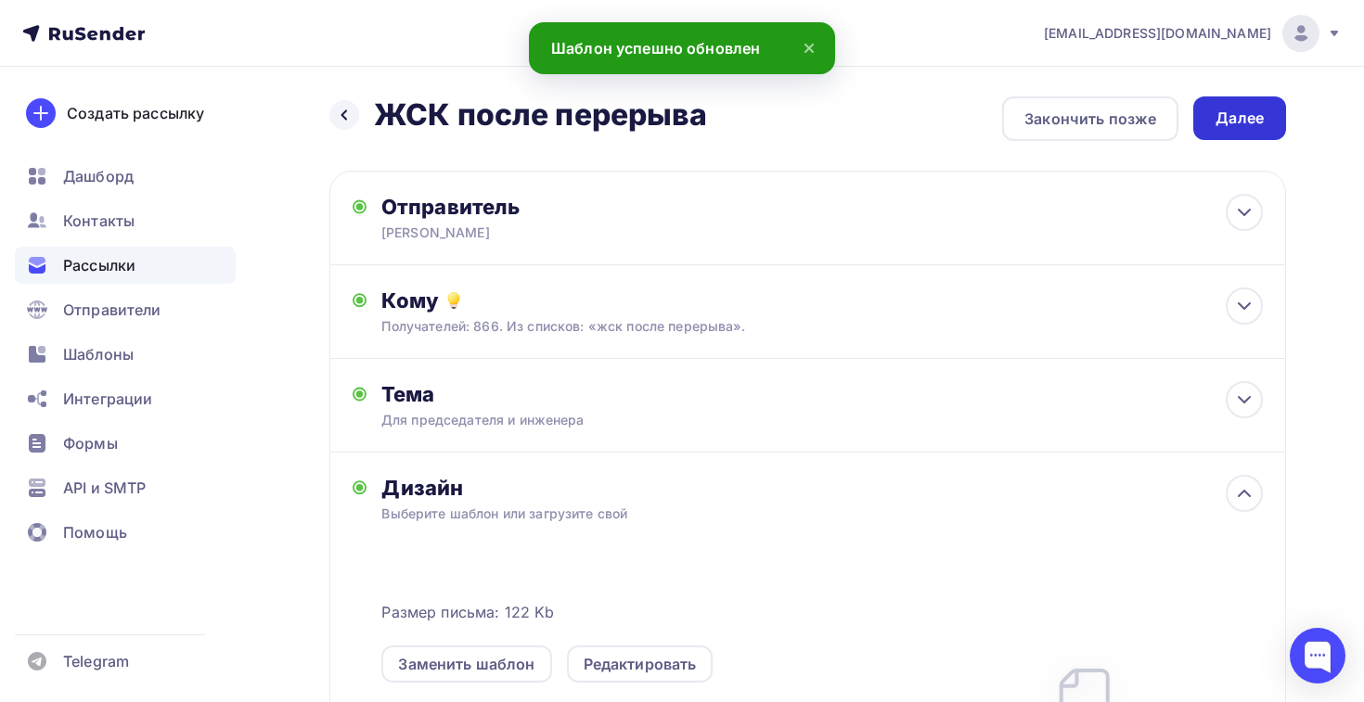
click at [1248, 119] on div "Далее" at bounding box center [1239, 118] width 48 height 21
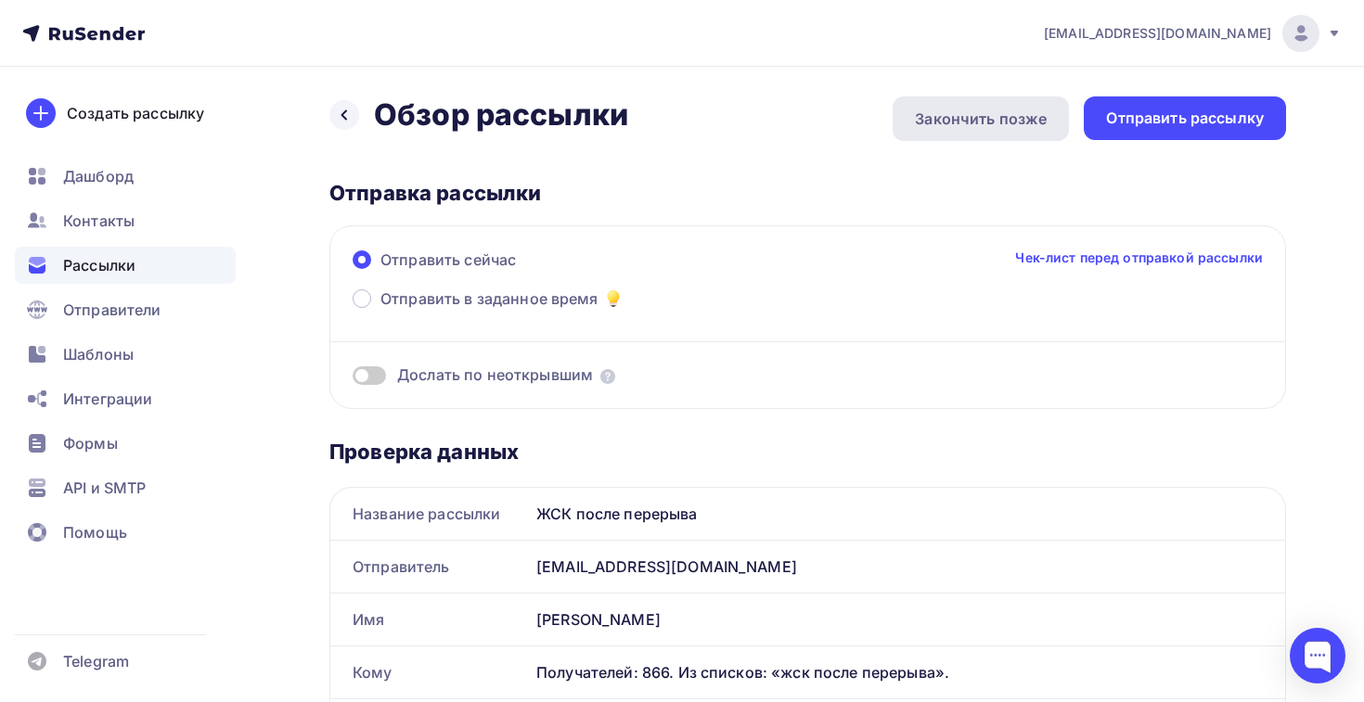
click at [991, 119] on div "Закончить позже" at bounding box center [981, 119] width 132 height 22
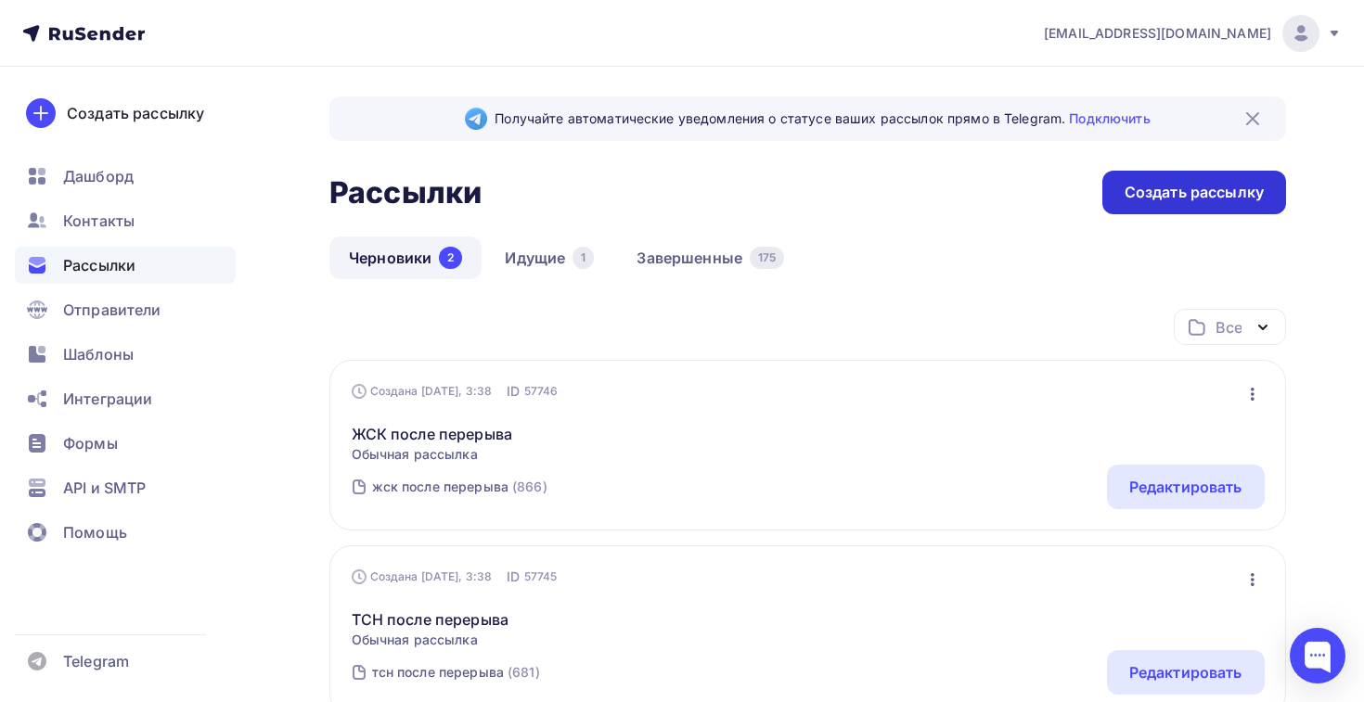
click at [1111, 176] on div "Создать рассылку" at bounding box center [1194, 193] width 184 height 44
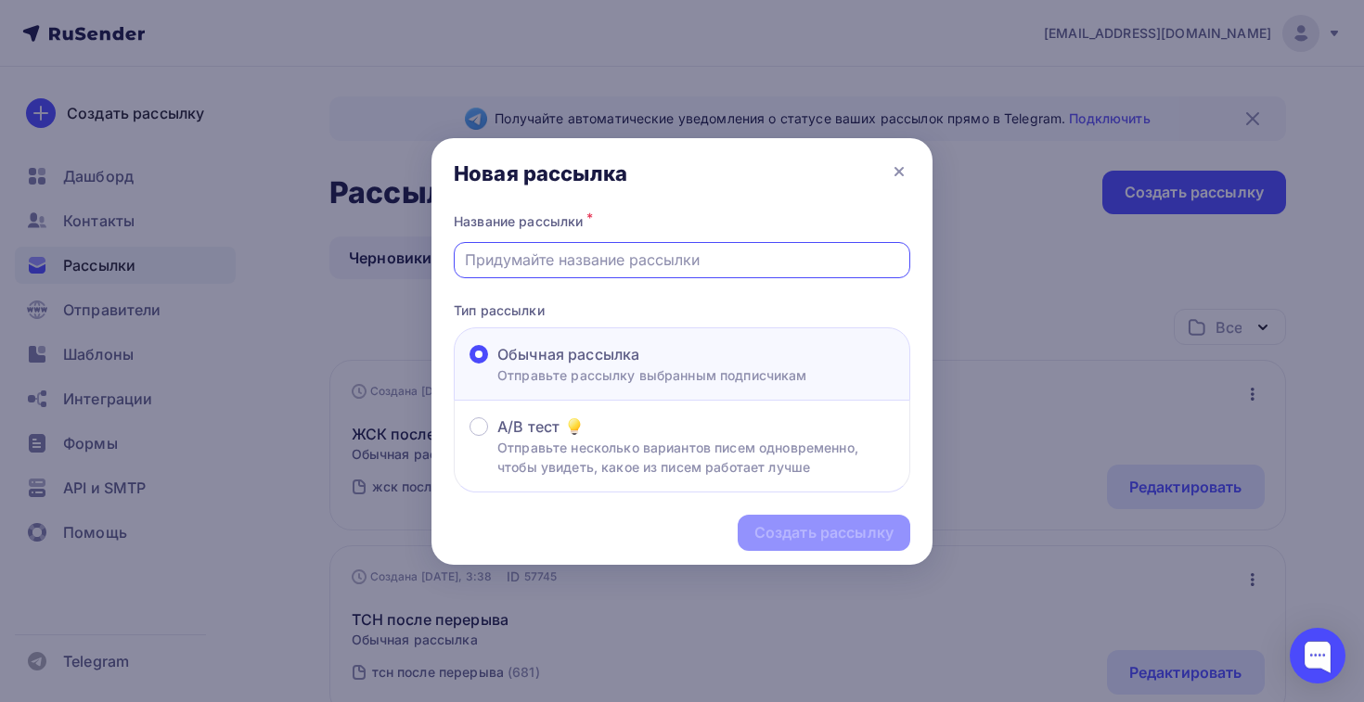
click at [733, 263] on input "text" at bounding box center [682, 260] width 435 height 22
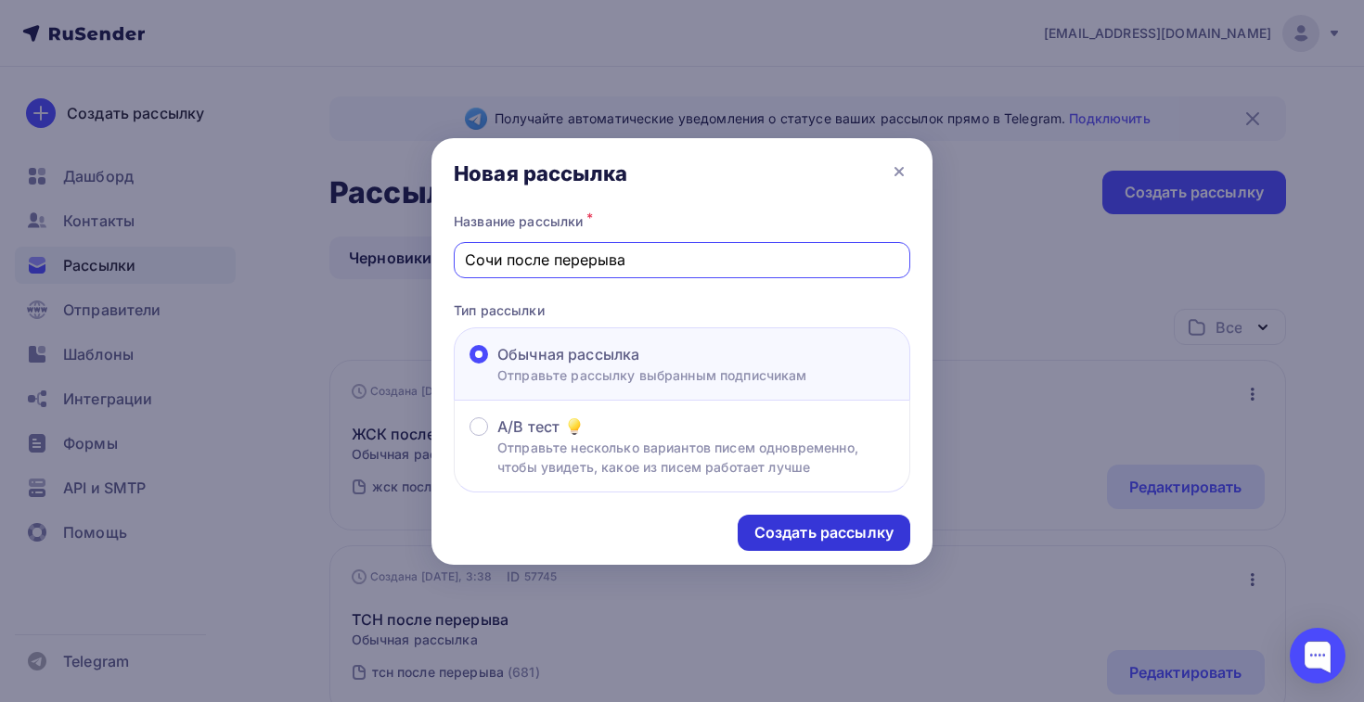
type input "Сочи после перерыва"
click at [855, 522] on div "Создать рассылку" at bounding box center [824, 533] width 173 height 36
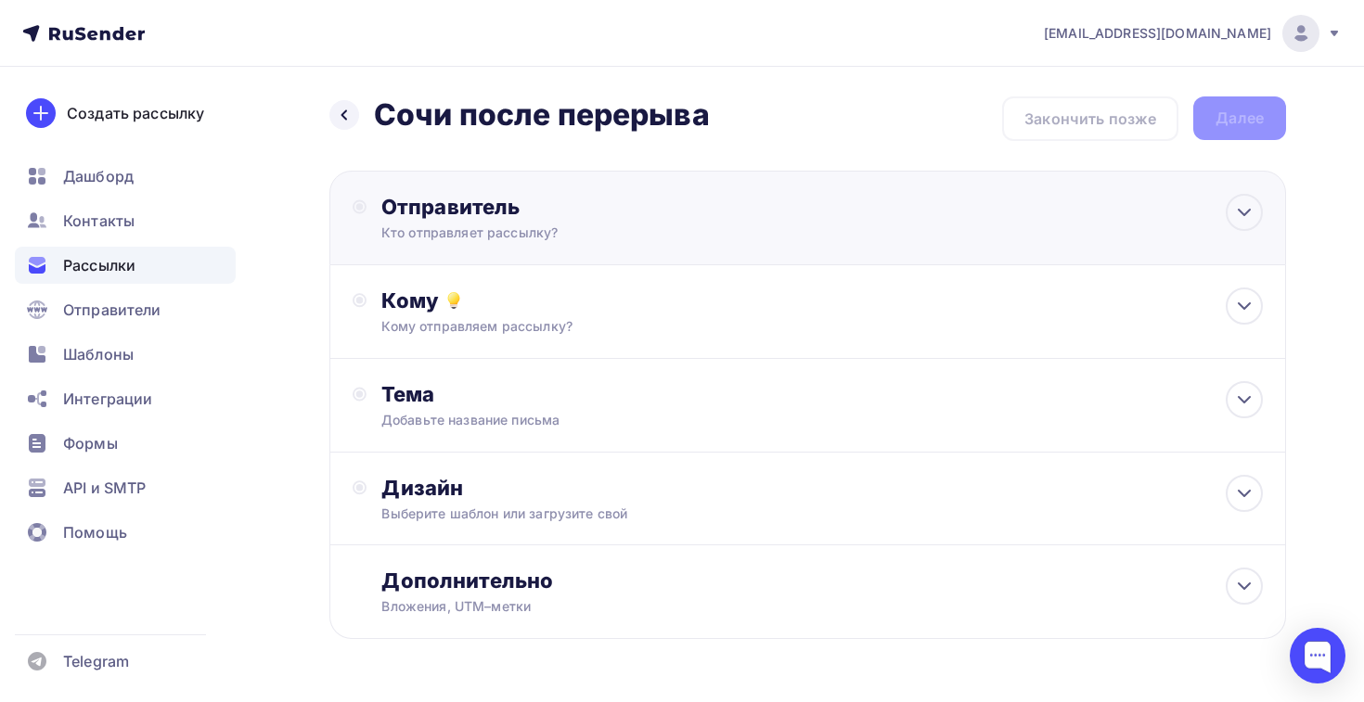
click at [519, 254] on div "Отправитель Кто отправляет рассылку? Email * slawa.gnatowsky@yandex.ru info@elt…" at bounding box center [807, 218] width 957 height 95
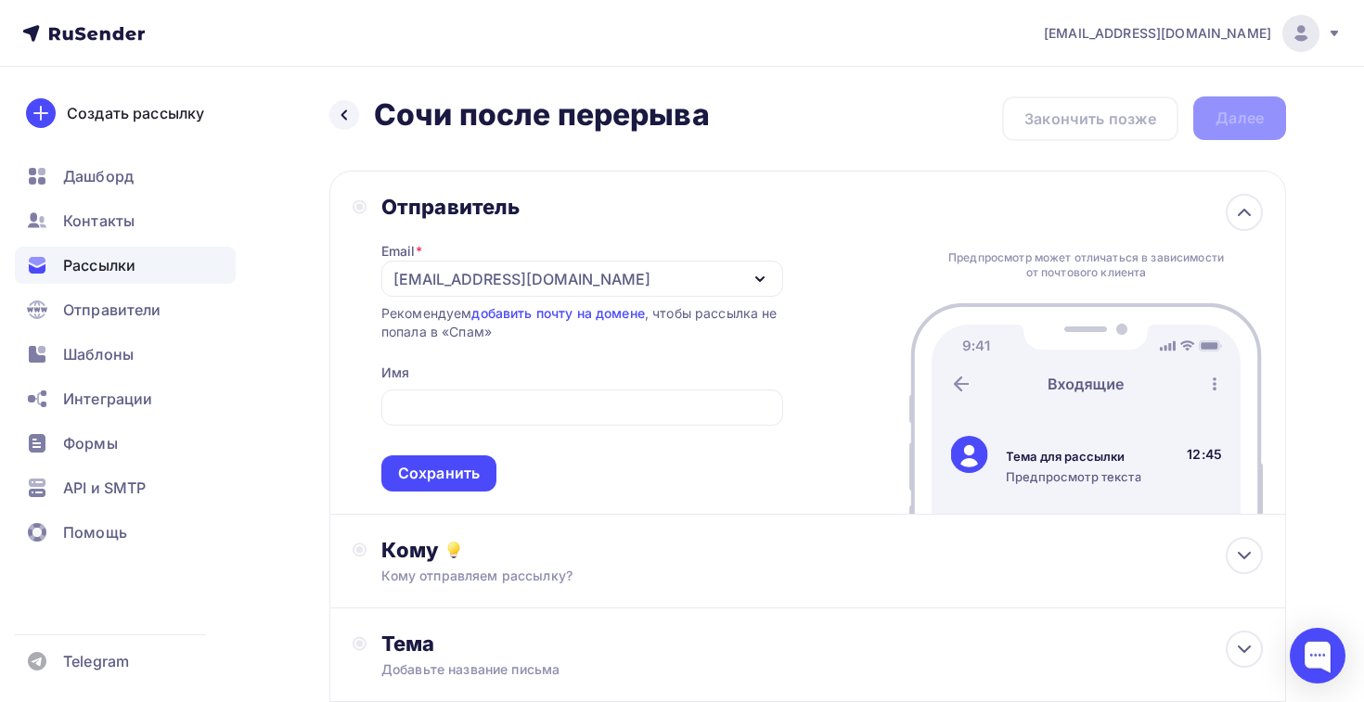
click at [498, 256] on div "Email * slawa.gnatowsky@yandex.ru info@elttechno.ru info@eltmos.ru lift@elt-web…" at bounding box center [582, 356] width 402 height 272
click at [493, 273] on div "[EMAIL_ADDRESS][DOMAIN_NAME]" at bounding box center [521, 279] width 257 height 22
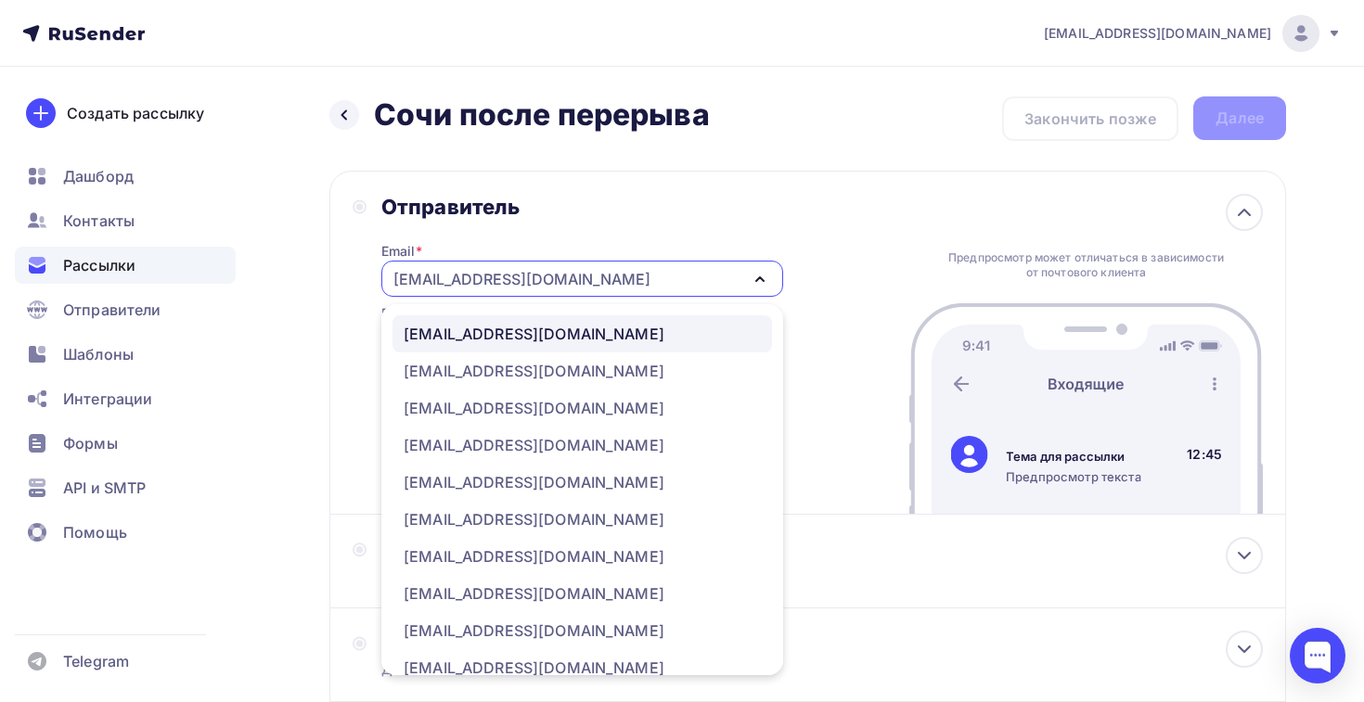
click at [493, 327] on div "info@elttechno.ru" at bounding box center [534, 334] width 261 height 22
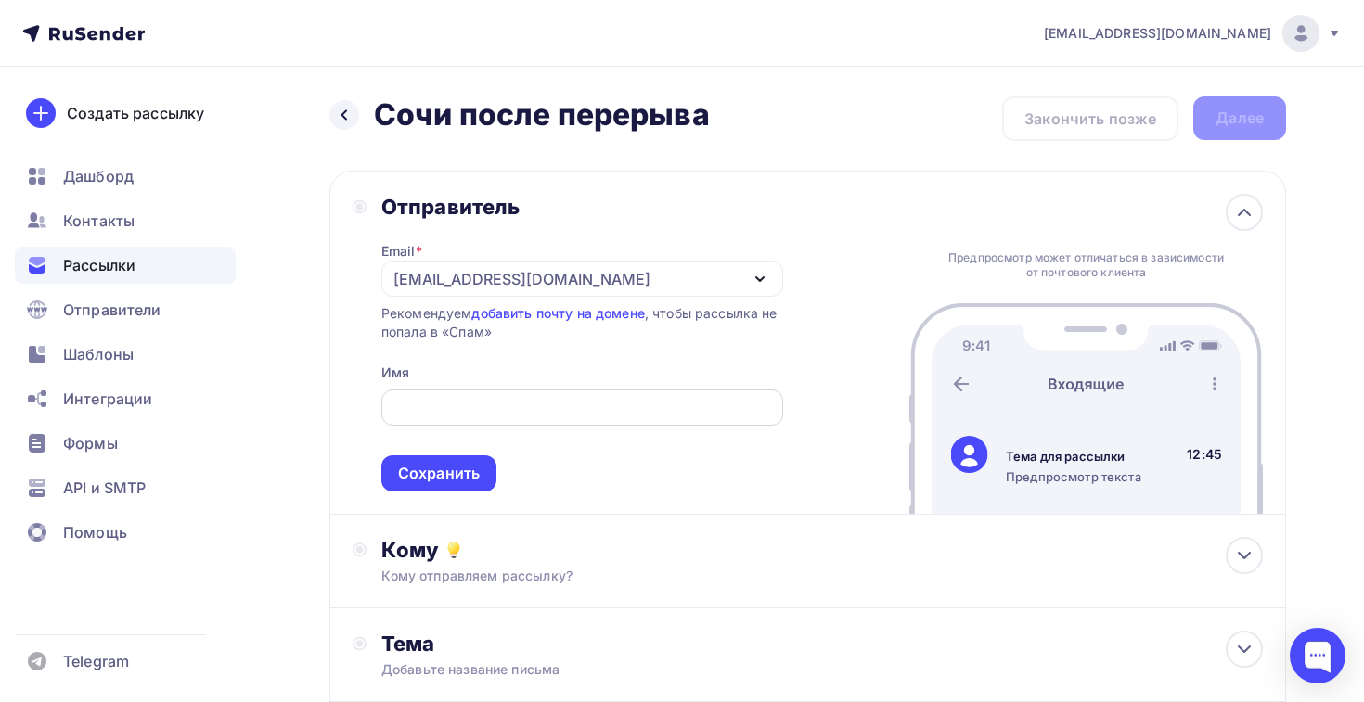
click at [460, 410] on input "text" at bounding box center [582, 408] width 380 height 22
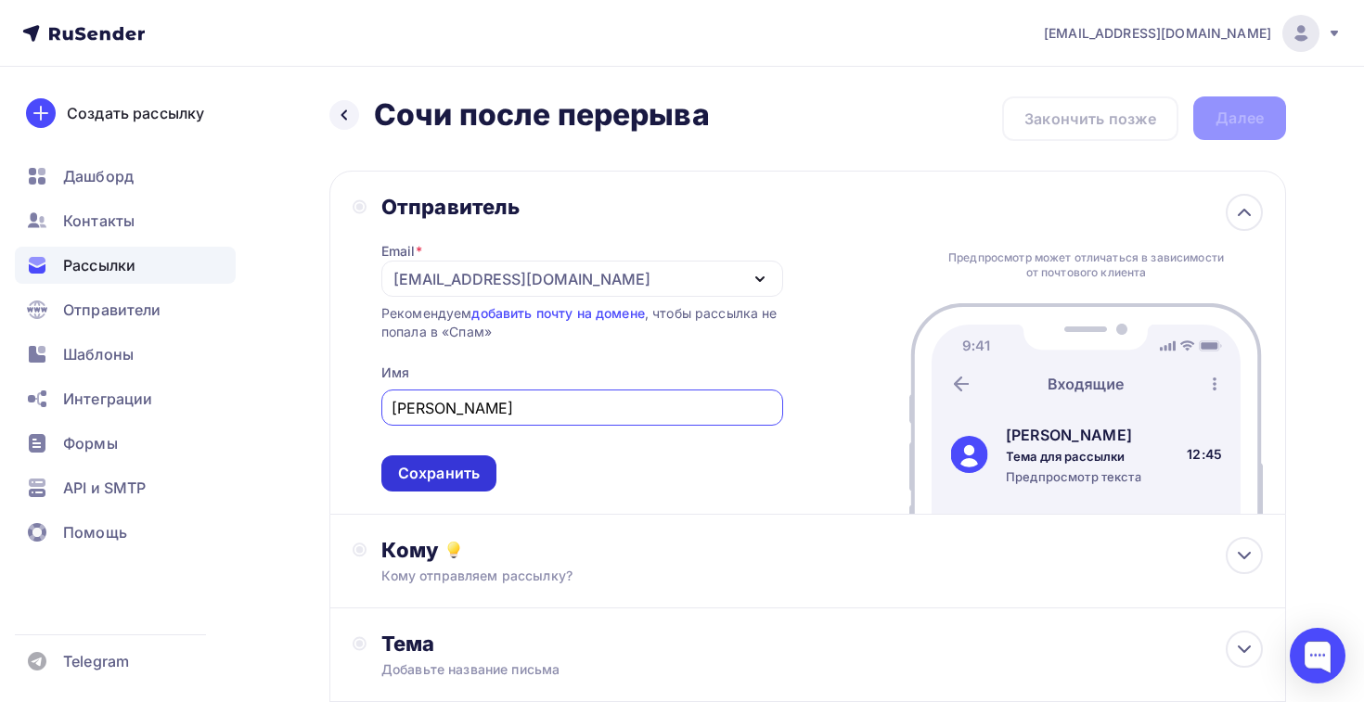
type input "Руслан"
click at [404, 470] on div "Сохранить" at bounding box center [439, 473] width 82 height 21
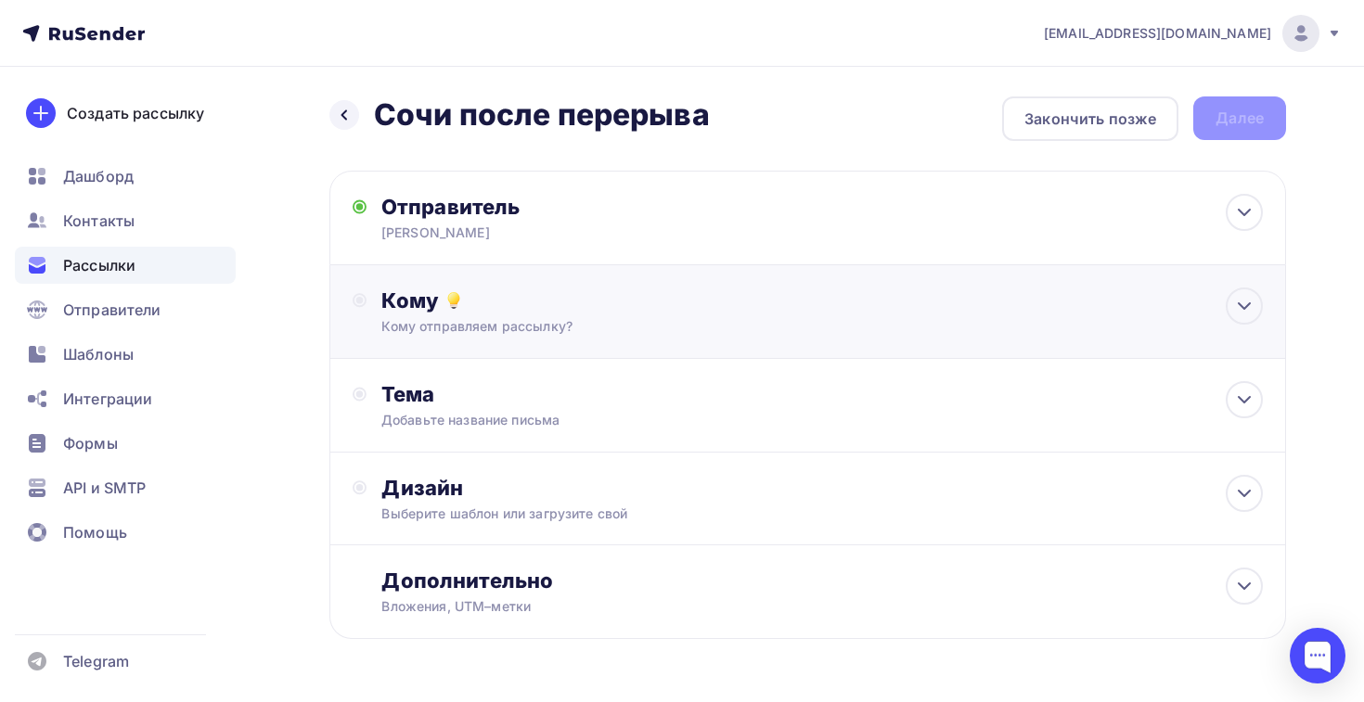
click at [475, 341] on div "Кому Кому отправляем рассылку? Списки получателей Выберите список Все списки id…" at bounding box center [807, 312] width 957 height 94
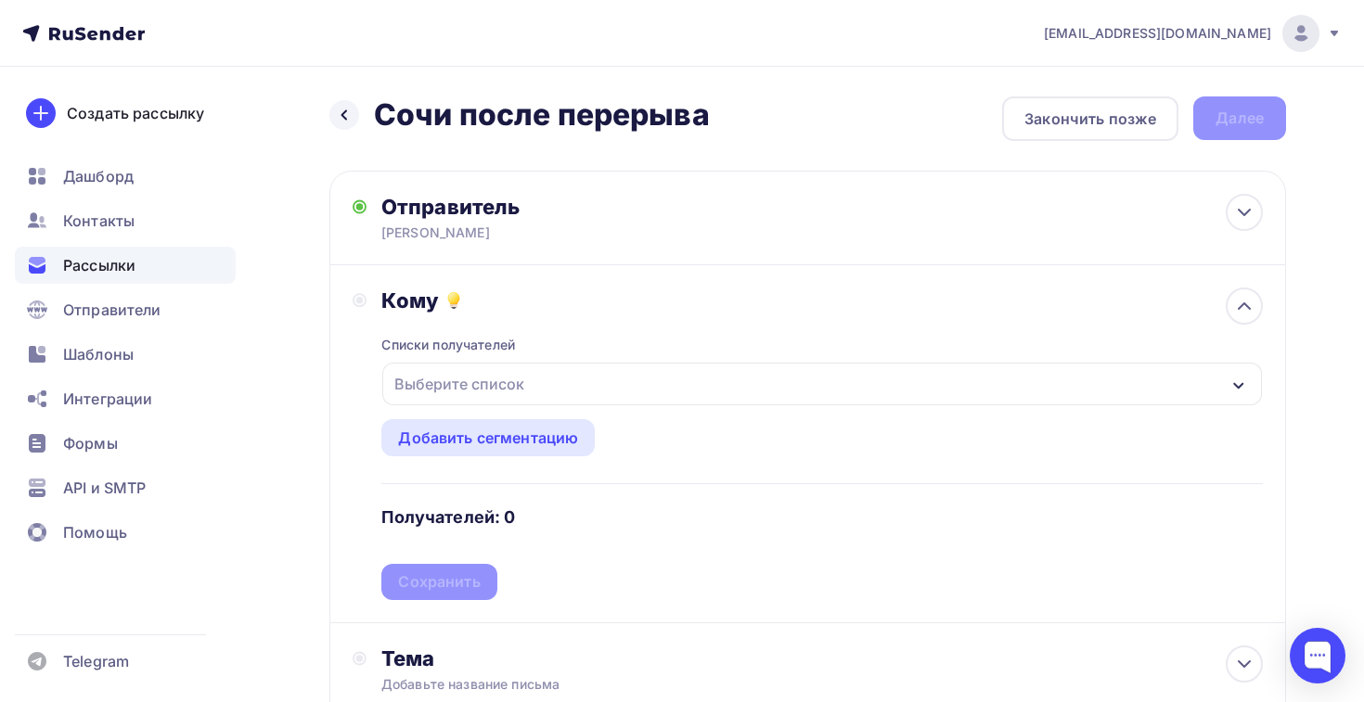
click at [473, 392] on div "Выберите список" at bounding box center [459, 383] width 145 height 33
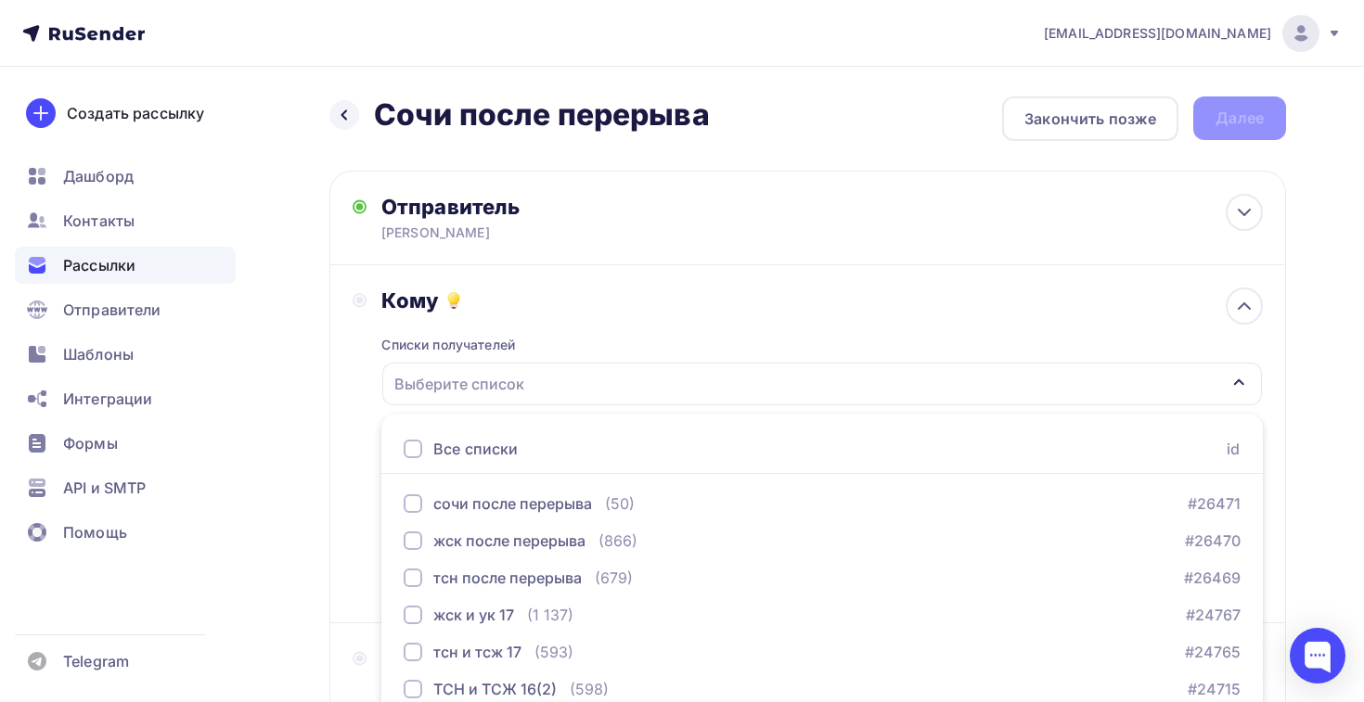
scroll to position [193, 0]
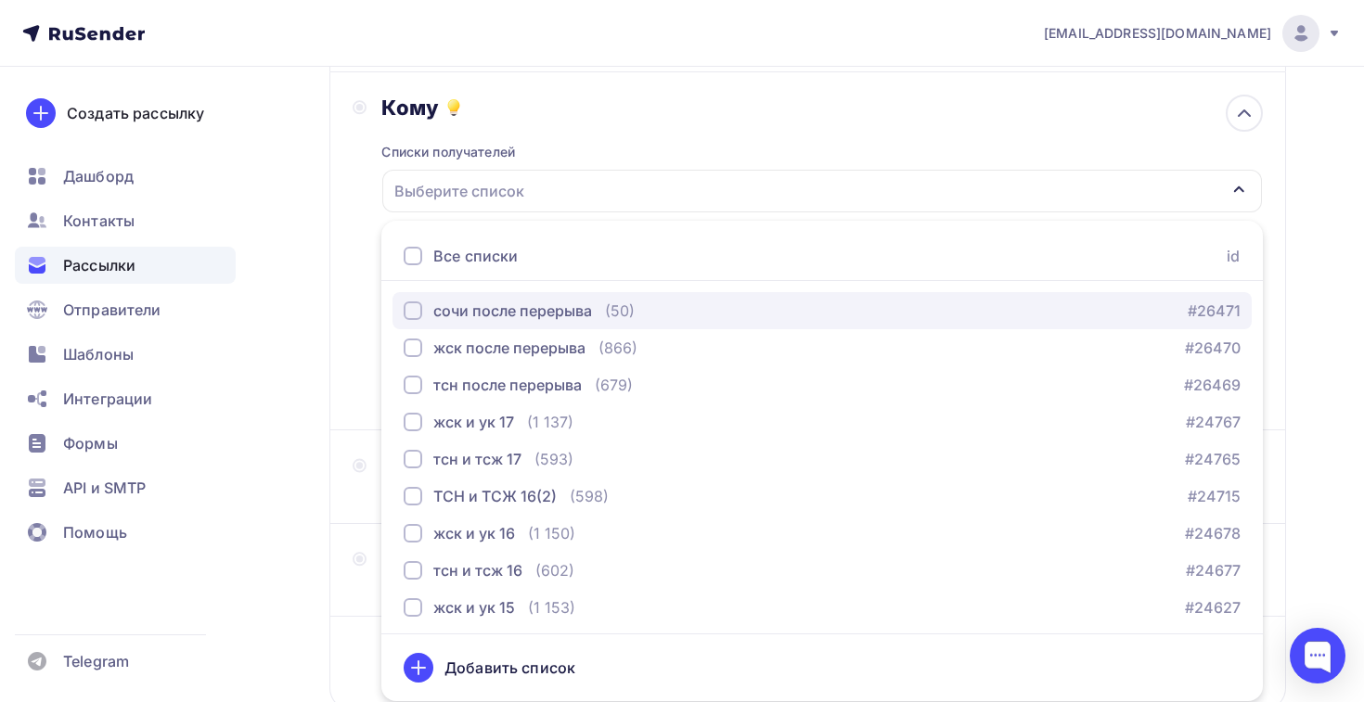
click at [503, 325] on button "сочи после перерыва (50) #26471" at bounding box center [821, 310] width 859 height 37
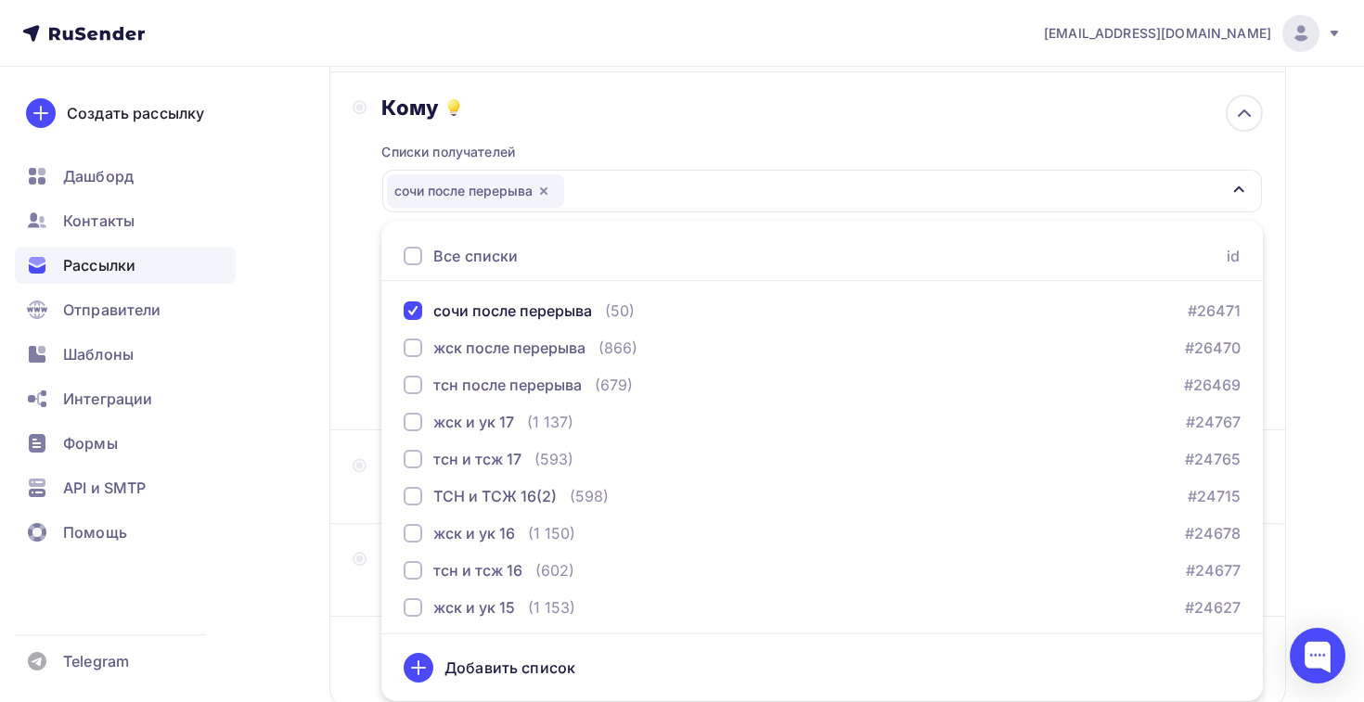
click at [372, 379] on div "Кому Списки получателей сочи после перерыва Все списки id сочи после перерыва (…" at bounding box center [808, 251] width 910 height 313
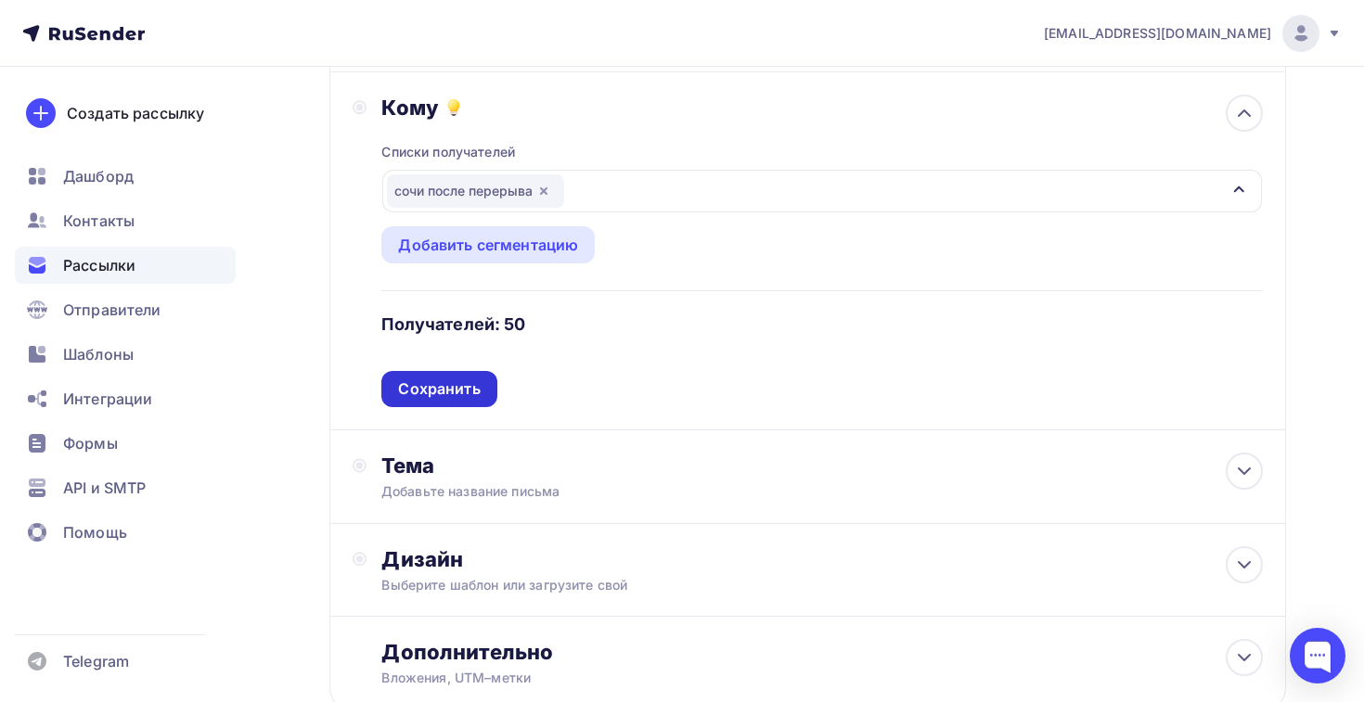
click at [456, 377] on div "Сохранить" at bounding box center [438, 389] width 115 height 36
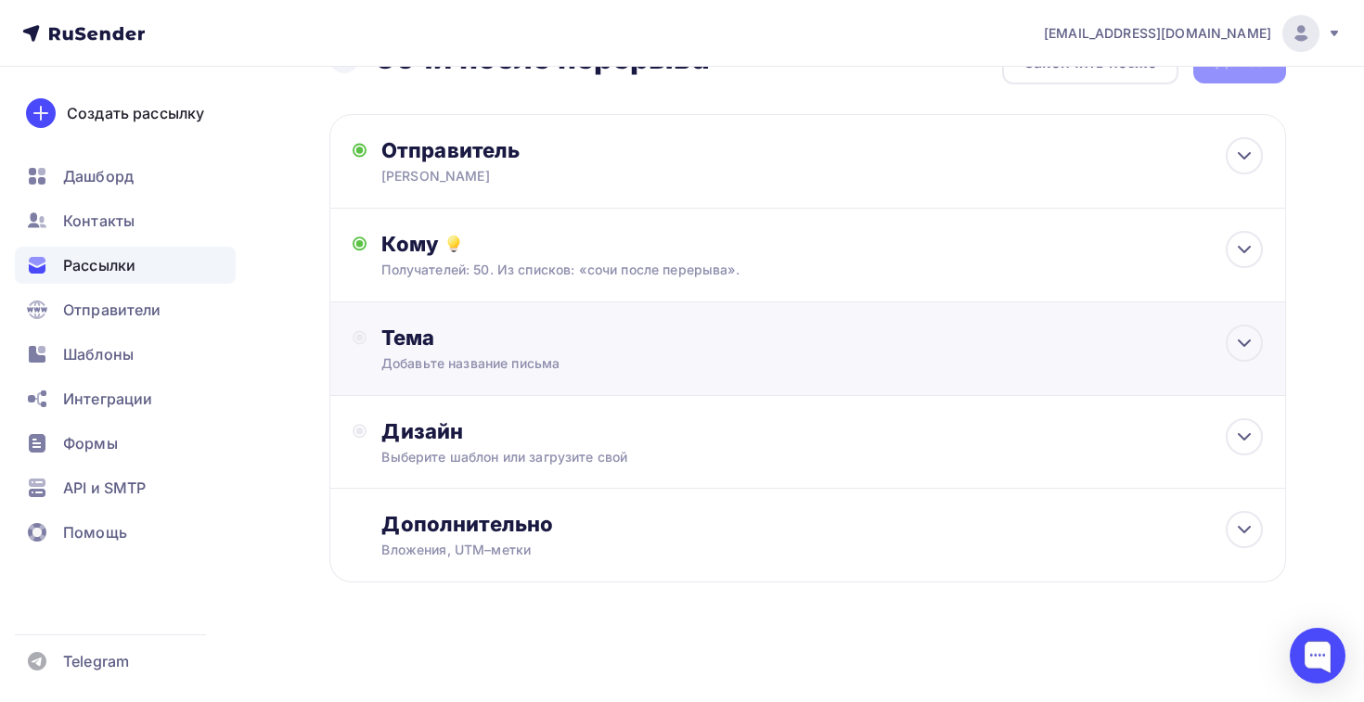
click at [456, 330] on div "Тема" at bounding box center [564, 338] width 366 height 26
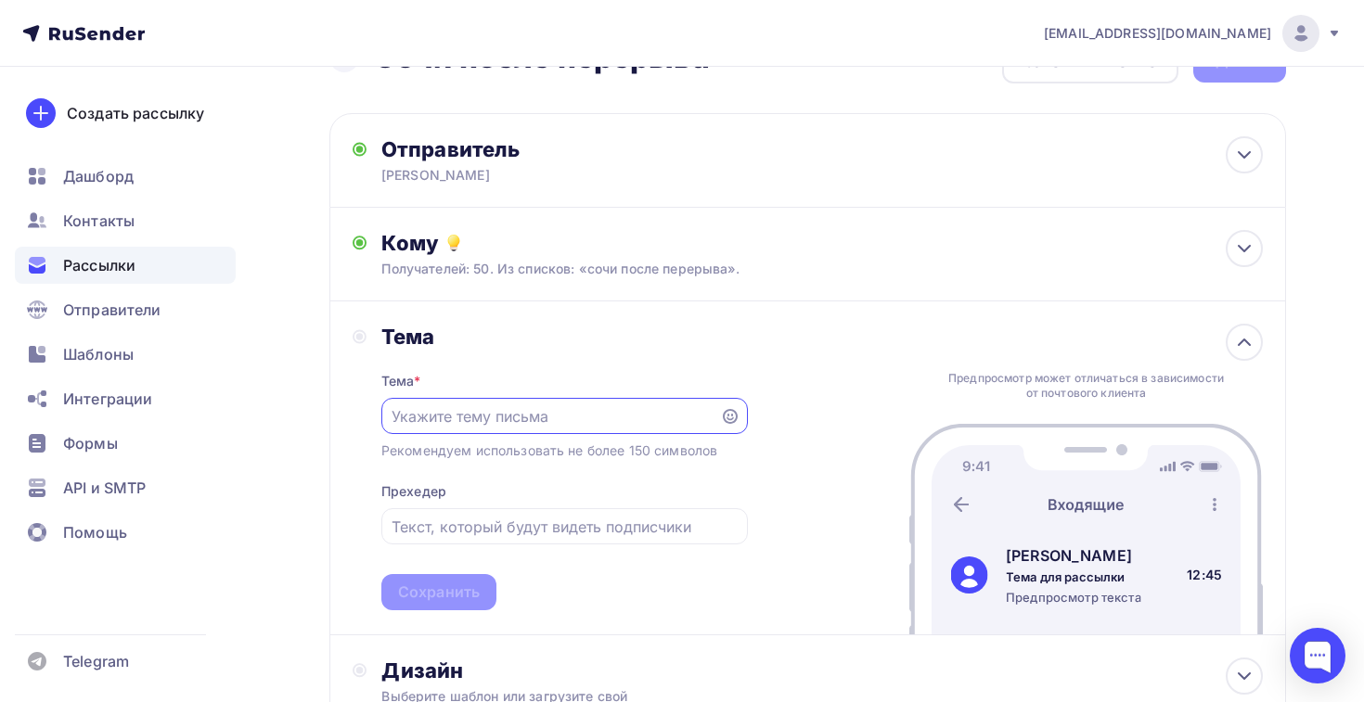
scroll to position [0, 0]
paste input "Для председателя и инженера"
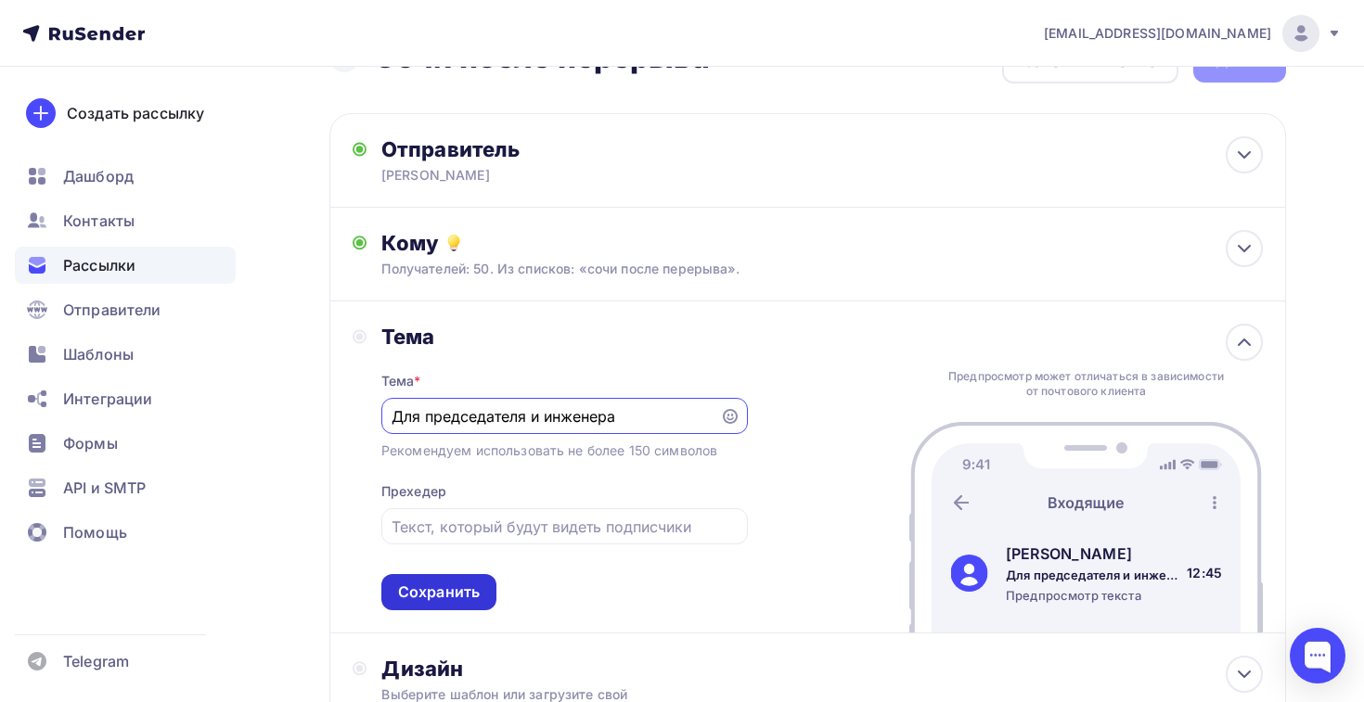
type input "Для председателя и инженера"
click at [451, 597] on div "Сохранить" at bounding box center [439, 592] width 82 height 21
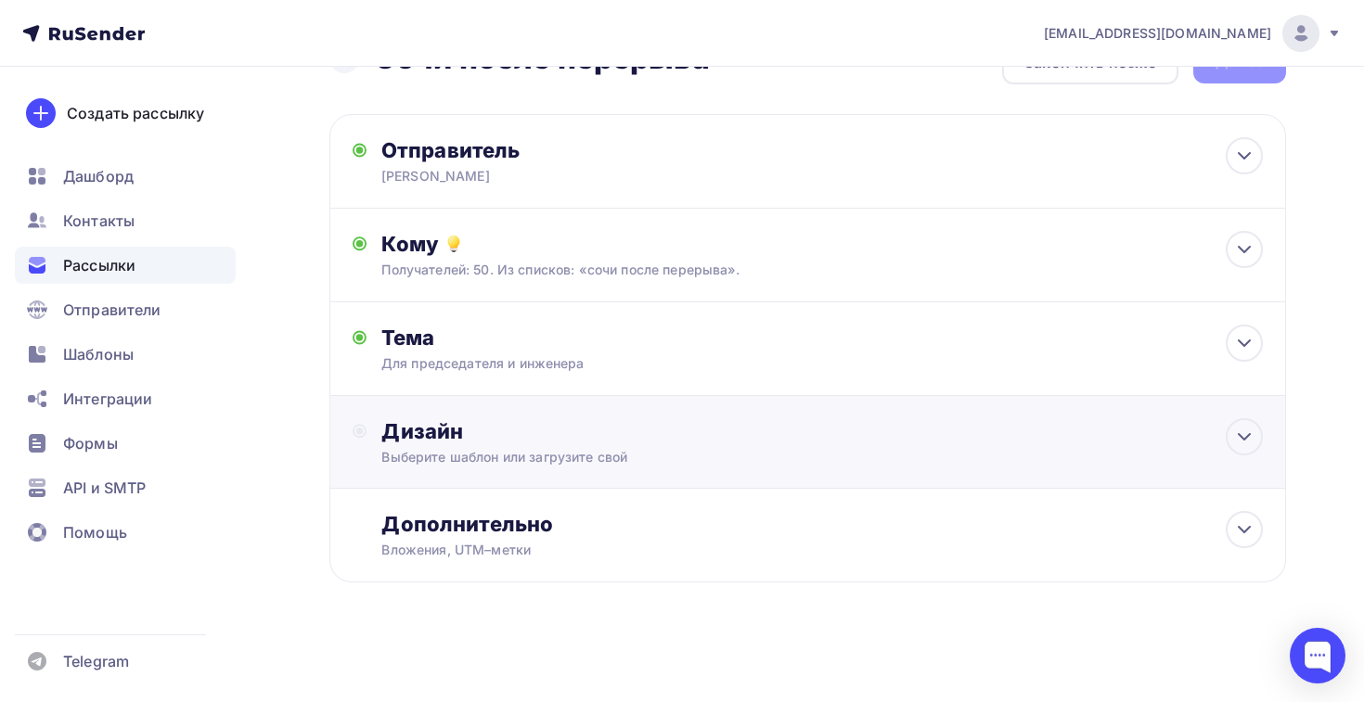
click at [460, 469] on div "Дизайн Выберите шаблон или загрузите свой" at bounding box center [808, 453] width 910 height 70
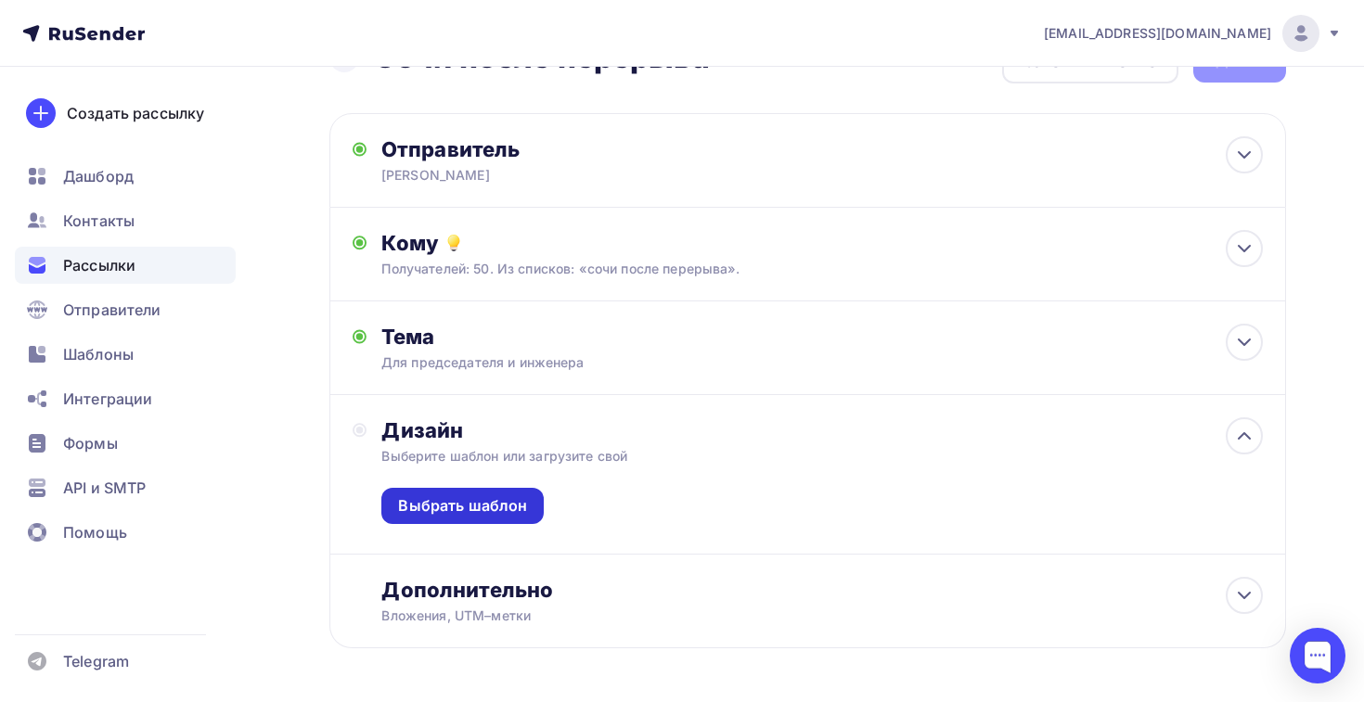
click at [480, 509] on div "Выбрать шаблон" at bounding box center [462, 505] width 129 height 21
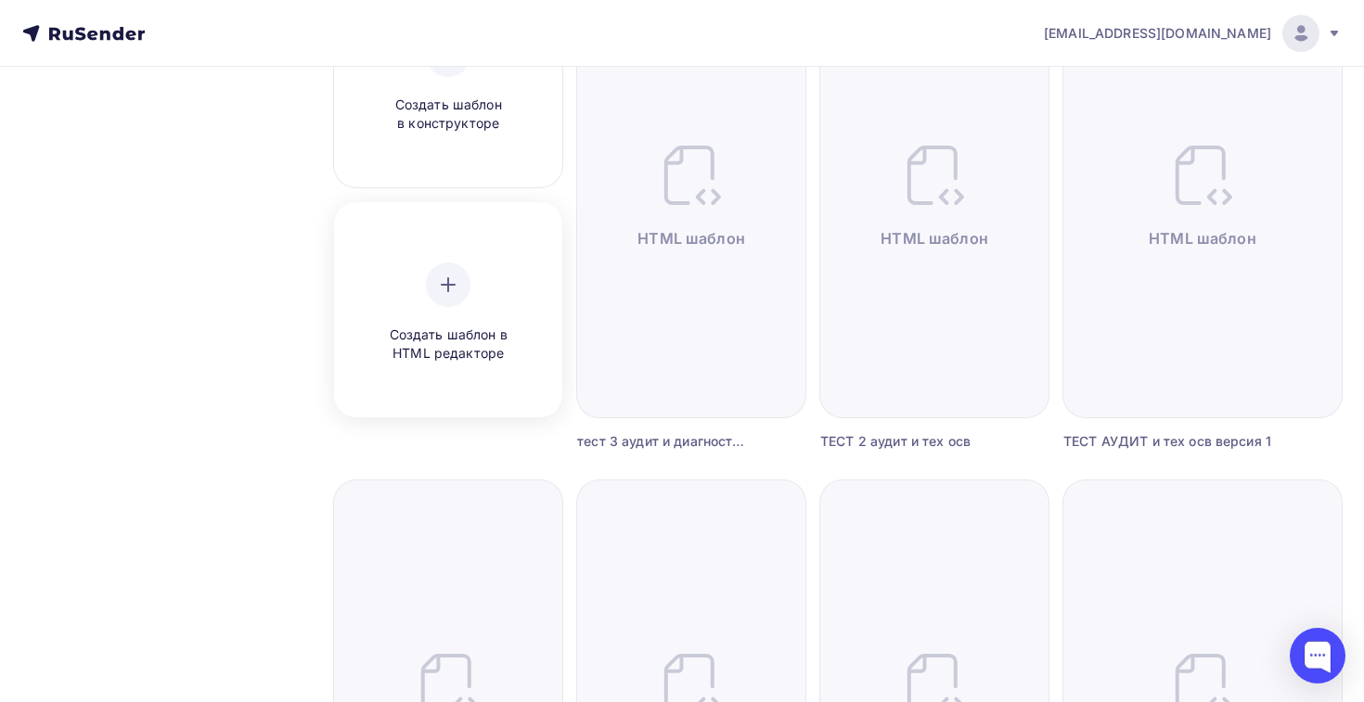
scroll to position [486, 0]
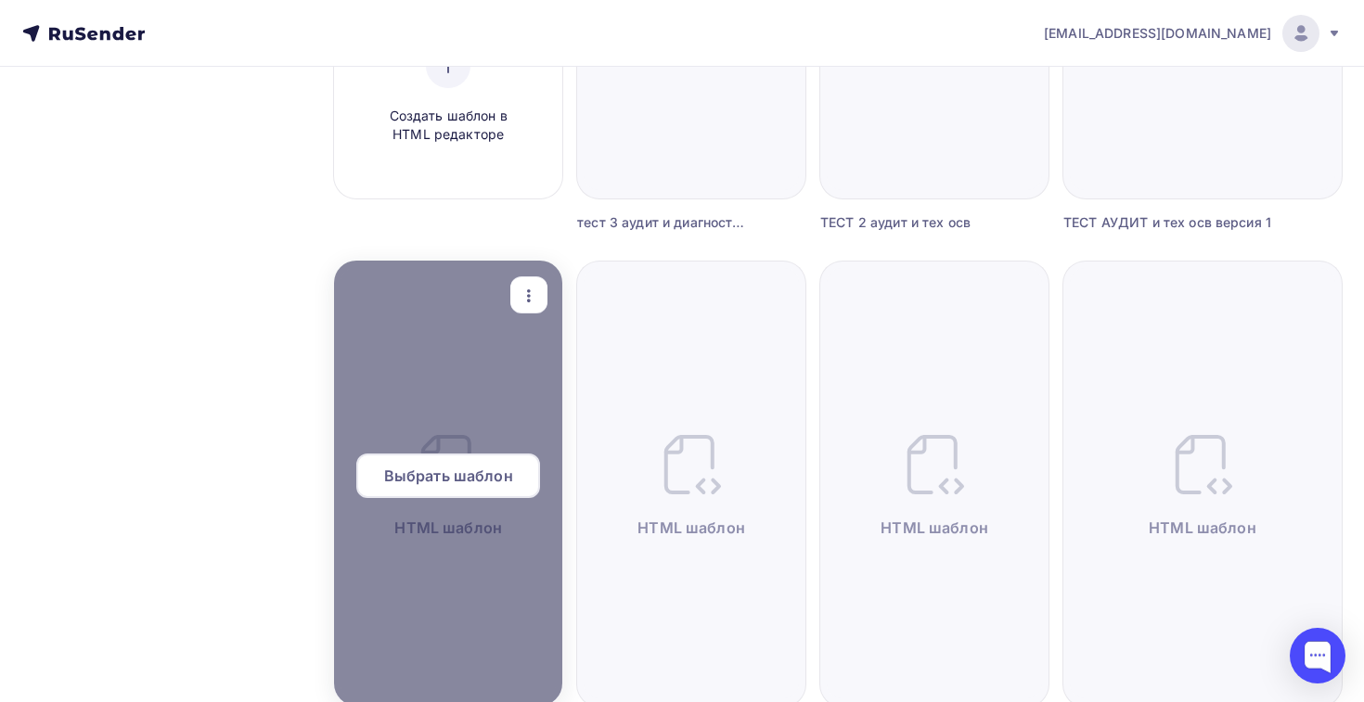
click at [450, 482] on span "Выбрать шаблон" at bounding box center [448, 476] width 129 height 22
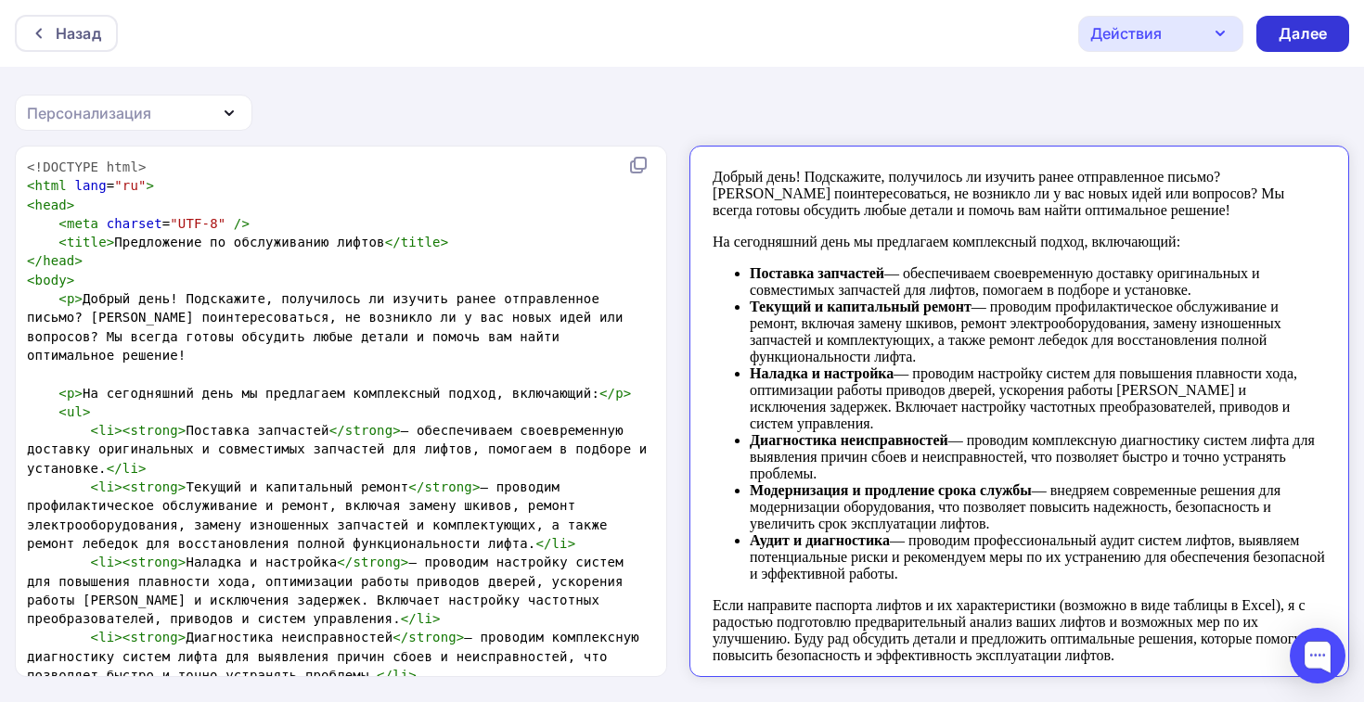
click at [1290, 32] on div "Далее" at bounding box center [1302, 33] width 48 height 21
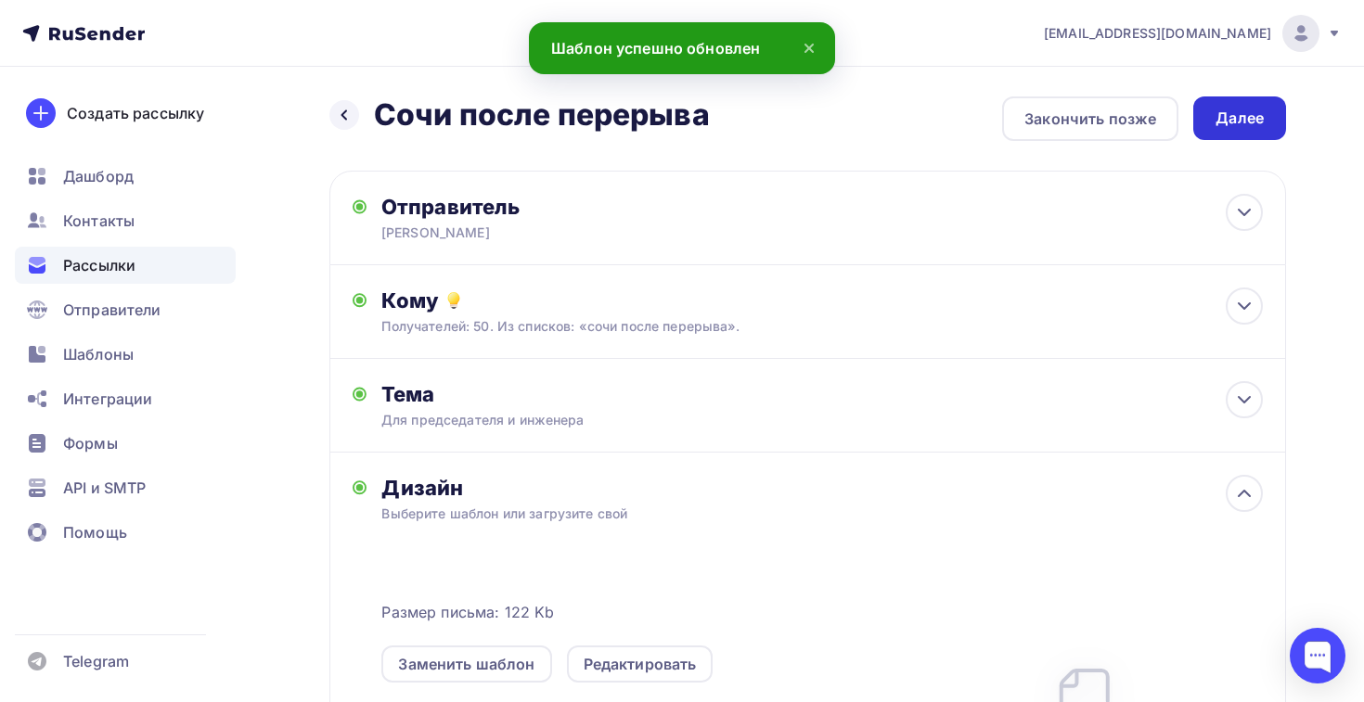
click at [1229, 109] on div "Далее" at bounding box center [1239, 118] width 48 height 21
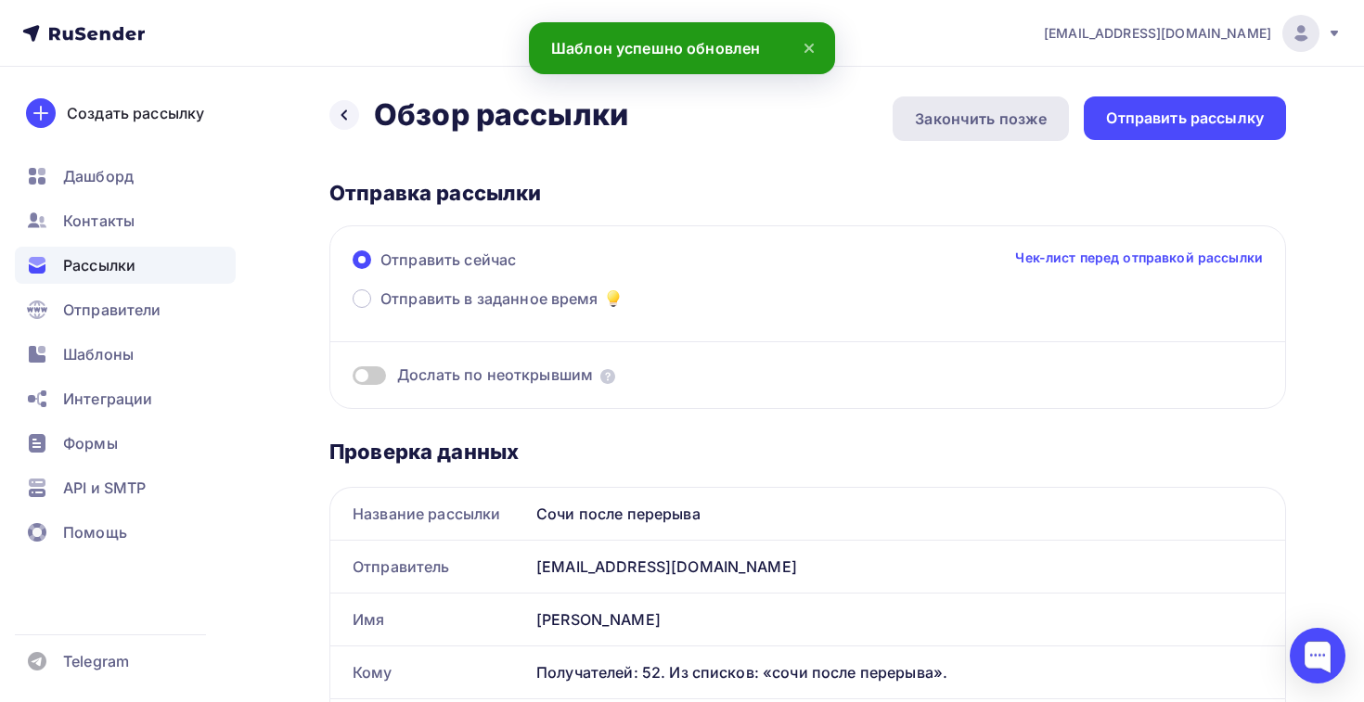
click at [976, 100] on div "Закончить позже" at bounding box center [980, 118] width 176 height 45
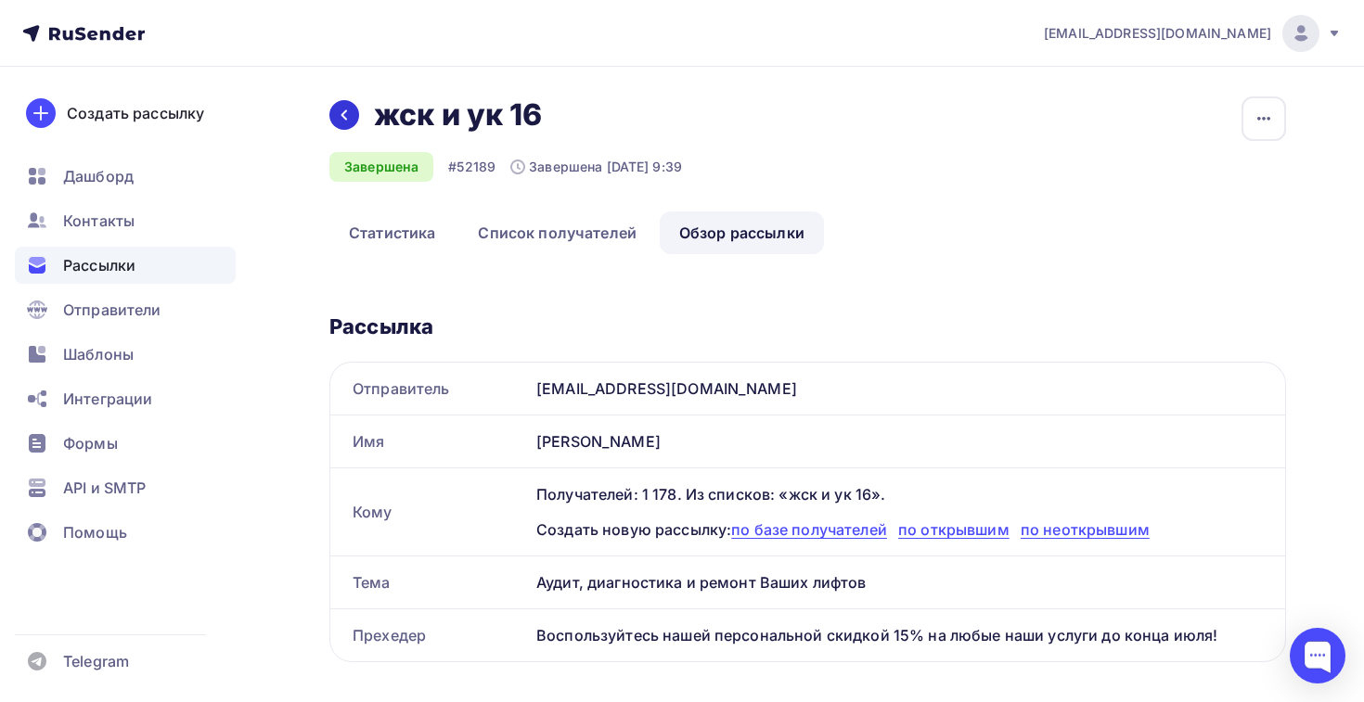
click at [348, 116] on icon at bounding box center [344, 115] width 15 height 15
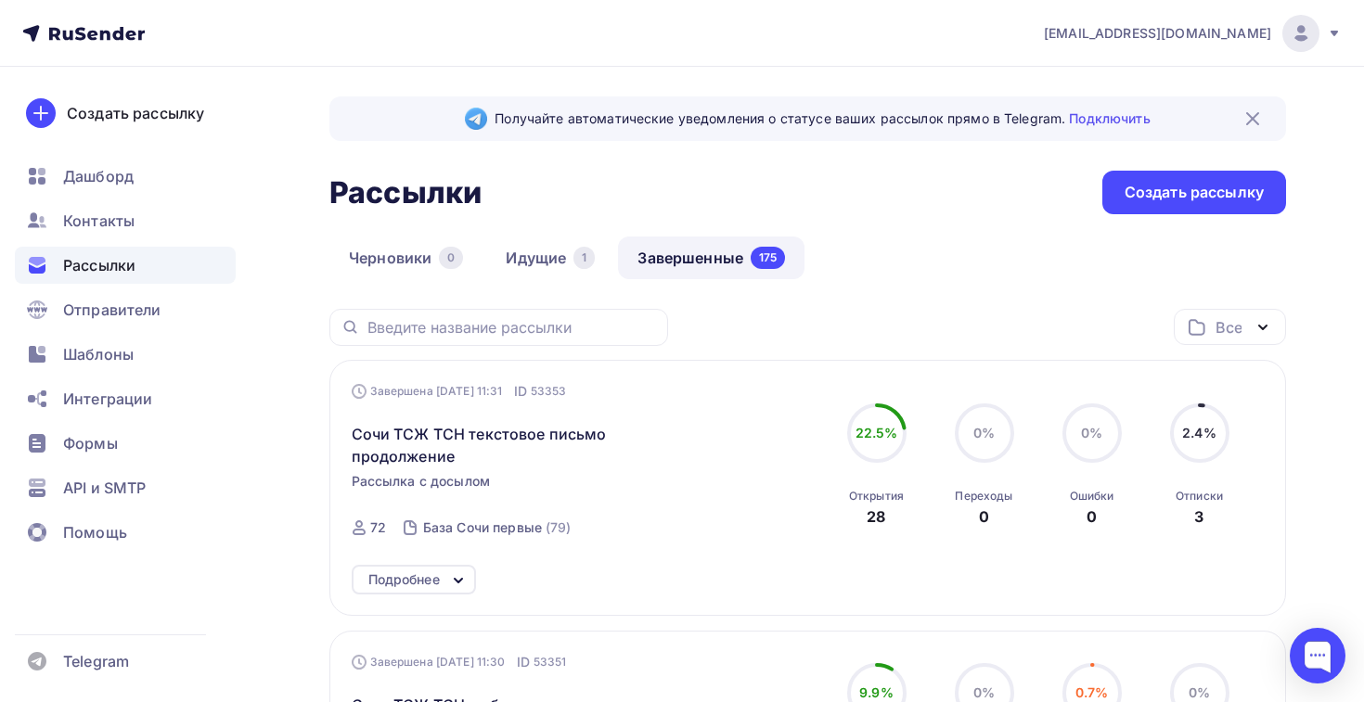
click at [411, 422] on div "Сочи ТСЖ ТСН текстовое письмо продолжение" at bounding box center [563, 434] width 423 height 67
click at [409, 432] on span "Сочи ТСЖ ТСН текстовое письмо продолжение" at bounding box center [511, 445] width 318 height 45
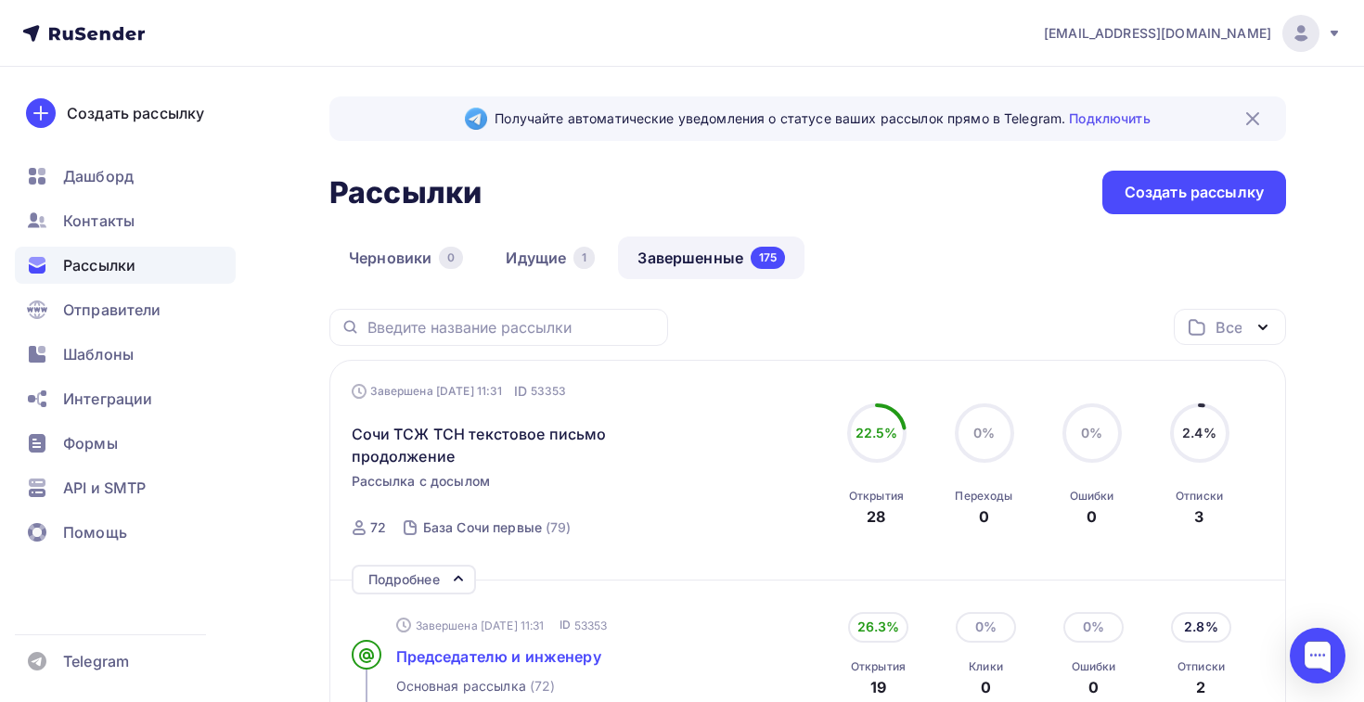
click at [455, 654] on span "Председателю и инженеру" at bounding box center [498, 657] width 205 height 19
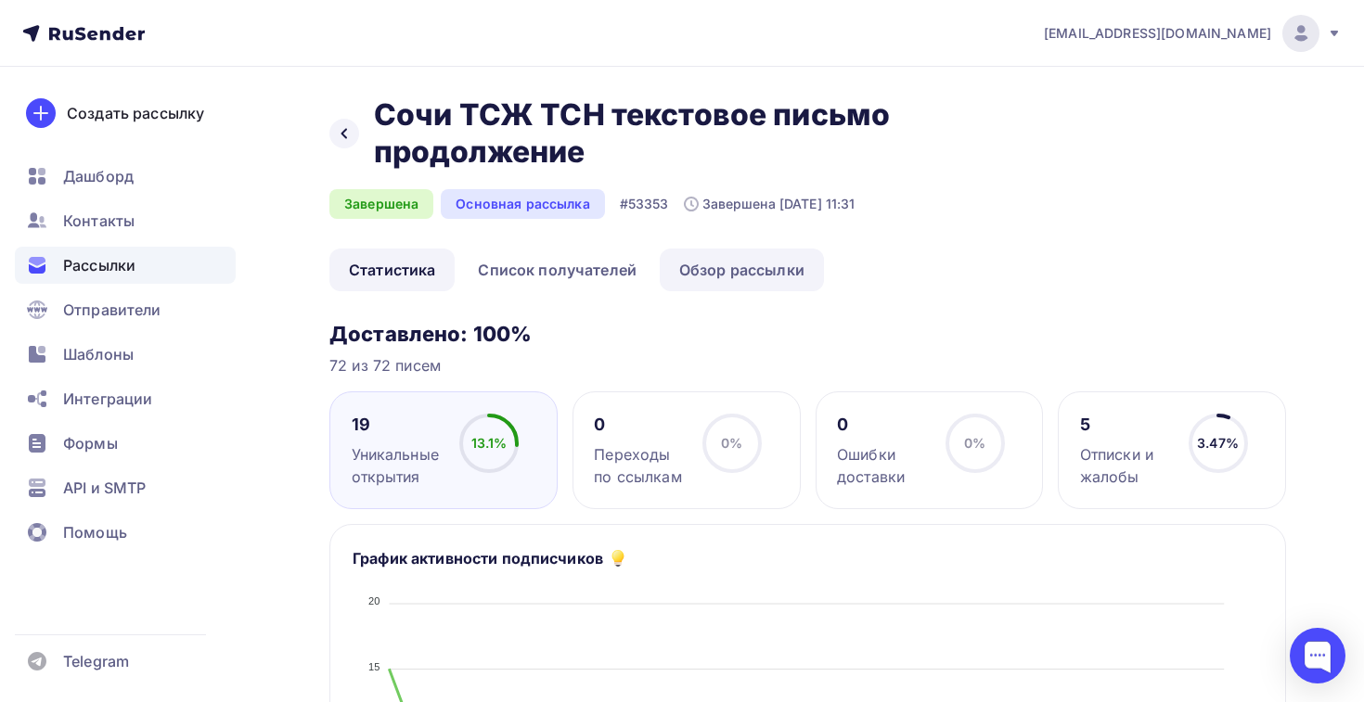
click at [699, 282] on link "Обзор рассылки" at bounding box center [742, 270] width 164 height 43
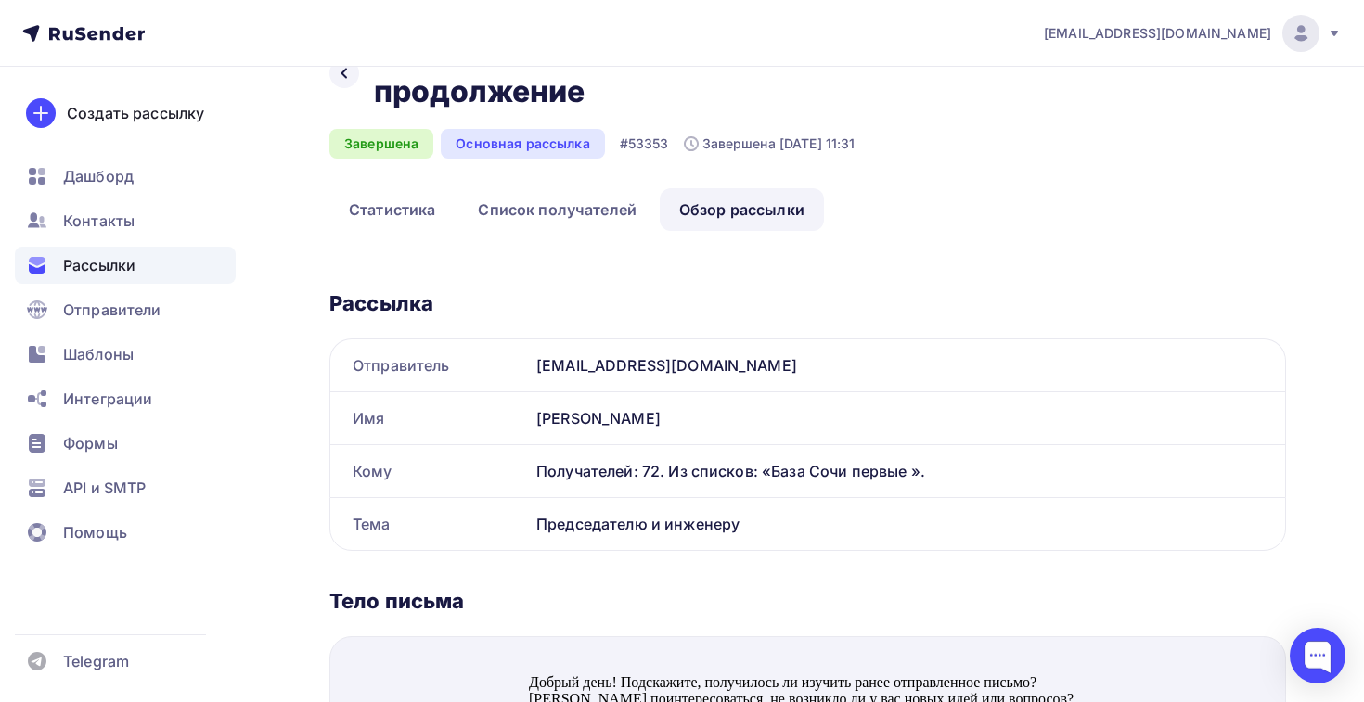
scroll to position [61, 0]
click at [331, 75] on div at bounding box center [344, 73] width 30 height 30
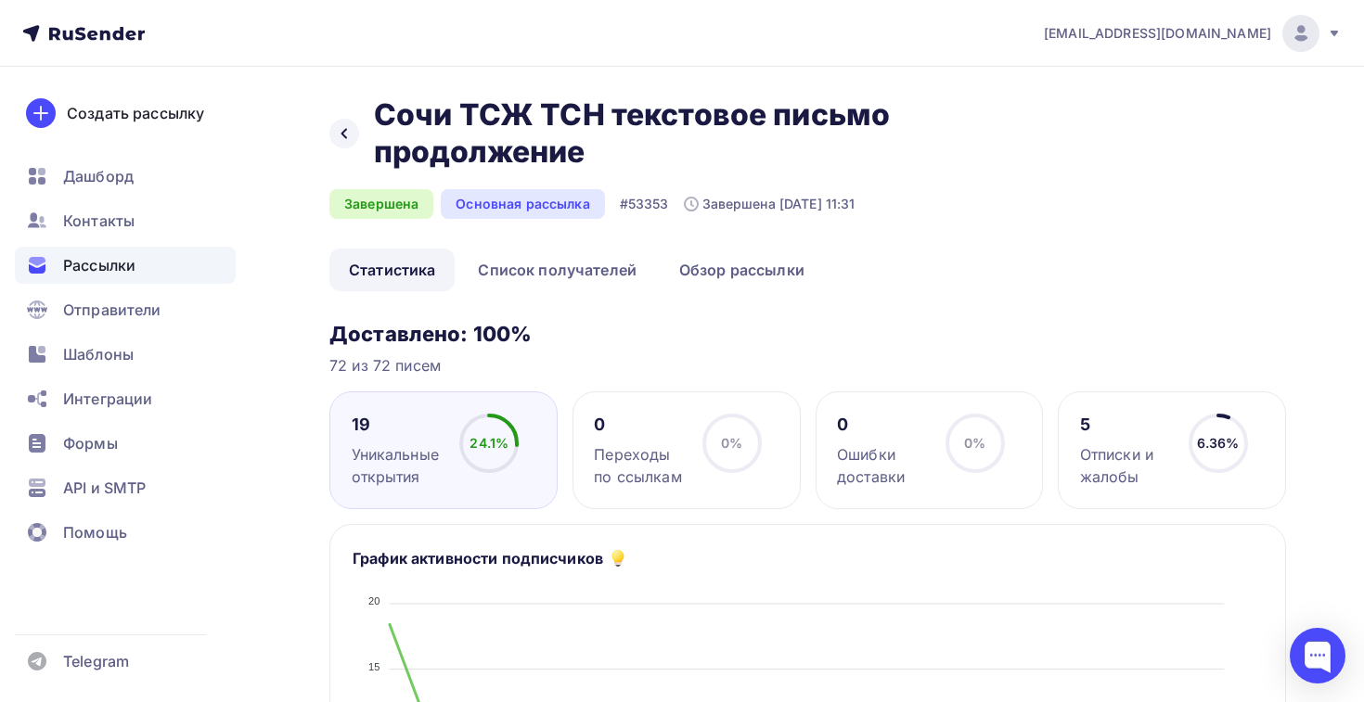
click at [331, 143] on div "Назад Сочи ТСЖ ТСН текстовое письмо продолжение Сочи ТСЖ ТСН текстовое письмо п…" at bounding box center [638, 133] width 618 height 74
click at [338, 138] on icon at bounding box center [344, 133] width 15 height 15
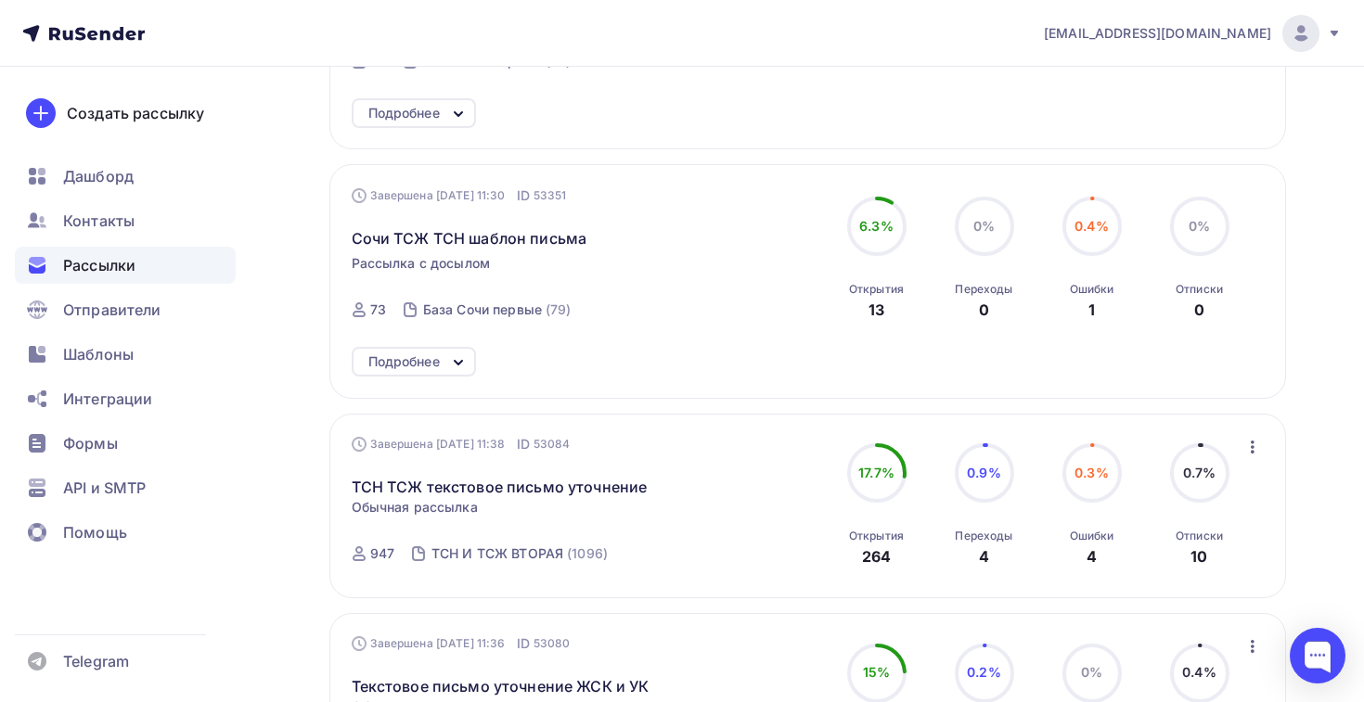
scroll to position [478, 0]
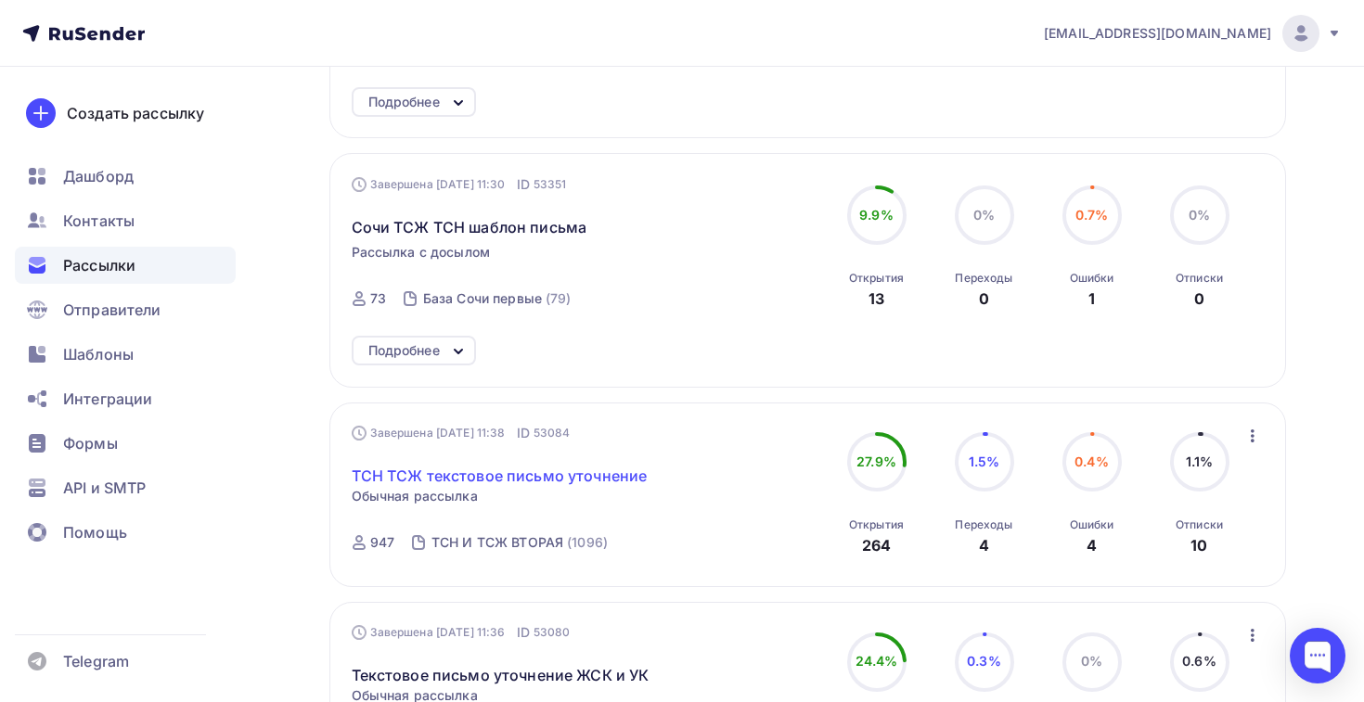
click at [467, 482] on link "ТСН ТСЖ текстовое письмо уточнение" at bounding box center [500, 476] width 296 height 22
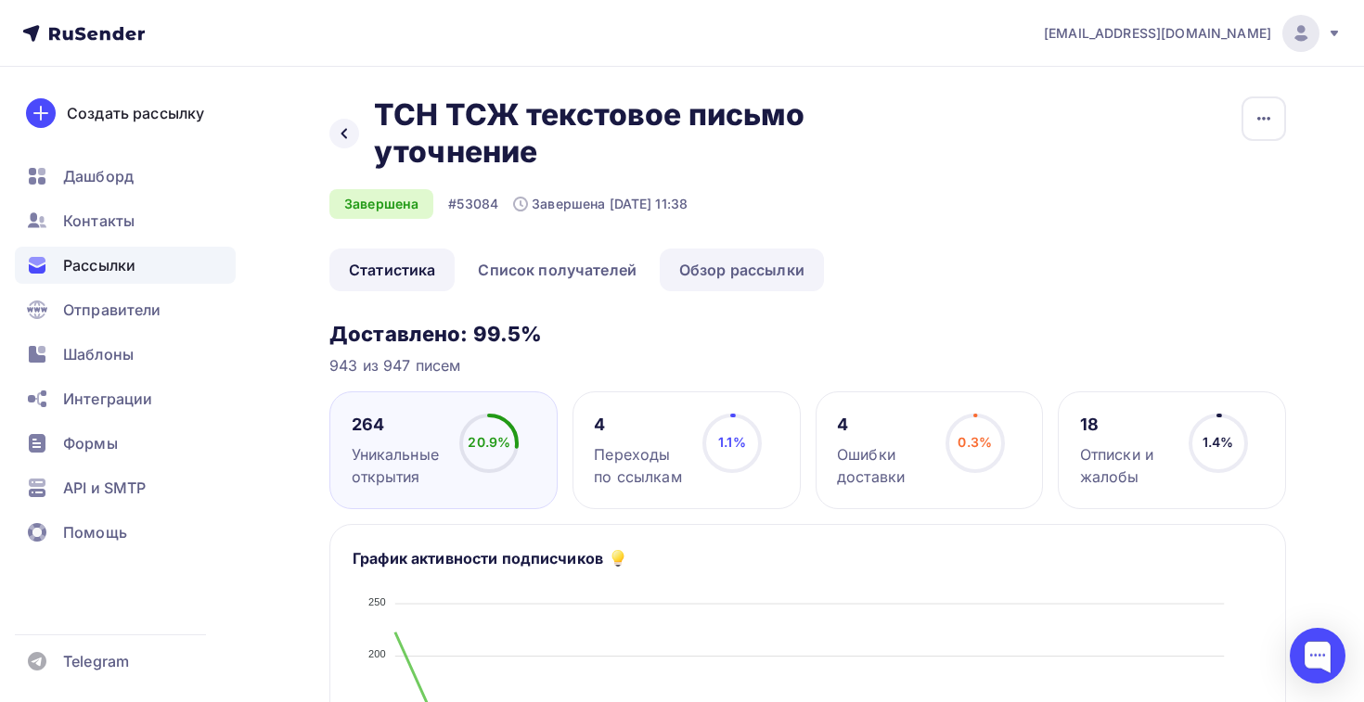
click at [707, 259] on link "Обзор рассылки" at bounding box center [742, 270] width 164 height 43
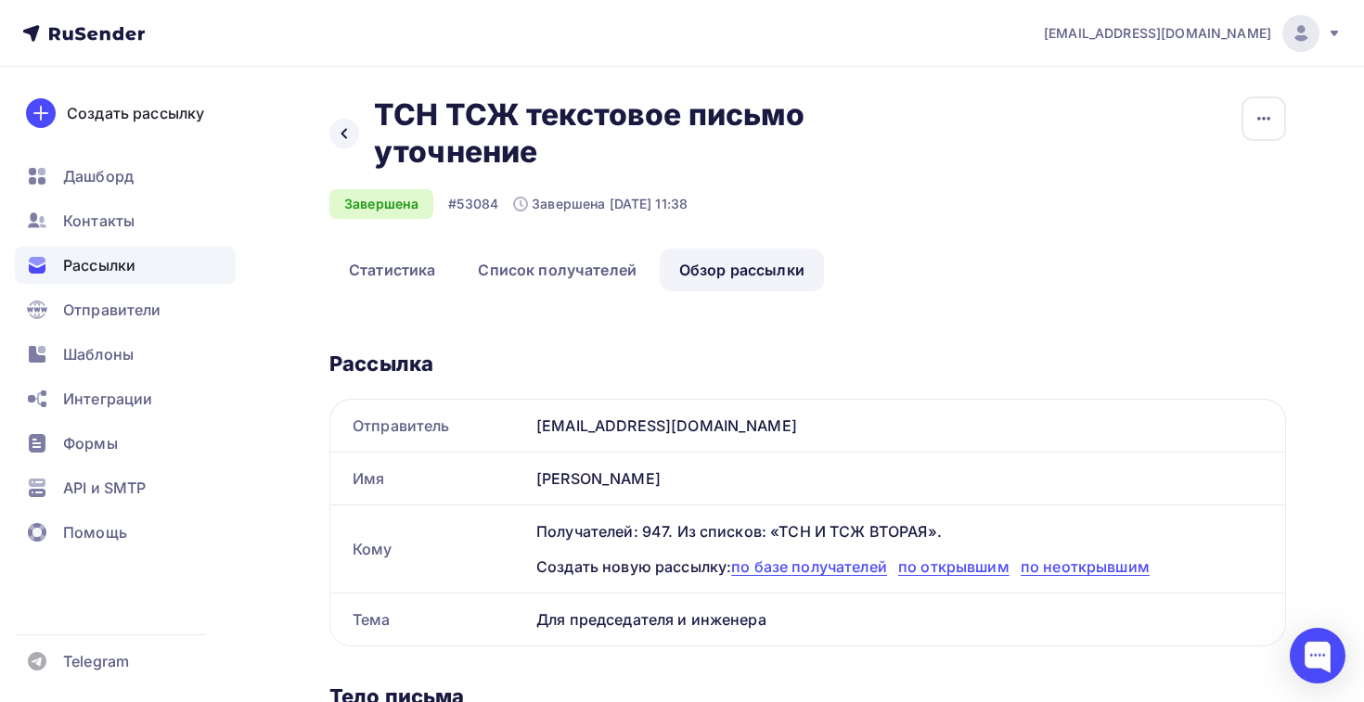
drag, startPoint x: 781, startPoint y: 615, endPoint x: 520, endPoint y: 632, distance: 261.2
click at [520, 632] on div "Тема Для председателя и инженера" at bounding box center [807, 620] width 957 height 54
copy div "Тема Для председателя и инженера"
click at [350, 128] on icon at bounding box center [344, 133] width 15 height 15
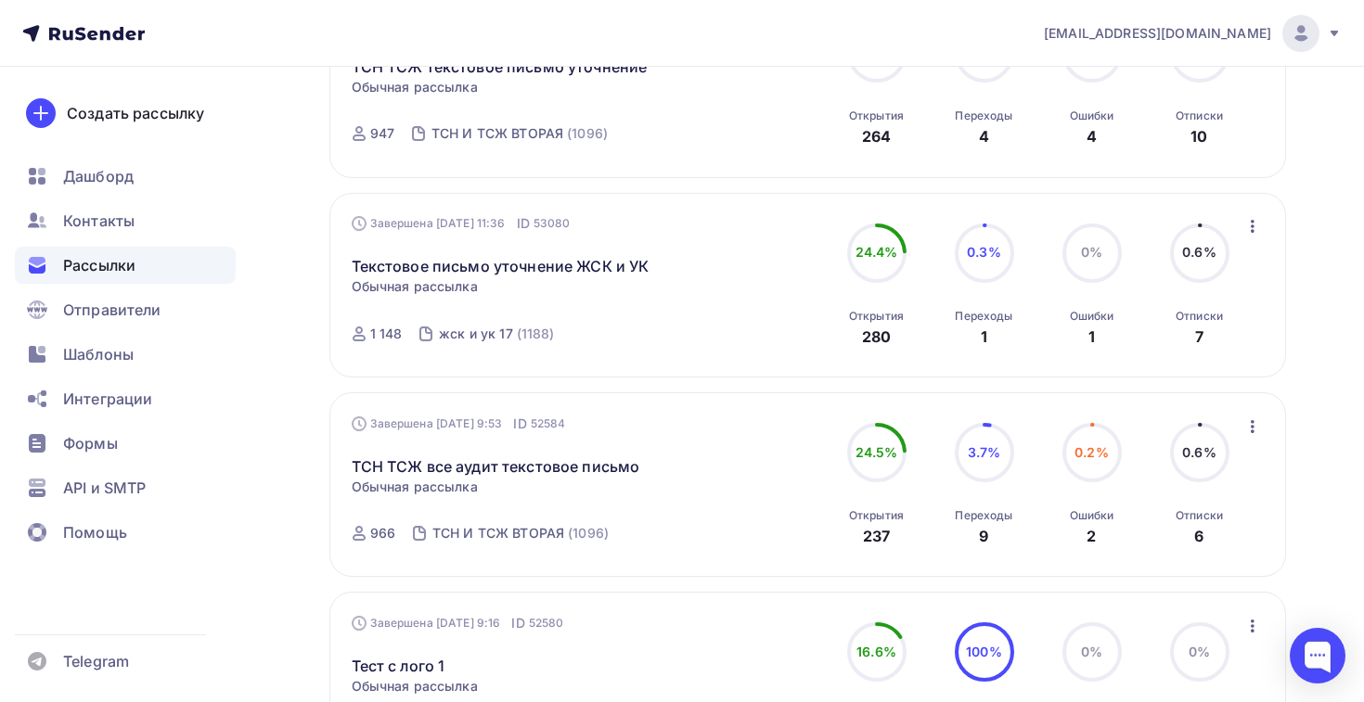
scroll to position [893, 0]
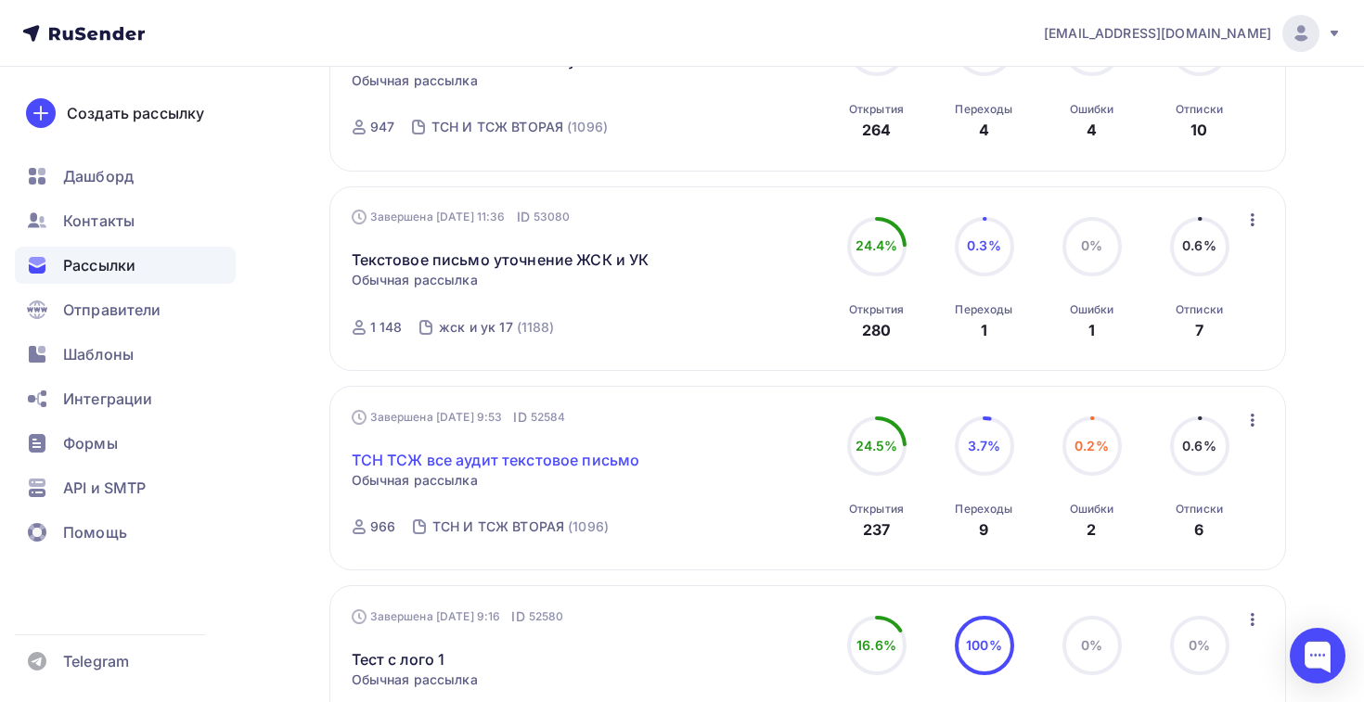
click at [494, 463] on link "ТСН ТСЖ все аудит текстовое письмо" at bounding box center [496, 460] width 289 height 22
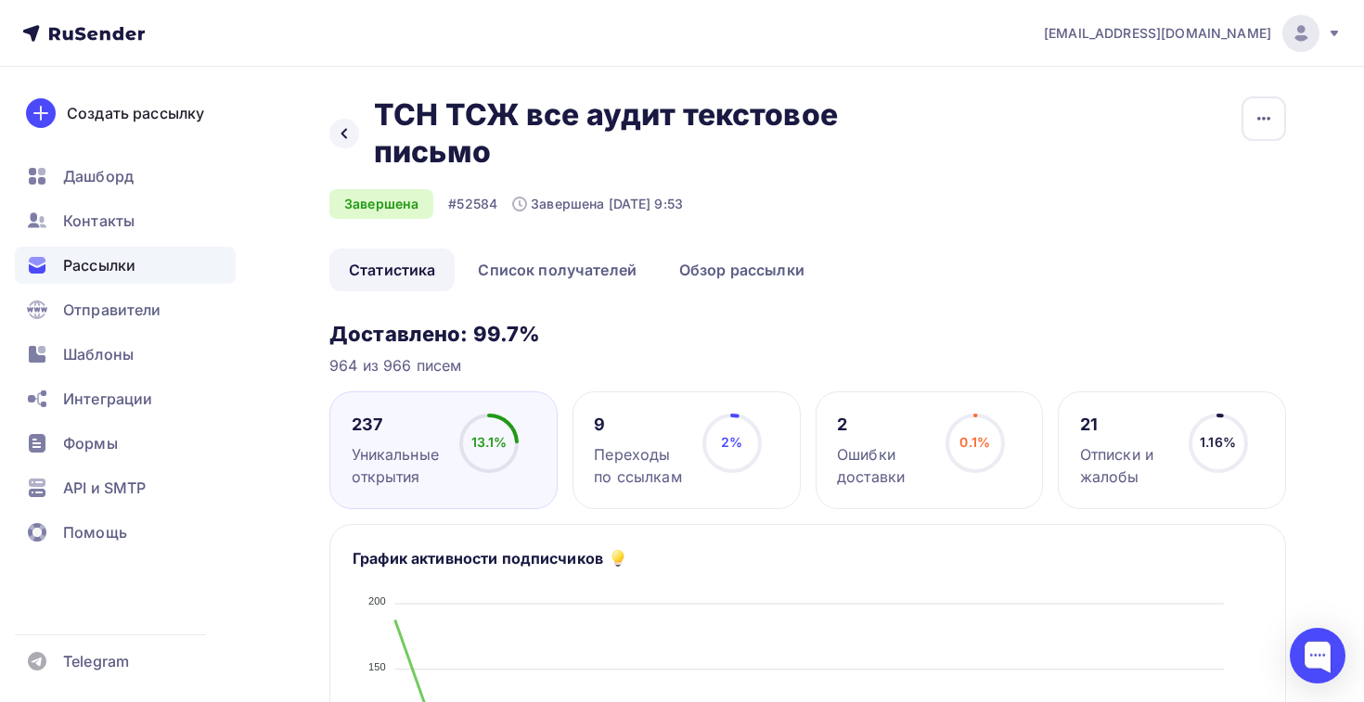
click at [687, 285] on link "Обзор рассылки" at bounding box center [742, 270] width 164 height 43
click at [340, 133] on icon at bounding box center [344, 133] width 15 height 15
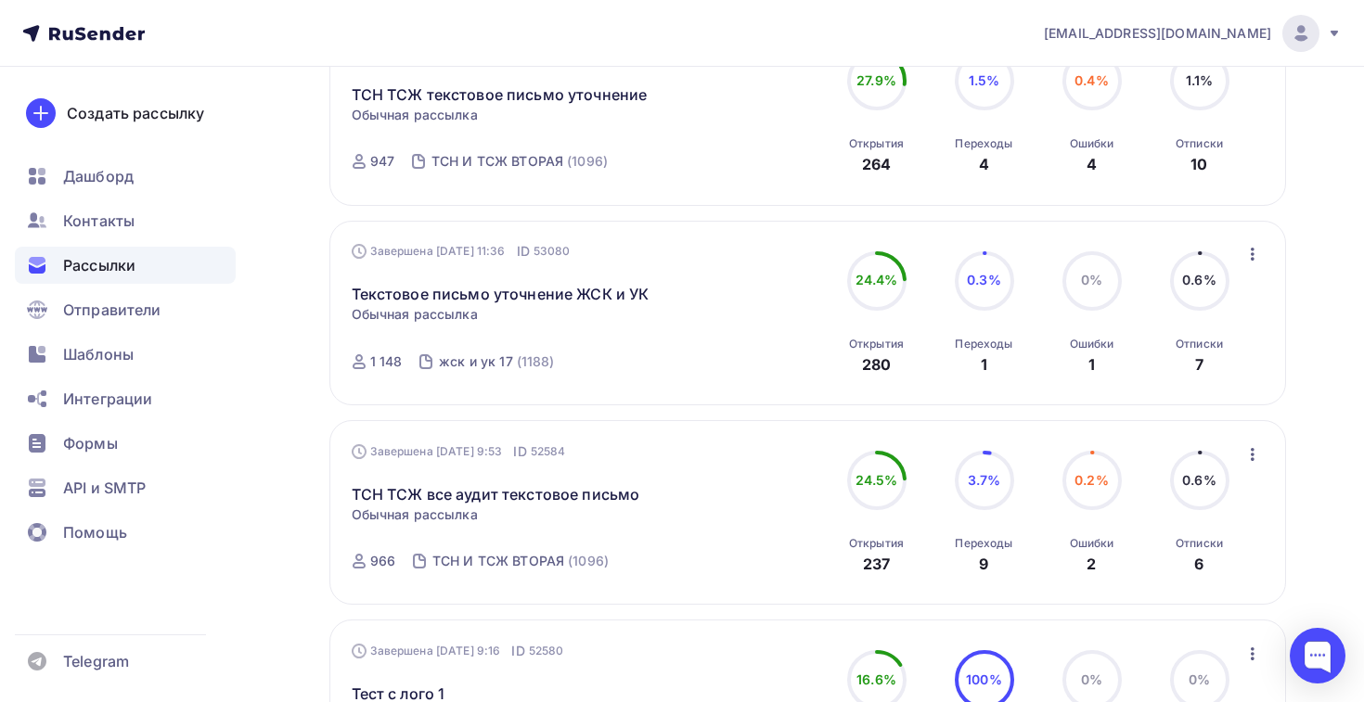
scroll to position [683, 0]
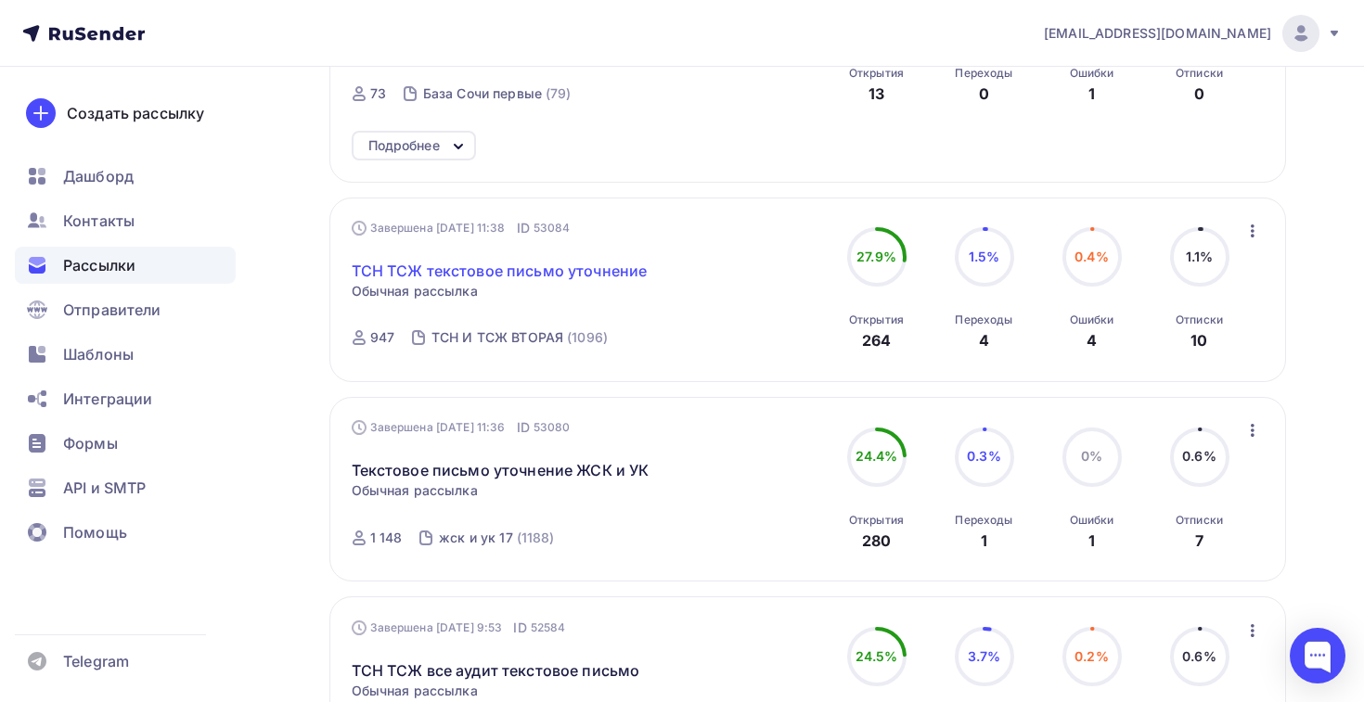
click at [400, 270] on link "ТСН ТСЖ текстовое письмо уточнение" at bounding box center [500, 271] width 296 height 22
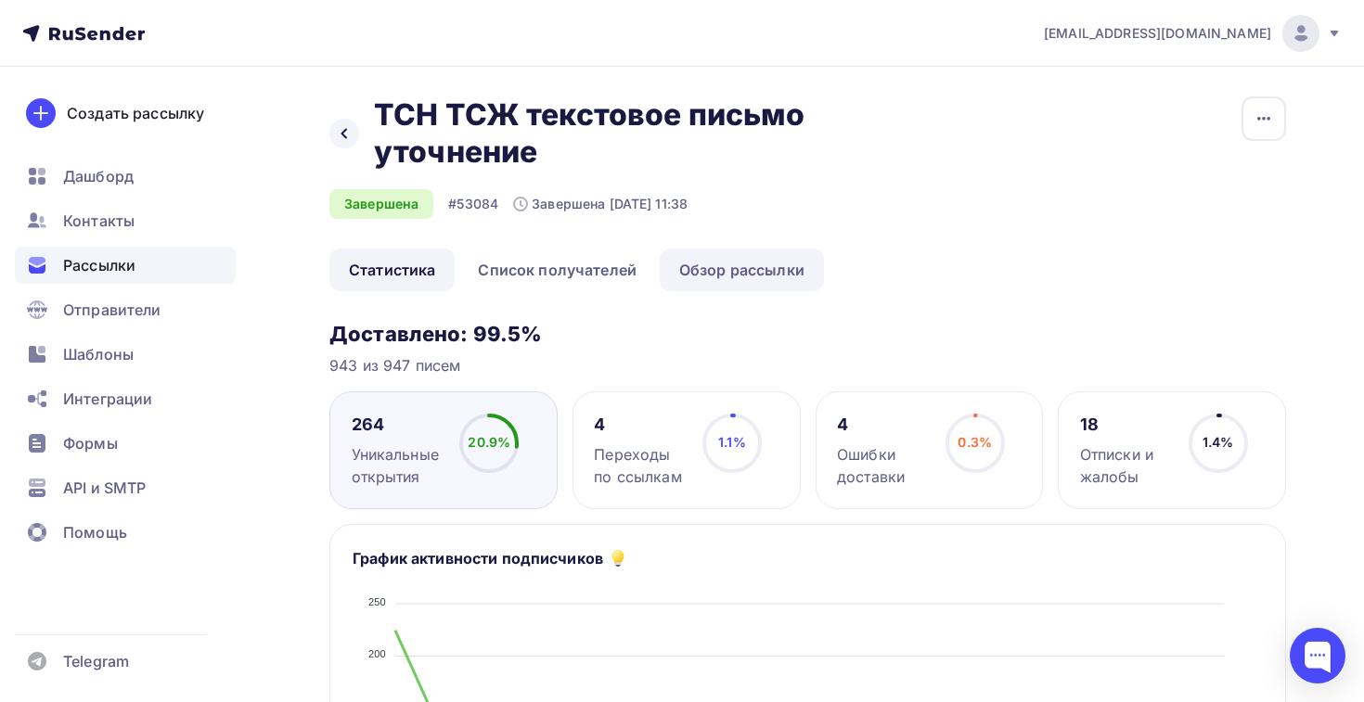
click at [706, 257] on link "Обзор рассылки" at bounding box center [742, 270] width 164 height 43
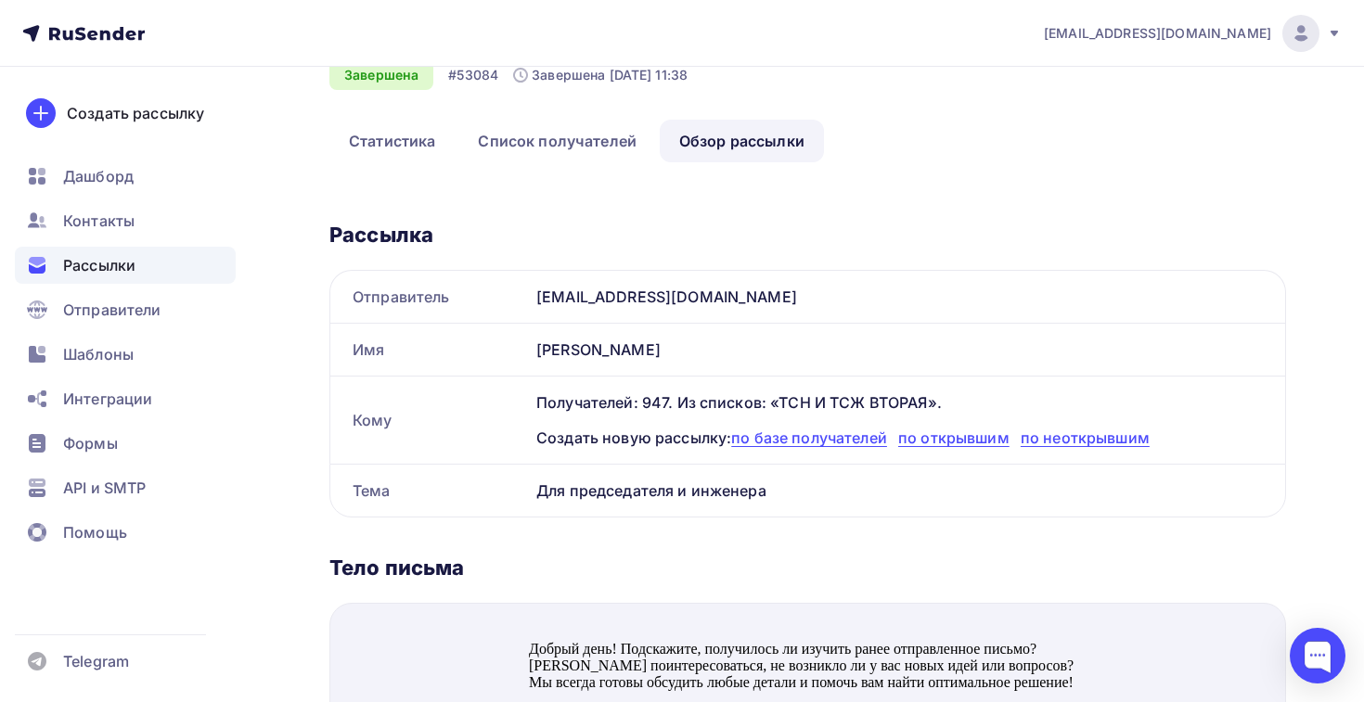
scroll to position [133, 0]
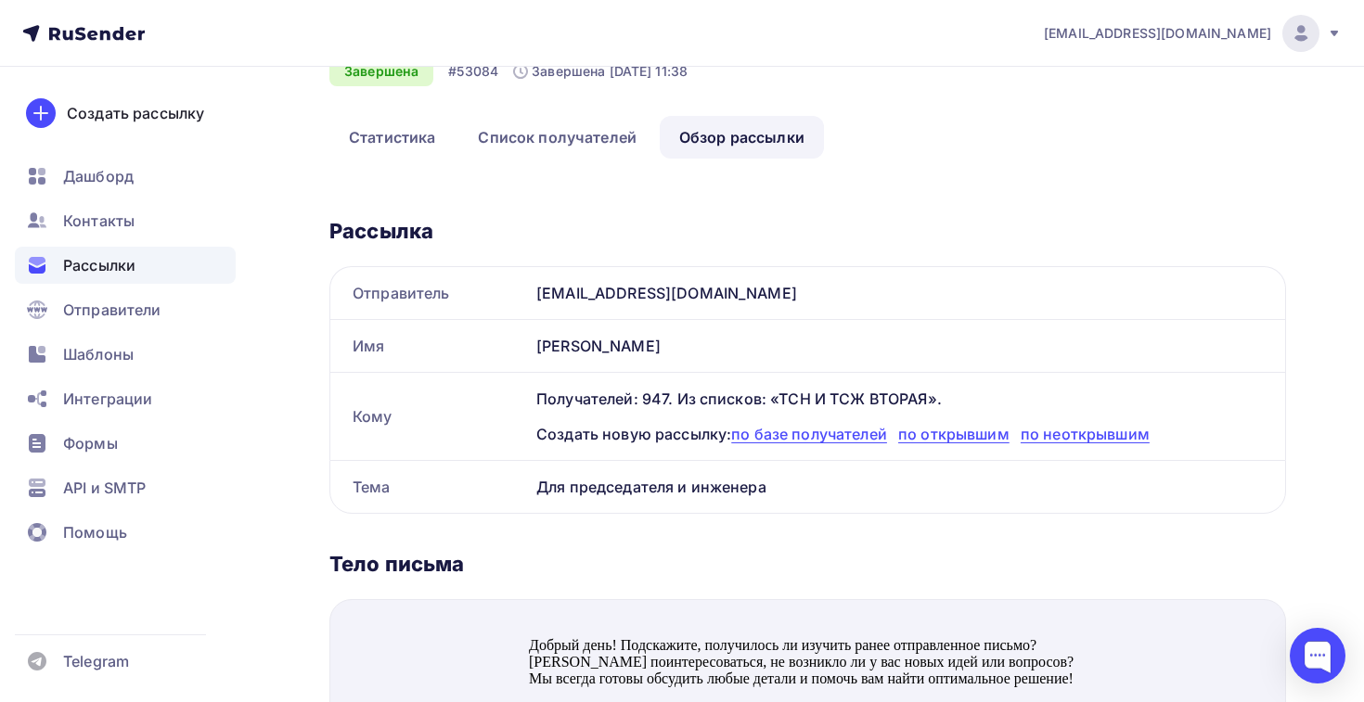
drag, startPoint x: 768, startPoint y: 484, endPoint x: 538, endPoint y: 482, distance: 230.1
click at [538, 482] on div "Для председателя и инженера" at bounding box center [907, 487] width 756 height 52
copy div "Для председателя и инженера"
